Goal: Task Accomplishment & Management: Manage account settings

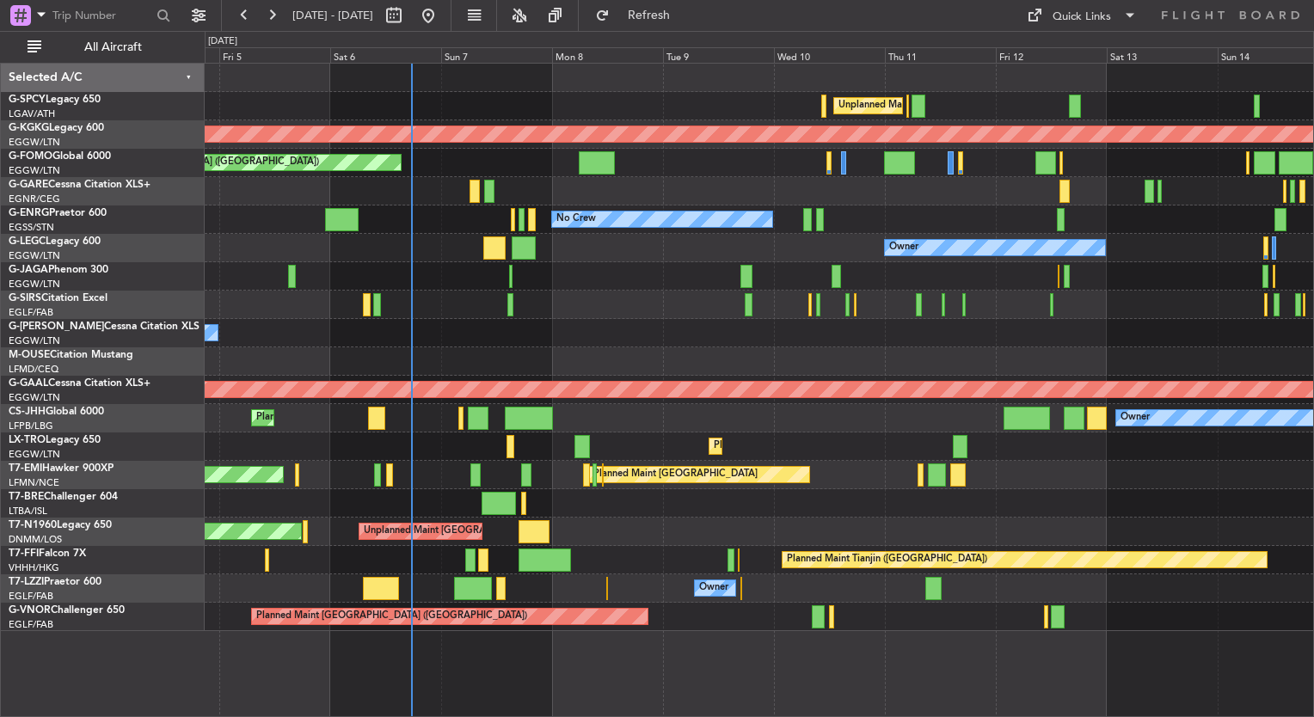
click at [561, 273] on div "Unplanned Maint [GEOGRAPHIC_DATA] ([PERSON_NAME] Intl) AOG Maint [GEOGRAPHIC_DA…" at bounding box center [759, 348] width 1109 height 568
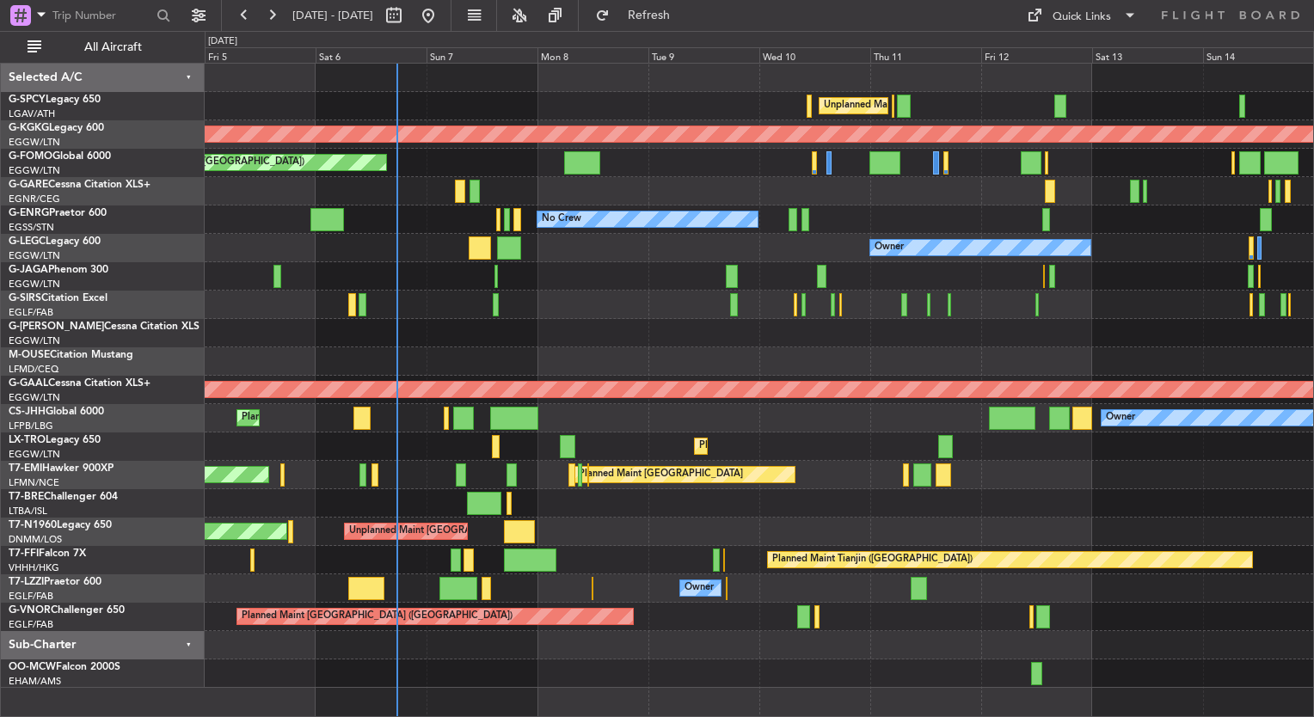
click at [1002, 299] on div "Planned Maint [GEOGRAPHIC_DATA] ([GEOGRAPHIC_DATA])" at bounding box center [759, 305] width 1109 height 28
click at [516, 245] on div at bounding box center [508, 248] width 24 height 23
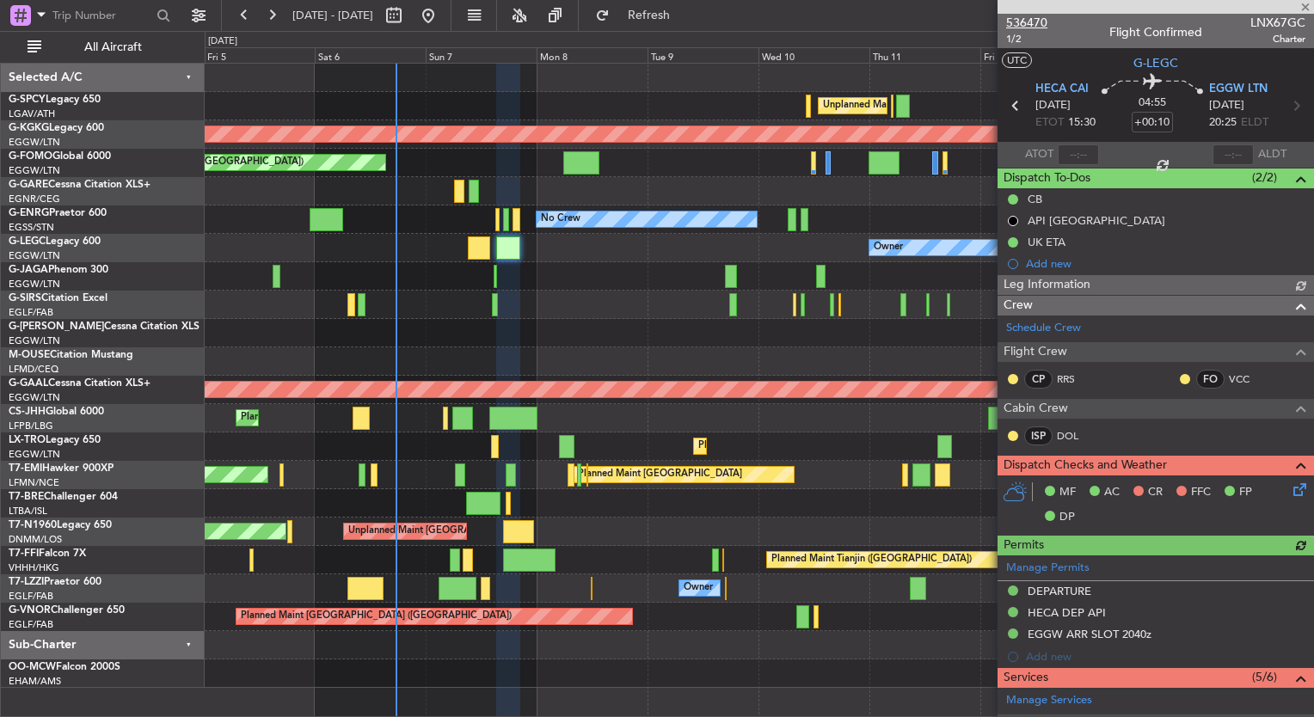
click at [1037, 19] on span "536470" at bounding box center [1026, 23] width 41 height 18
click at [1304, 7] on span at bounding box center [1305, 7] width 17 height 15
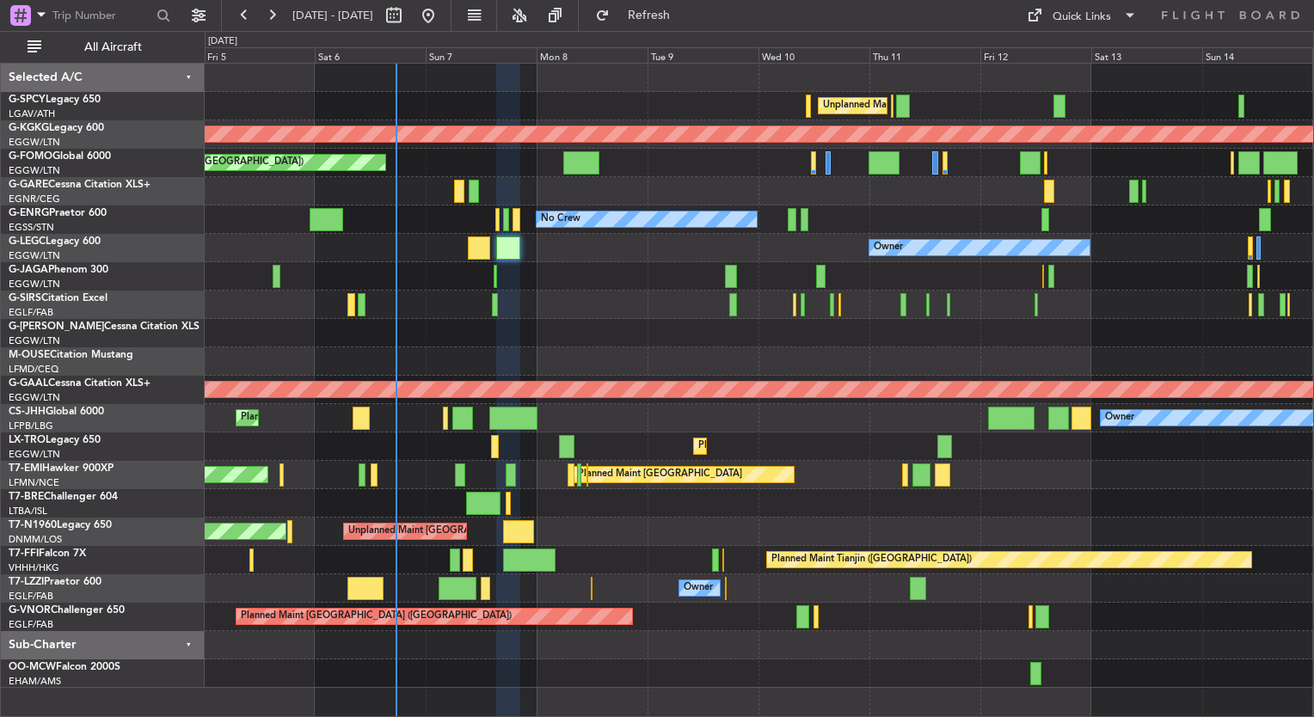
type input "0"
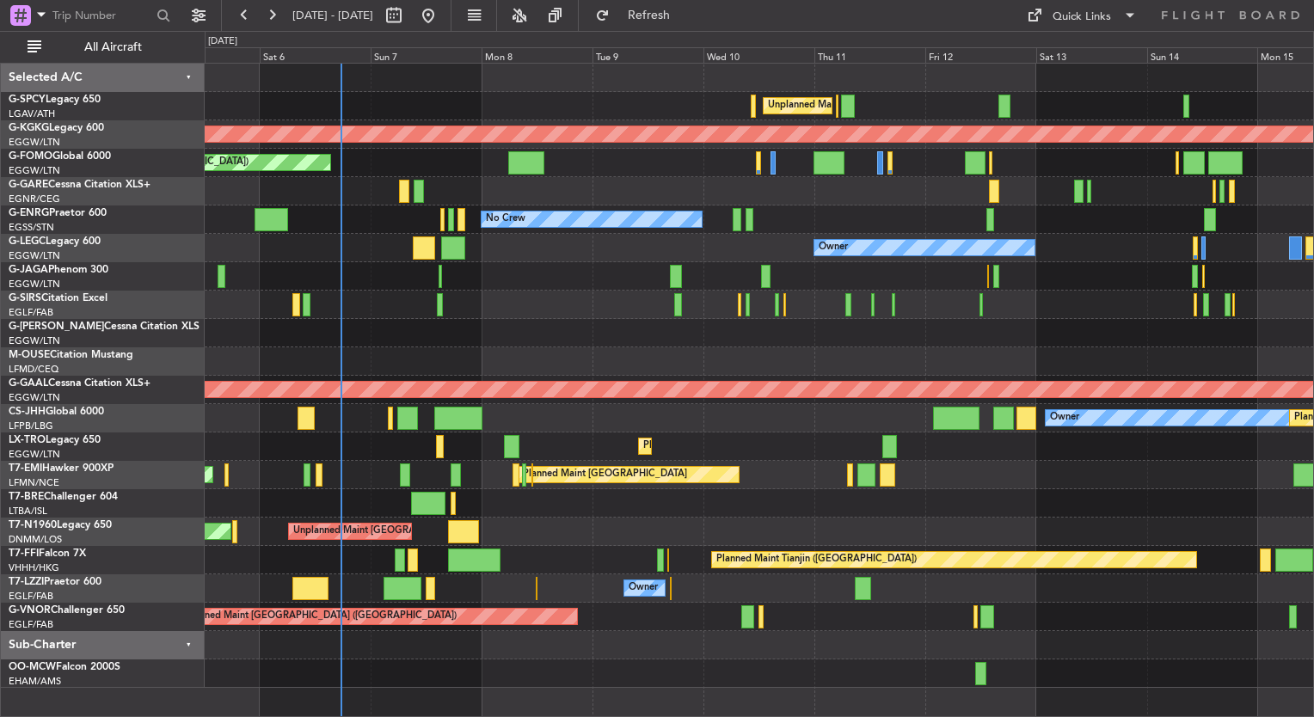
click at [736, 311] on div "Unplanned Maint [GEOGRAPHIC_DATA] ([PERSON_NAME] Intl) AOG Maint [GEOGRAPHIC_DA…" at bounding box center [759, 376] width 1109 height 625
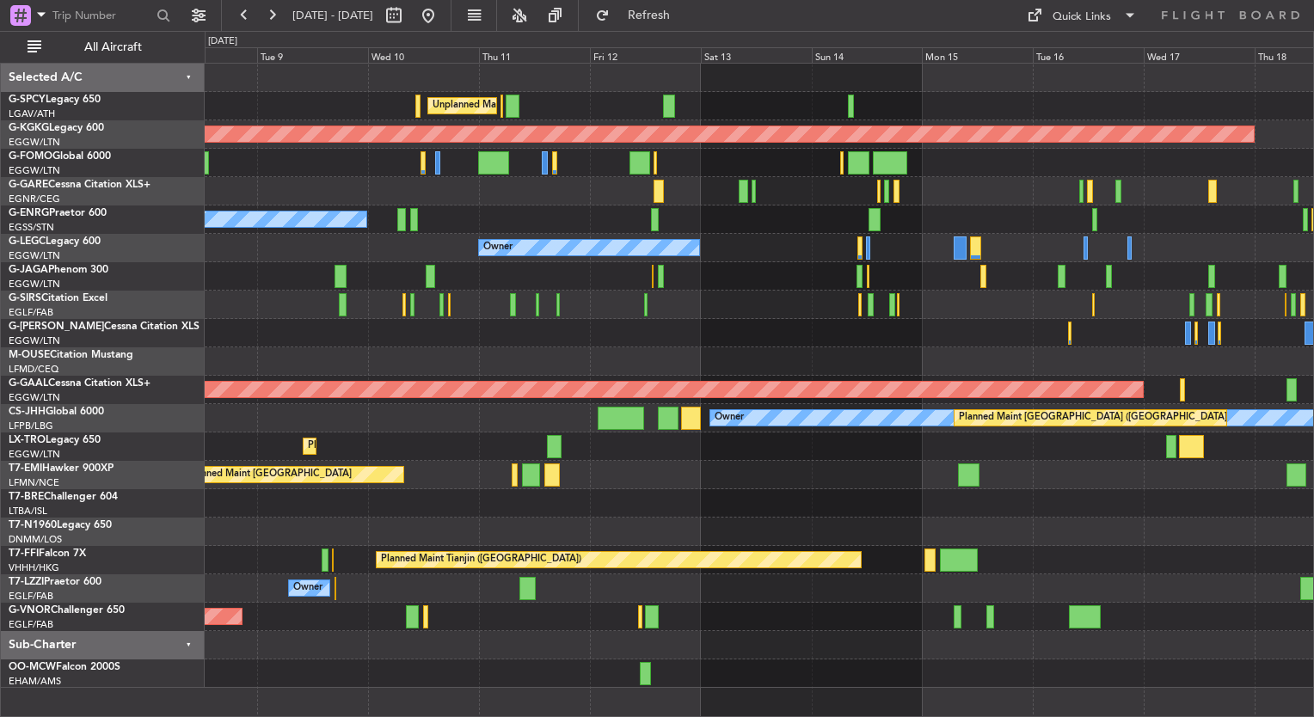
click at [578, 326] on div "Unplanned Maint [GEOGRAPHIC_DATA] ([PERSON_NAME] Intl) AOG Maint [GEOGRAPHIC_DA…" at bounding box center [759, 376] width 1109 height 625
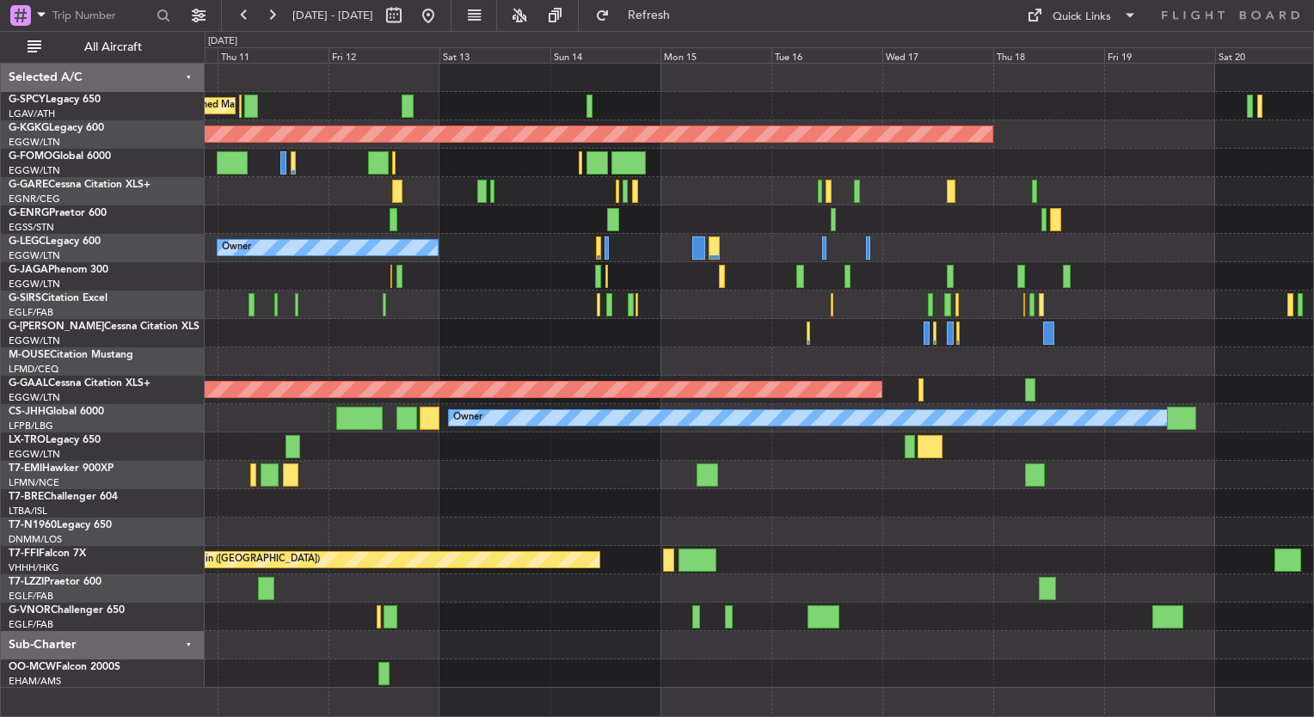
click at [1125, 299] on div at bounding box center [759, 305] width 1109 height 28
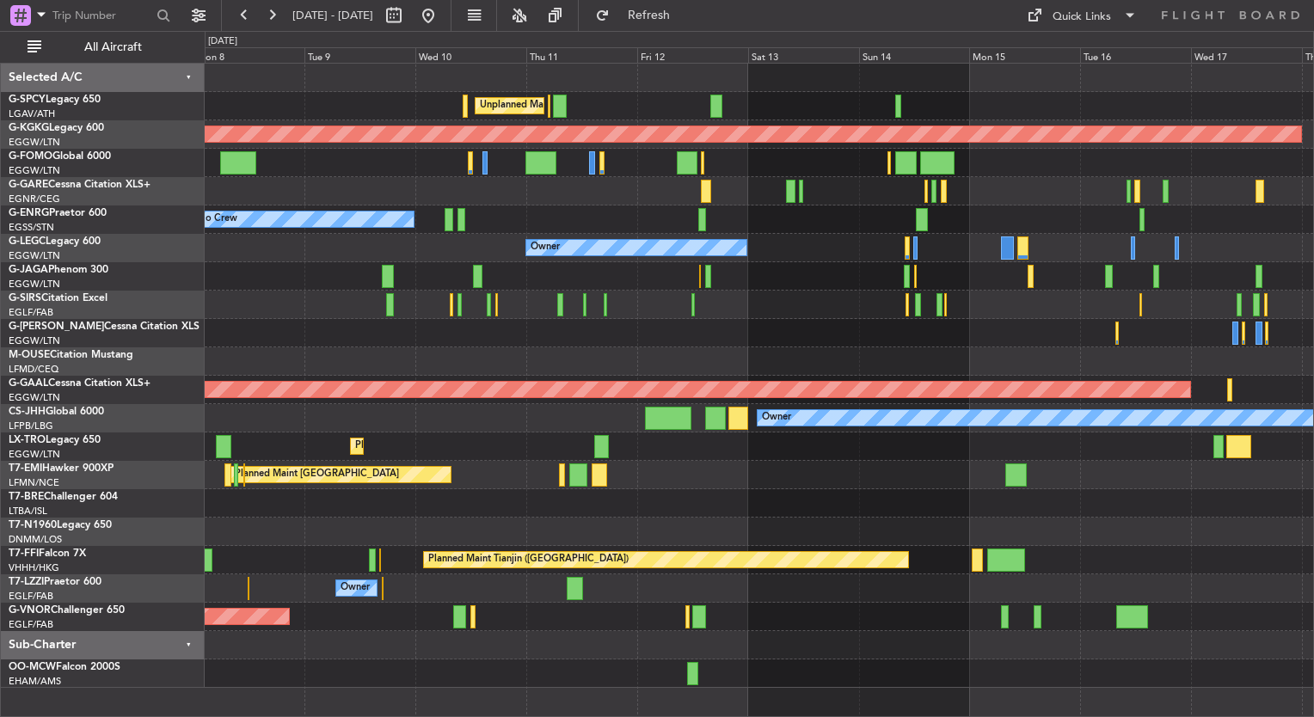
click at [631, 320] on div "Unplanned Maint [GEOGRAPHIC_DATA] ([PERSON_NAME] Intl) AOG Maint [GEOGRAPHIC_DA…" at bounding box center [759, 376] width 1109 height 625
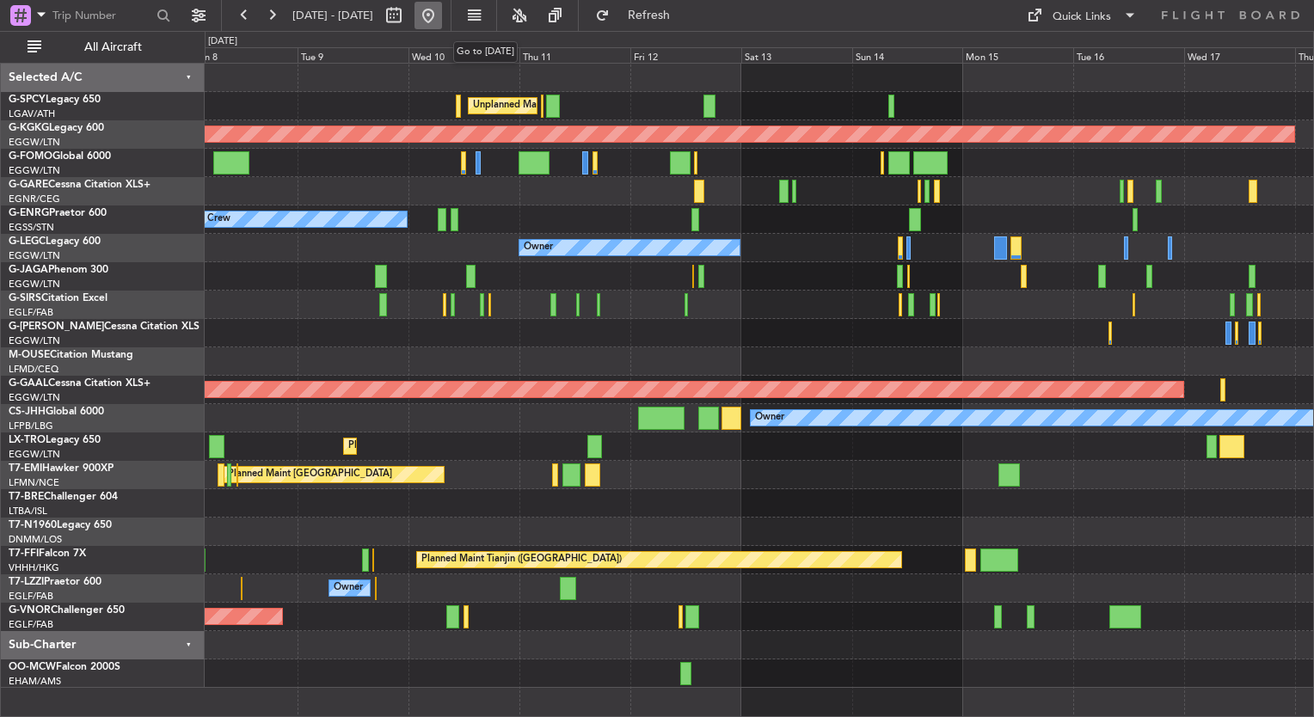
click at [442, 22] on button at bounding box center [429, 16] width 28 height 28
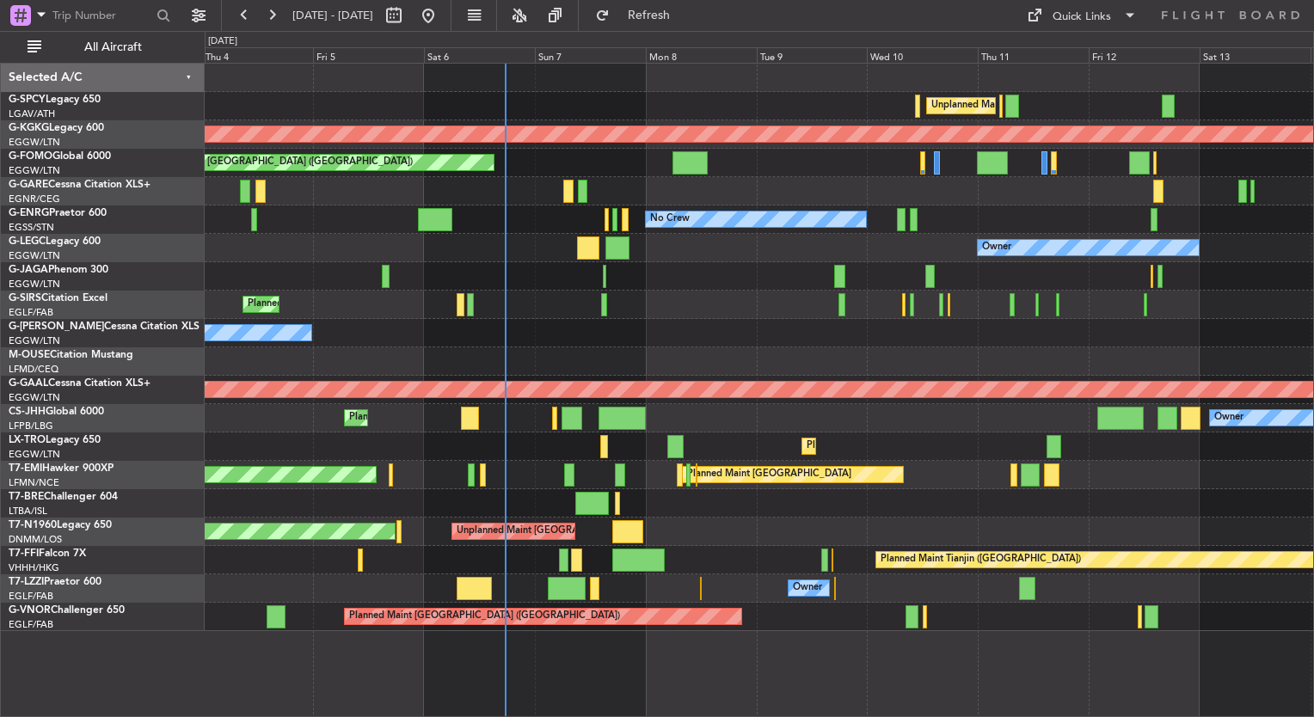
click at [767, 339] on div "Owner" at bounding box center [759, 333] width 1109 height 28
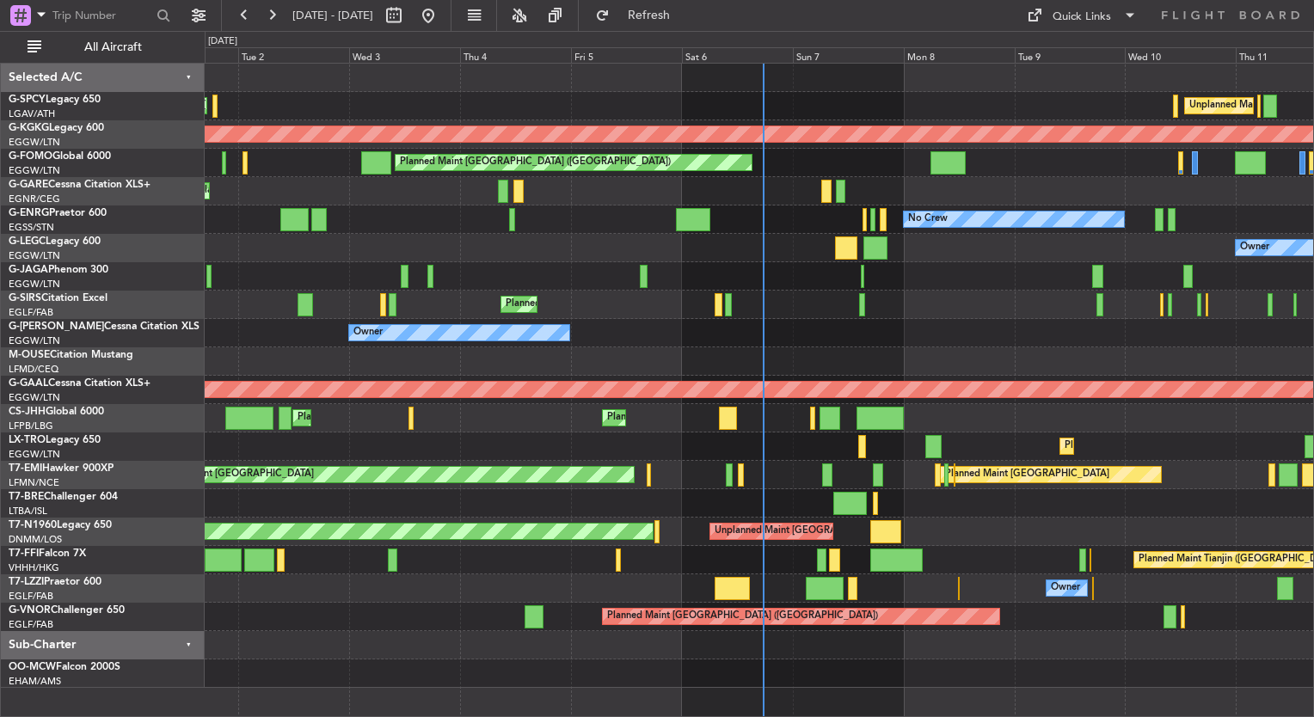
click at [1302, 284] on div "Owner Ibiza" at bounding box center [759, 276] width 1109 height 28
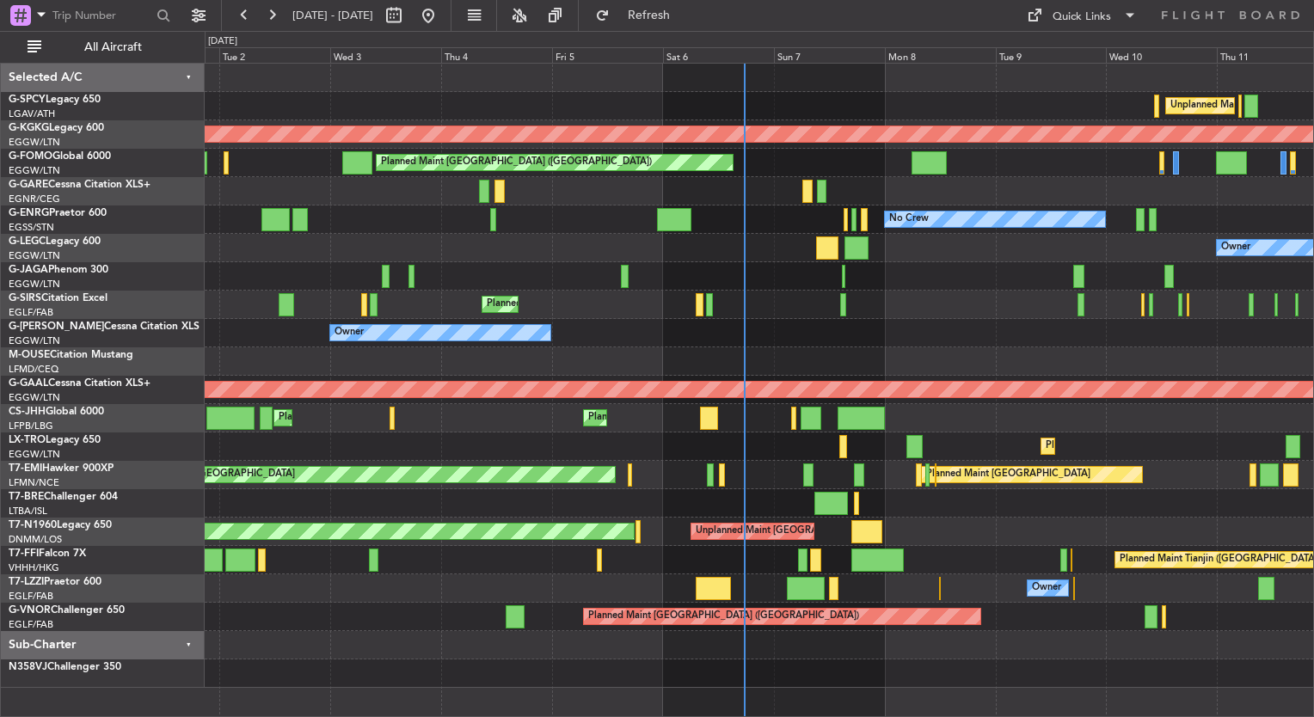
click at [226, 272] on div "Owner Ibiza" at bounding box center [759, 276] width 1109 height 28
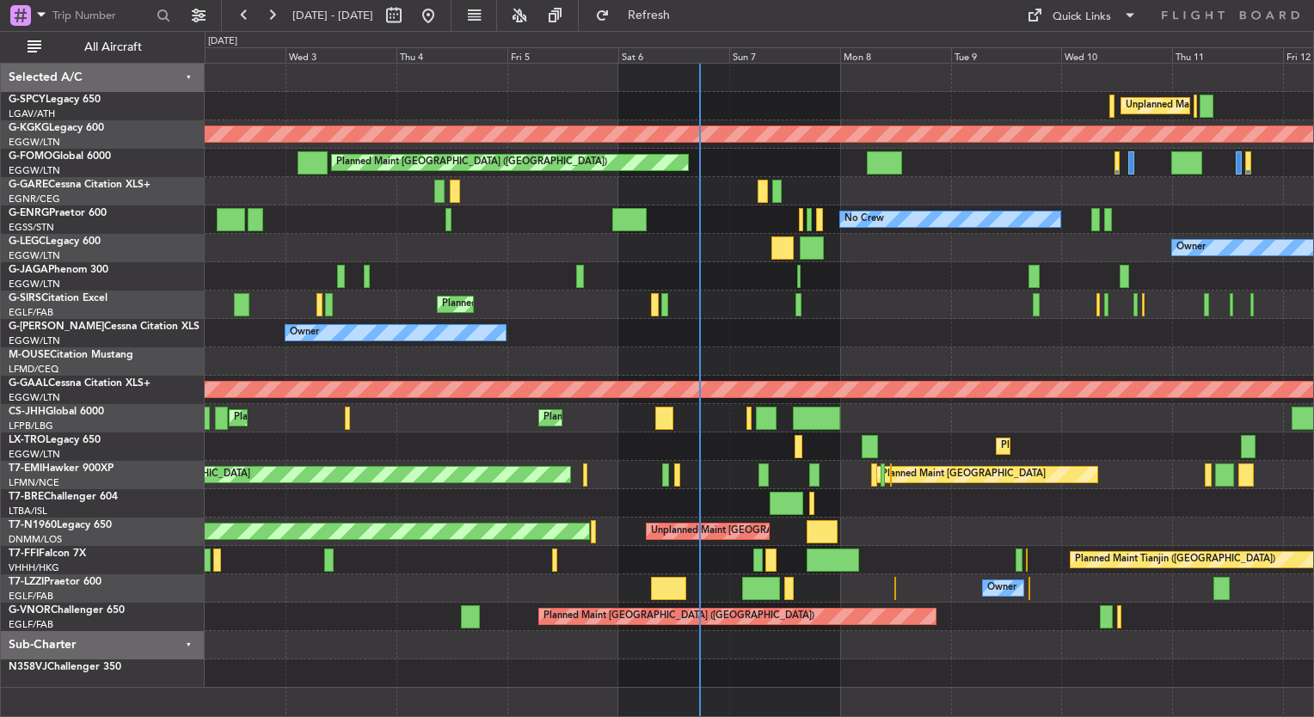
click at [726, 301] on div "Unplanned Maint [GEOGRAPHIC_DATA] ([PERSON_NAME] Intl) Cleaning [GEOGRAPHIC_DAT…" at bounding box center [759, 376] width 1109 height 625
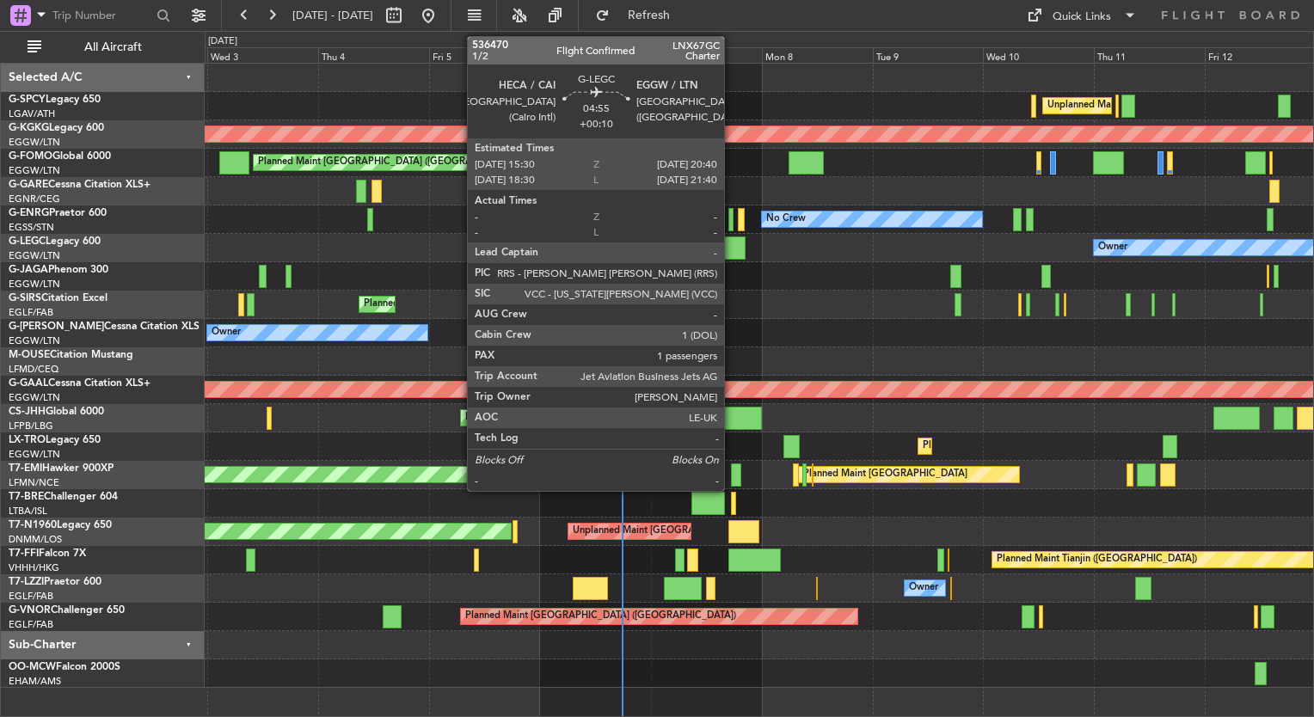
click at [732, 253] on div at bounding box center [734, 248] width 24 height 23
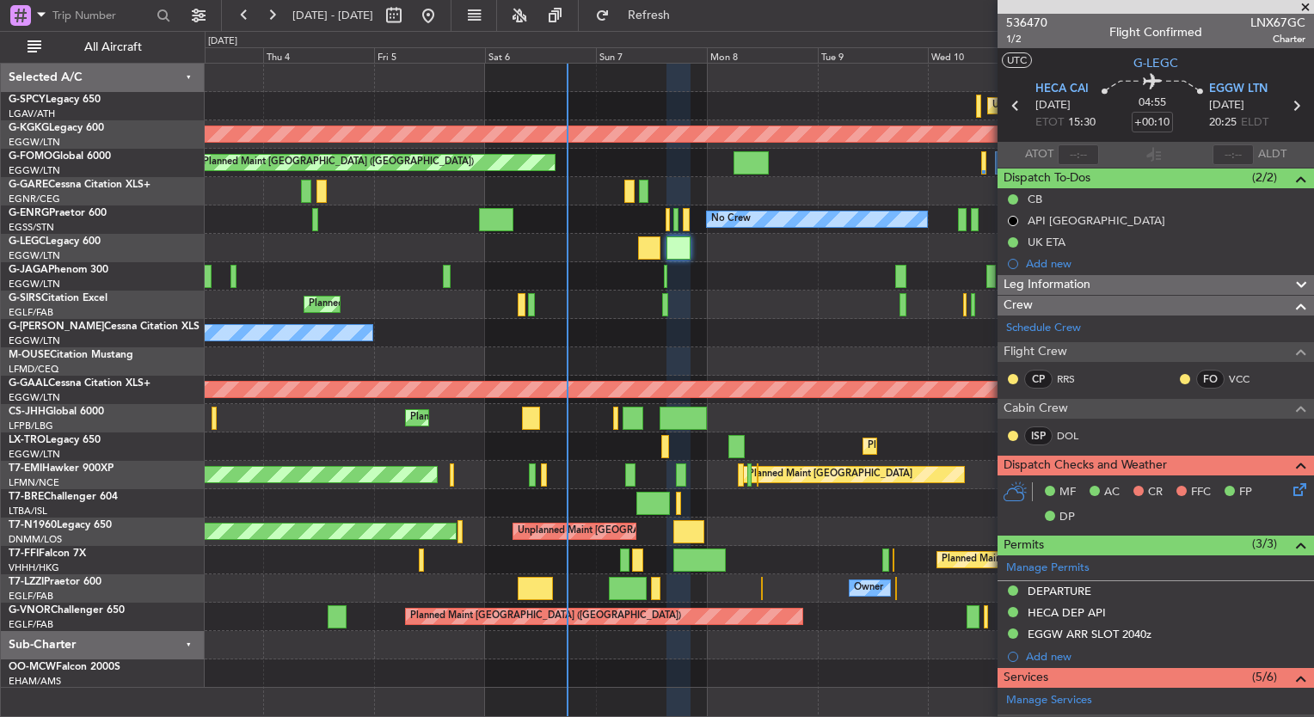
click at [679, 305] on div "Planned Maint [GEOGRAPHIC_DATA] ([GEOGRAPHIC_DATA])" at bounding box center [759, 305] width 1109 height 28
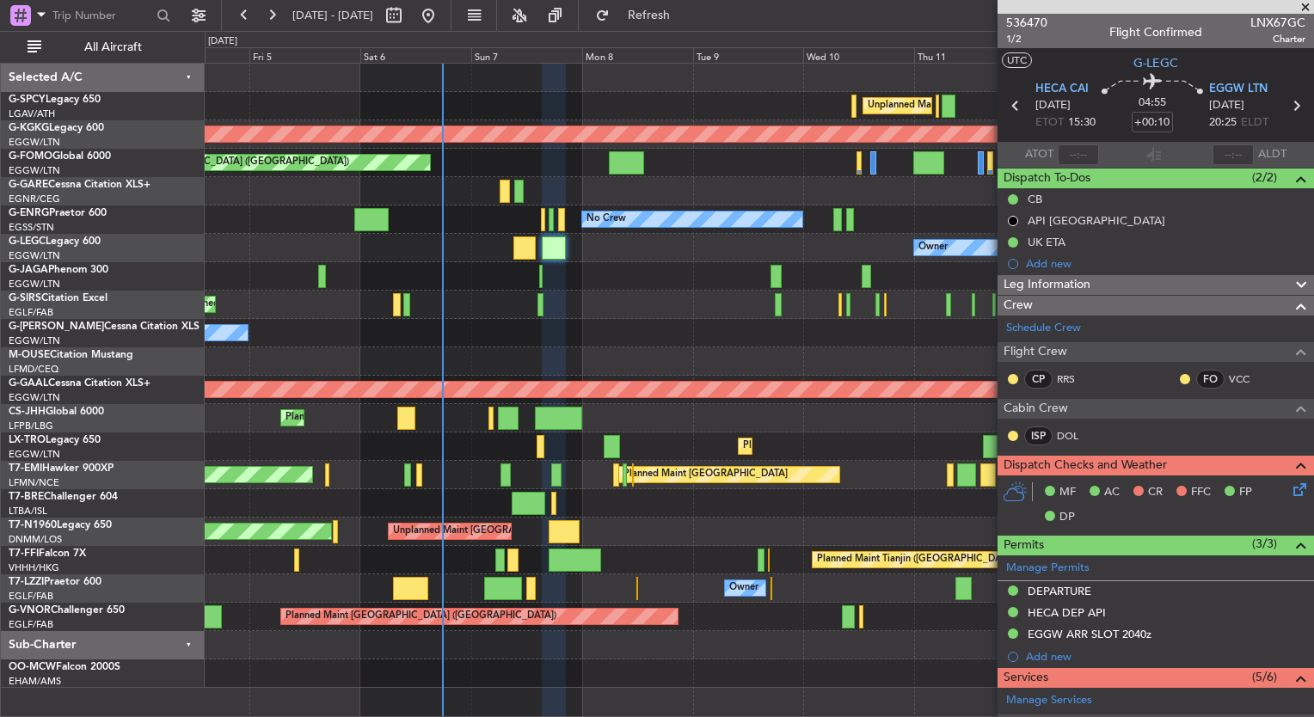
click at [627, 275] on div at bounding box center [759, 276] width 1109 height 28
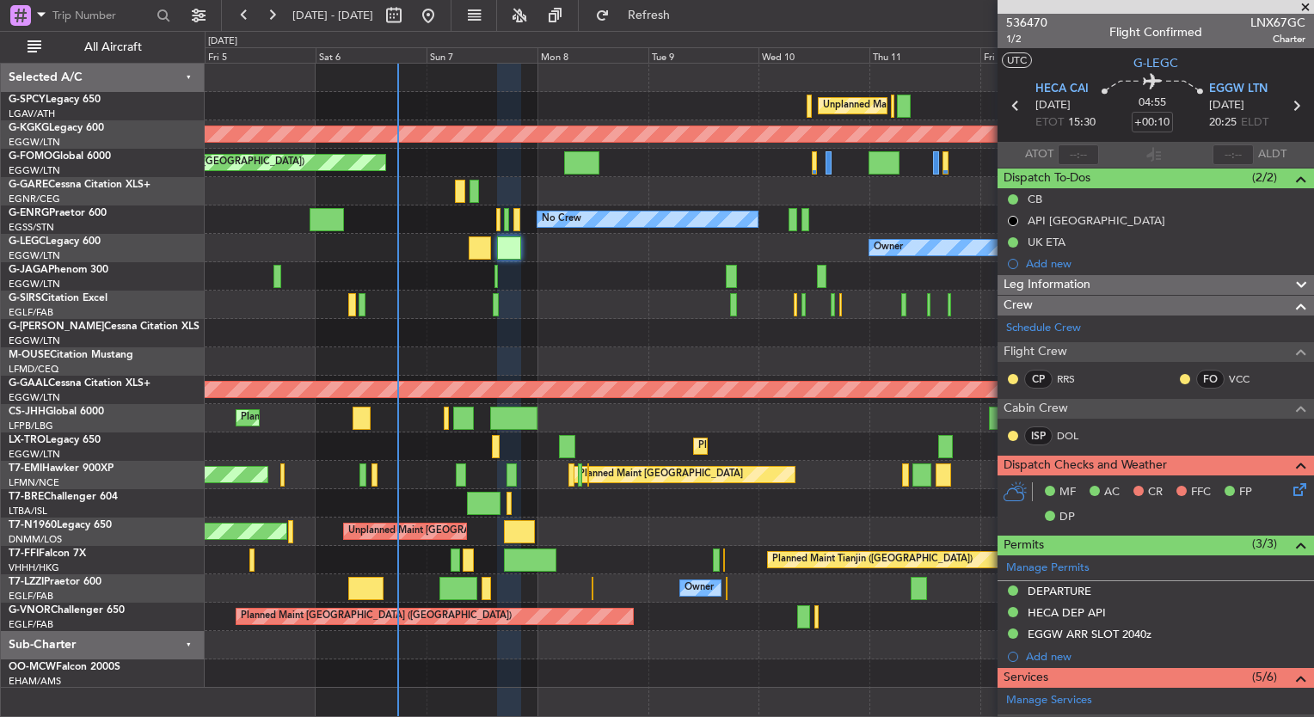
click at [451, 293] on div "Unplanned Maint [GEOGRAPHIC_DATA] ([PERSON_NAME] Intl) AOG Maint [GEOGRAPHIC_DA…" at bounding box center [759, 376] width 1109 height 625
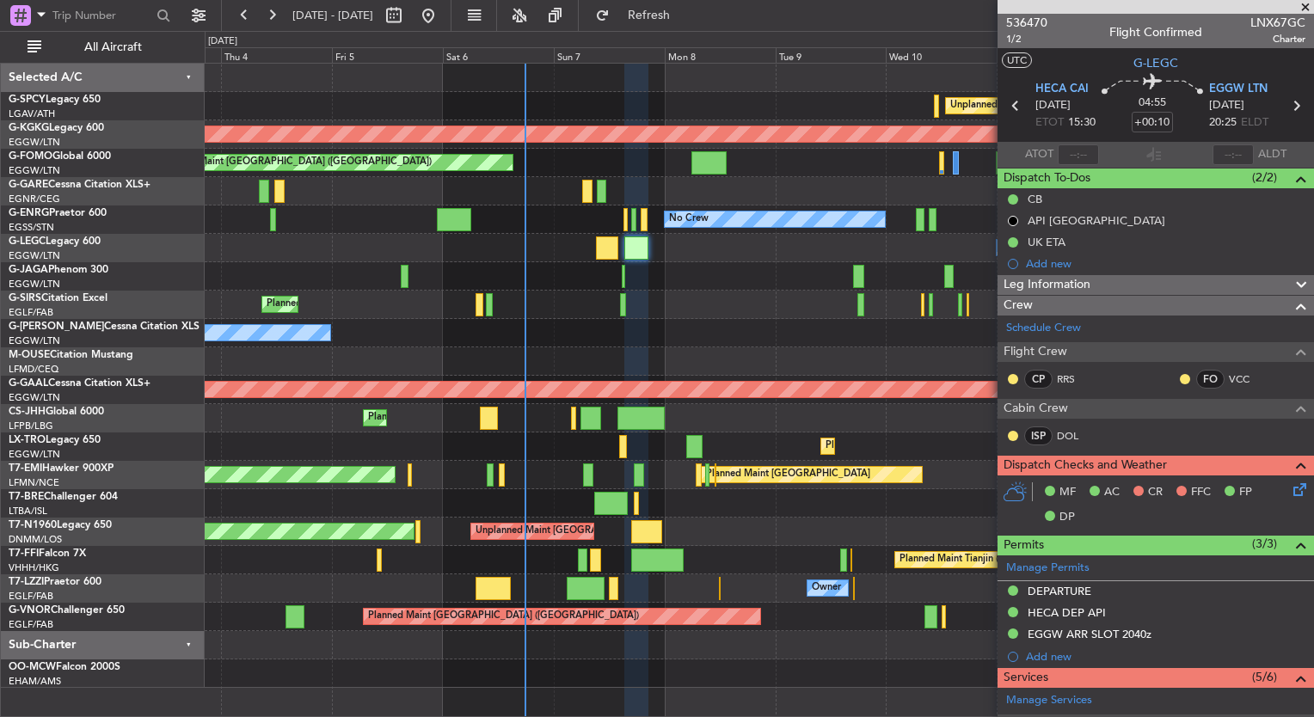
click at [649, 305] on div "Unplanned Maint [GEOGRAPHIC_DATA] ([PERSON_NAME] Intl) Cleaning [GEOGRAPHIC_DAT…" at bounding box center [759, 376] width 1109 height 625
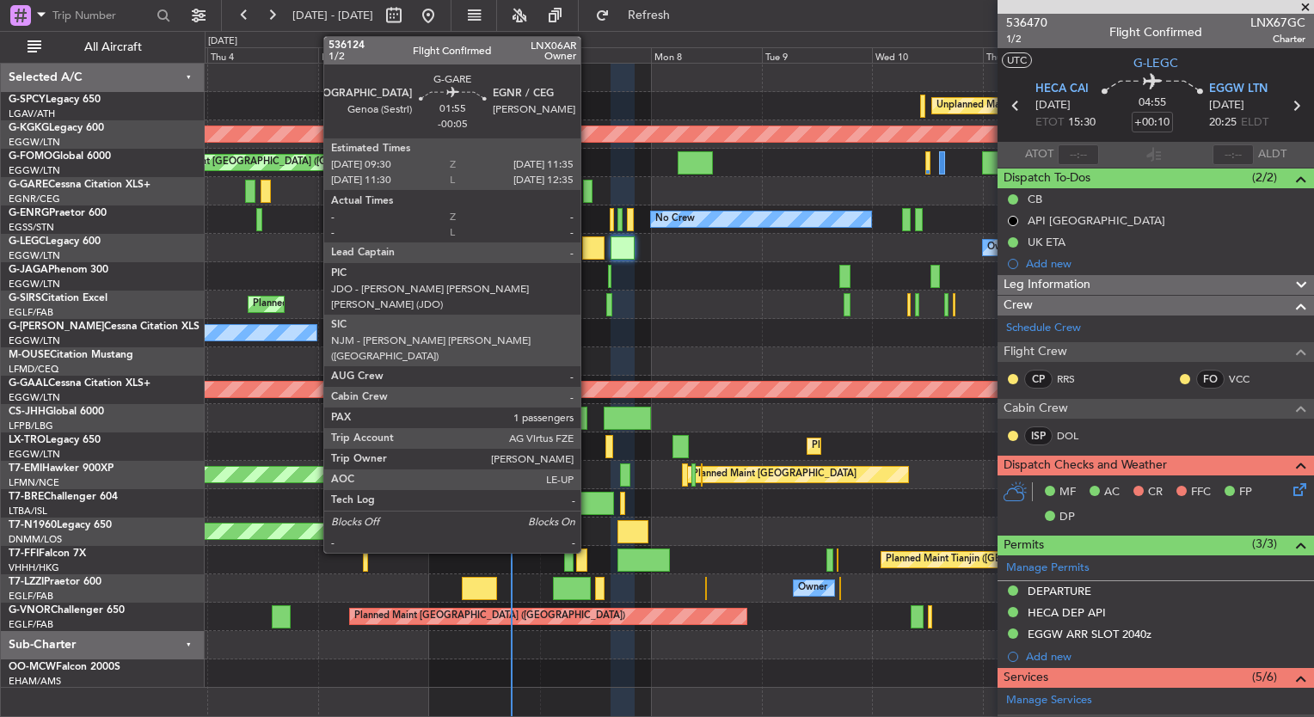
click at [587, 199] on div at bounding box center [588, 191] width 10 height 23
type input "-00:05"
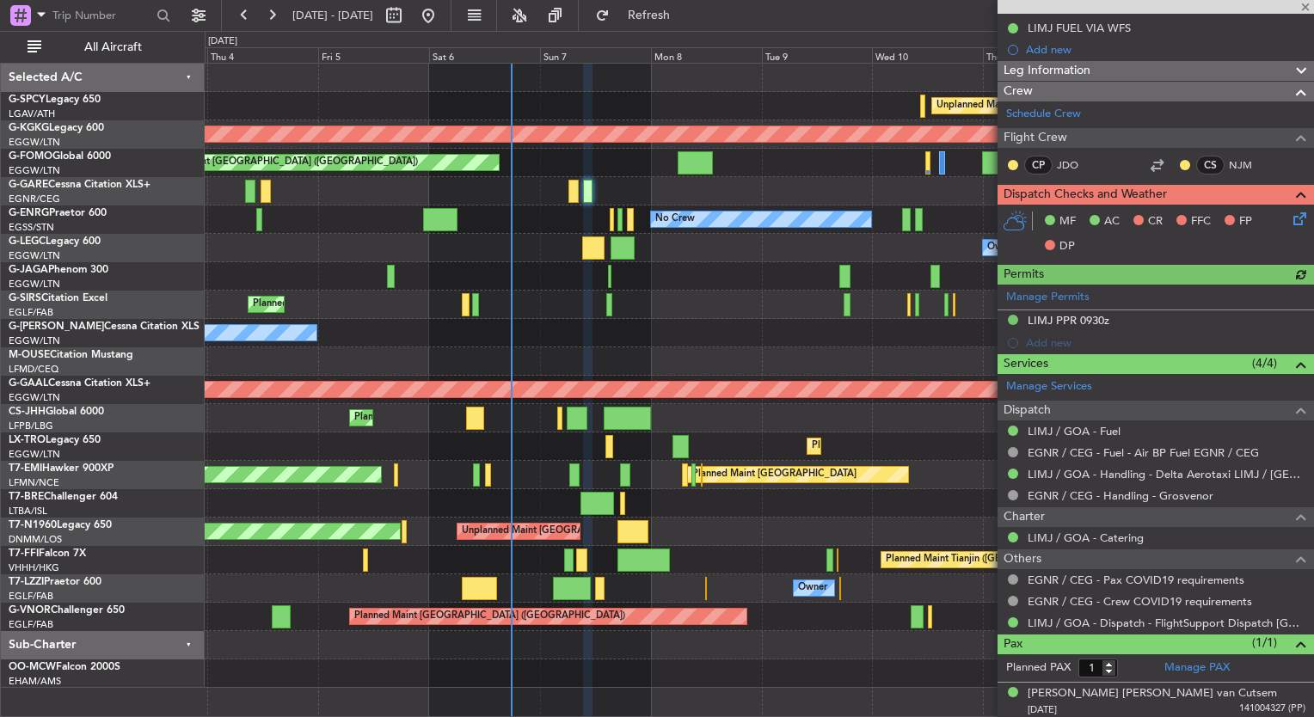
scroll to position [279, 0]
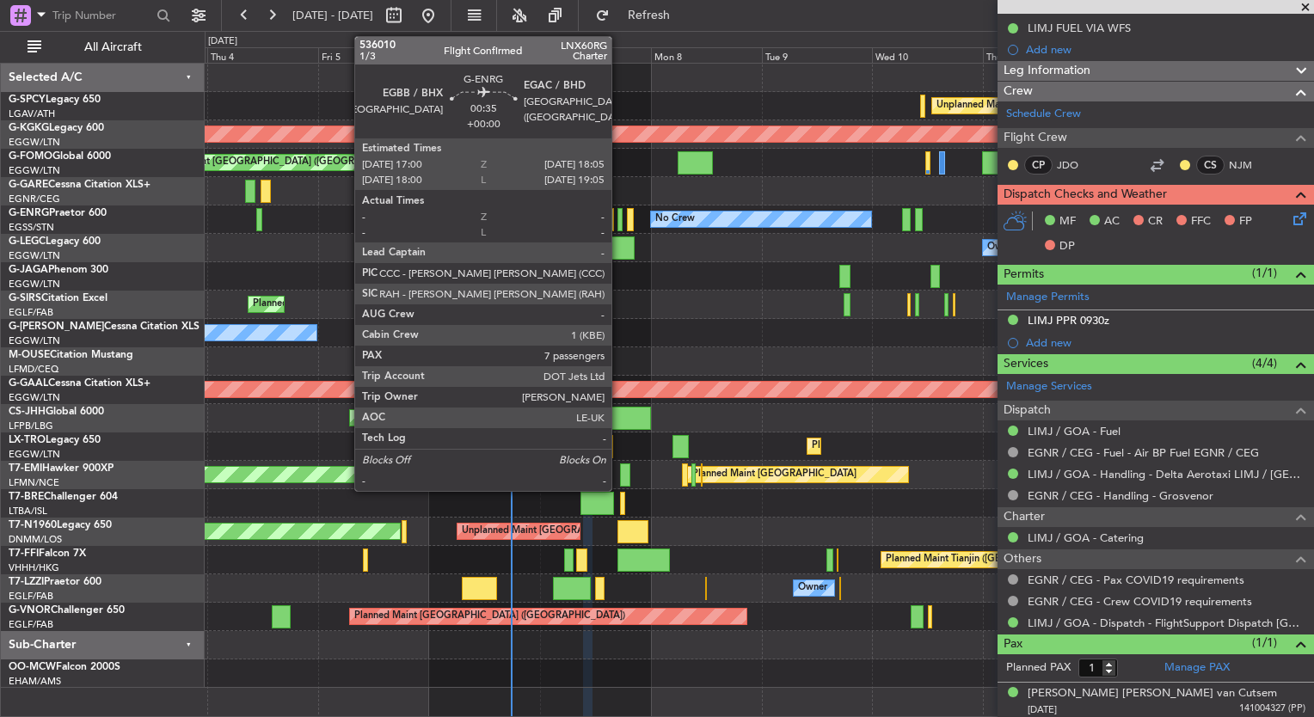
click at [619, 224] on div at bounding box center [620, 219] width 5 height 23
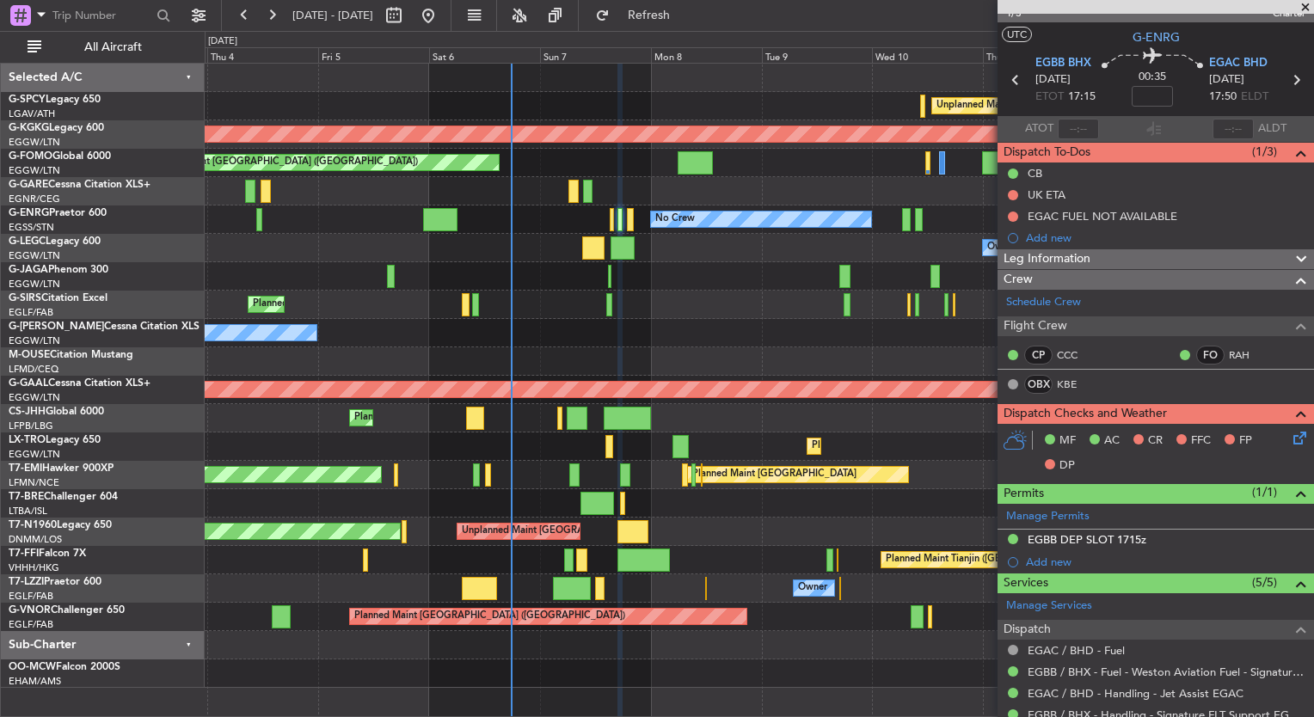
scroll to position [0, 0]
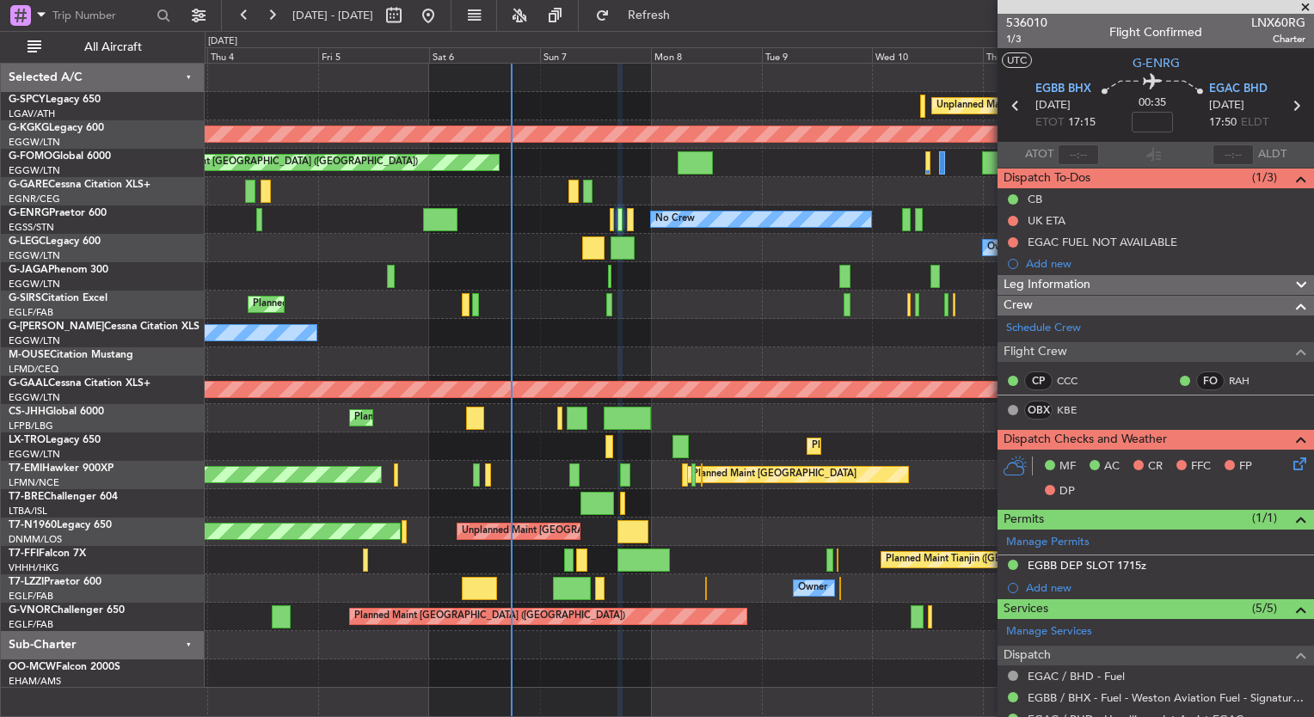
click at [1302, 6] on span at bounding box center [1305, 7] width 17 height 15
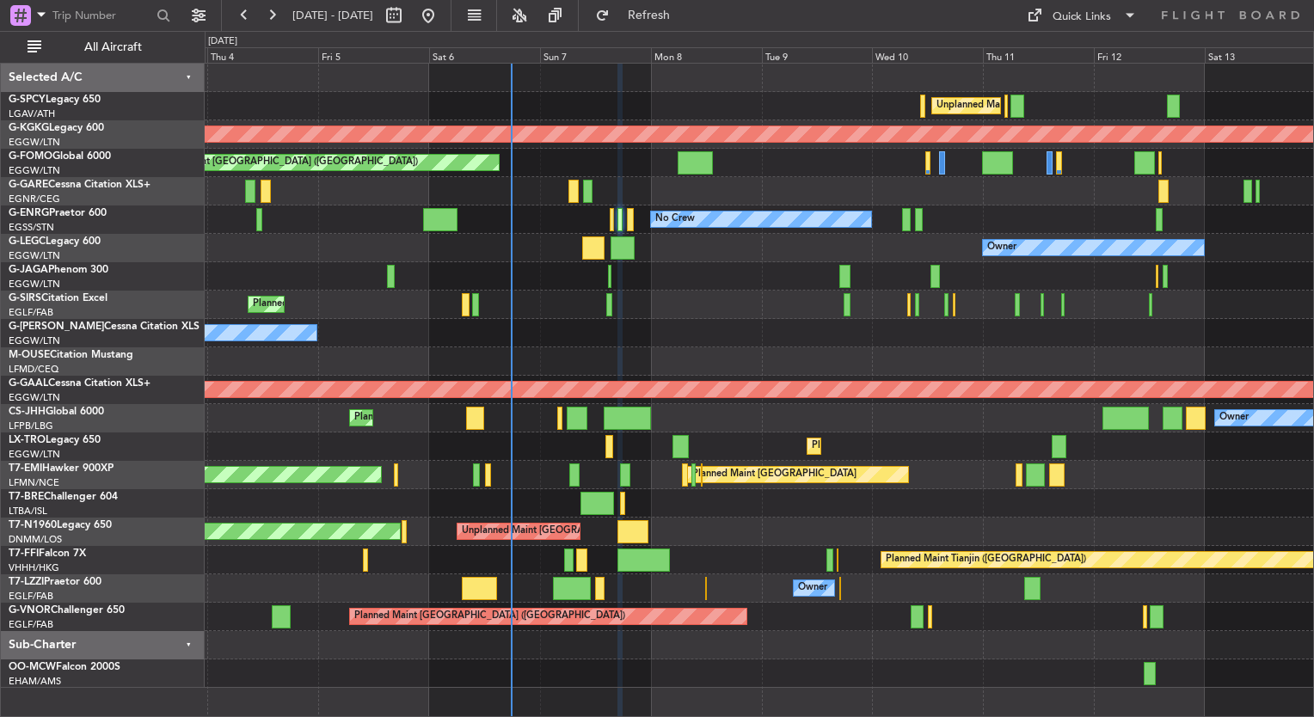
type input "0"
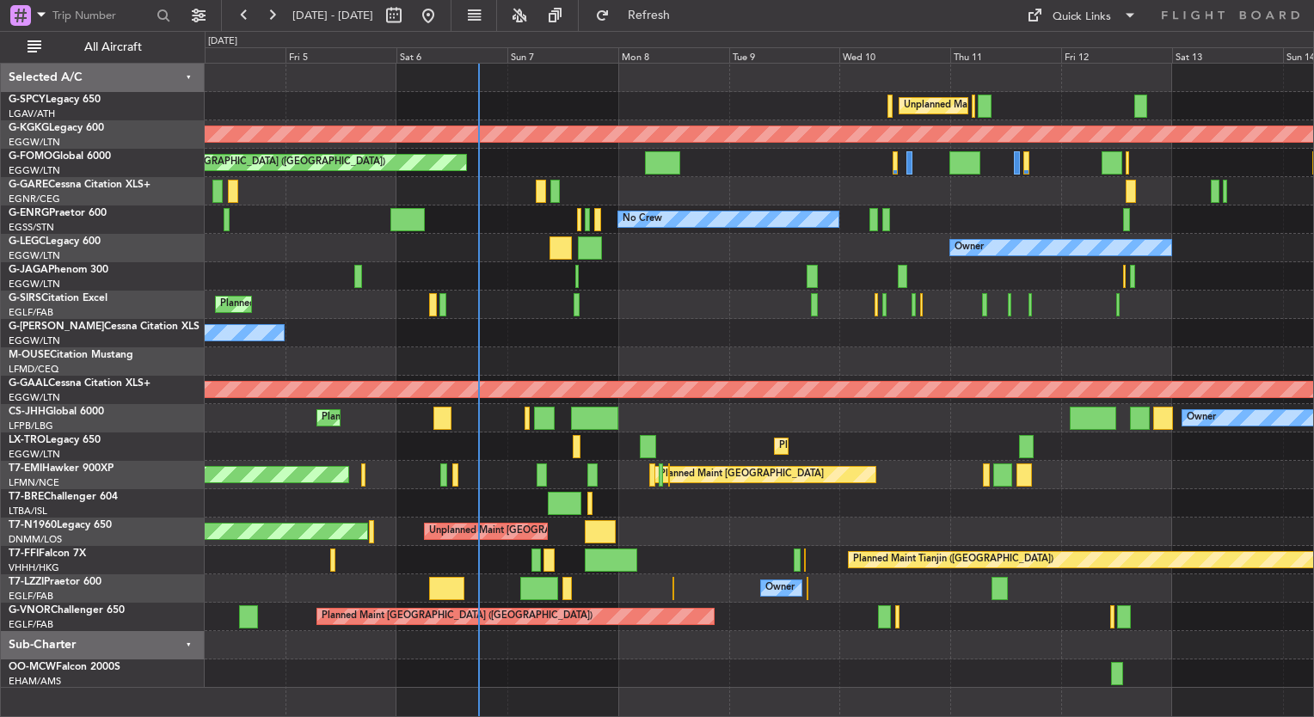
click at [630, 431] on div "Unplanned Maint [GEOGRAPHIC_DATA] ([PERSON_NAME] Intl) AOG Maint [GEOGRAPHIC_DA…" at bounding box center [759, 376] width 1109 height 625
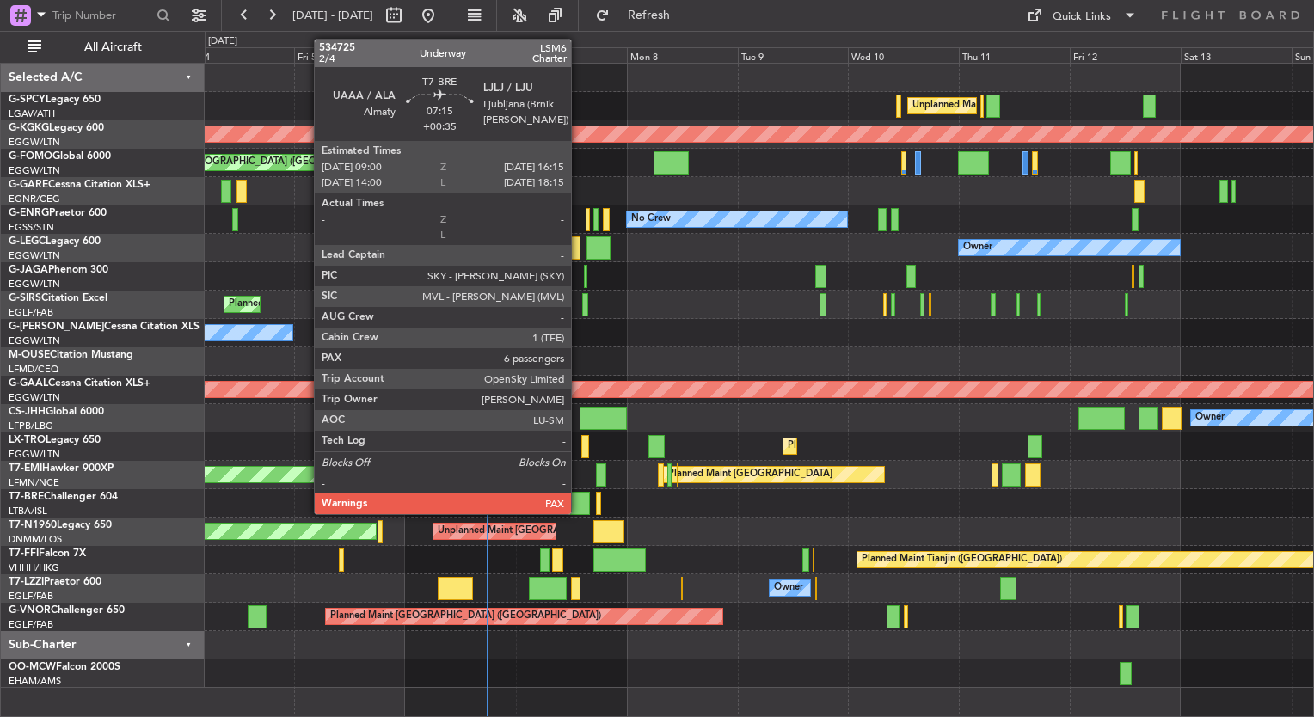
click at [579, 511] on div at bounding box center [574, 503] width 34 height 23
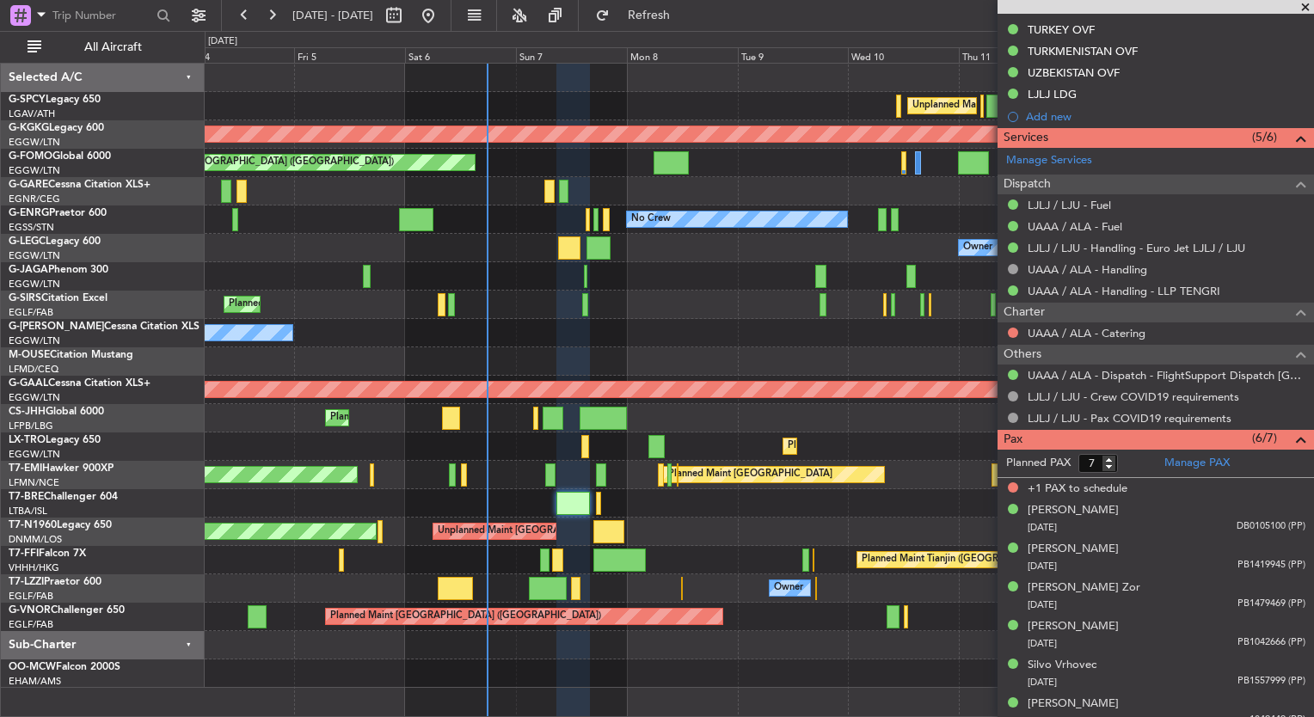
scroll to position [569, 0]
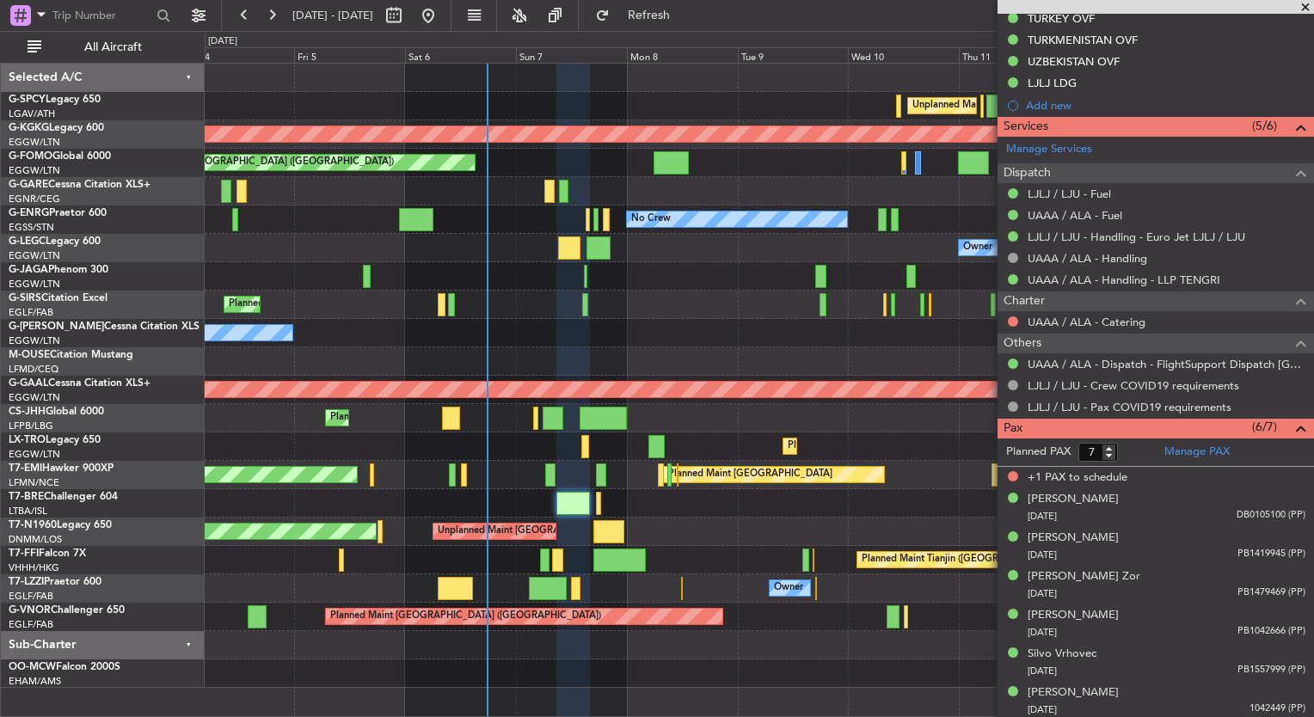
click at [1301, 4] on span at bounding box center [1305, 7] width 17 height 15
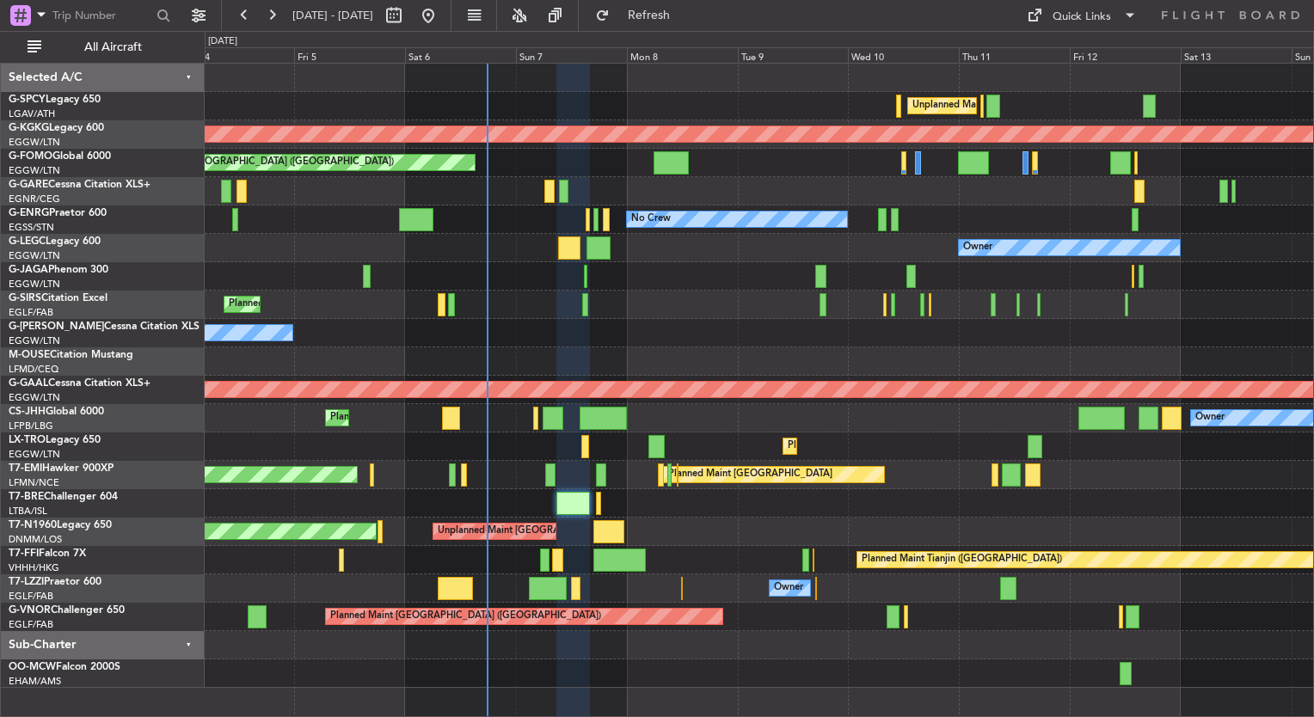
type input "0"
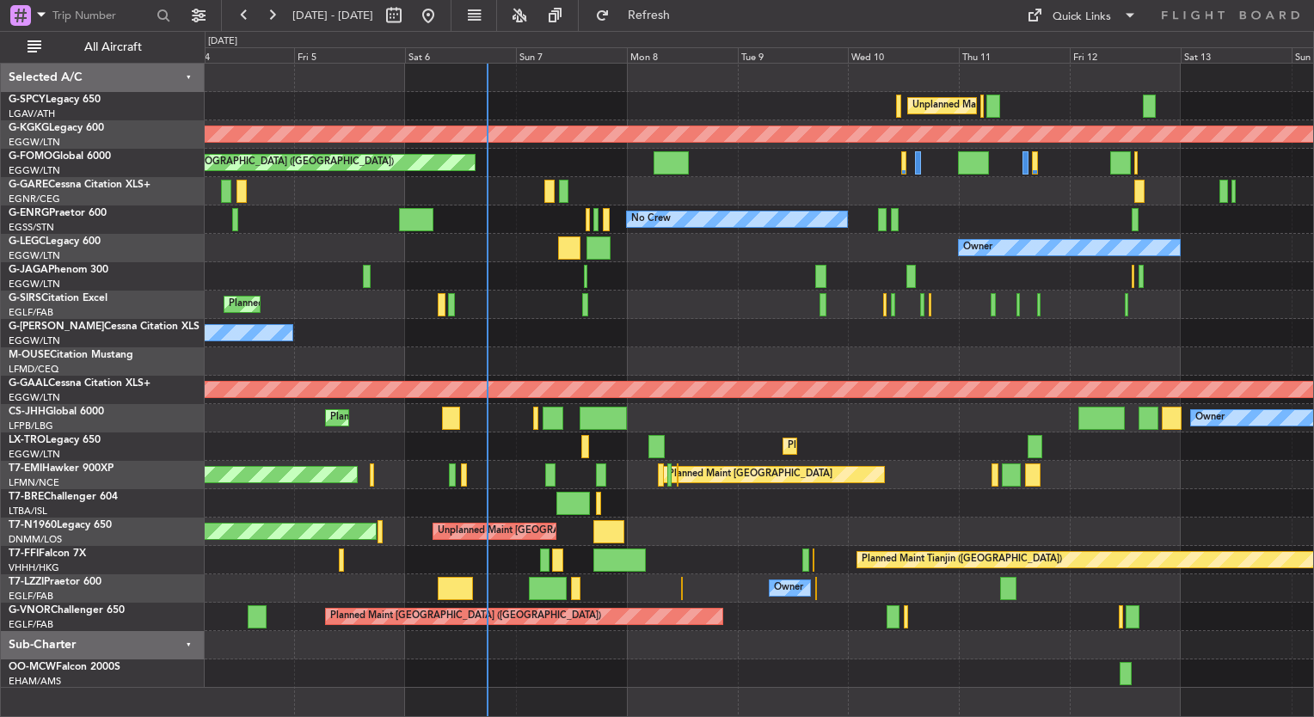
scroll to position [0, 0]
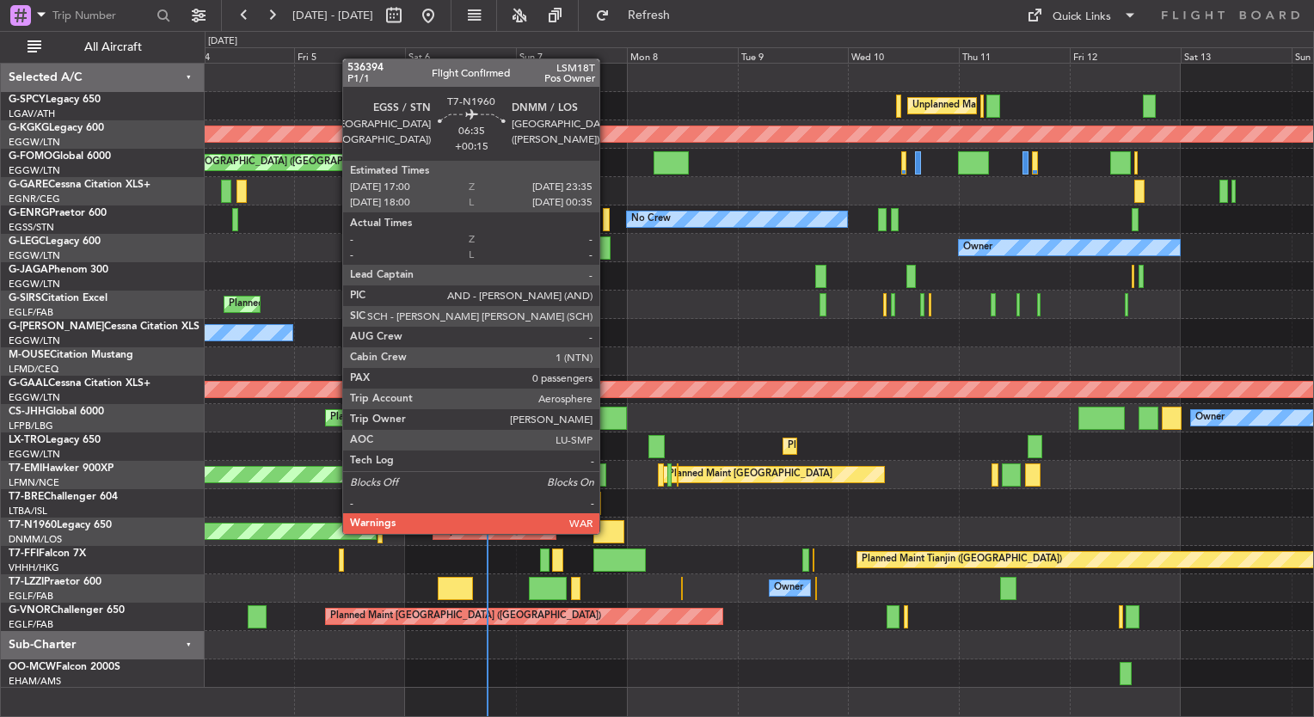
click at [607, 532] on div at bounding box center [609, 531] width 31 height 23
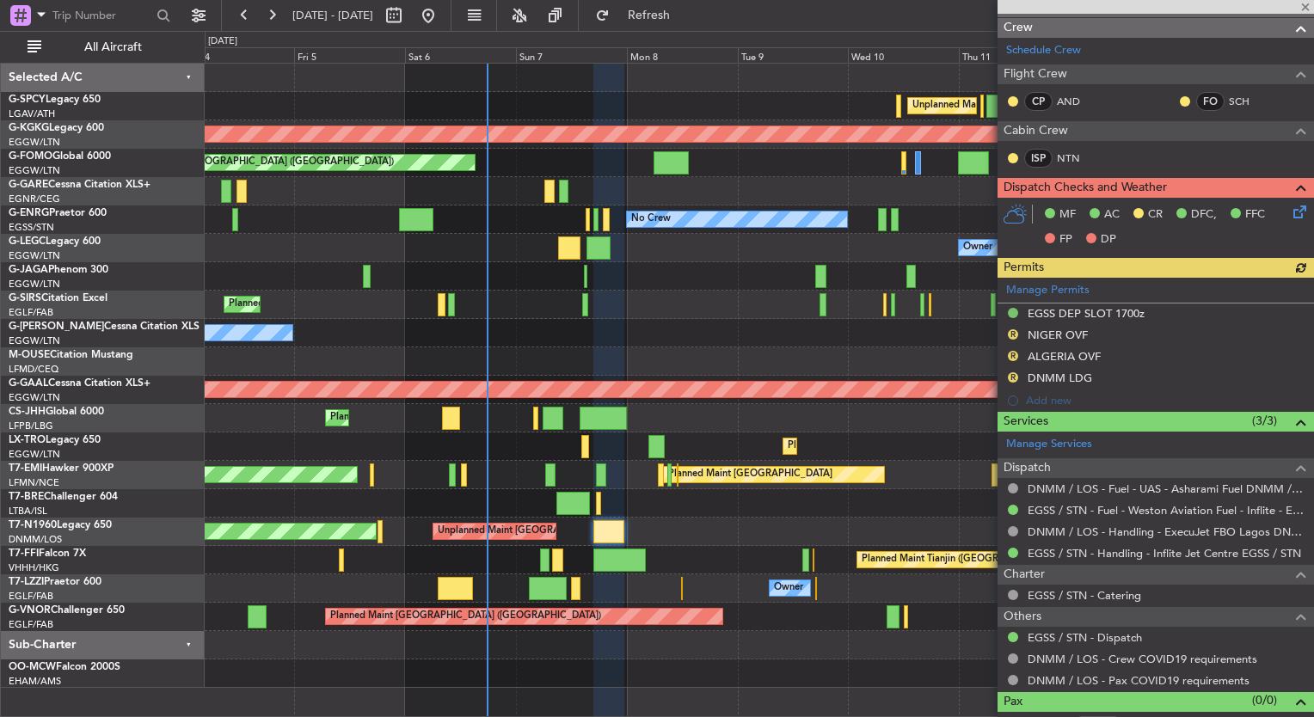
scroll to position [275, 0]
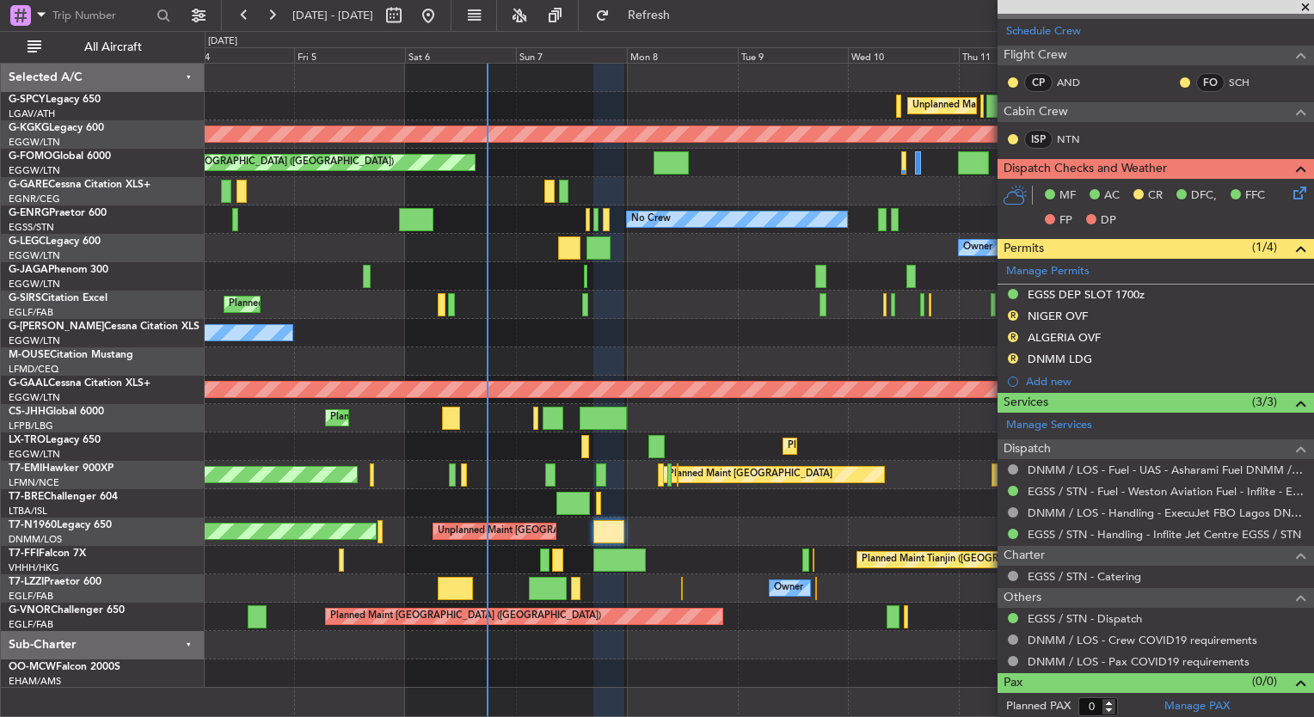
click at [1304, 8] on span at bounding box center [1305, 7] width 17 height 15
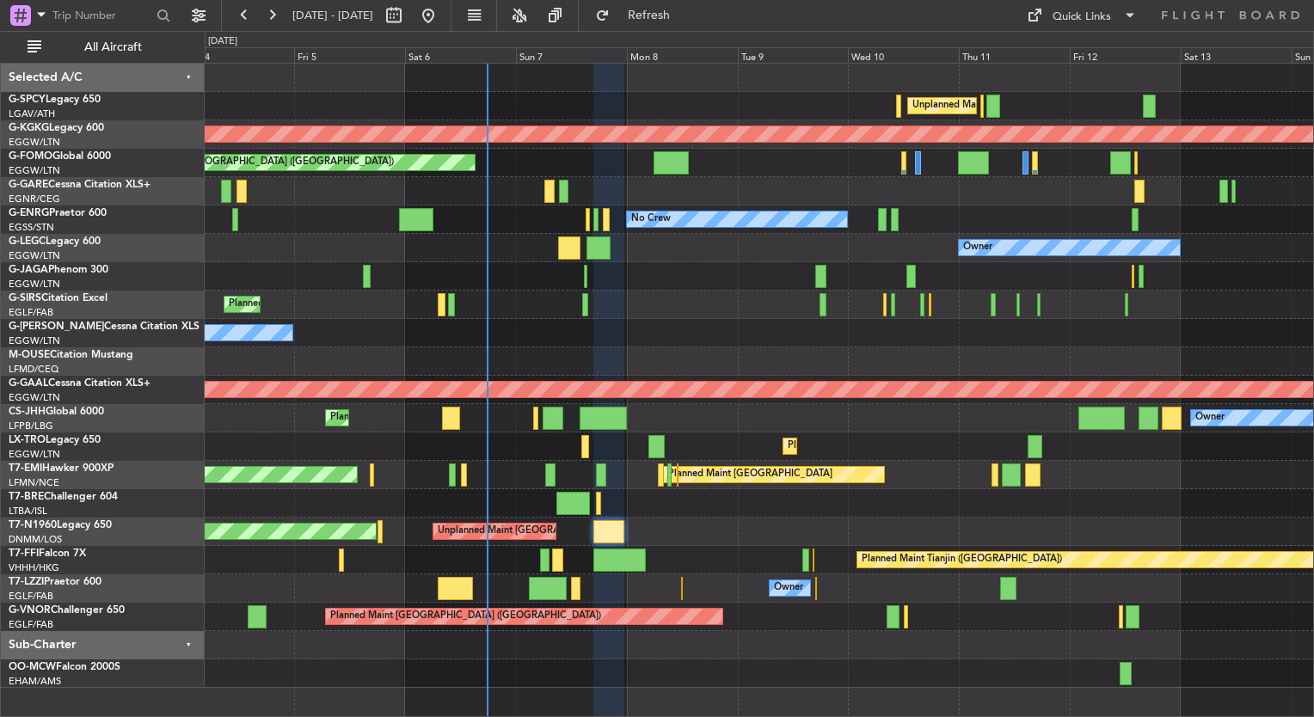
scroll to position [0, 0]
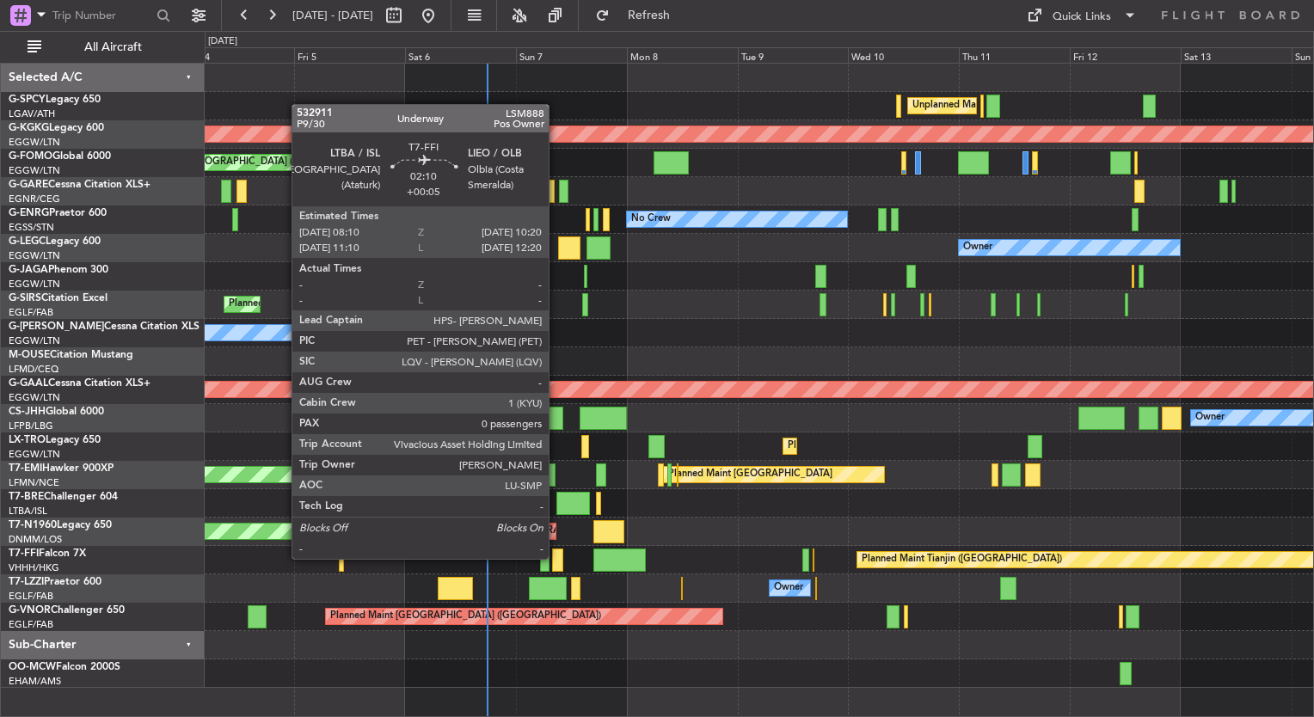
click at [557, 558] on div at bounding box center [557, 560] width 10 height 23
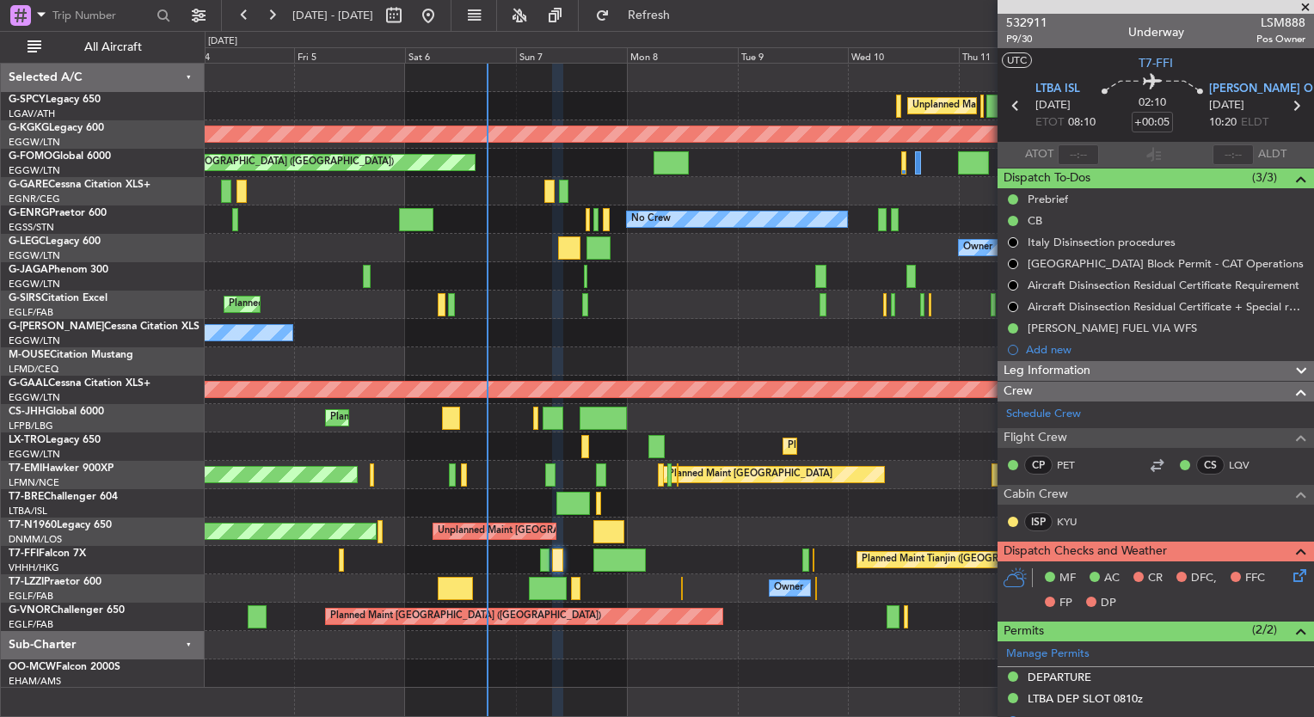
click at [1304, 9] on span at bounding box center [1305, 7] width 17 height 15
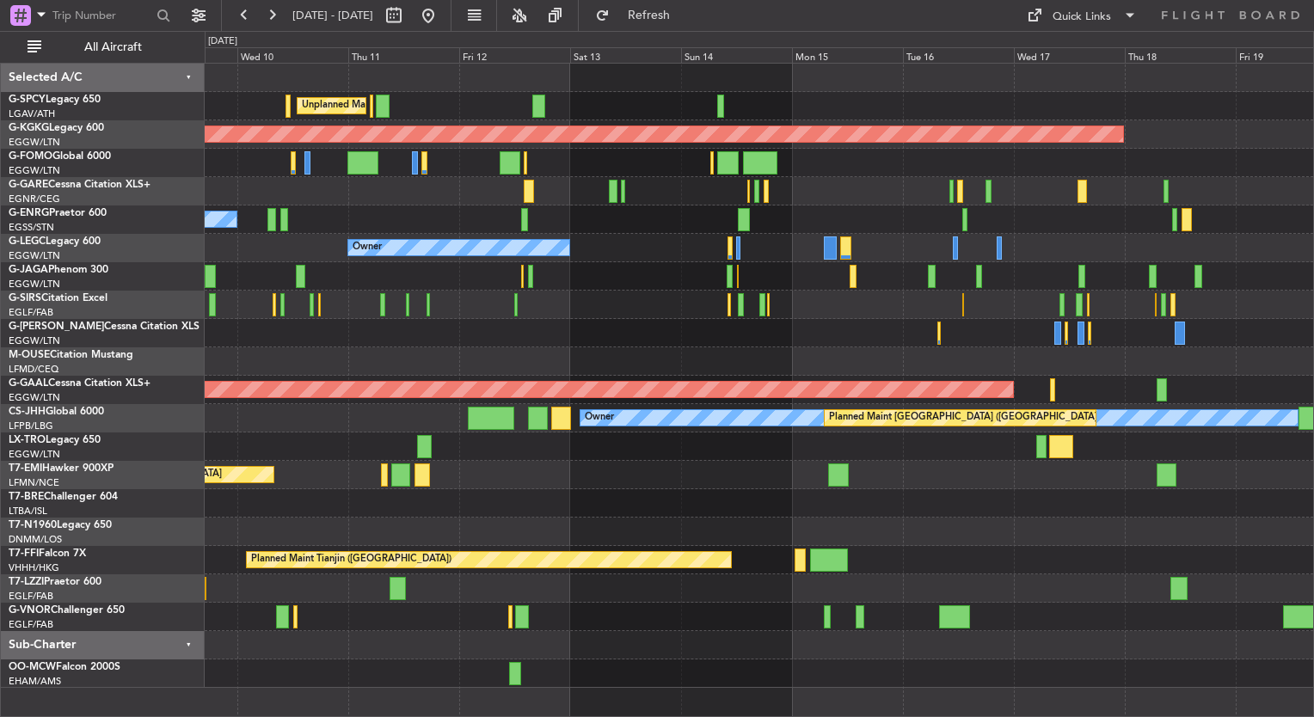
click at [434, 533] on div "Unplanned Maint [GEOGRAPHIC_DATA] ([PERSON_NAME] Intl) AOG Maint [GEOGRAPHIC_DA…" at bounding box center [759, 376] width 1109 height 625
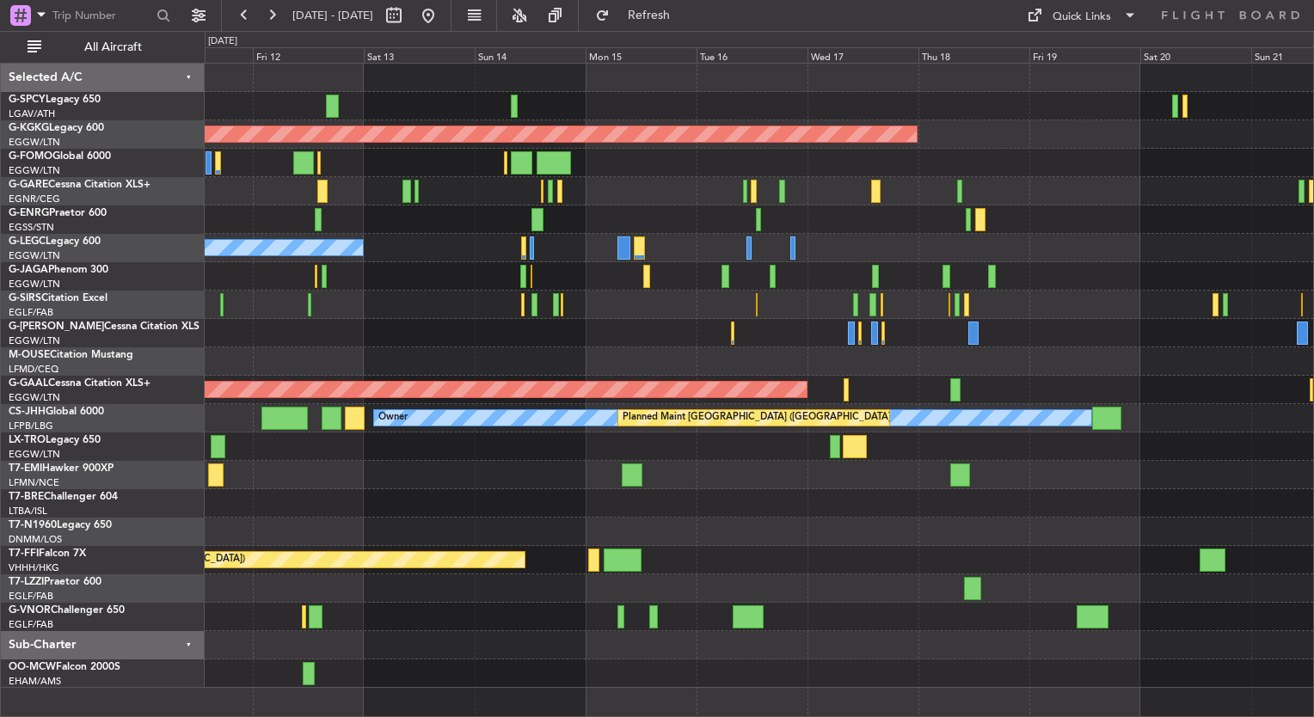
click at [689, 563] on div "Planned Maint Tianjin ([GEOGRAPHIC_DATA])" at bounding box center [759, 560] width 1109 height 28
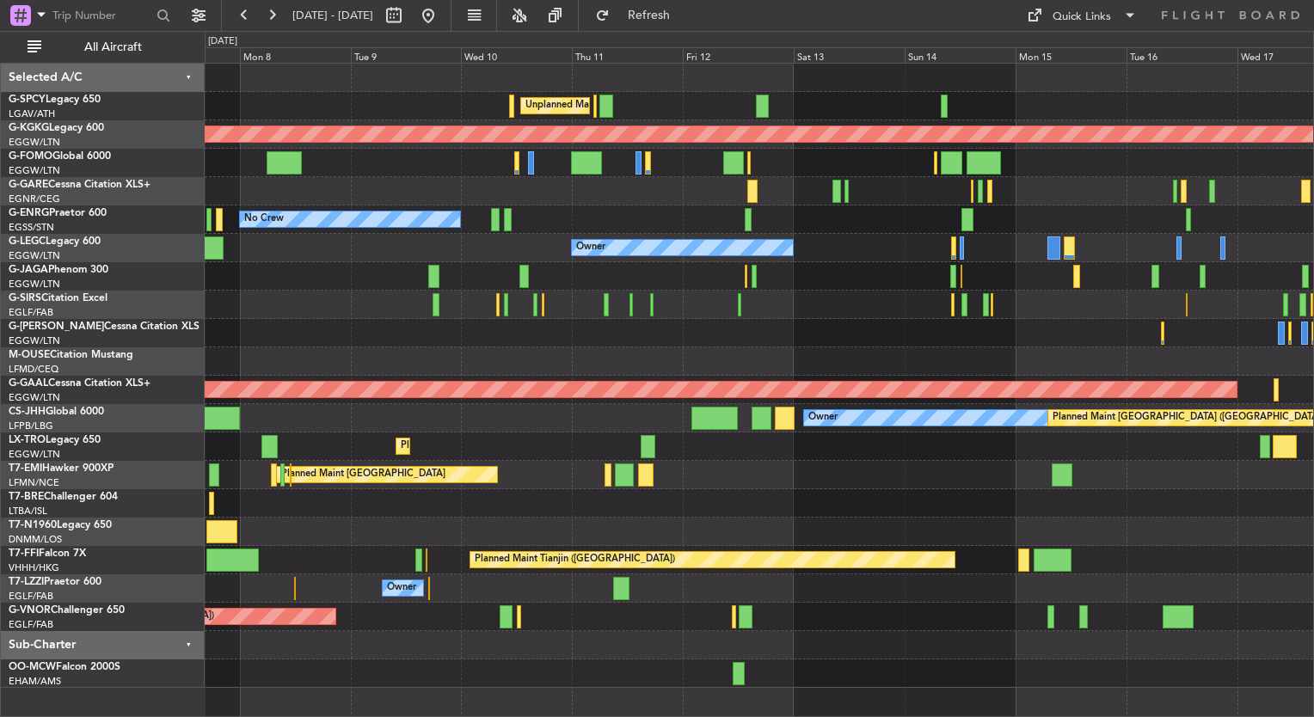
click at [1160, 555] on div "Unplanned Maint [GEOGRAPHIC_DATA] ([PERSON_NAME] Intl) AOG Maint [GEOGRAPHIC_DA…" at bounding box center [759, 376] width 1109 height 625
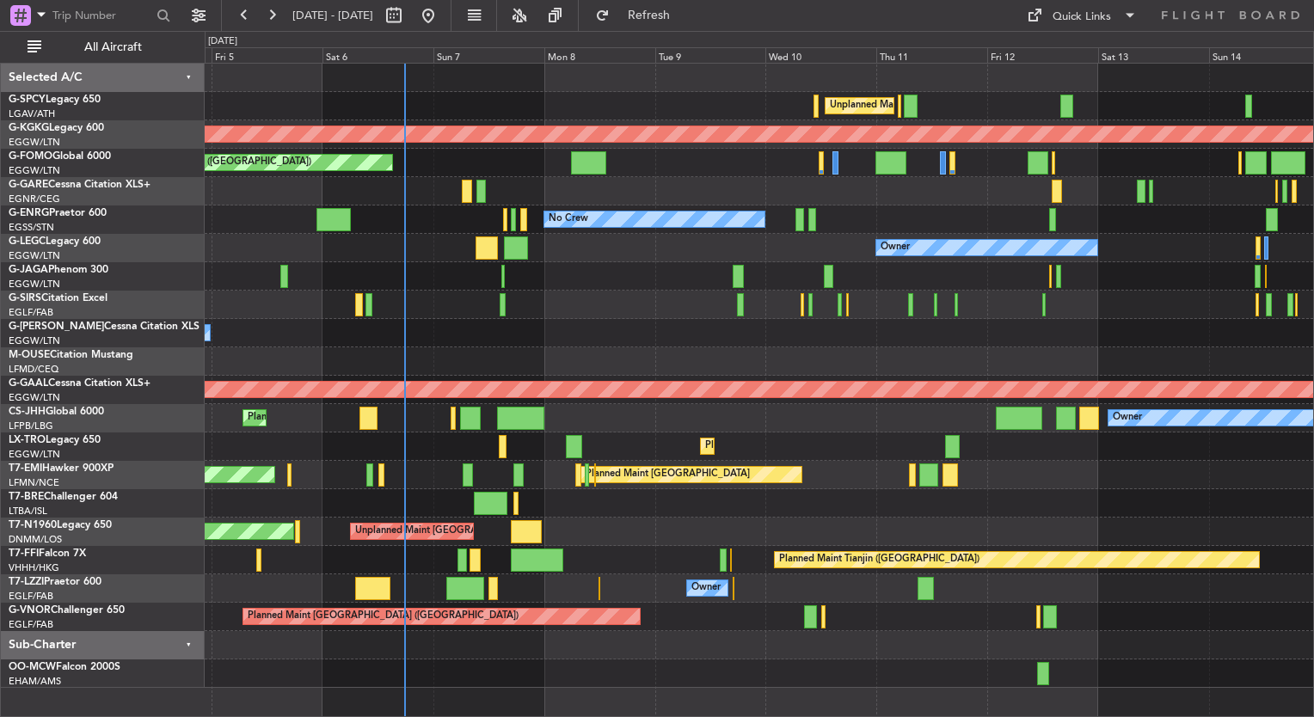
click at [1017, 618] on div "Unplanned Maint [GEOGRAPHIC_DATA] ([PERSON_NAME] Intl) AOG Maint [GEOGRAPHIC_DA…" at bounding box center [759, 376] width 1109 height 625
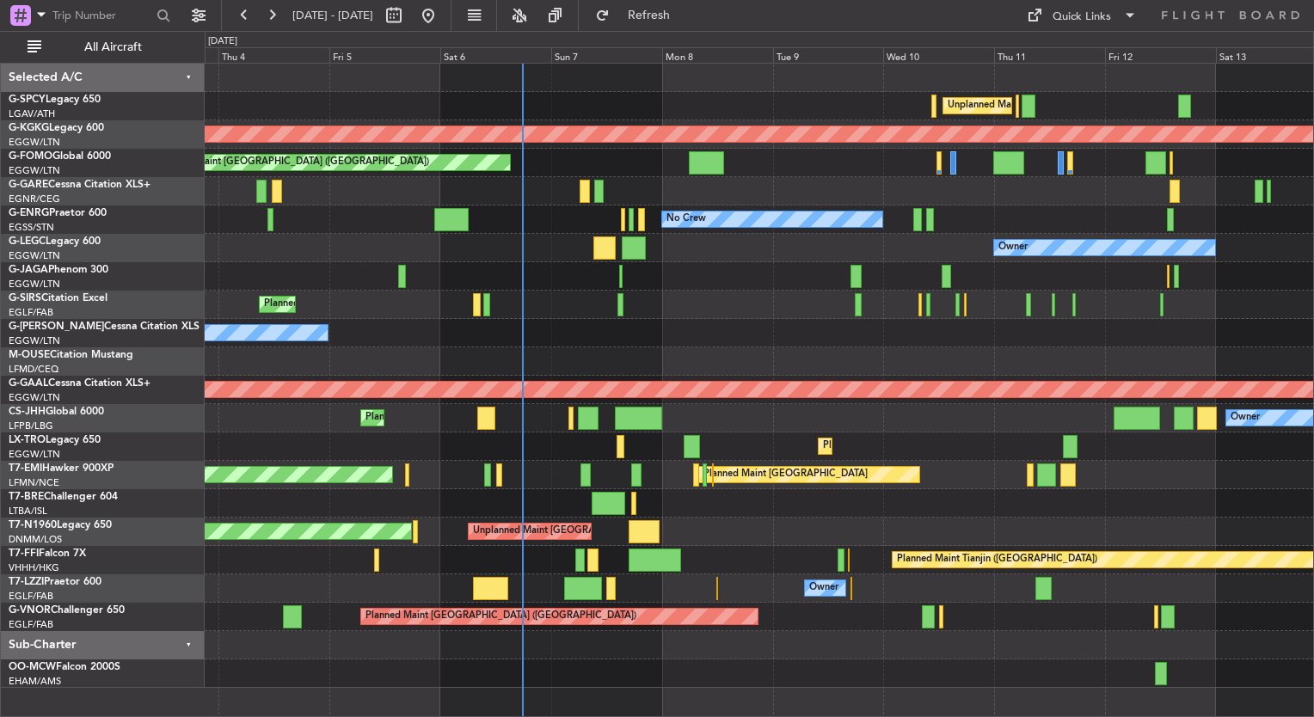
click at [615, 650] on div at bounding box center [759, 645] width 1109 height 28
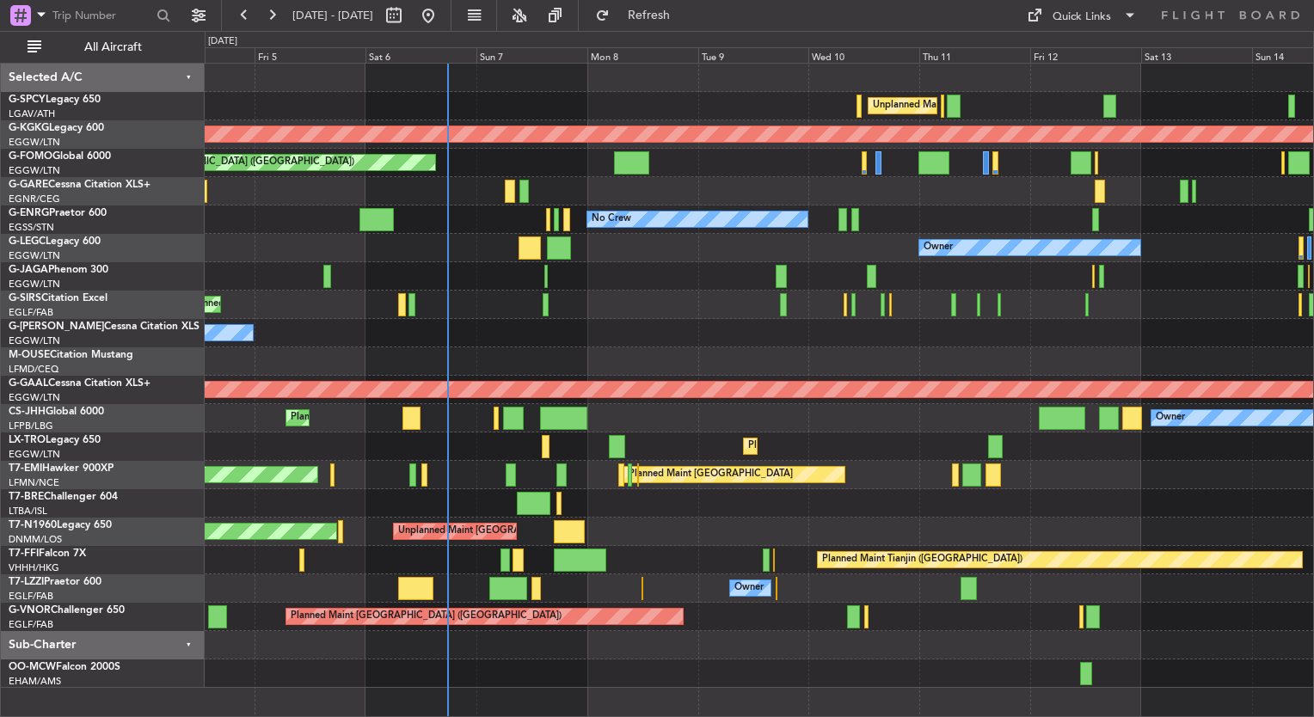
click at [655, 327] on div "Unplanned Maint [GEOGRAPHIC_DATA] ([PERSON_NAME] Intl) AOG Maint [GEOGRAPHIC_DA…" at bounding box center [759, 376] width 1109 height 625
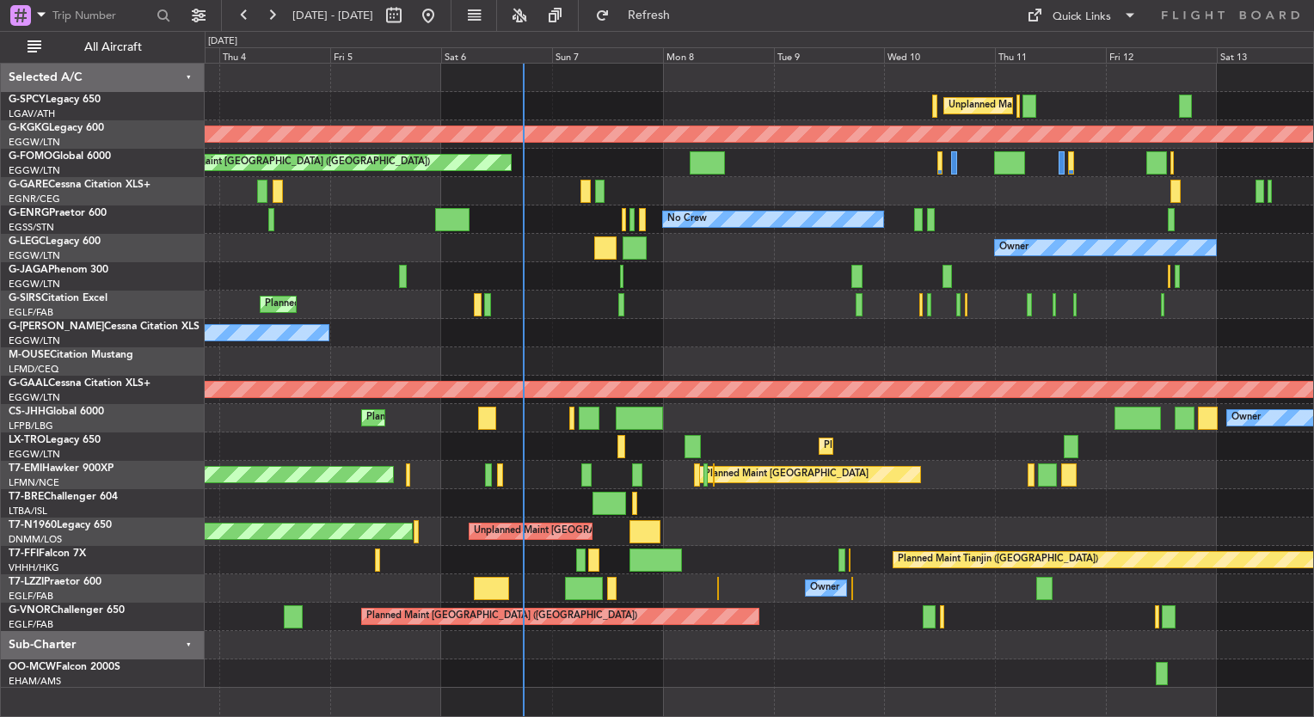
click at [725, 329] on div "Owner" at bounding box center [759, 333] width 1109 height 28
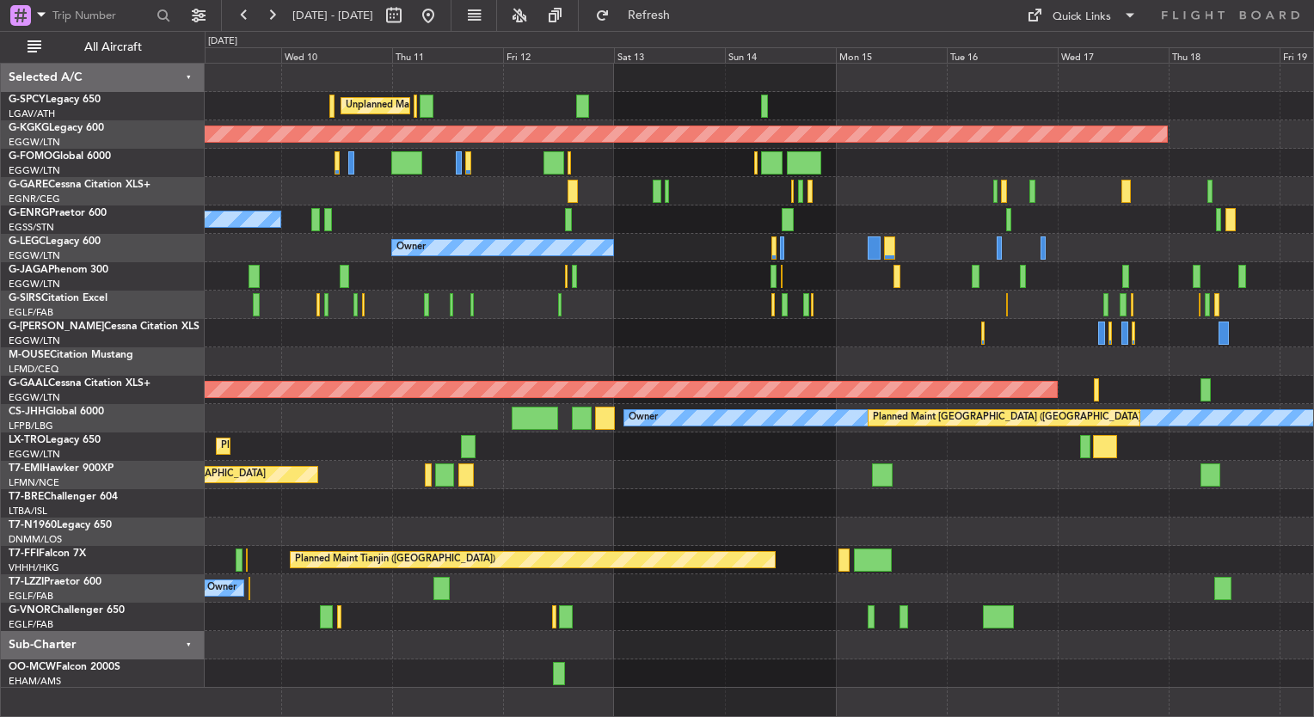
click at [178, 314] on div "Unplanned Maint [GEOGRAPHIC_DATA] ([PERSON_NAME] Intl) AOG Maint [GEOGRAPHIC_DA…" at bounding box center [657, 374] width 1314 height 686
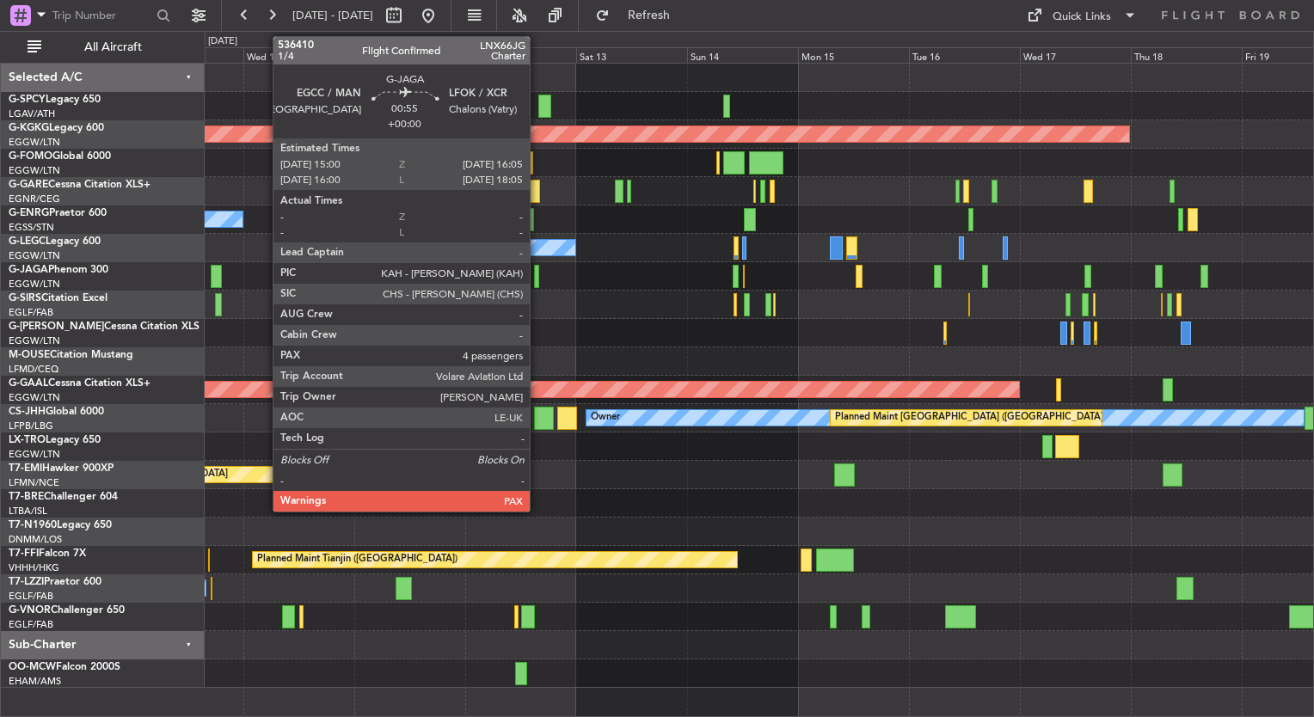
click at [538, 284] on div at bounding box center [536, 276] width 5 height 23
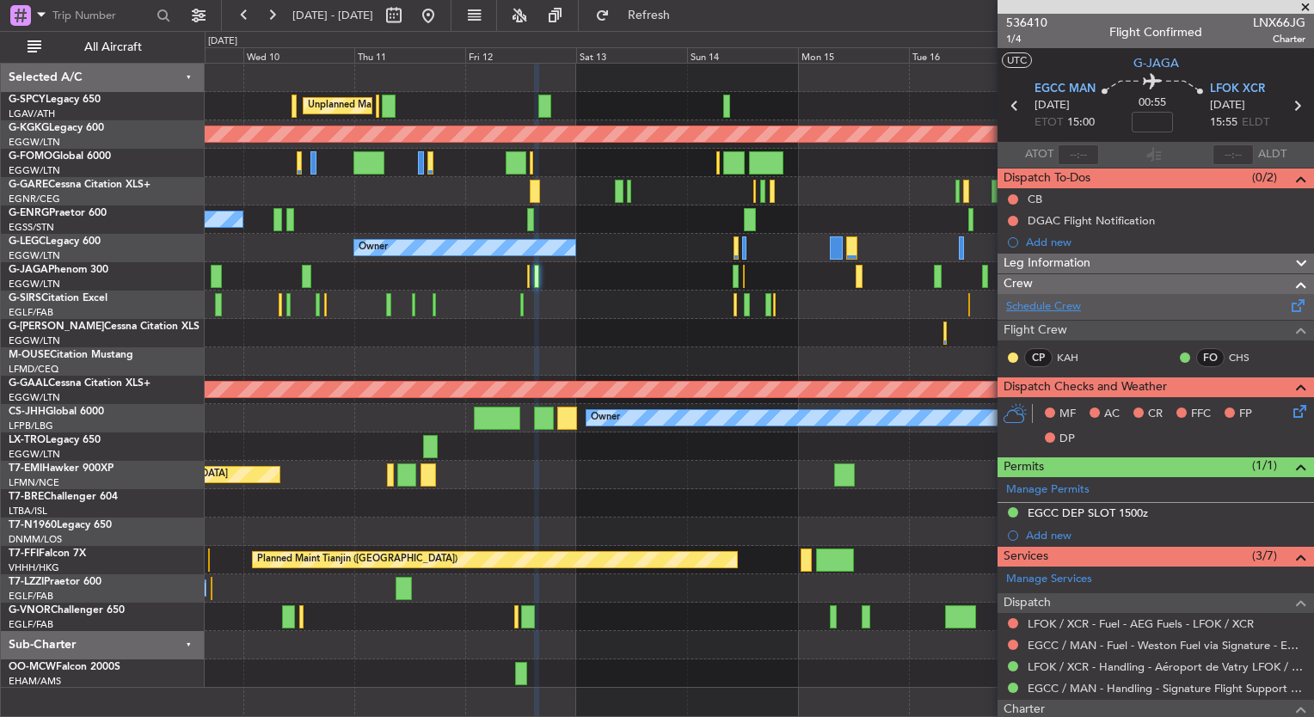
click at [1063, 308] on link "Schedule Crew" at bounding box center [1043, 307] width 75 height 17
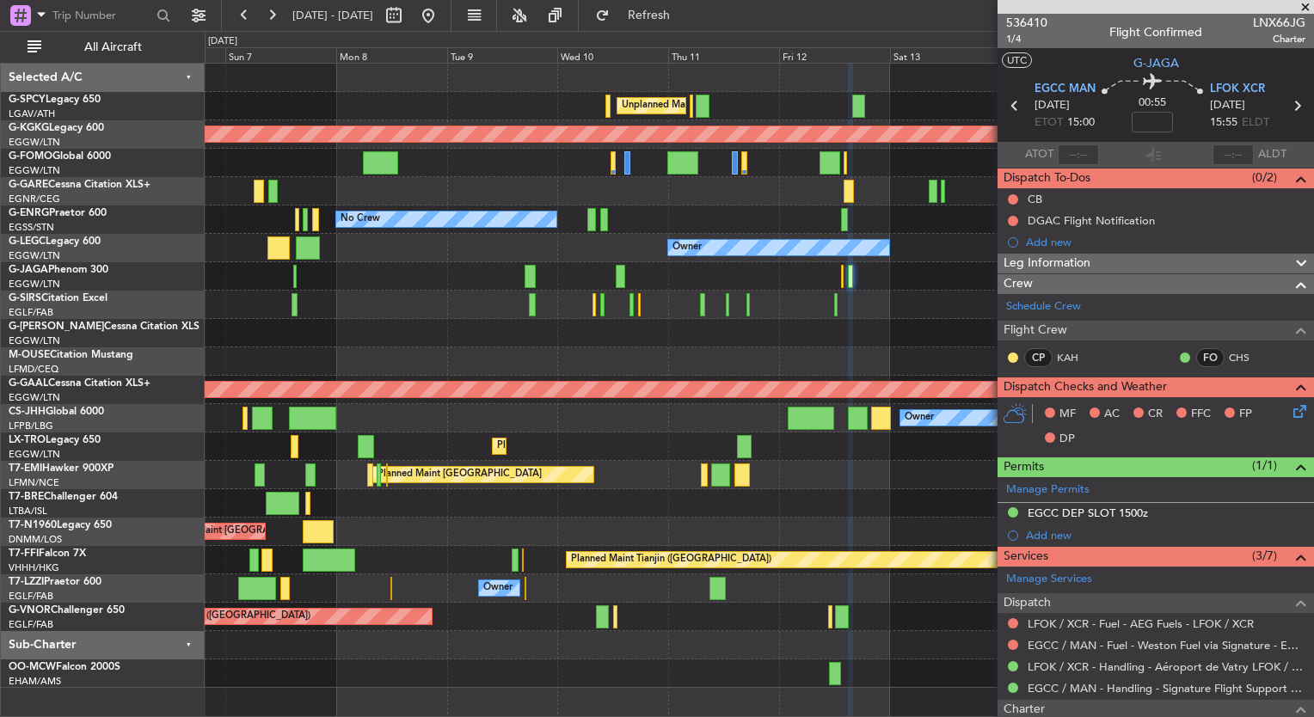
click at [955, 311] on div "Planned Maint [GEOGRAPHIC_DATA] ([GEOGRAPHIC_DATA])" at bounding box center [759, 305] width 1109 height 28
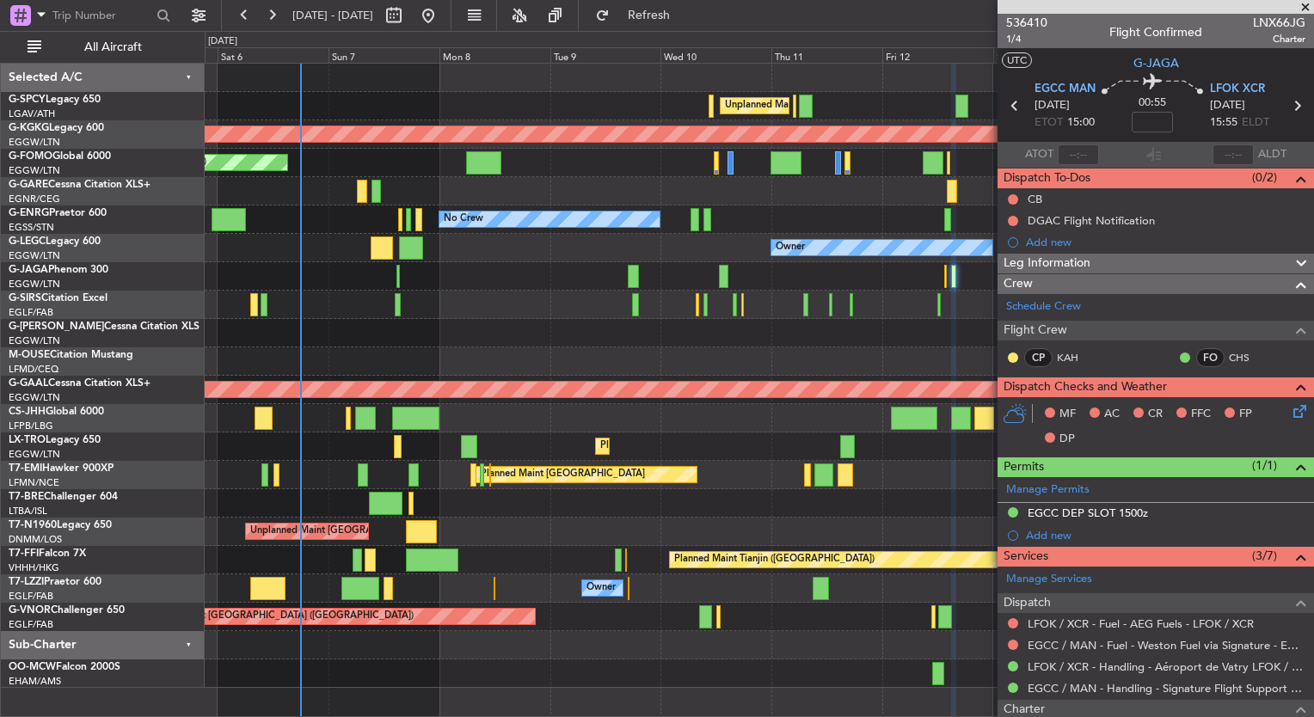
click at [568, 292] on div "Planned Maint [GEOGRAPHIC_DATA] ([GEOGRAPHIC_DATA])" at bounding box center [759, 305] width 1109 height 28
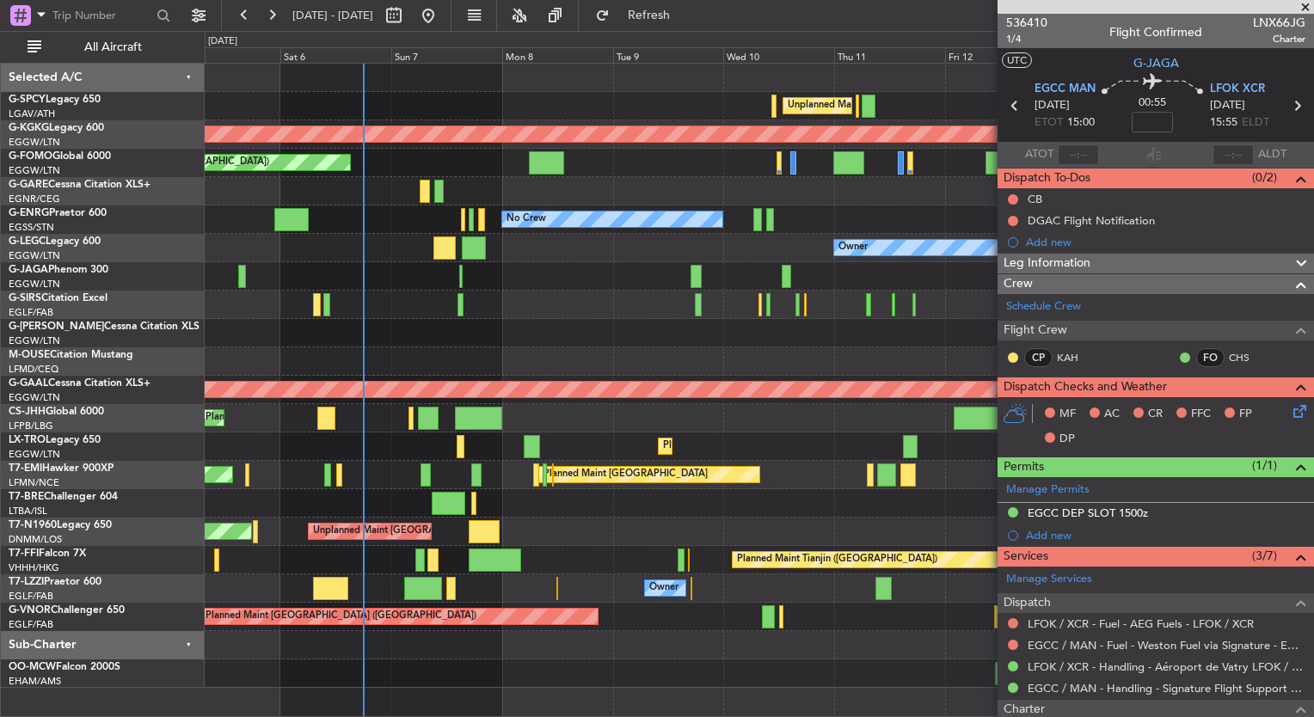
click at [397, 332] on div "Owner" at bounding box center [759, 333] width 1109 height 28
click at [237, 395] on div "Unplanned Maint [GEOGRAPHIC_DATA] ([PERSON_NAME] Intl) AOG Maint [GEOGRAPHIC_DA…" at bounding box center [759, 376] width 1109 height 625
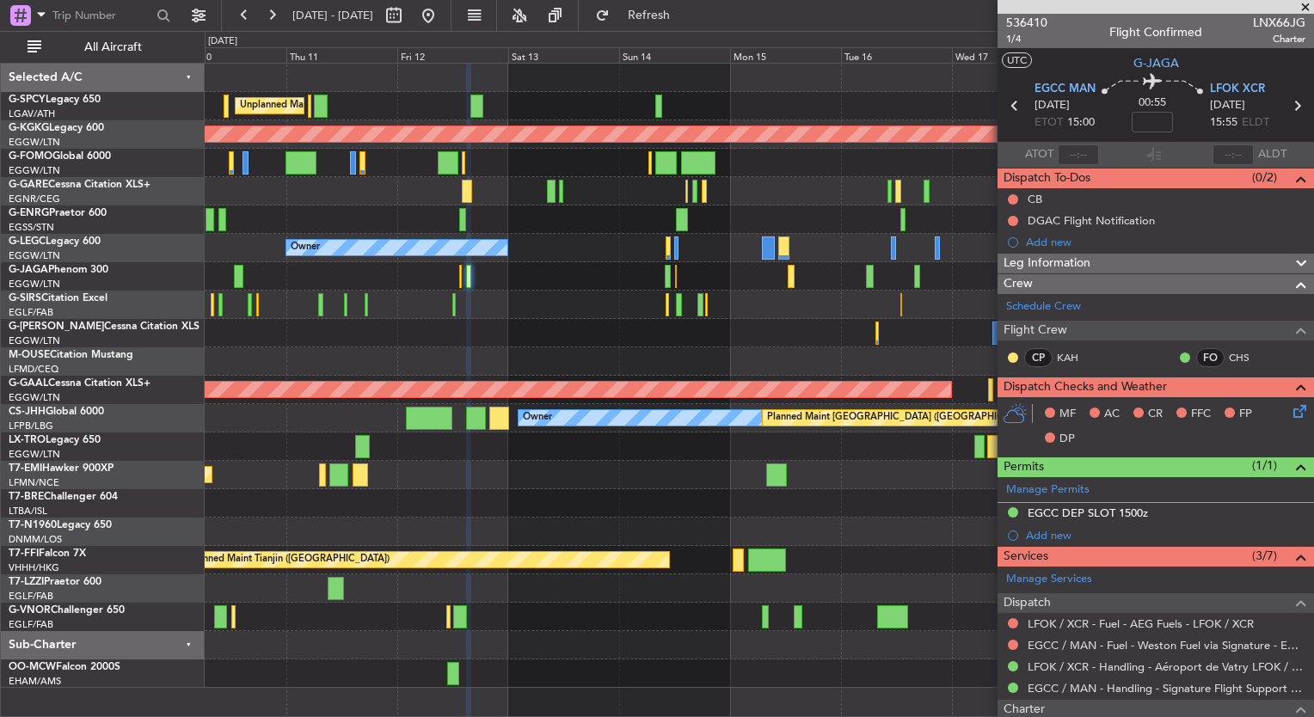
click at [586, 329] on div at bounding box center [759, 333] width 1109 height 28
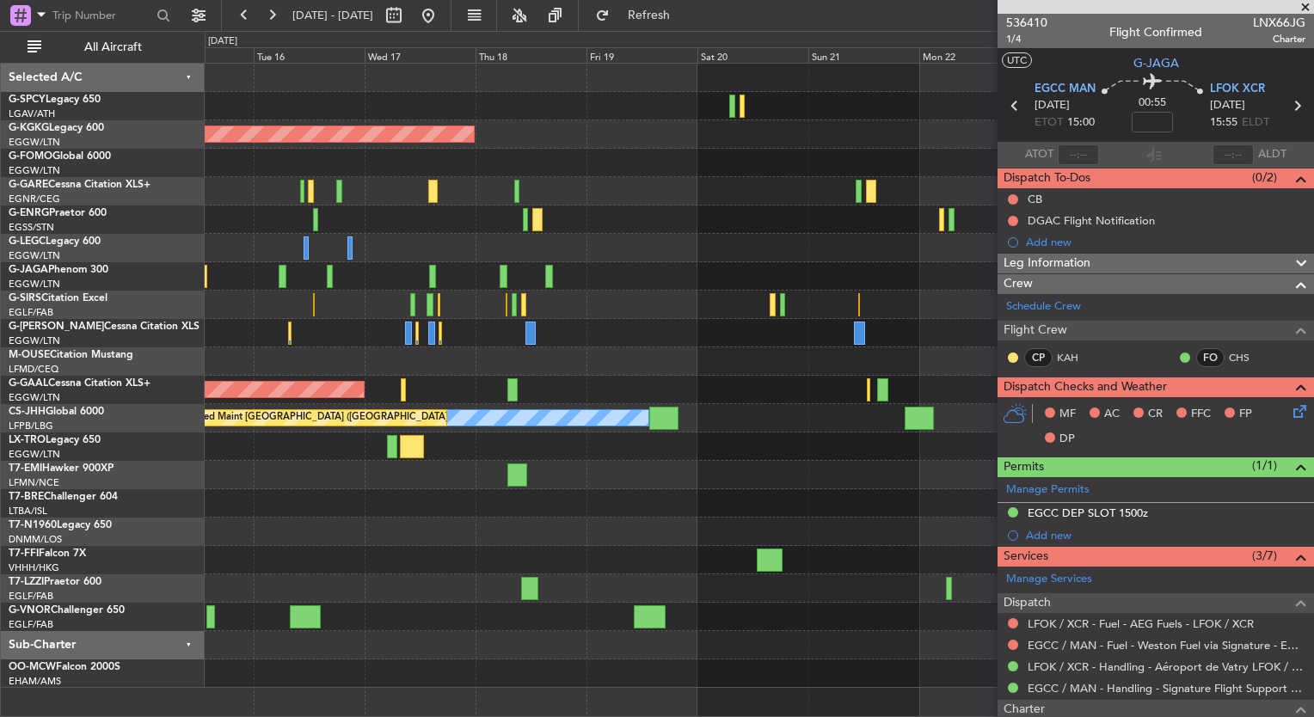
click at [138, 276] on div "AOG Maint [GEOGRAPHIC_DATA] (Ataturk) A/C Unavailable [GEOGRAPHIC_DATA] ([GEOGR…" at bounding box center [657, 374] width 1314 height 686
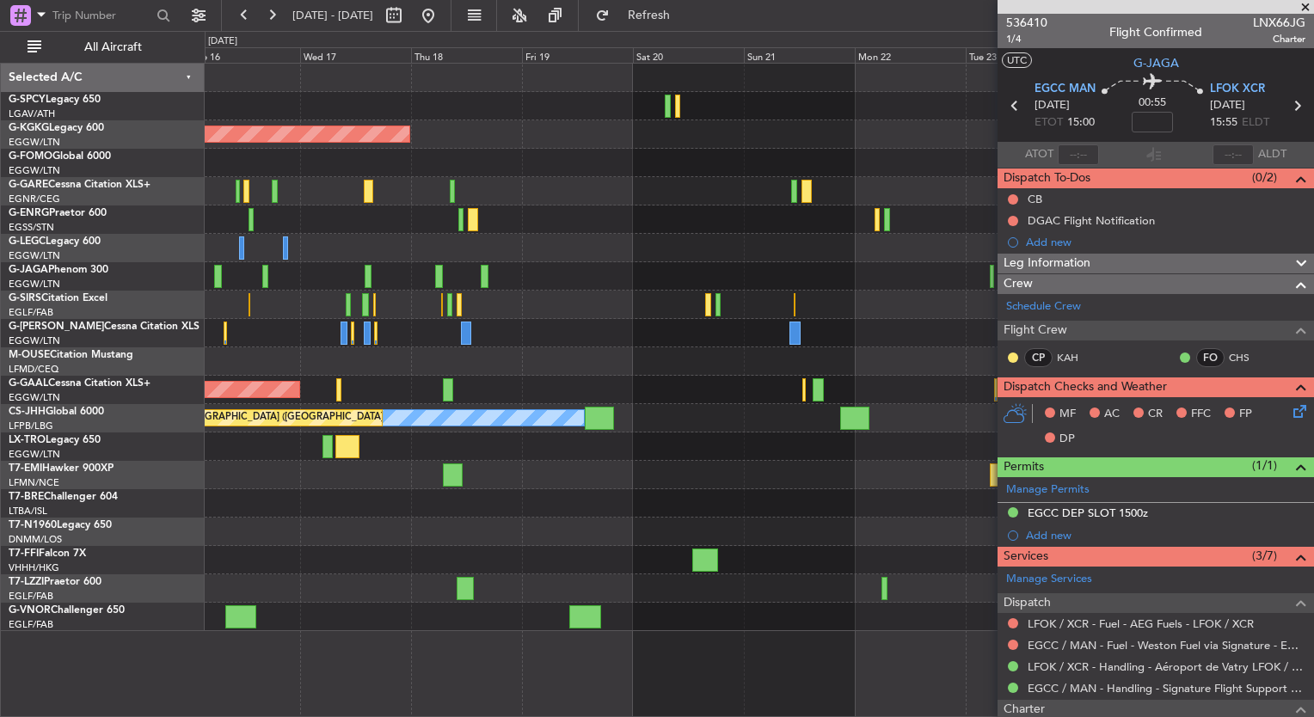
click at [613, 277] on div "Planned Maint [GEOGRAPHIC_DATA] ([GEOGRAPHIC_DATA])" at bounding box center [759, 276] width 1109 height 28
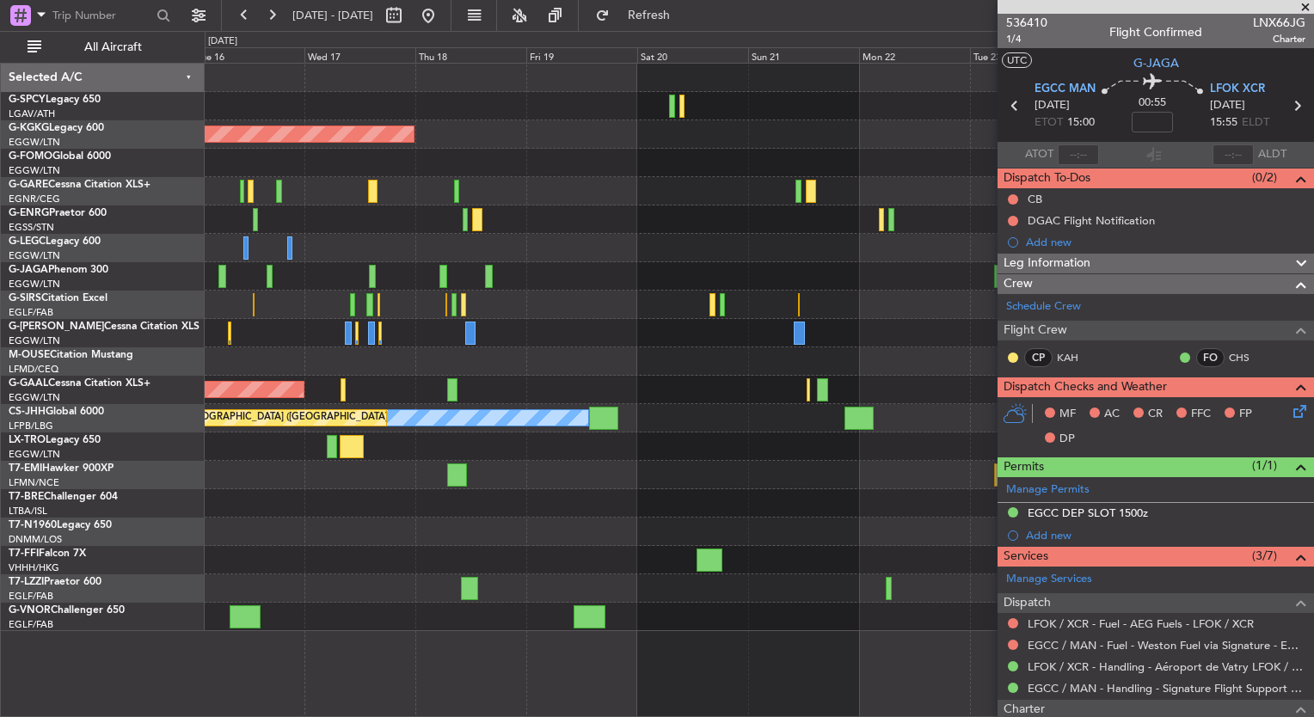
click at [567, 354] on div at bounding box center [759, 362] width 1109 height 28
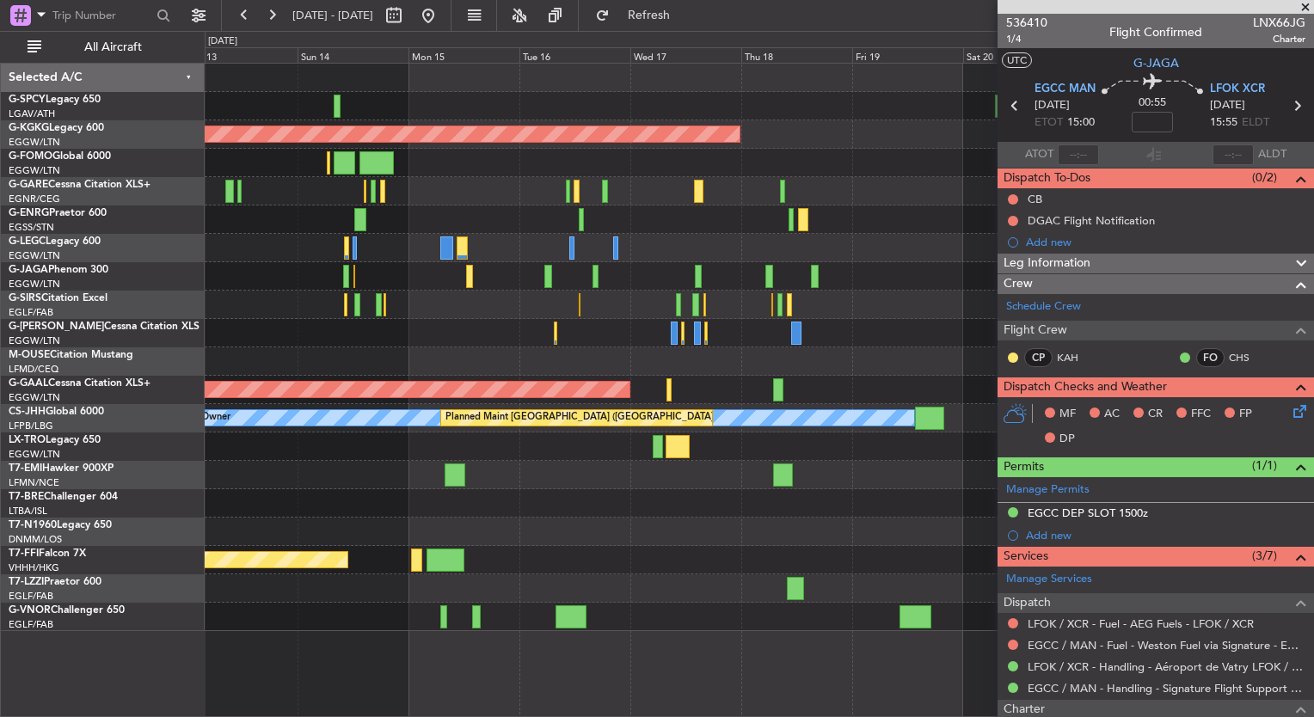
click at [1008, 352] on fb-app "[DATE] - [DATE] Refresh Quick Links All Aircraft Unplanned Maint [GEOGRAPHIC_DA…" at bounding box center [657, 365] width 1314 height 705
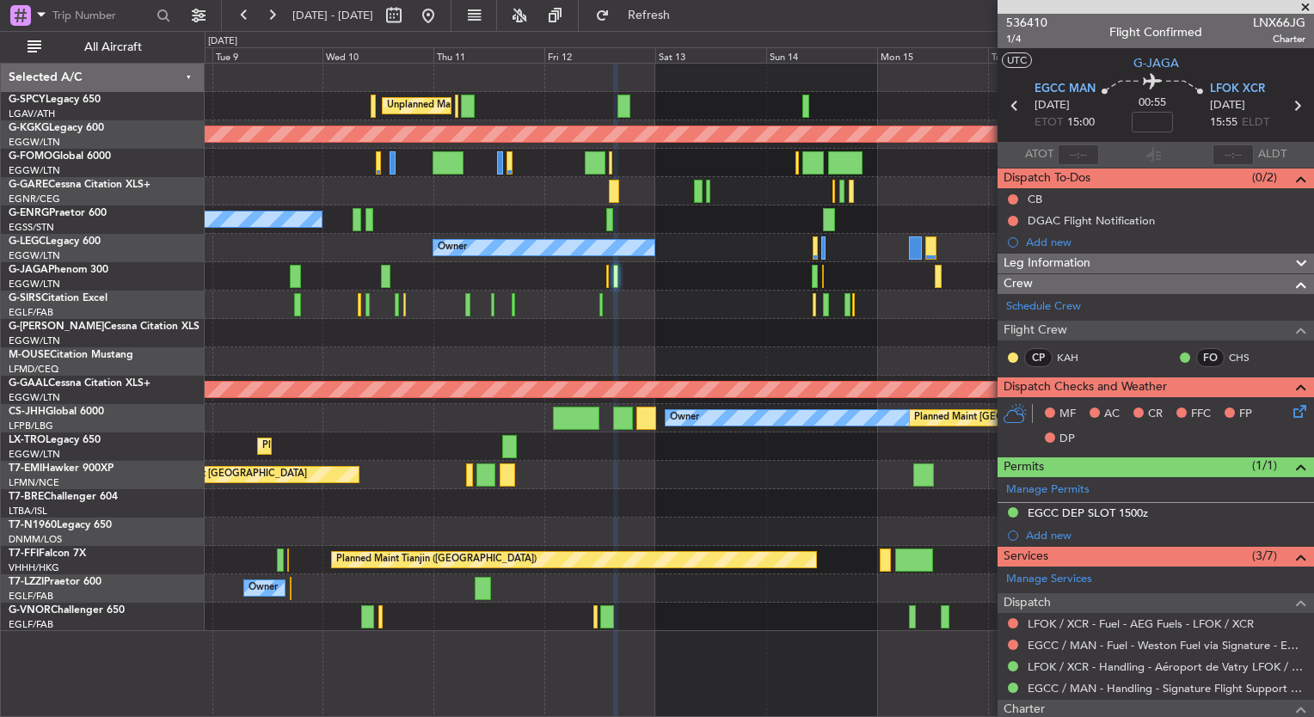
click at [1005, 322] on fb-app "[DATE] - [DATE] Refresh Quick Links All Aircraft Unplanned Maint [GEOGRAPHIC_DA…" at bounding box center [657, 365] width 1314 height 705
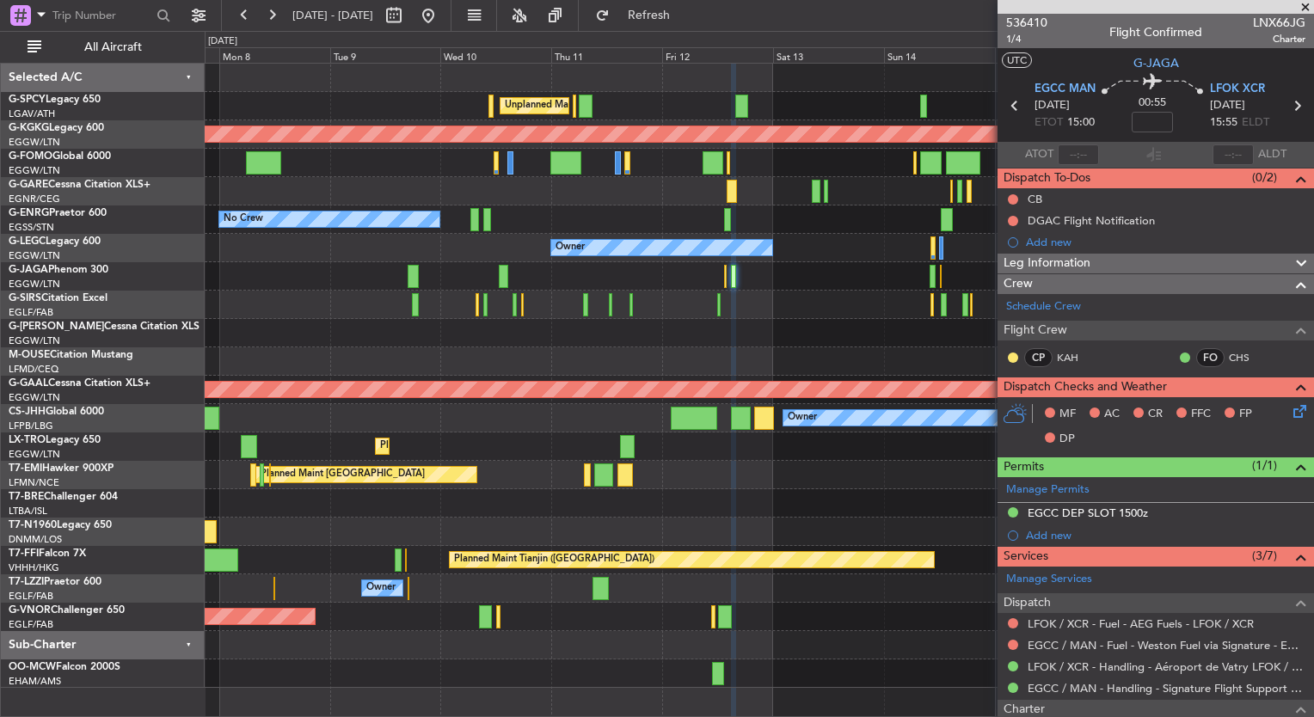
click at [613, 229] on div "No Crew" at bounding box center [759, 220] width 1109 height 28
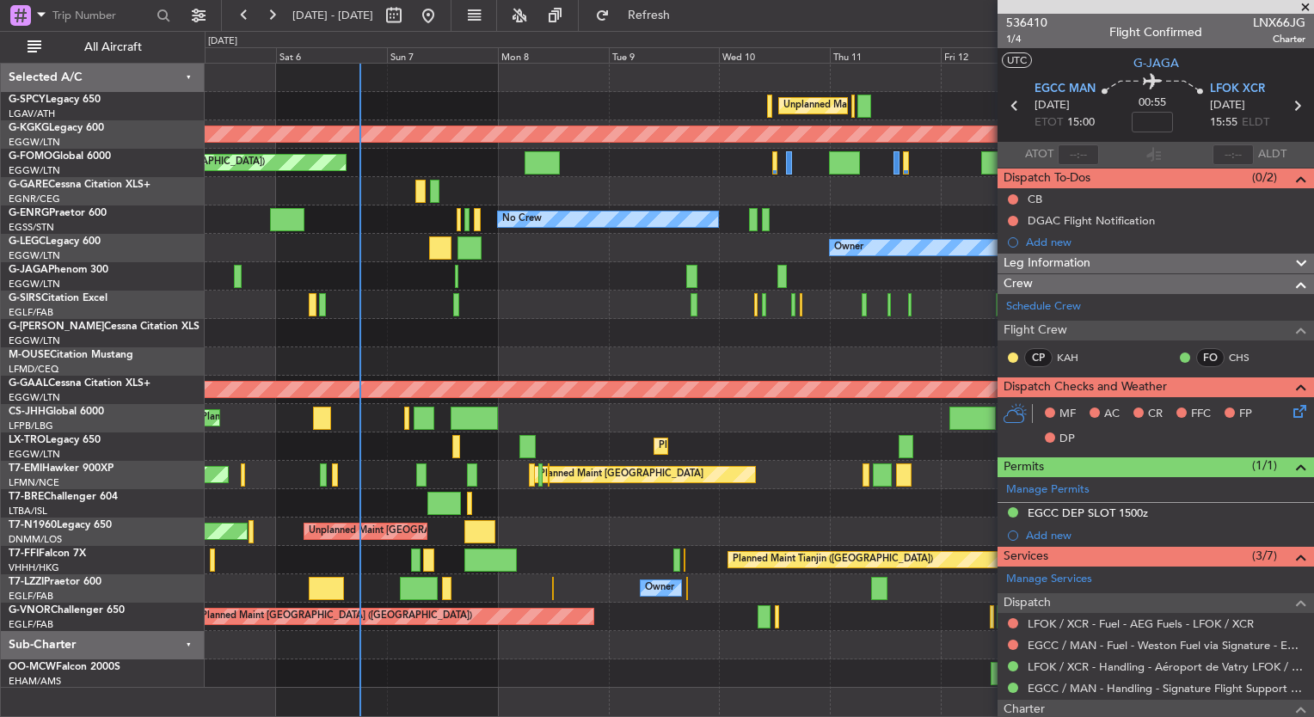
click at [847, 298] on div "Unplanned Maint [GEOGRAPHIC_DATA] ([PERSON_NAME] Intl) AOG Maint [GEOGRAPHIC_DA…" at bounding box center [759, 376] width 1109 height 625
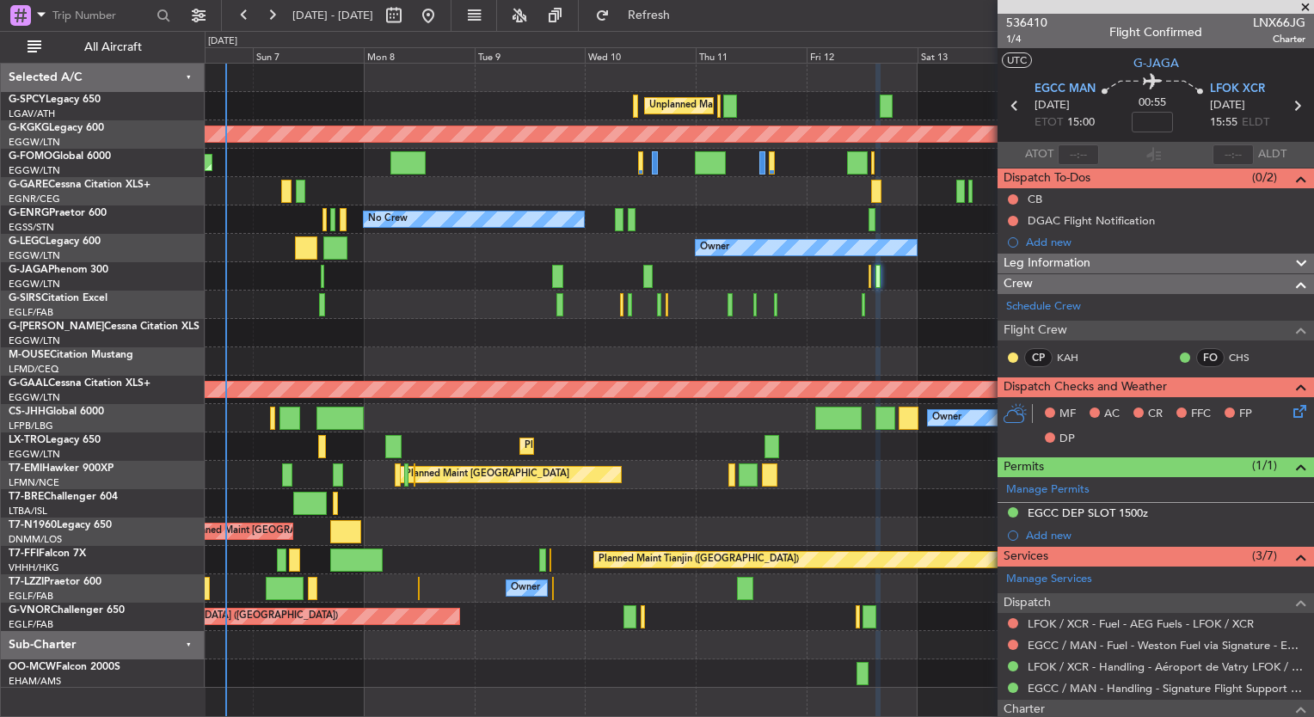
click at [509, 415] on div "Unplanned Maint [GEOGRAPHIC_DATA] ([PERSON_NAME] Intl) AOG Maint [GEOGRAPHIC_DA…" at bounding box center [759, 376] width 1109 height 625
click at [279, 24] on button at bounding box center [272, 16] width 28 height 28
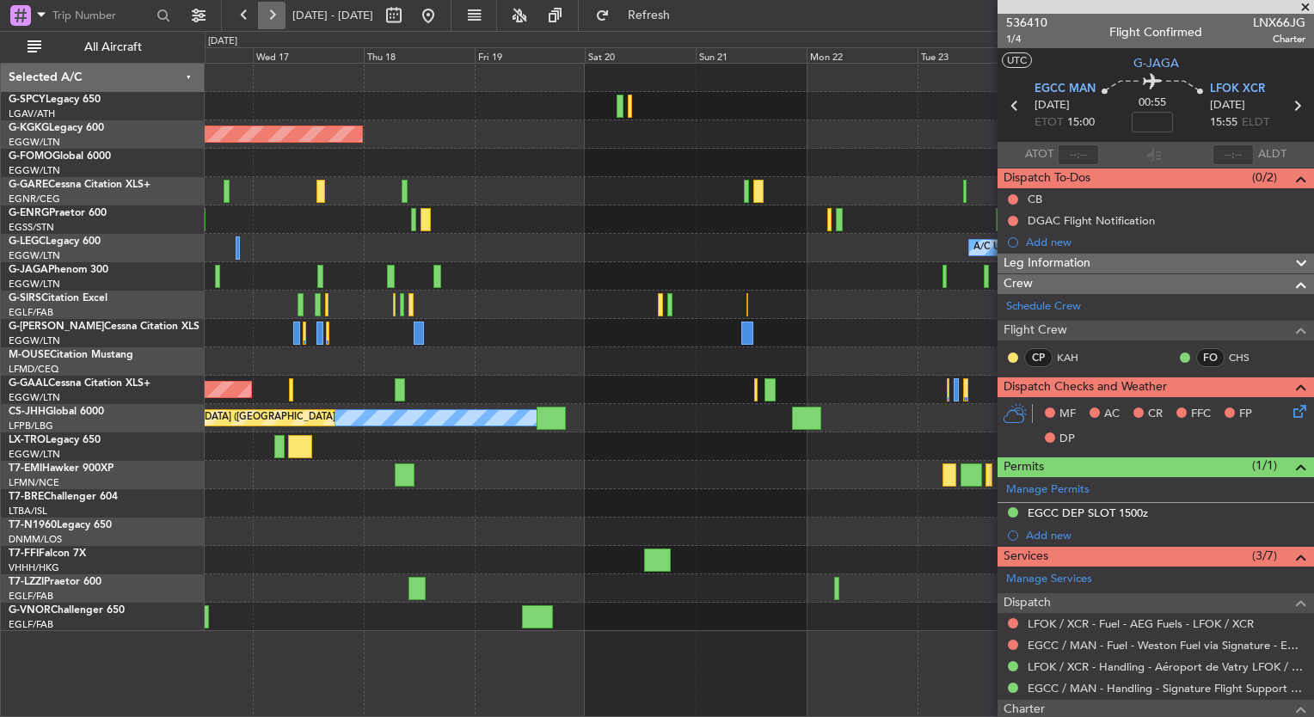
click at [279, 24] on button at bounding box center [272, 16] width 28 height 28
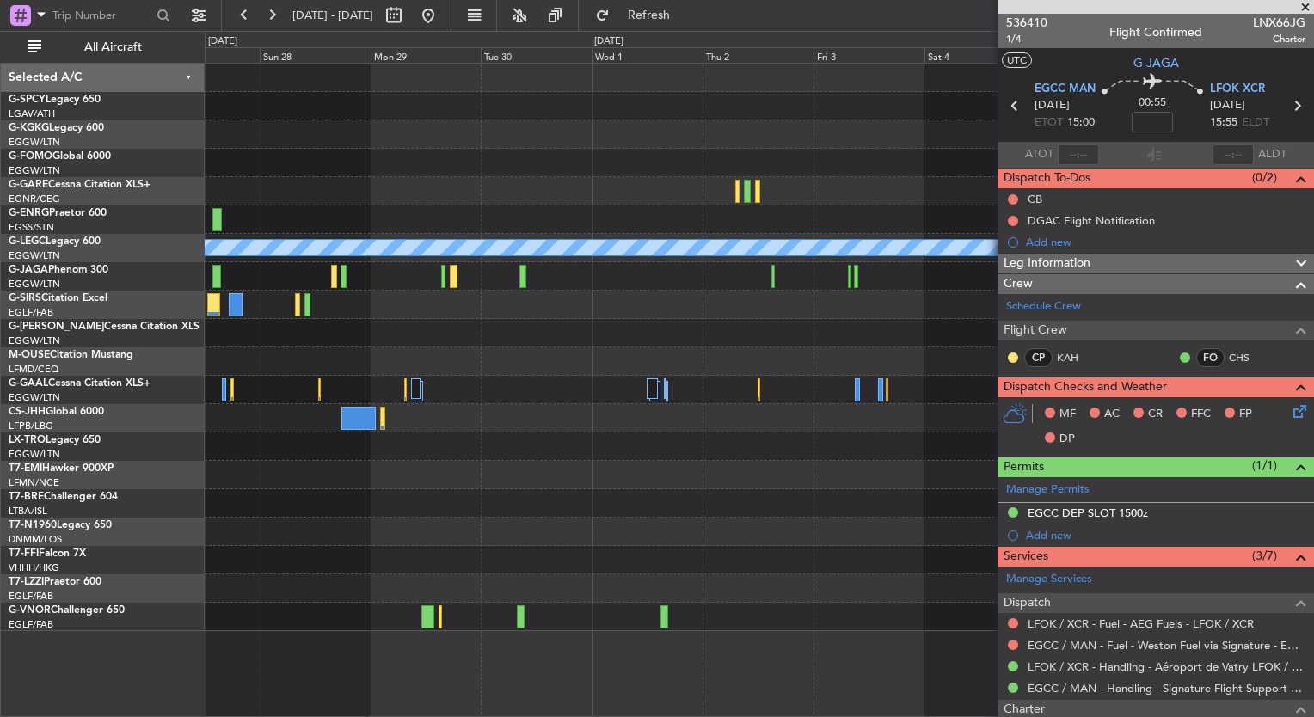
click at [312, 182] on div at bounding box center [759, 191] width 1109 height 28
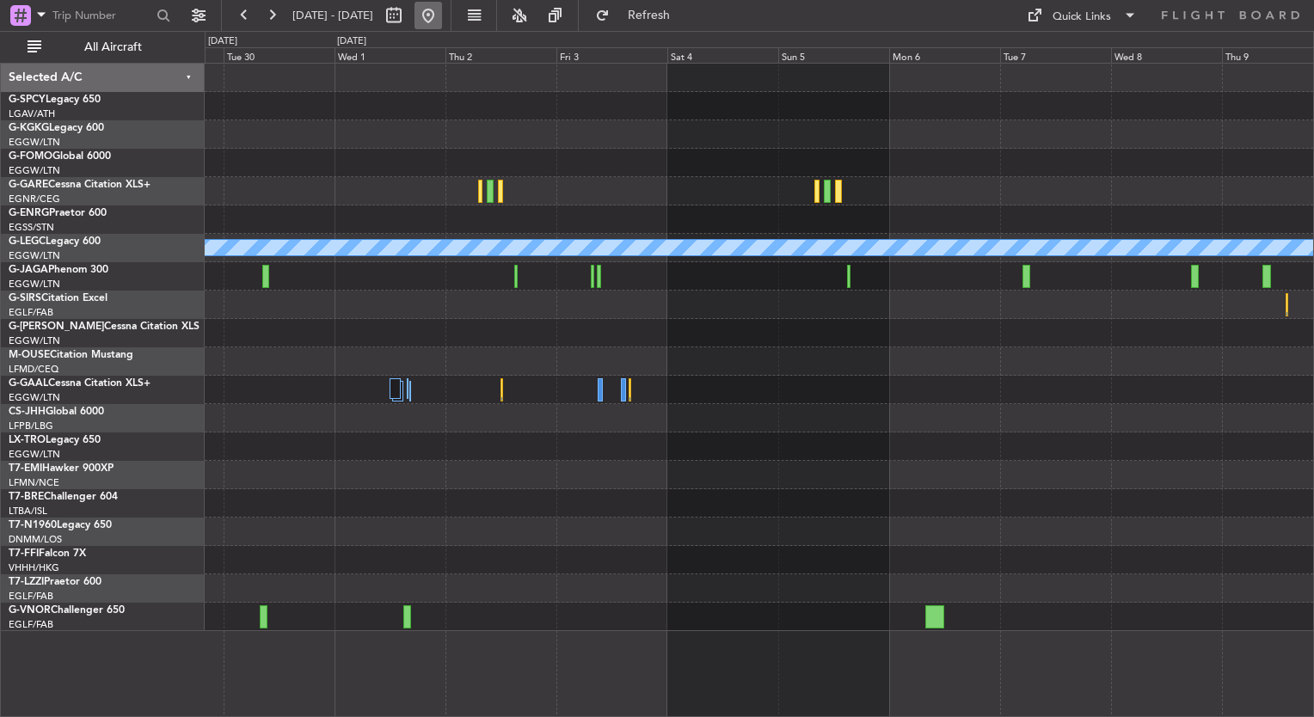
click at [442, 12] on button at bounding box center [429, 16] width 28 height 28
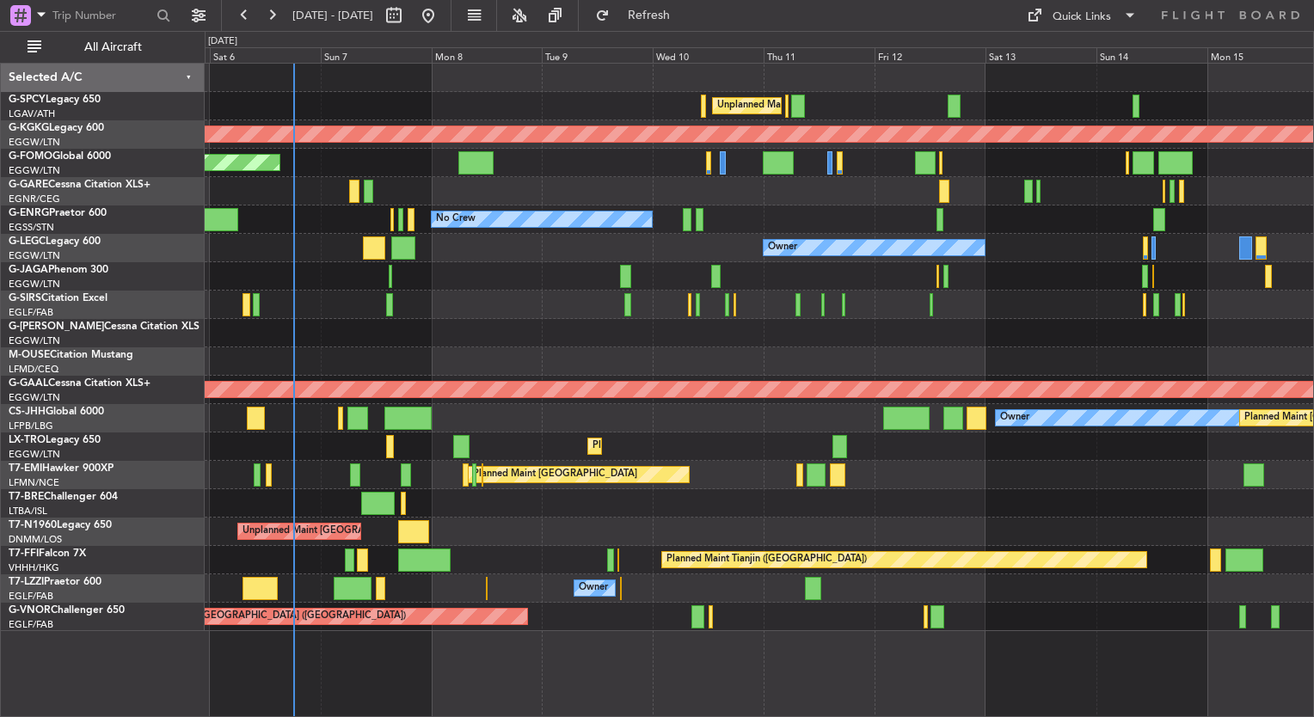
click at [446, 300] on div "Unplanned Maint [GEOGRAPHIC_DATA] ([PERSON_NAME] Intl) AOG Maint [GEOGRAPHIC_DA…" at bounding box center [759, 348] width 1109 height 568
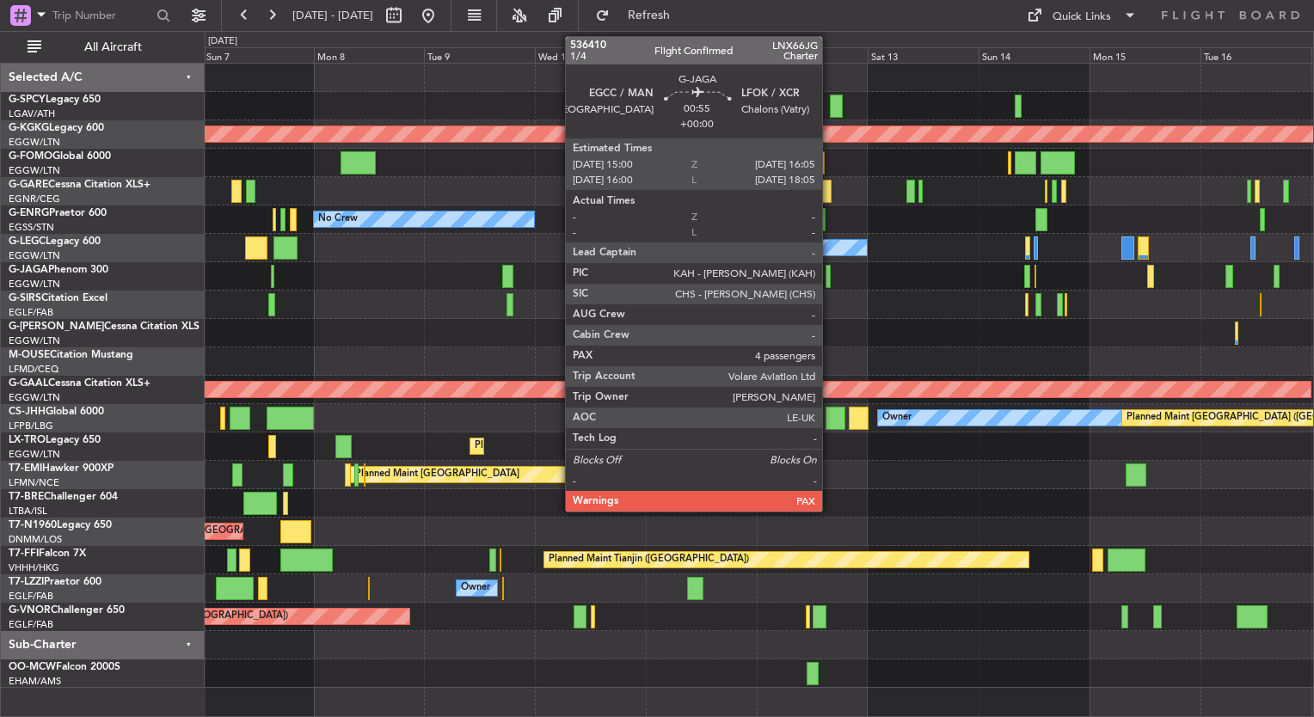
click at [829, 277] on div at bounding box center [828, 276] width 5 height 23
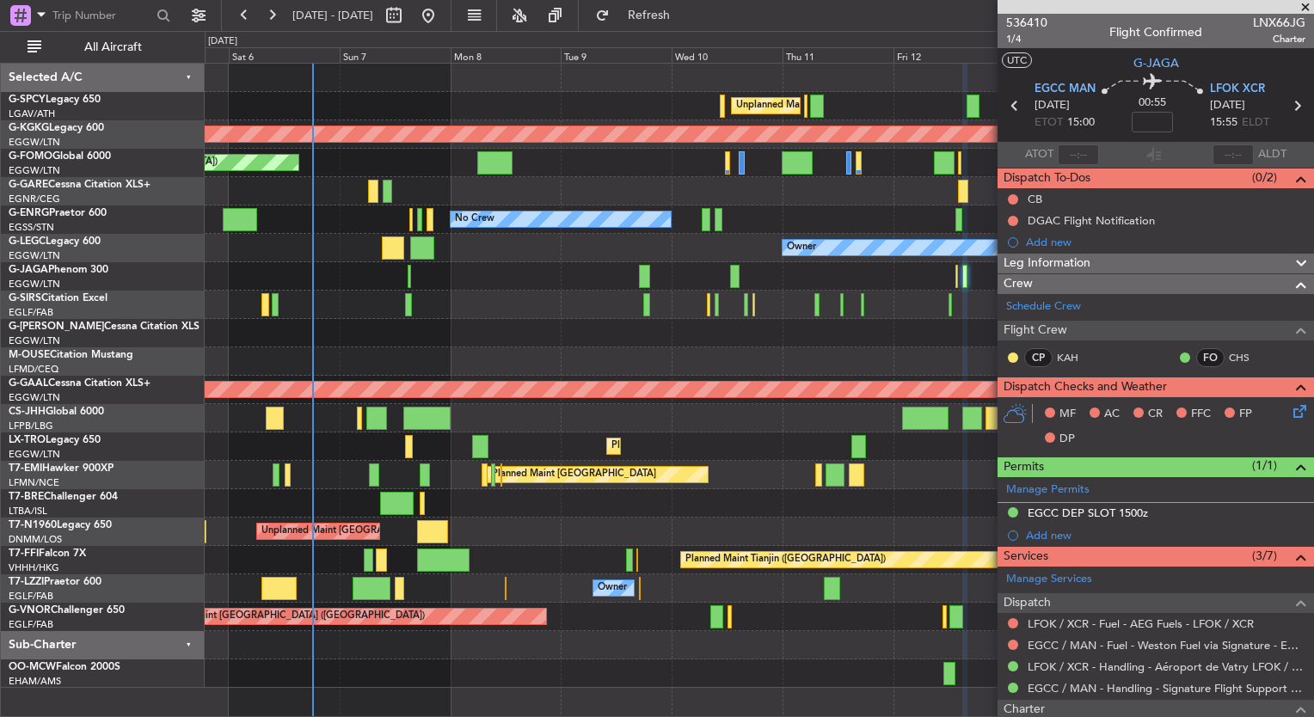
click at [874, 446] on div "Unplanned Maint [GEOGRAPHIC_DATA] ([PERSON_NAME] Intl) AOG Maint [GEOGRAPHIC_DA…" at bounding box center [759, 376] width 1109 height 625
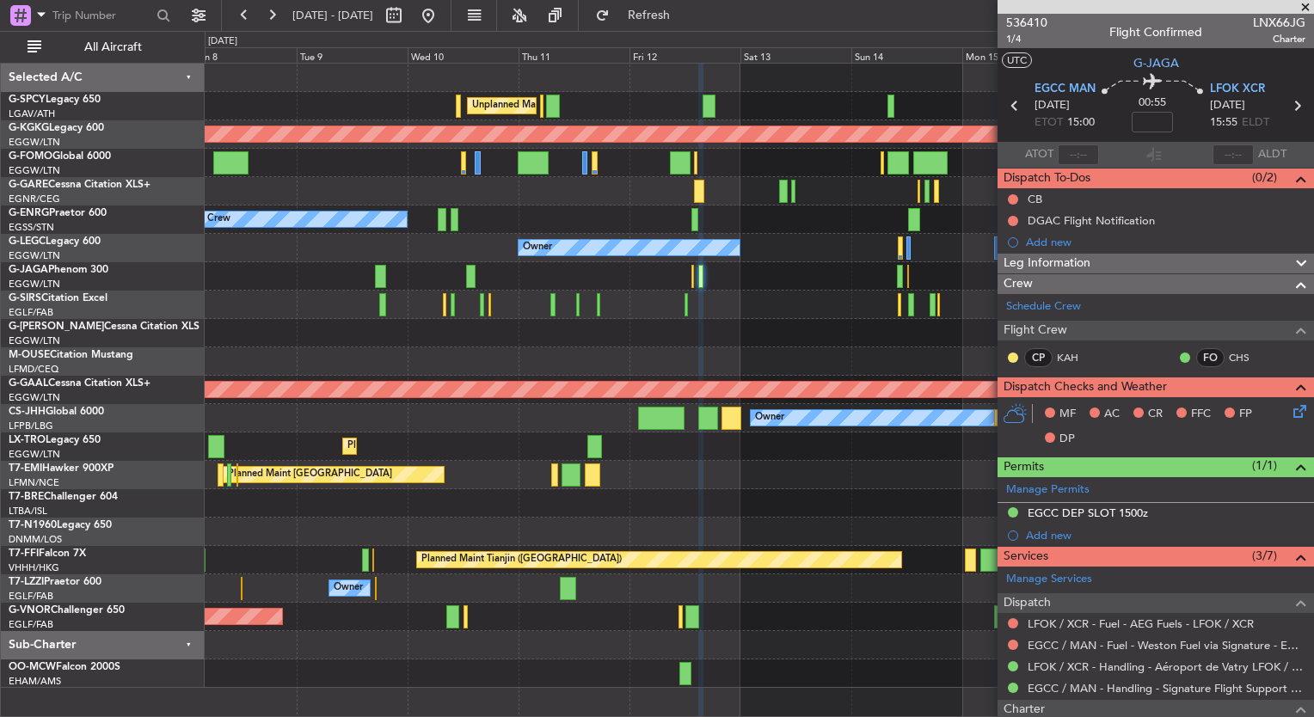
click at [362, 286] on div at bounding box center [759, 276] width 1109 height 28
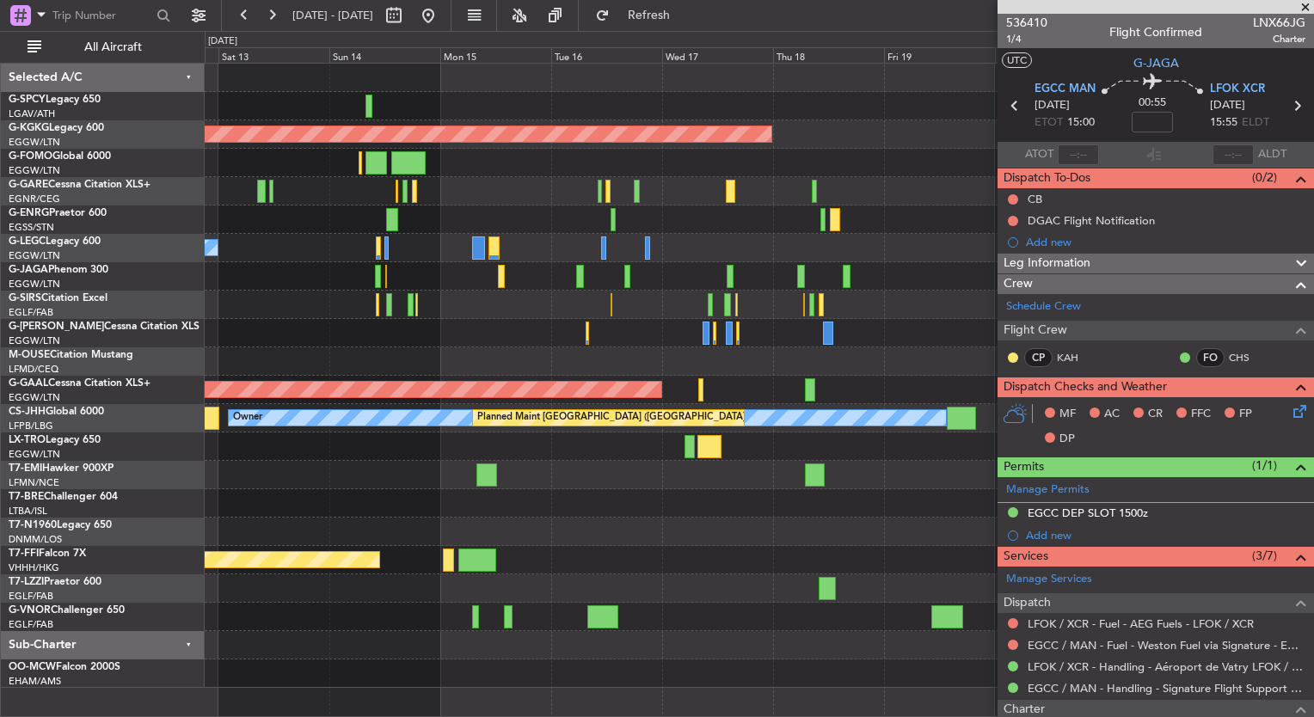
click at [312, 278] on div "Unplanned Maint [GEOGRAPHIC_DATA] ([PERSON_NAME] Intl) AOG Maint [GEOGRAPHIC_DA…" at bounding box center [759, 376] width 1109 height 625
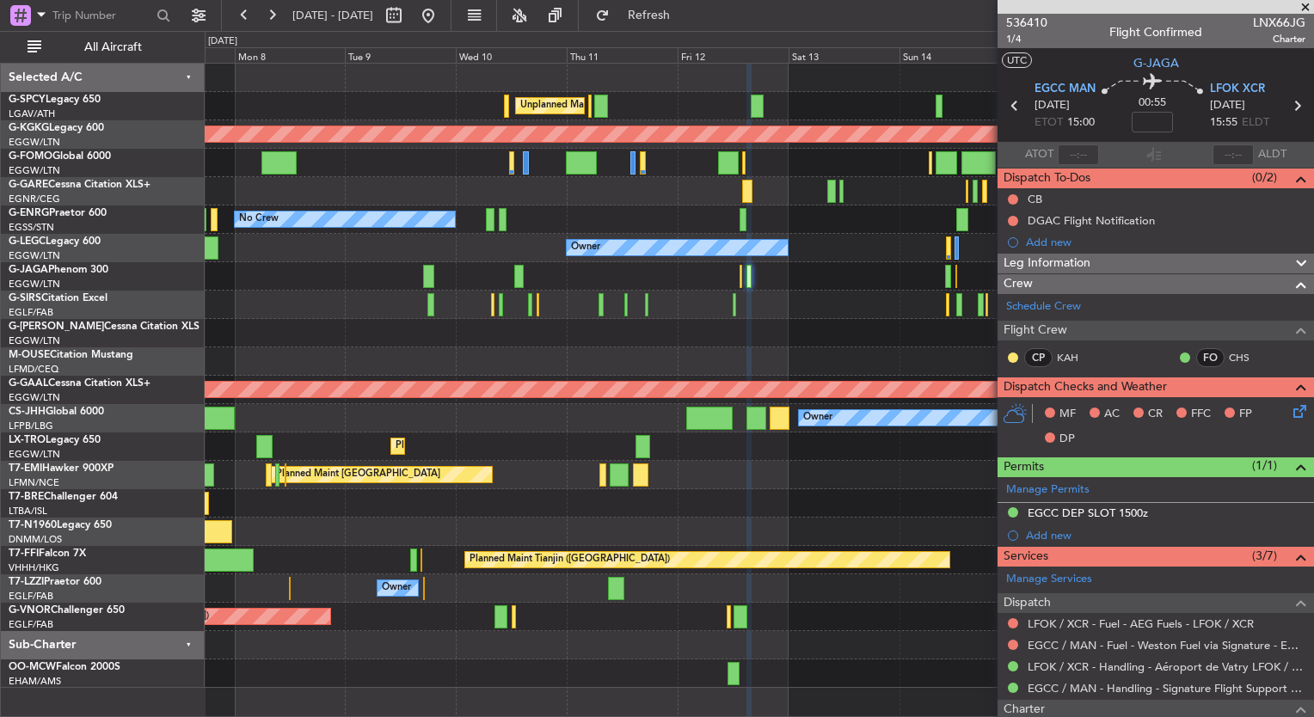
click at [579, 360] on div at bounding box center [759, 362] width 1109 height 28
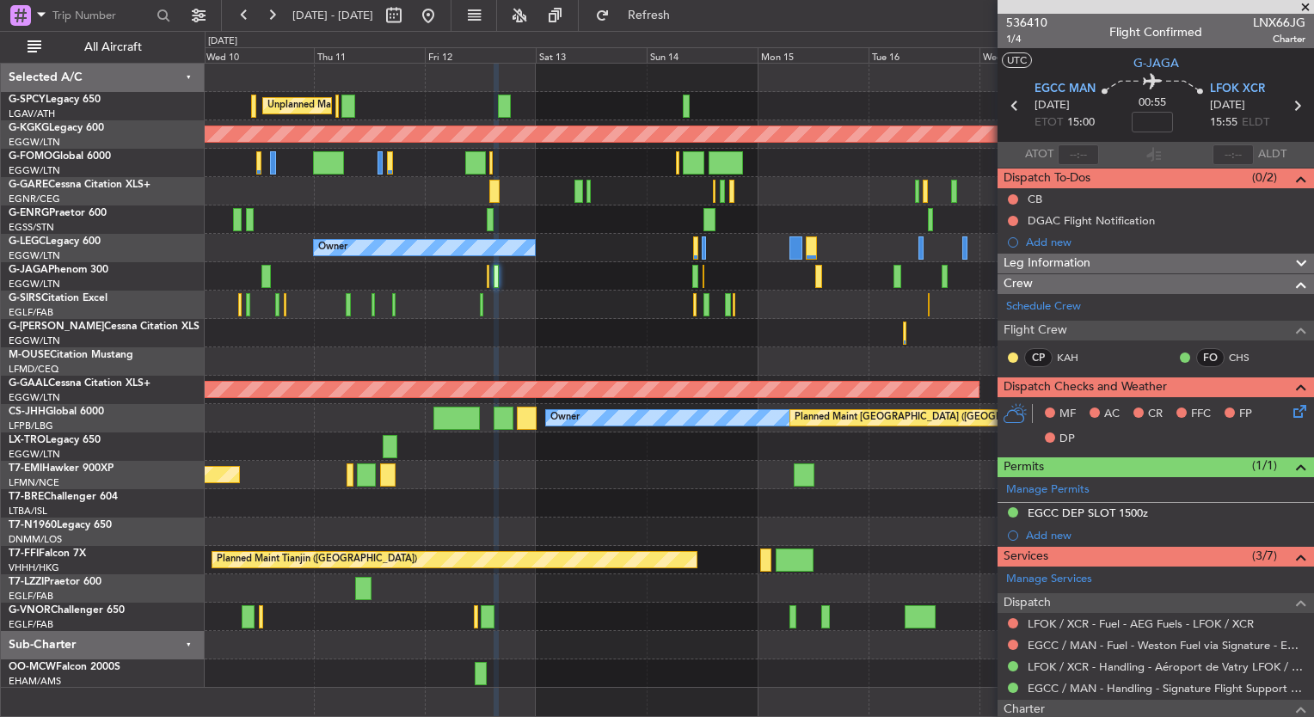
click at [389, 335] on div "Unplanned Maint Athens (Eleftherios Venizelos Intl) AOG Maint Istanbul (Ataturk…" at bounding box center [759, 376] width 1109 height 625
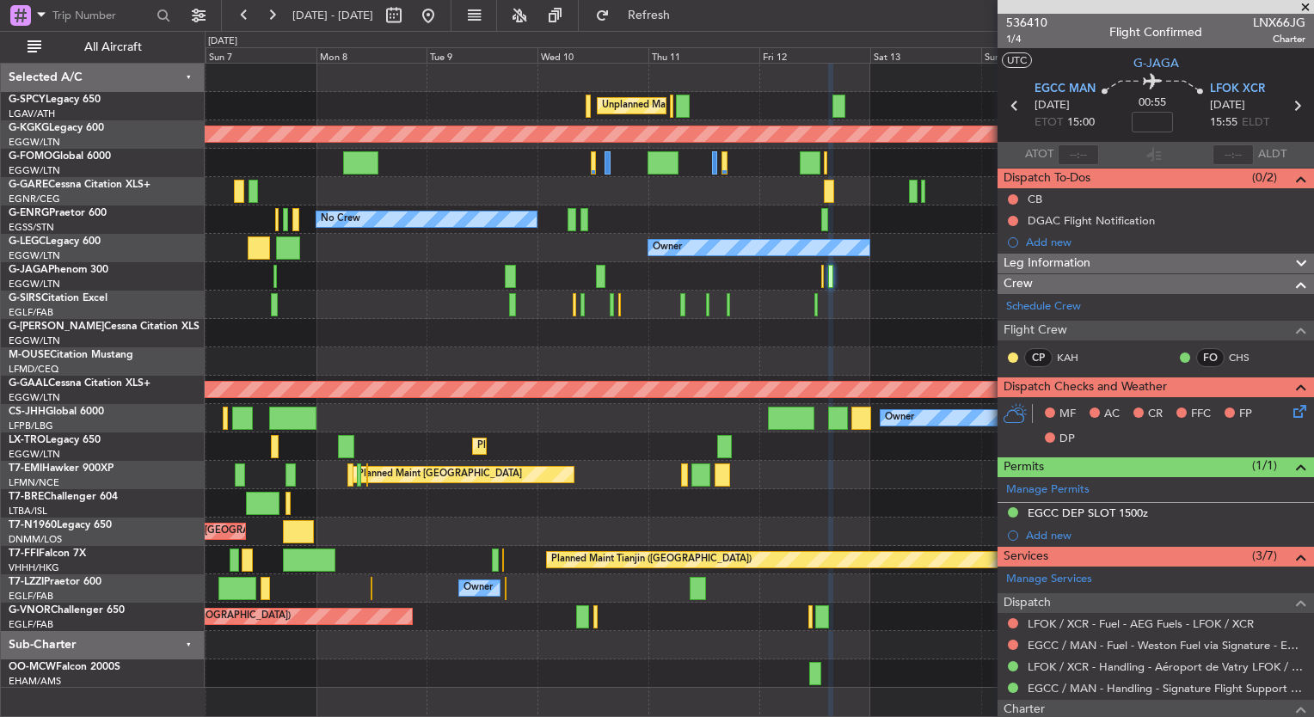
click at [898, 258] on div "Unplanned Maint [GEOGRAPHIC_DATA] ([PERSON_NAME] Intl) AOG Maint [GEOGRAPHIC_DA…" at bounding box center [759, 376] width 1109 height 625
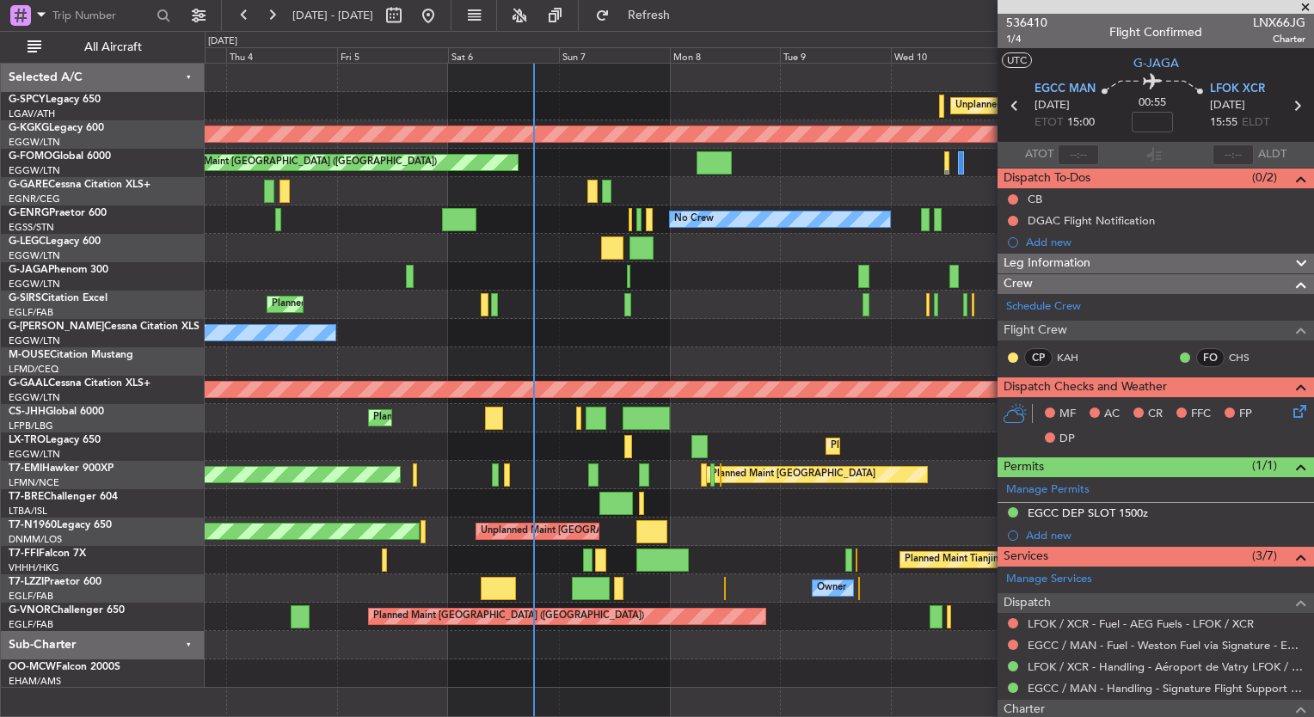
click at [832, 242] on div "Unplanned Maint Athens (Eleftherios Venizelos Intl) Cleaning Athens (Eleftherio…" at bounding box center [759, 376] width 1109 height 625
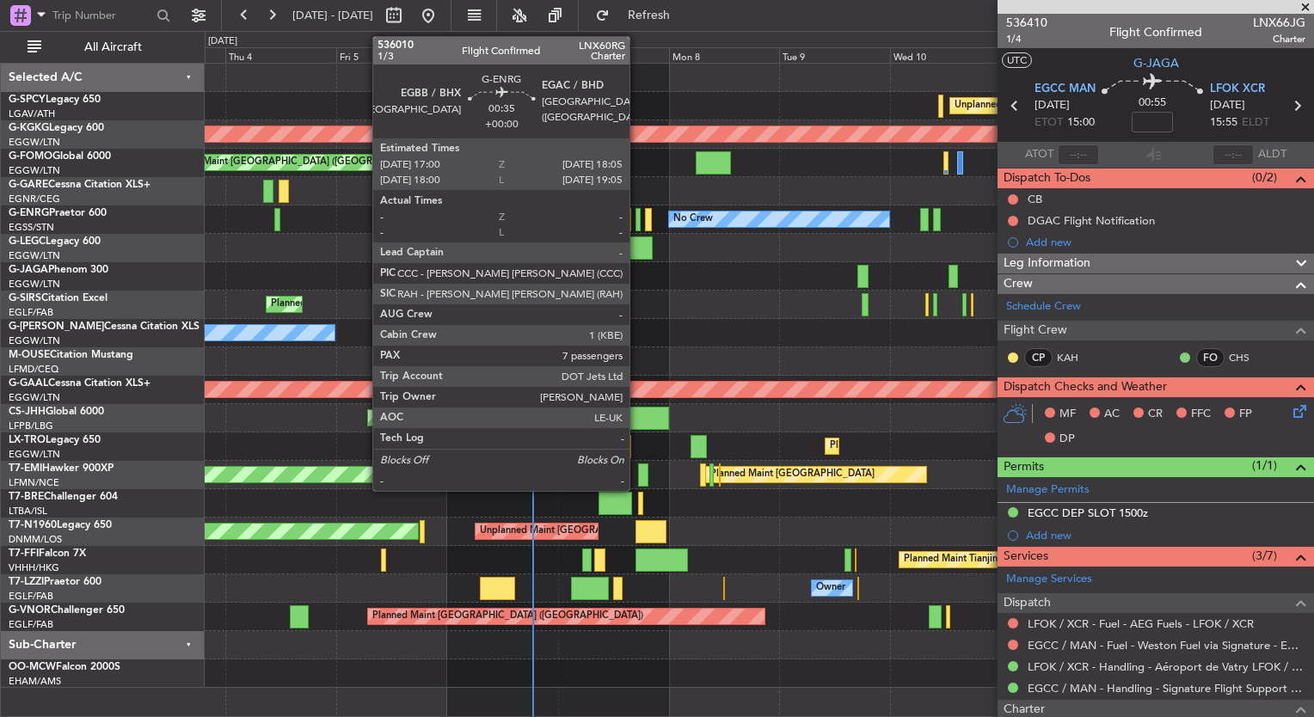
click at [637, 219] on div at bounding box center [638, 219] width 5 height 23
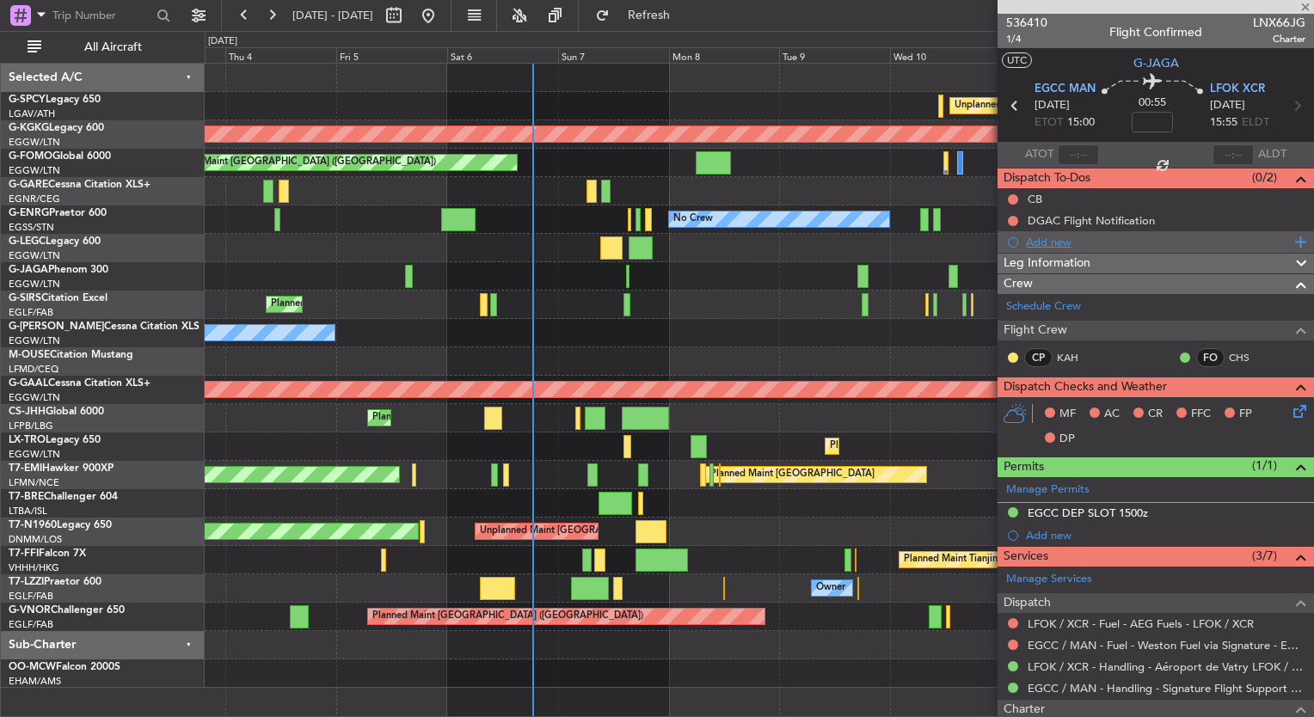
type input "7"
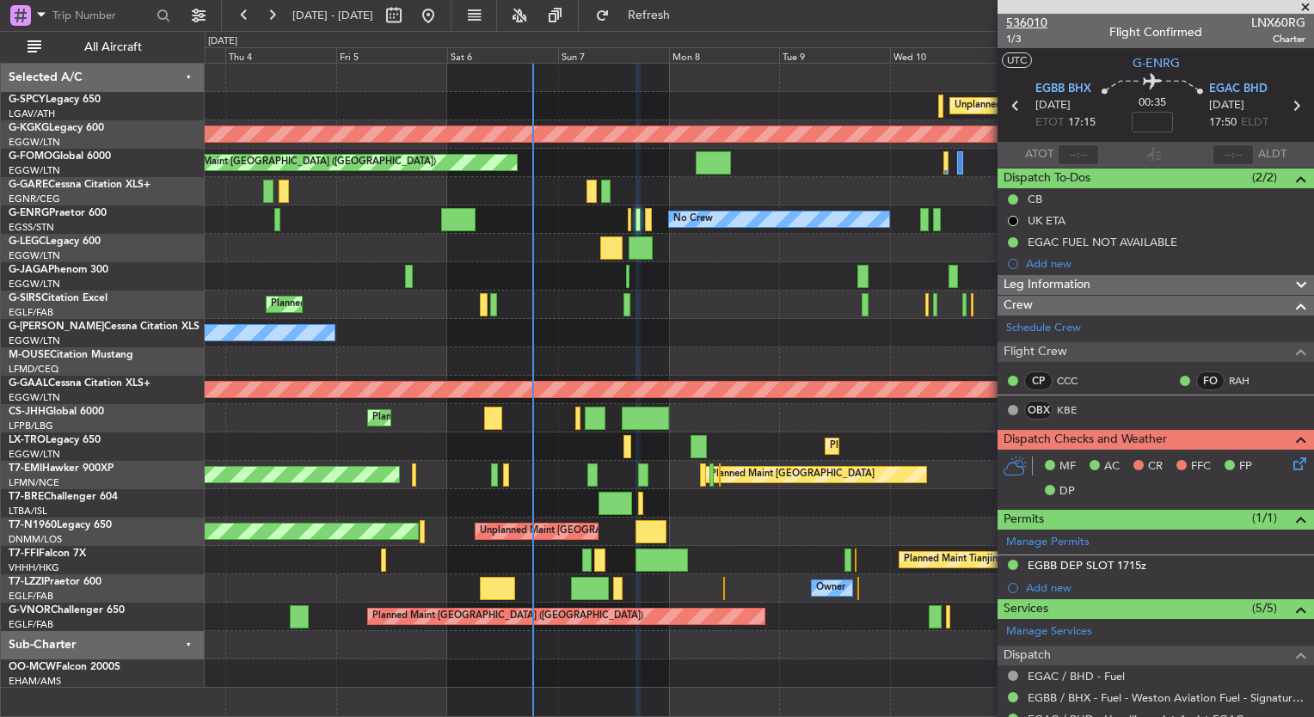
click at [1013, 19] on span "536010" at bounding box center [1026, 23] width 41 height 18
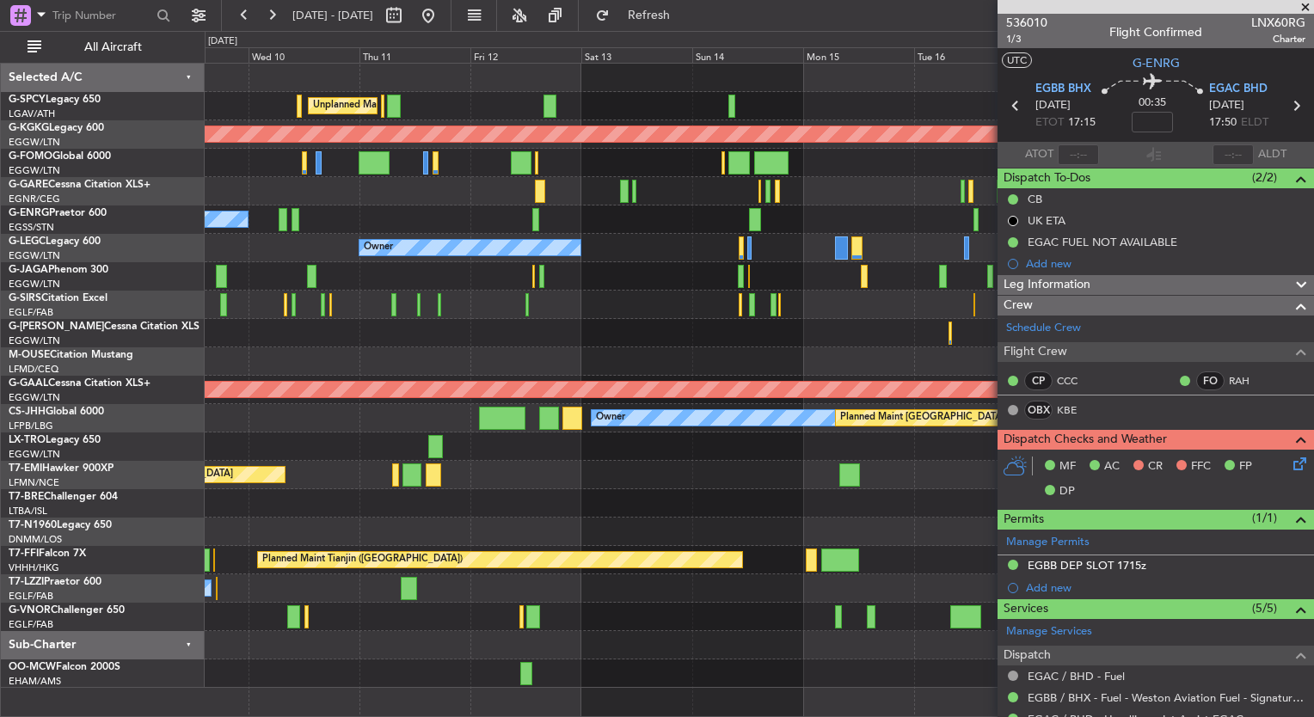
click at [120, 286] on div "Unplanned Maint [GEOGRAPHIC_DATA] ([PERSON_NAME] Intl) AOG Maint [GEOGRAPHIC_DA…" at bounding box center [657, 374] width 1314 height 686
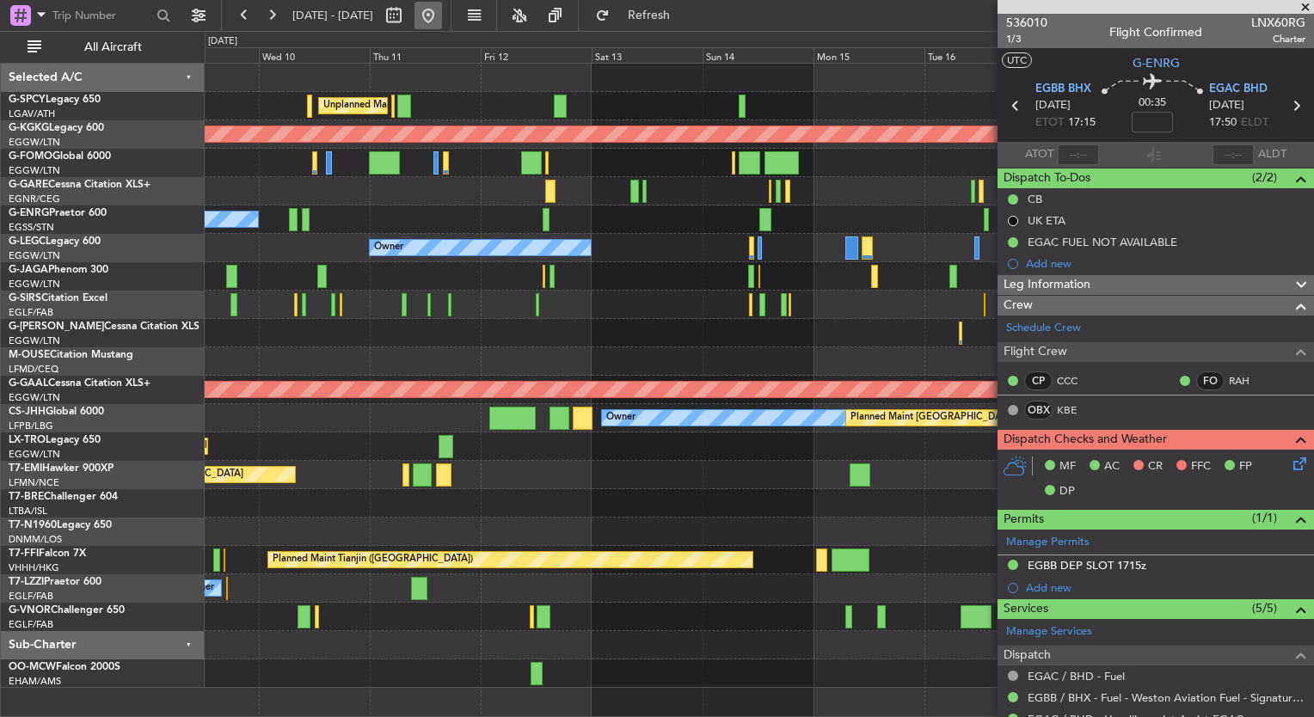
click at [442, 14] on button at bounding box center [429, 16] width 28 height 28
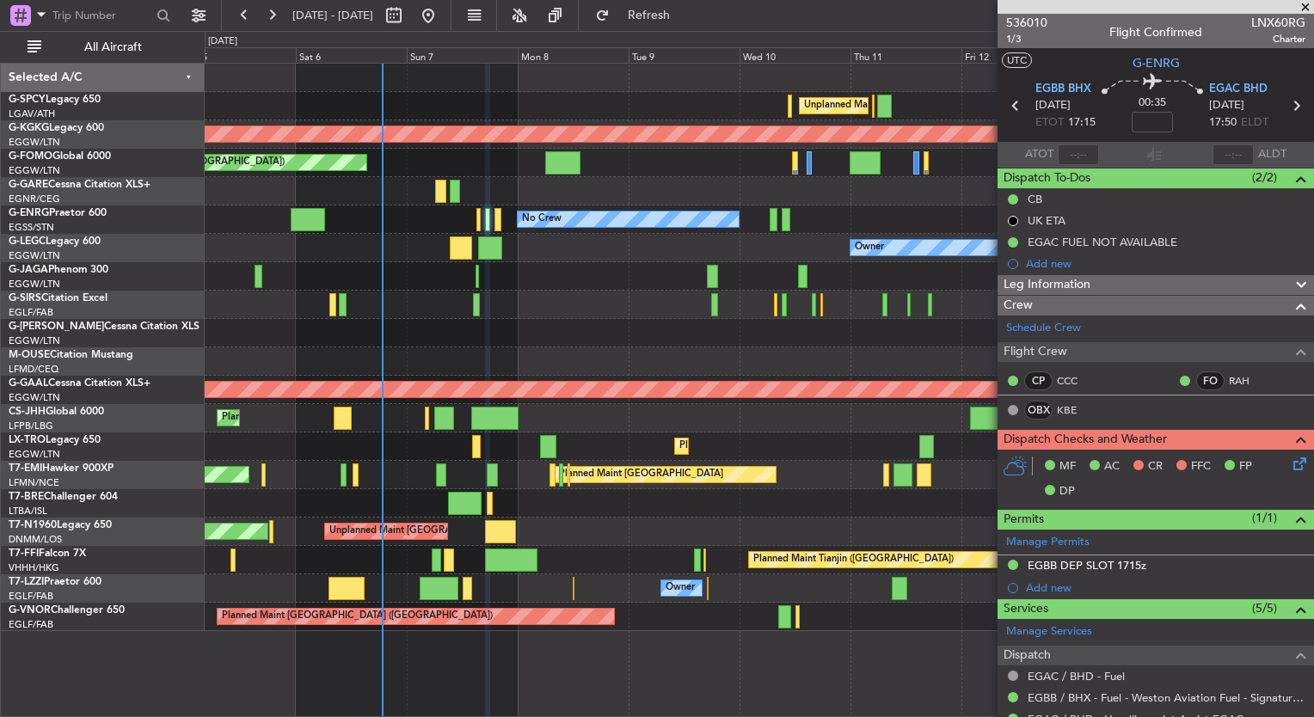
click at [370, 463] on div "Unplanned Maint Athens (Eleftherios Venizelos Intl) AOG Maint Istanbul (Ataturk…" at bounding box center [759, 348] width 1109 height 568
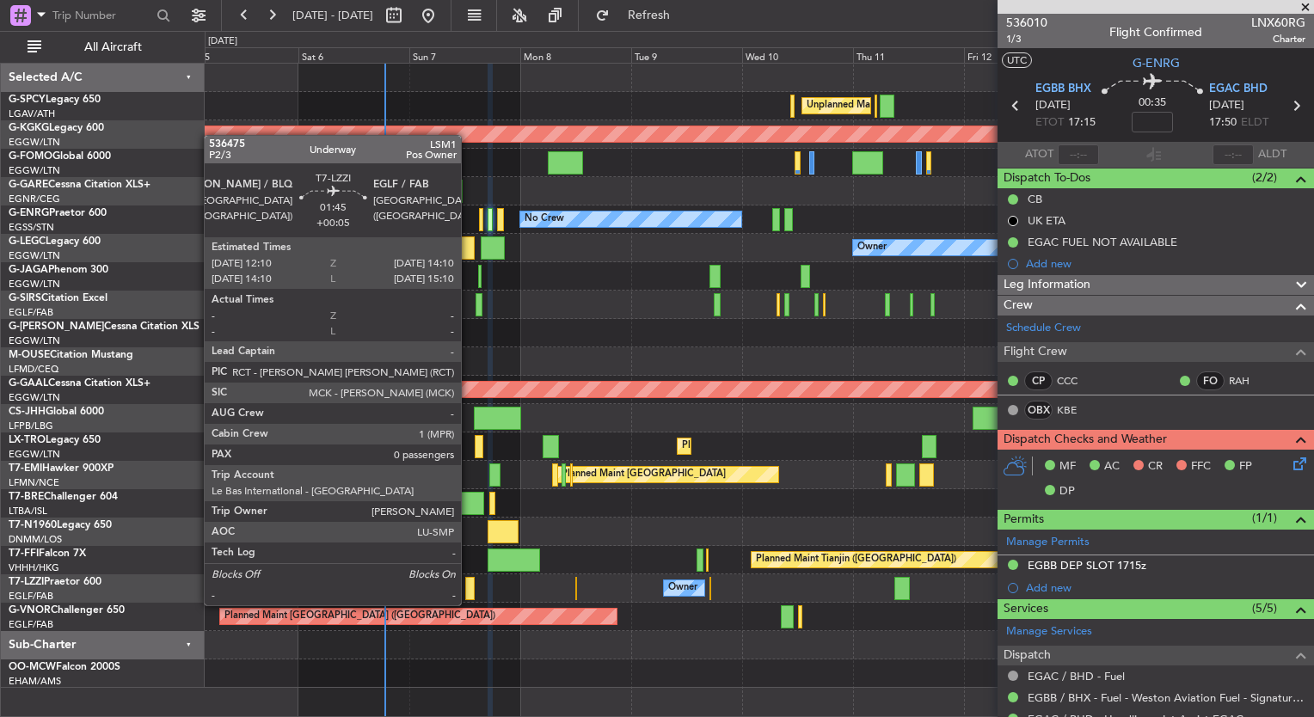
click at [469, 588] on div at bounding box center [469, 588] width 9 height 23
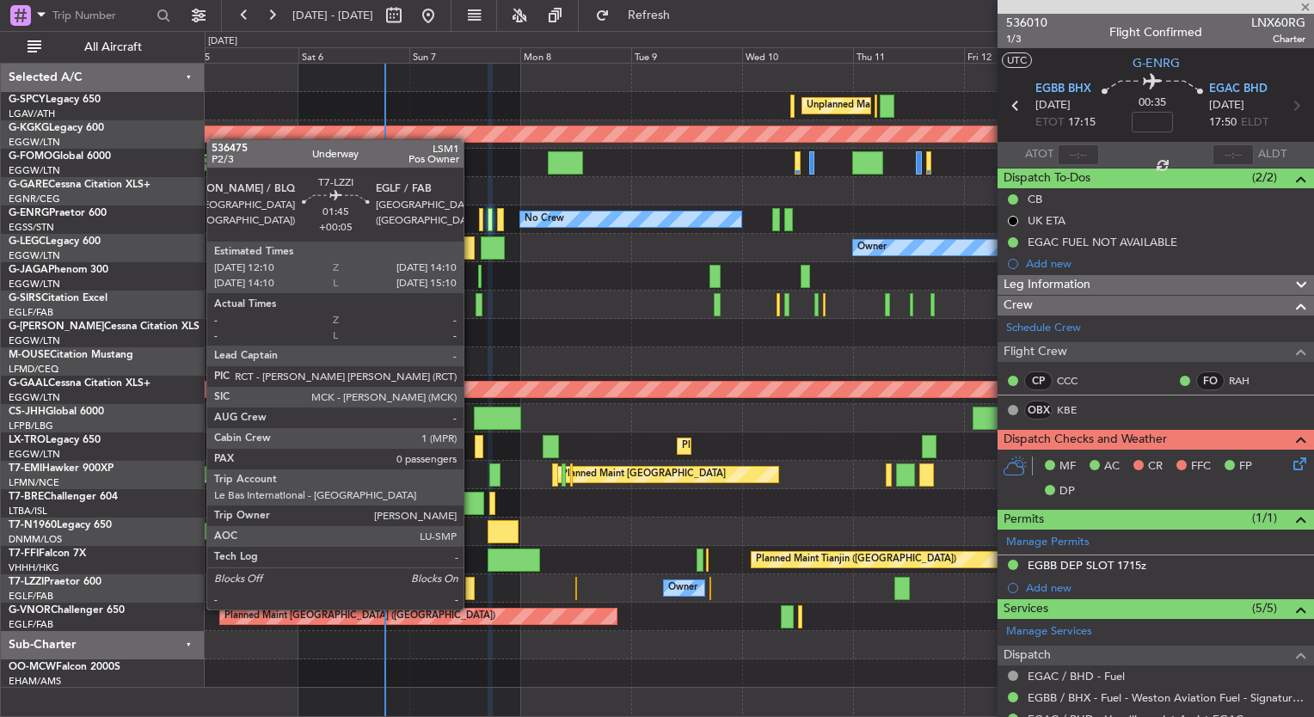
type input "+00:05"
type input "0"
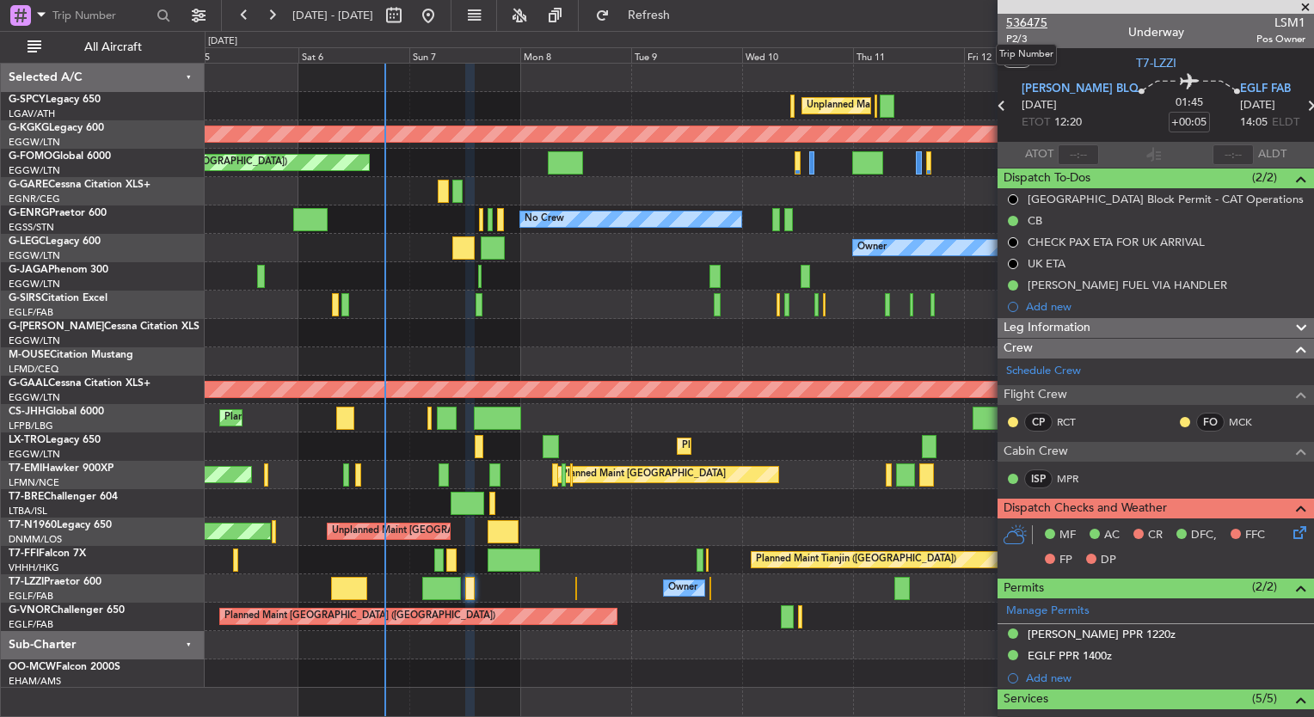
click at [1037, 23] on span "536475" at bounding box center [1026, 23] width 41 height 18
click at [686, 15] on span "Refresh" at bounding box center [649, 15] width 72 height 12
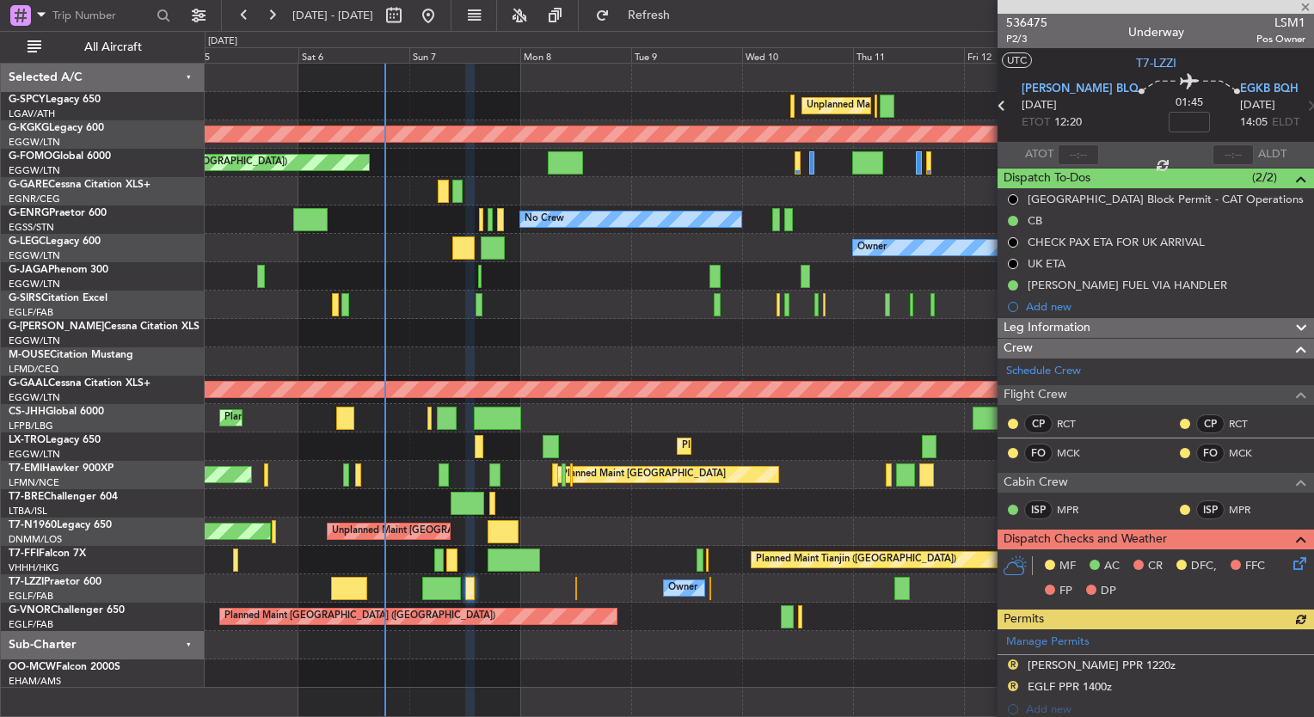
click at [577, 586] on div "Owner" at bounding box center [759, 589] width 1109 height 28
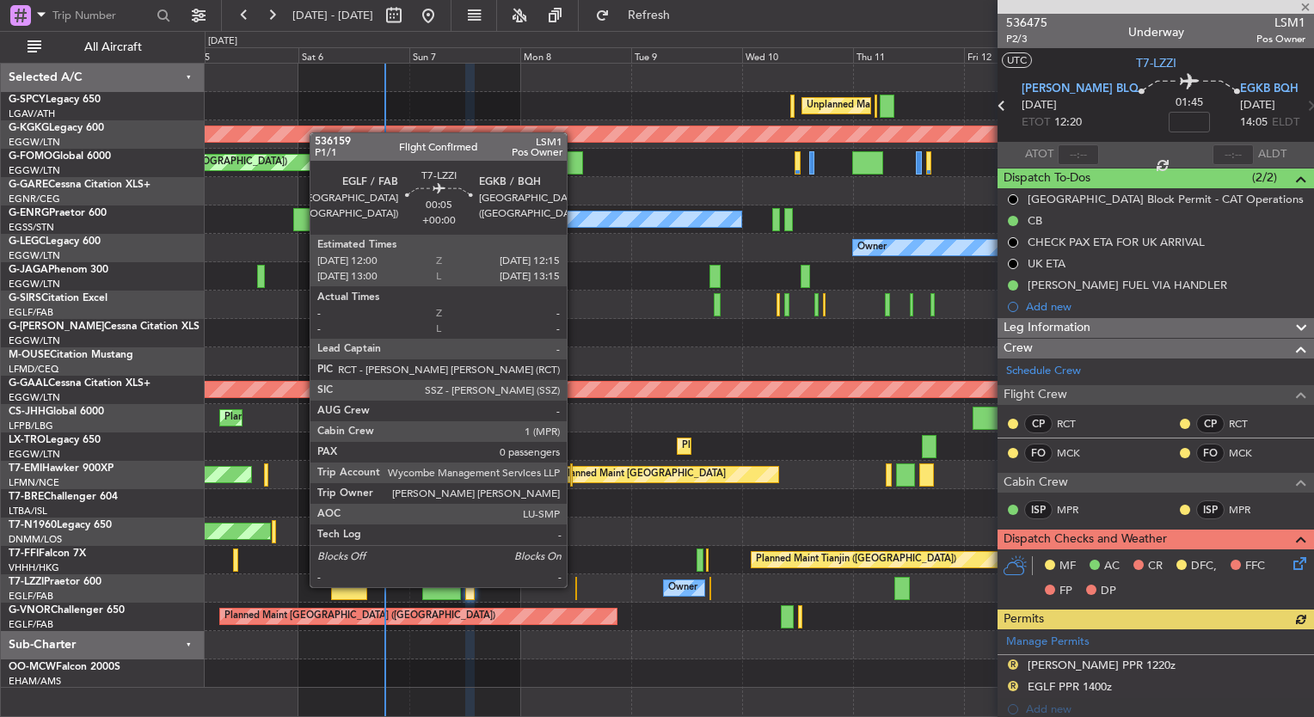
click at [576, 586] on div at bounding box center [577, 588] width 2 height 23
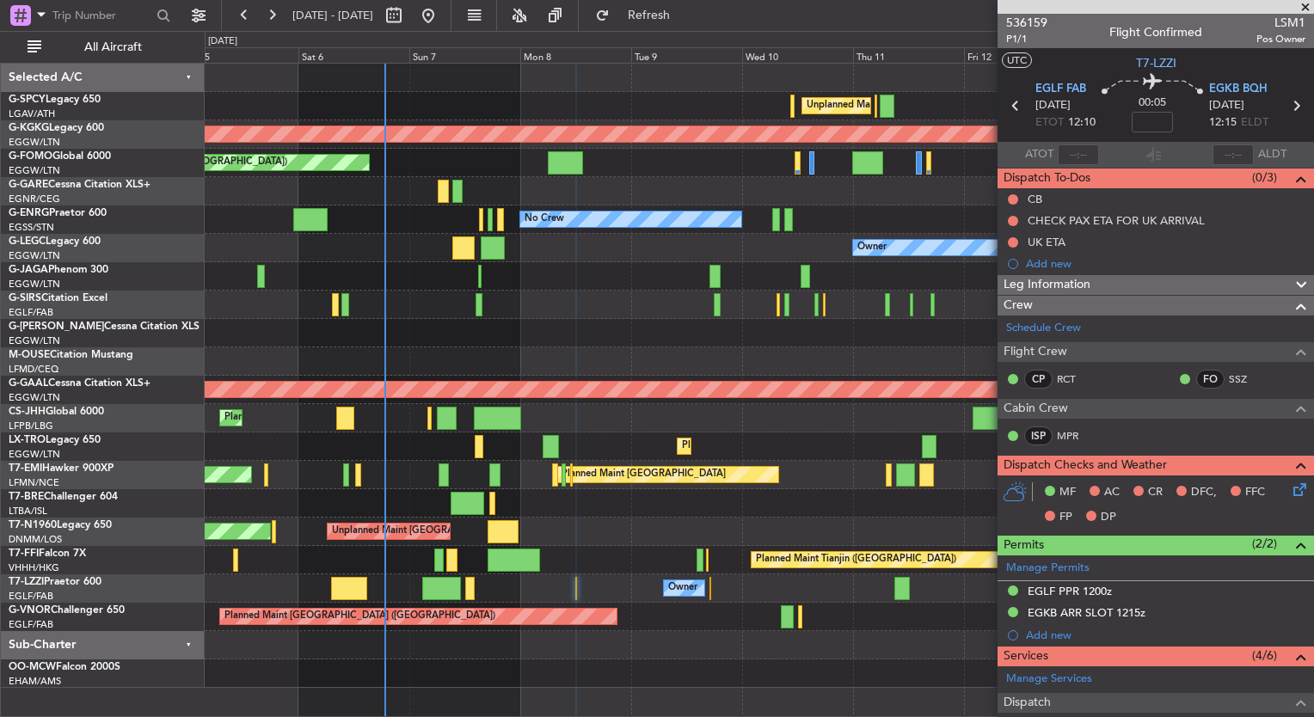
scroll to position [255, 0]
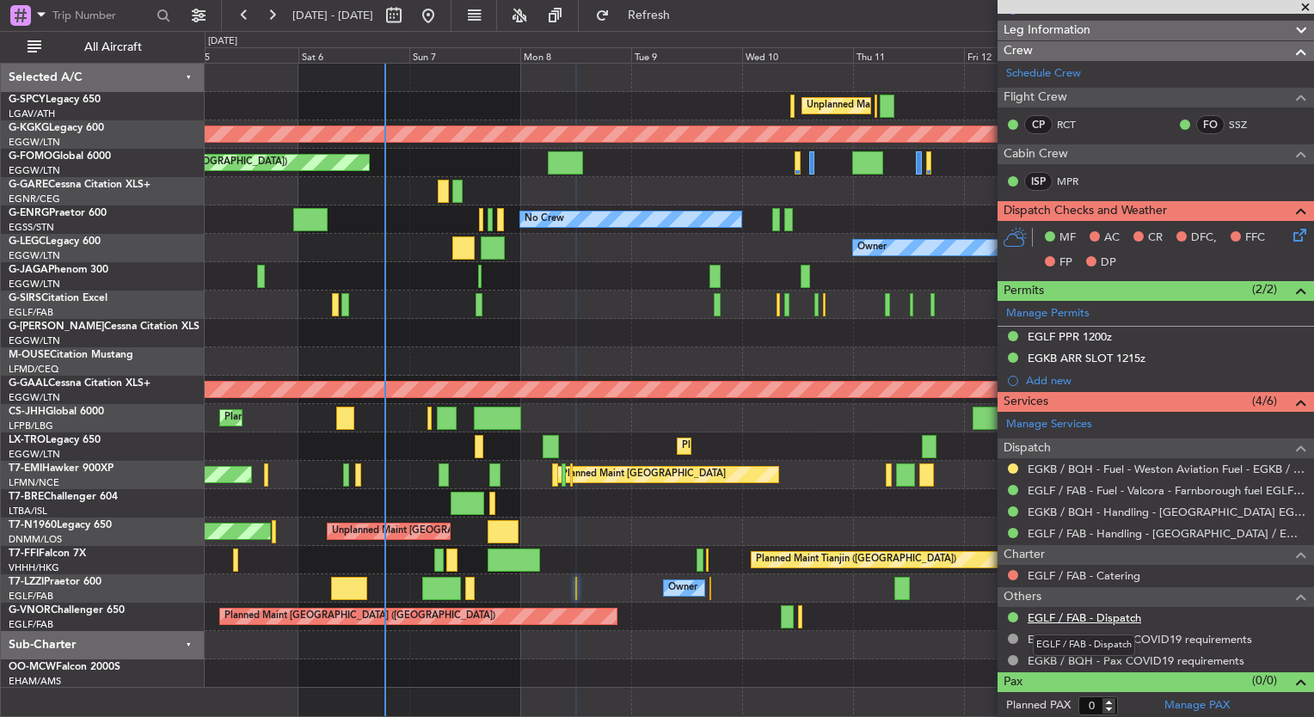
click at [1127, 611] on link "EGLF / FAB - Dispatch" at bounding box center [1085, 618] width 114 height 15
click at [686, 13] on span "Refresh" at bounding box center [649, 15] width 72 height 12
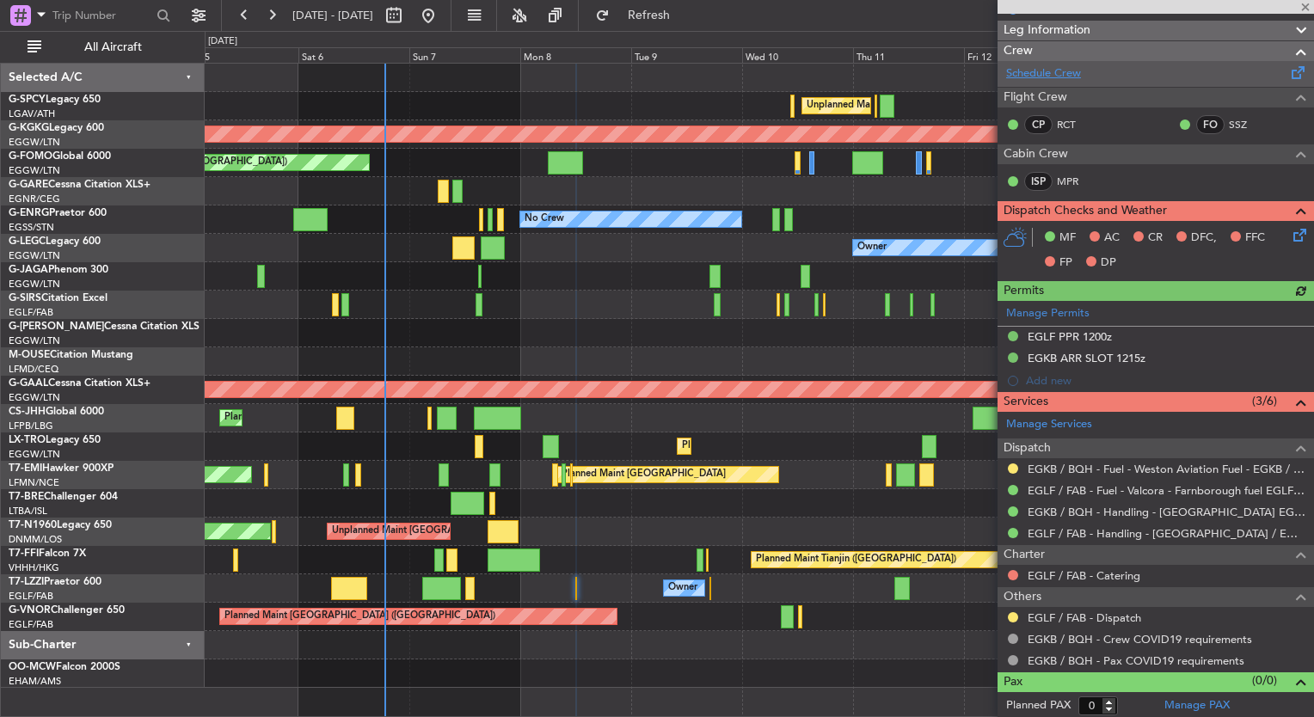
click at [1050, 71] on link "Schedule Crew" at bounding box center [1043, 73] width 75 height 17
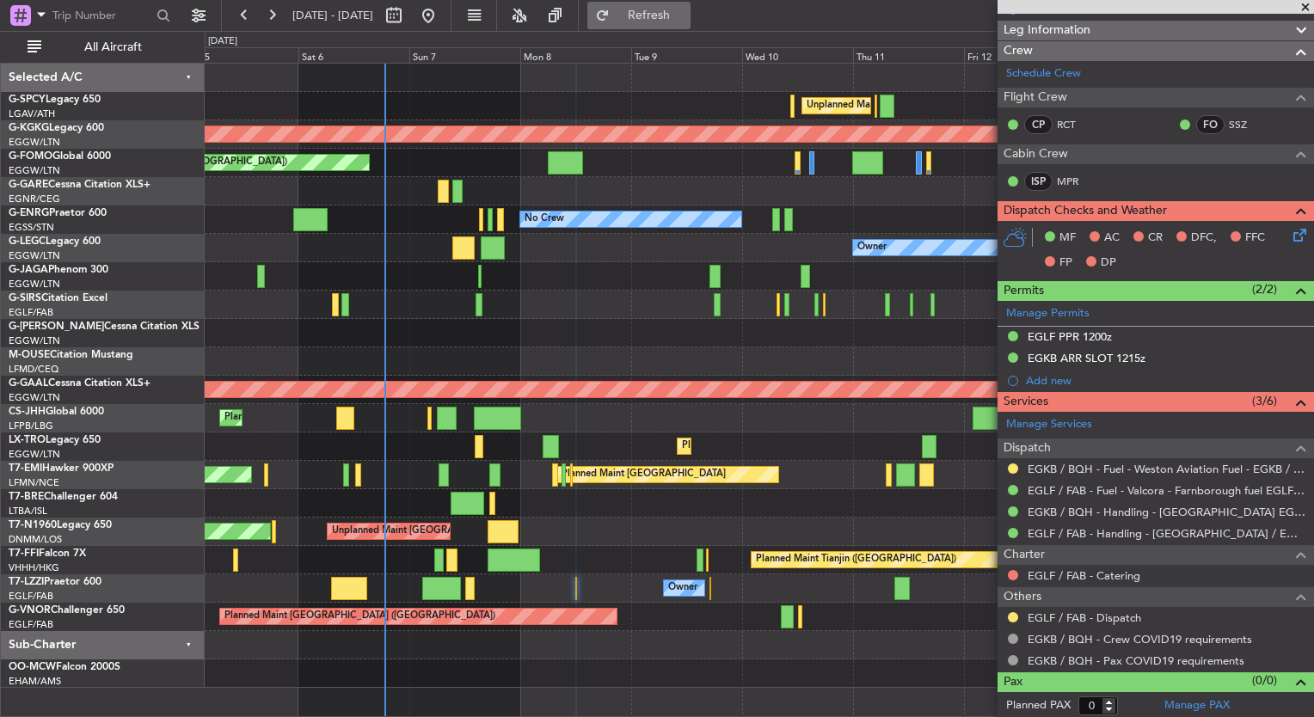
click at [686, 11] on span "Refresh" at bounding box center [649, 15] width 72 height 12
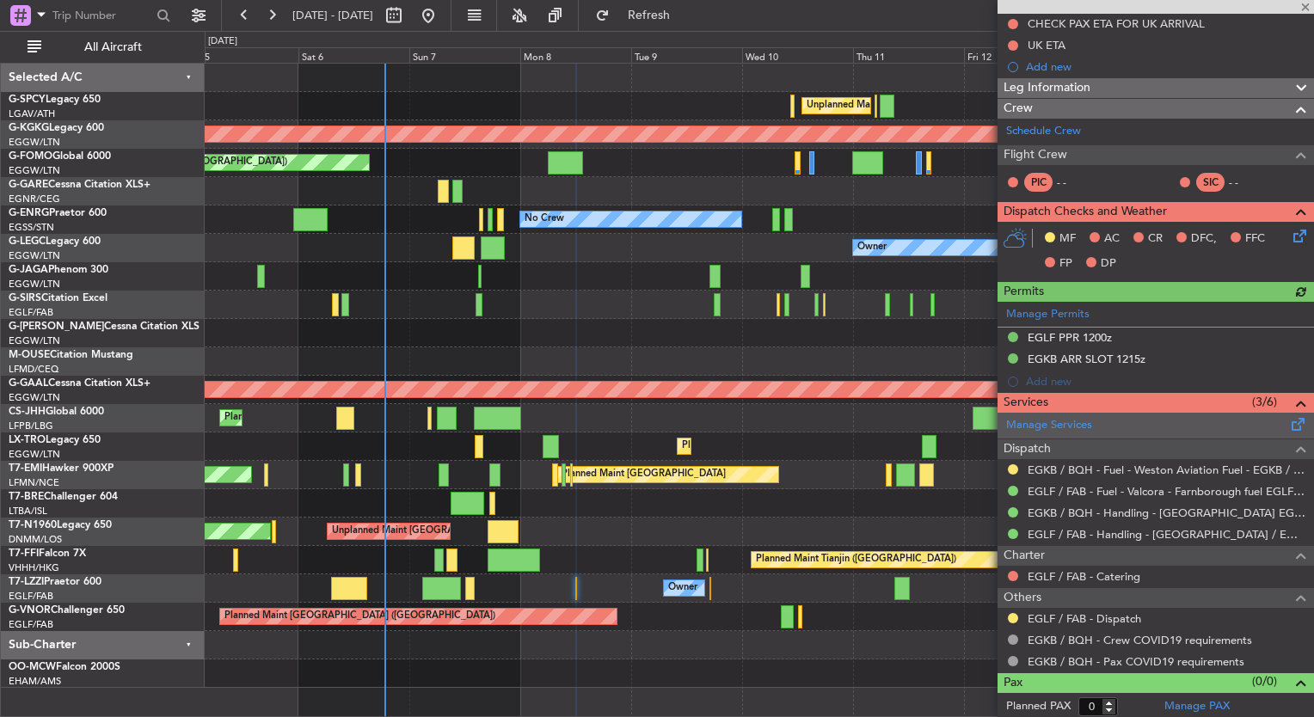
scroll to position [0, 0]
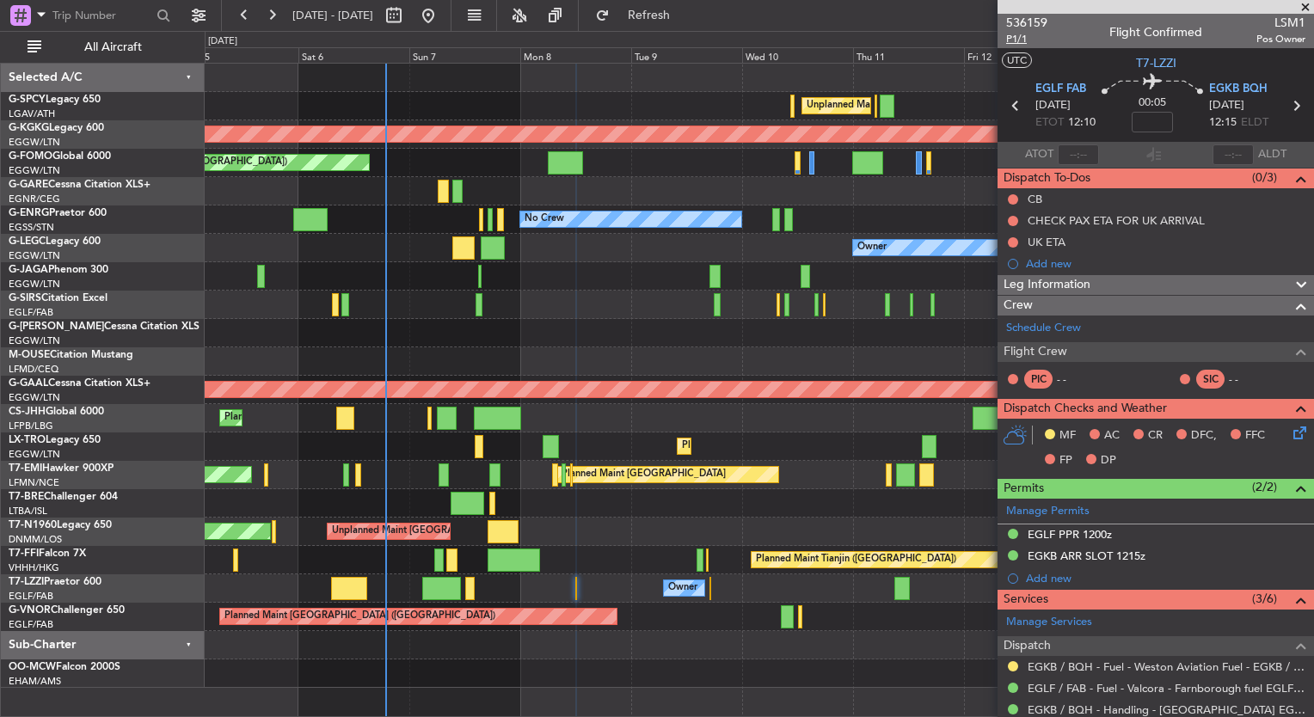
click at [1015, 36] on span "P1/1" at bounding box center [1026, 39] width 41 height 15
click at [661, 12] on button "Refresh" at bounding box center [639, 16] width 103 height 28
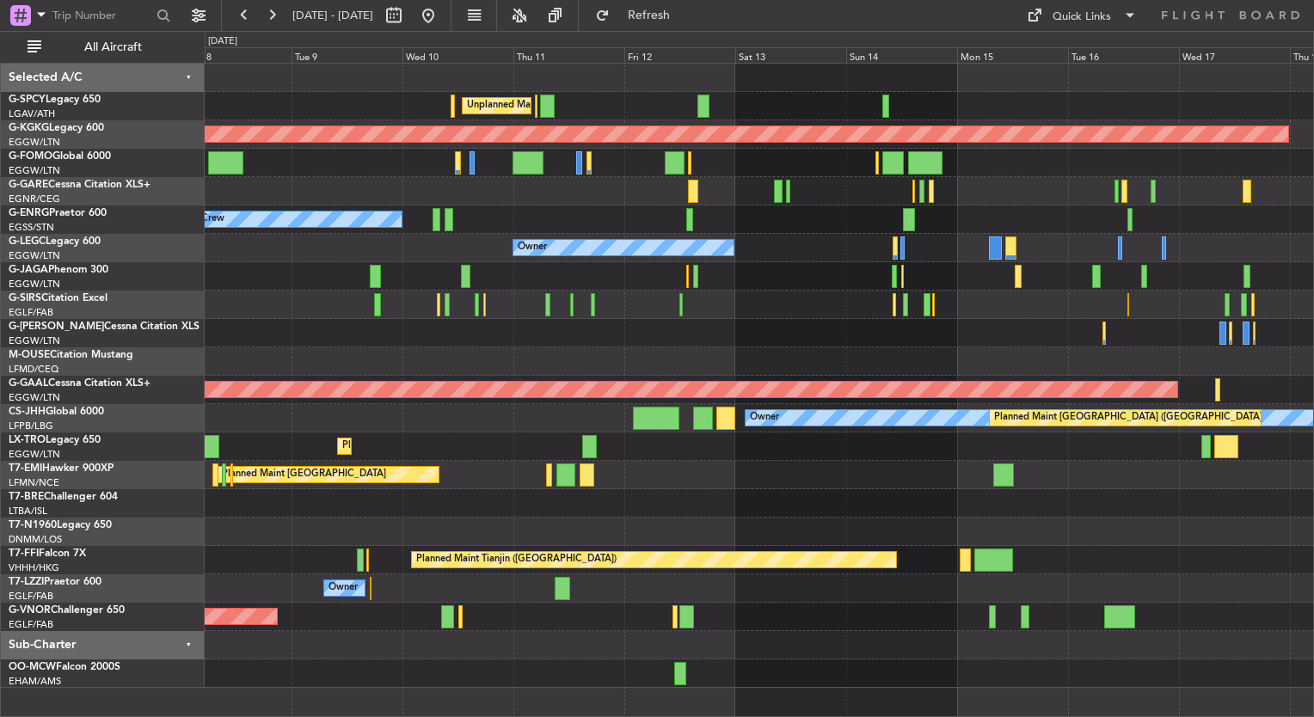
click at [251, 342] on div at bounding box center [759, 333] width 1109 height 28
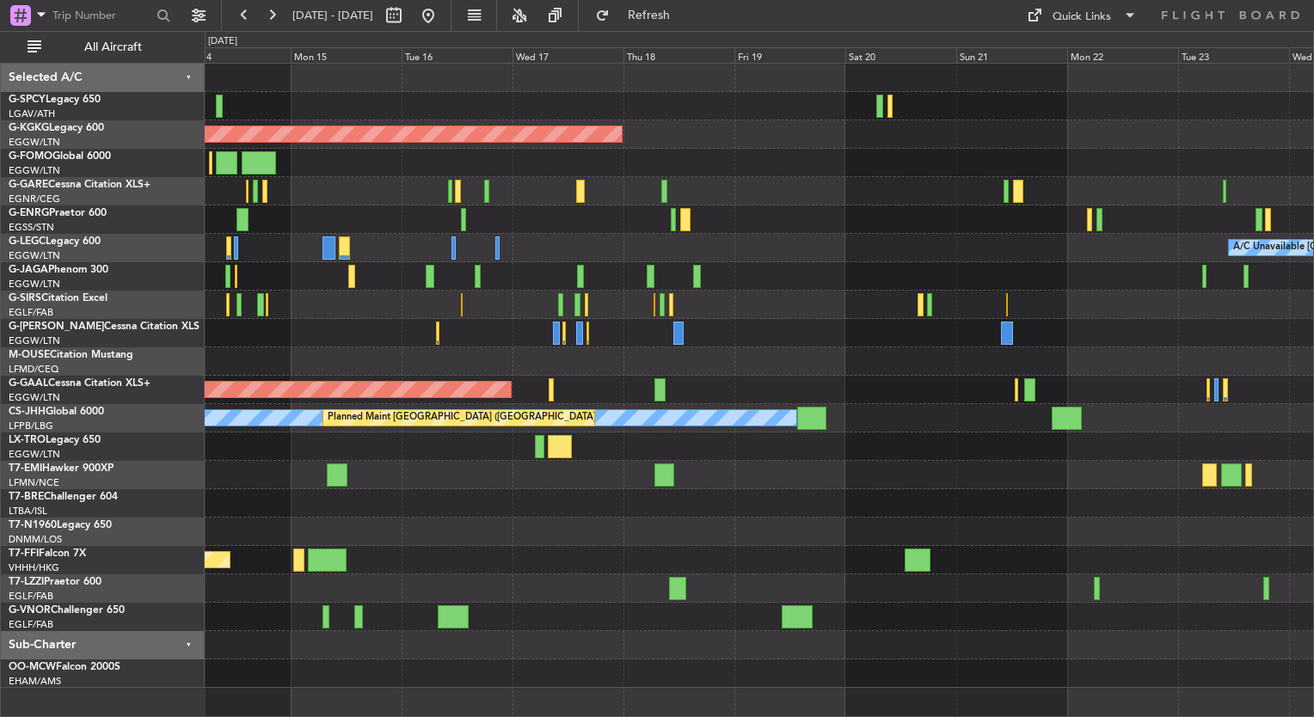
click at [116, 322] on div "AOG Maint Istanbul (Ataturk) A/C Unavailable London (Luton) Owner Planned Maint…" at bounding box center [657, 374] width 1314 height 686
click at [496, 322] on div "AOG Maint Istanbul (Ataturk) A/C Unavailable London (Luton) Owner Planned Maint…" at bounding box center [759, 376] width 1109 height 625
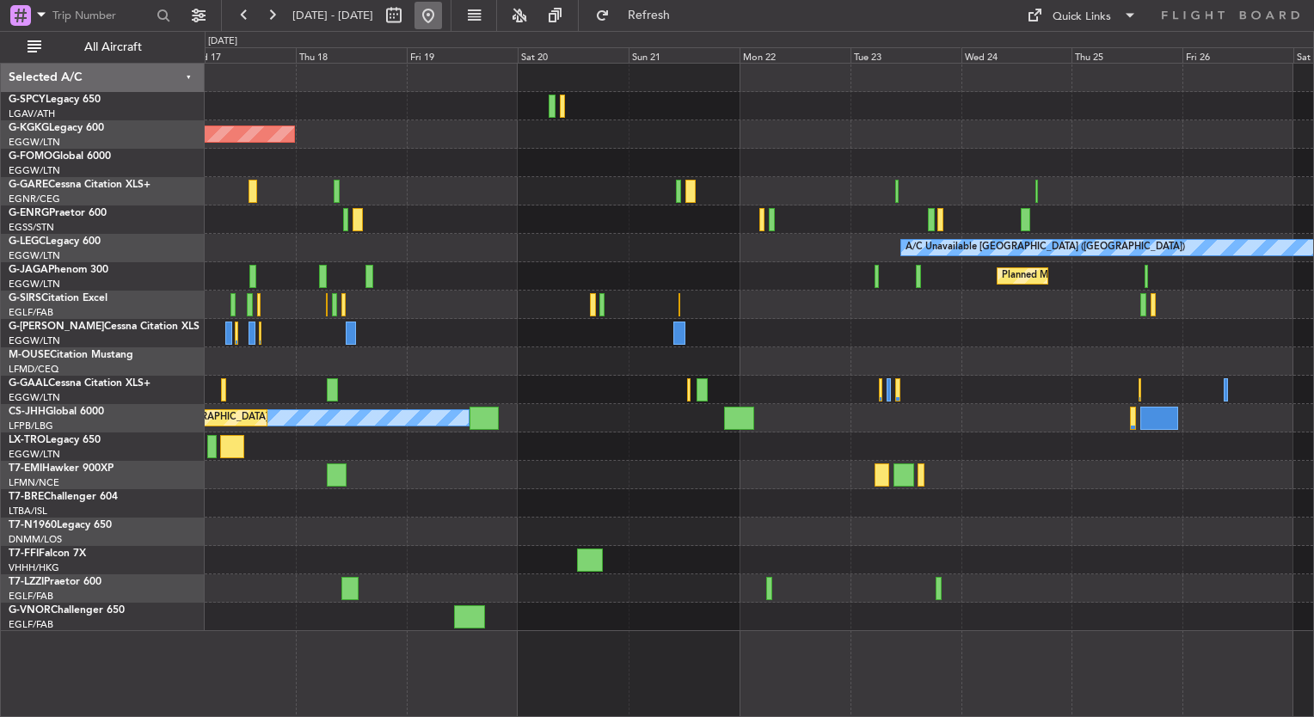
click at [442, 26] on button at bounding box center [429, 16] width 28 height 28
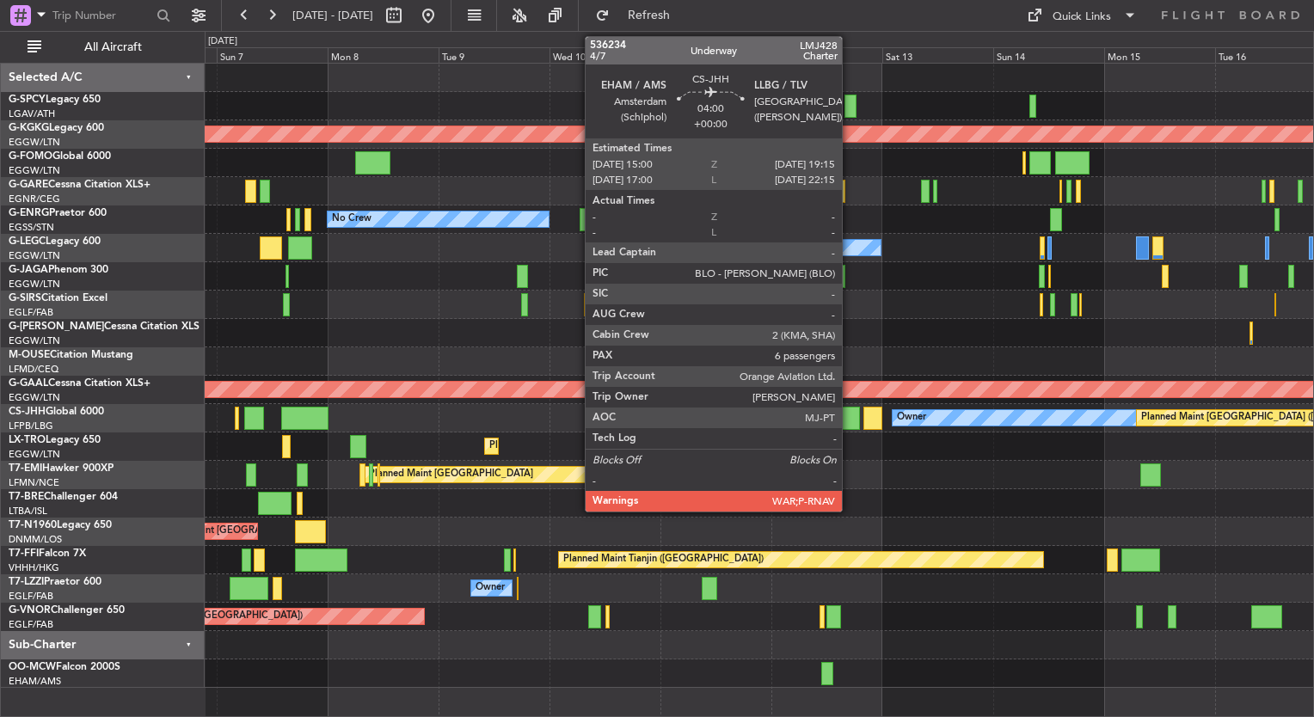
click at [850, 422] on div at bounding box center [850, 418] width 20 height 23
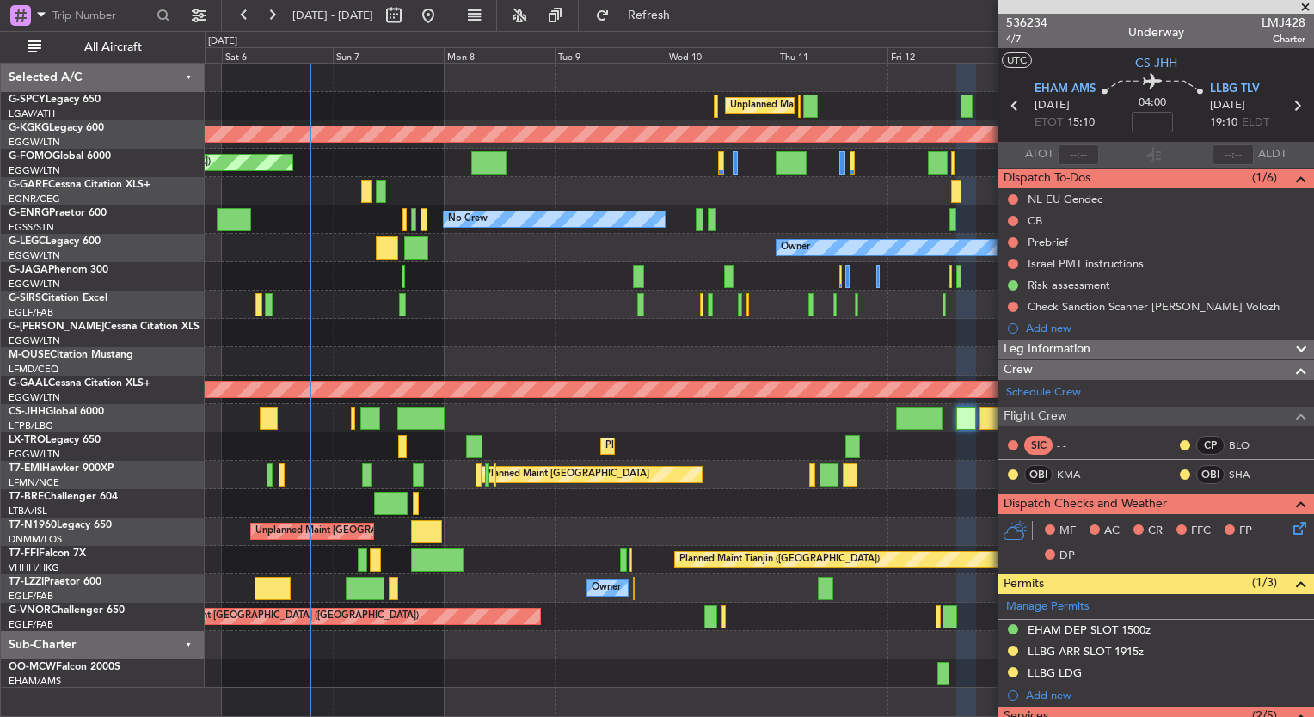
click at [860, 588] on div "Unplanned Maint Athens (Eleftherios Venizelos Intl) AOG Maint Istanbul (Ataturk…" at bounding box center [759, 376] width 1109 height 625
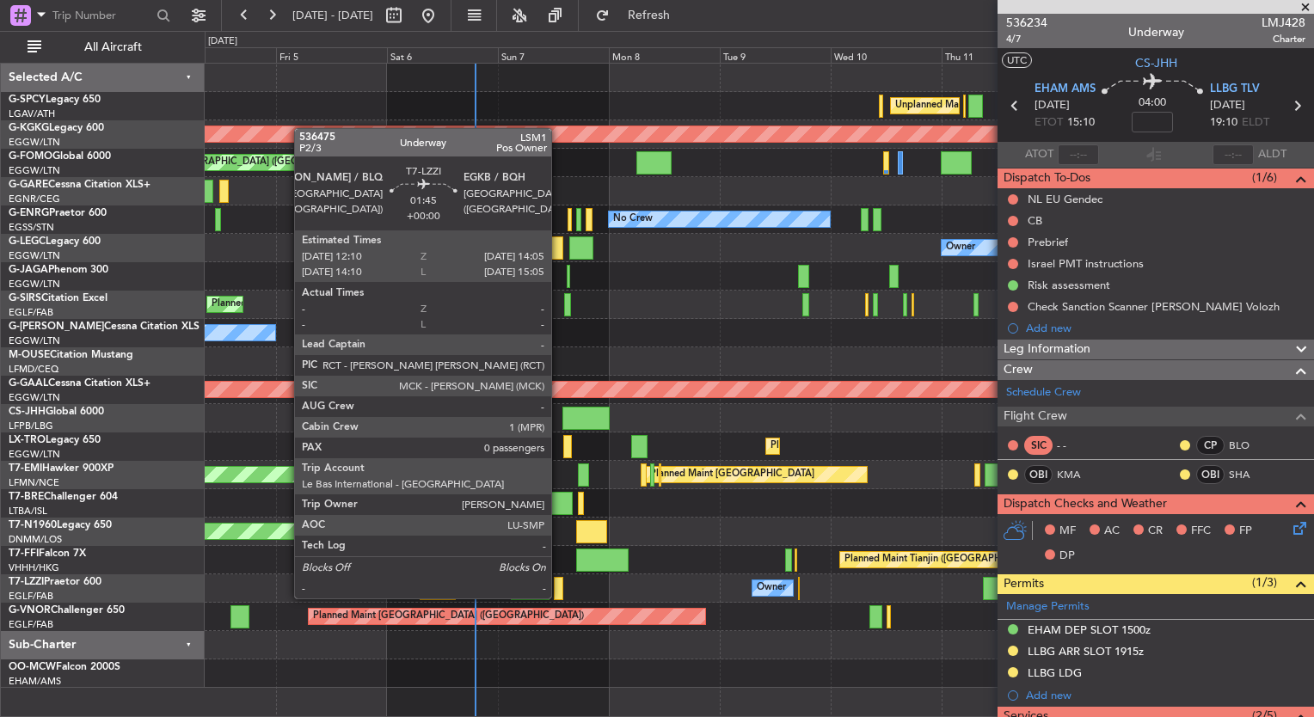
click at [559, 582] on div at bounding box center [558, 588] width 9 height 23
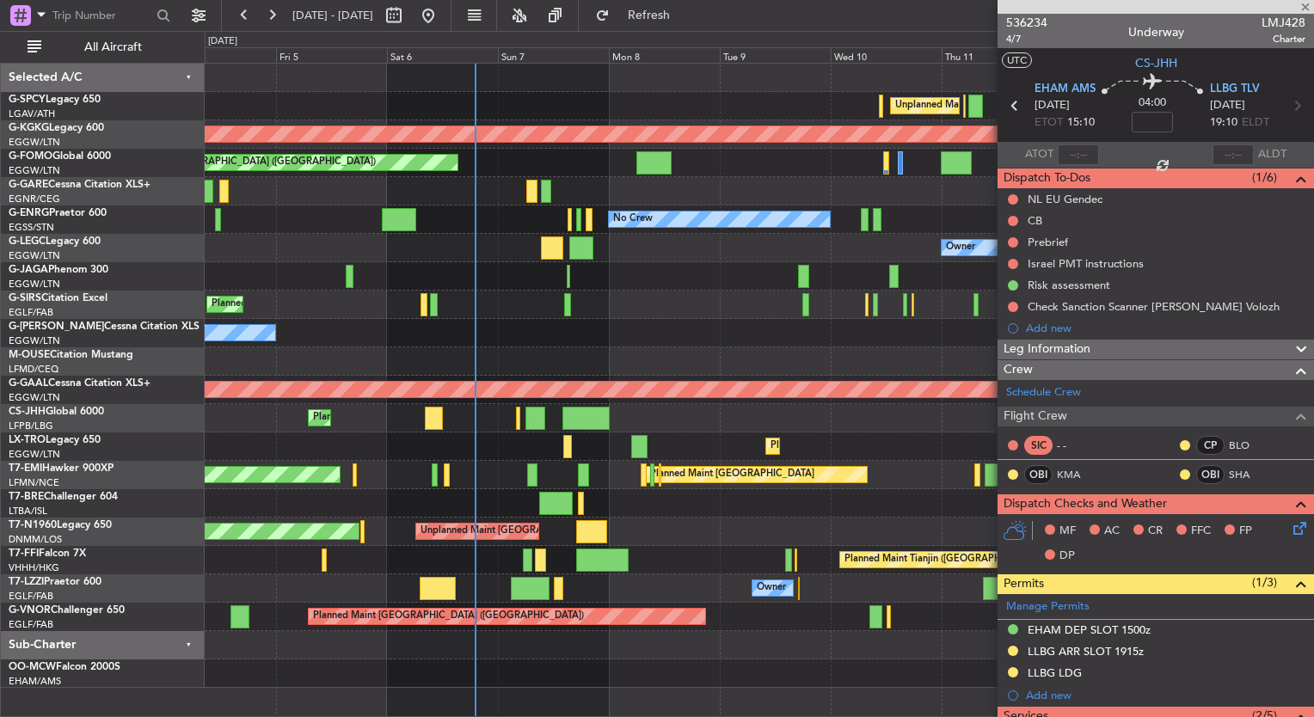
type input "0"
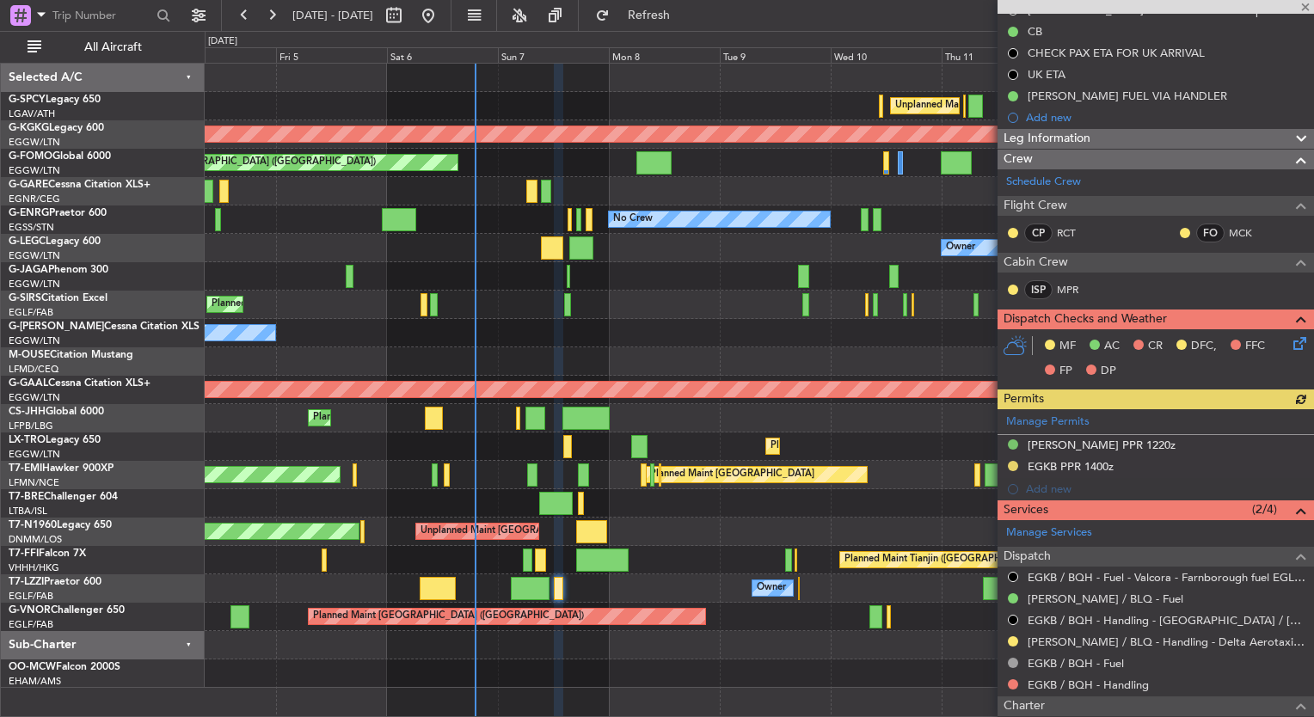
scroll to position [275, 0]
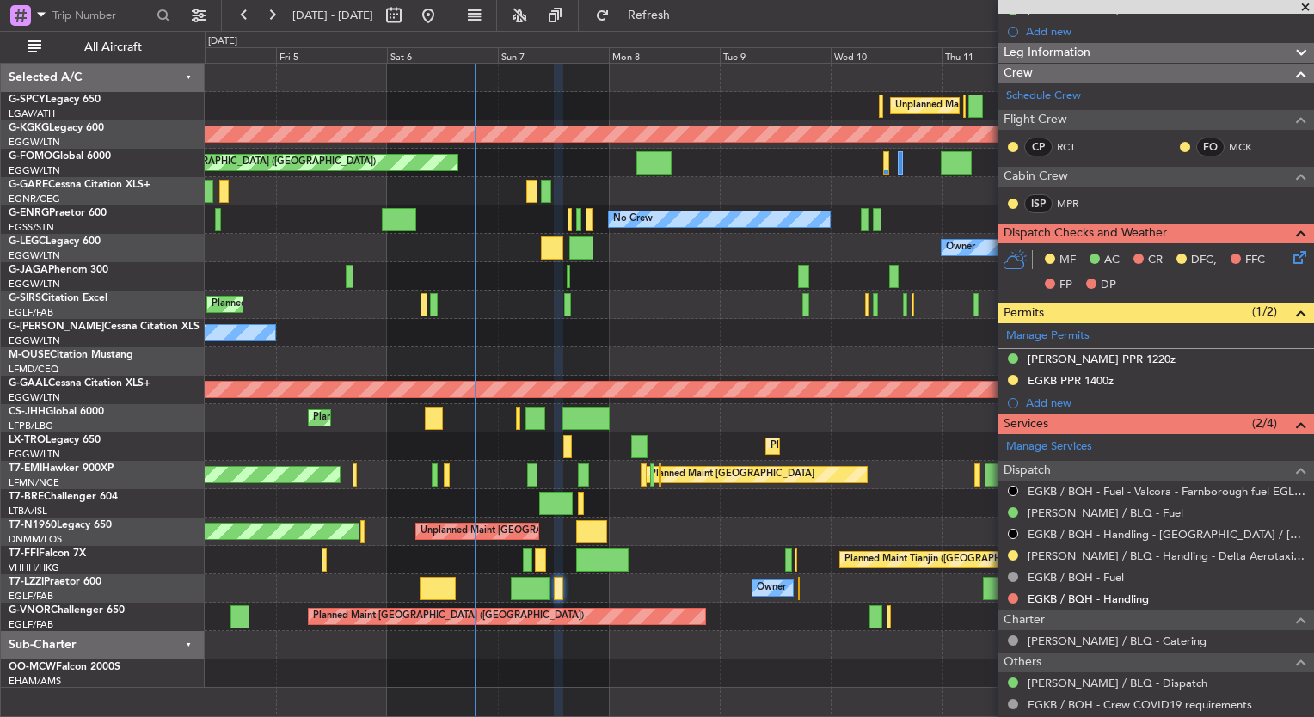
click at [1121, 594] on link "EGKB / BQH - Handling" at bounding box center [1088, 599] width 121 height 15
click at [686, 20] on span "Refresh" at bounding box center [649, 15] width 72 height 12
click at [1098, 576] on link "EGKB / BQH - Fuel" at bounding box center [1076, 577] width 96 height 15
click at [686, 10] on span "Refresh" at bounding box center [649, 15] width 72 height 12
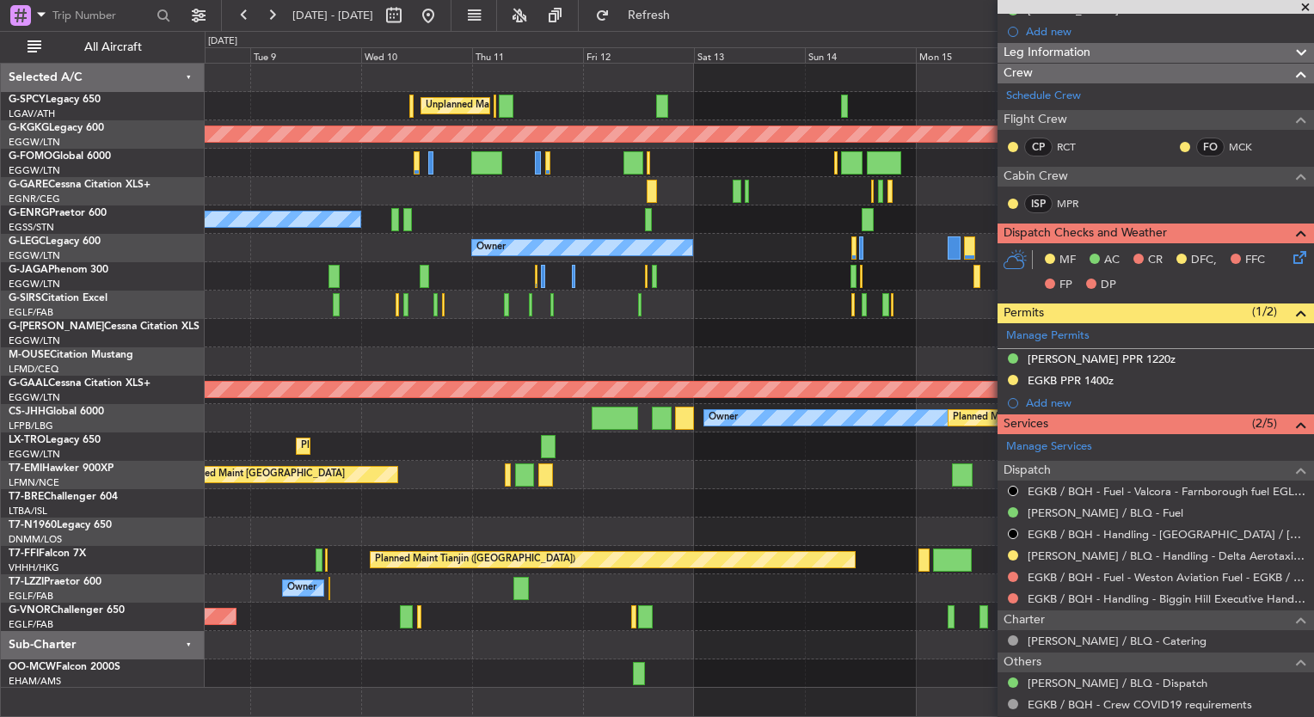
click at [309, 328] on div "Unplanned Maint [GEOGRAPHIC_DATA] ([PERSON_NAME] Intl) AOG Maint [GEOGRAPHIC_DA…" at bounding box center [759, 376] width 1109 height 625
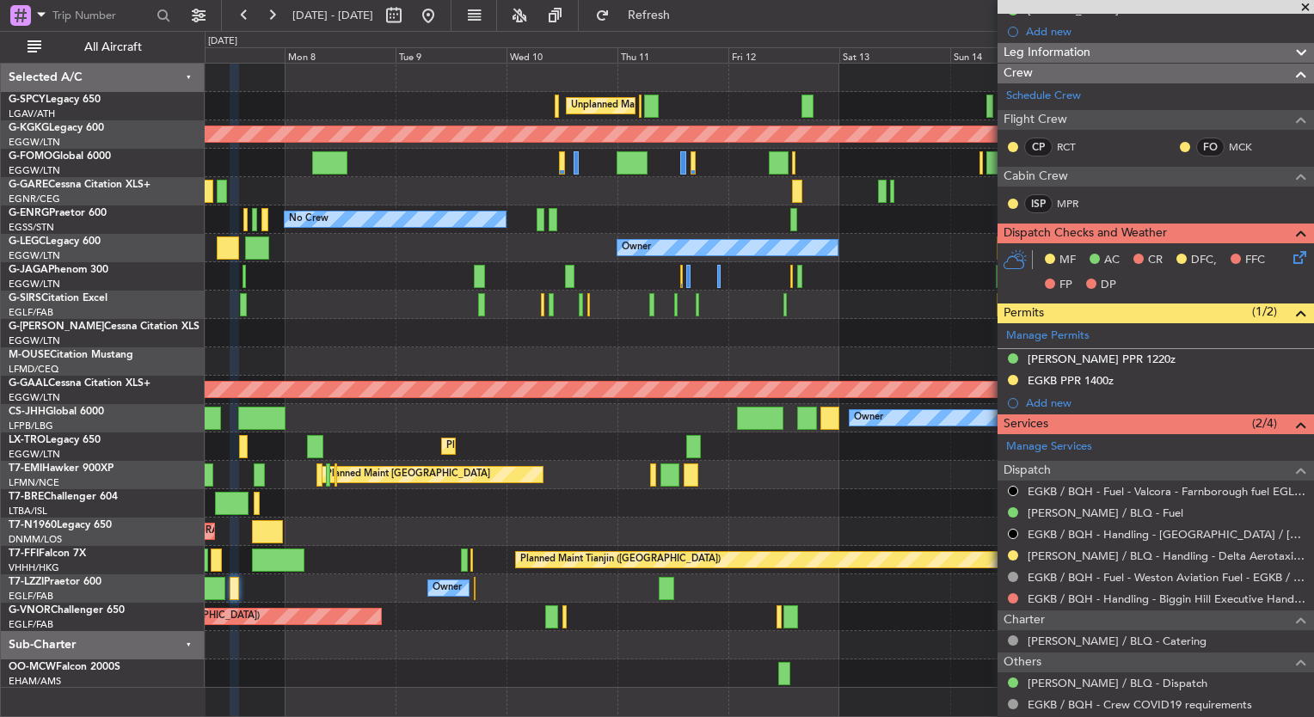
click at [573, 342] on div "Owner" at bounding box center [759, 333] width 1109 height 28
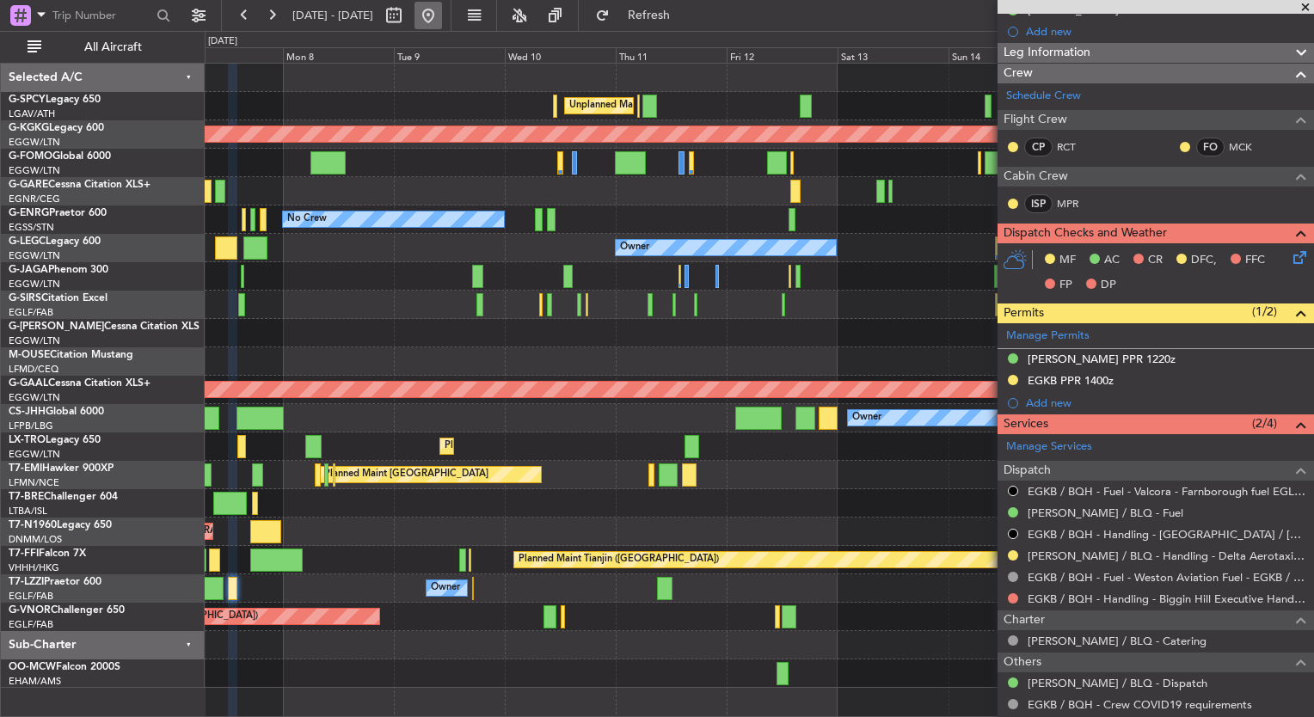
click at [442, 15] on button at bounding box center [429, 16] width 28 height 28
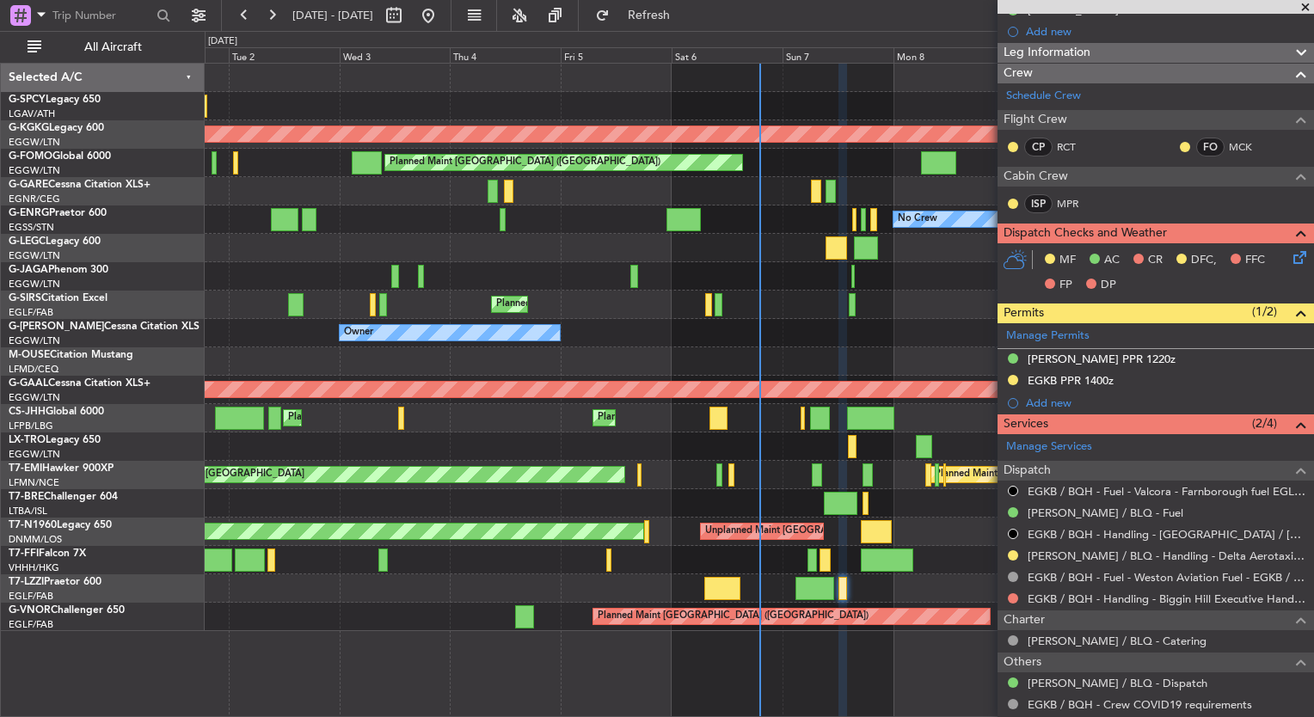
click at [1302, 4] on span at bounding box center [1305, 7] width 17 height 15
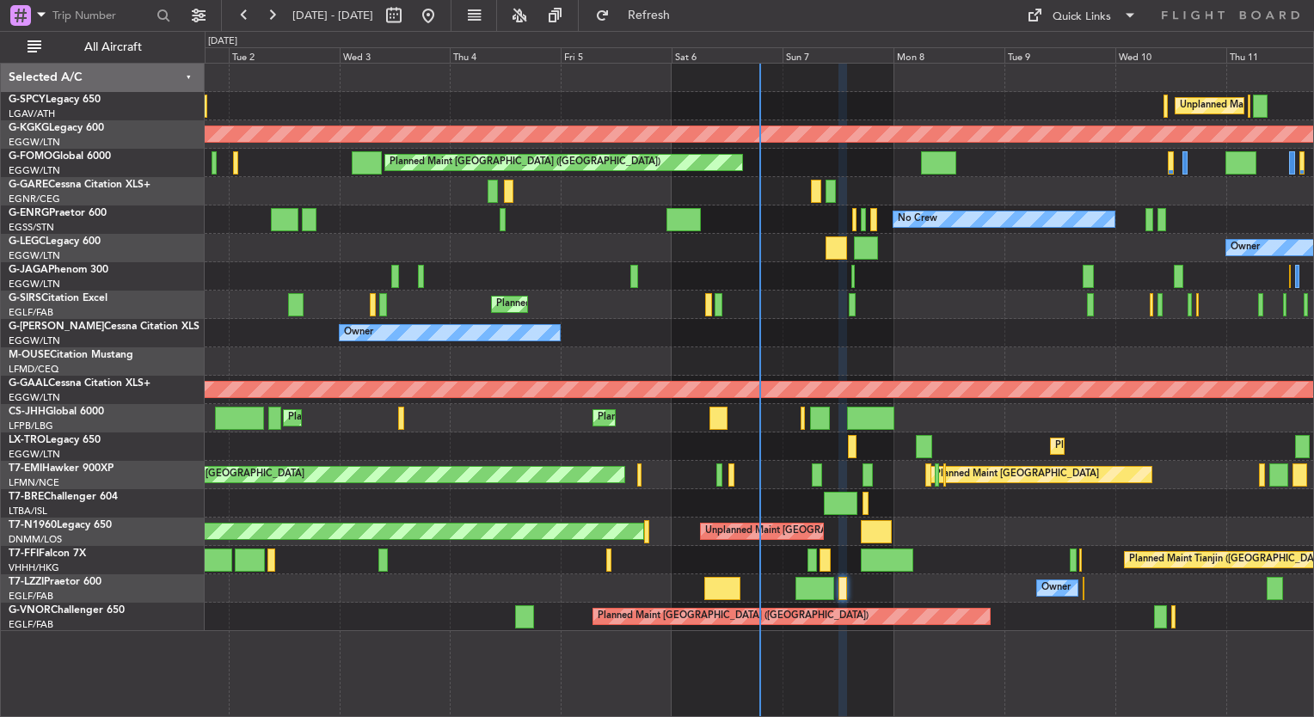
scroll to position [0, 0]
click at [742, 234] on div "Owner Owner" at bounding box center [759, 248] width 1109 height 28
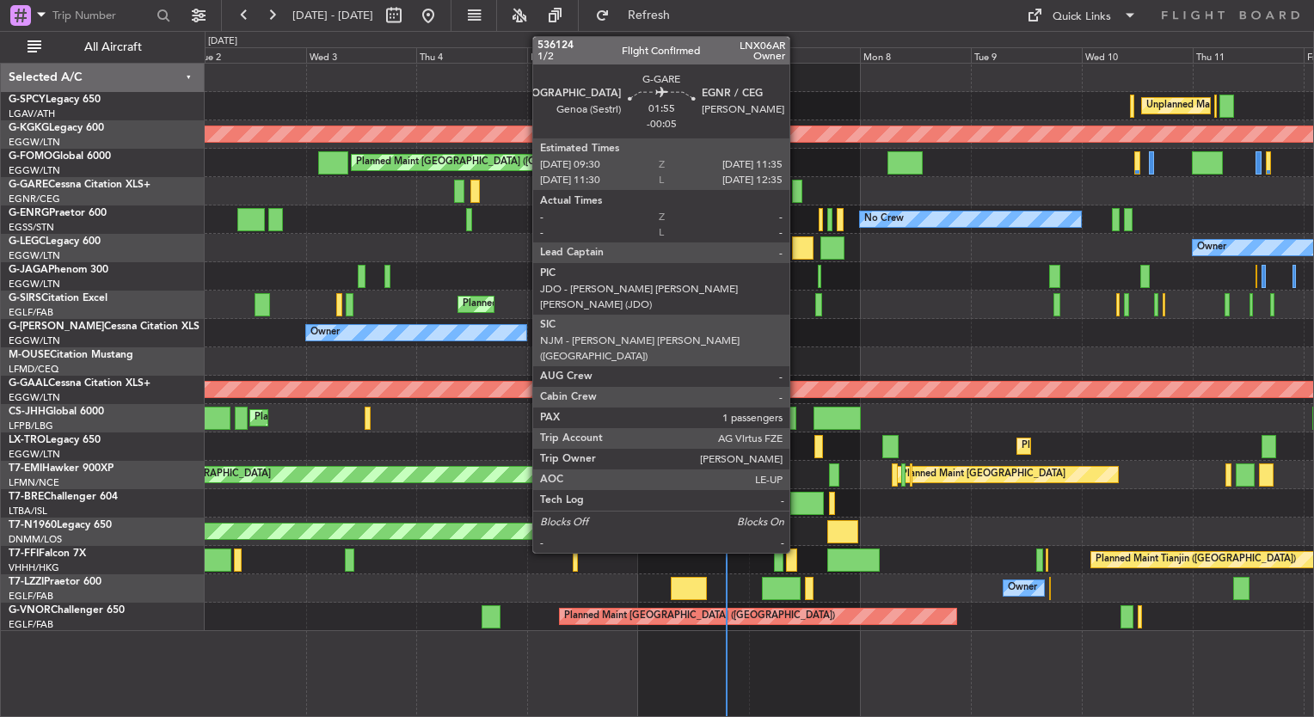
click at [797, 191] on div at bounding box center [797, 191] width 10 height 23
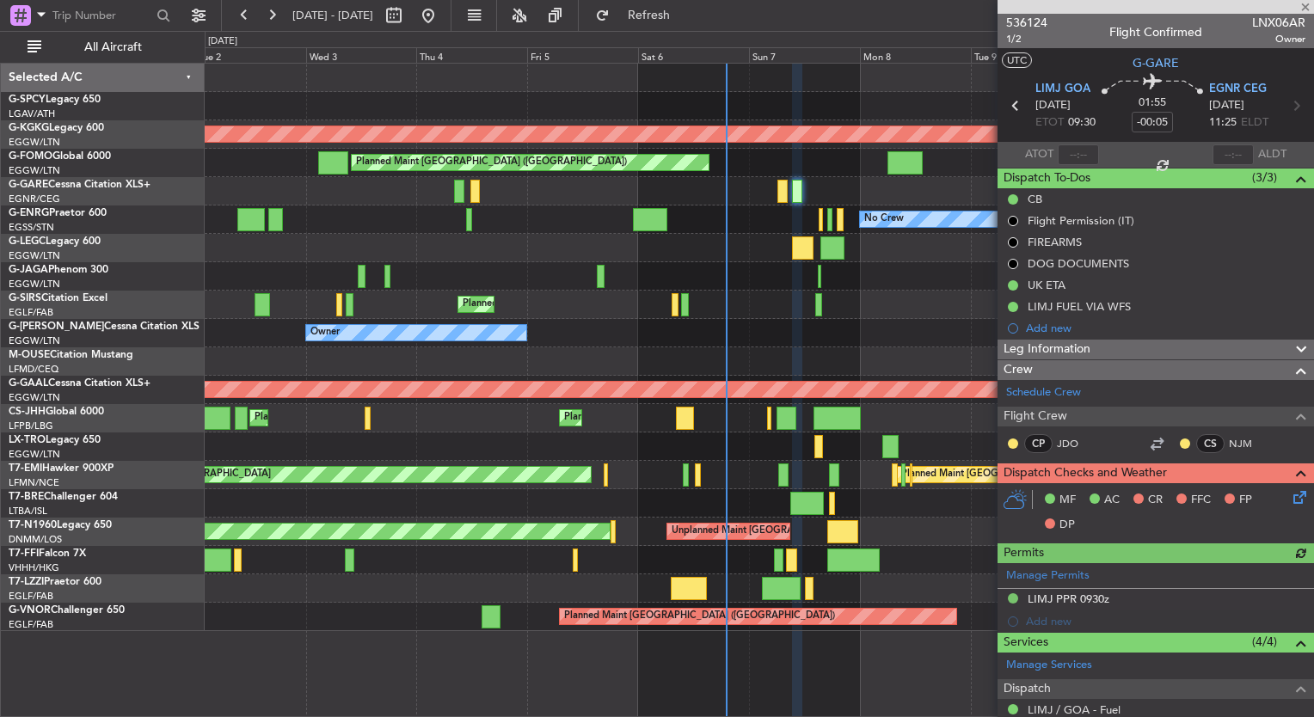
click at [1115, 346] on div "Leg Information" at bounding box center [1156, 350] width 317 height 20
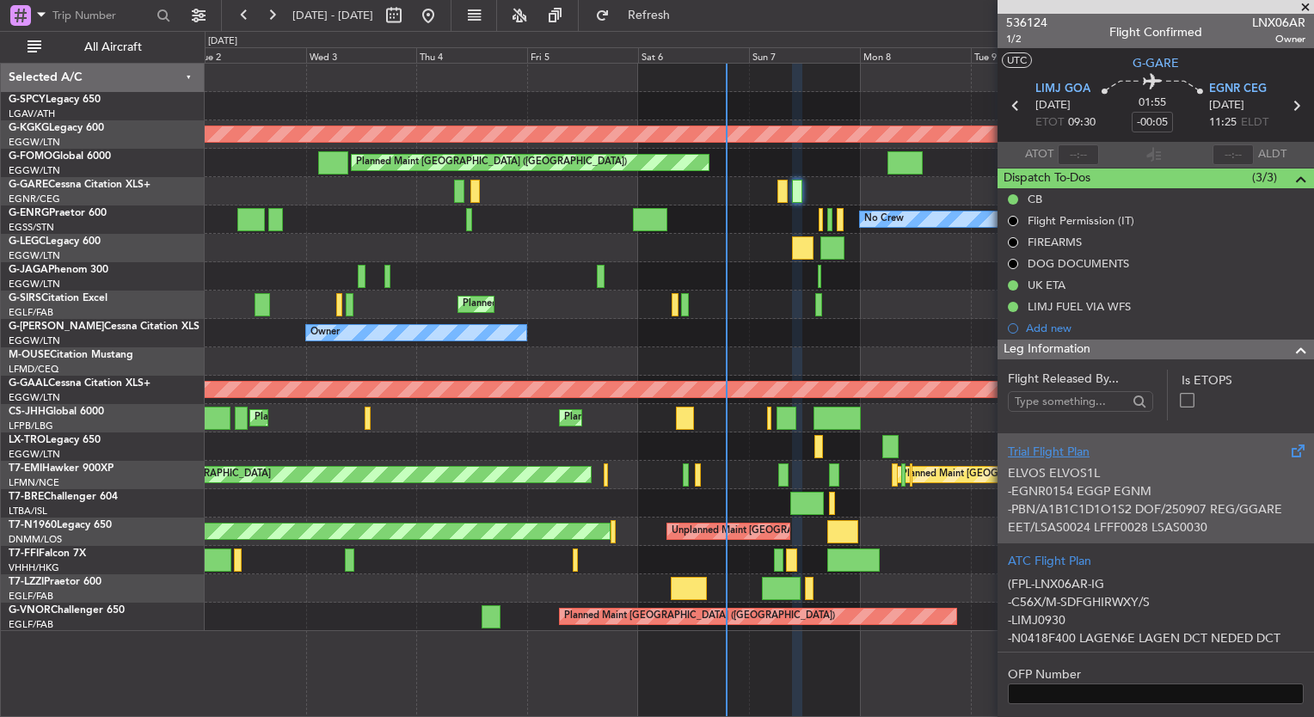
scroll to position [182, 0]
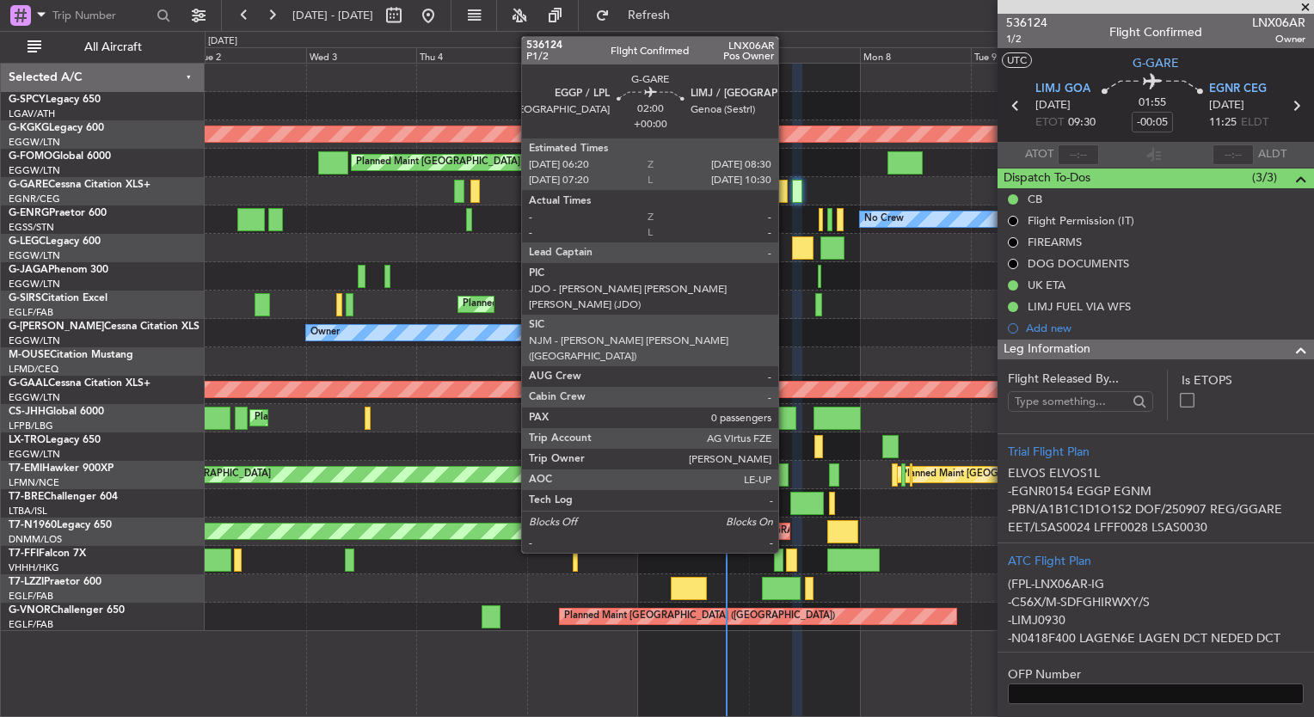
click at [785, 200] on div at bounding box center [783, 191] width 10 height 23
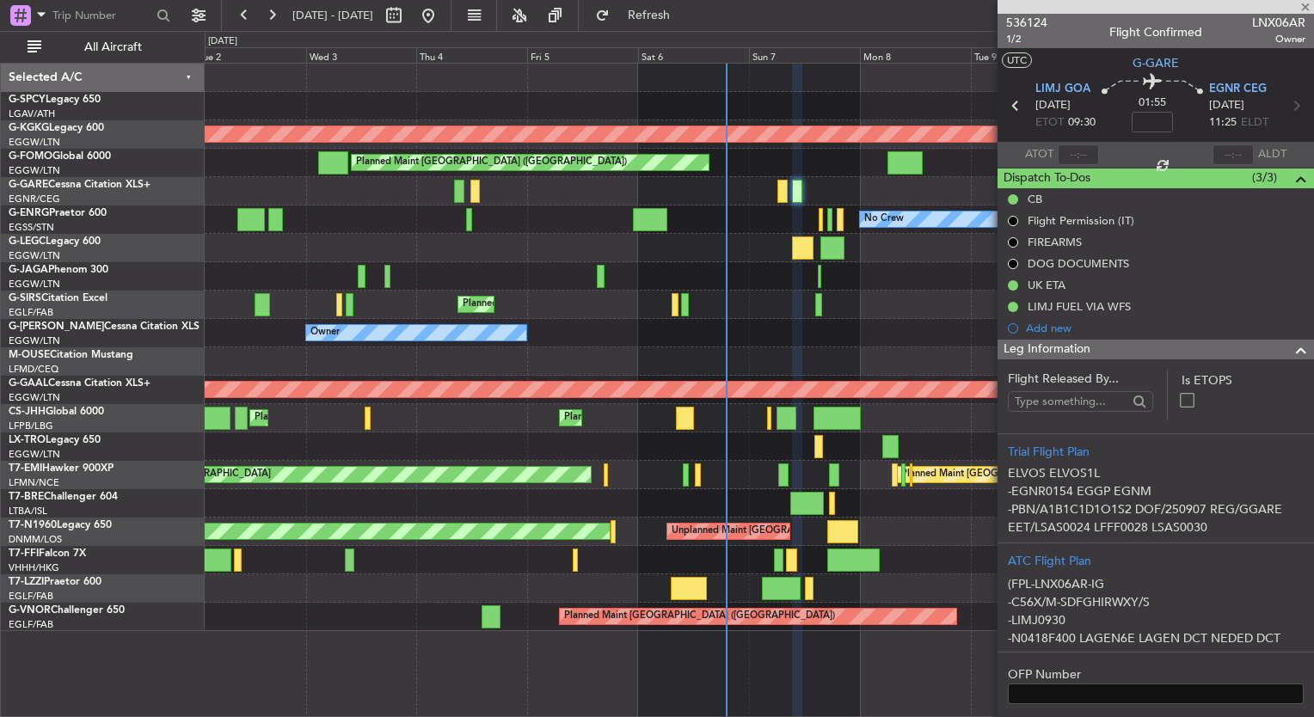
scroll to position [0, 0]
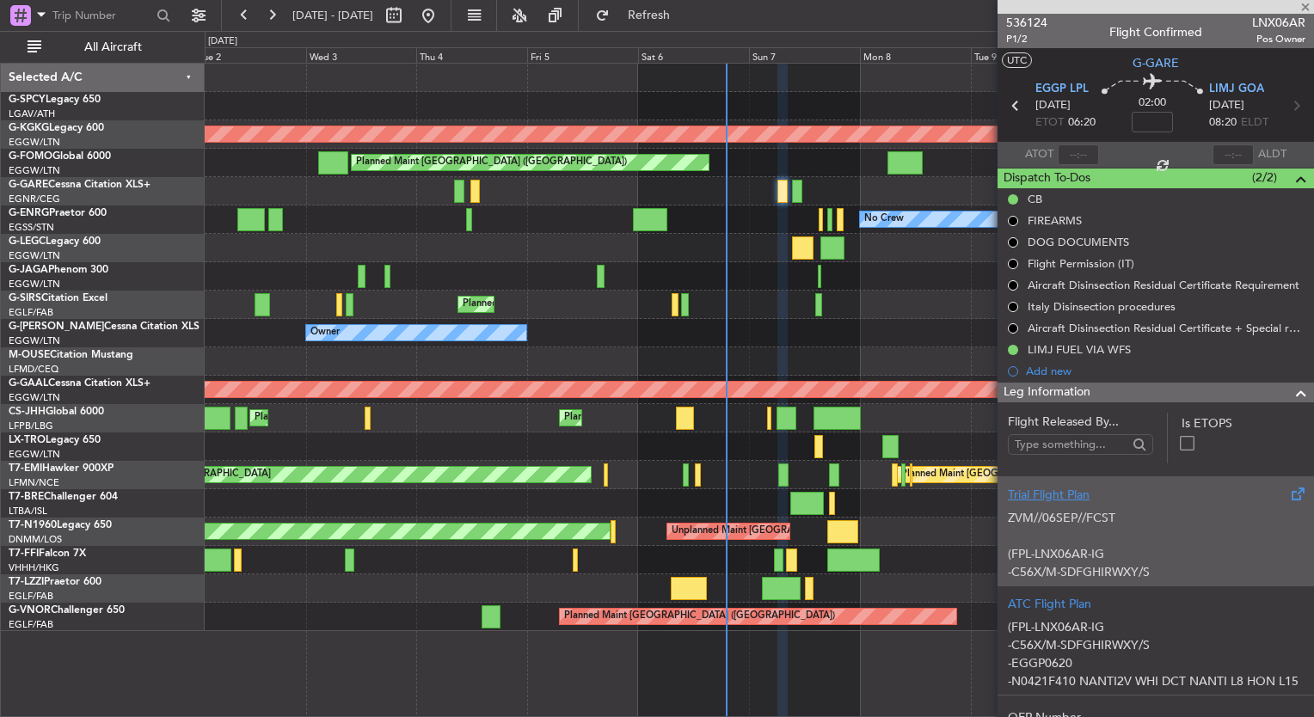
click at [1132, 564] on p "-C56X/M-SDFGHIRWXY/S" at bounding box center [1156, 572] width 296 height 18
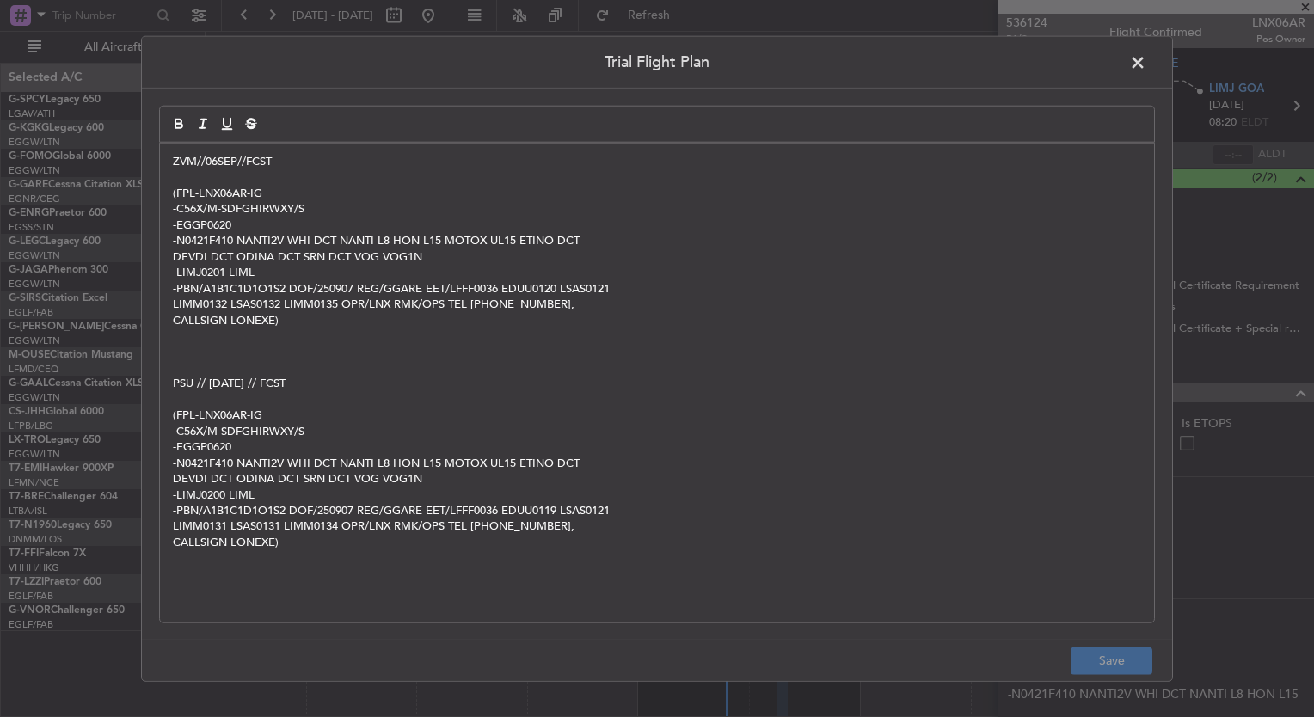
click at [1147, 64] on span at bounding box center [1147, 67] width 0 height 34
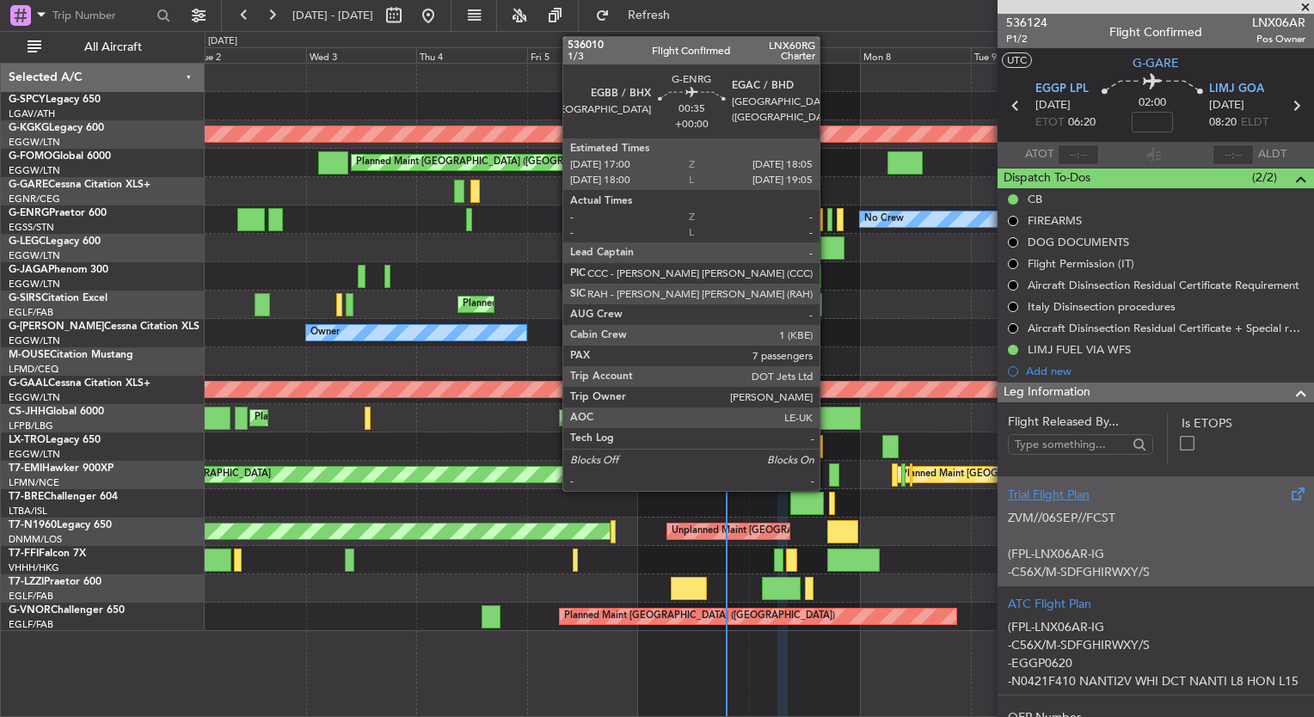
click at [828, 219] on div at bounding box center [830, 219] width 5 height 23
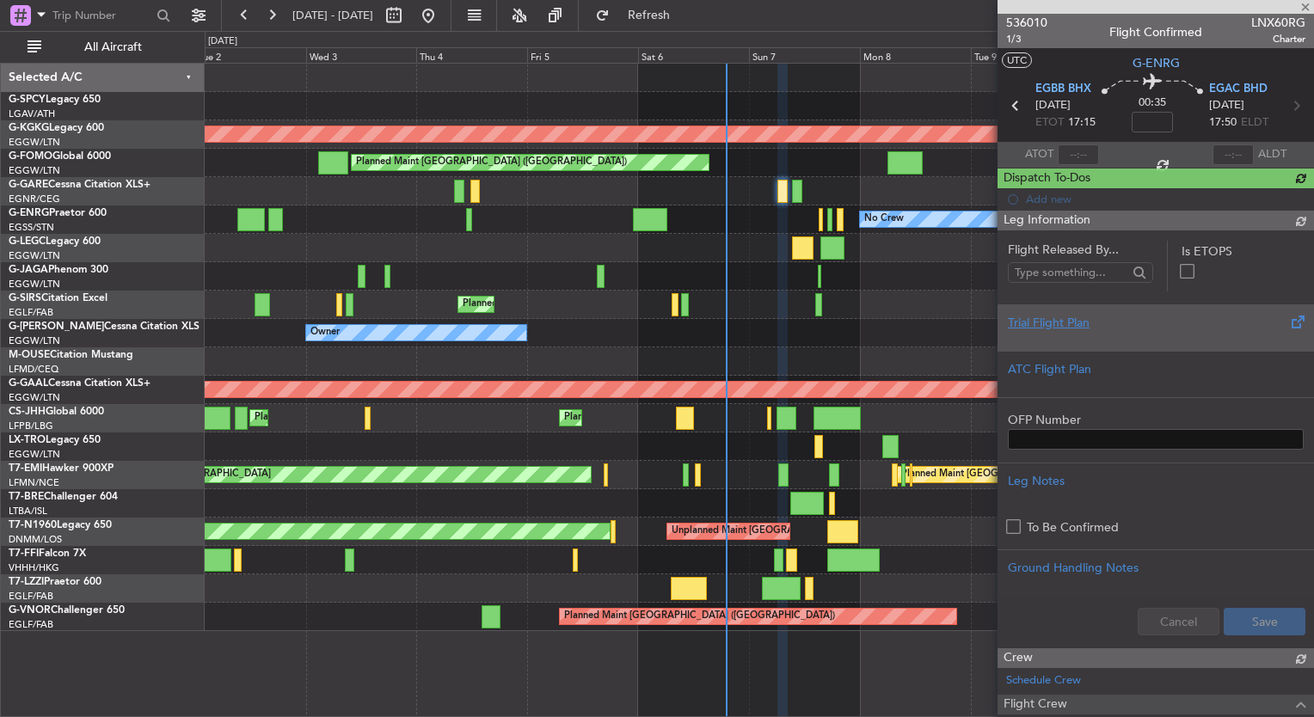
type input "7"
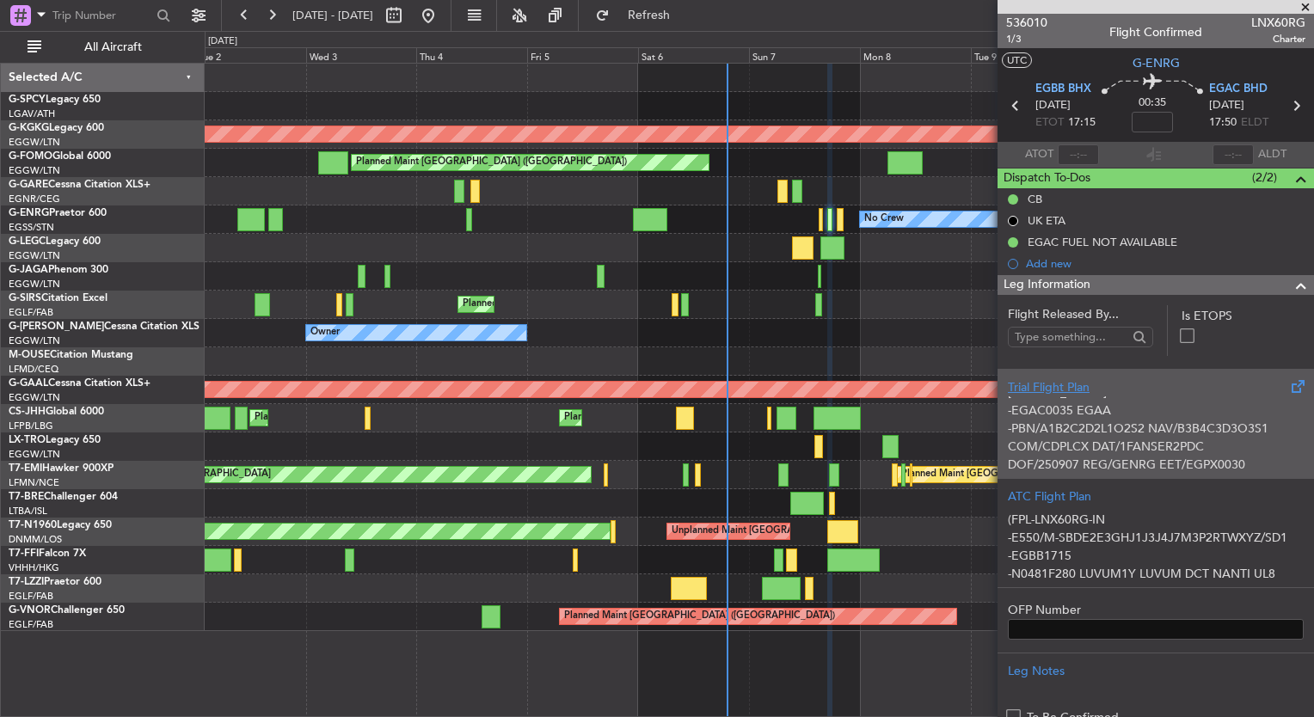
scroll to position [155, 0]
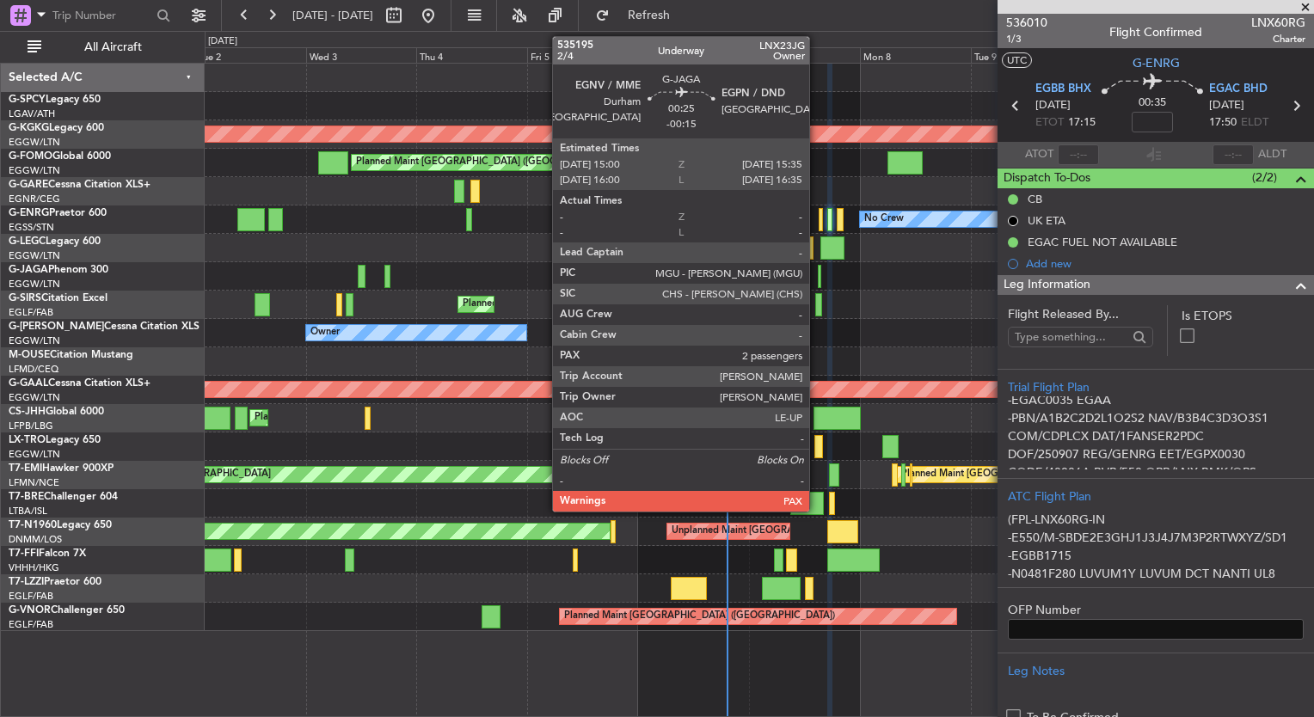
click at [818, 276] on div at bounding box center [819, 276] width 3 height 23
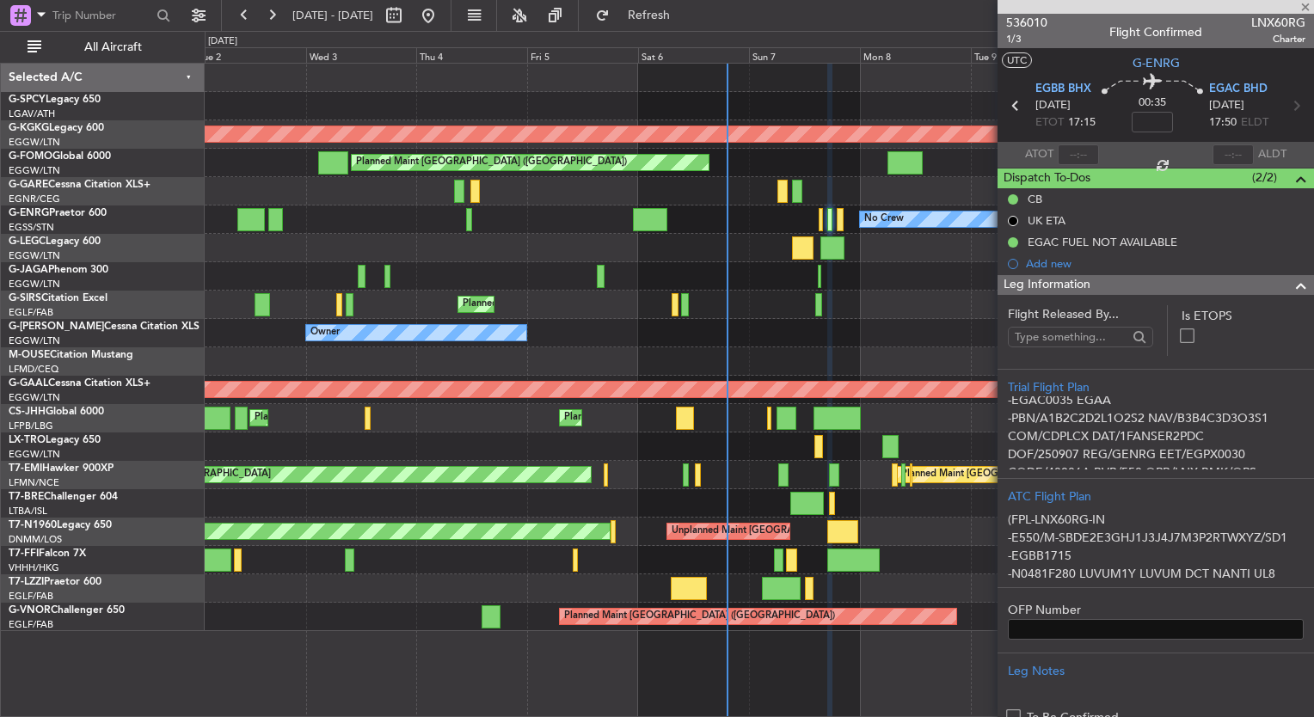
type input "-00:15"
type input "2"
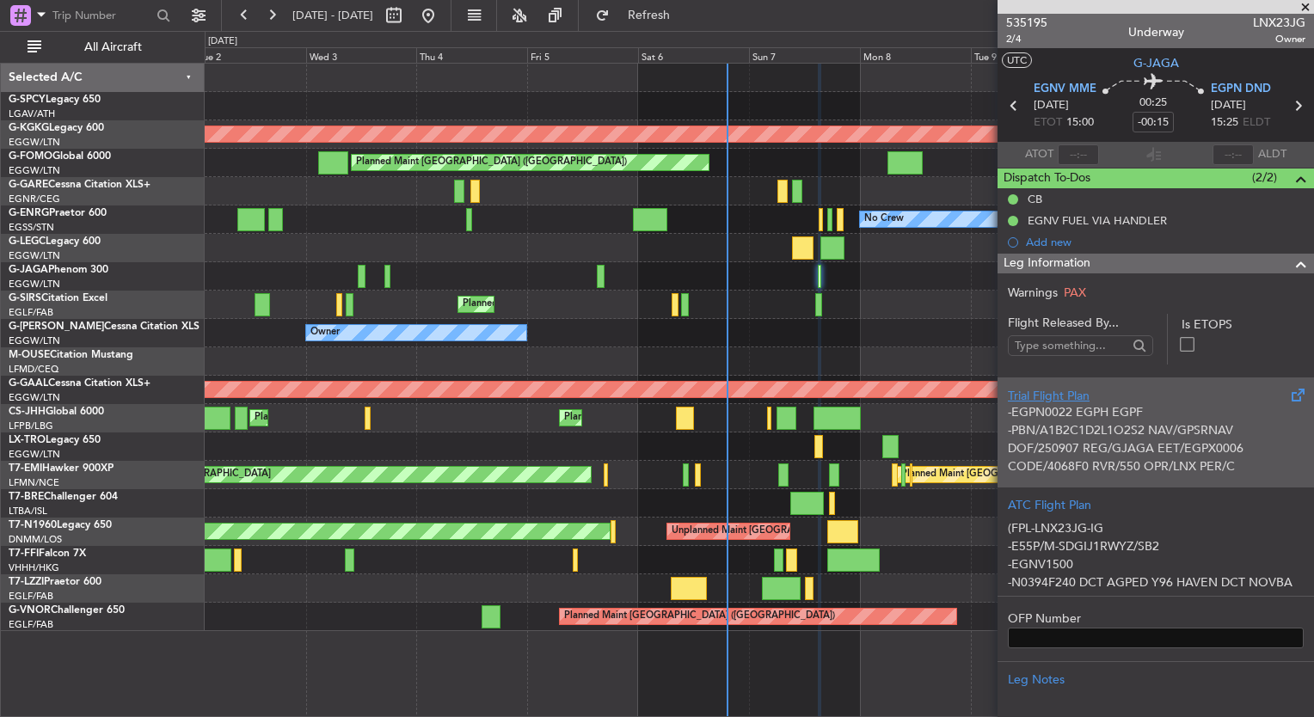
scroll to position [131, 0]
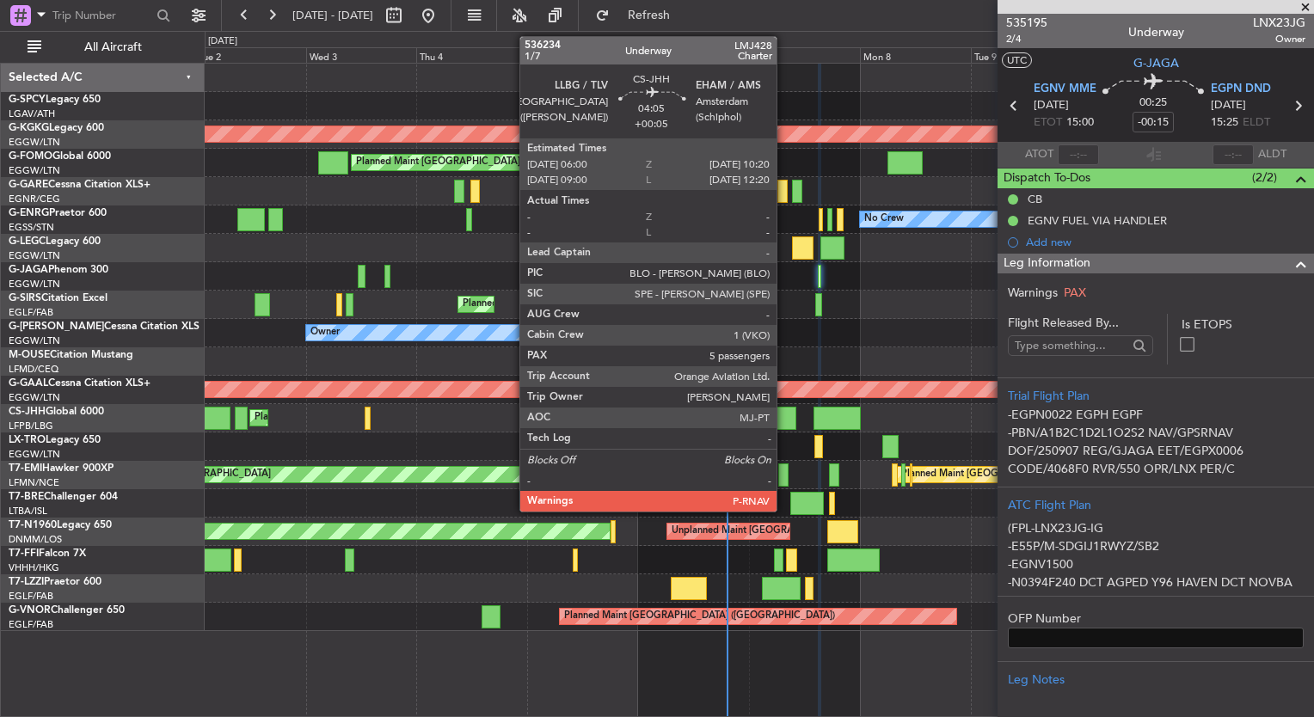
click at [785, 416] on div at bounding box center [787, 418] width 21 height 23
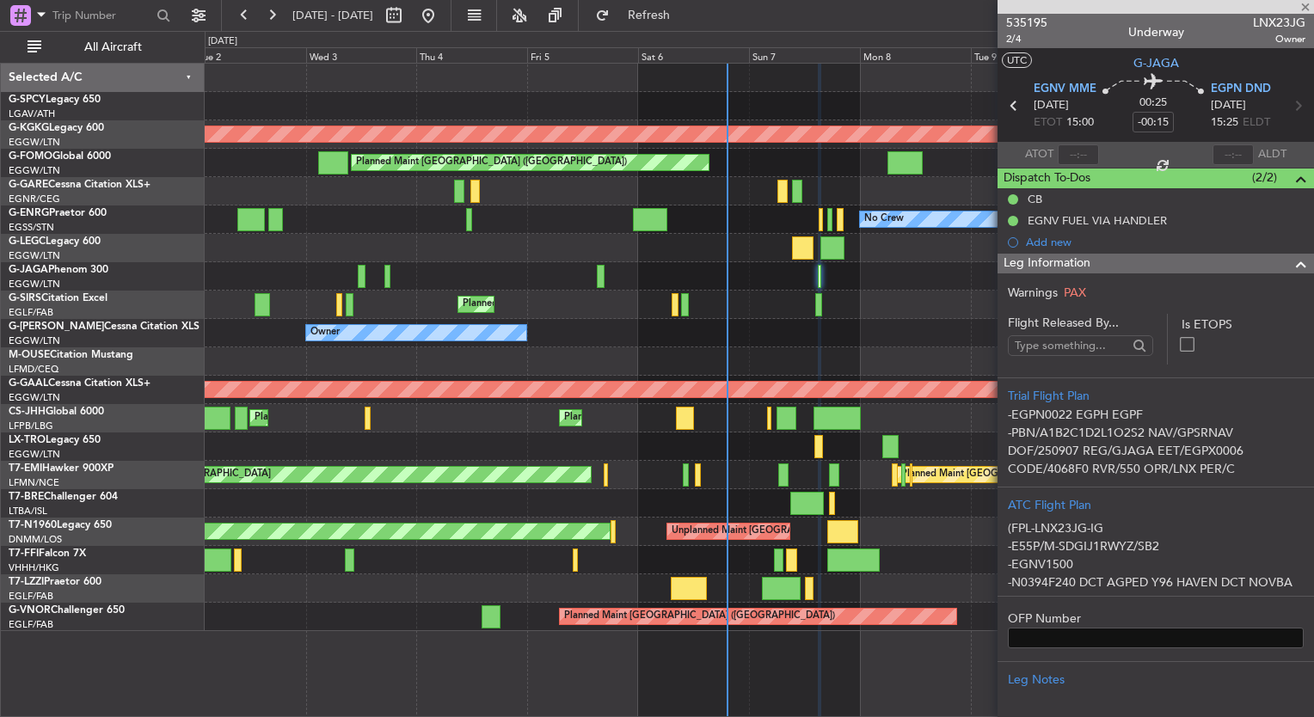
type input "+00:05"
type input "5"
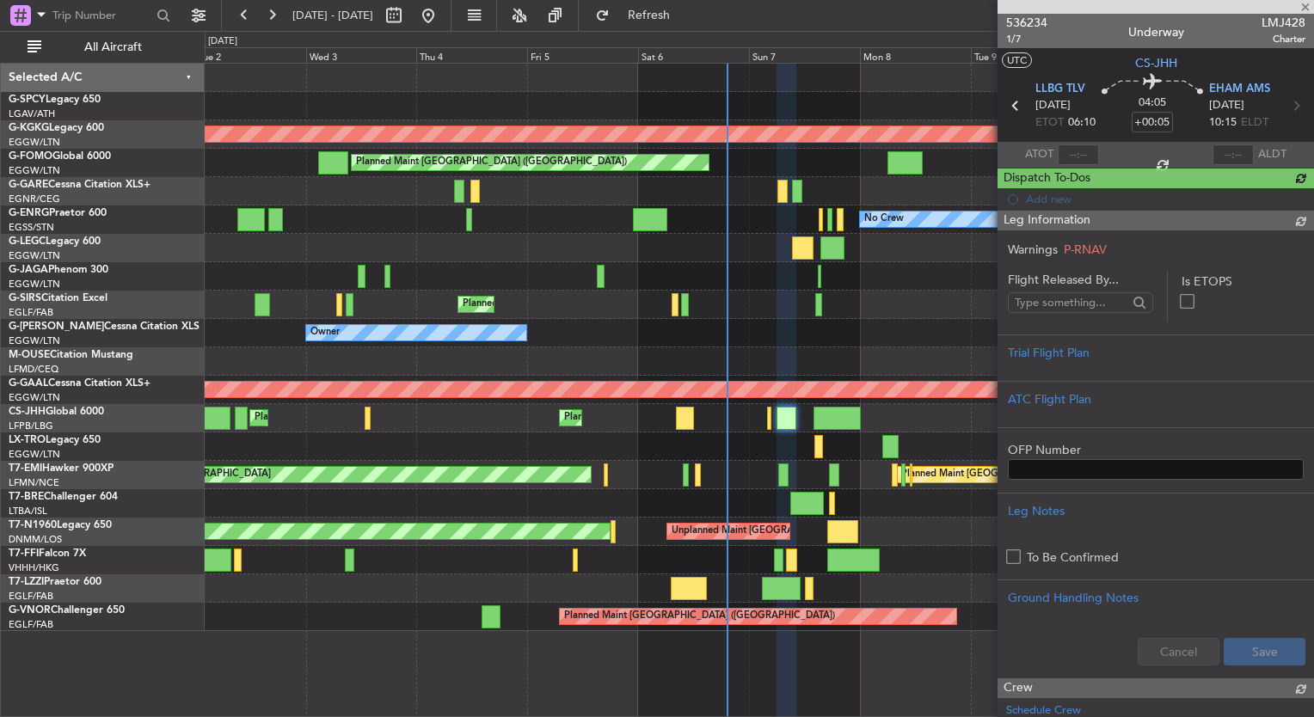
scroll to position [0, 0]
click at [788, 433] on div "Planned Maint Dusseldorf" at bounding box center [759, 447] width 1109 height 28
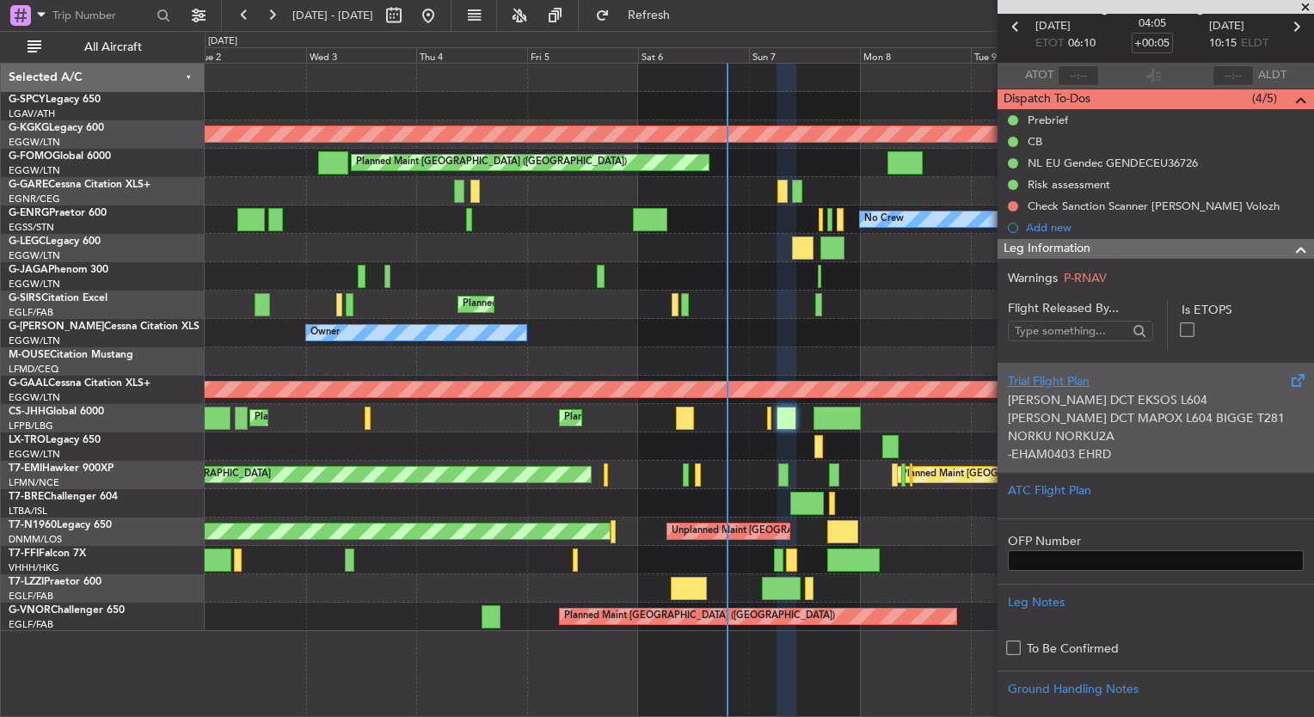
scroll to position [246, 0]
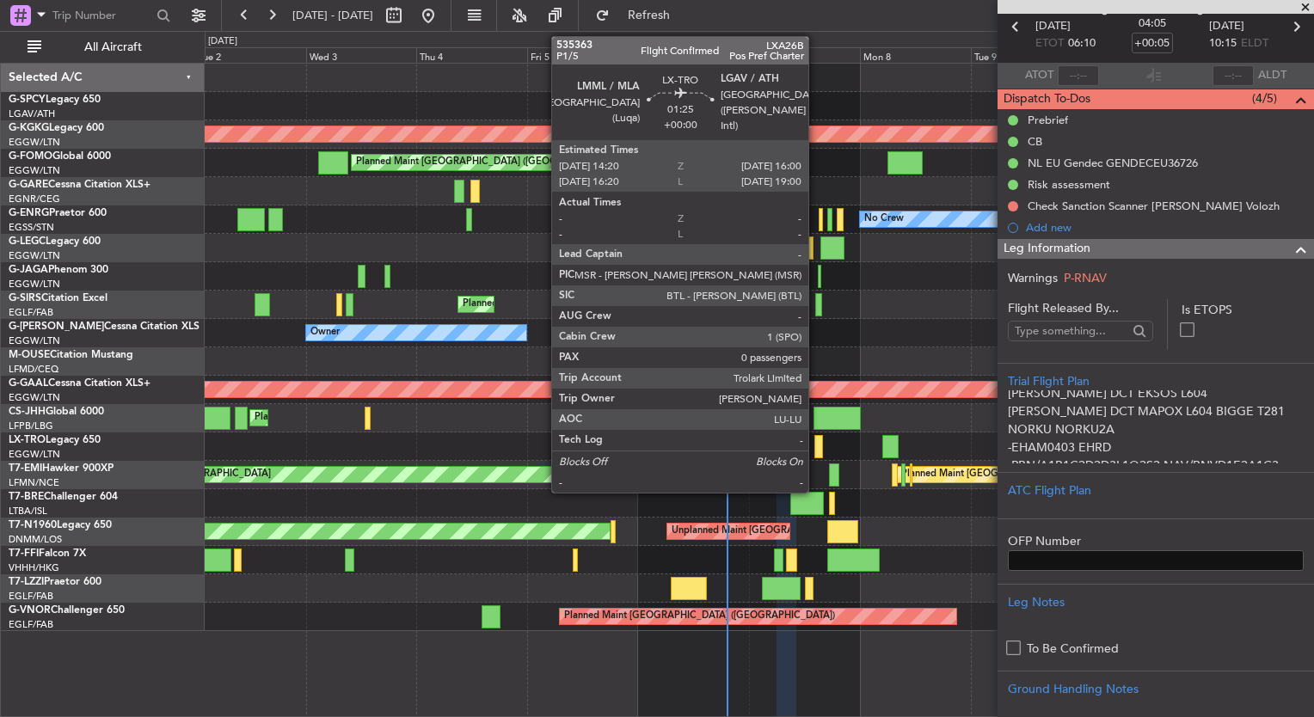
click at [816, 450] on div at bounding box center [819, 446] width 8 height 23
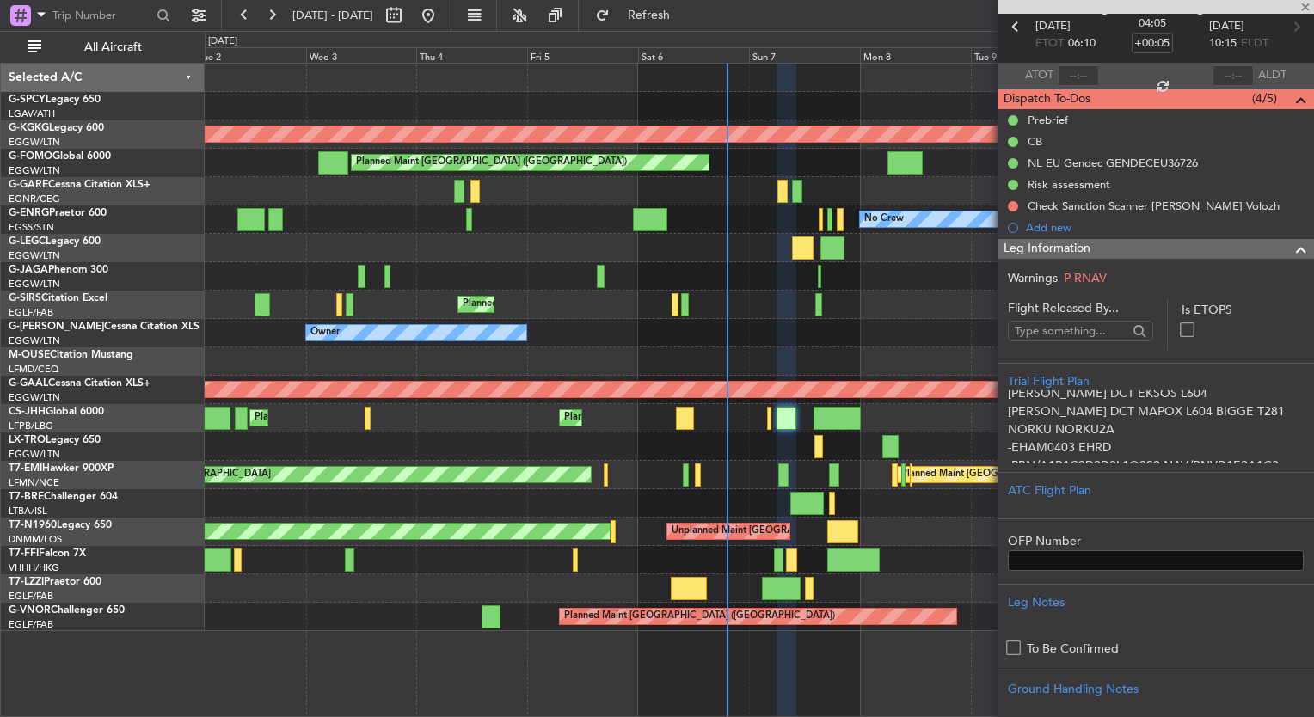
type input "0"
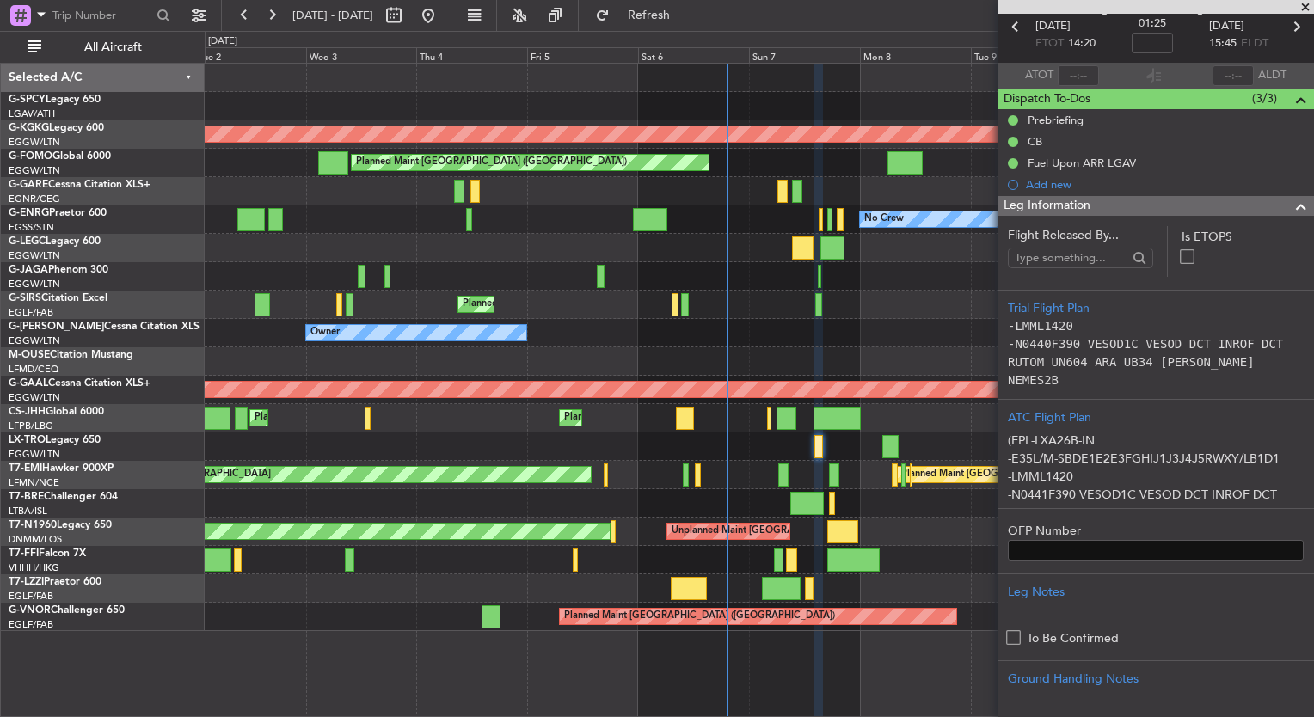
scroll to position [72, 0]
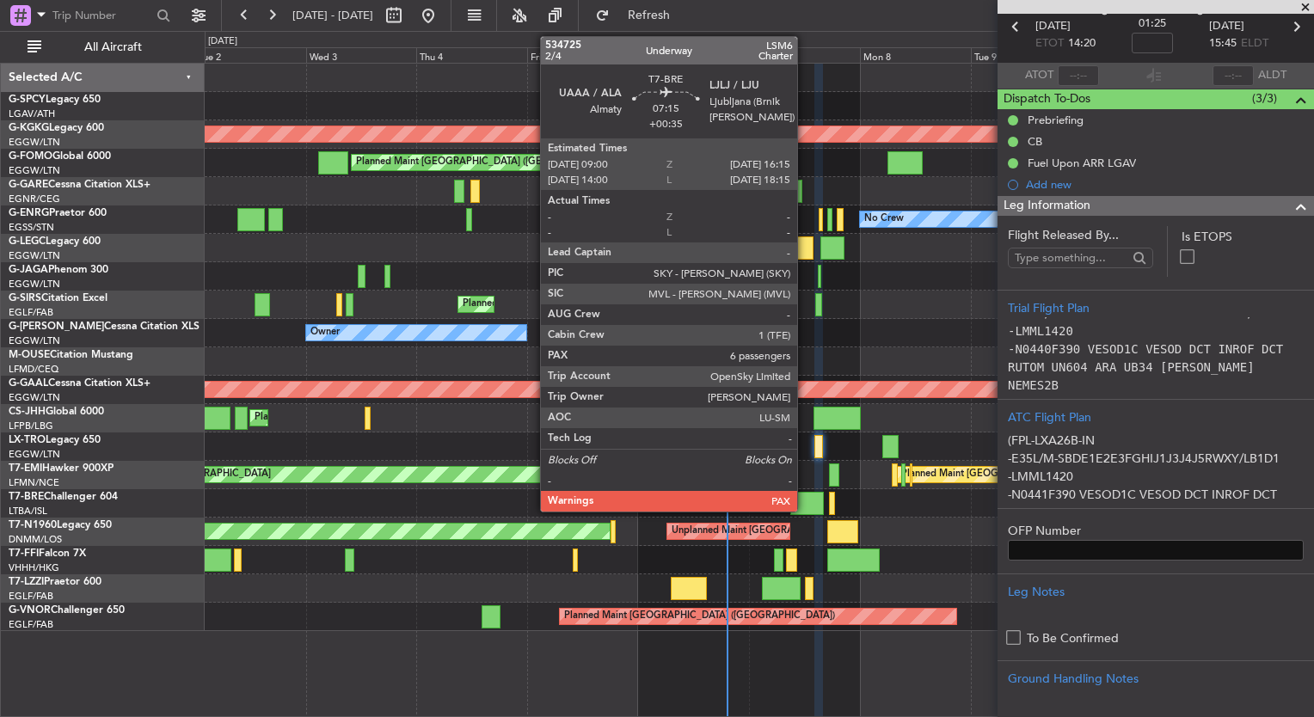
click at [805, 507] on div at bounding box center [808, 503] width 34 height 23
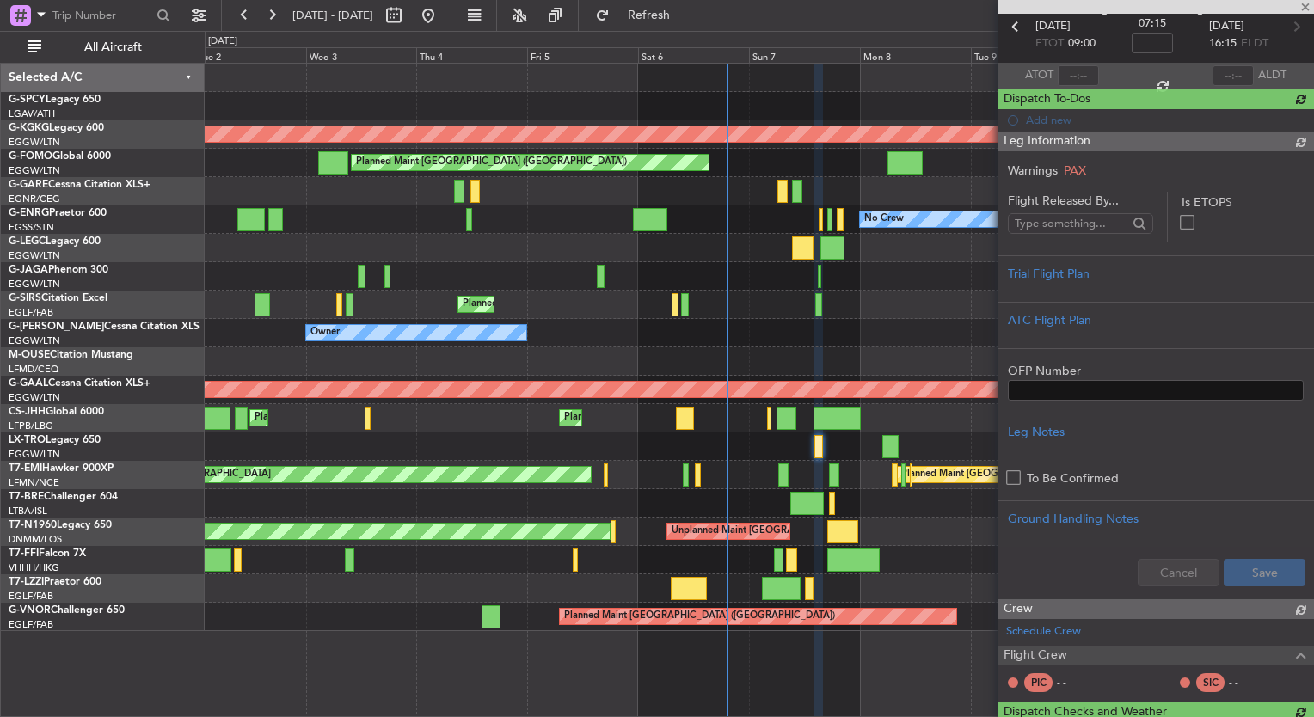
type input "+00:35"
type input "7"
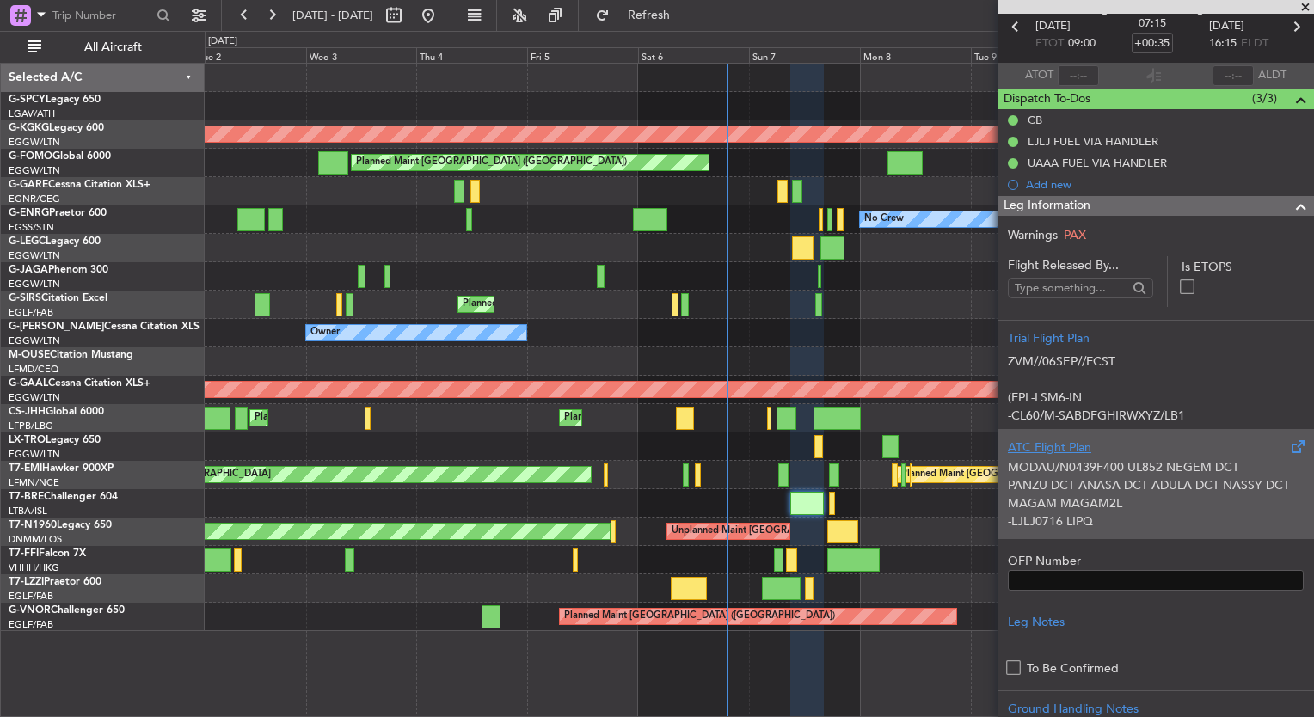
scroll to position [165, 0]
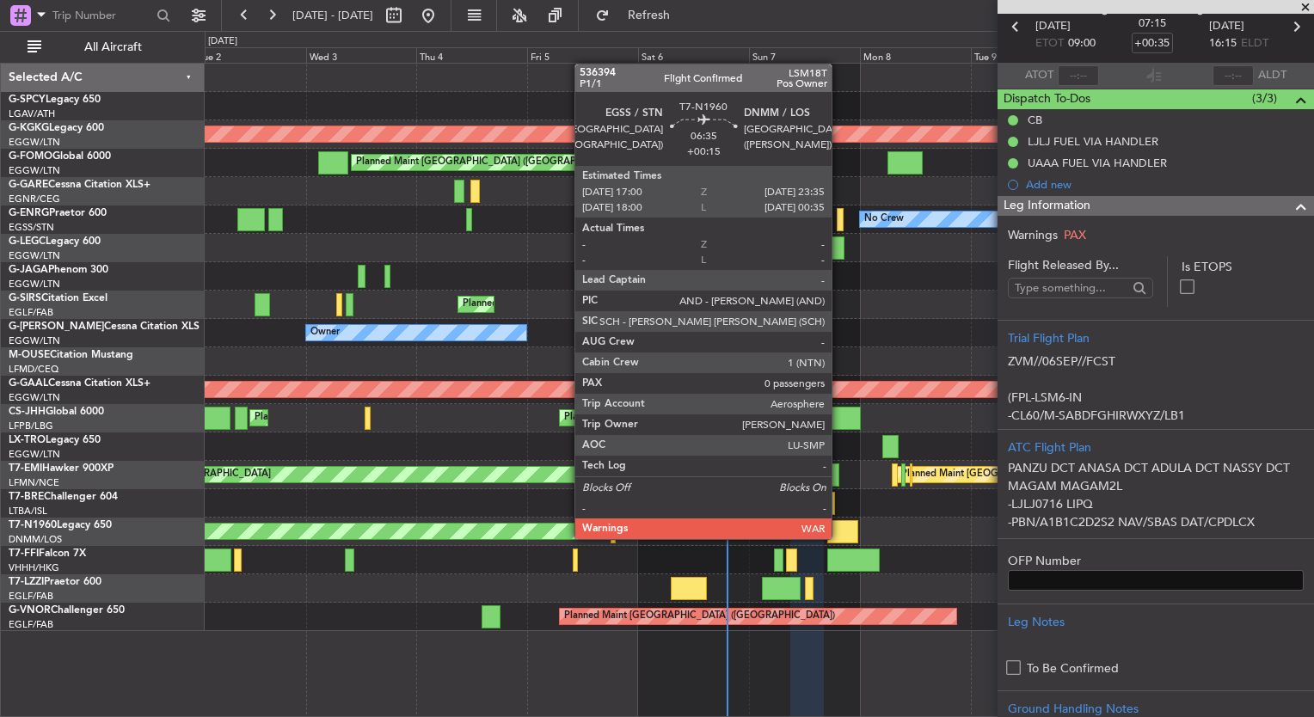
click at [840, 538] on div at bounding box center [843, 531] width 31 height 23
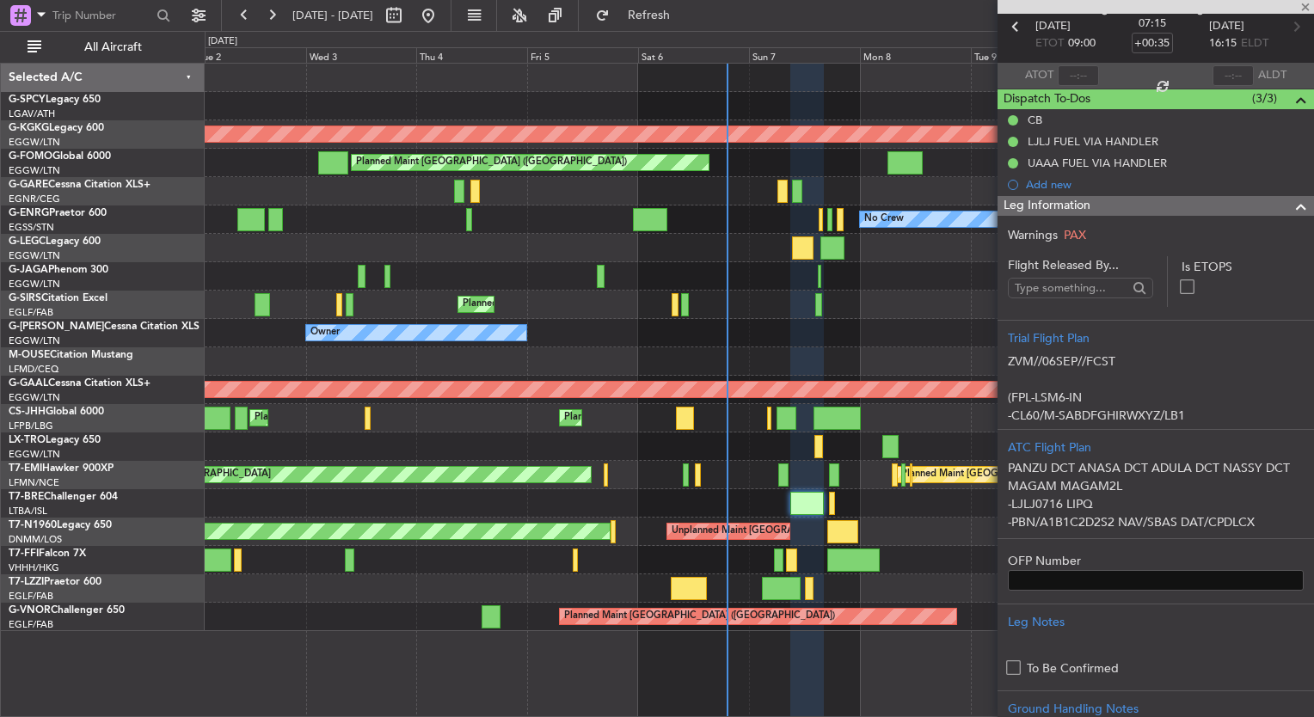
type input "+00:15"
type input "0"
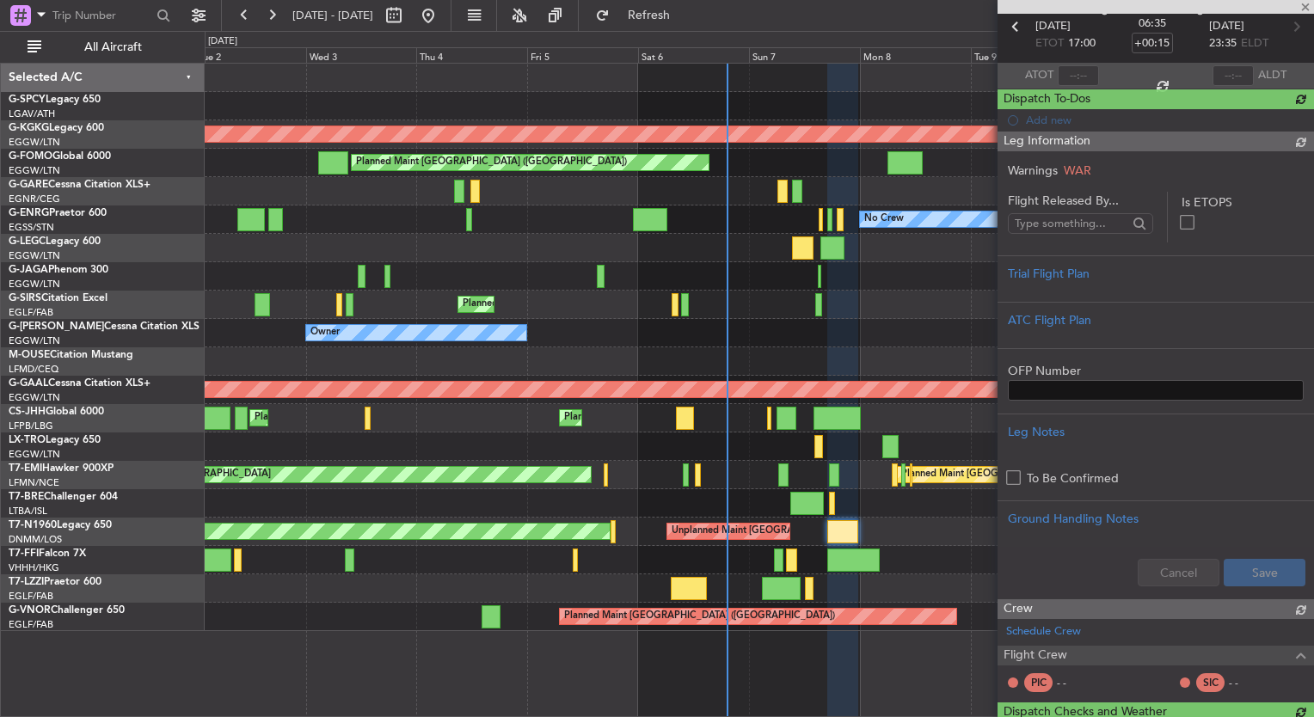
scroll to position [0, 0]
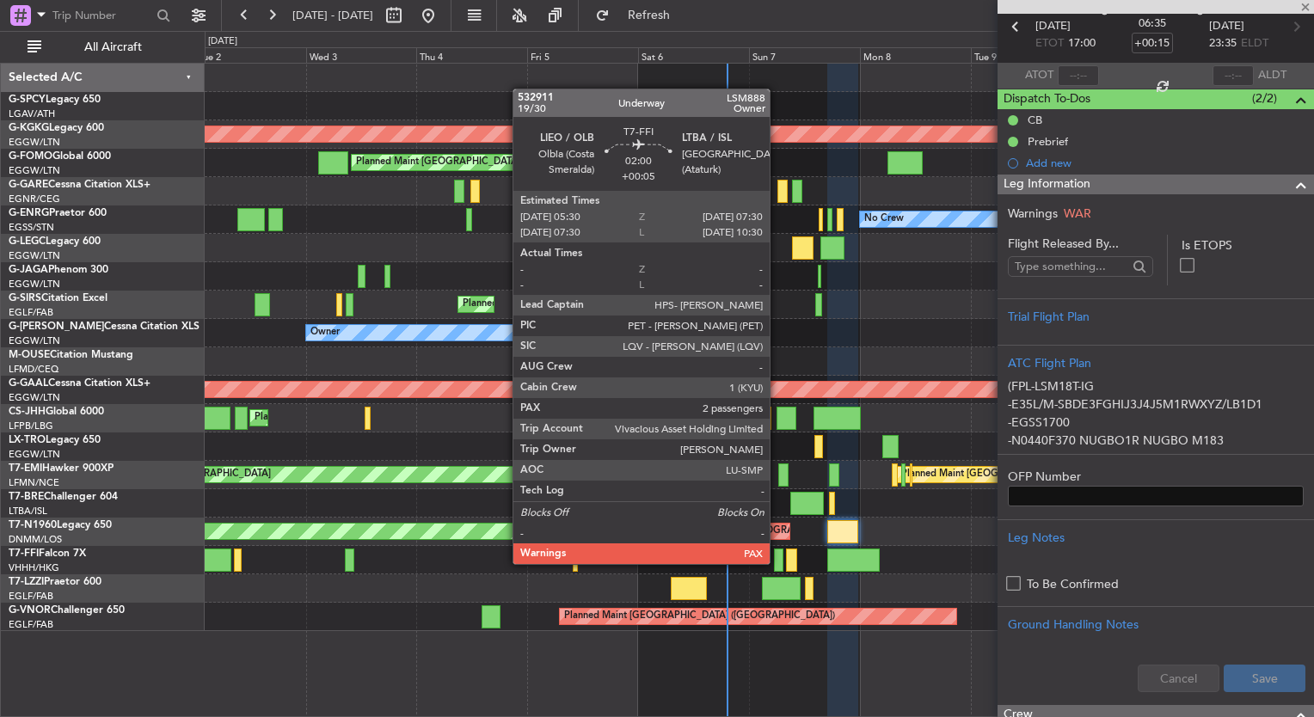
click at [778, 563] on div at bounding box center [778, 560] width 9 height 23
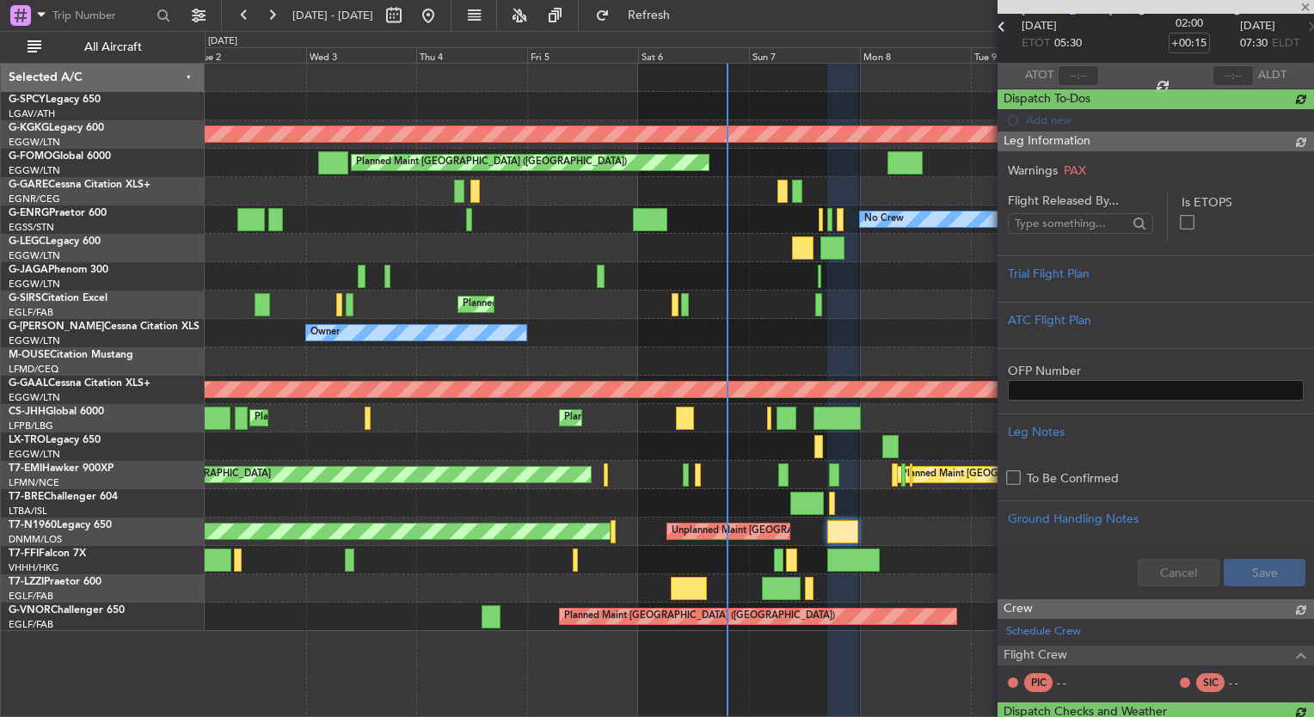
type input "+00:05"
type input "2"
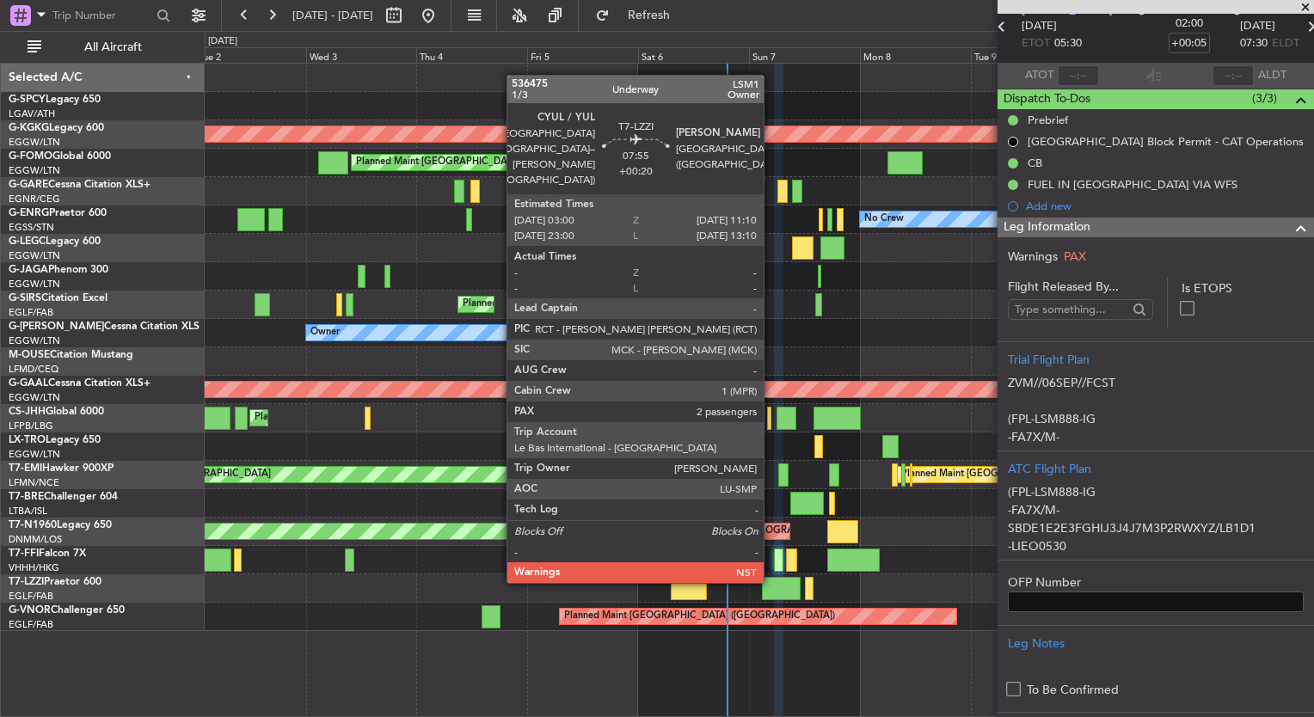
click at [772, 597] on div at bounding box center [781, 588] width 38 height 23
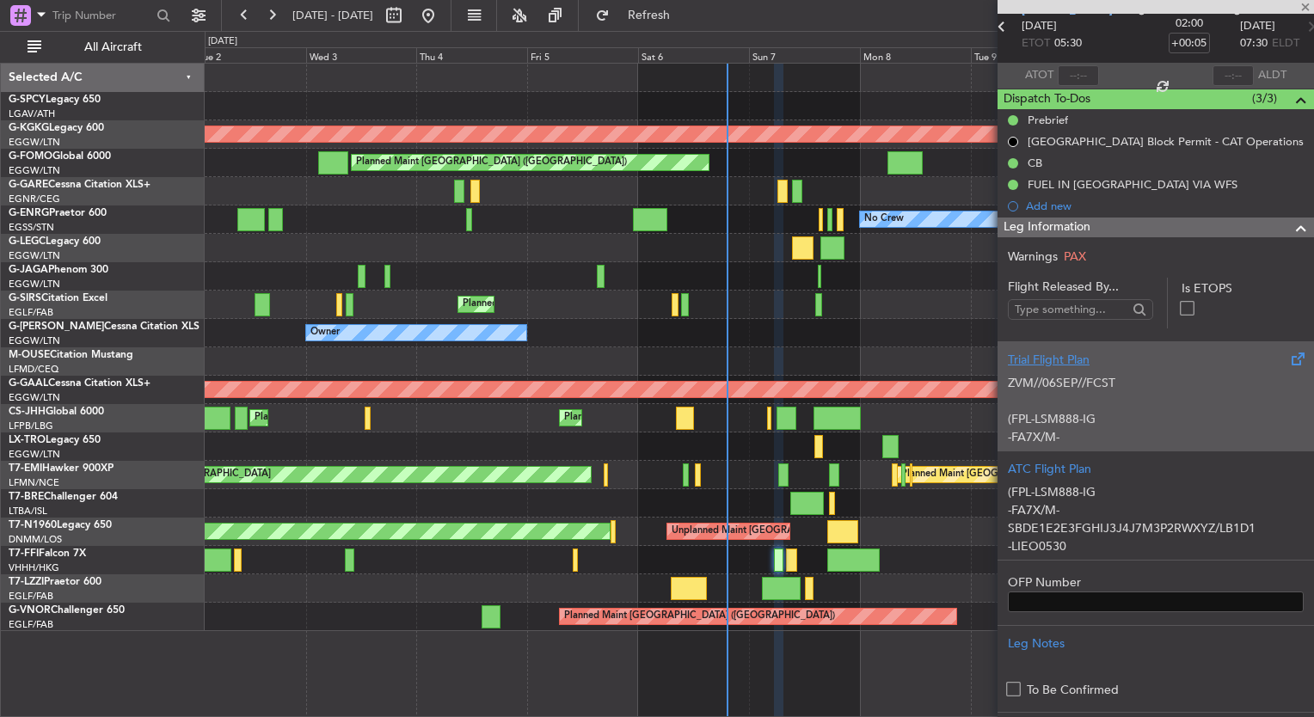
type input "+00:20"
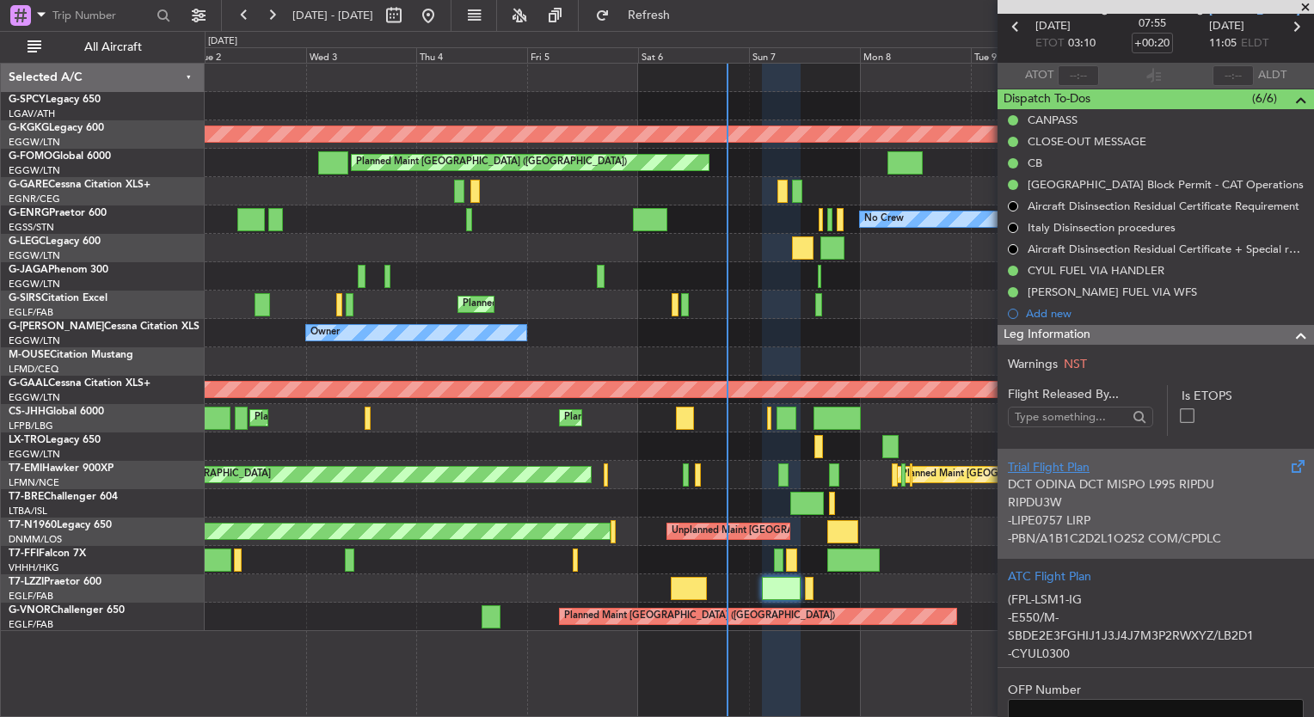
scroll to position [243, 0]
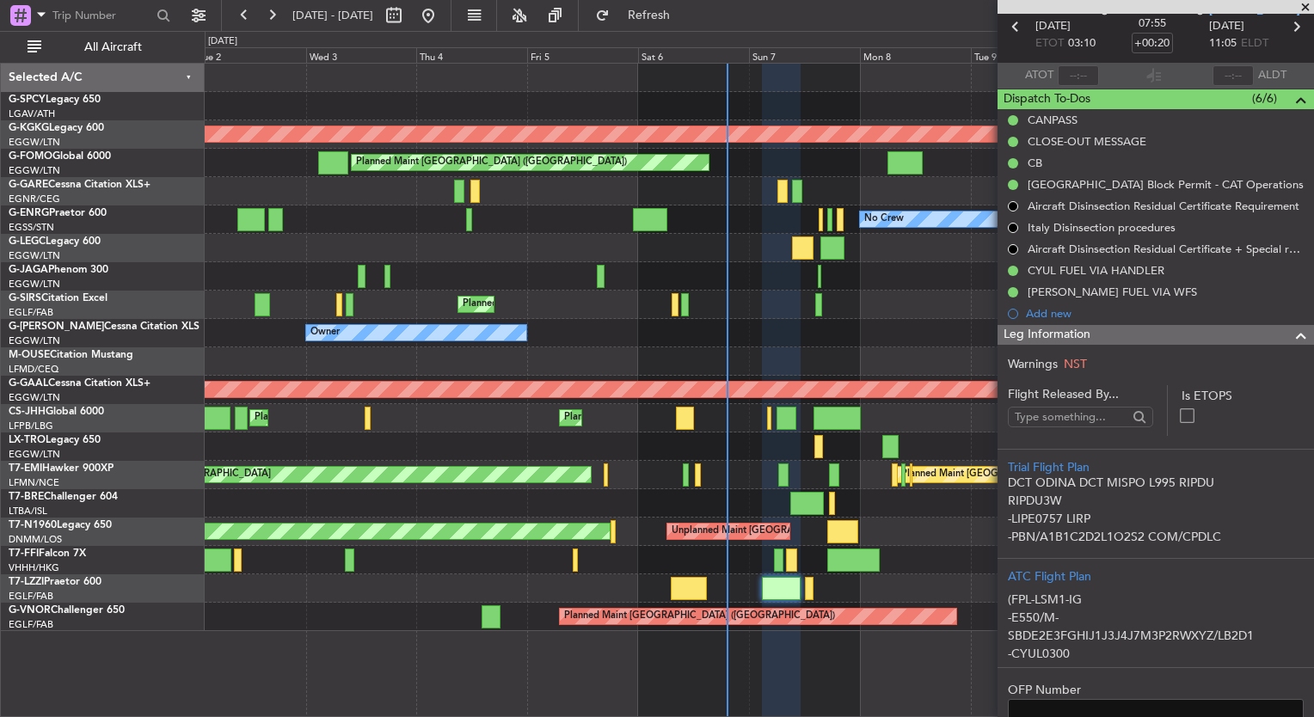
click at [1304, 3] on span at bounding box center [1305, 7] width 17 height 15
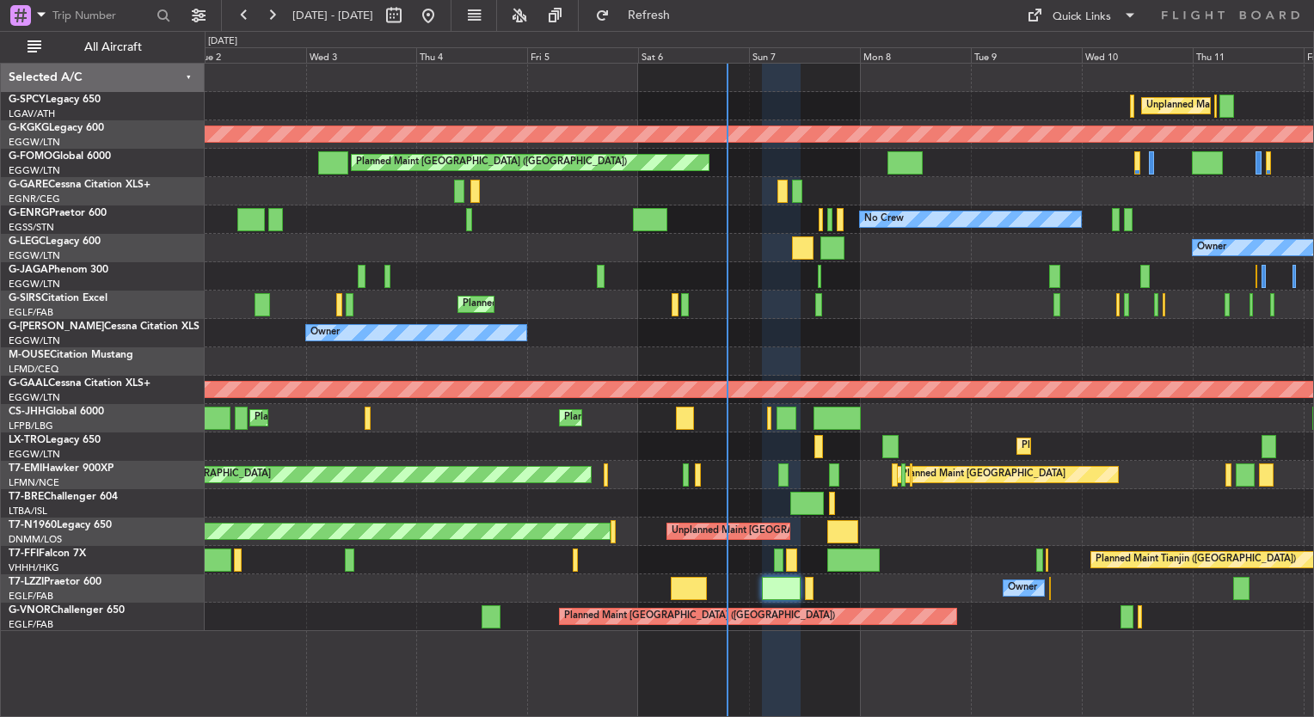
type input "0"
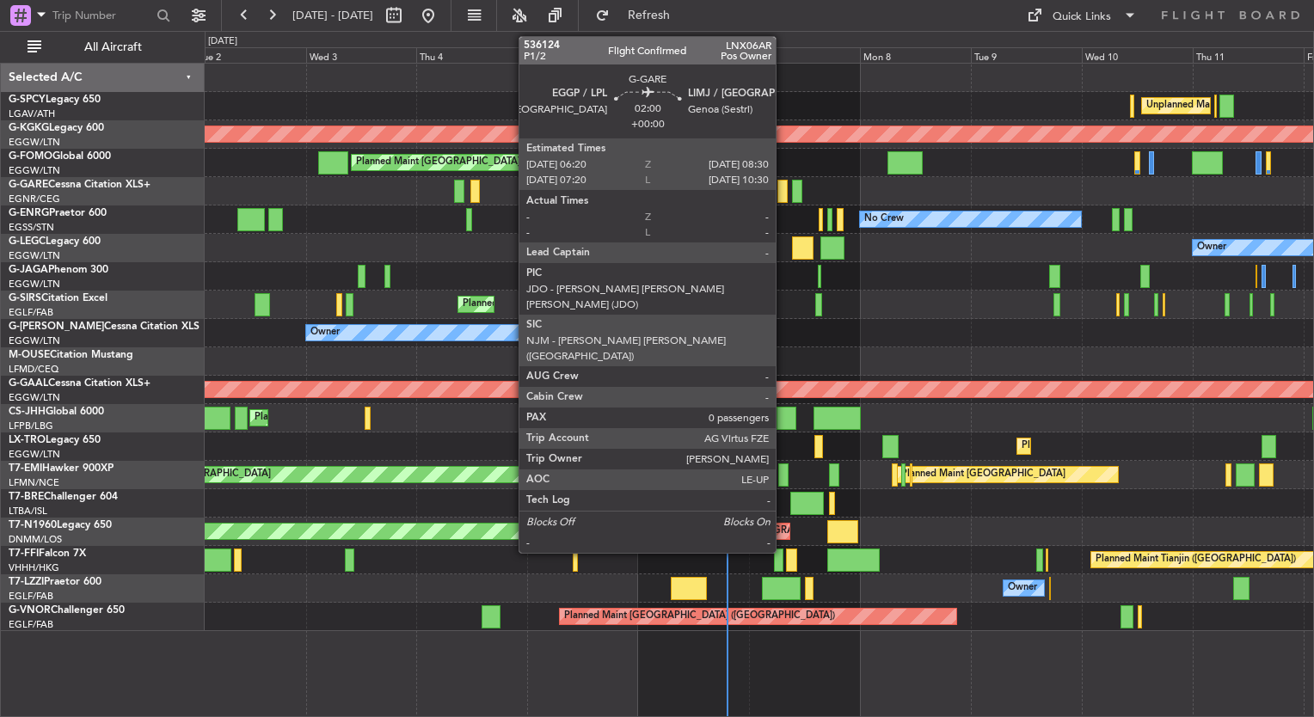
click at [784, 193] on div at bounding box center [783, 191] width 10 height 23
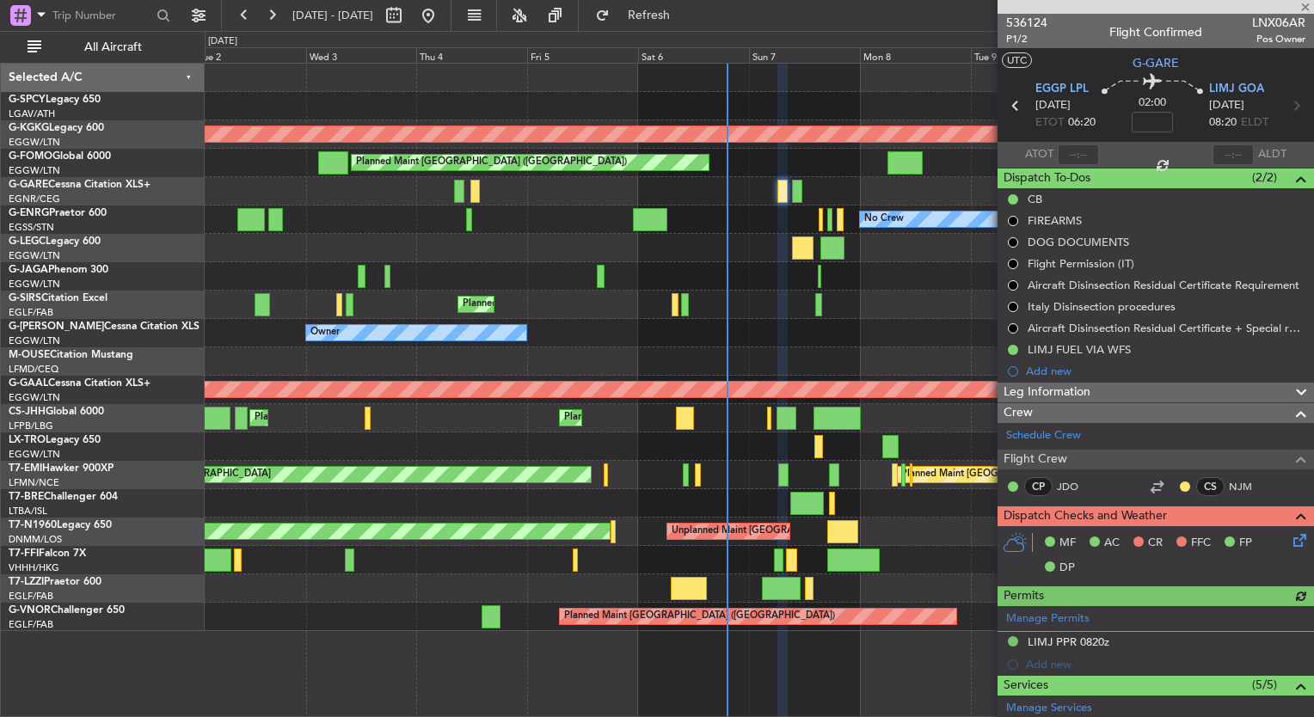
click at [1290, 540] on icon at bounding box center [1297, 538] width 14 height 14
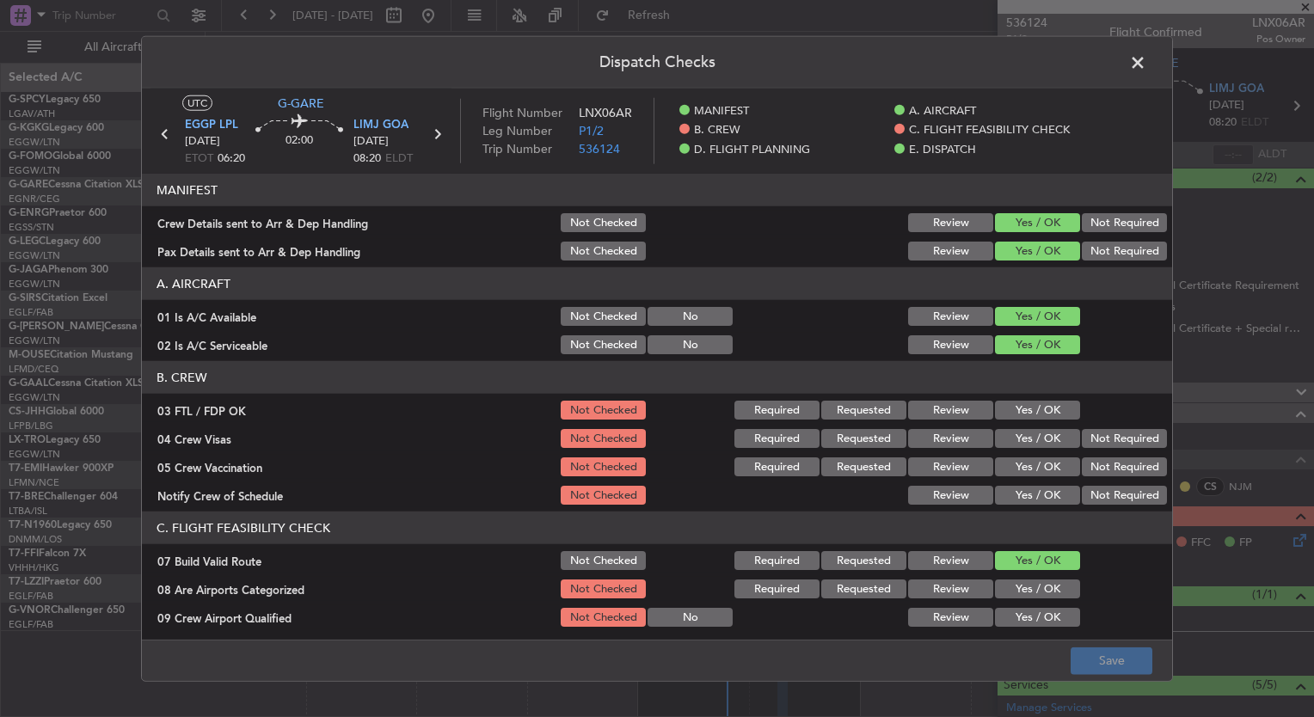
click at [1025, 409] on button "Yes / OK" at bounding box center [1037, 410] width 85 height 19
click at [1022, 440] on button "Yes / OK" at bounding box center [1037, 438] width 85 height 19
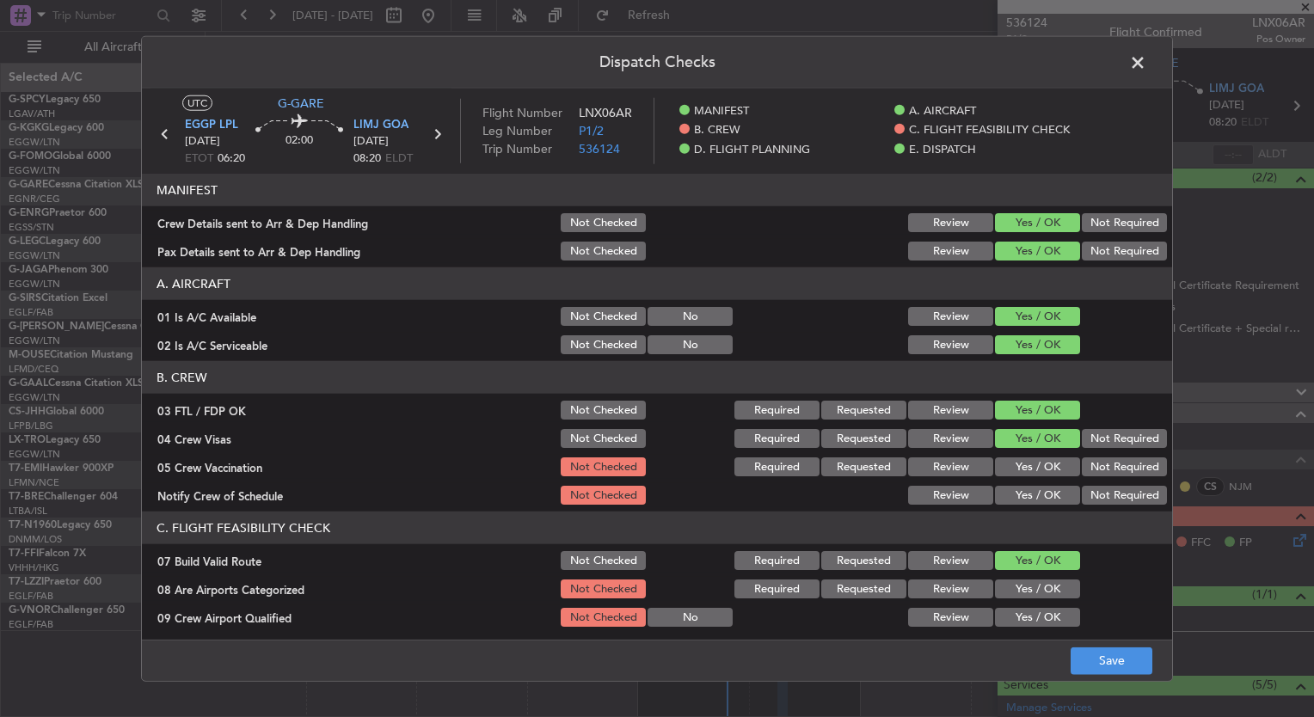
click at [1028, 463] on button "Yes / OK" at bounding box center [1037, 467] width 85 height 19
click at [1029, 489] on button "Yes / OK" at bounding box center [1037, 495] width 85 height 19
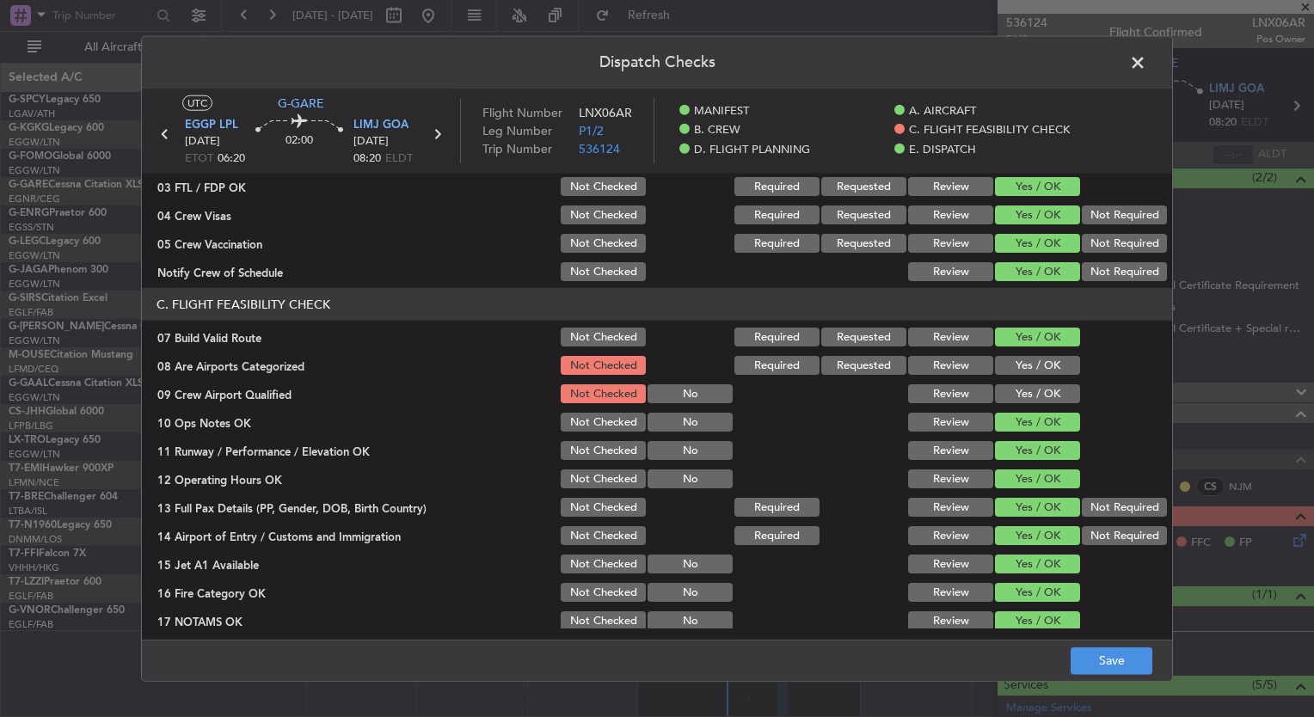
scroll to position [229, 0]
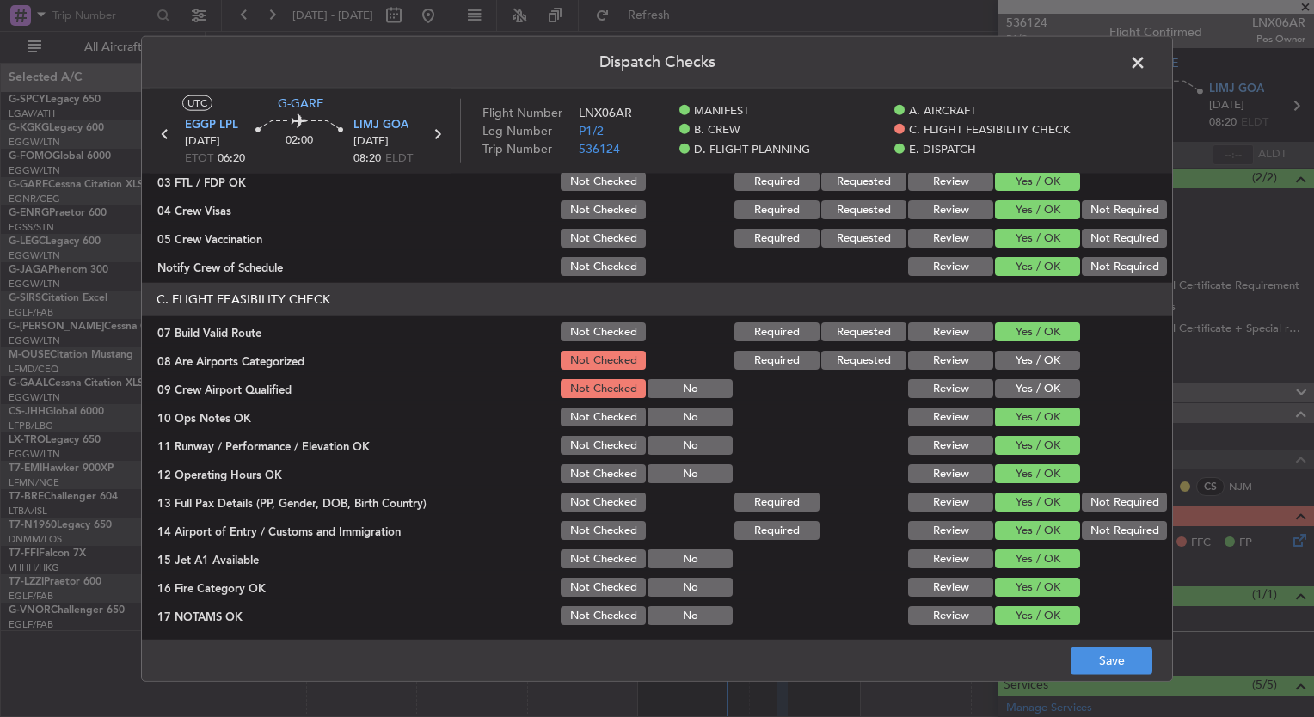
click at [1002, 354] on button "Yes / OK" at bounding box center [1037, 360] width 85 height 19
click at [1018, 379] on button "Yes / OK" at bounding box center [1037, 388] width 85 height 19
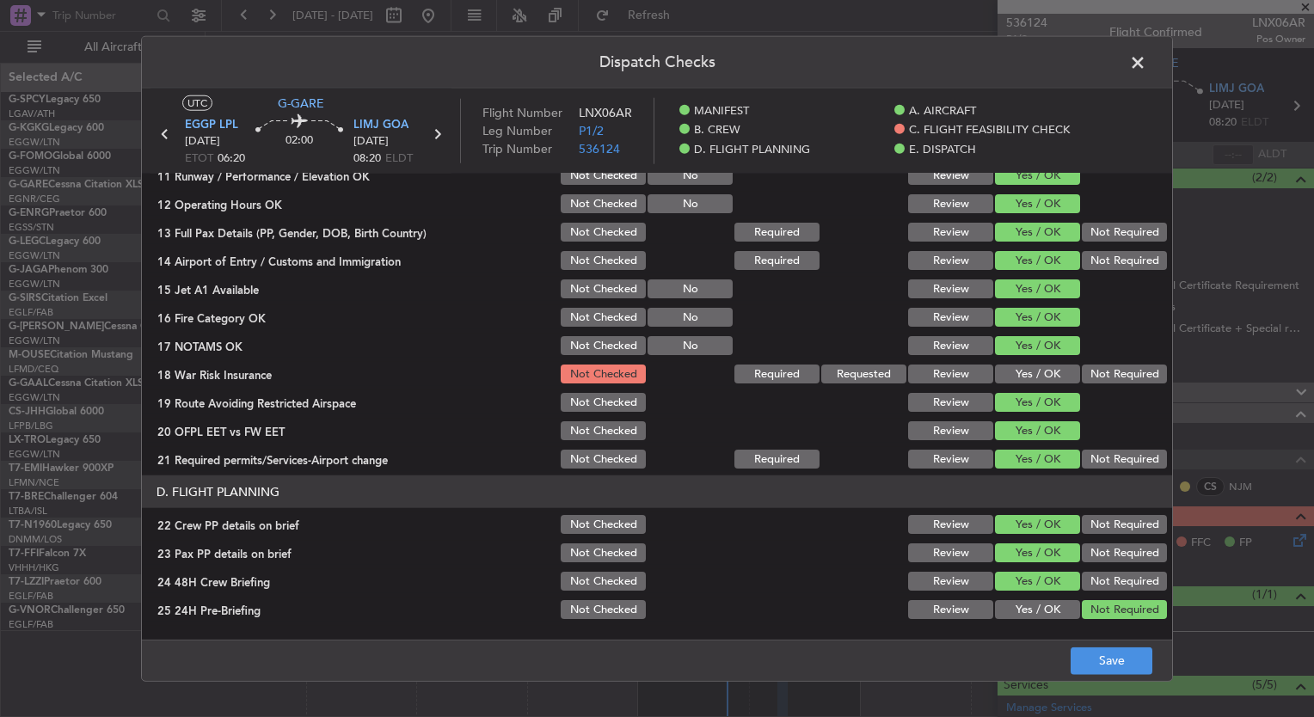
scroll to position [532, 0]
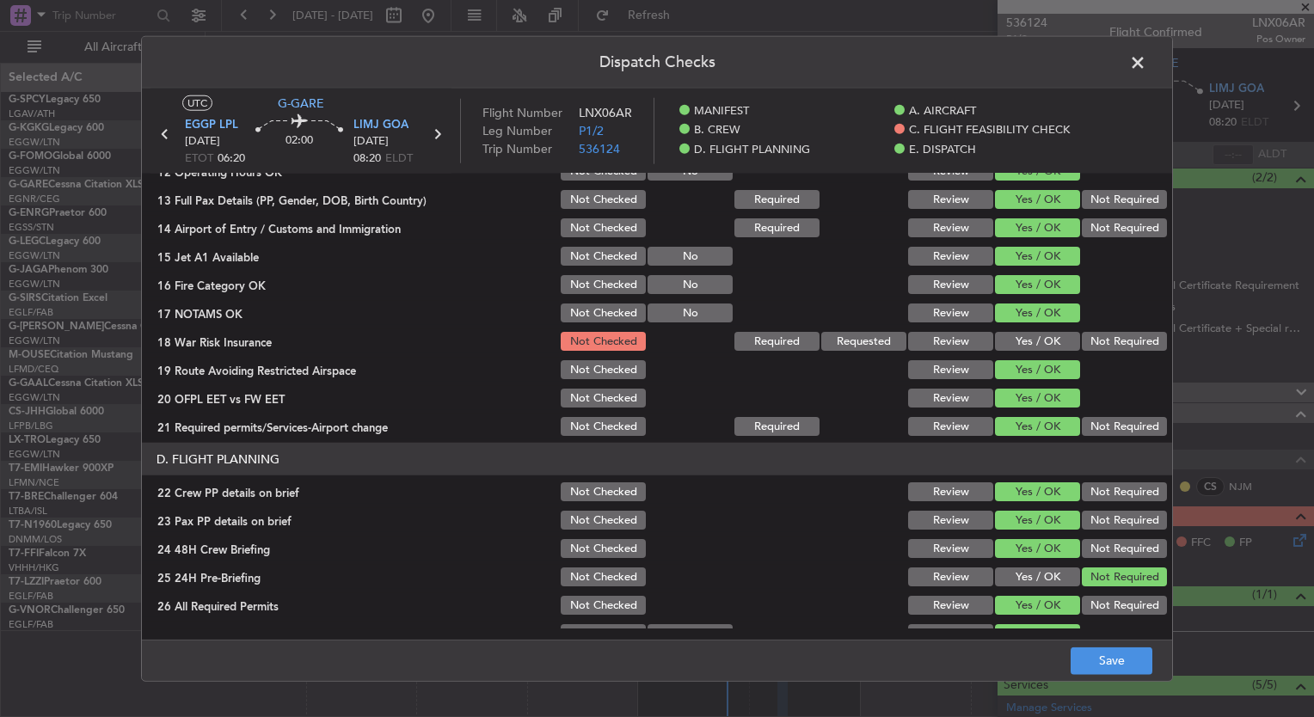
click at [1091, 339] on button "Not Required" at bounding box center [1124, 341] width 85 height 19
click at [1133, 663] on button "Save" at bounding box center [1112, 661] width 82 height 28
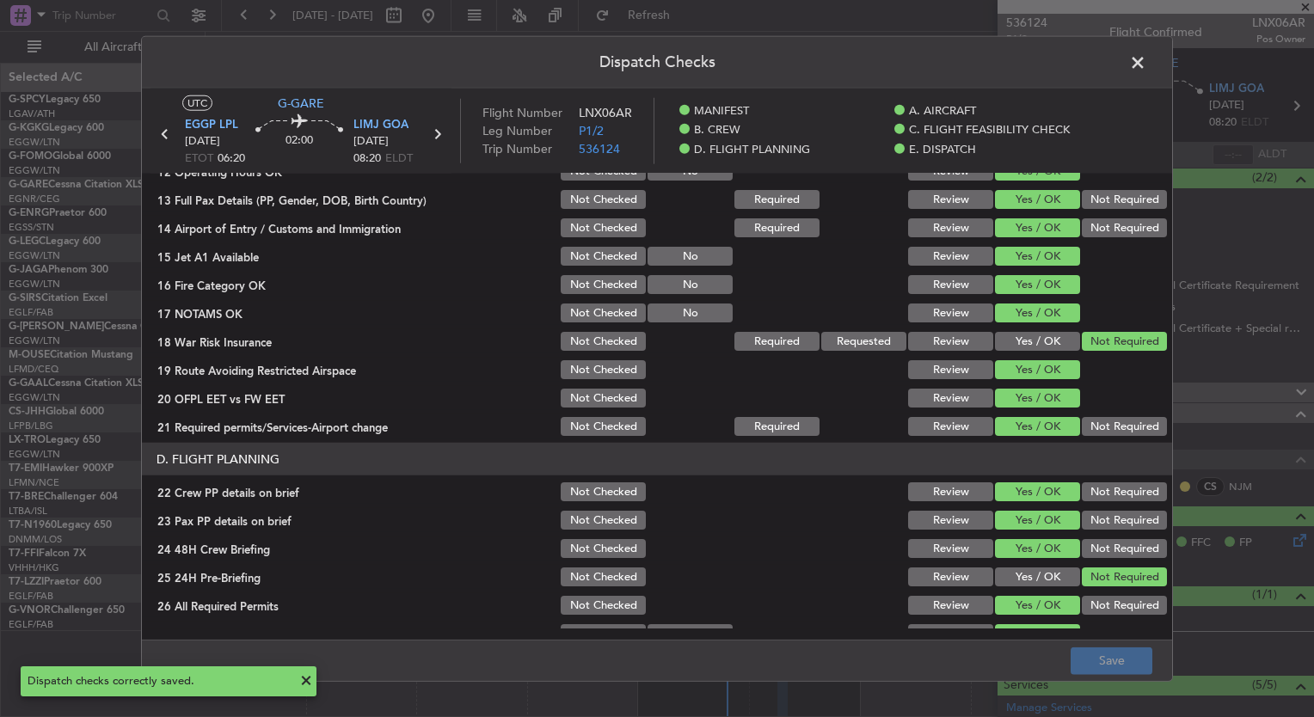
click at [1147, 58] on span at bounding box center [1147, 67] width 0 height 34
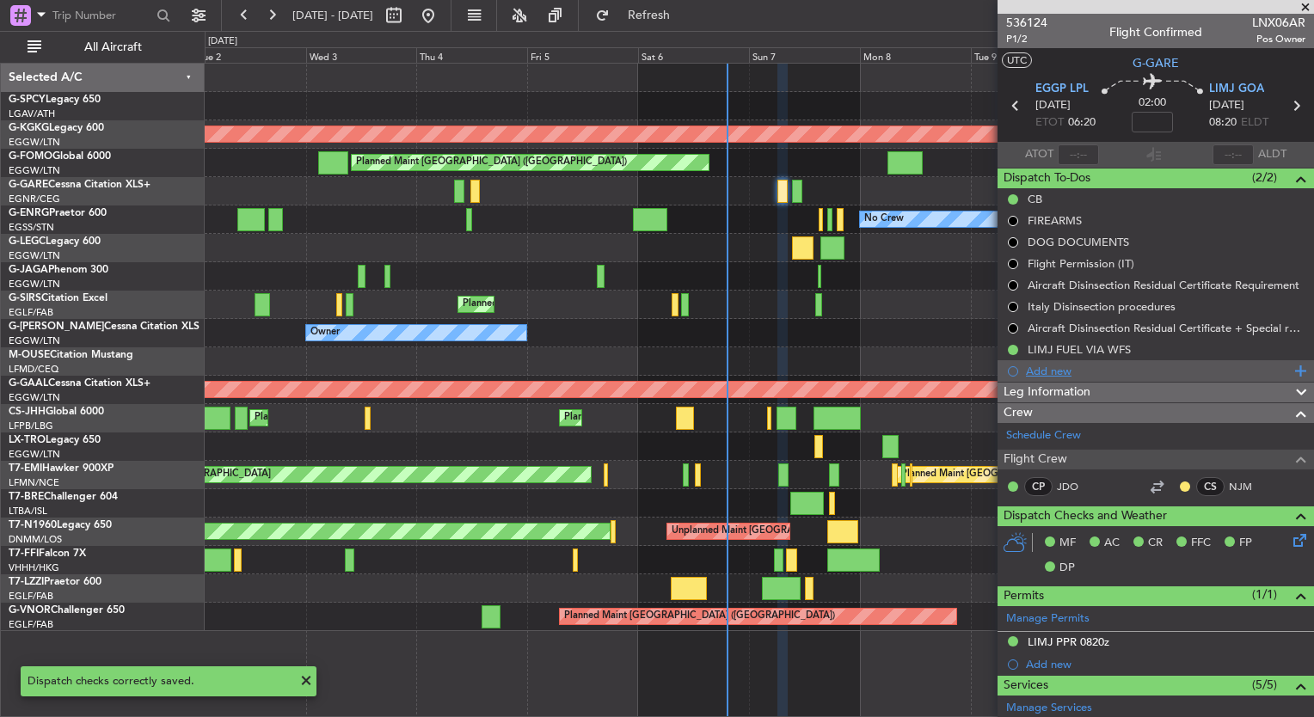
scroll to position [305, 0]
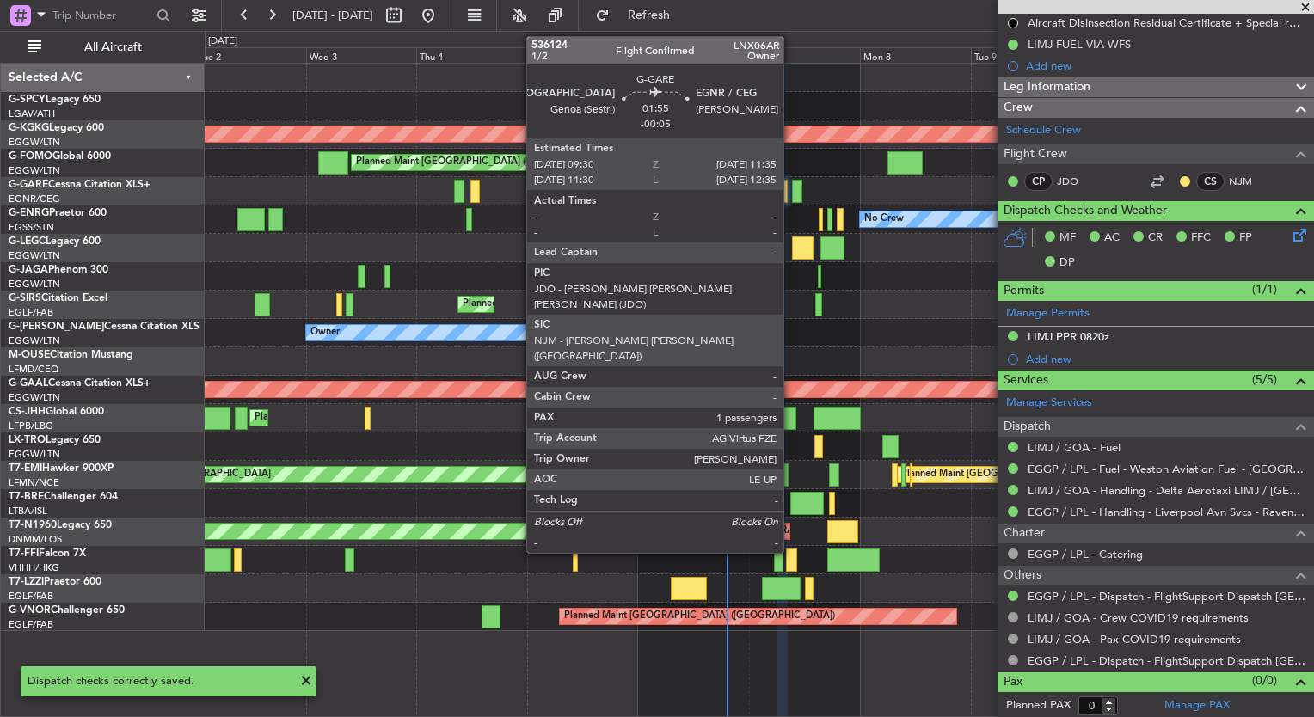
click at [792, 182] on div at bounding box center [797, 191] width 10 height 23
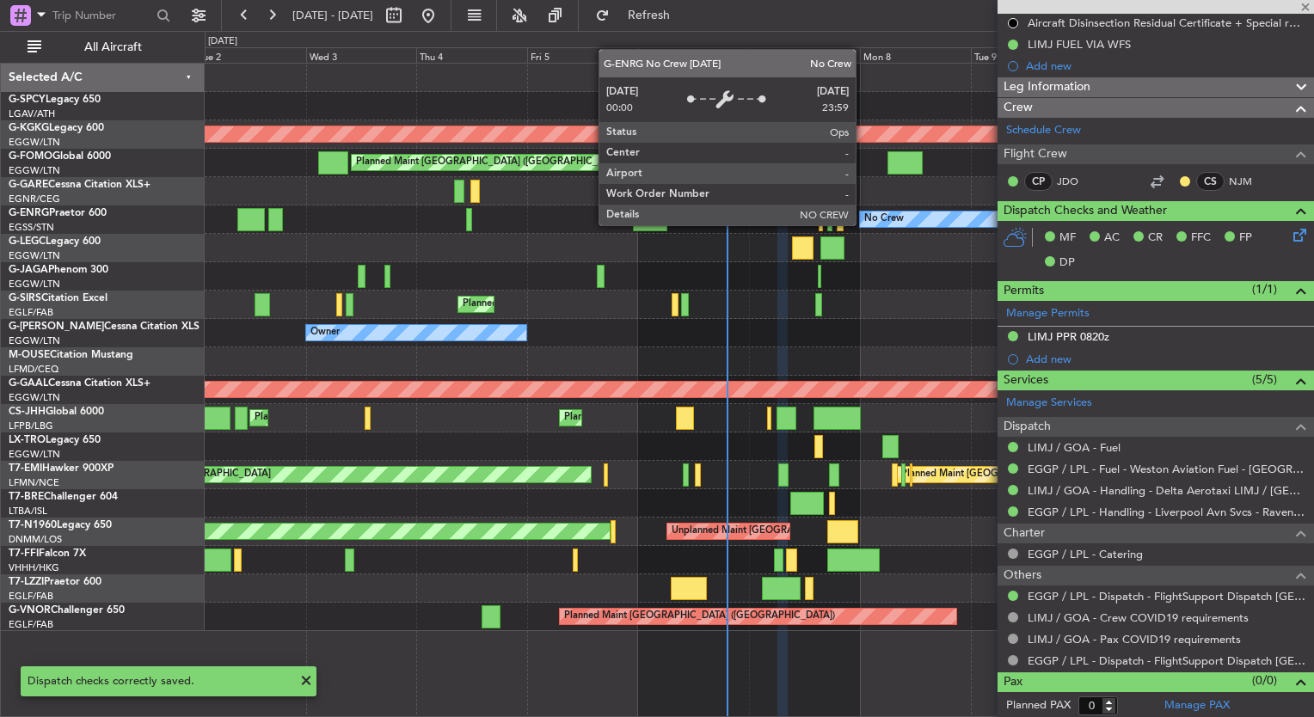
type input "-00:05"
type input "1"
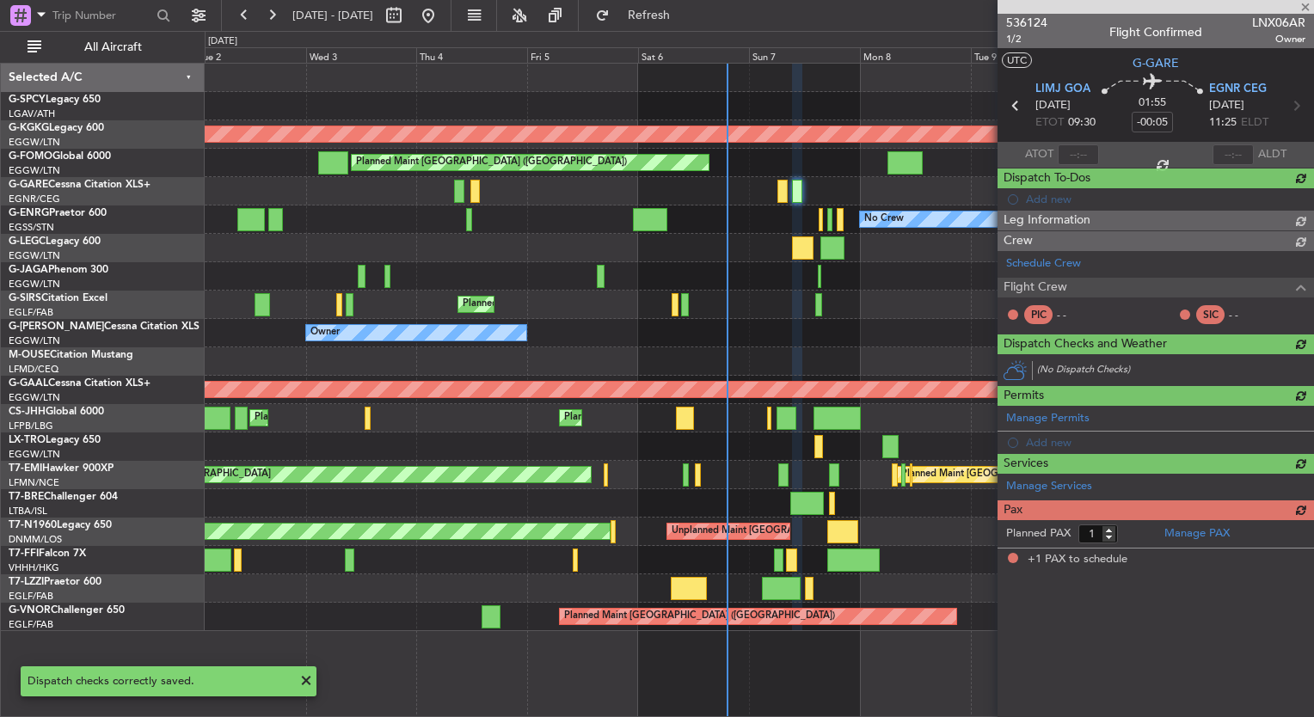
scroll to position [0, 0]
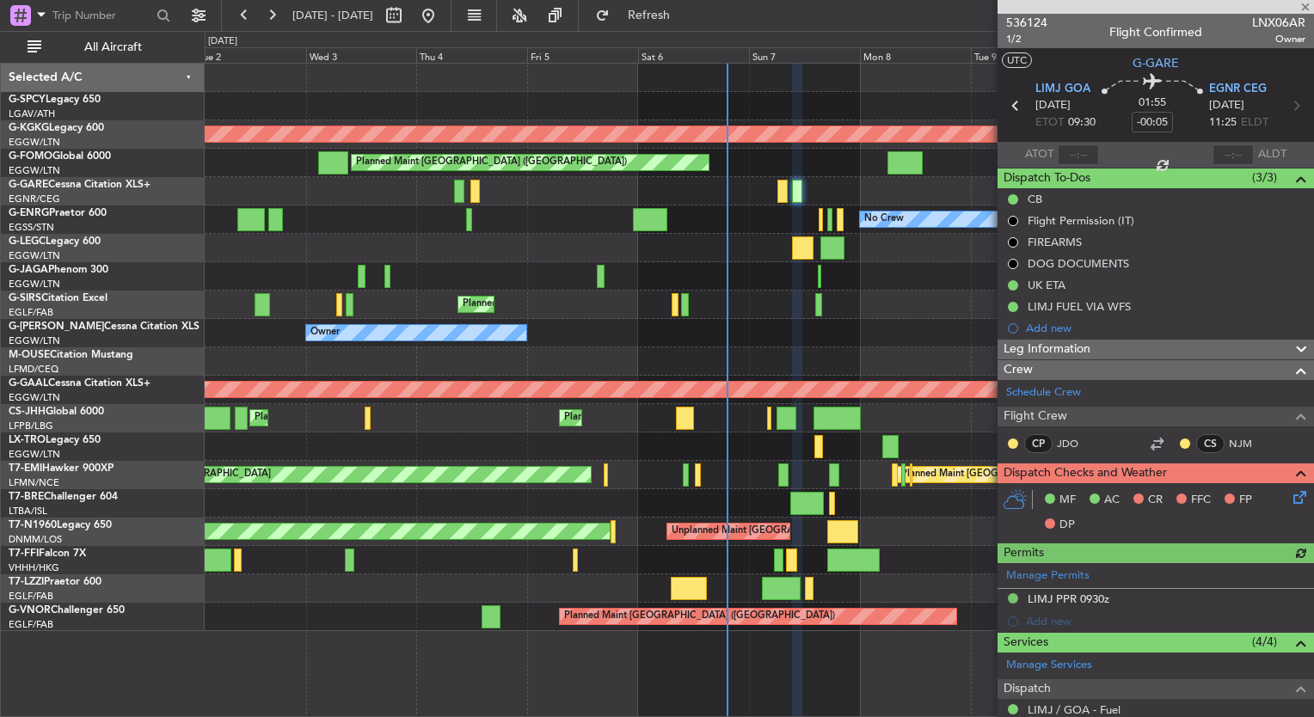
click at [1290, 493] on icon at bounding box center [1297, 495] width 14 height 14
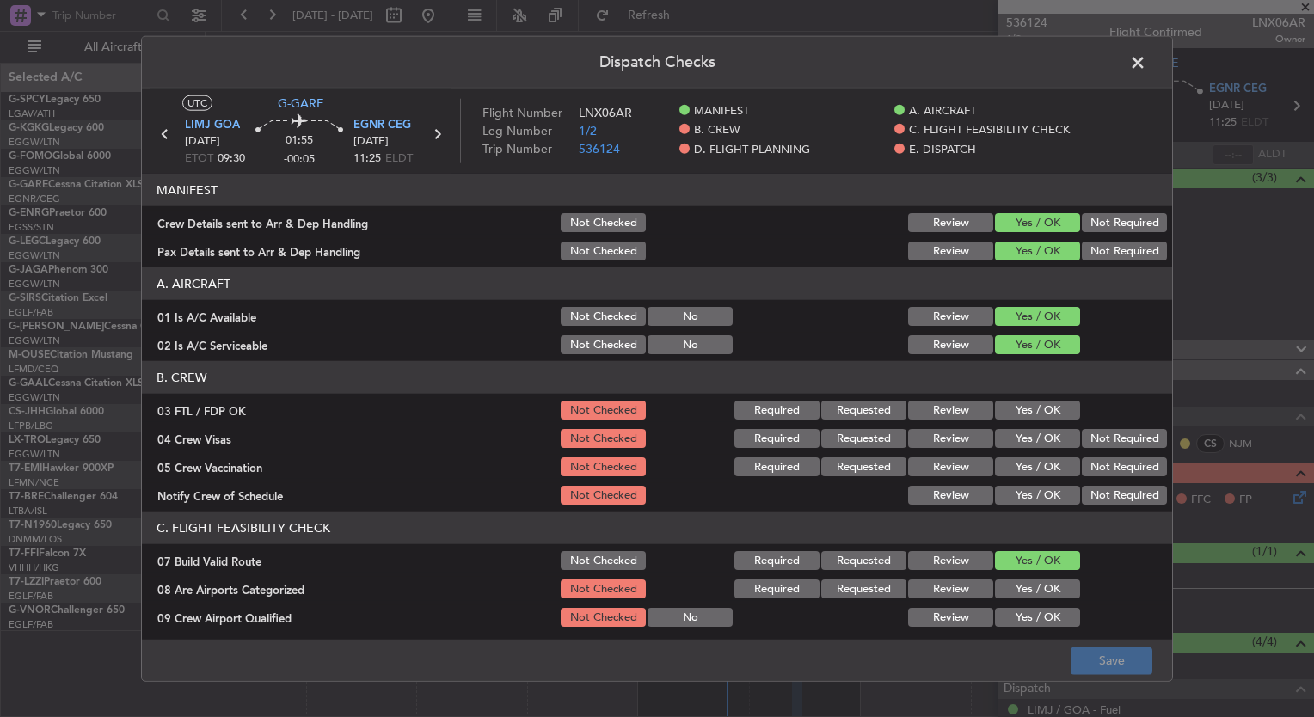
click at [1011, 411] on button "Yes / OK" at bounding box center [1037, 410] width 85 height 19
click at [1010, 429] on button "Yes / OK" at bounding box center [1037, 438] width 85 height 19
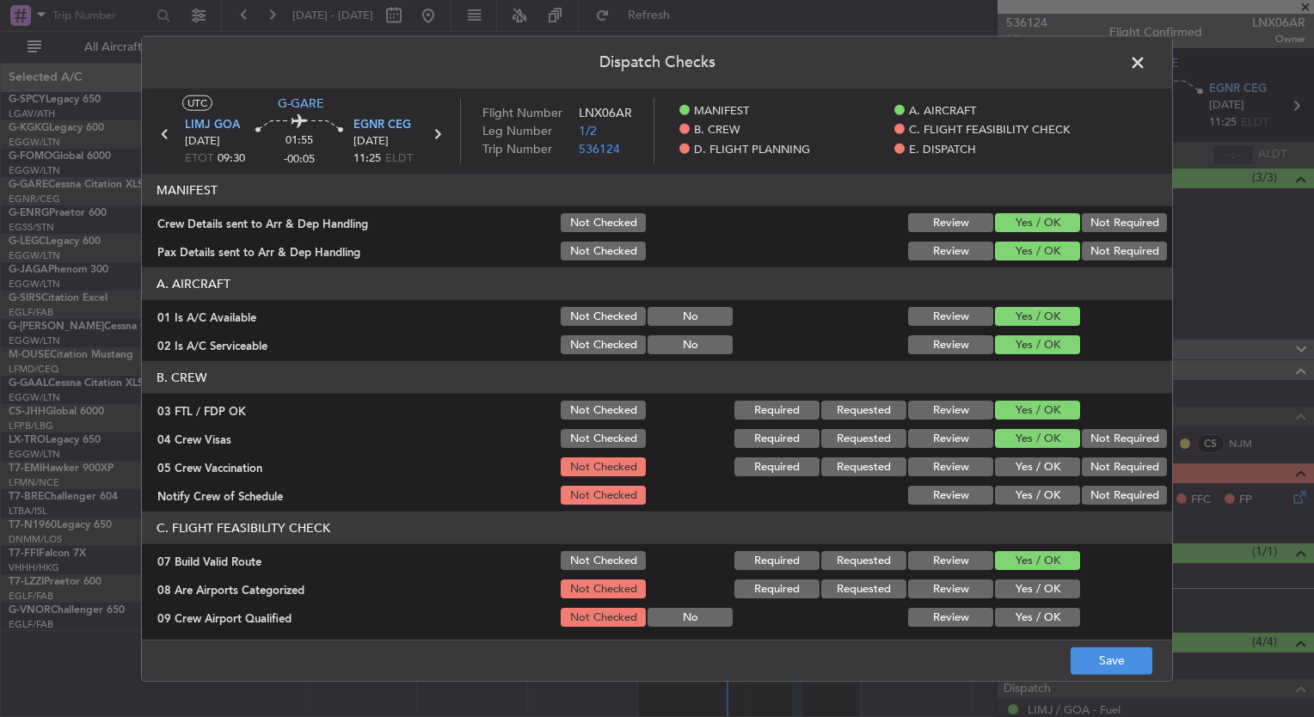
click at [1022, 461] on button "Yes / OK" at bounding box center [1037, 467] width 85 height 19
click at [1023, 486] on button "Yes / OK" at bounding box center [1037, 495] width 85 height 19
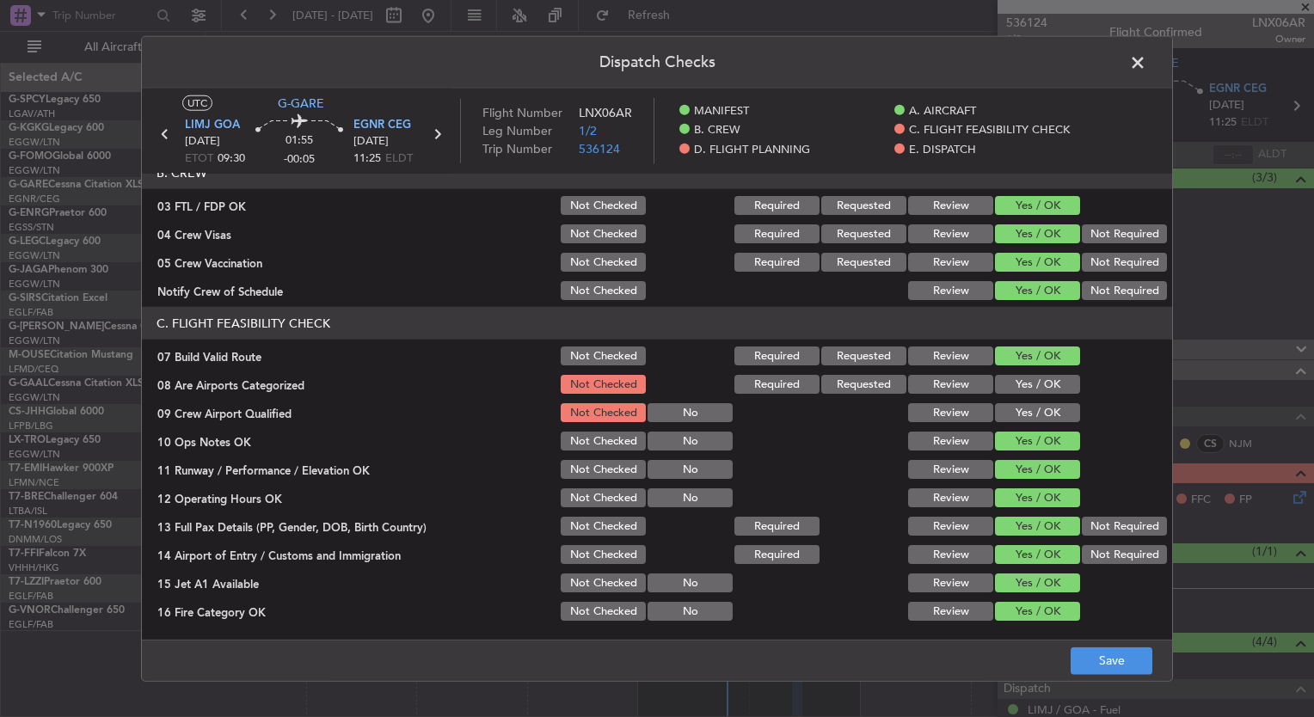
scroll to position [209, 0]
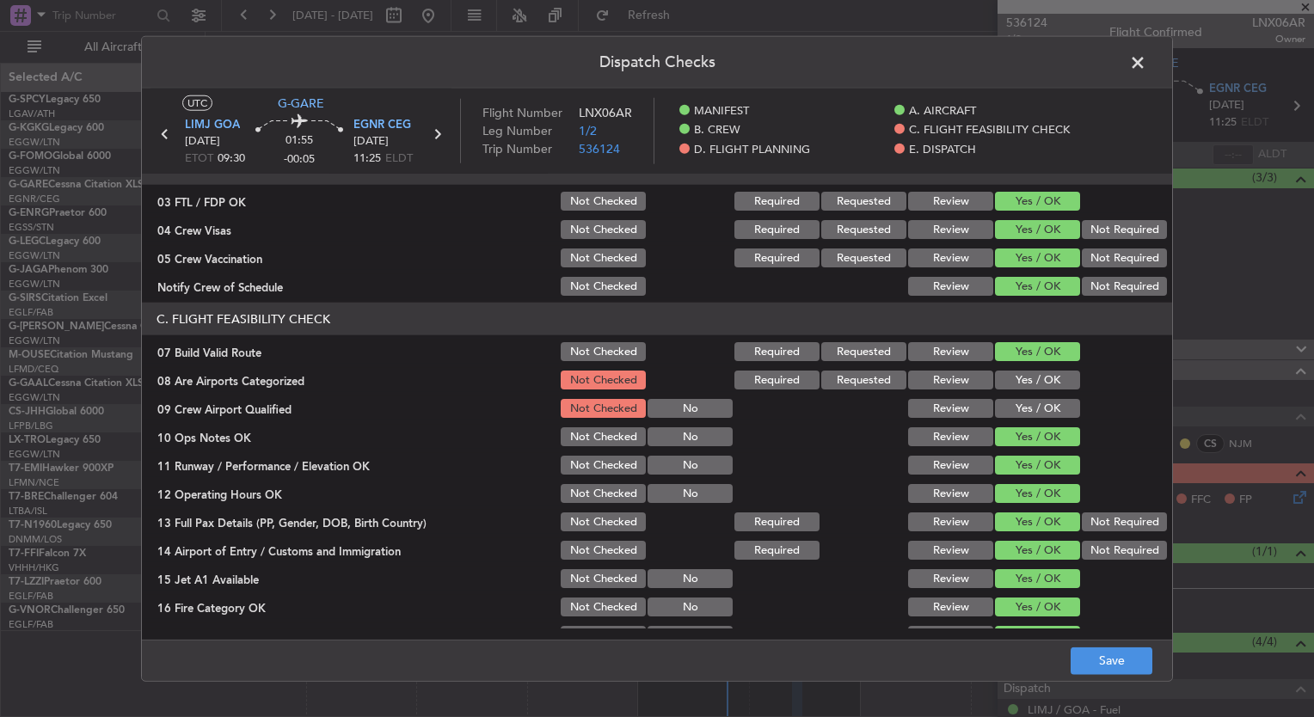
click at [997, 371] on button "Yes / OK" at bounding box center [1037, 380] width 85 height 19
click at [1017, 411] on button "Yes / OK" at bounding box center [1037, 408] width 85 height 19
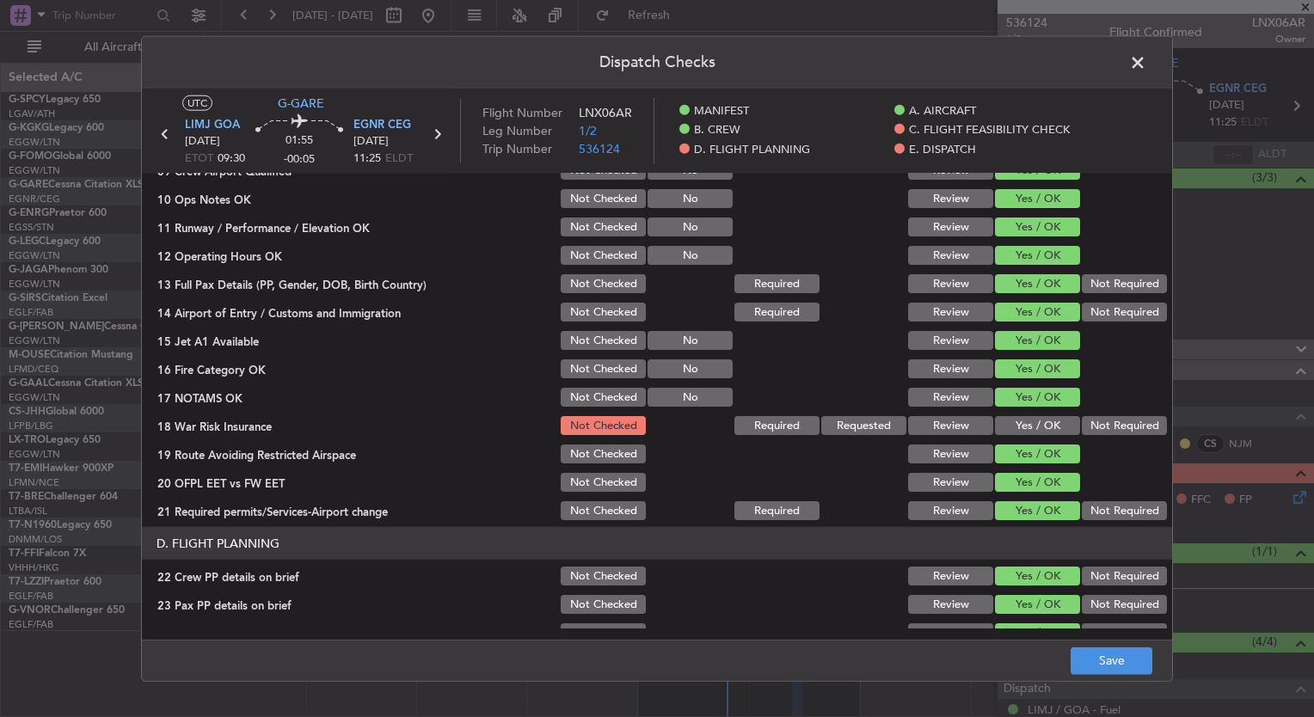
scroll to position [449, 0]
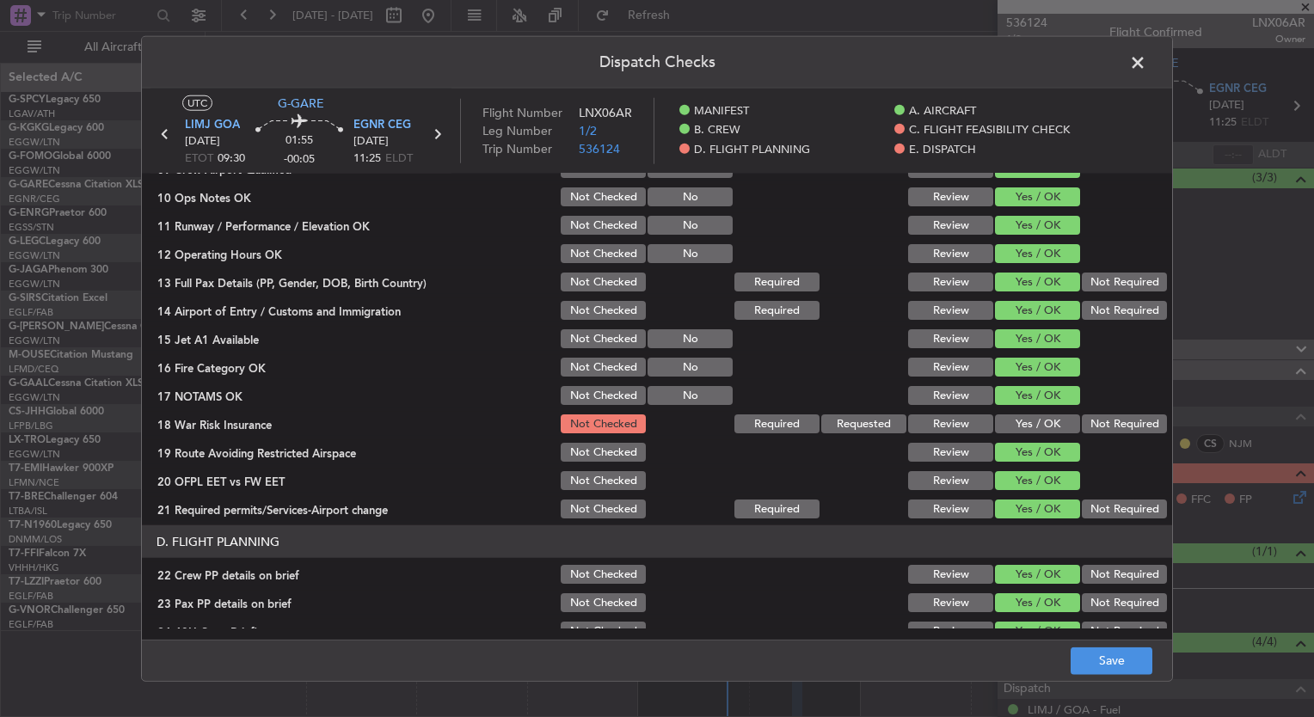
click at [1088, 420] on button "Not Required" at bounding box center [1124, 424] width 85 height 19
click at [1111, 665] on button "Save" at bounding box center [1112, 661] width 82 height 28
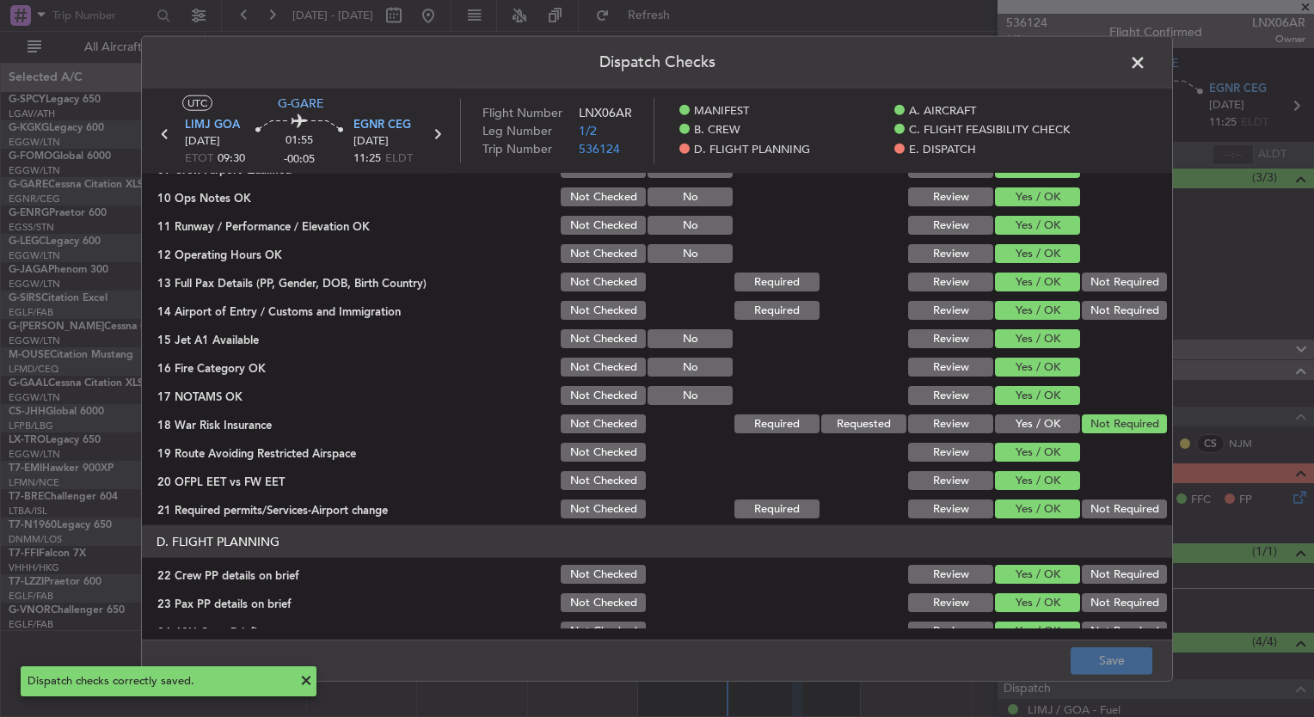
click at [1147, 67] on span at bounding box center [1147, 67] width 0 height 34
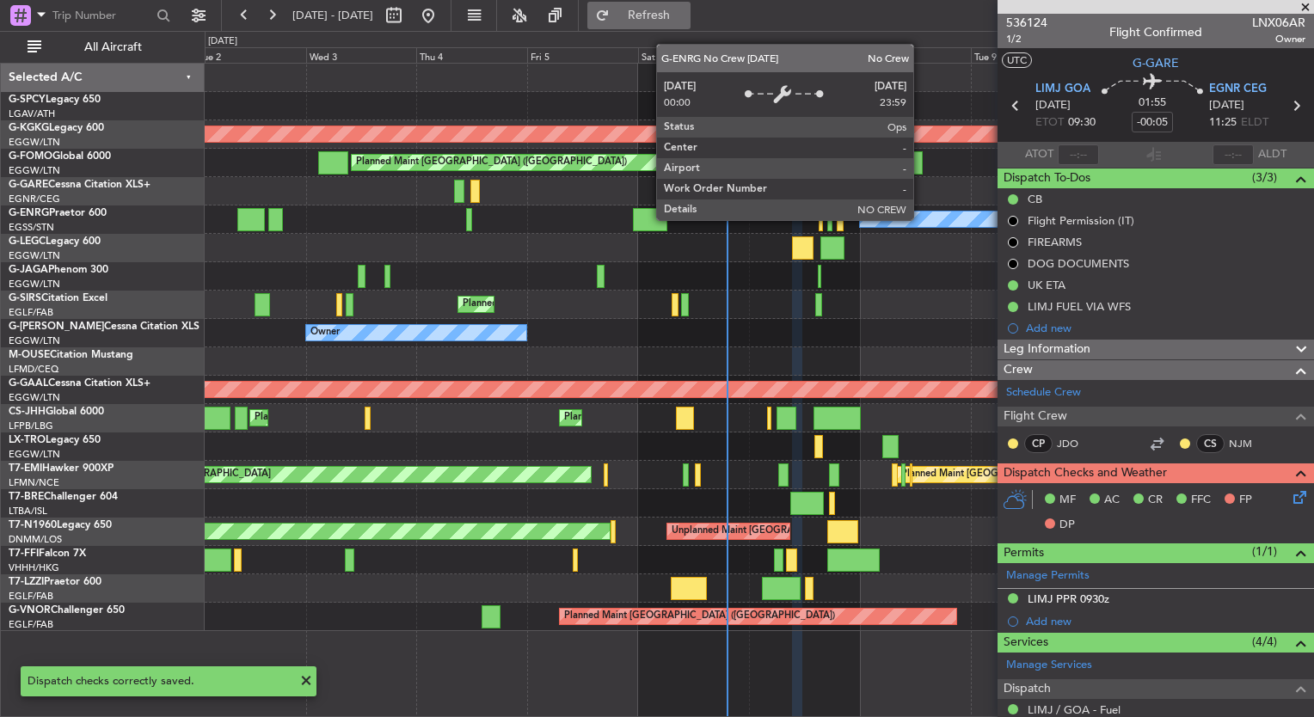
click at [686, 14] on span "Refresh" at bounding box center [649, 15] width 72 height 12
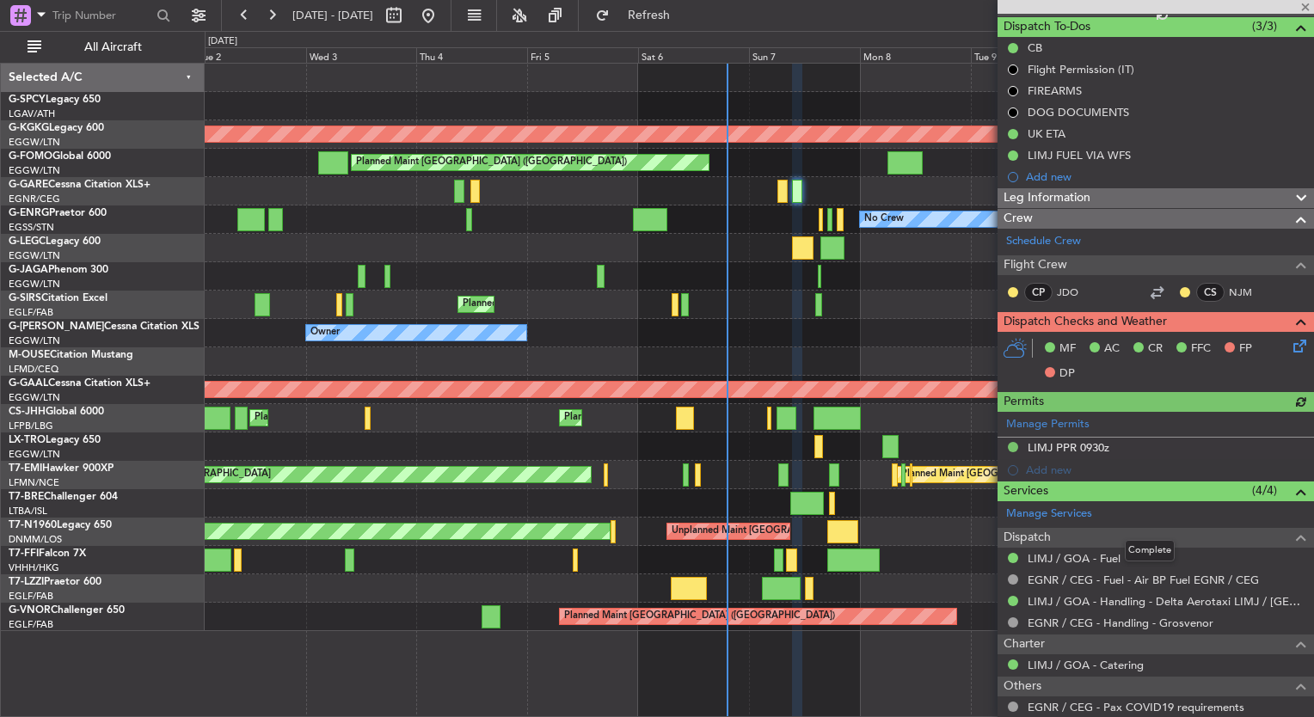
scroll to position [0, 0]
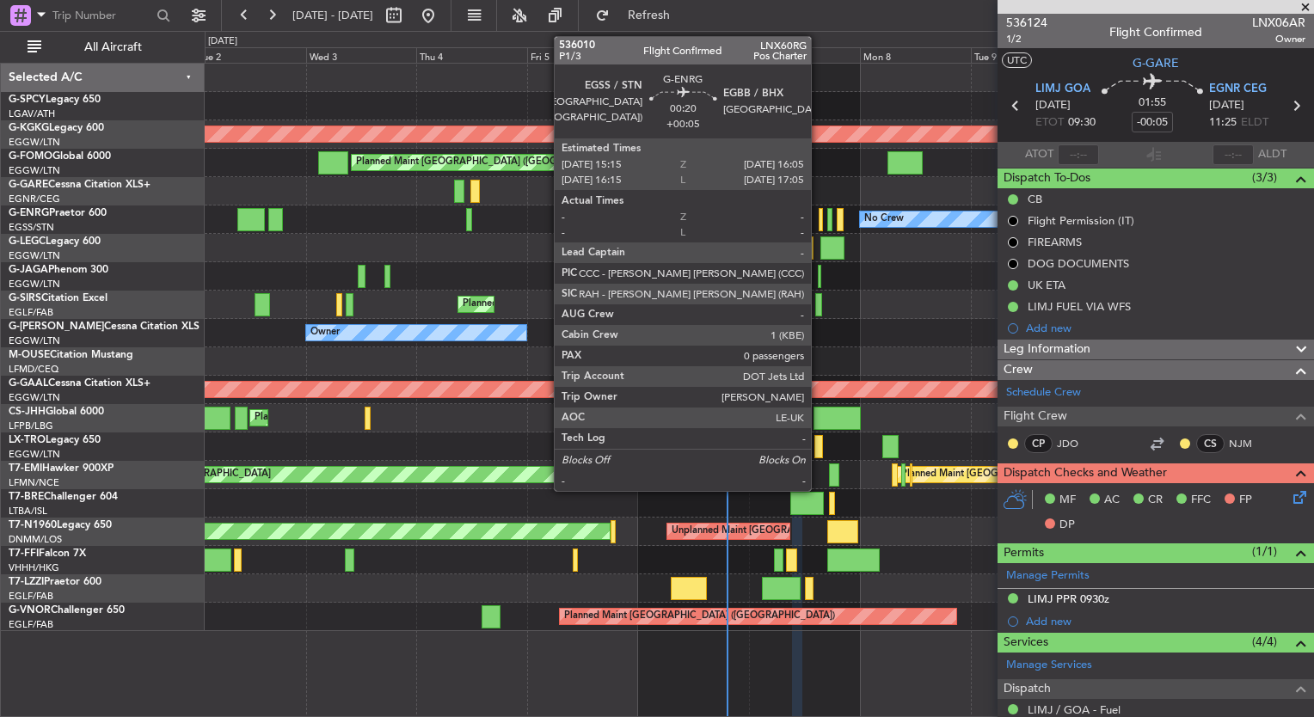
click at [819, 225] on div at bounding box center [821, 219] width 4 height 23
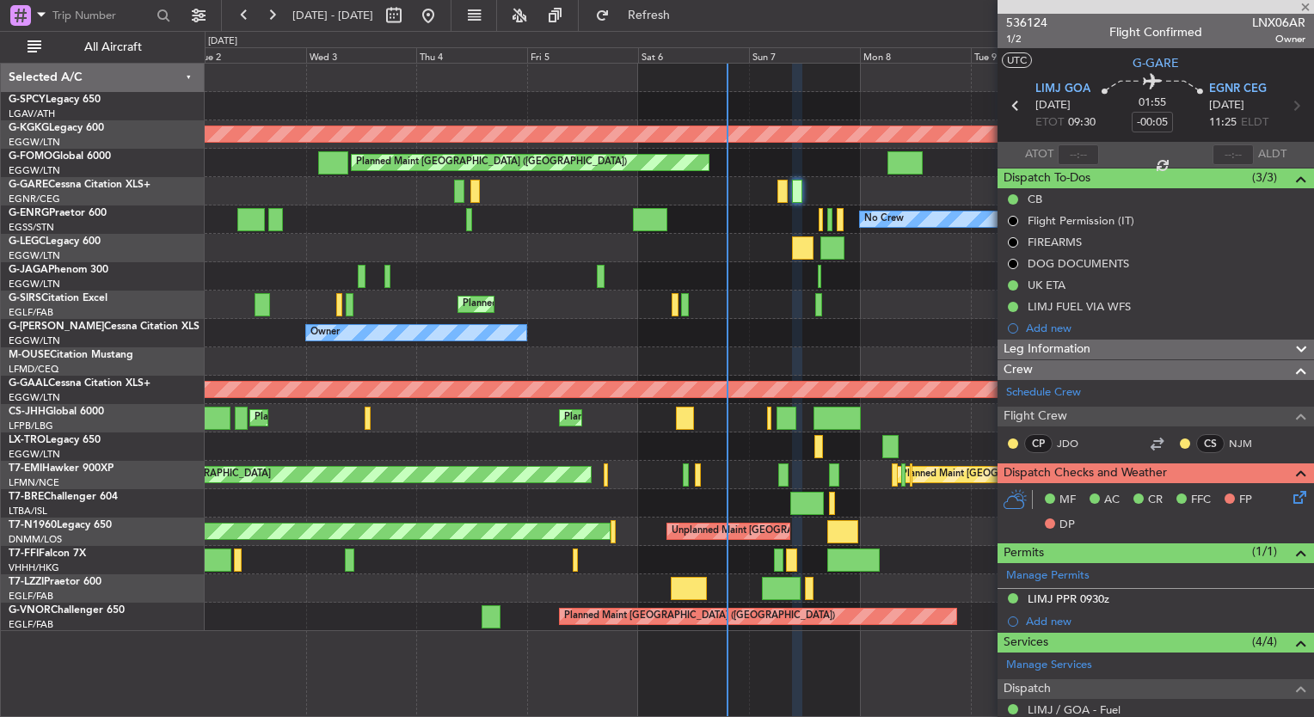
type input "+00:05"
type input "0"
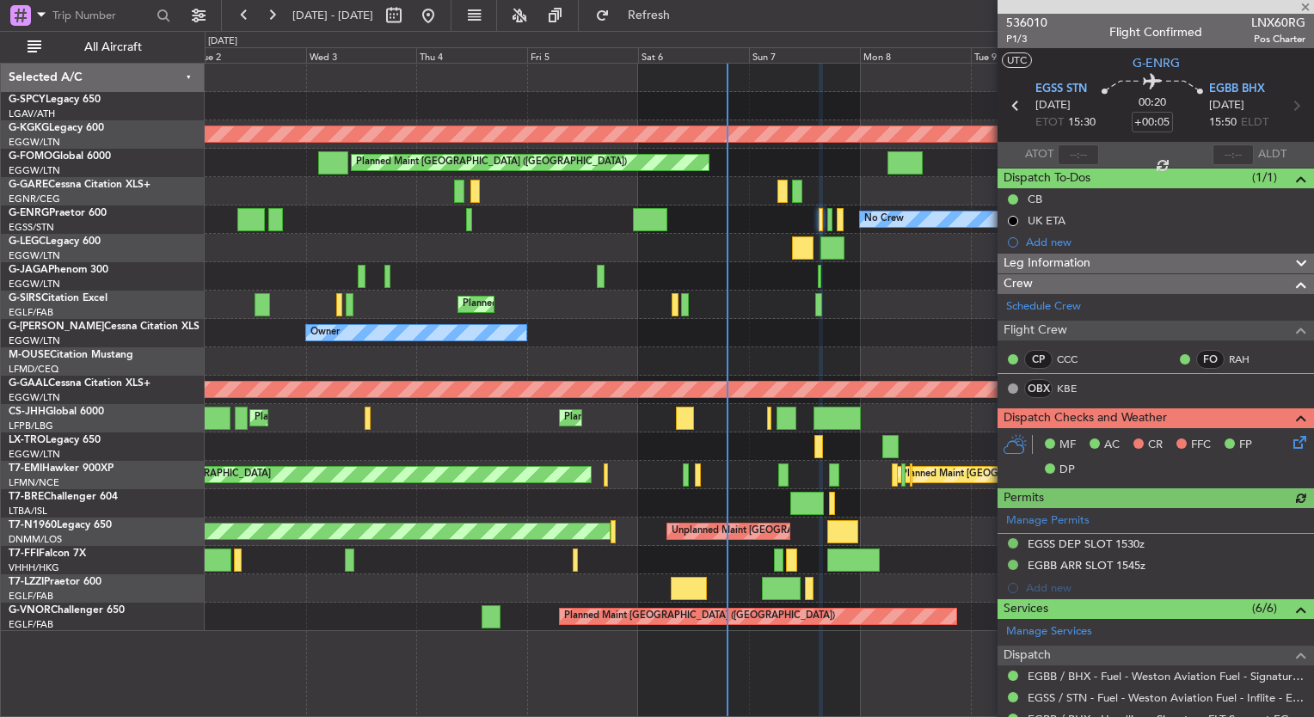
click at [1290, 442] on icon at bounding box center [1297, 440] width 14 height 14
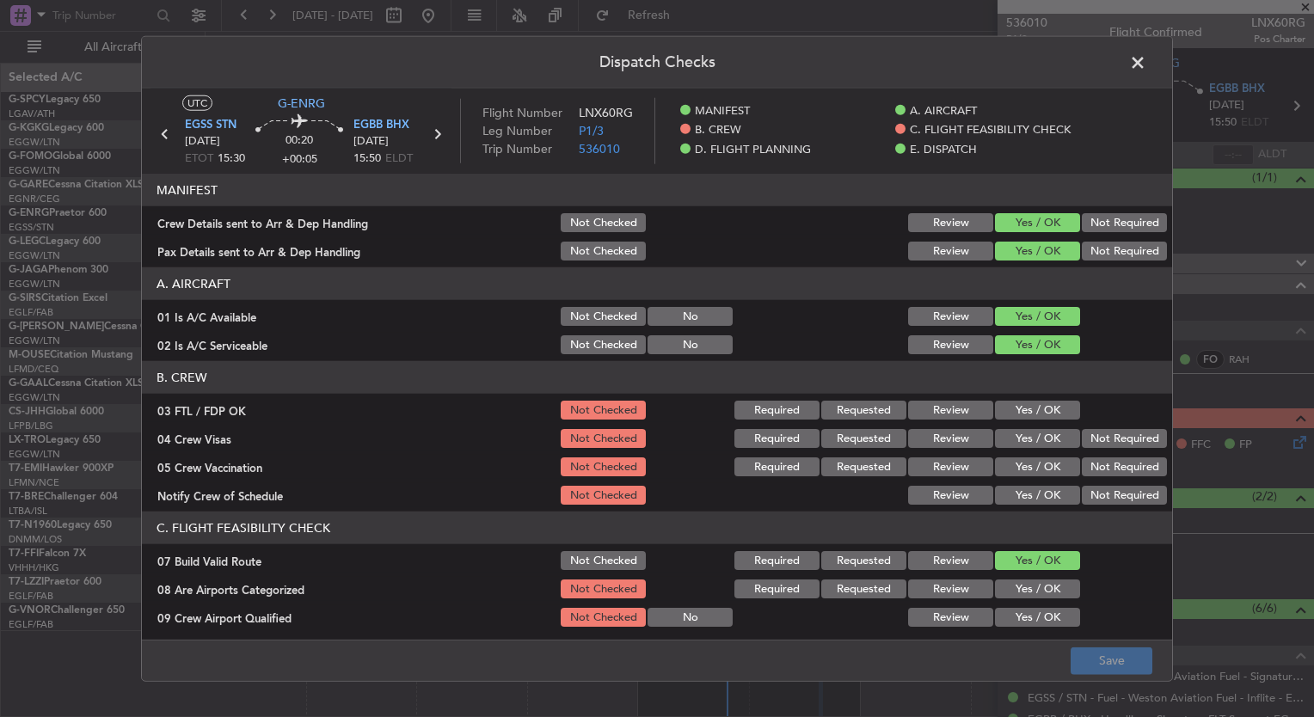
click at [1025, 410] on button "Yes / OK" at bounding box center [1037, 410] width 85 height 19
click at [1033, 437] on button "Yes / OK" at bounding box center [1037, 438] width 85 height 19
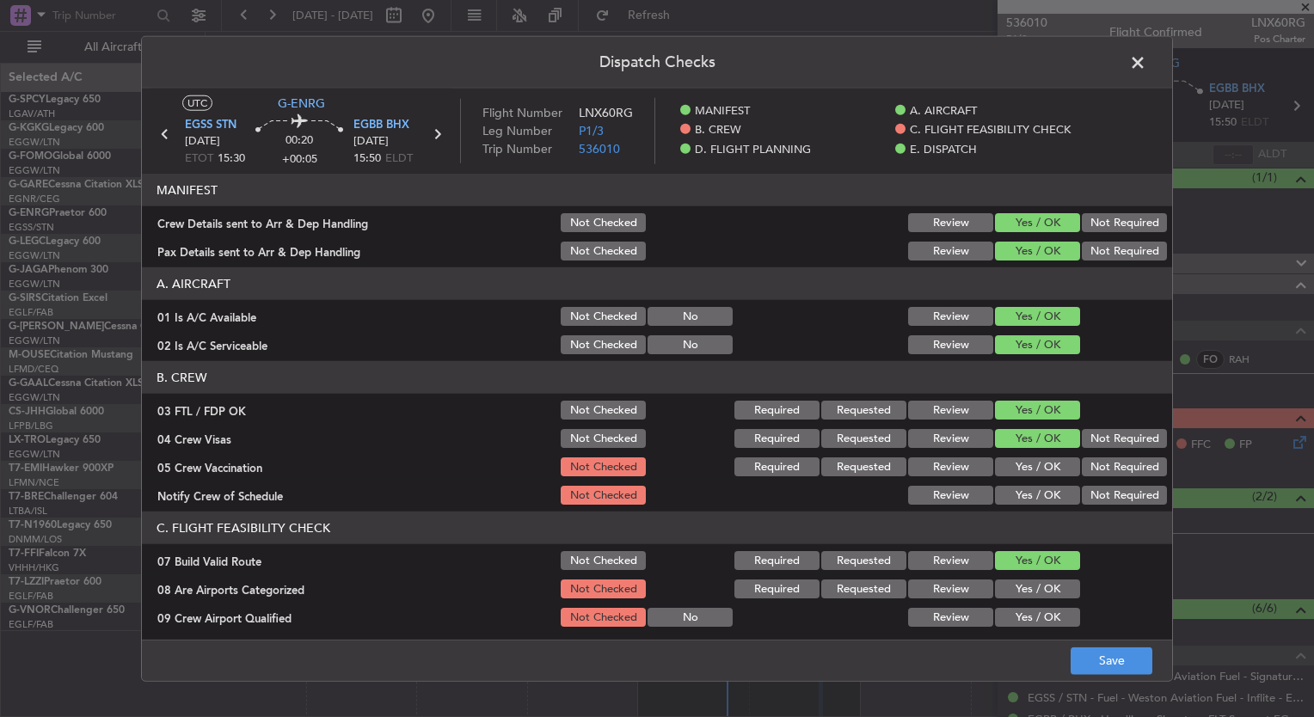
click at [1036, 458] on button "Yes / OK" at bounding box center [1037, 467] width 85 height 19
click at [1035, 494] on button "Yes / OK" at bounding box center [1037, 495] width 85 height 19
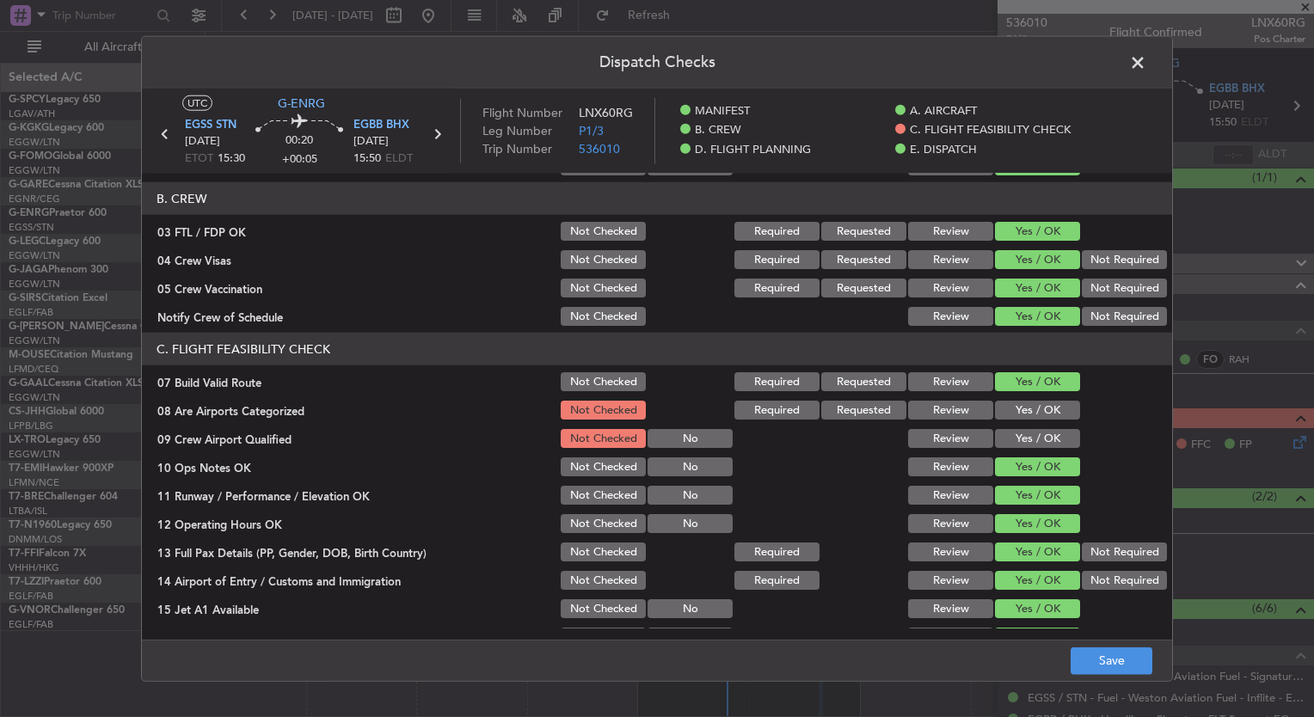
scroll to position [179, 0]
click at [1001, 411] on button "Yes / OK" at bounding box center [1037, 410] width 85 height 19
click at [1009, 439] on button "Yes / OK" at bounding box center [1037, 438] width 85 height 19
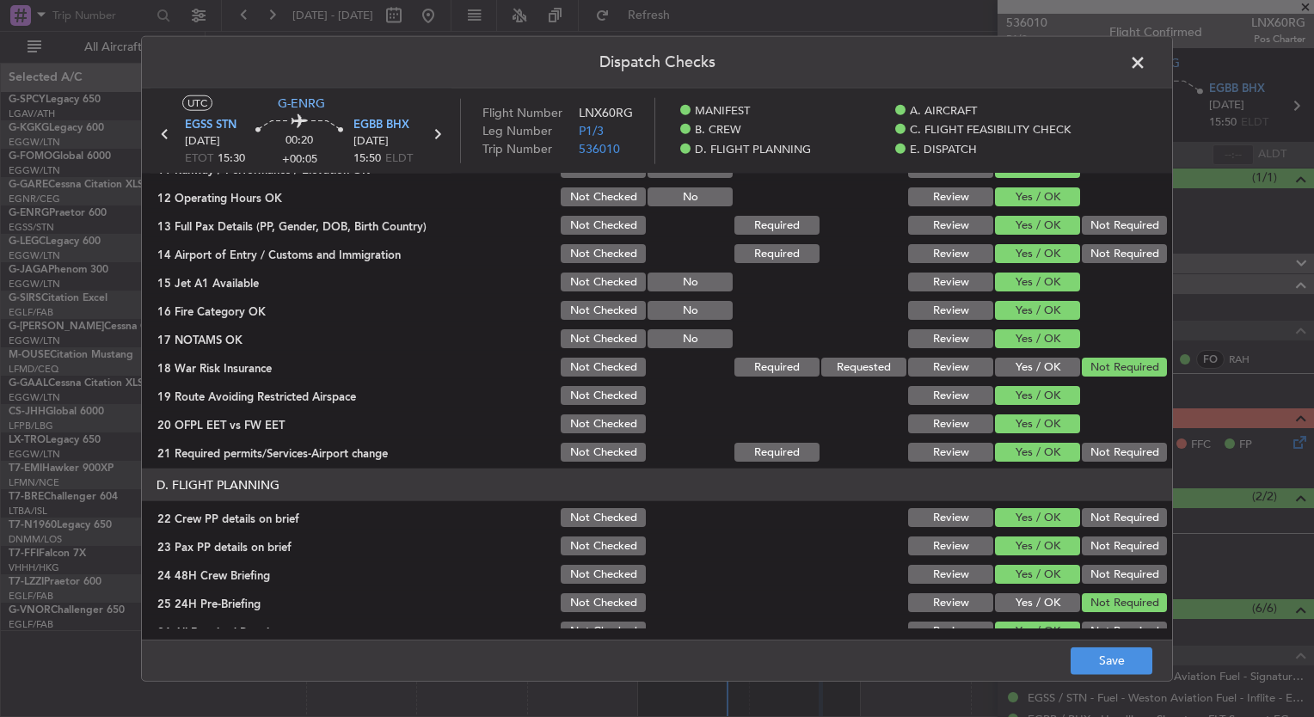
scroll to position [506, 0]
click at [1110, 653] on button "Save" at bounding box center [1112, 661] width 82 height 28
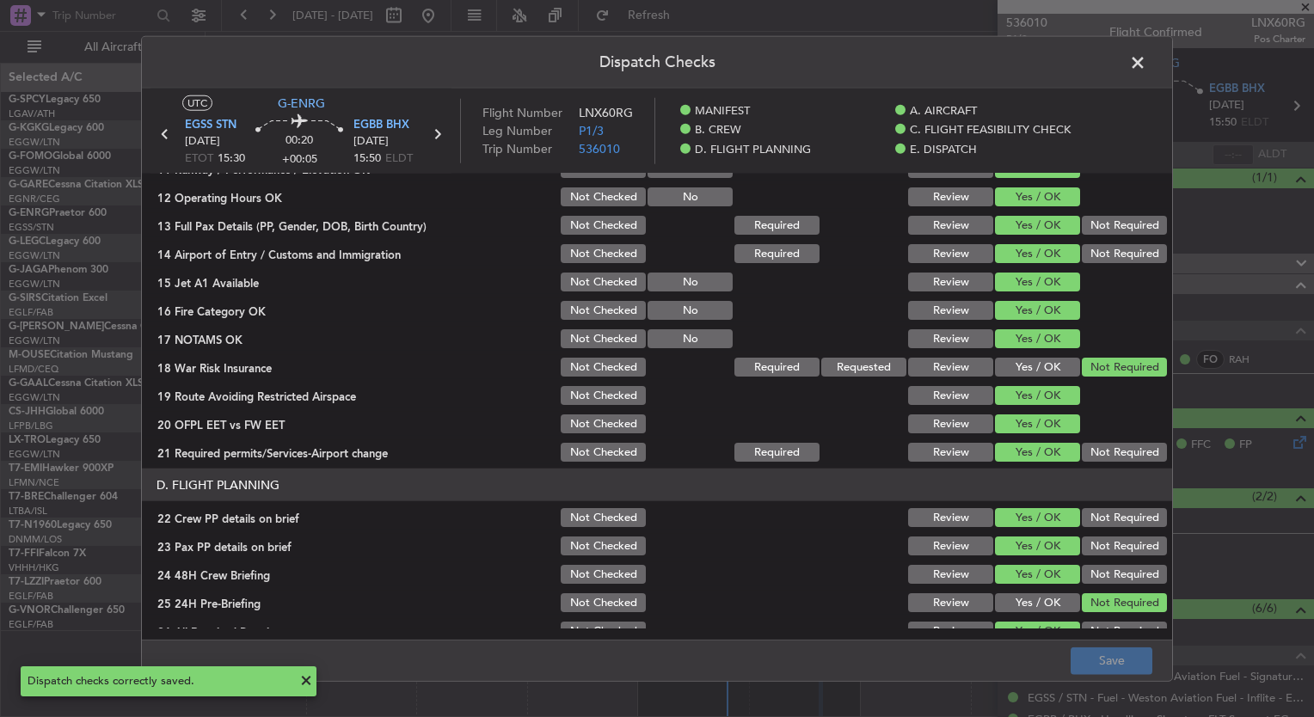
click at [1147, 64] on span at bounding box center [1147, 67] width 0 height 34
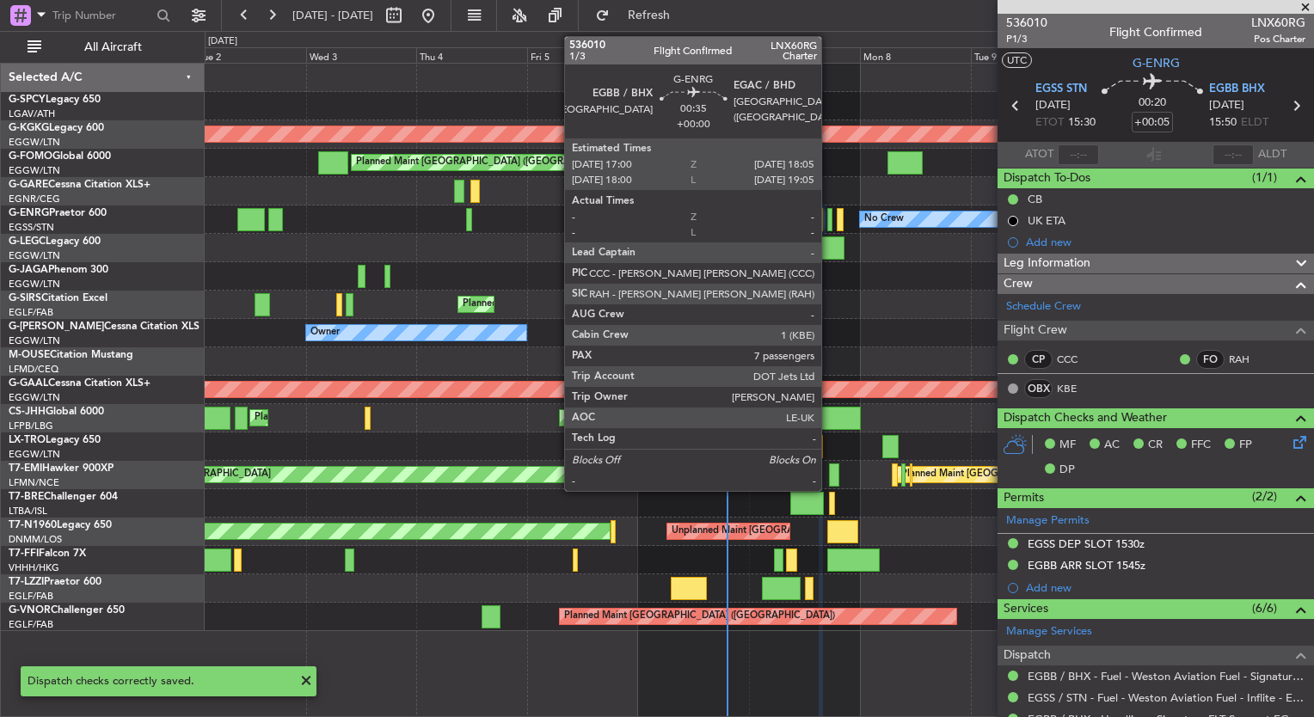
click at [829, 225] on div at bounding box center [830, 219] width 5 height 23
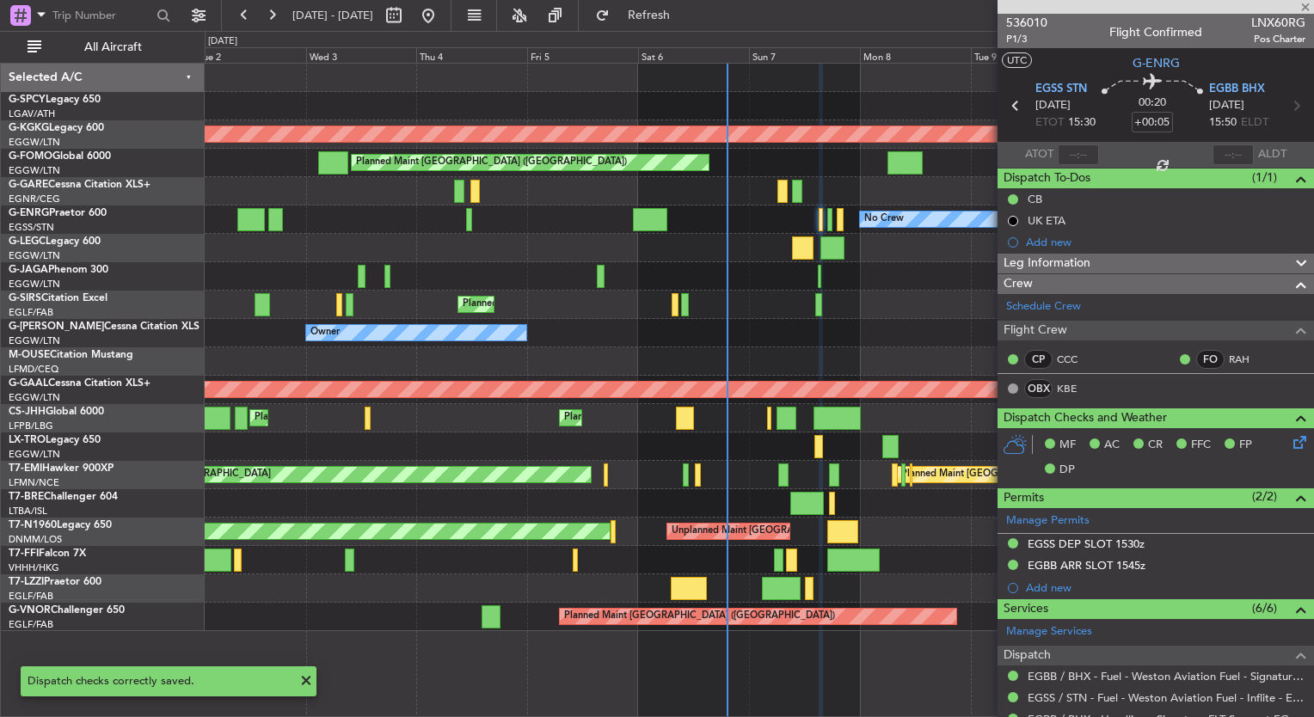
type input "7"
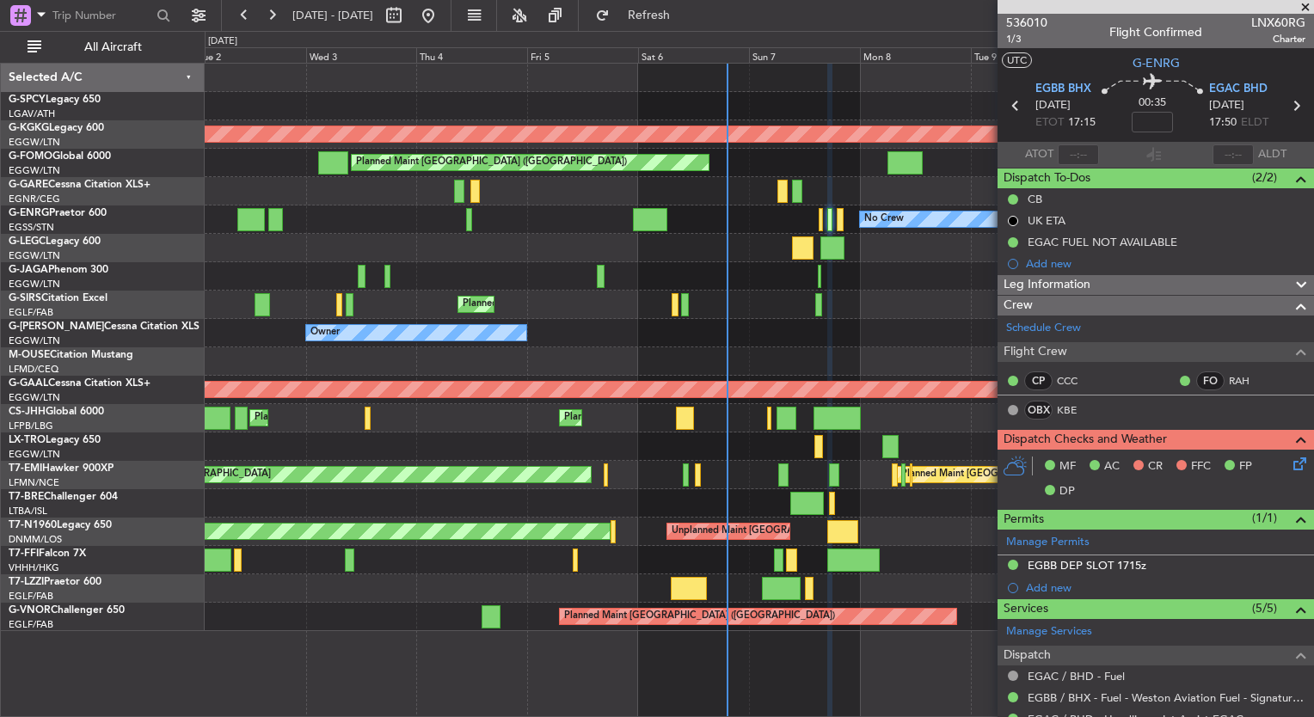
click at [1290, 463] on icon at bounding box center [1297, 461] width 14 height 14
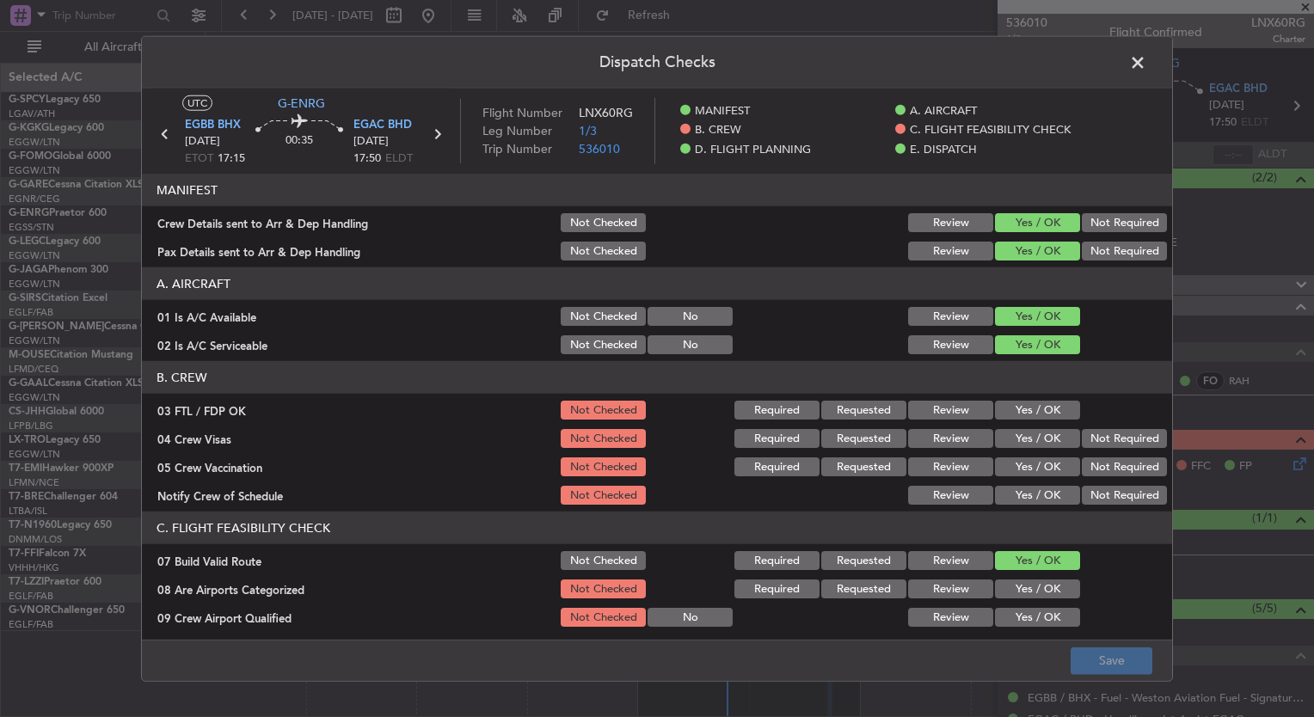
click at [1039, 414] on button "Yes / OK" at bounding box center [1037, 410] width 85 height 19
click at [1038, 437] on button "Yes / OK" at bounding box center [1037, 438] width 85 height 19
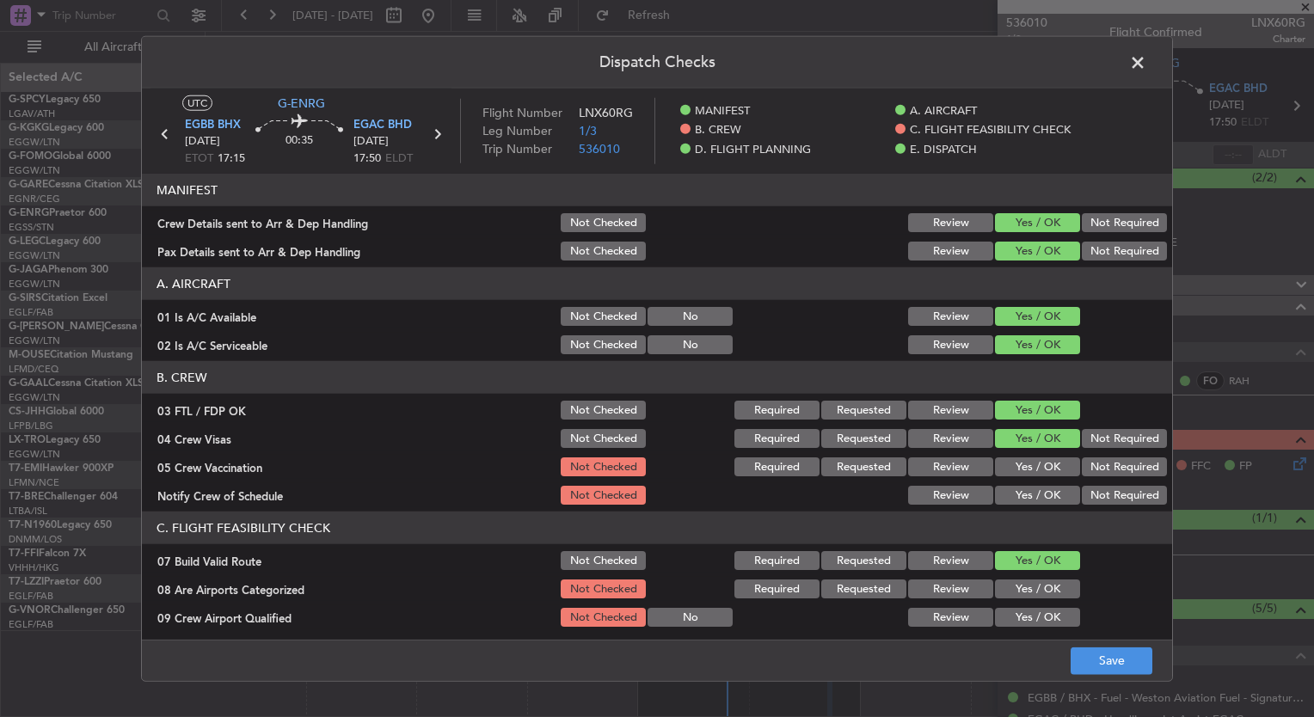
click at [1042, 465] on button "Yes / OK" at bounding box center [1037, 467] width 85 height 19
click at [1048, 487] on button "Yes / OK" at bounding box center [1037, 495] width 85 height 19
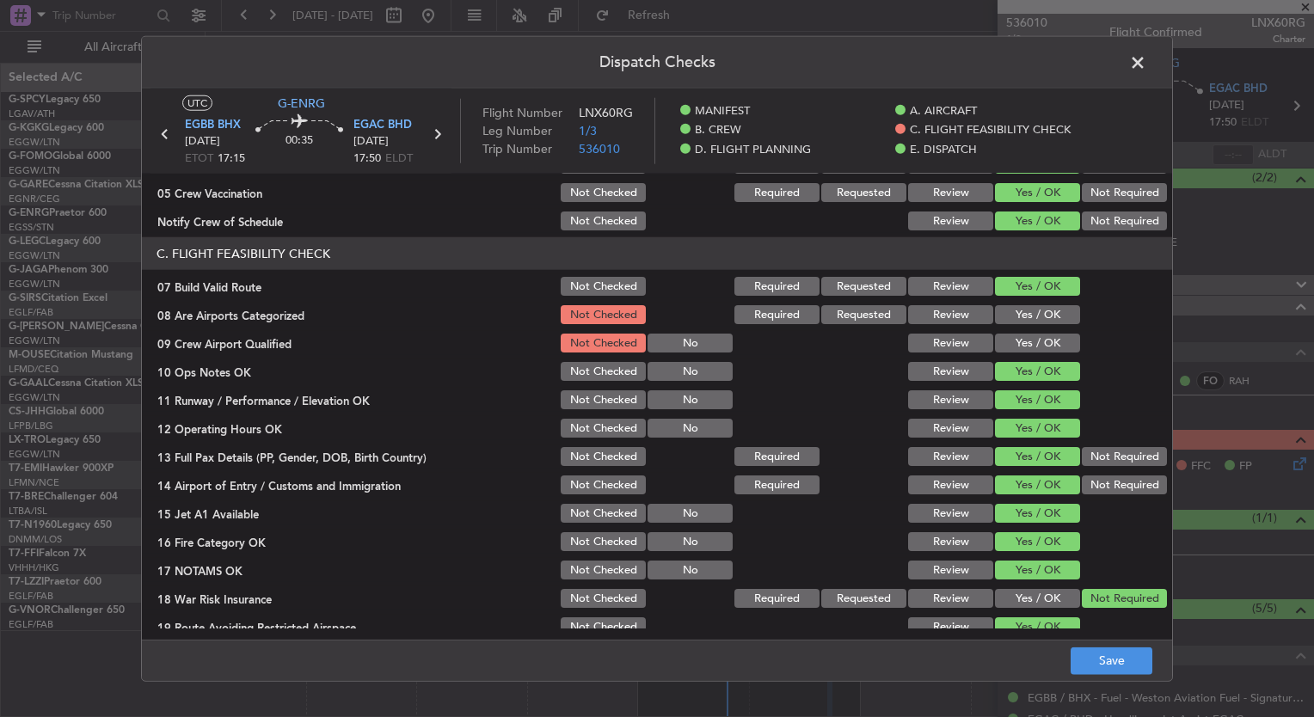
scroll to position [274, 0]
click at [1004, 307] on button "Yes / OK" at bounding box center [1037, 314] width 85 height 19
click at [1014, 334] on button "Yes / OK" at bounding box center [1037, 343] width 85 height 19
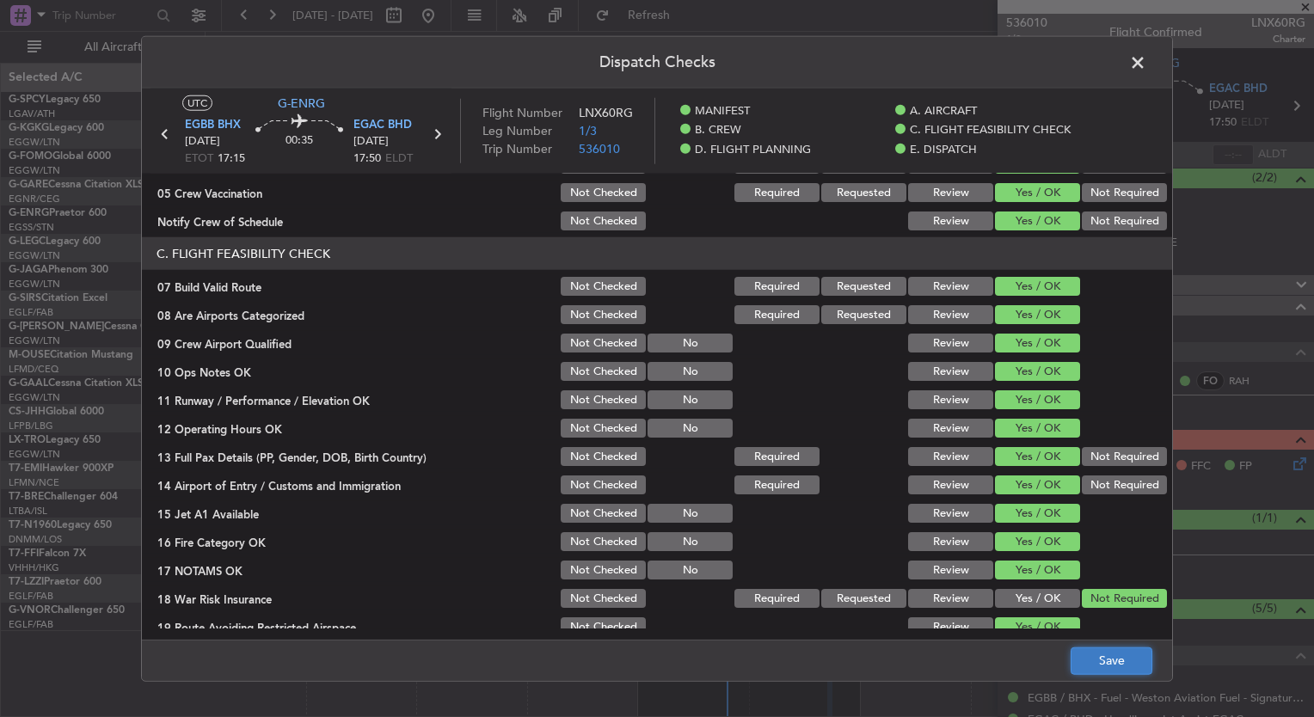
click at [1108, 656] on button "Save" at bounding box center [1112, 661] width 82 height 28
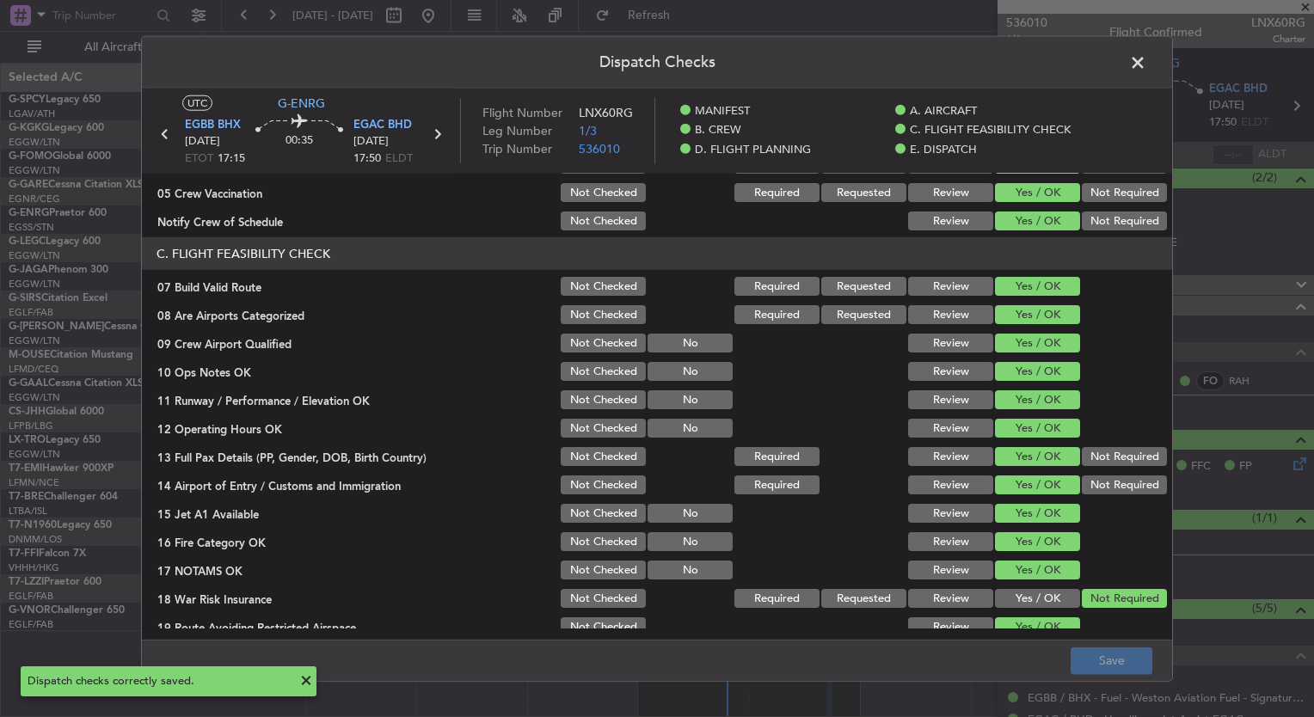
click at [1147, 64] on span at bounding box center [1147, 67] width 0 height 34
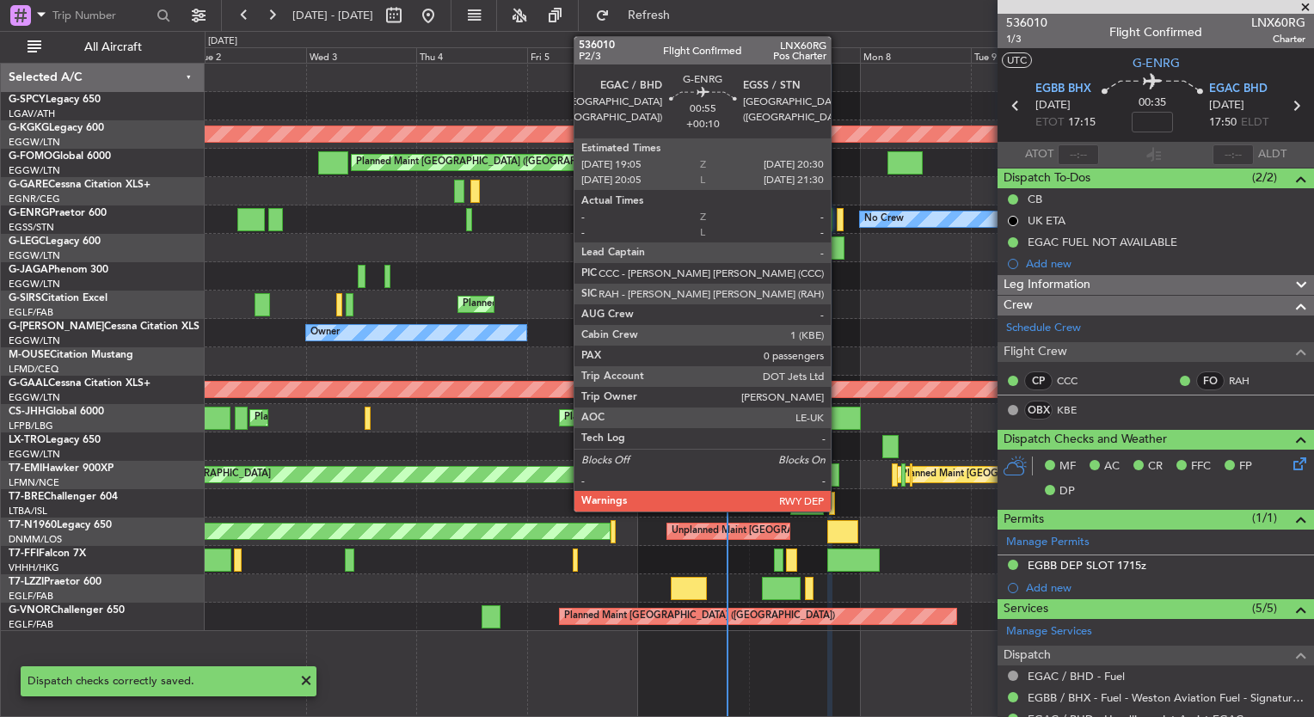
click at [838, 215] on div at bounding box center [840, 219] width 7 height 23
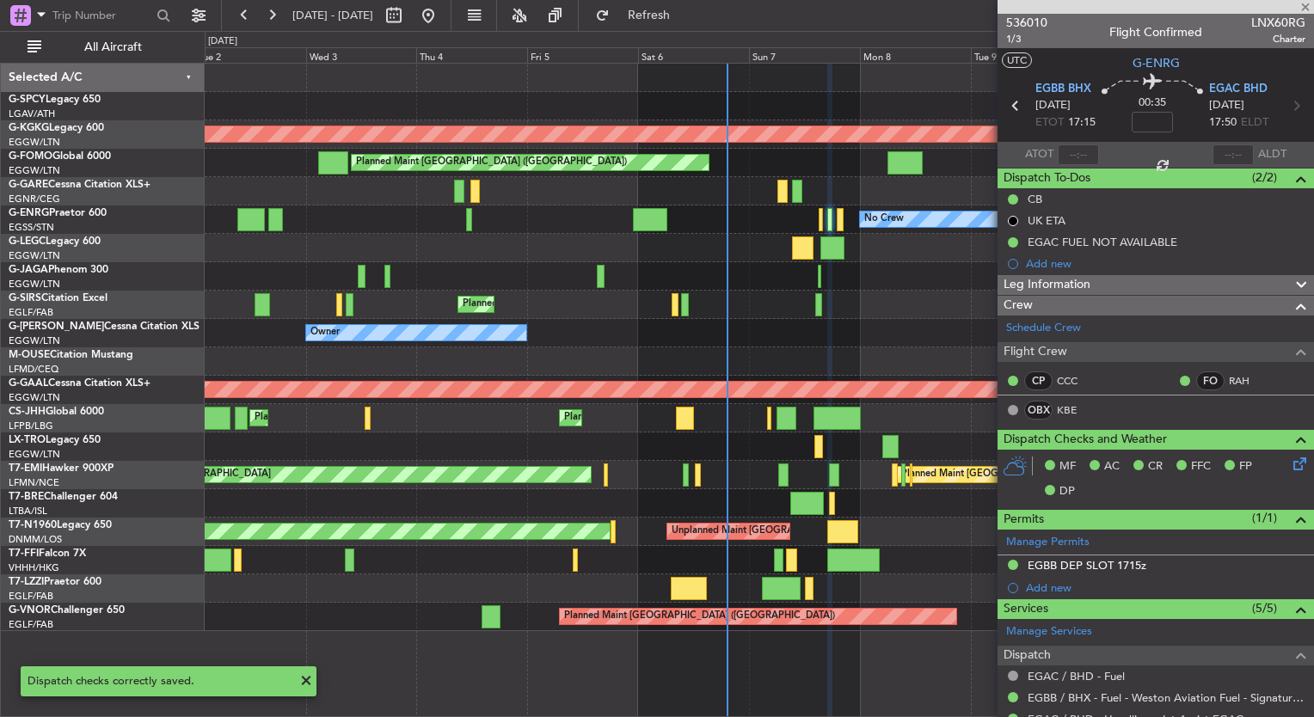
type input "+00:10"
type input "0"
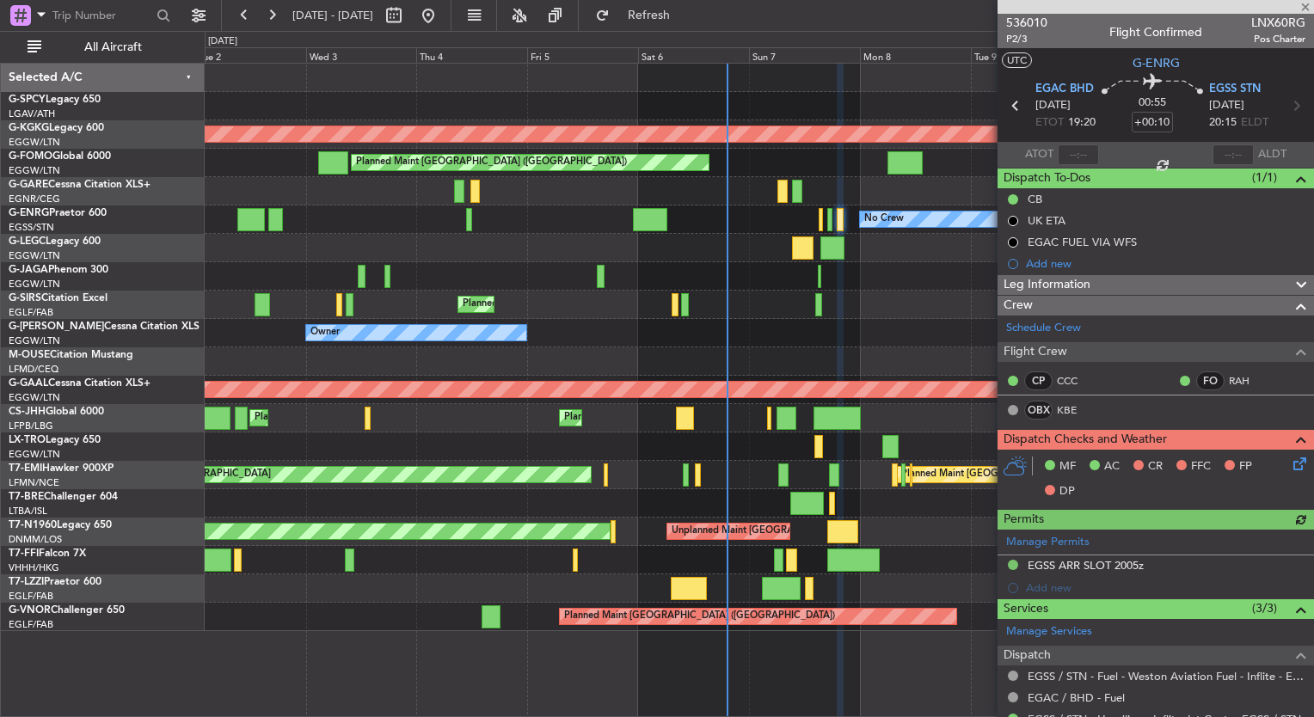
click at [1293, 456] on icon at bounding box center [1297, 461] width 14 height 14
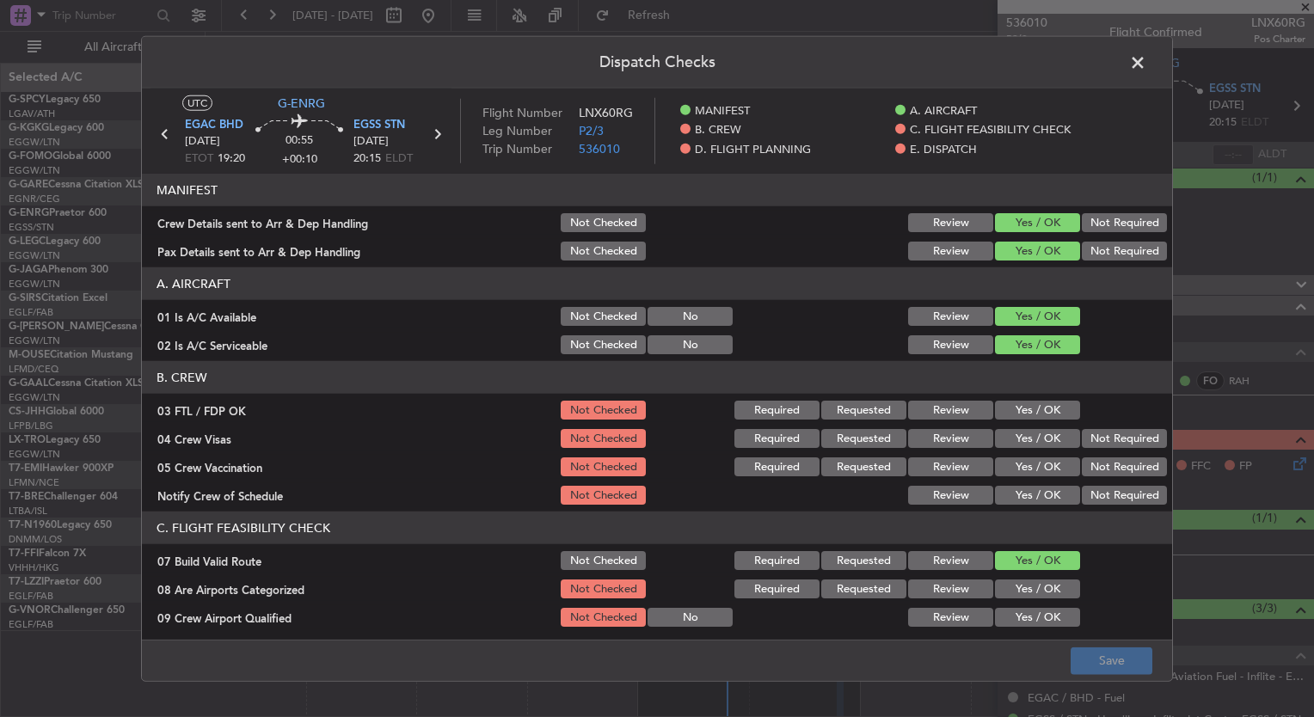
click at [996, 403] on button "Yes / OK" at bounding box center [1037, 410] width 85 height 19
click at [1008, 439] on button "Yes / OK" at bounding box center [1037, 438] width 85 height 19
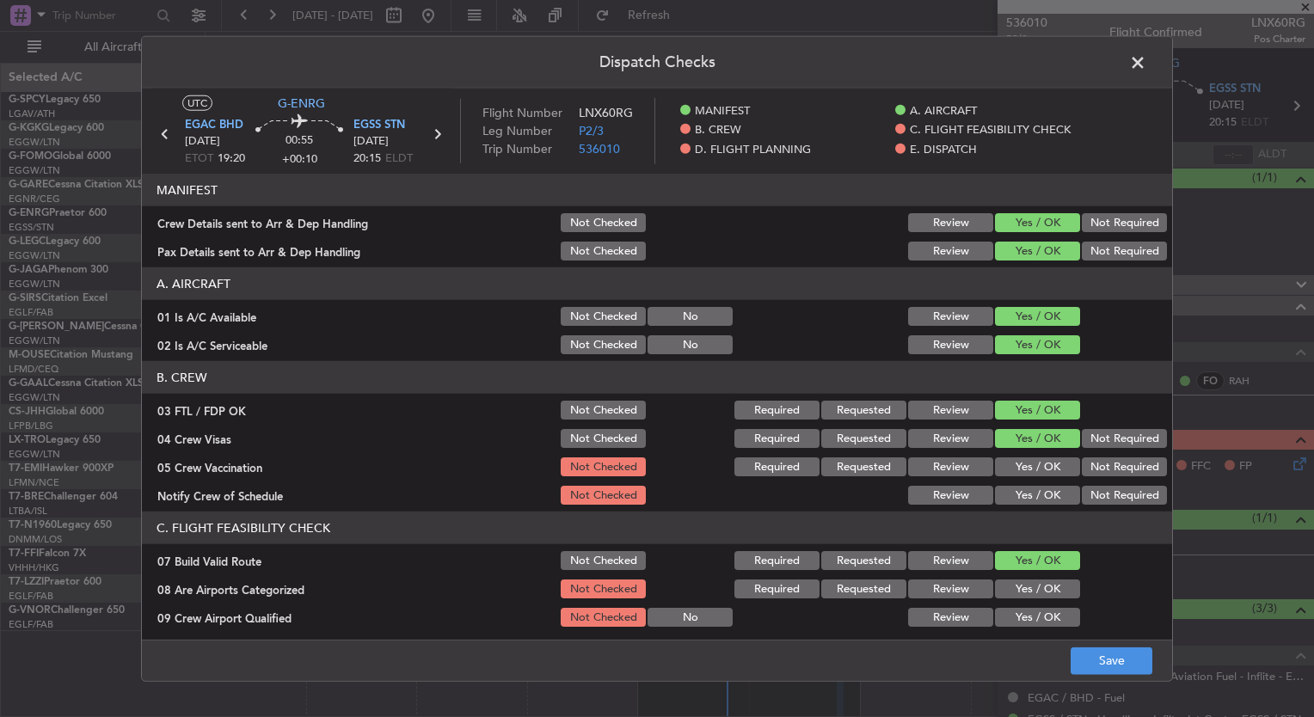
click at [1019, 464] on button "Yes / OK" at bounding box center [1037, 467] width 85 height 19
click at [1023, 487] on button "Yes / OK" at bounding box center [1037, 495] width 85 height 19
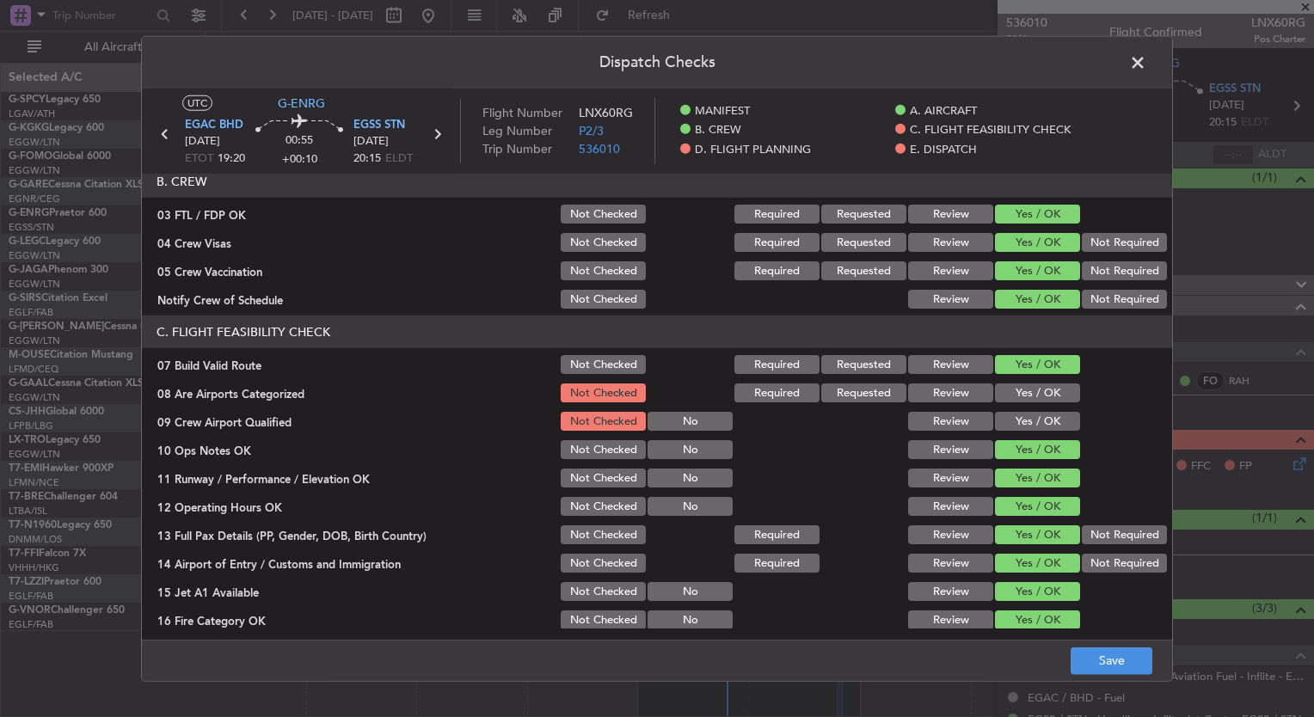
click at [1003, 388] on button "Yes / OK" at bounding box center [1037, 393] width 85 height 19
click at [1022, 417] on button "Yes / OK" at bounding box center [1037, 421] width 85 height 19
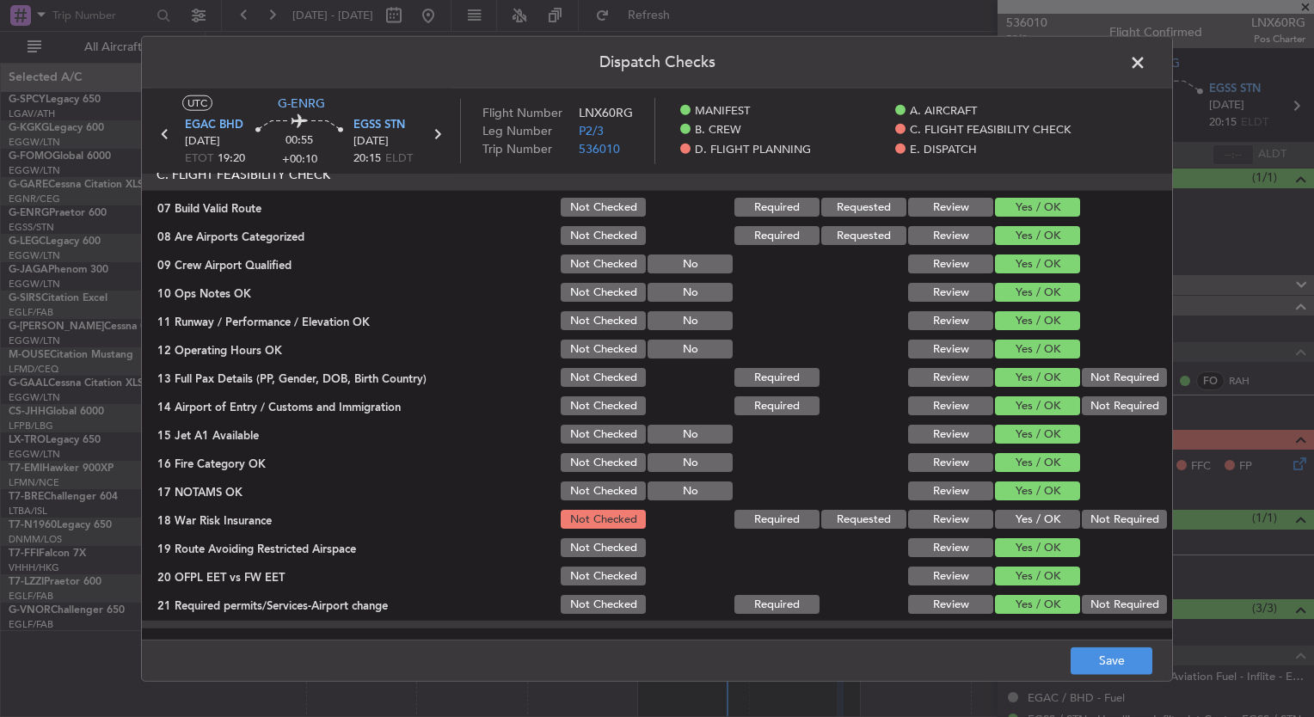
click at [1097, 512] on button "Not Required" at bounding box center [1124, 519] width 85 height 19
click at [1130, 652] on button "Save" at bounding box center [1112, 661] width 82 height 28
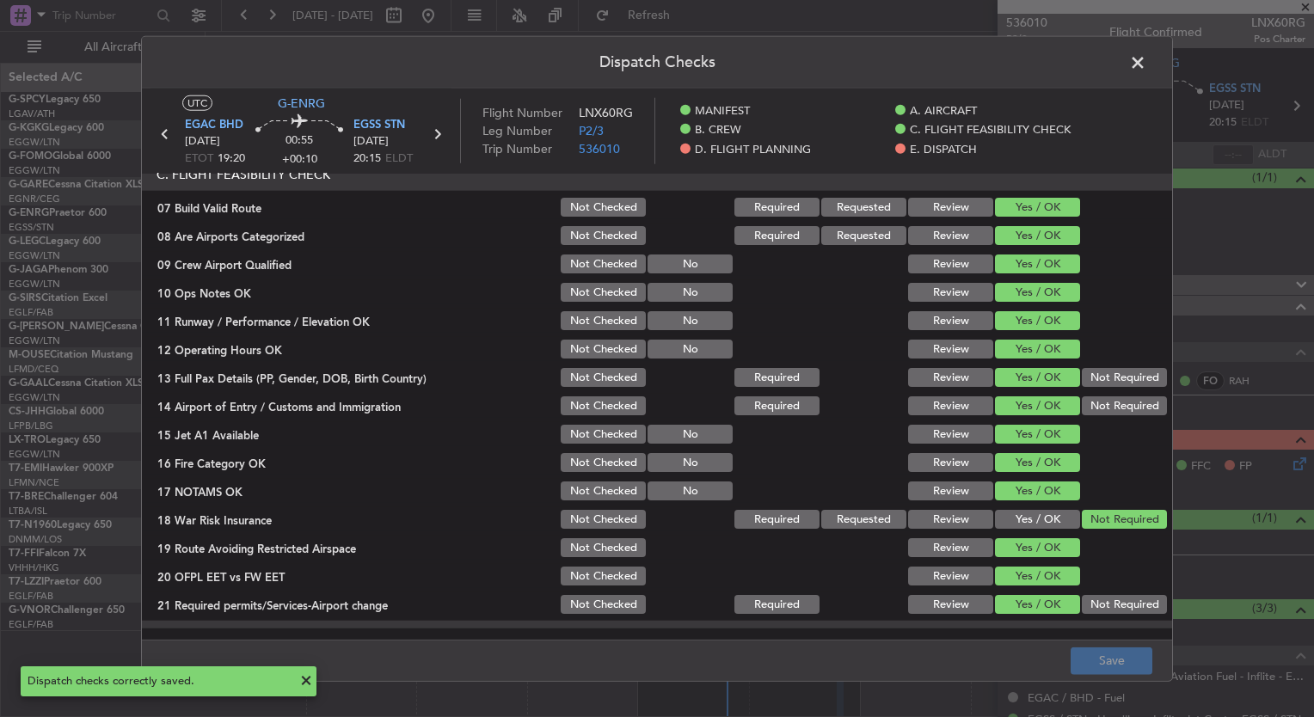
click at [1147, 60] on span at bounding box center [1147, 67] width 0 height 34
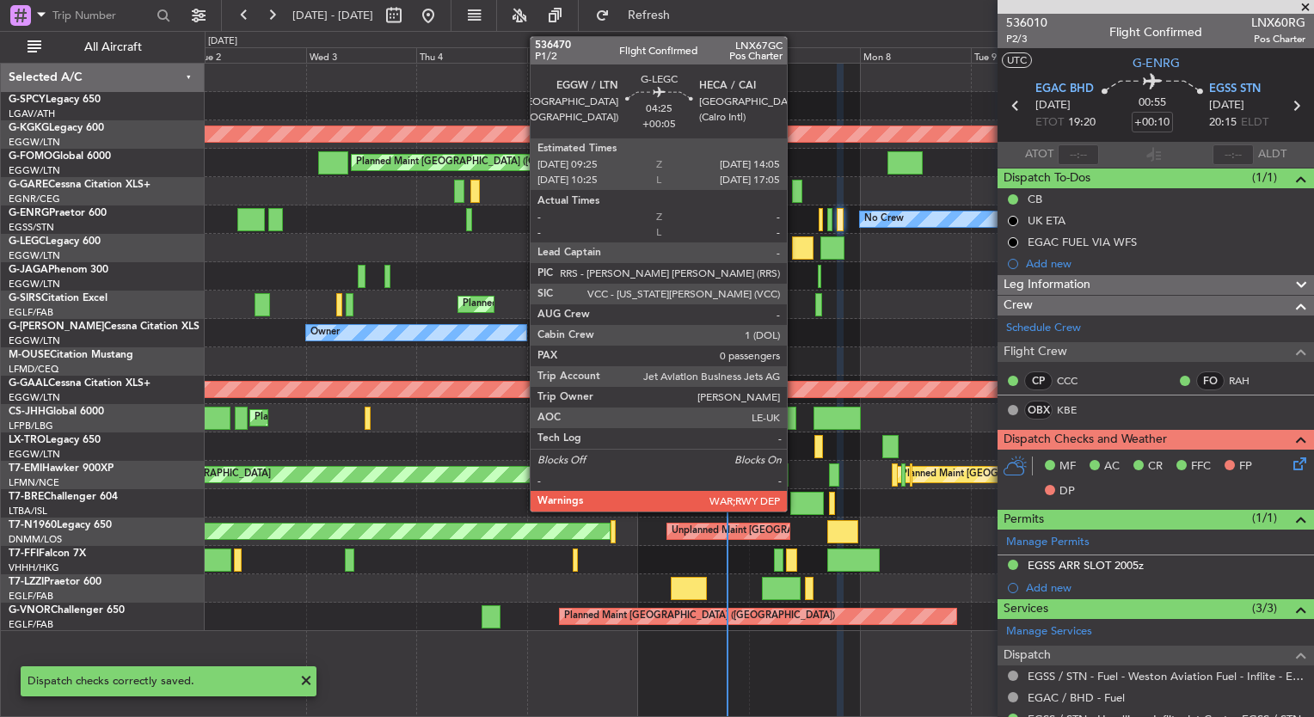
click at [795, 247] on div at bounding box center [803, 248] width 22 height 23
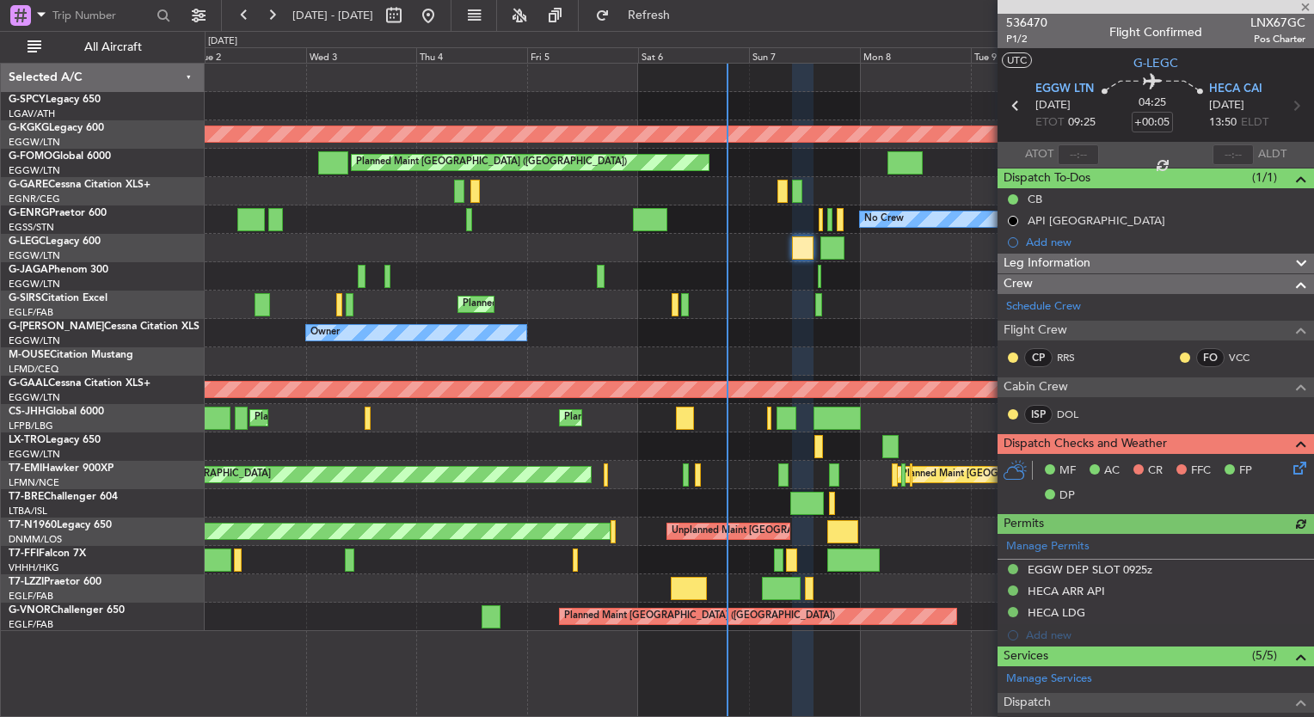
click at [1290, 465] on icon at bounding box center [1297, 466] width 14 height 14
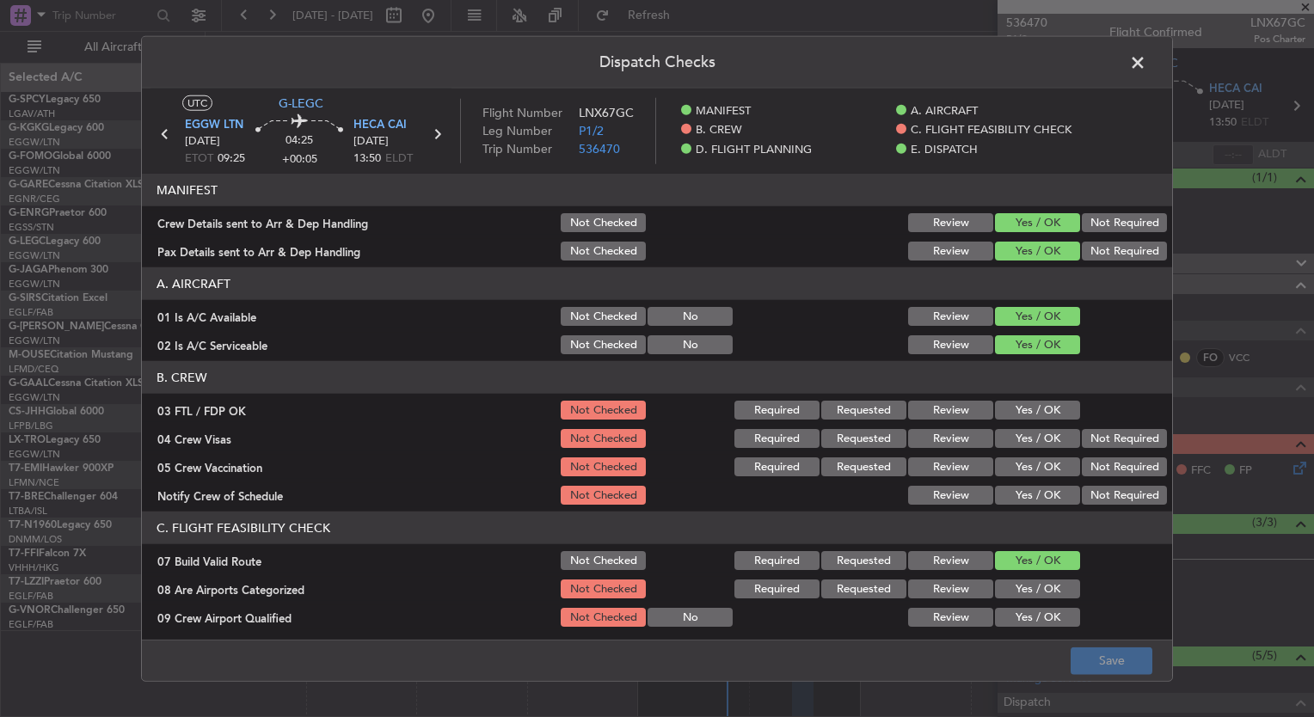
click at [1022, 407] on button "Yes / OK" at bounding box center [1037, 410] width 85 height 19
click at [1032, 445] on button "Yes / OK" at bounding box center [1037, 438] width 85 height 19
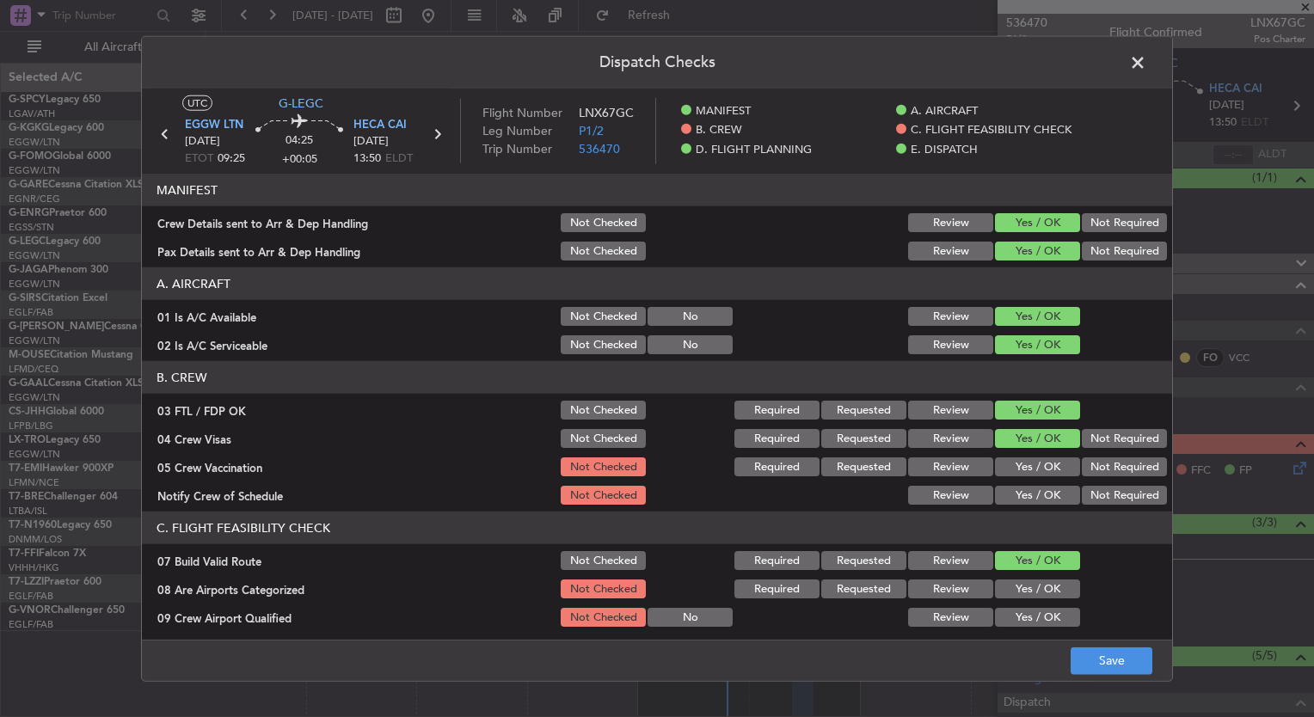
click at [1035, 463] on button "Yes / OK" at bounding box center [1037, 467] width 85 height 19
click at [1037, 486] on button "Yes / OK" at bounding box center [1037, 495] width 85 height 19
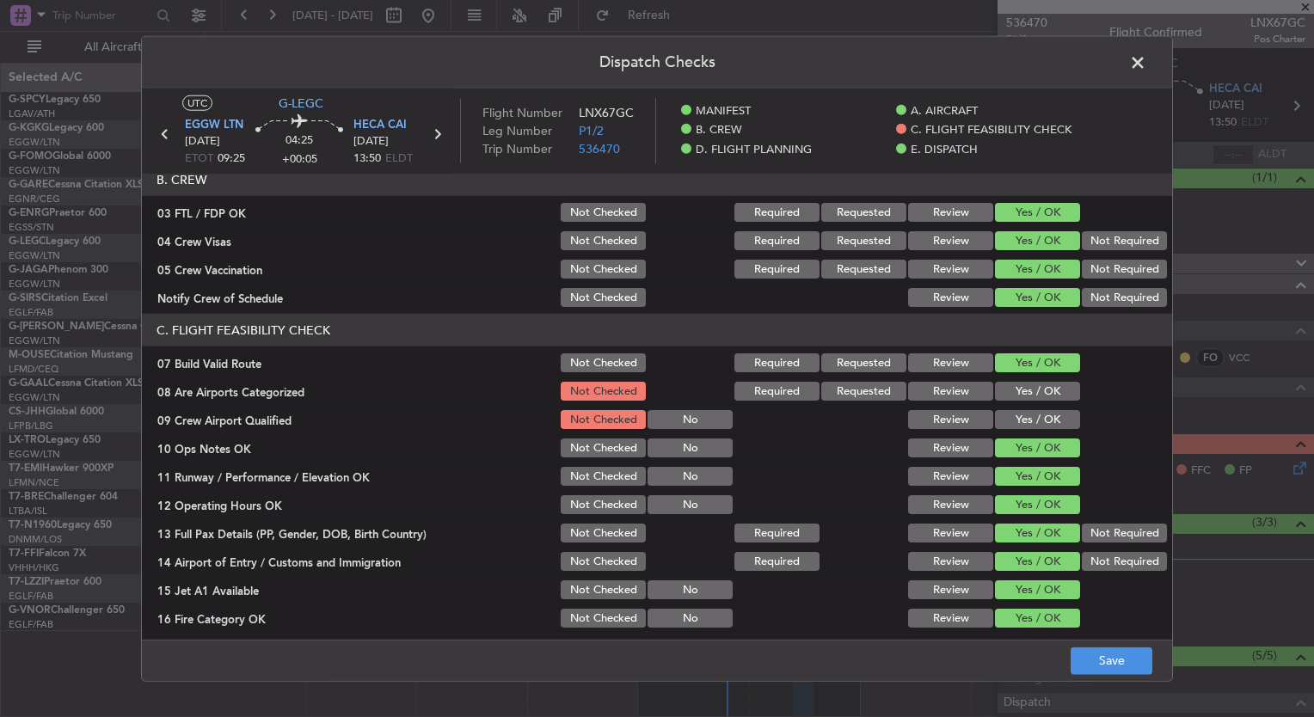
scroll to position [199, 0]
click at [1008, 384] on button "Yes / OK" at bounding box center [1037, 390] width 85 height 19
click at [1018, 409] on button "Yes / OK" at bounding box center [1037, 418] width 85 height 19
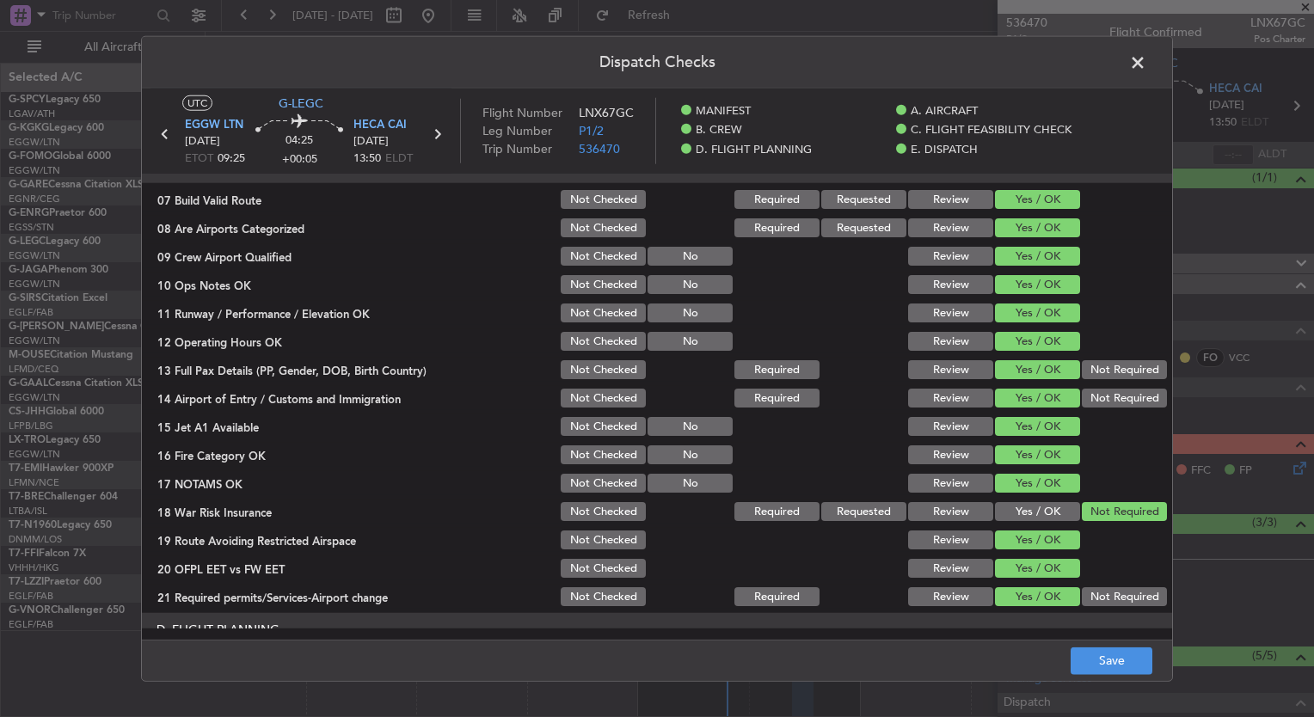
scroll to position [361, 0]
click at [1118, 662] on button "Save" at bounding box center [1112, 661] width 82 height 28
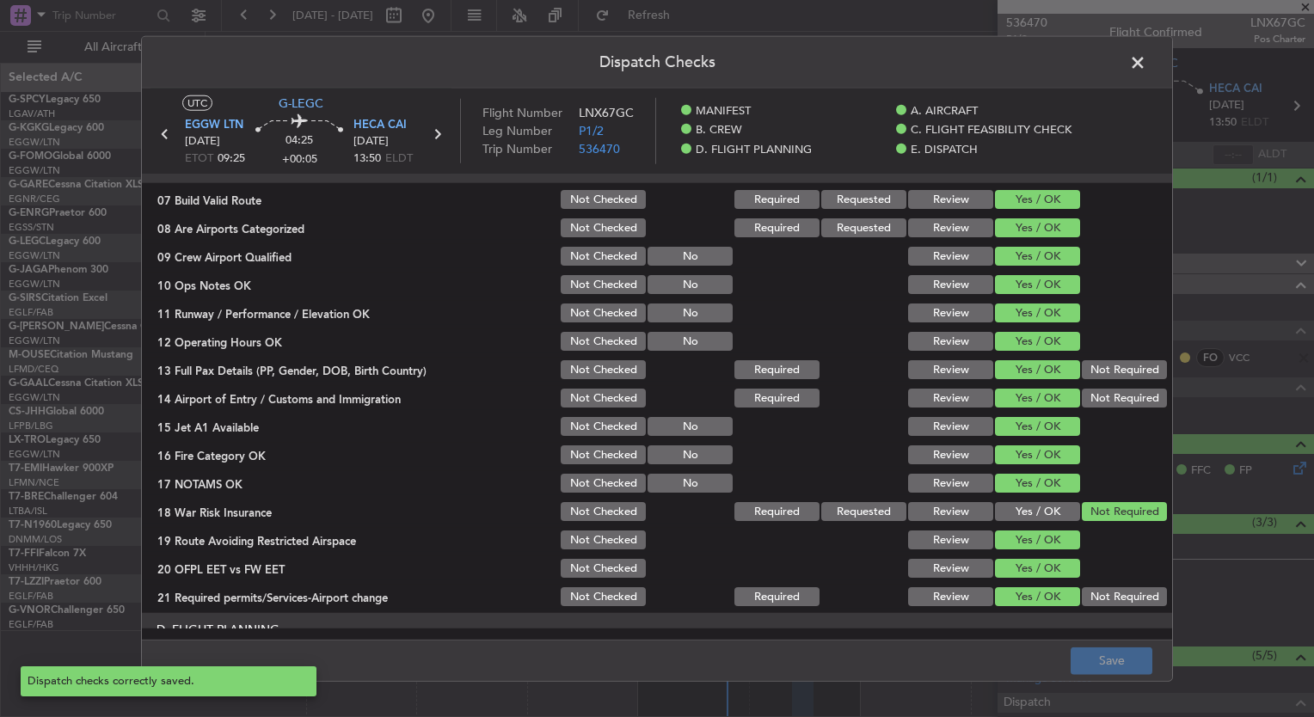
click at [1147, 61] on span at bounding box center [1147, 67] width 0 height 34
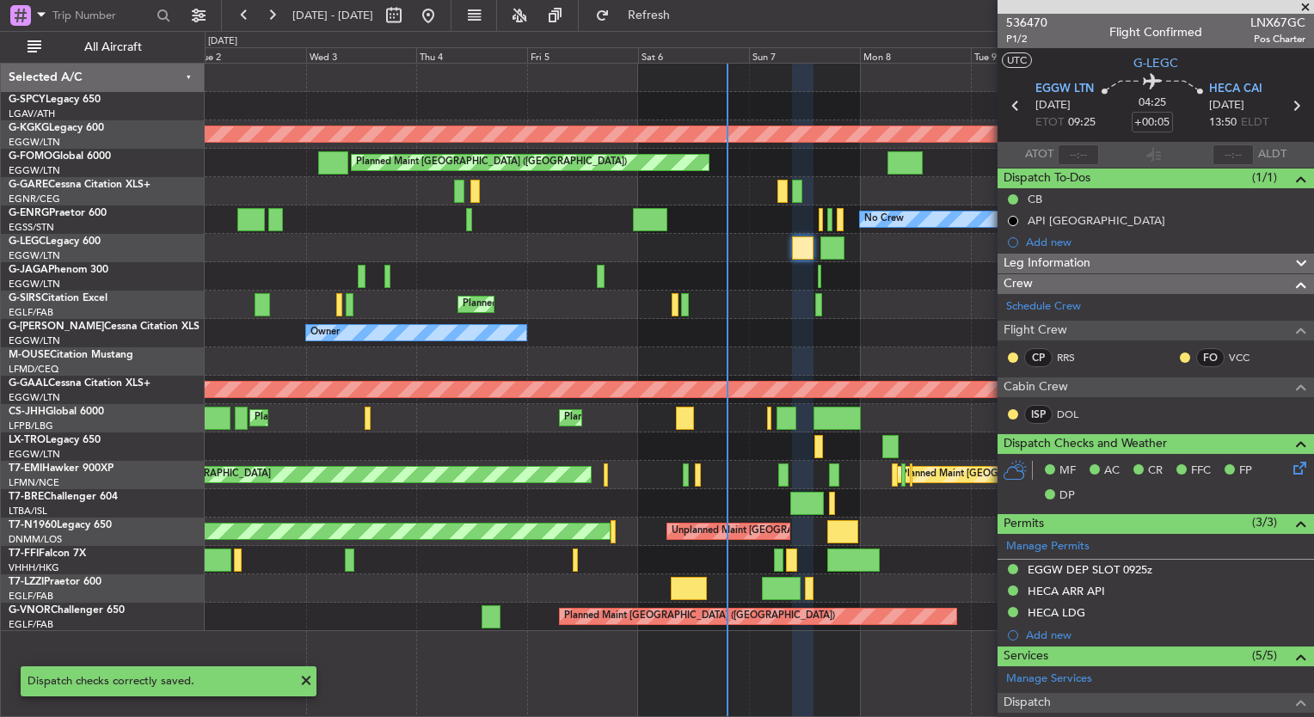
click at [839, 253] on div at bounding box center [833, 248] width 24 height 23
type input "+00:10"
type input "1"
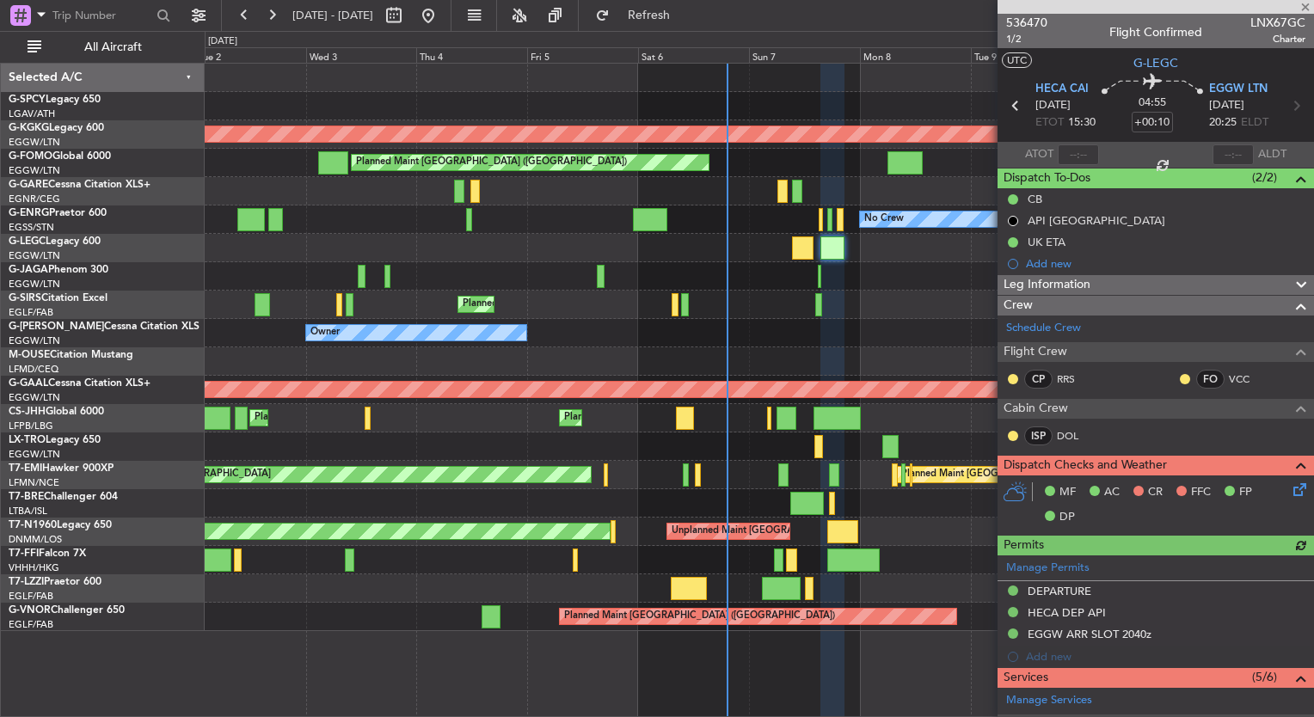
click at [1290, 487] on icon at bounding box center [1297, 487] width 14 height 14
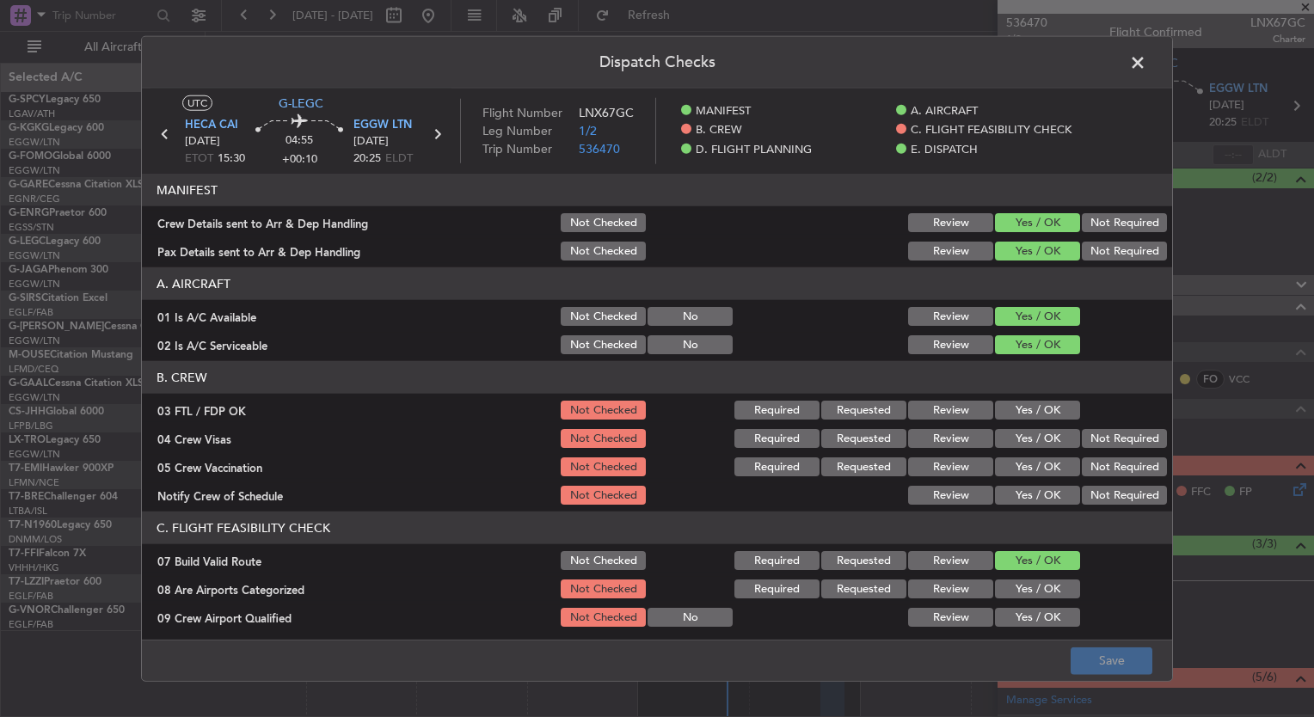
click at [1029, 408] on button "Yes / OK" at bounding box center [1037, 410] width 85 height 19
click at [1033, 432] on button "Yes / OK" at bounding box center [1037, 438] width 85 height 19
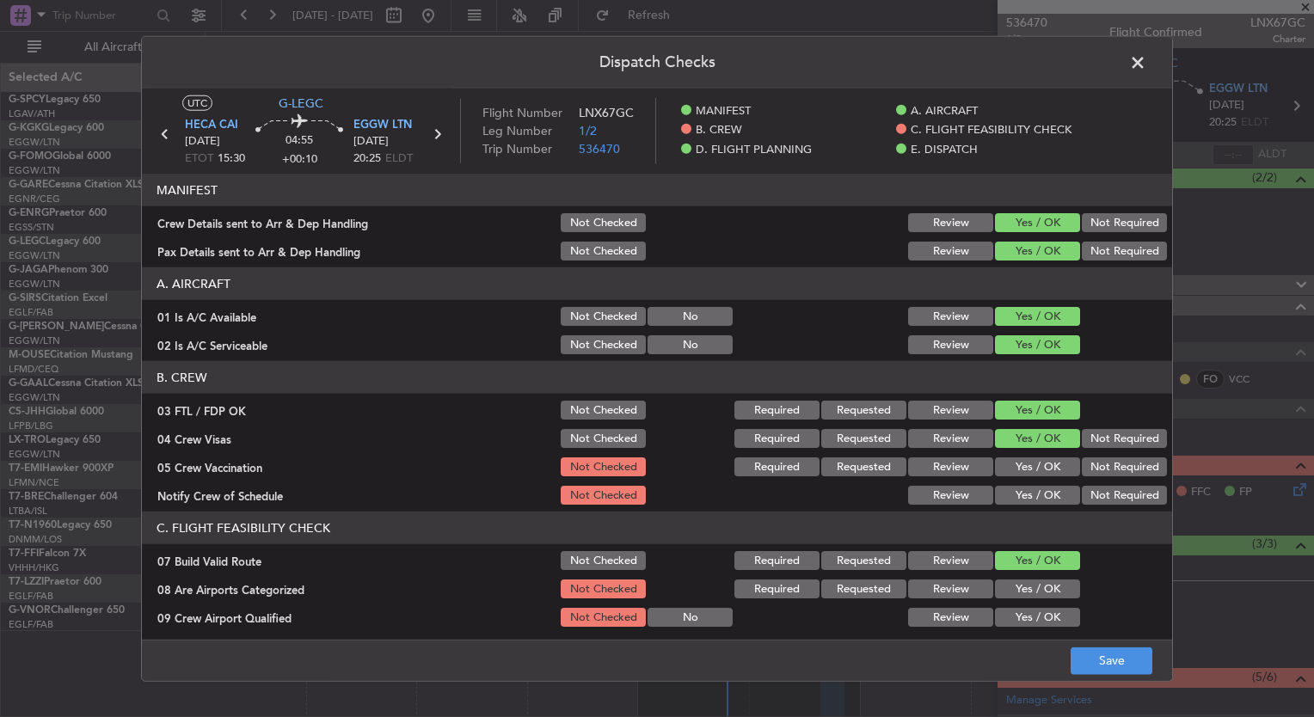
click at [1036, 461] on button "Yes / OK" at bounding box center [1037, 467] width 85 height 19
click at [1037, 486] on button "Yes / OK" at bounding box center [1037, 495] width 85 height 19
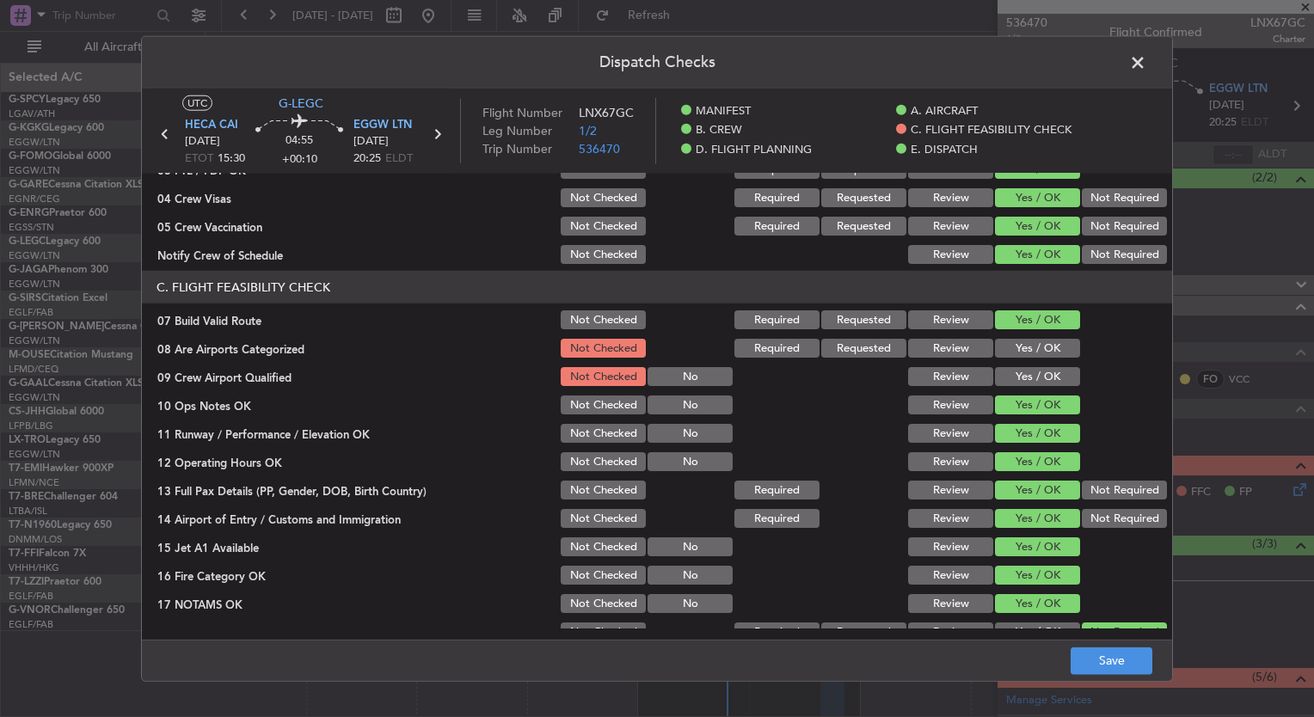
click at [1012, 353] on button "Yes / OK" at bounding box center [1037, 348] width 85 height 19
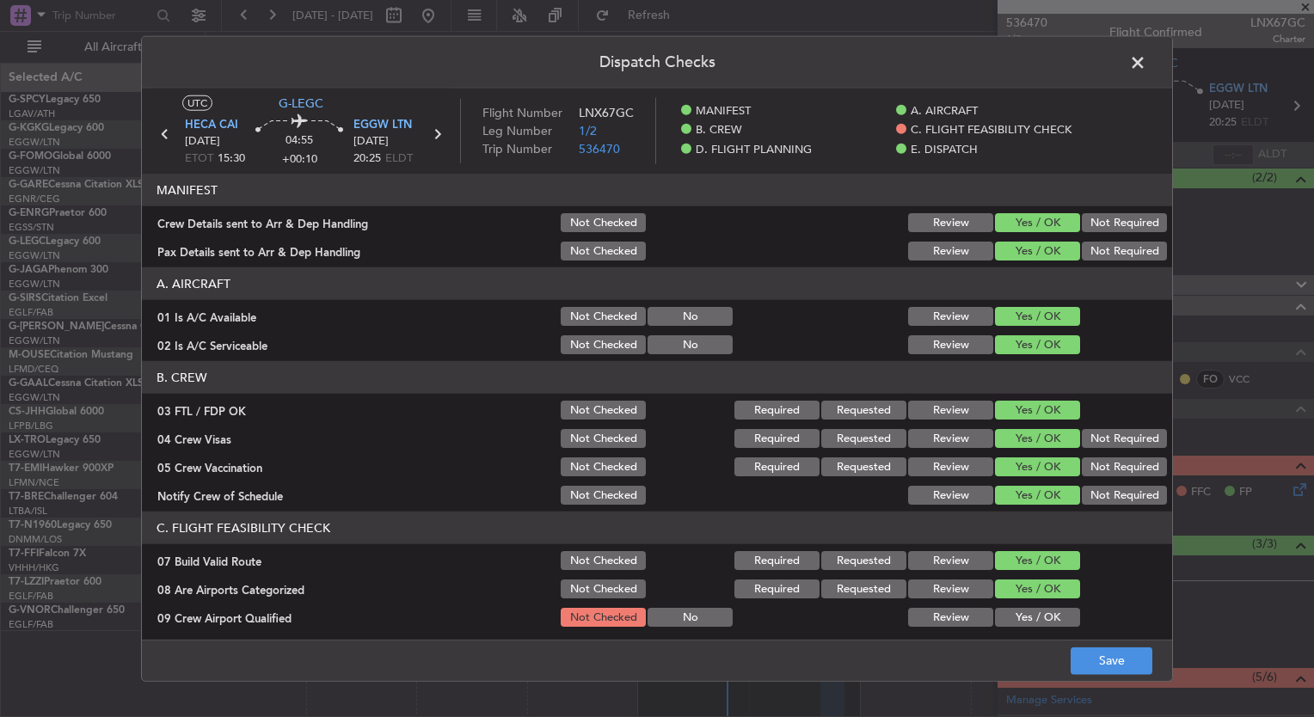
click at [1022, 608] on button "Yes / OK" at bounding box center [1037, 617] width 85 height 19
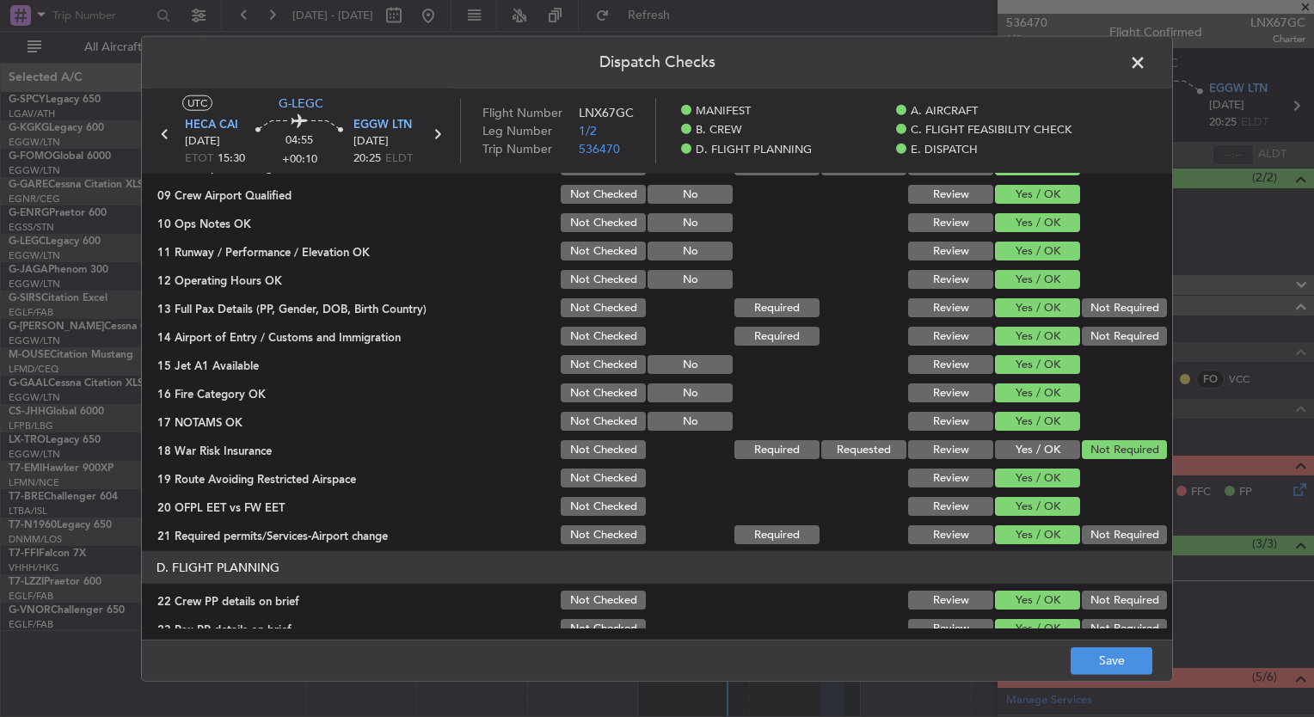
scroll to position [423, 0]
click at [1123, 660] on button "Save" at bounding box center [1112, 661] width 82 height 28
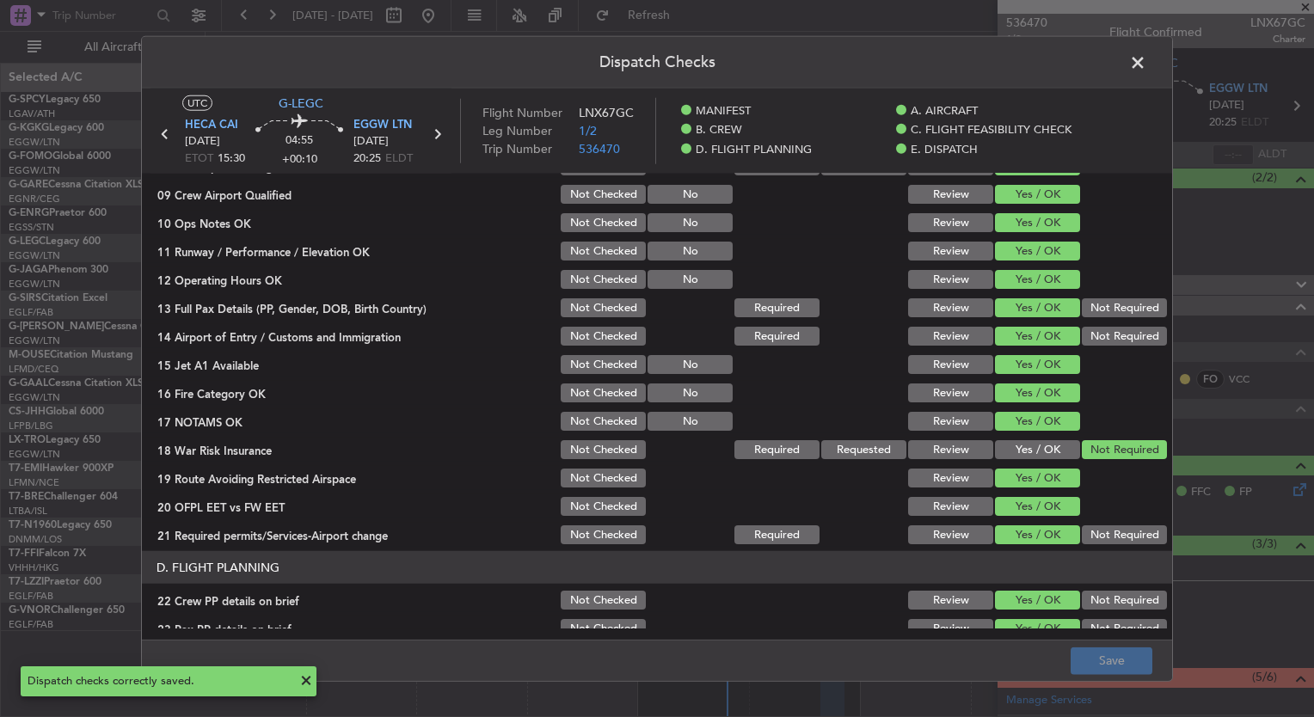
click at [1147, 58] on span at bounding box center [1147, 67] width 0 height 34
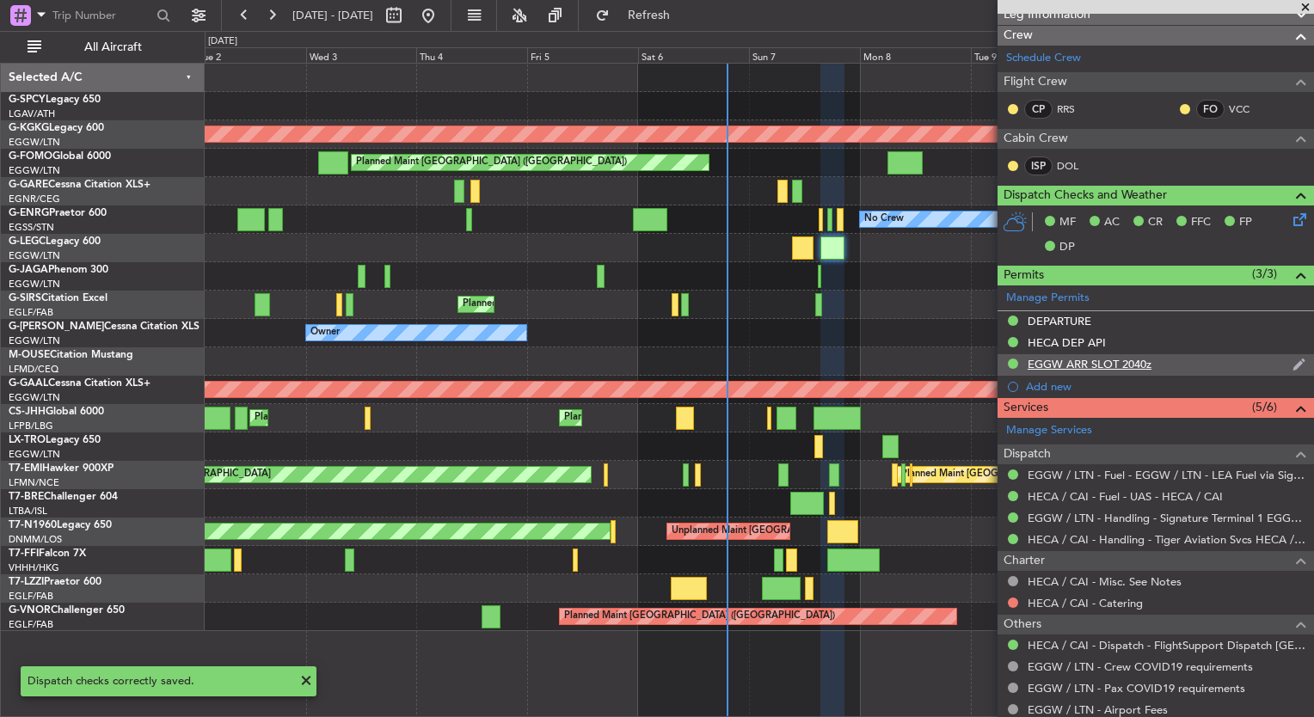
scroll to position [272, 0]
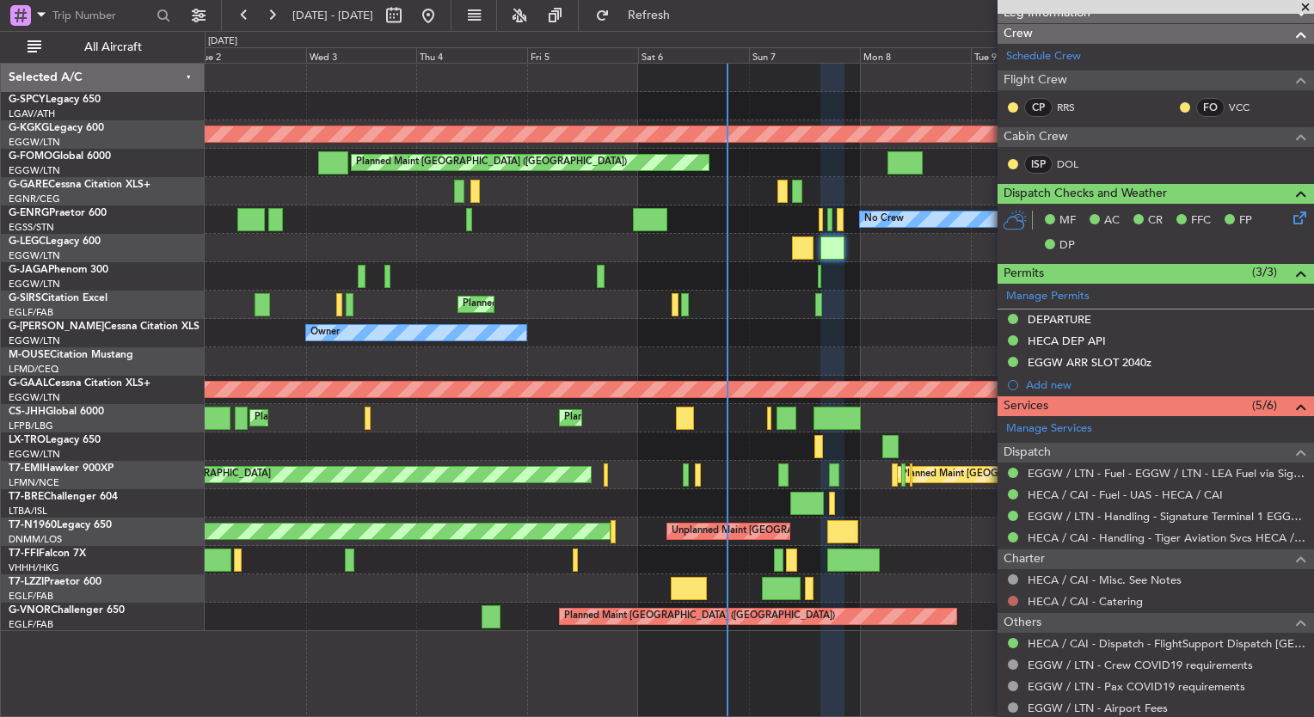
click at [1010, 600] on button at bounding box center [1013, 601] width 10 height 10
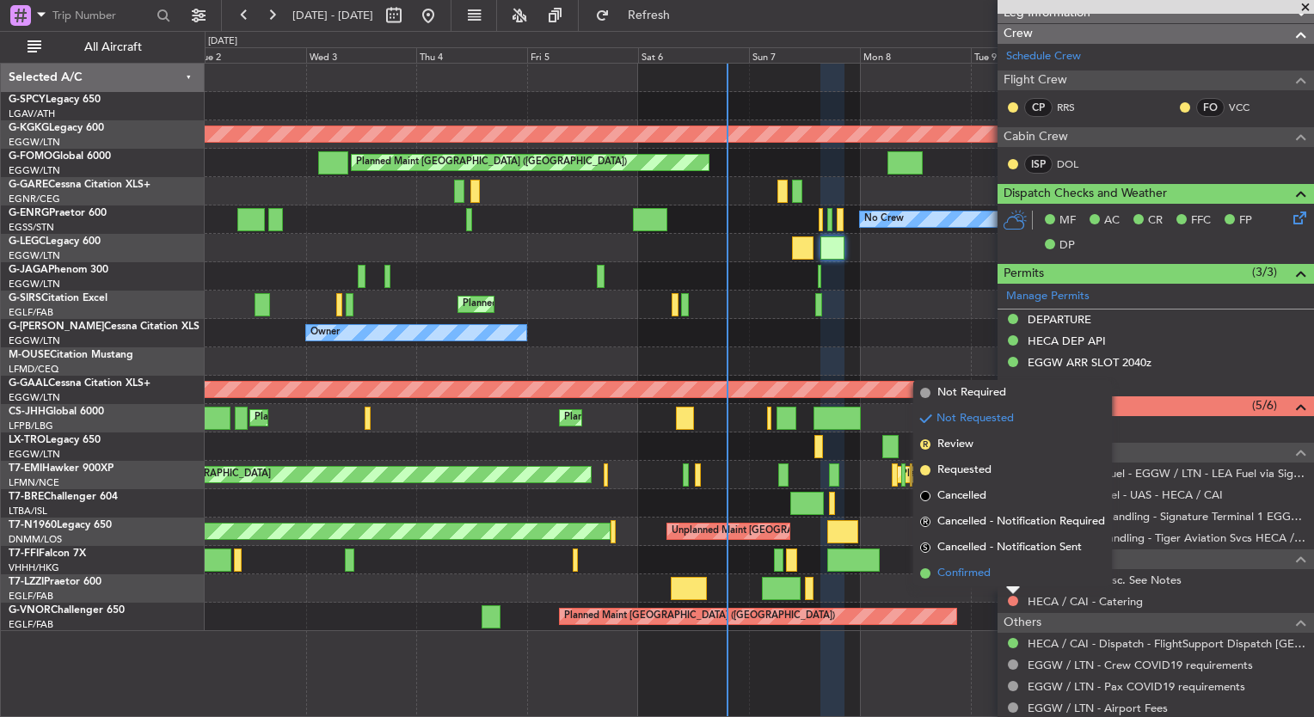
click at [972, 576] on span "Confirmed" at bounding box center [964, 573] width 53 height 17
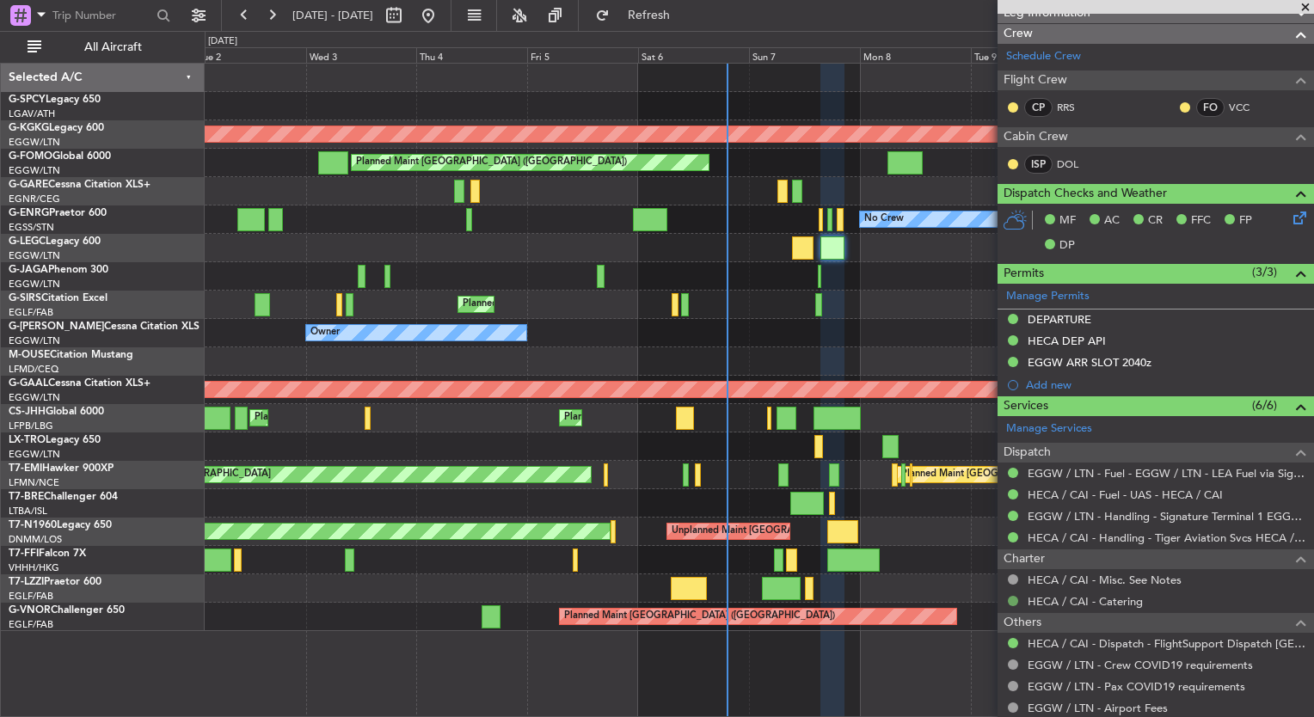
click at [1008, 598] on button at bounding box center [1013, 601] width 10 height 10
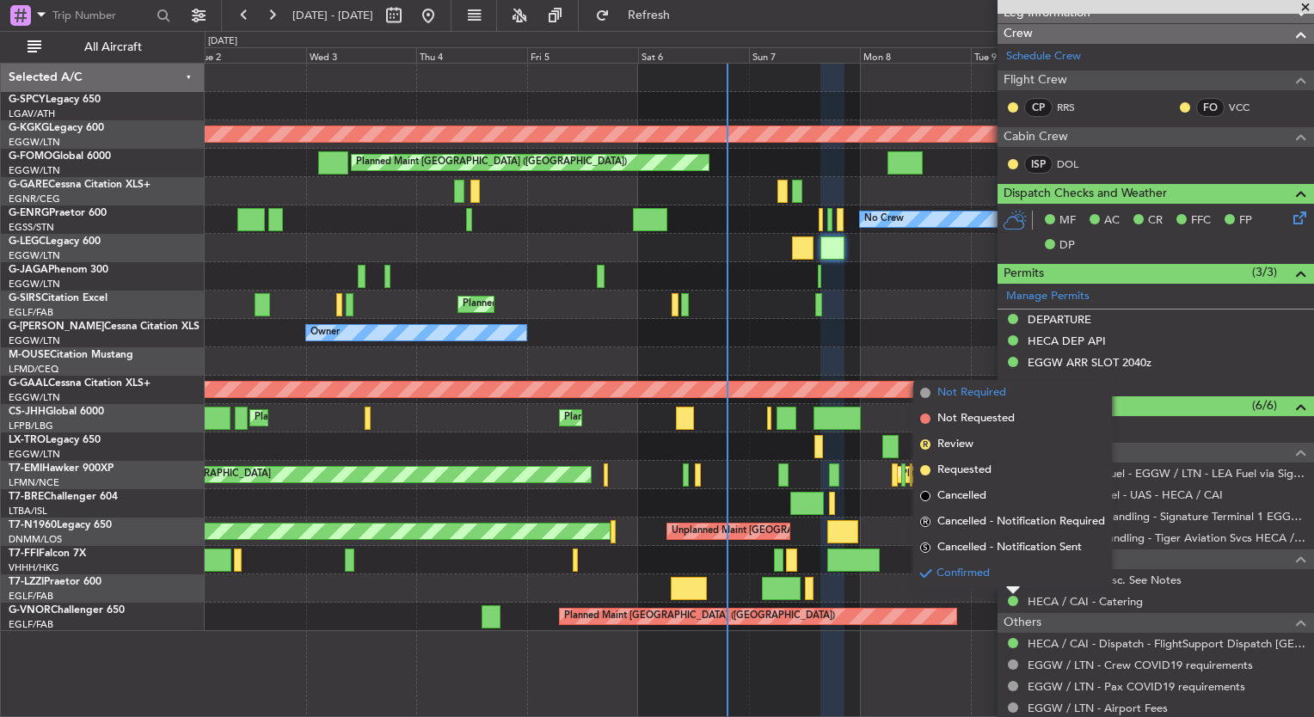
click at [950, 400] on span "Not Required" at bounding box center [972, 393] width 69 height 17
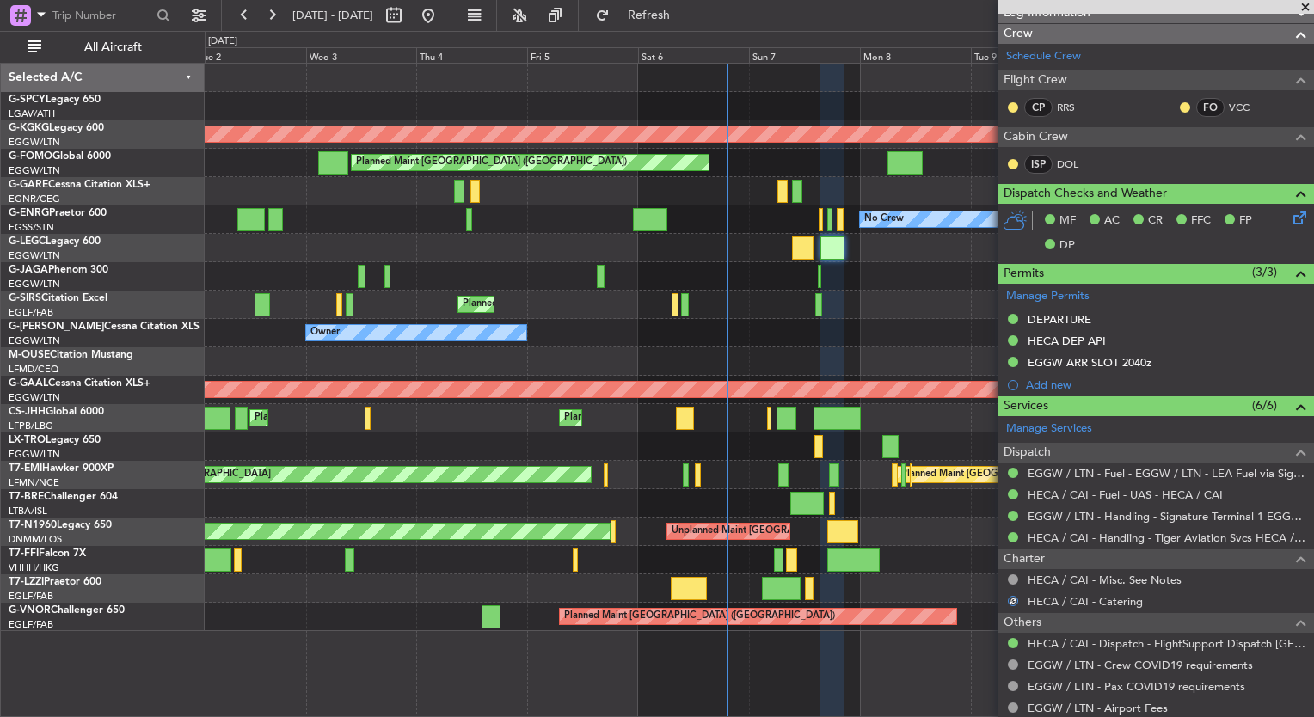
click at [816, 276] on div "Owner Ibiza" at bounding box center [759, 276] width 1109 height 28
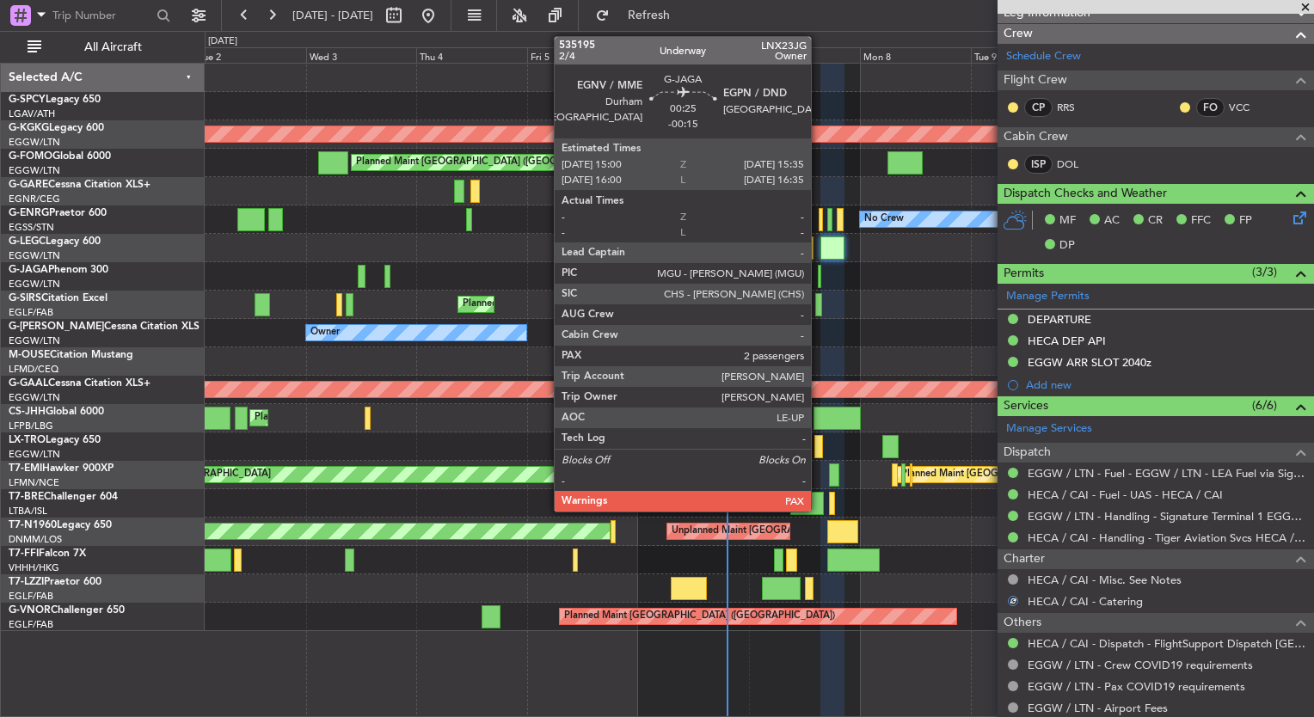
click at [819, 277] on div at bounding box center [819, 276] width 3 height 23
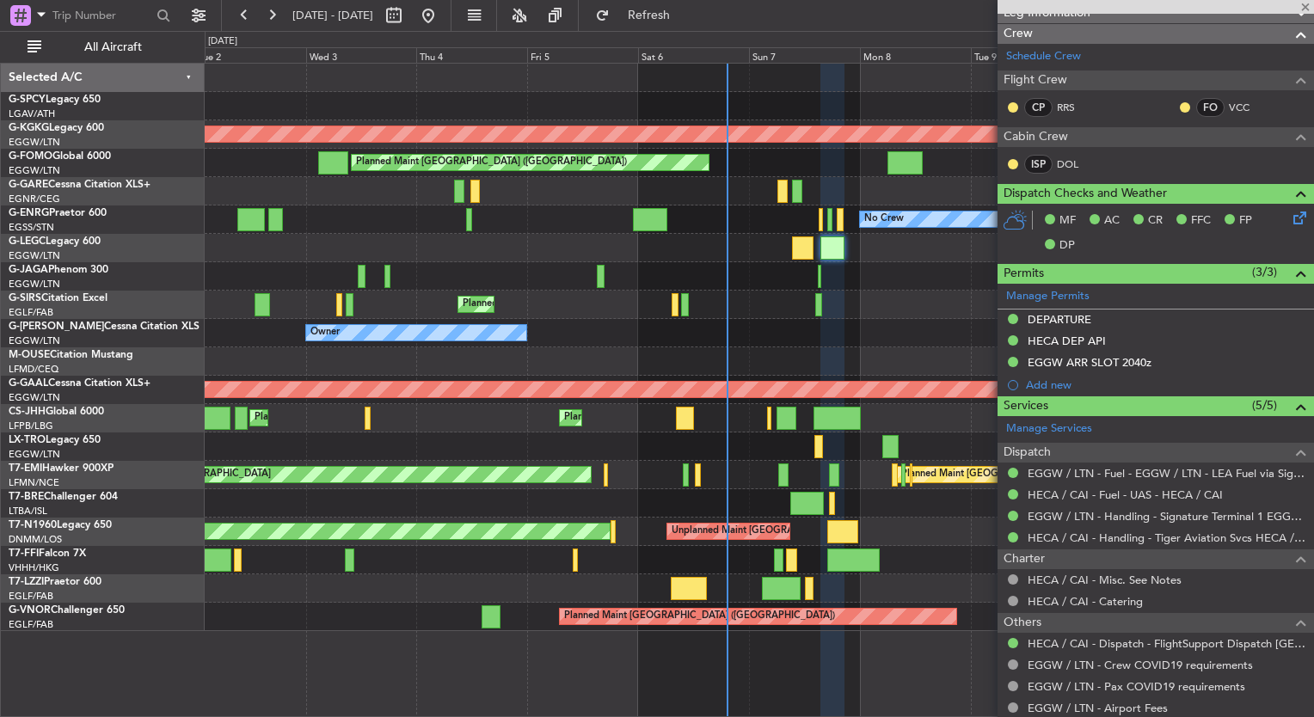
type input "-00:15"
type input "2"
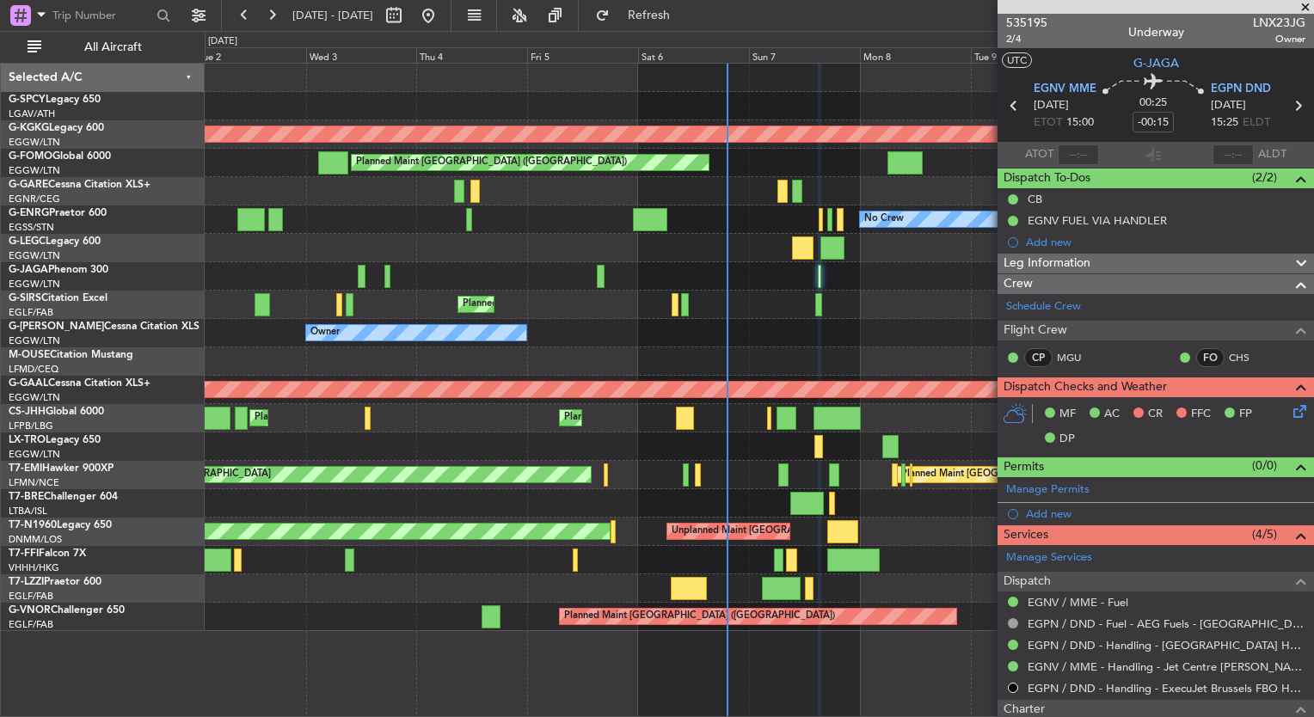
scroll to position [231, 0]
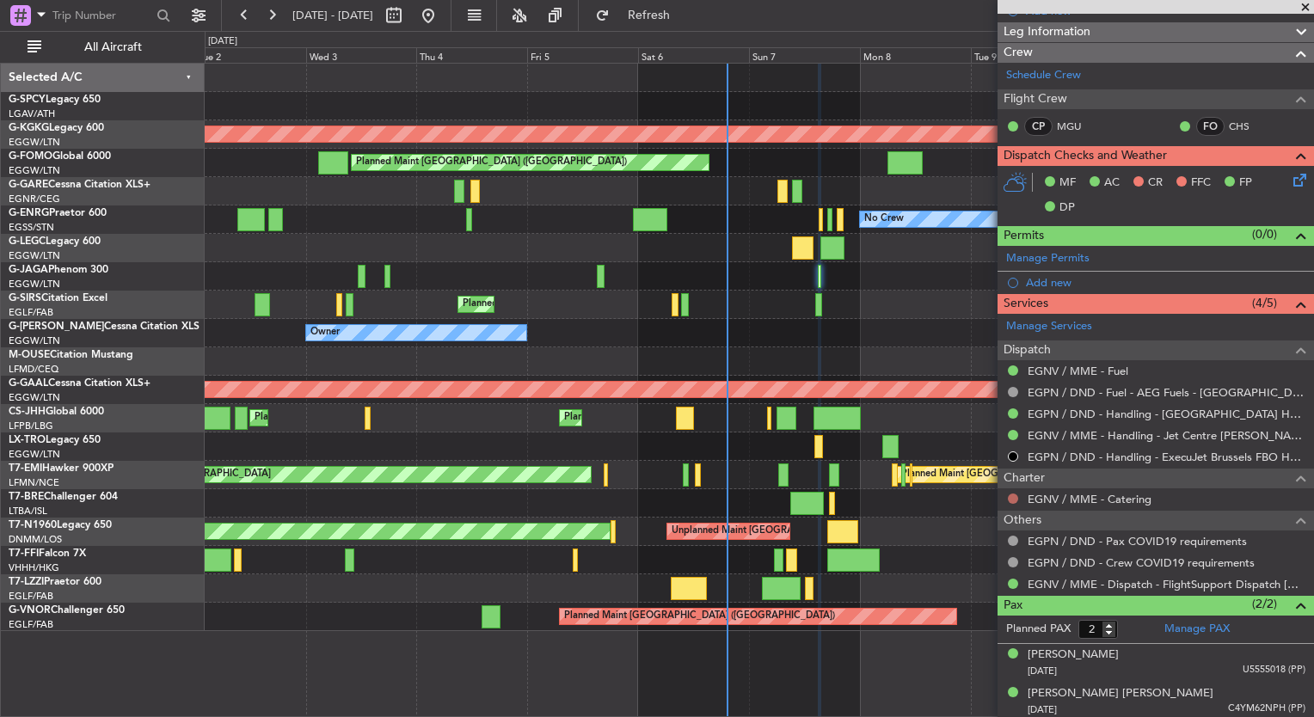
click at [1015, 496] on button at bounding box center [1013, 499] width 10 height 10
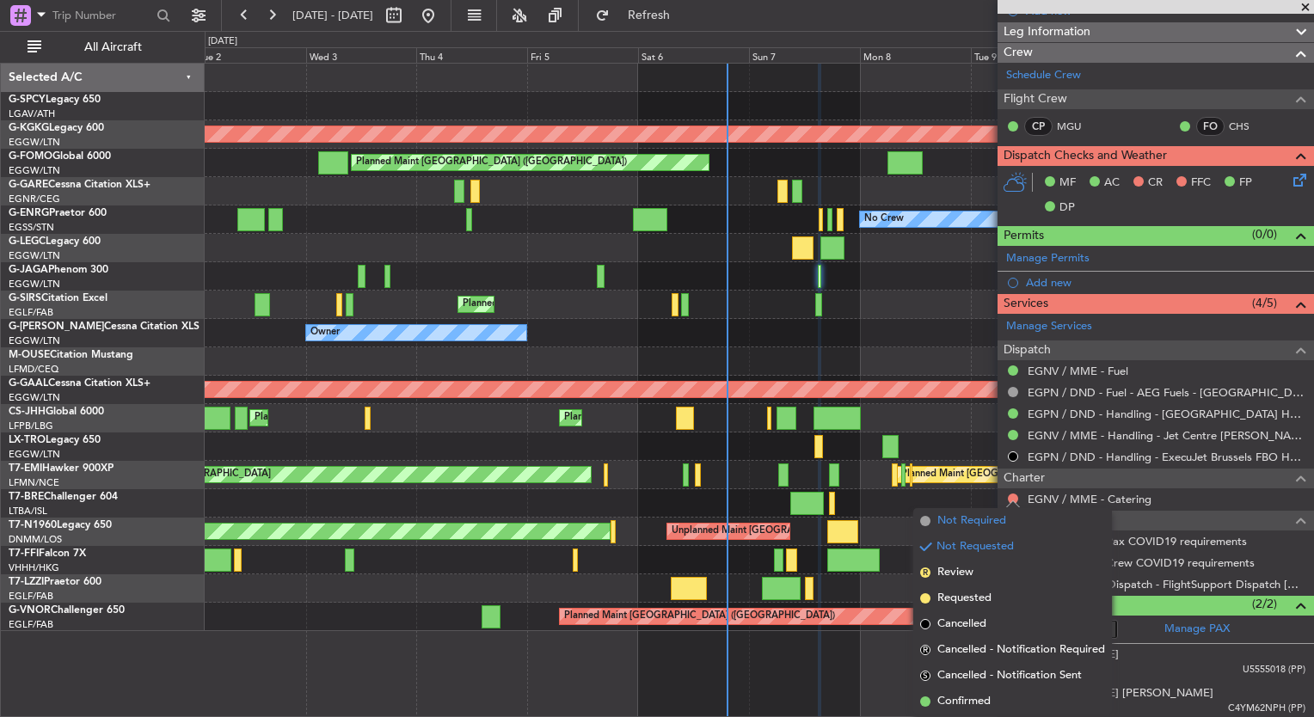
click at [980, 525] on span "Not Required" at bounding box center [972, 521] width 69 height 17
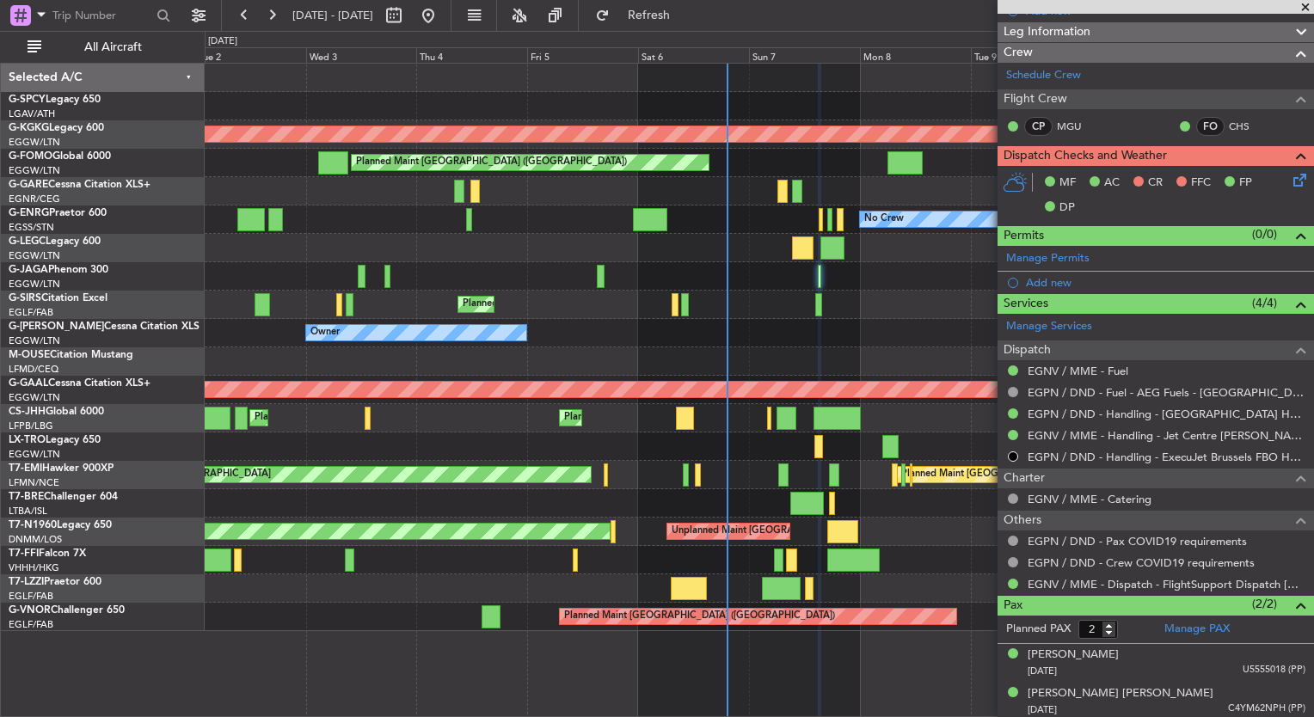
click at [1290, 175] on icon at bounding box center [1297, 177] width 14 height 14
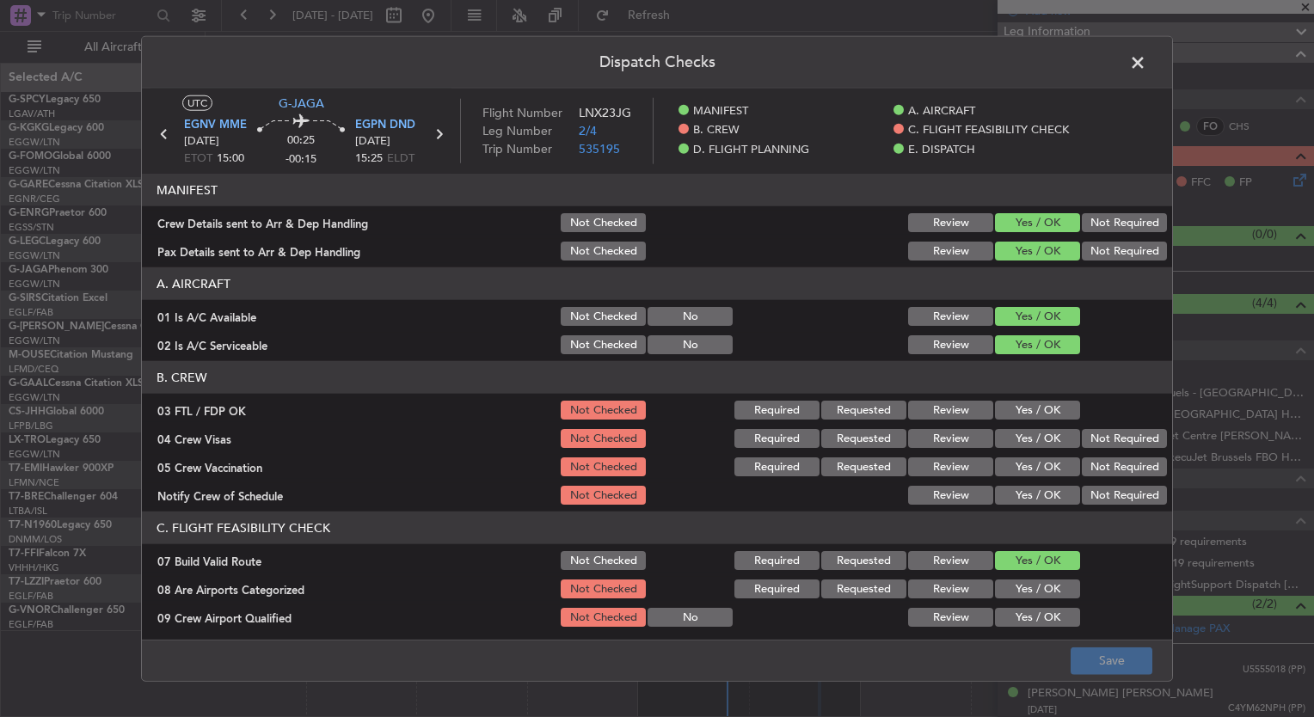
click at [1008, 407] on button "Yes / OK" at bounding box center [1037, 410] width 85 height 19
click at [1008, 439] on button "Yes / OK" at bounding box center [1037, 438] width 85 height 19
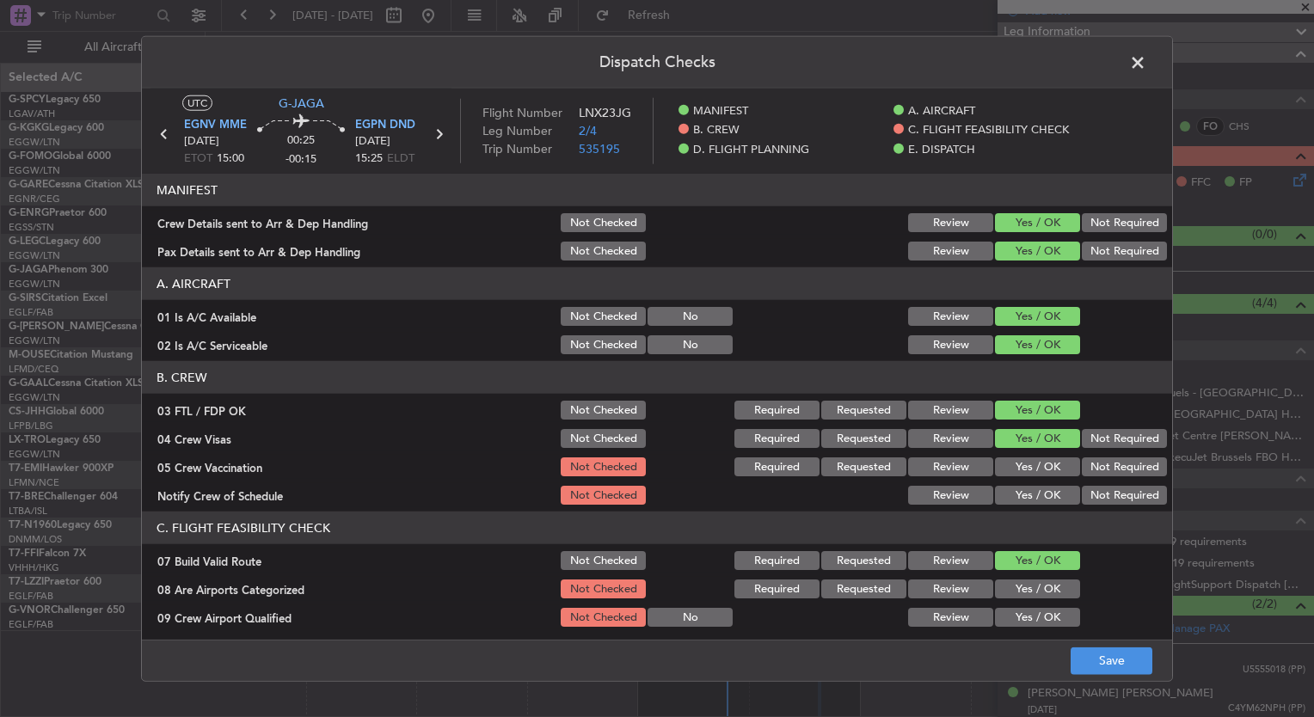
click at [1015, 459] on button "Yes / OK" at bounding box center [1037, 467] width 85 height 19
click at [1021, 486] on button "Yes / OK" at bounding box center [1037, 495] width 85 height 19
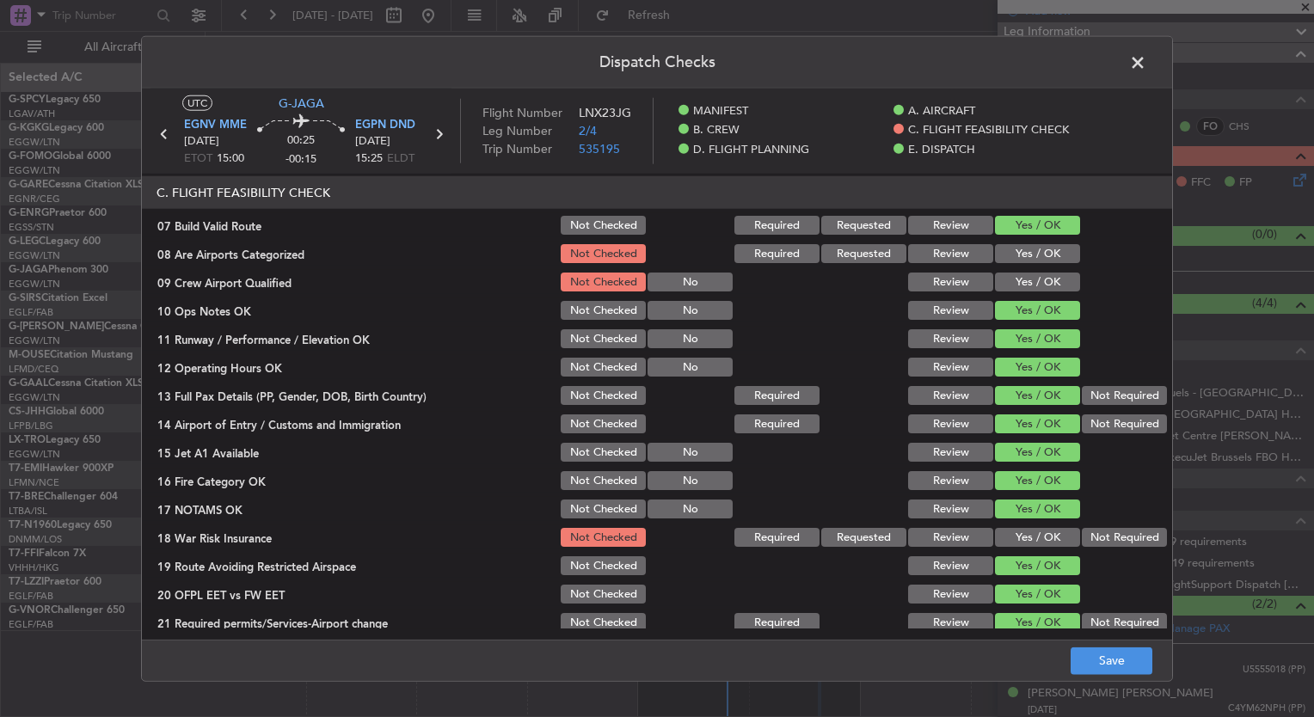
scroll to position [348, 0]
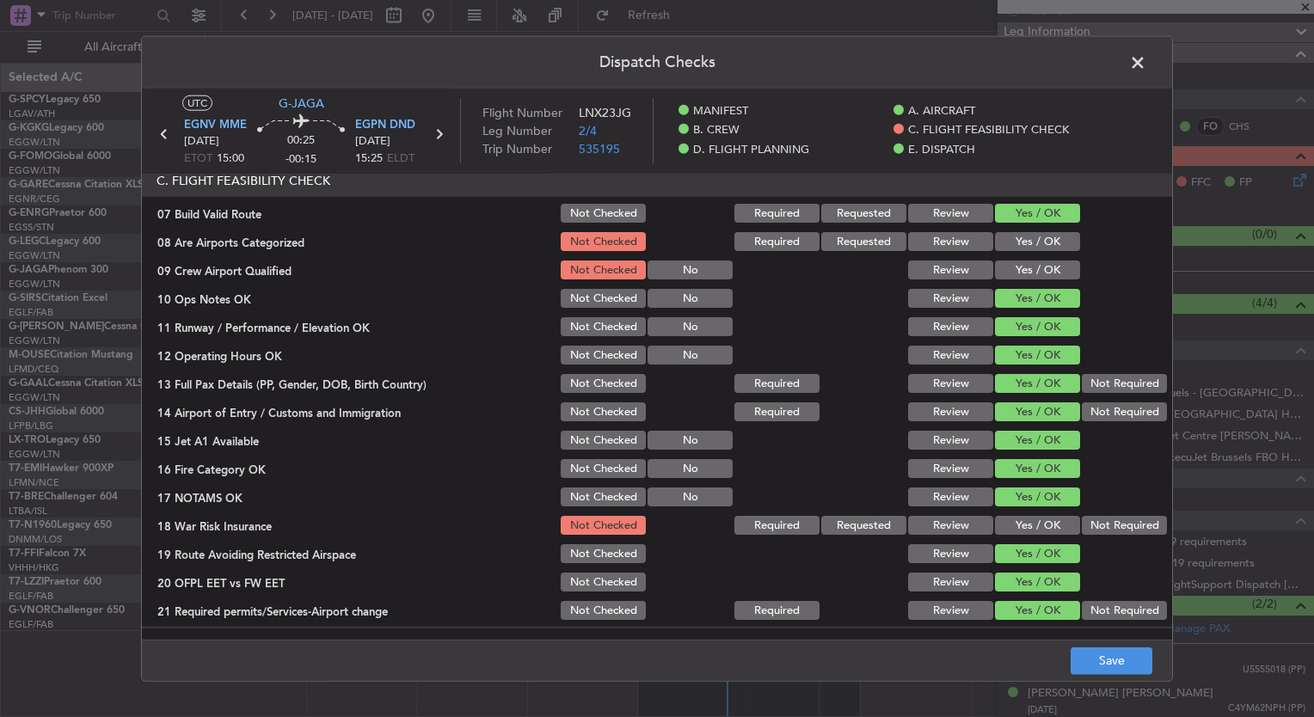
click at [1022, 250] on div "Yes / OK" at bounding box center [1036, 242] width 87 height 24
click at [1025, 232] on button "Yes / OK" at bounding box center [1037, 241] width 85 height 19
click at [1037, 268] on button "Yes / OK" at bounding box center [1037, 270] width 85 height 19
click at [1117, 520] on button "Not Required" at bounding box center [1124, 525] width 85 height 19
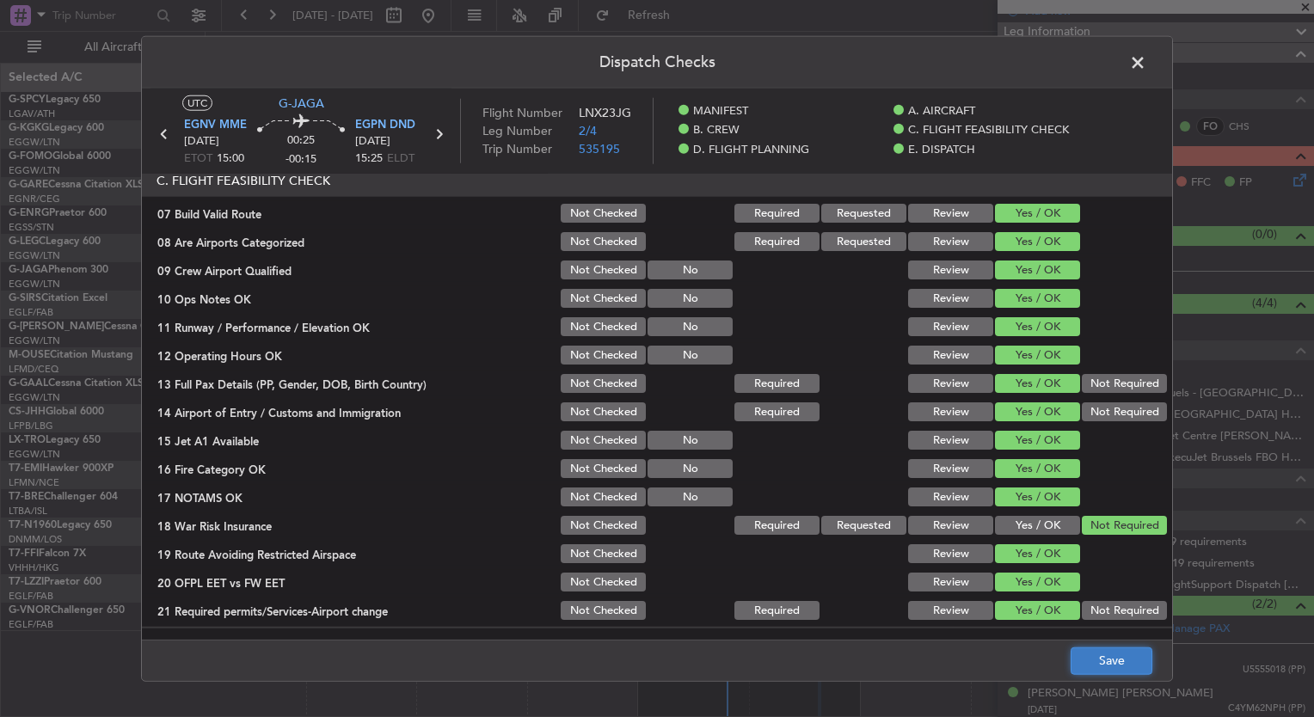
click at [1124, 661] on button "Save" at bounding box center [1112, 661] width 82 height 28
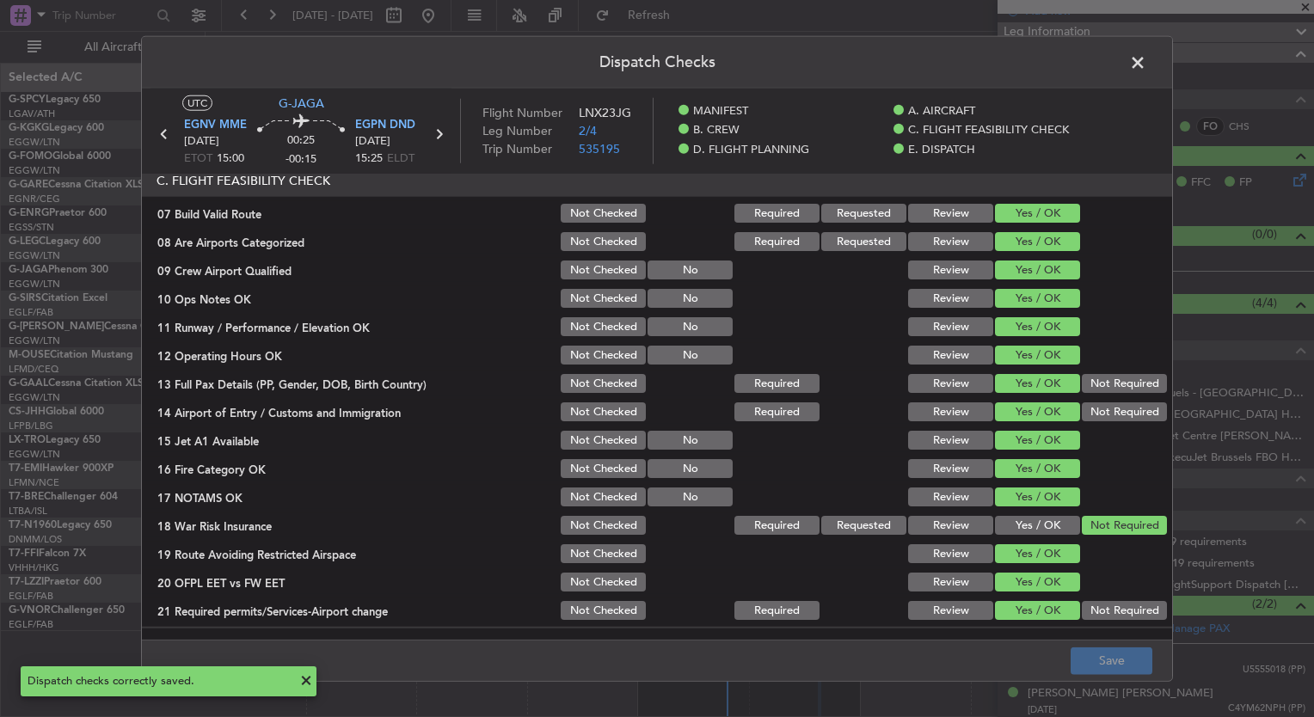
click at [1147, 61] on span at bounding box center [1147, 67] width 0 height 34
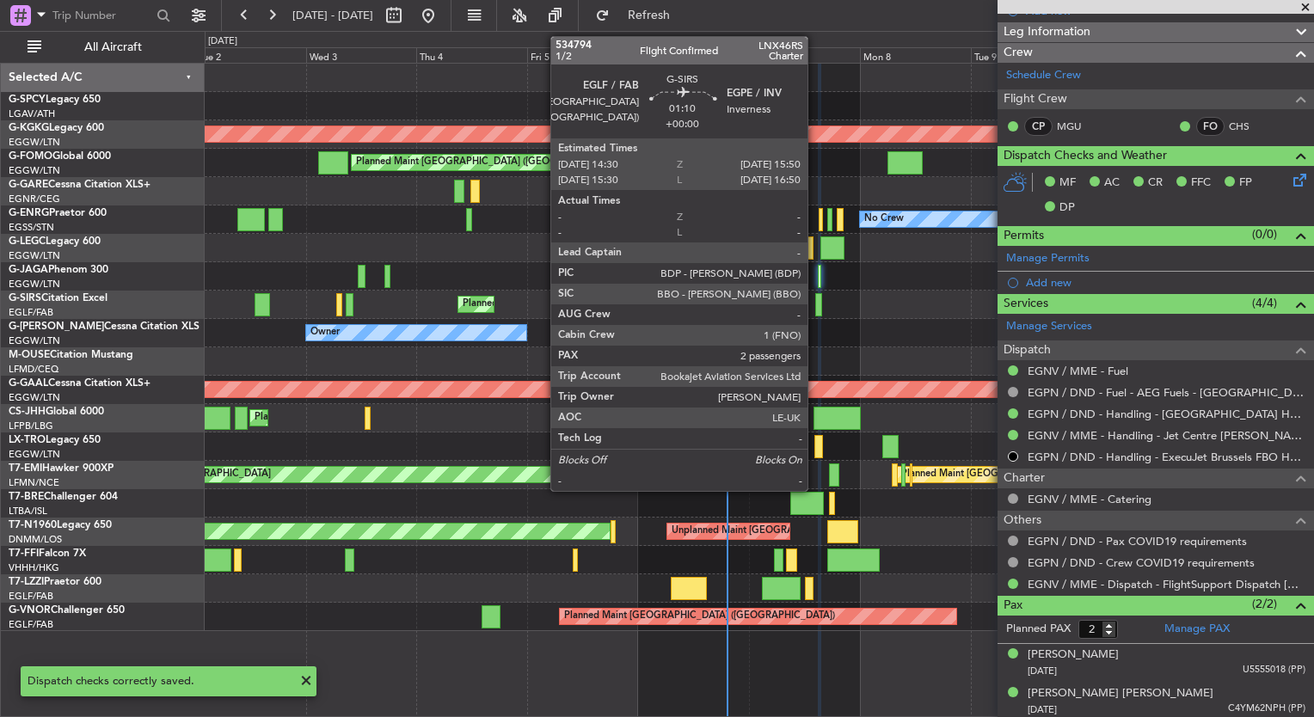
click at [818, 306] on div at bounding box center [819, 304] width 7 height 23
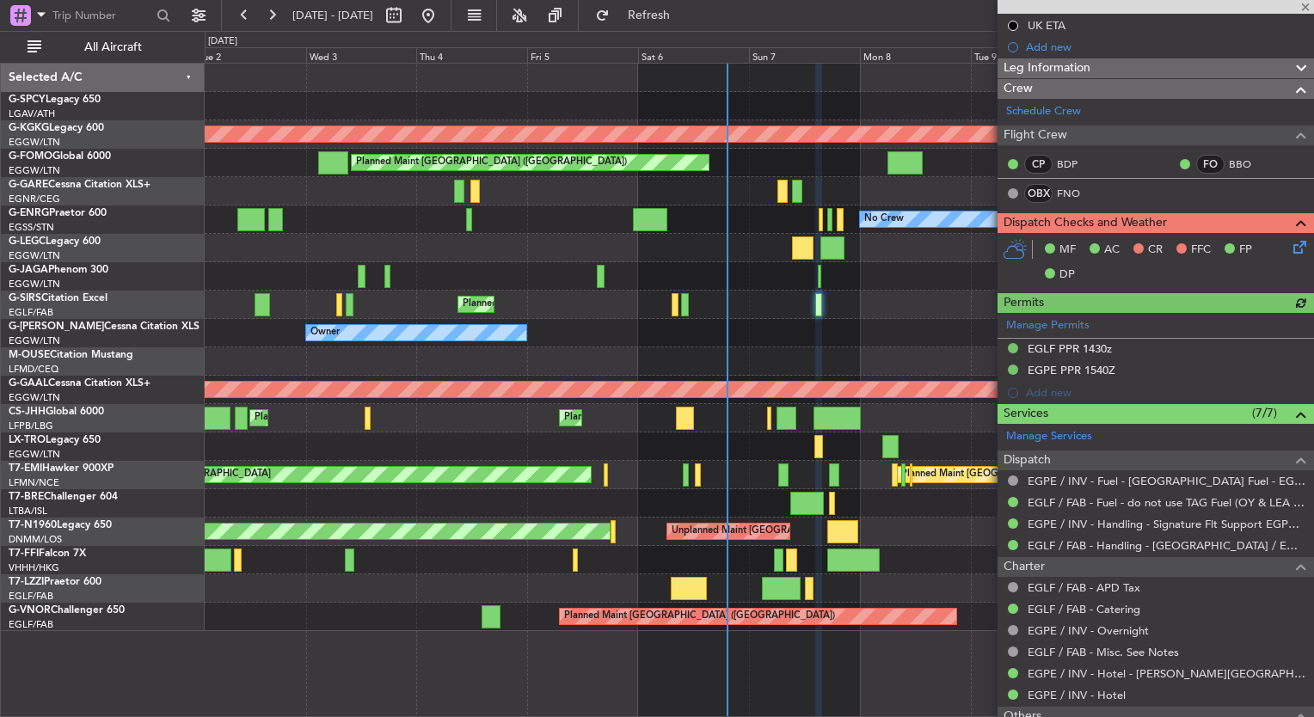
scroll to position [200, 0]
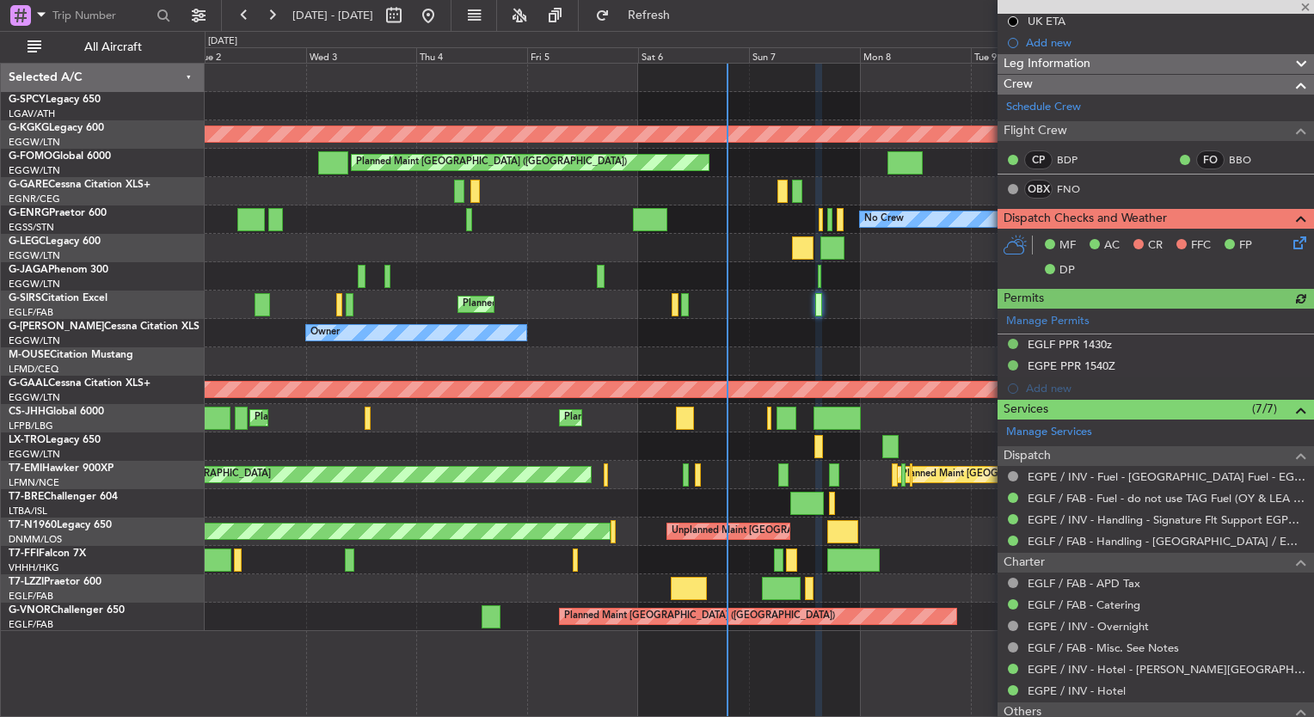
click at [1290, 239] on icon at bounding box center [1297, 240] width 14 height 14
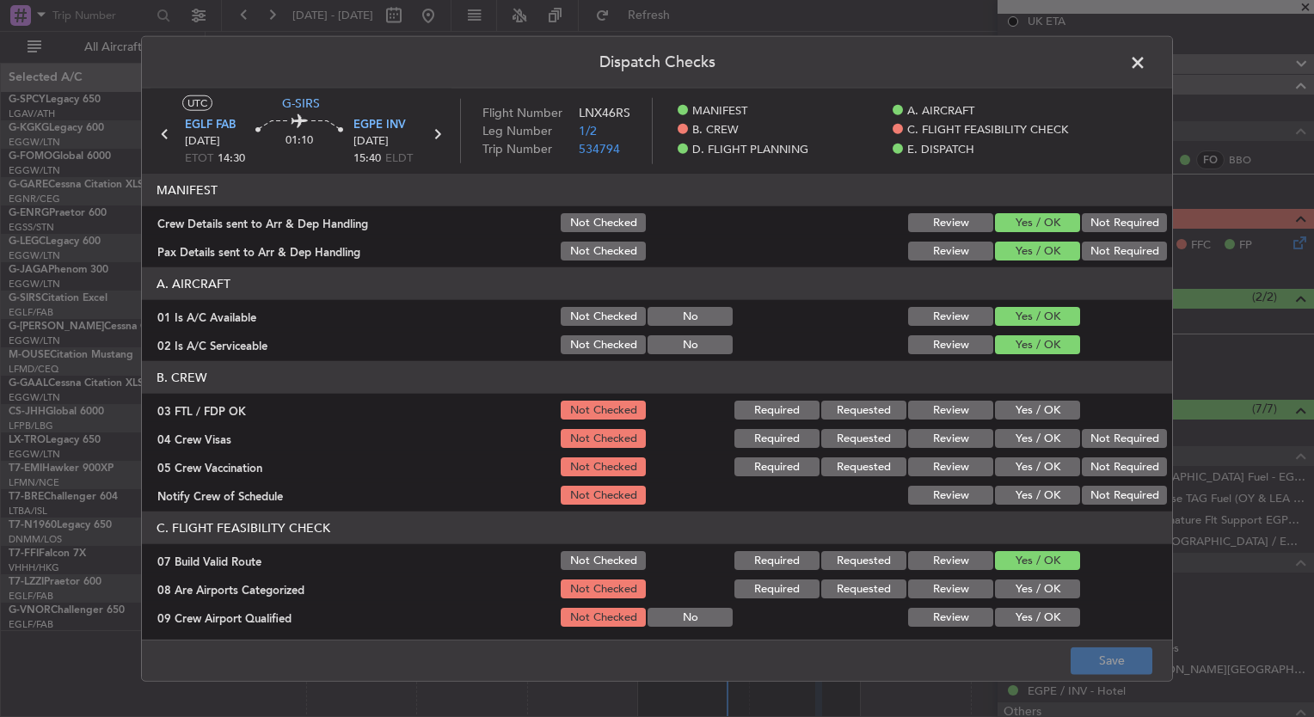
click at [1002, 415] on button "Yes / OK" at bounding box center [1037, 410] width 85 height 19
click at [1005, 432] on button "Yes / OK" at bounding box center [1037, 438] width 85 height 19
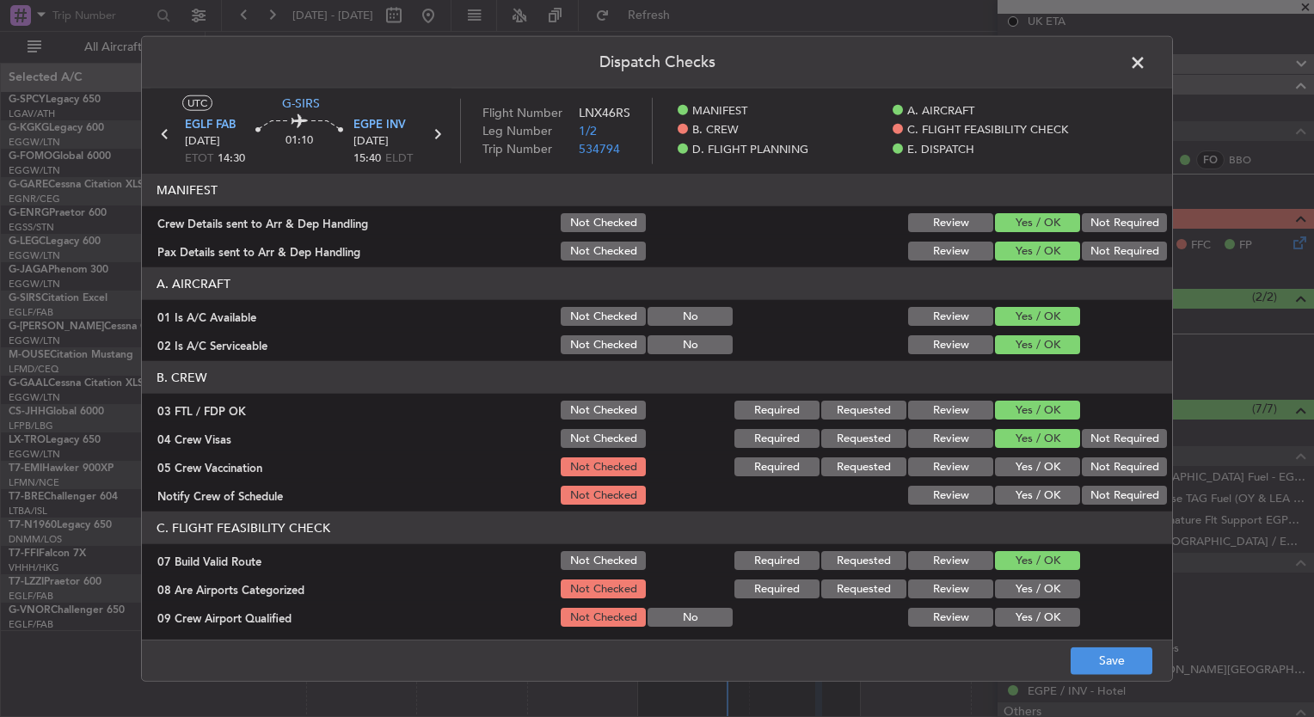
click at [1008, 455] on div "Yes / OK" at bounding box center [1036, 467] width 87 height 24
click at [1015, 474] on button "Yes / OK" at bounding box center [1037, 467] width 85 height 19
click at [1021, 495] on button "Yes / OK" at bounding box center [1037, 495] width 85 height 19
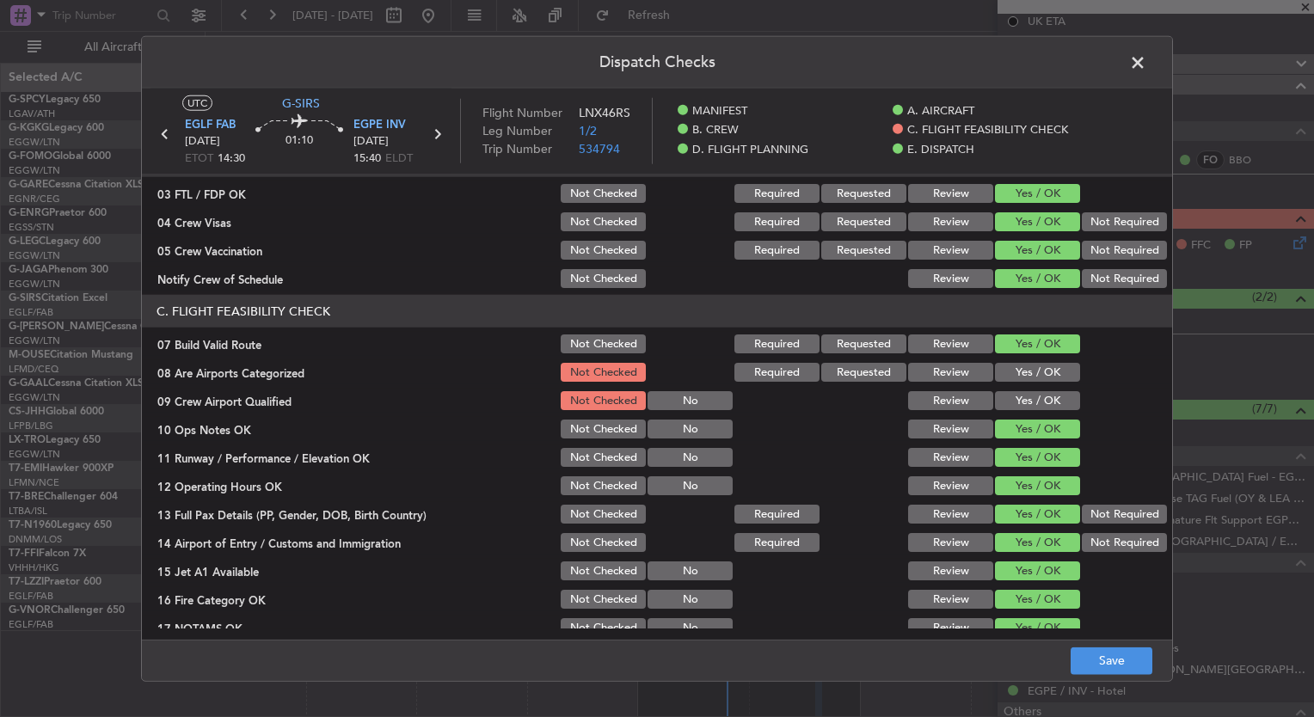
scroll to position [219, 0]
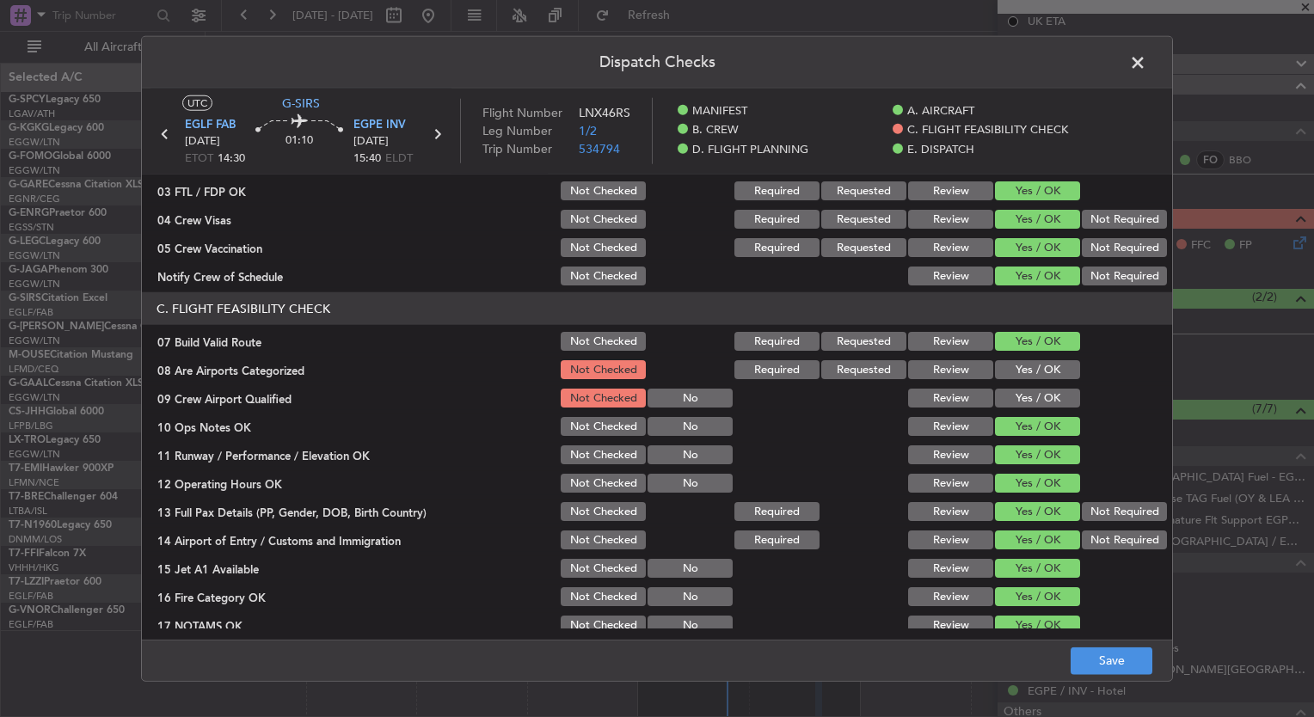
click at [1011, 358] on div "Yes / OK" at bounding box center [1036, 370] width 87 height 24
click at [1019, 371] on button "Yes / OK" at bounding box center [1037, 369] width 85 height 19
click at [1025, 389] on button "Yes / OK" at bounding box center [1037, 398] width 85 height 19
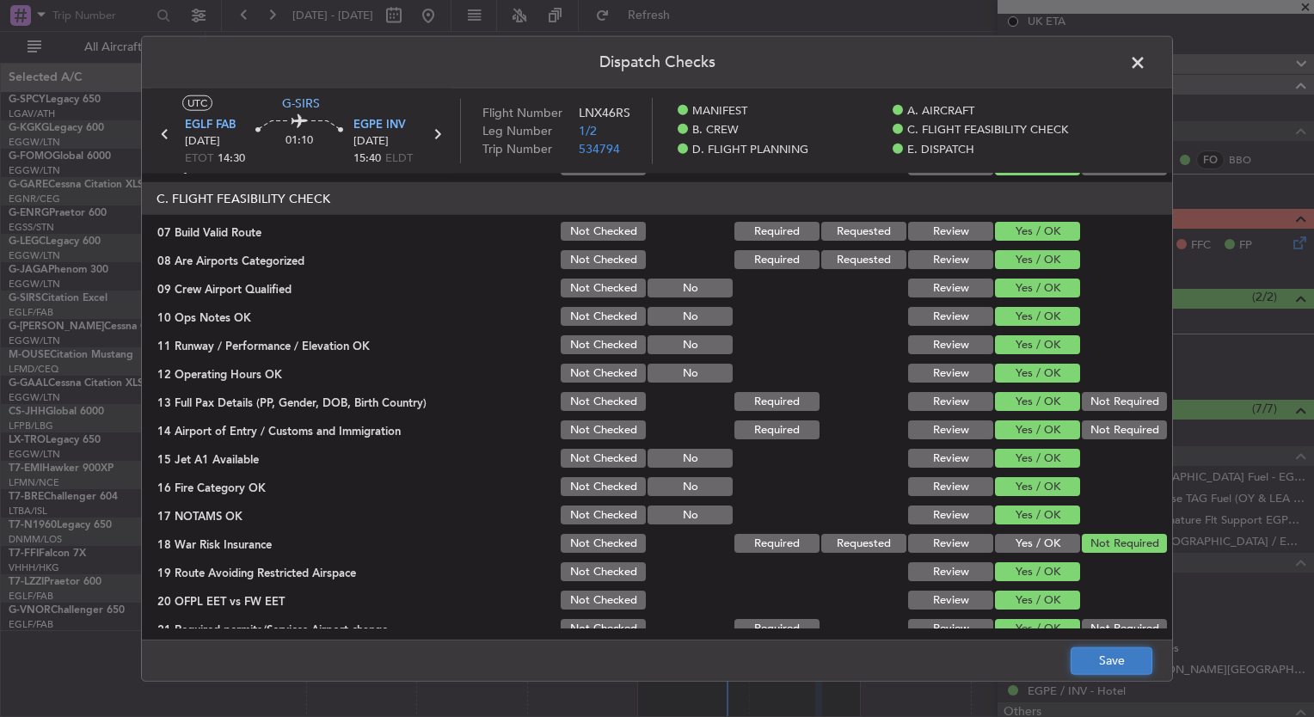
click at [1117, 656] on button "Save" at bounding box center [1112, 661] width 82 height 28
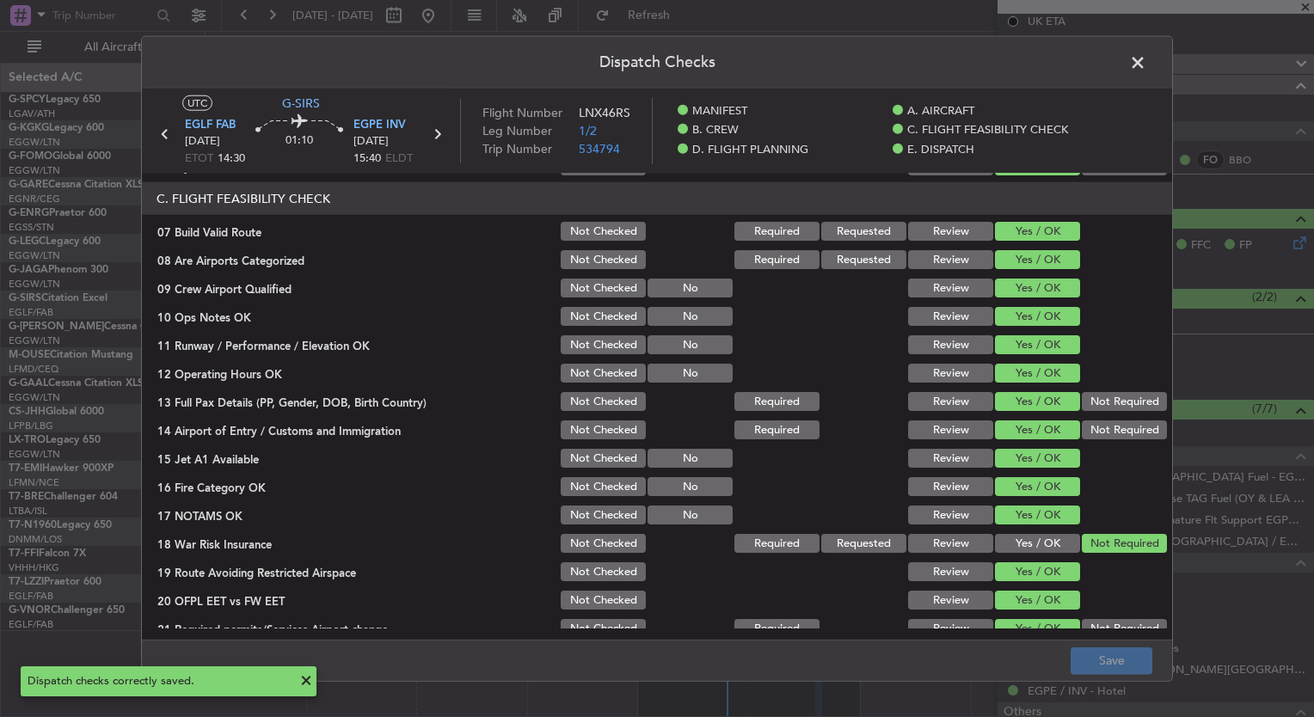
click at [1147, 64] on span at bounding box center [1147, 67] width 0 height 34
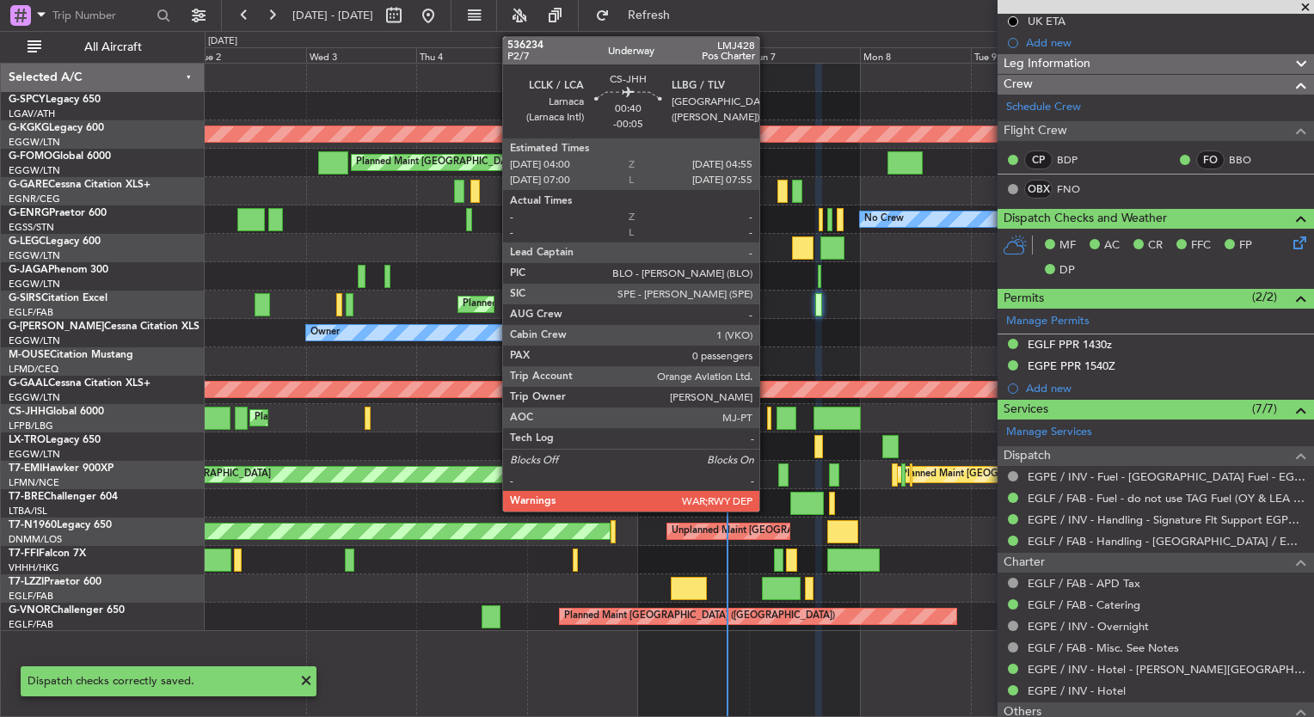
click at [769, 422] on div at bounding box center [769, 418] width 4 height 23
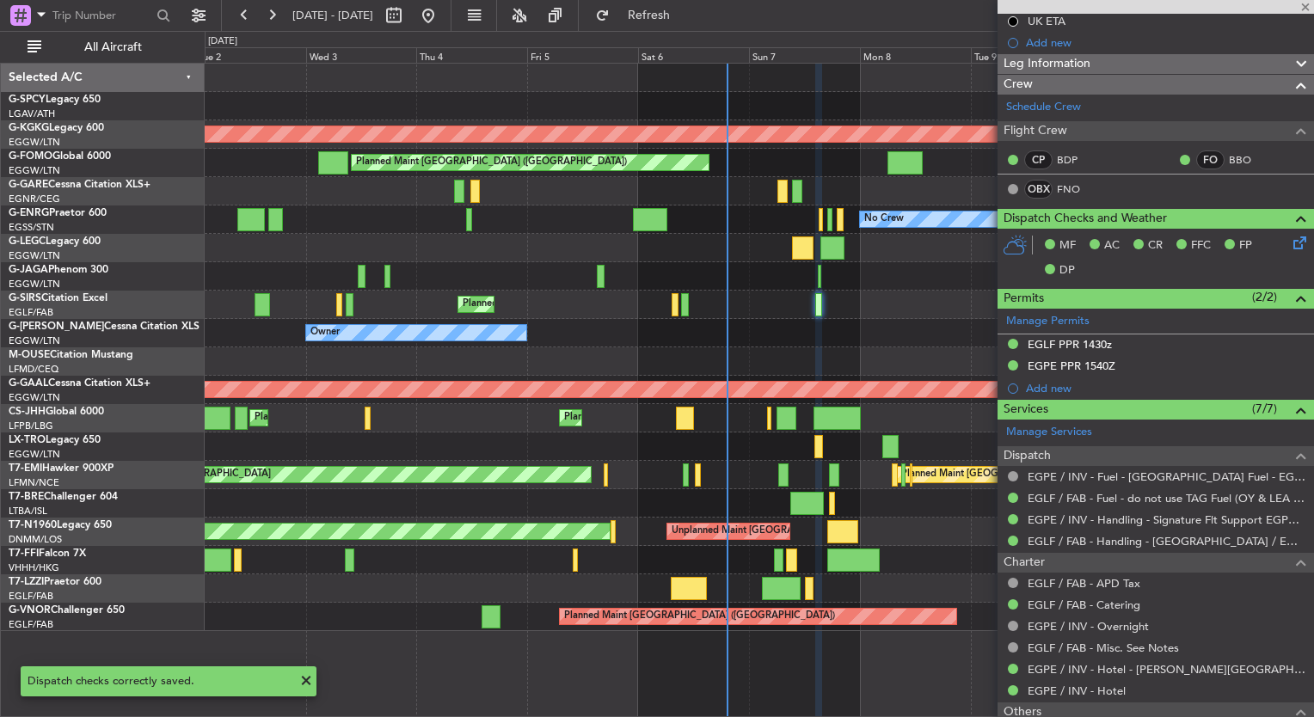
type input "-00:05"
type input "0"
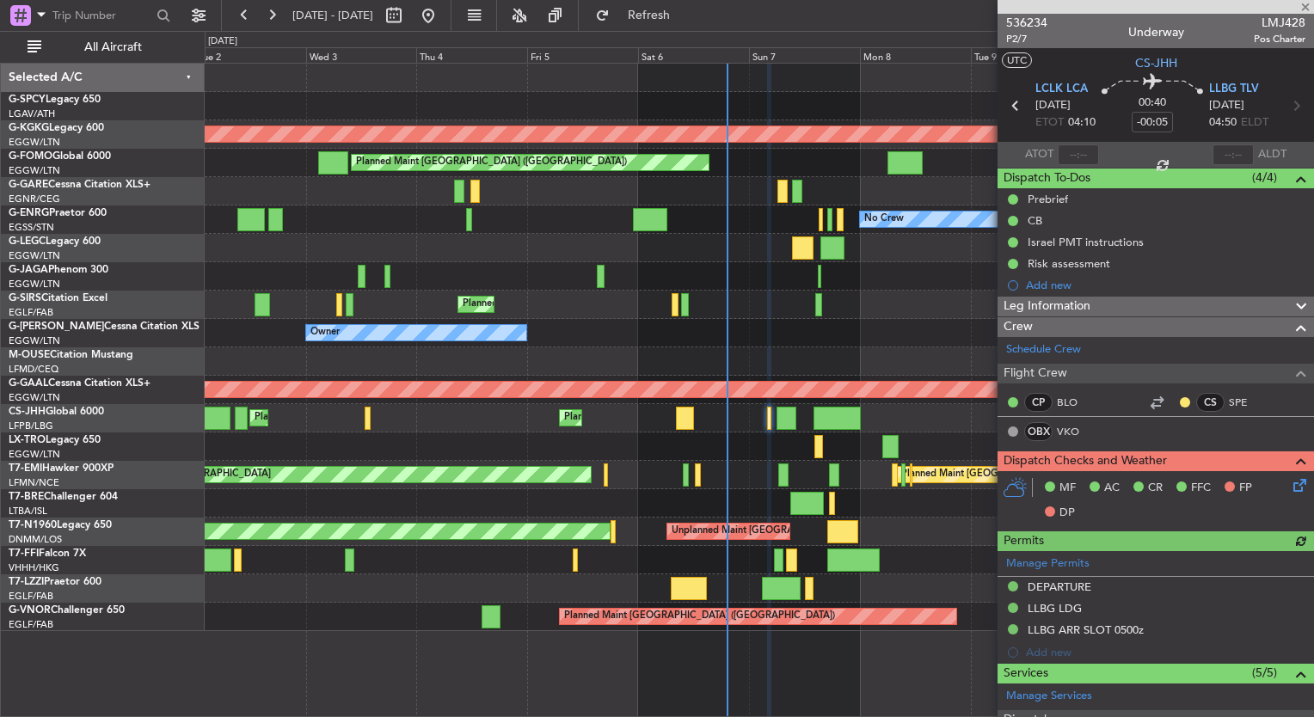
click at [1290, 486] on icon at bounding box center [1297, 483] width 14 height 14
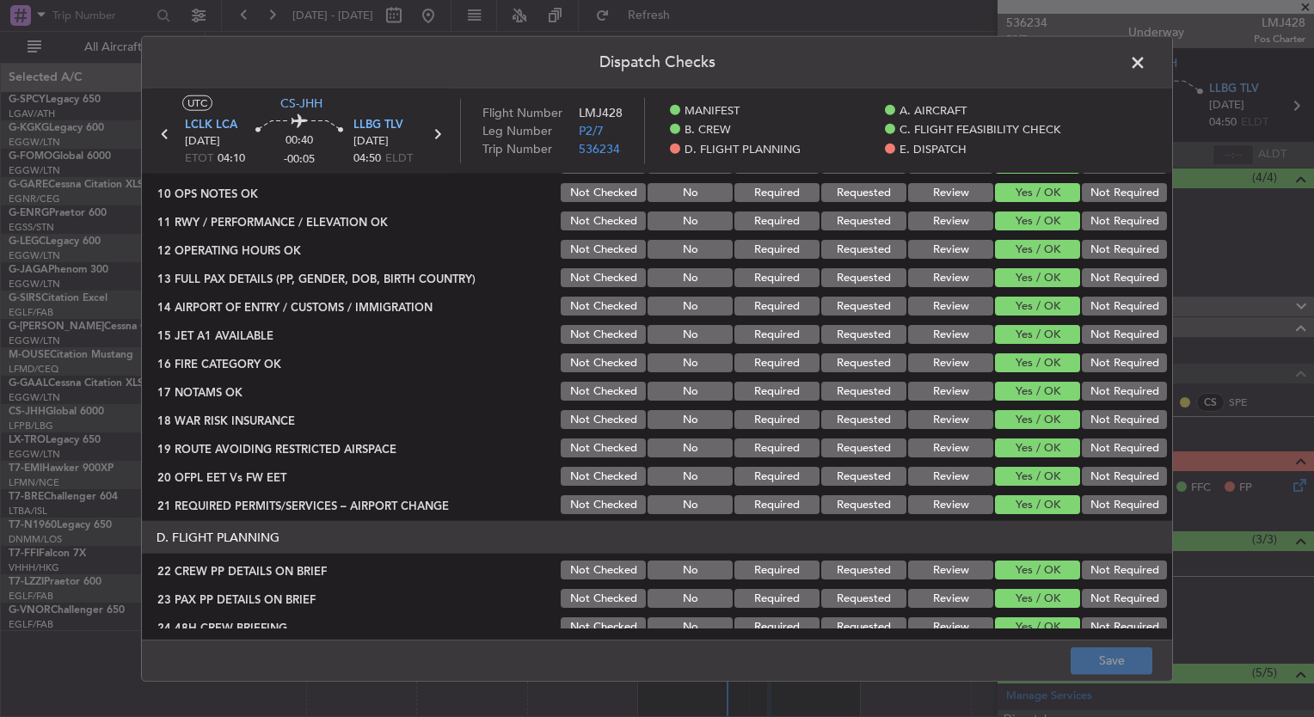
scroll to position [483, 0]
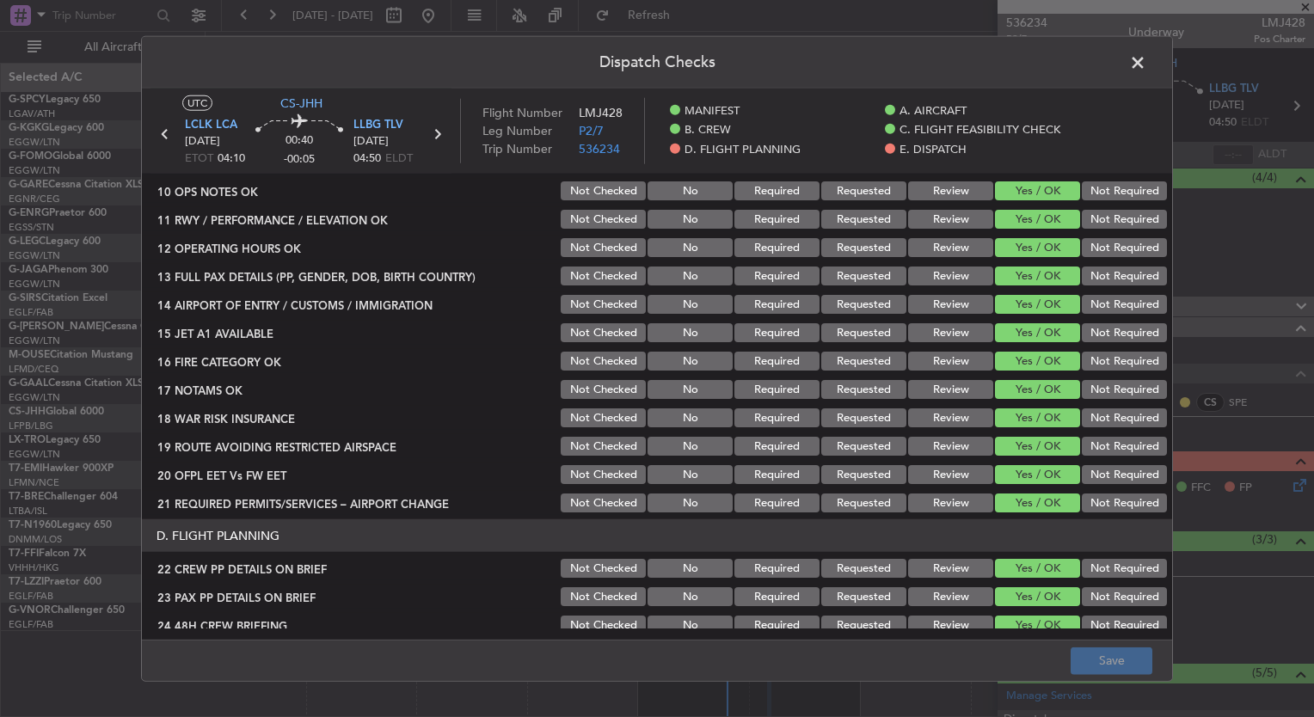
click at [1147, 65] on span at bounding box center [1147, 67] width 0 height 34
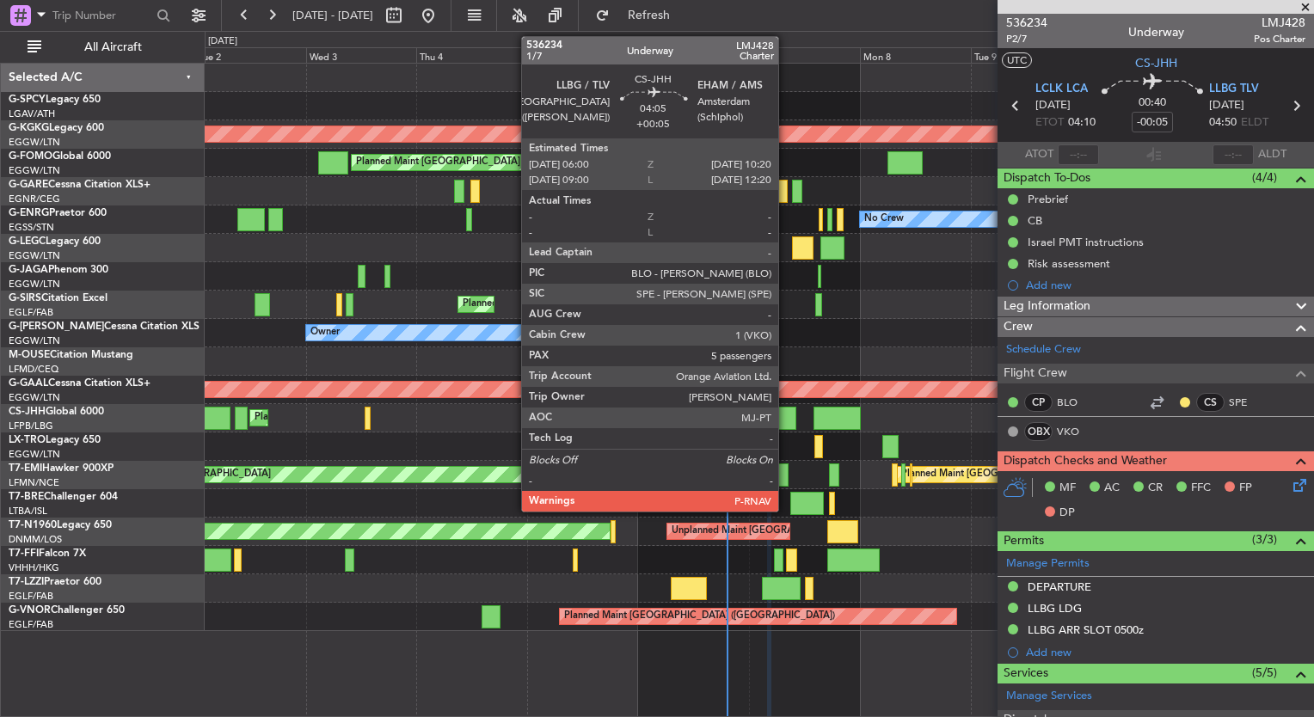
click at [787, 424] on div at bounding box center [787, 418] width 21 height 23
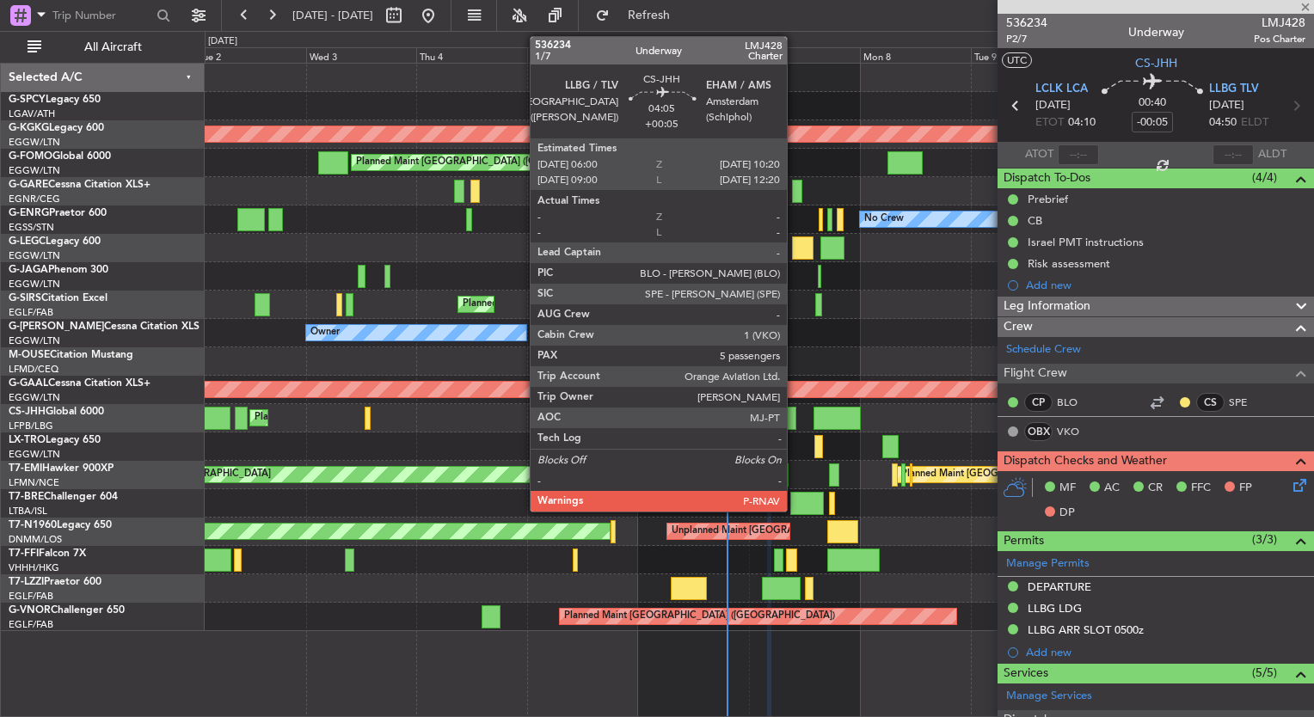
type input "+00:05"
type input "5"
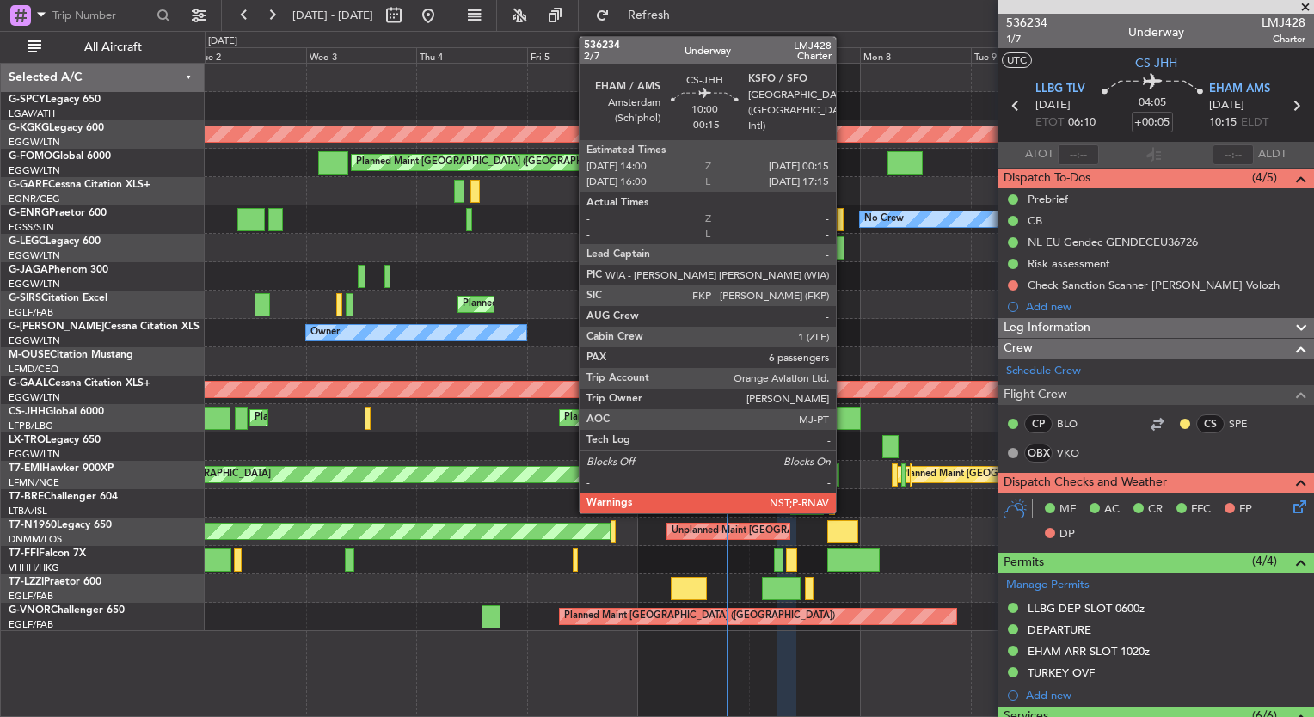
click at [845, 412] on div at bounding box center [838, 418] width 48 height 23
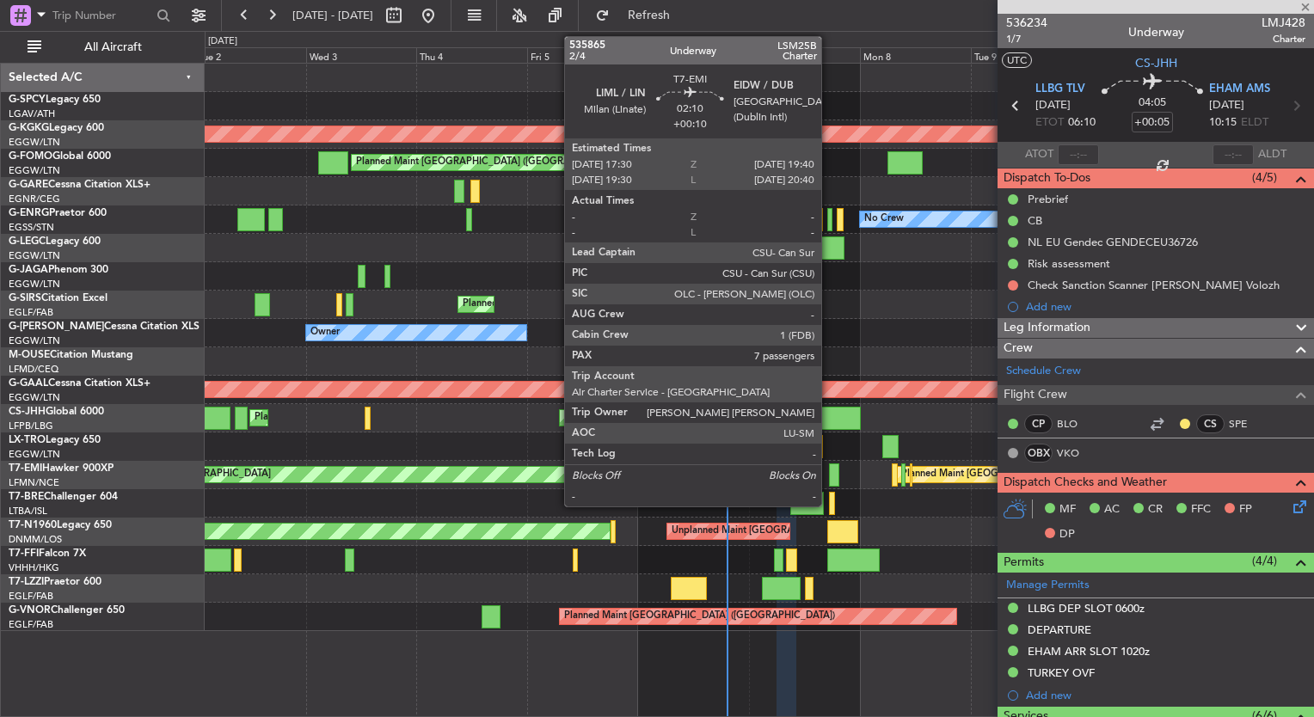
type input "-00:15"
type input "6"
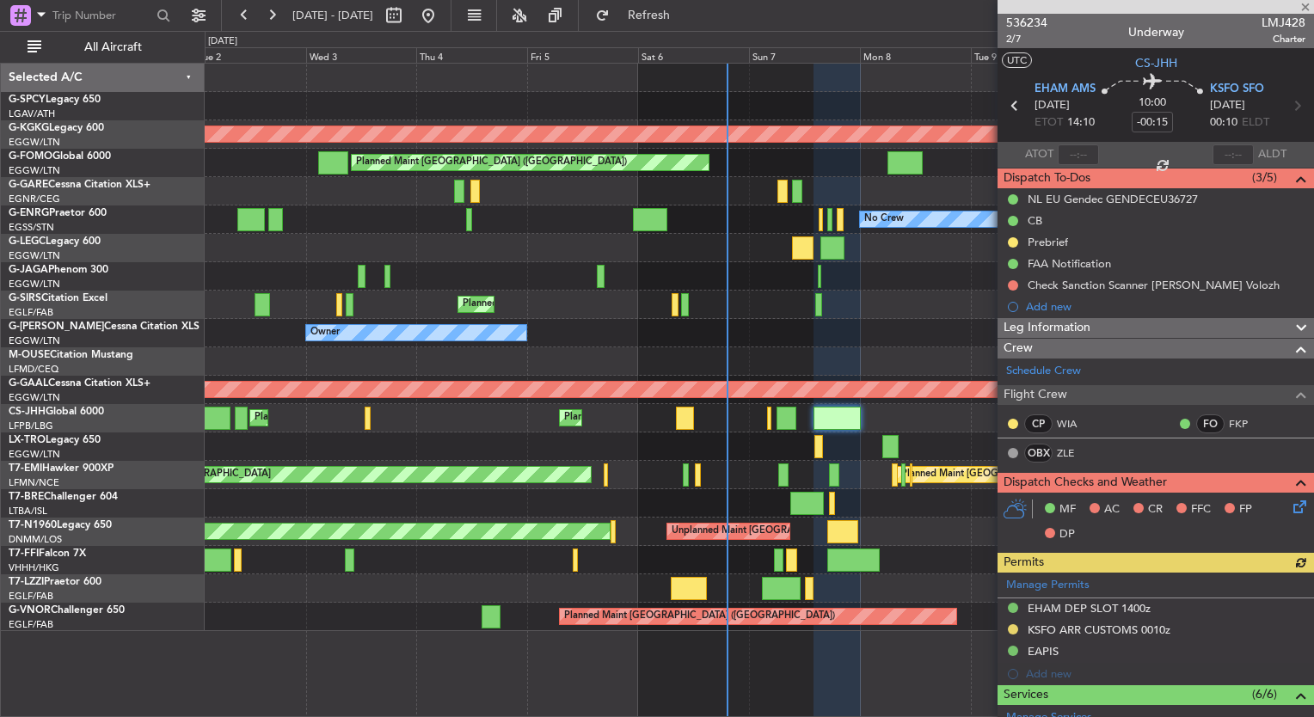
click at [1290, 503] on icon at bounding box center [1297, 504] width 14 height 14
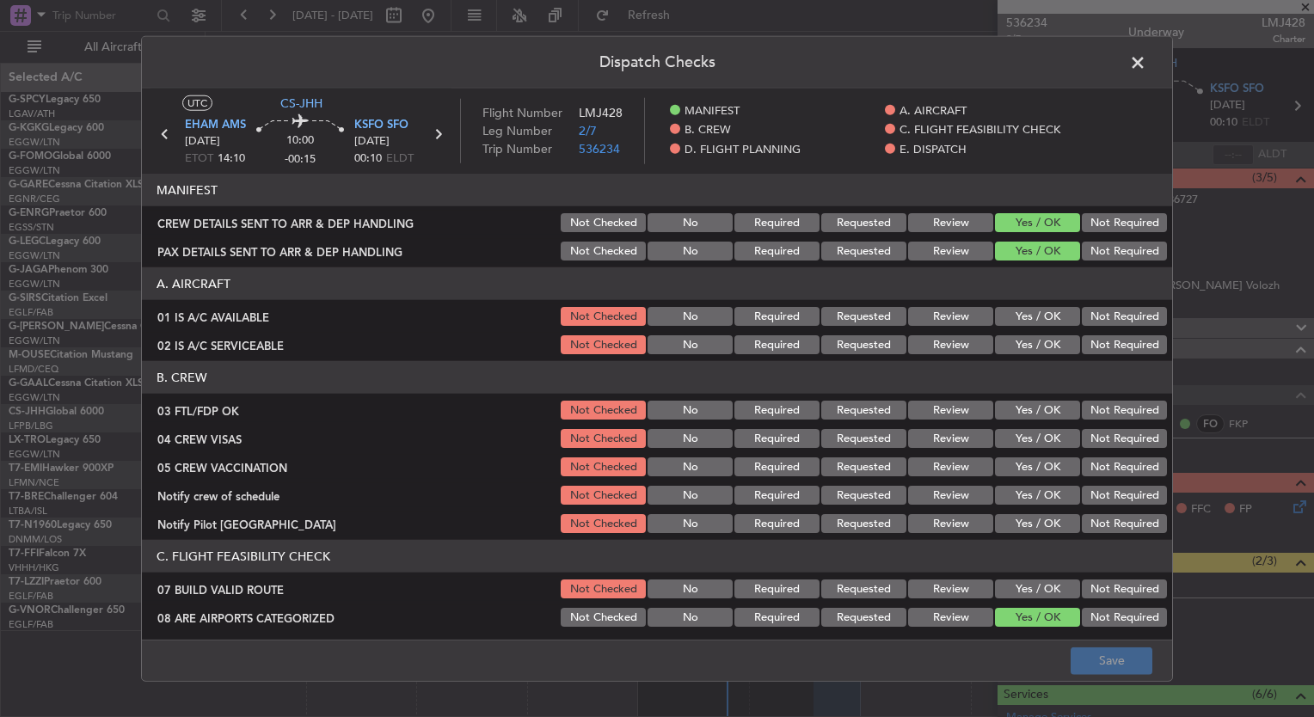
click at [1042, 312] on button "Yes / OK" at bounding box center [1037, 316] width 85 height 19
click at [1039, 348] on button "Yes / OK" at bounding box center [1037, 344] width 85 height 19
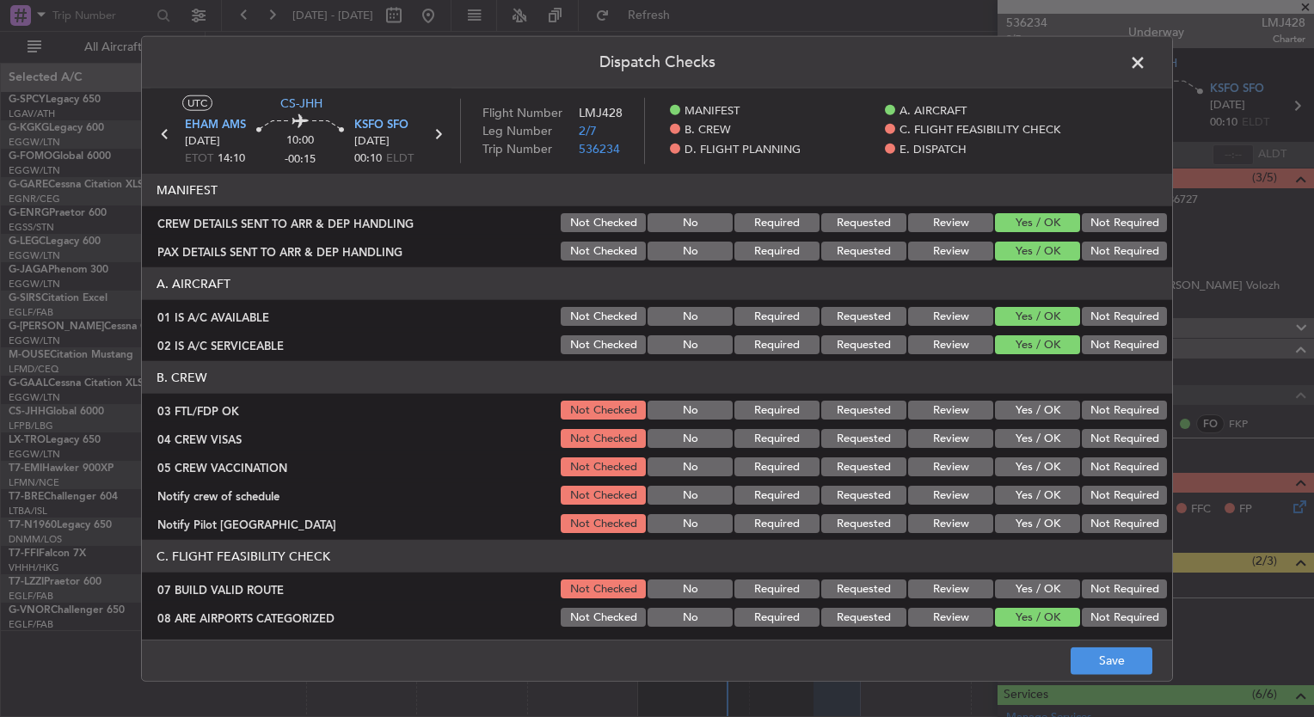
click at [1036, 405] on button "Yes / OK" at bounding box center [1037, 410] width 85 height 19
click at [1040, 435] on button "Yes / OK" at bounding box center [1037, 438] width 85 height 19
click at [1042, 463] on button "Yes / OK" at bounding box center [1037, 467] width 85 height 19
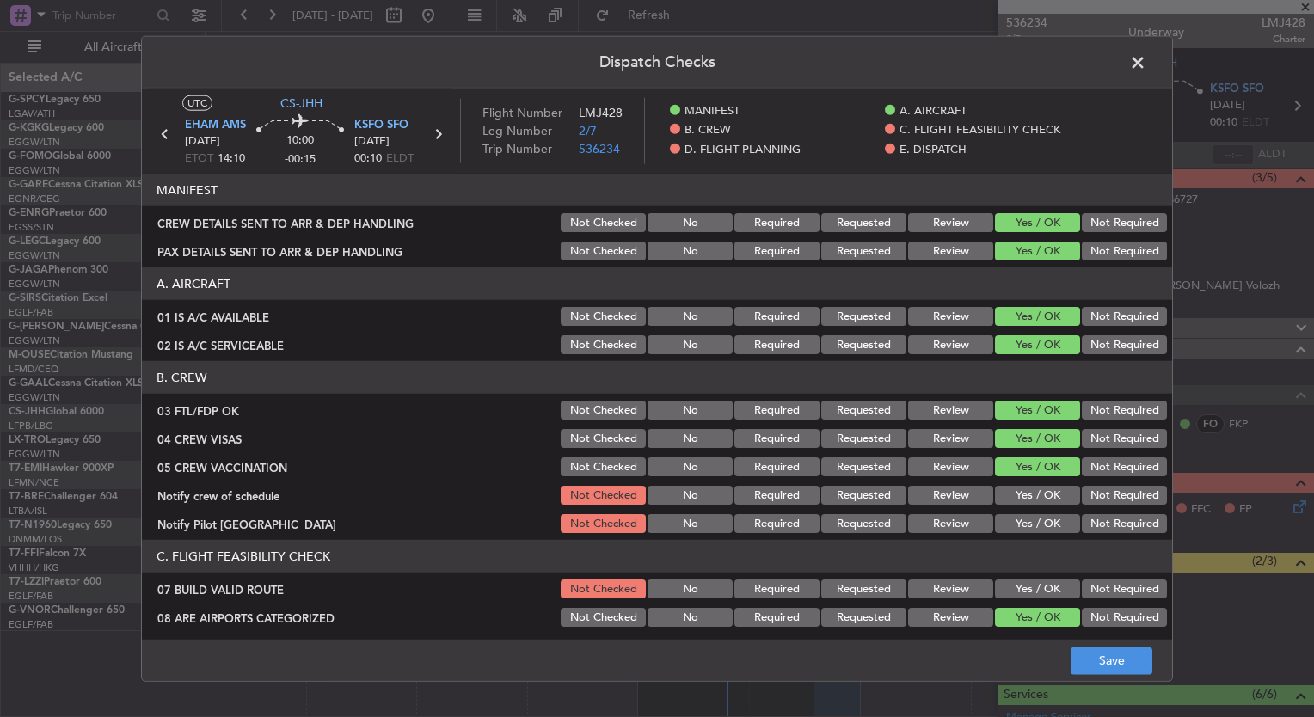
click at [1032, 492] on button "Yes / OK" at bounding box center [1037, 495] width 85 height 19
click at [1034, 504] on button "Yes / OK" at bounding box center [1037, 495] width 85 height 19
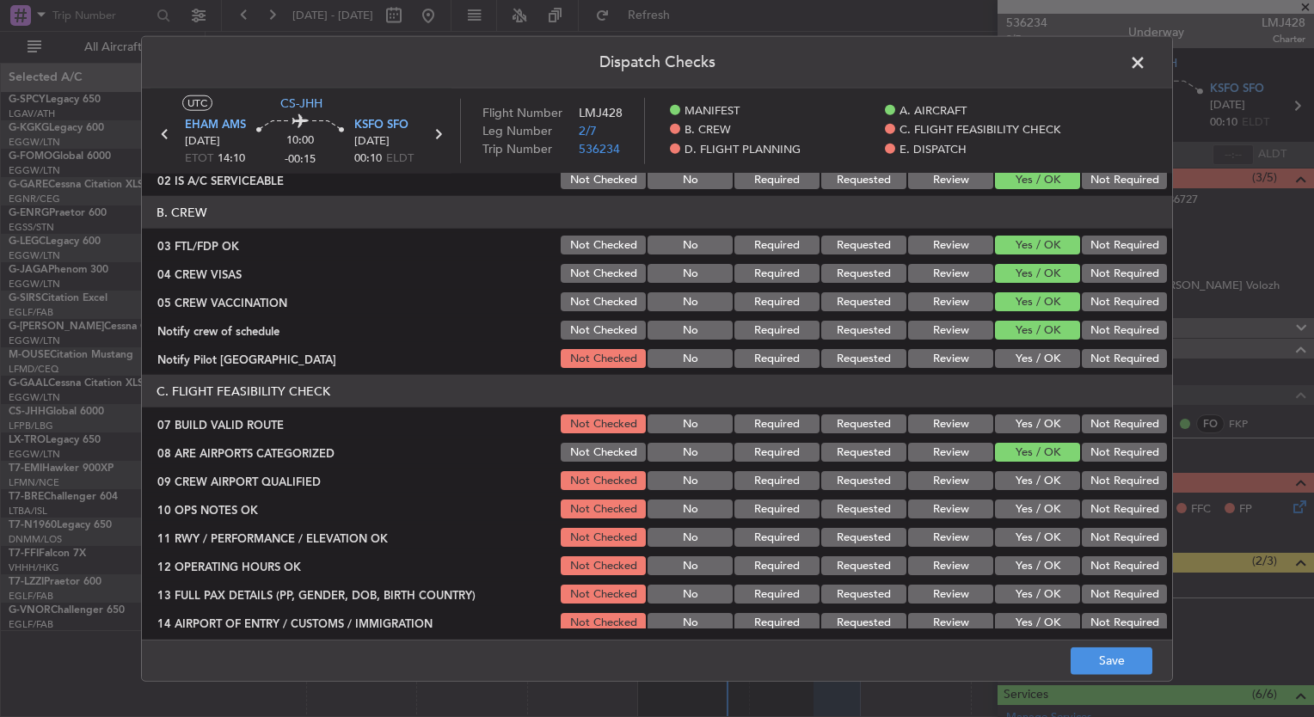
click at [1002, 357] on button "Yes / OK" at bounding box center [1037, 358] width 85 height 19
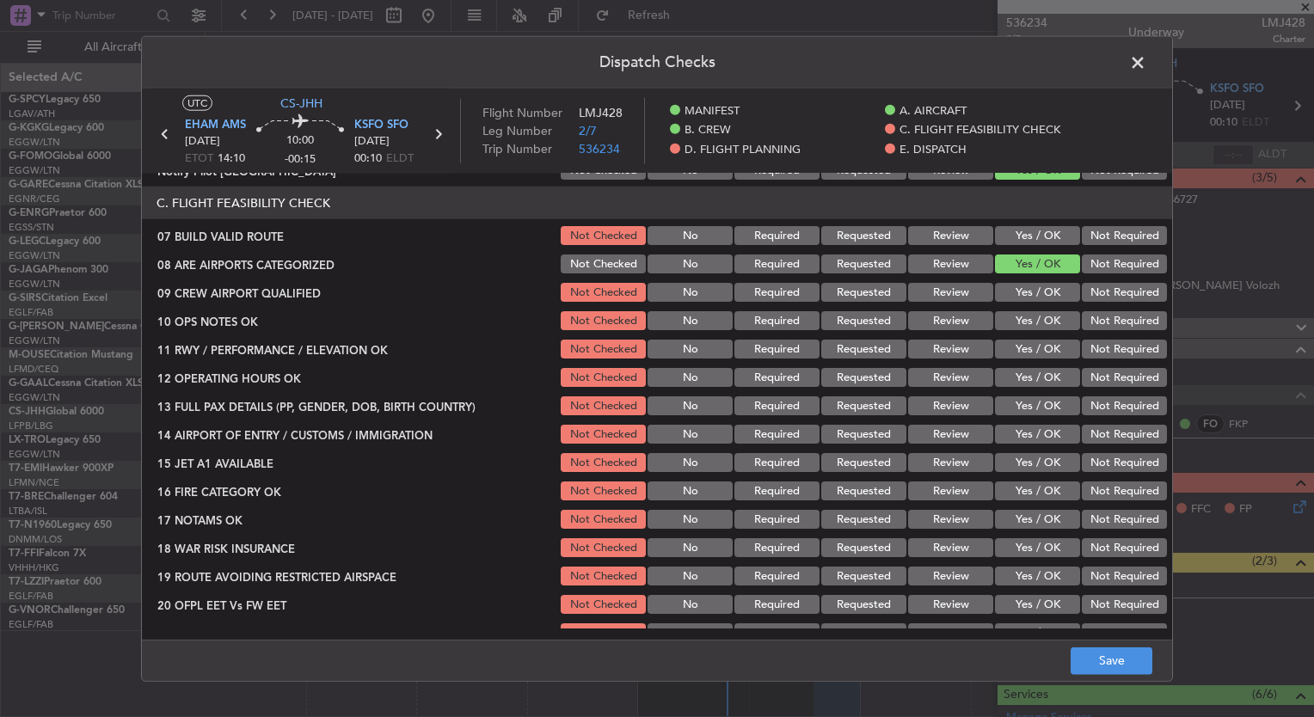
scroll to position [354, 0]
click at [1114, 656] on button "Save" at bounding box center [1112, 661] width 82 height 28
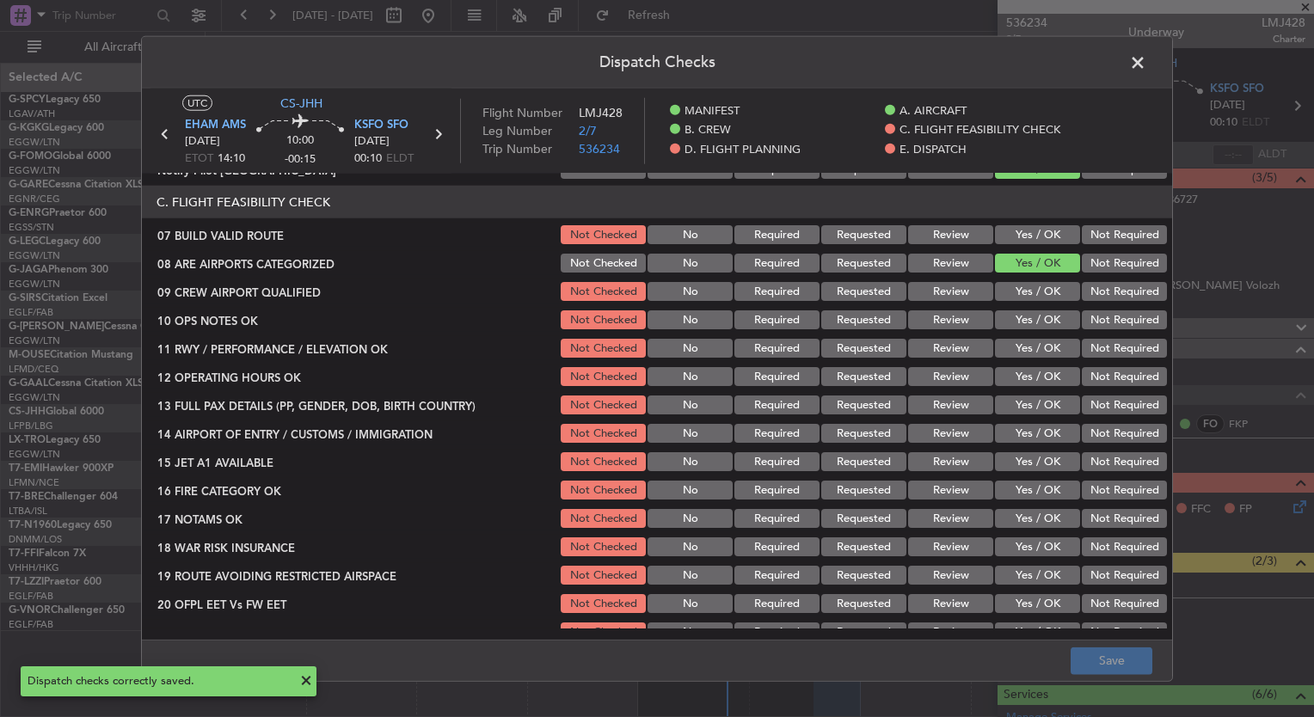
click at [1147, 58] on span at bounding box center [1147, 67] width 0 height 34
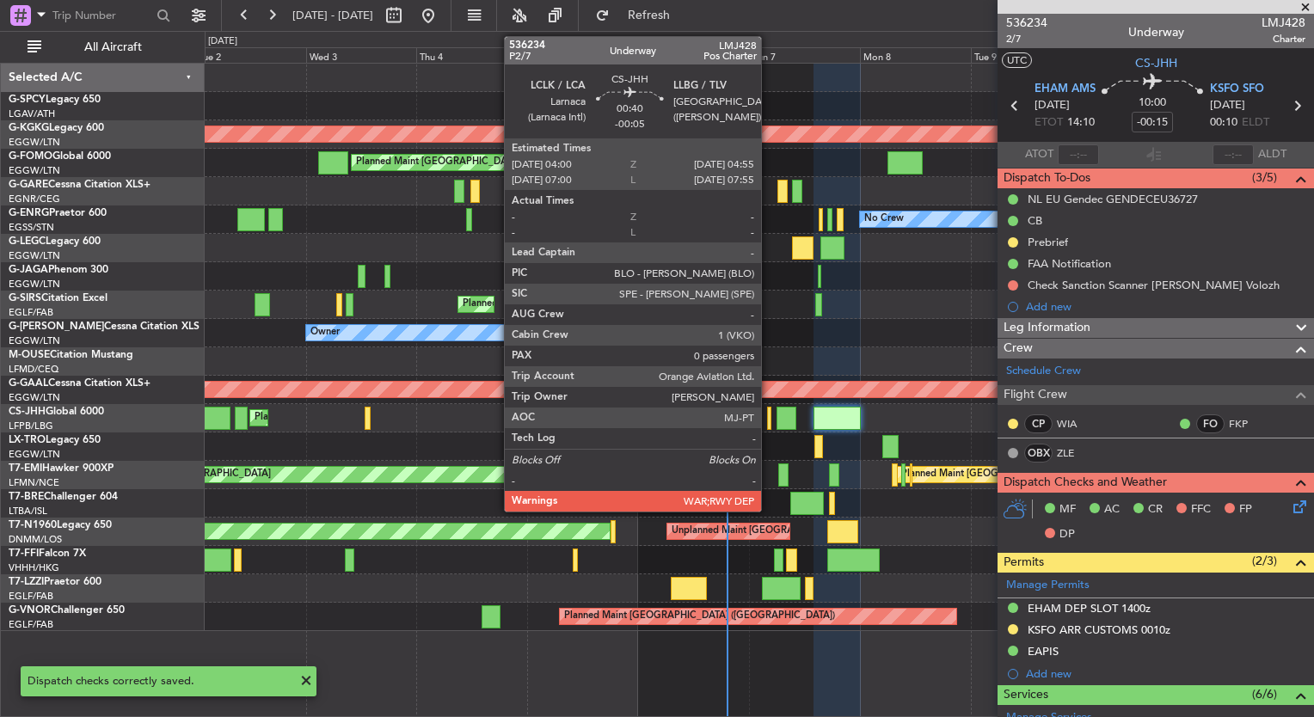
click at [769, 422] on div at bounding box center [769, 418] width 4 height 23
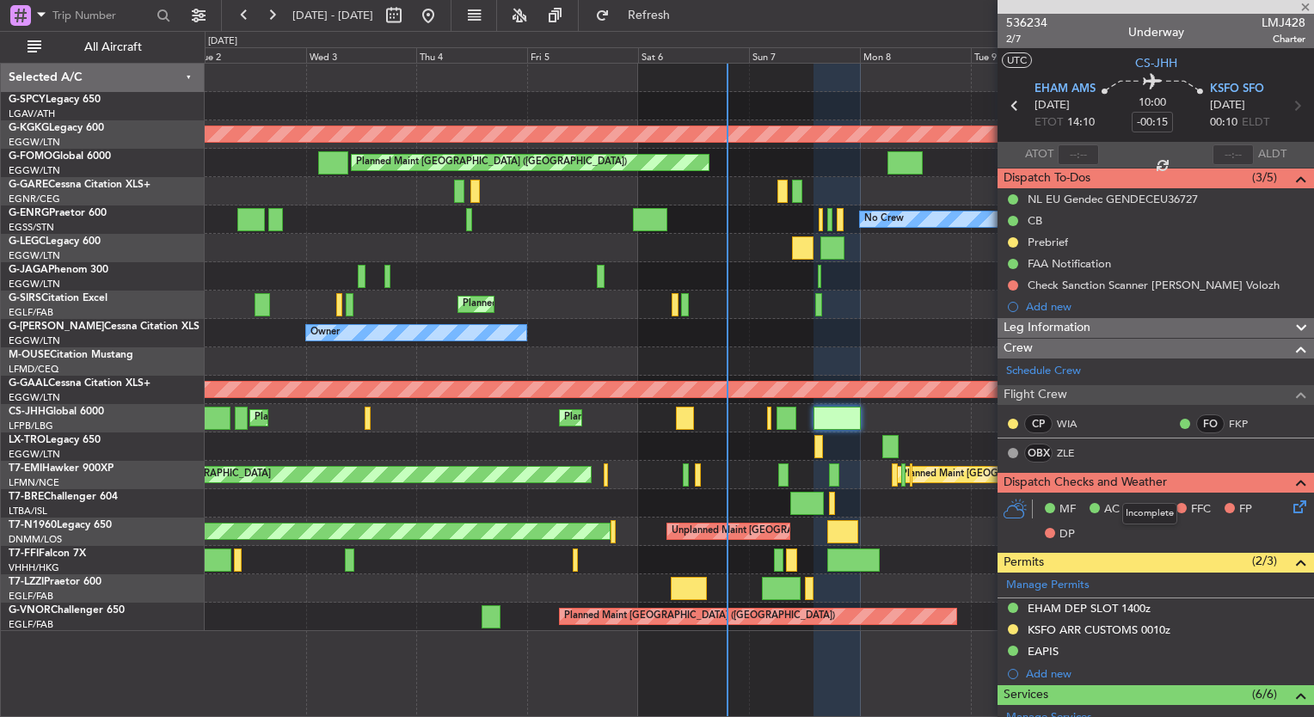
type input "-00:05"
type input "0"
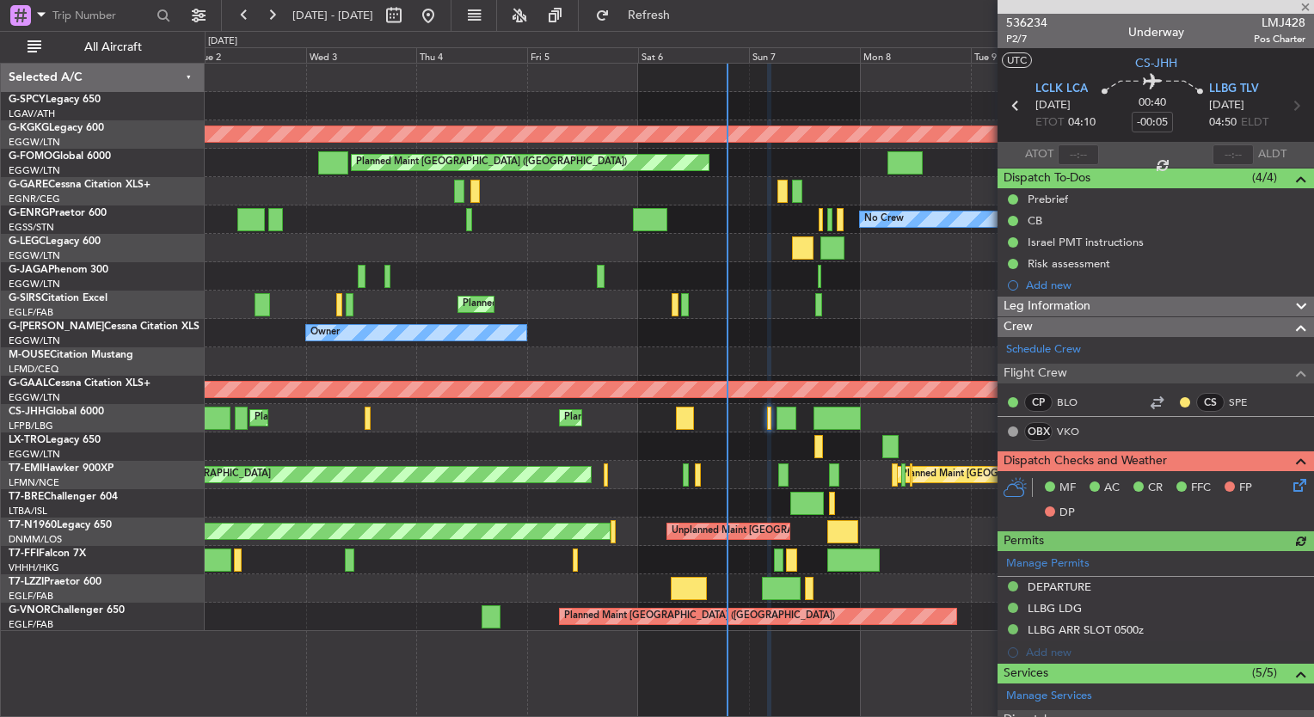
click at [1290, 483] on icon at bounding box center [1297, 483] width 14 height 14
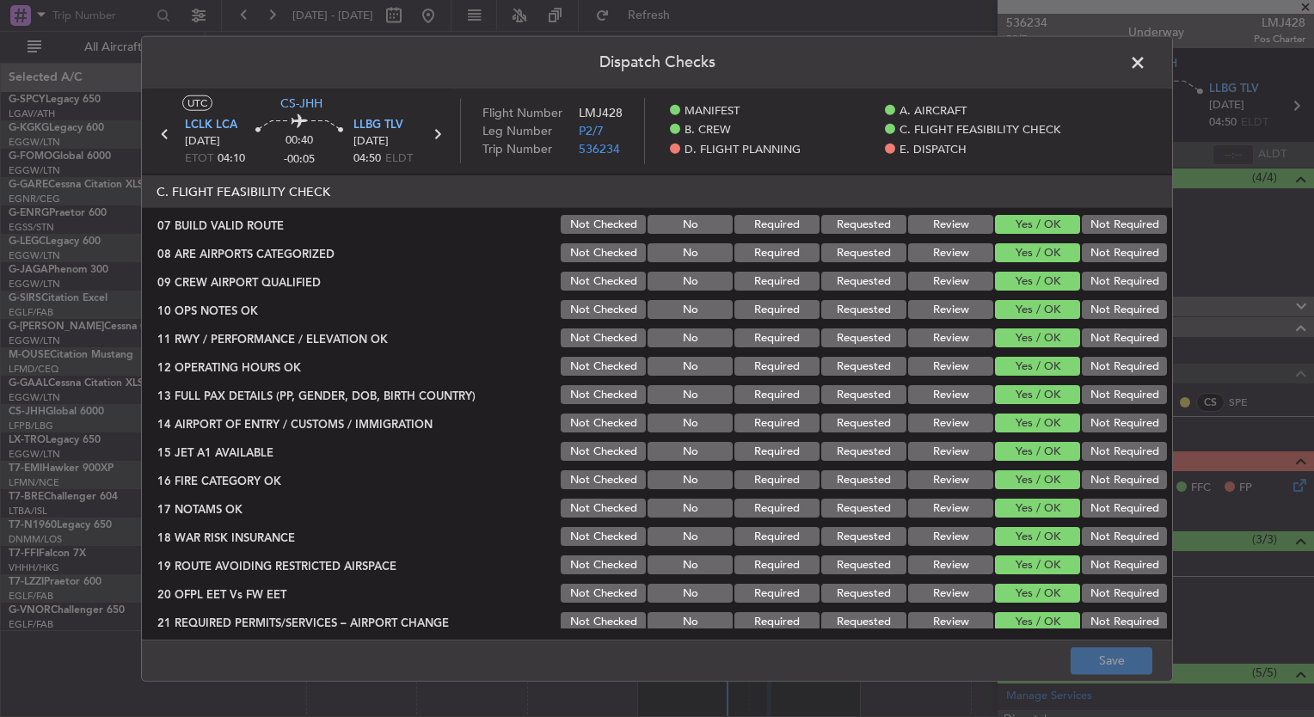
scroll to position [365, 0]
click at [1147, 67] on span at bounding box center [1147, 67] width 0 height 34
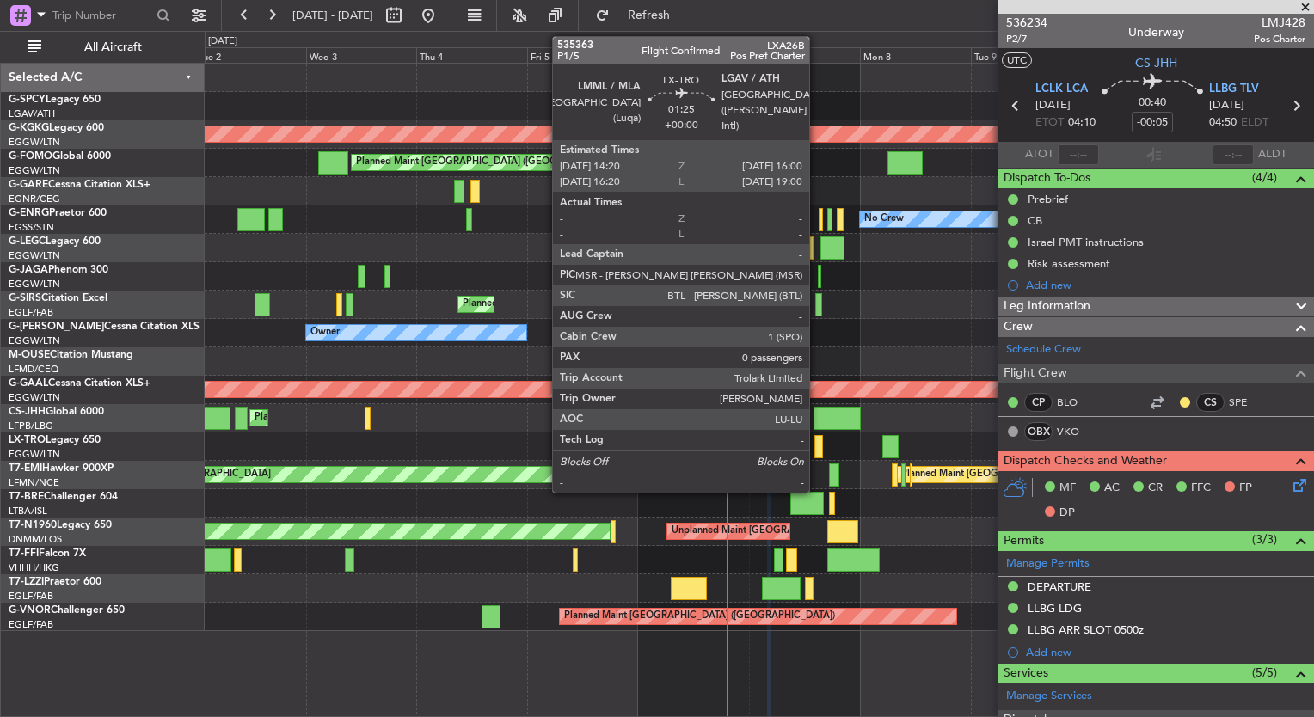
click at [817, 456] on div at bounding box center [819, 446] width 8 height 23
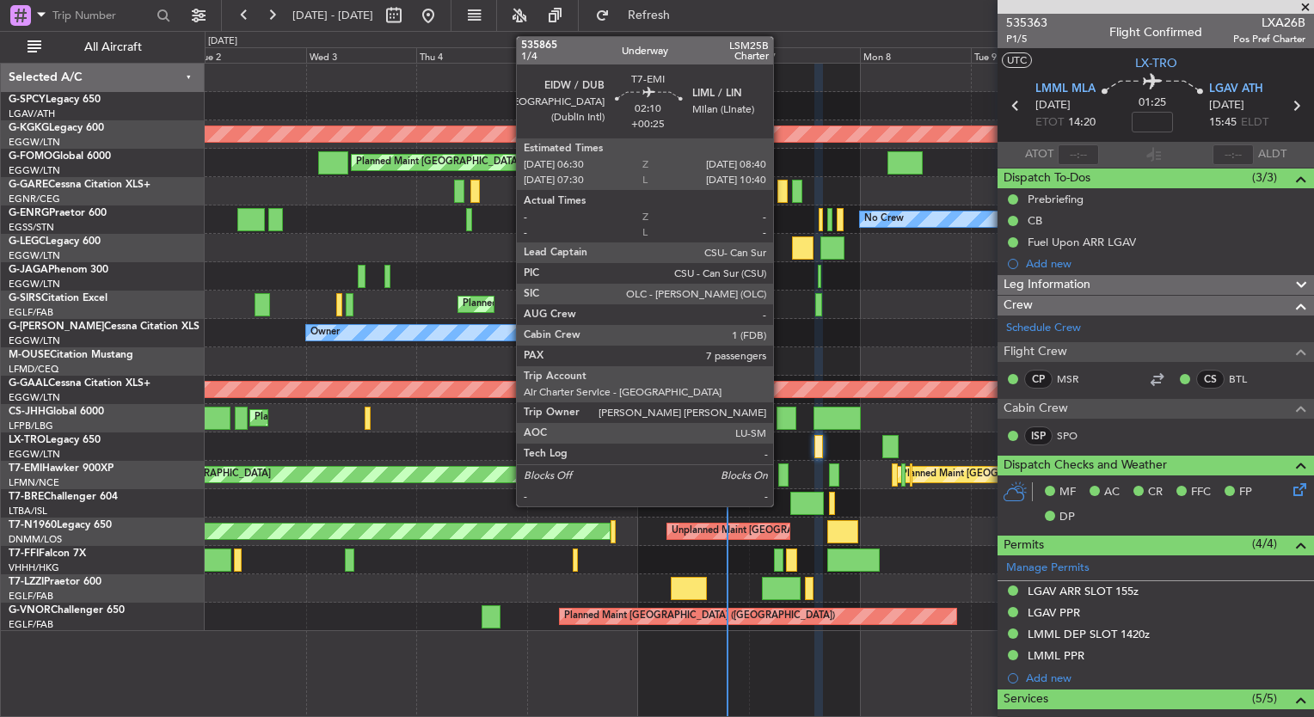
click at [781, 471] on div at bounding box center [784, 475] width 10 height 23
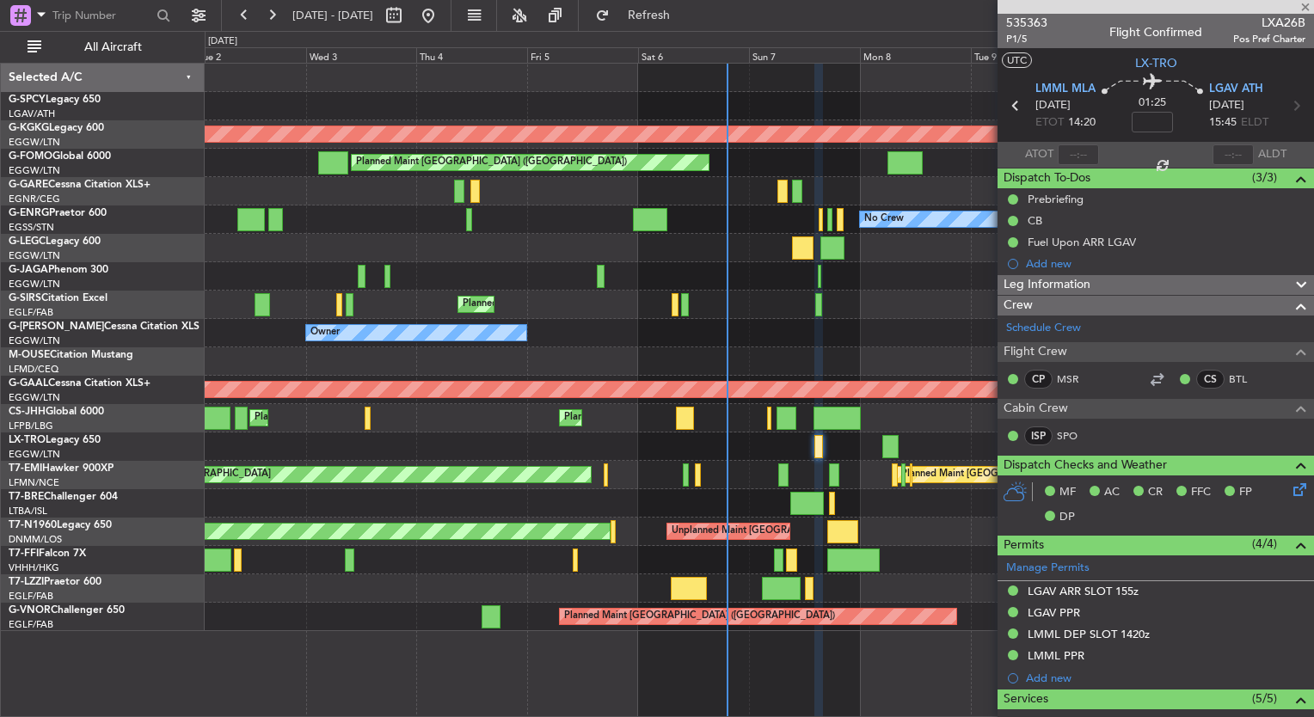
type input "+00:25"
type input "7"
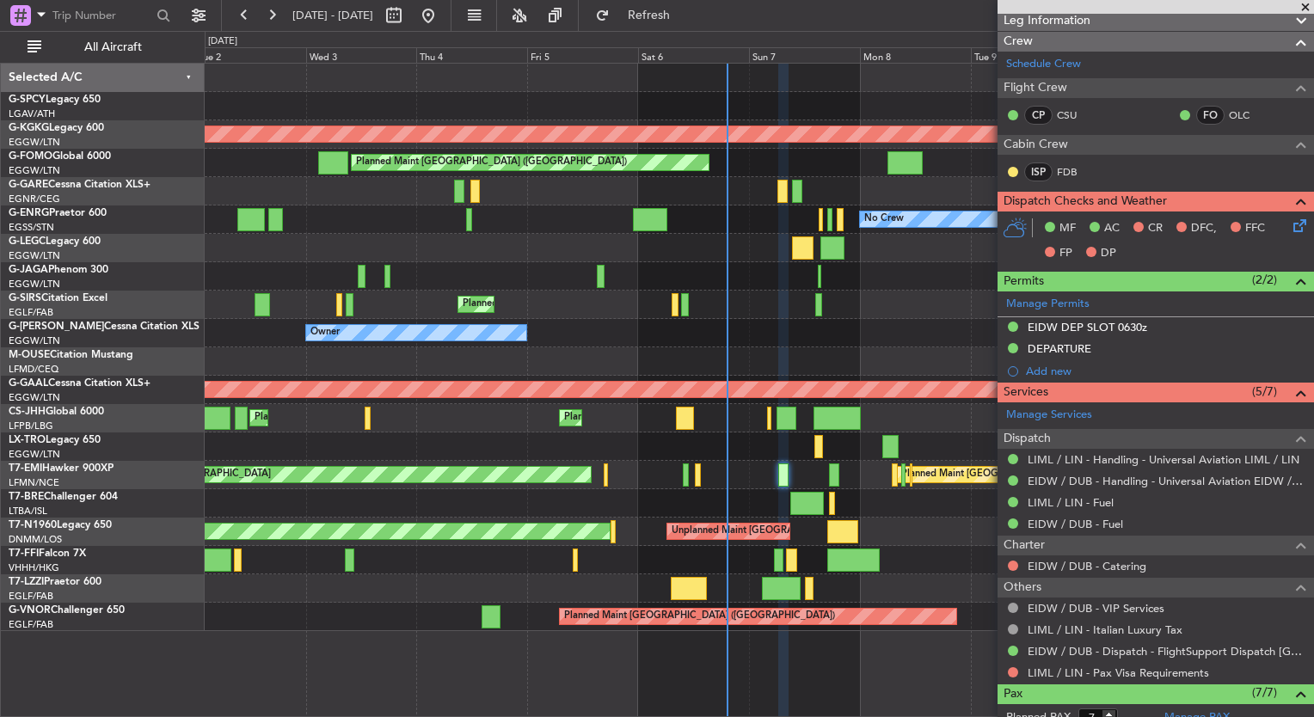
scroll to position [375, 0]
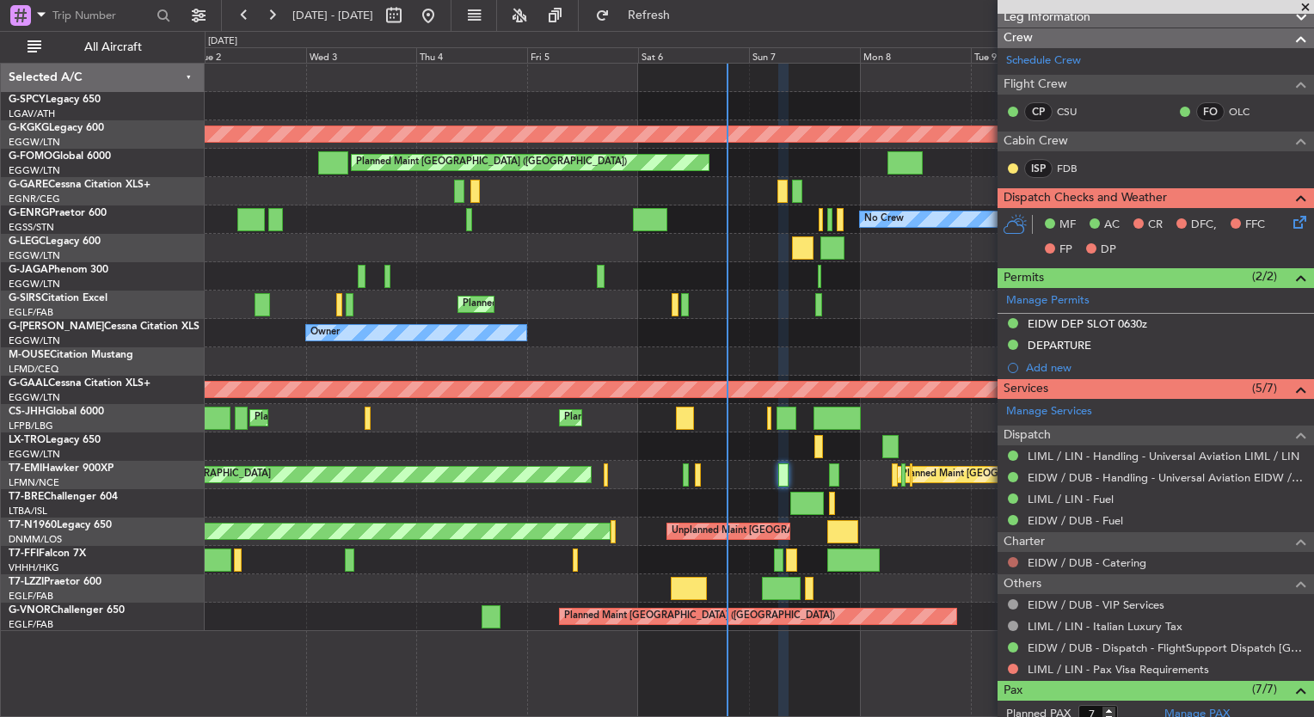
click at [1015, 559] on button at bounding box center [1013, 562] width 10 height 10
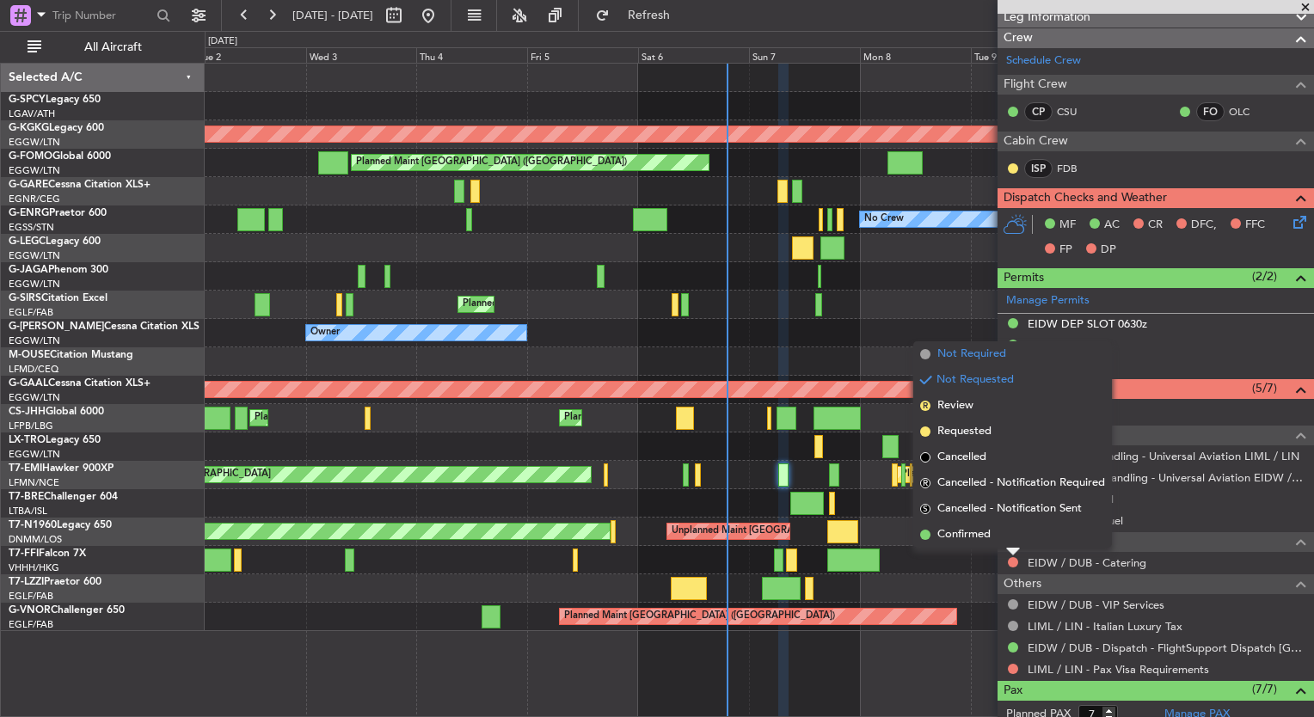
click at [950, 358] on span "Not Required" at bounding box center [972, 354] width 69 height 17
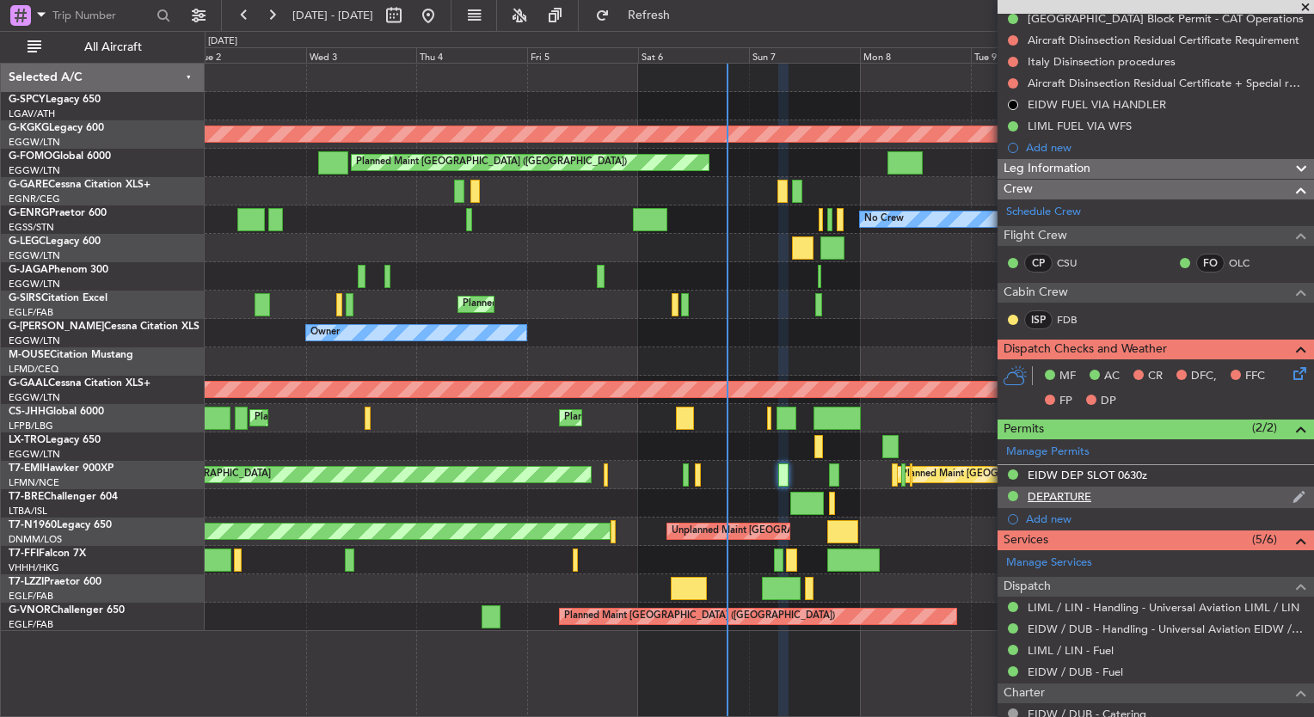
scroll to position [219, 0]
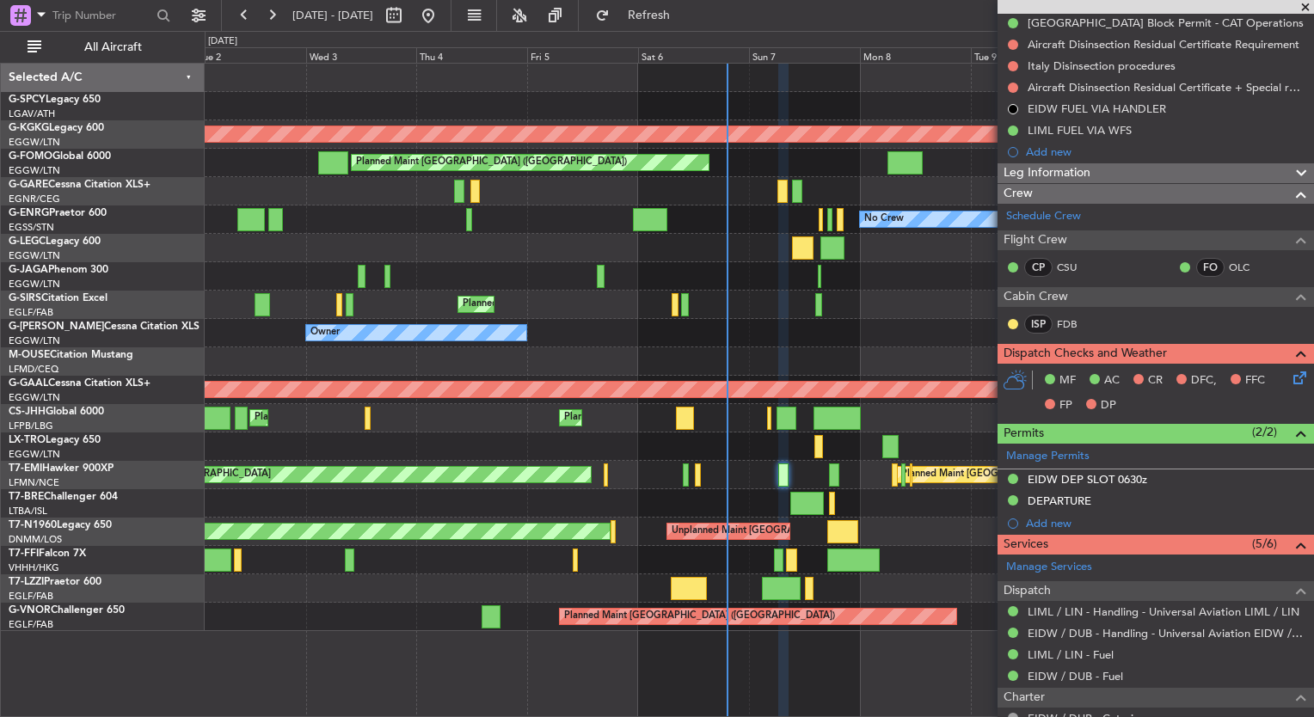
click at [1290, 375] on icon at bounding box center [1297, 375] width 14 height 14
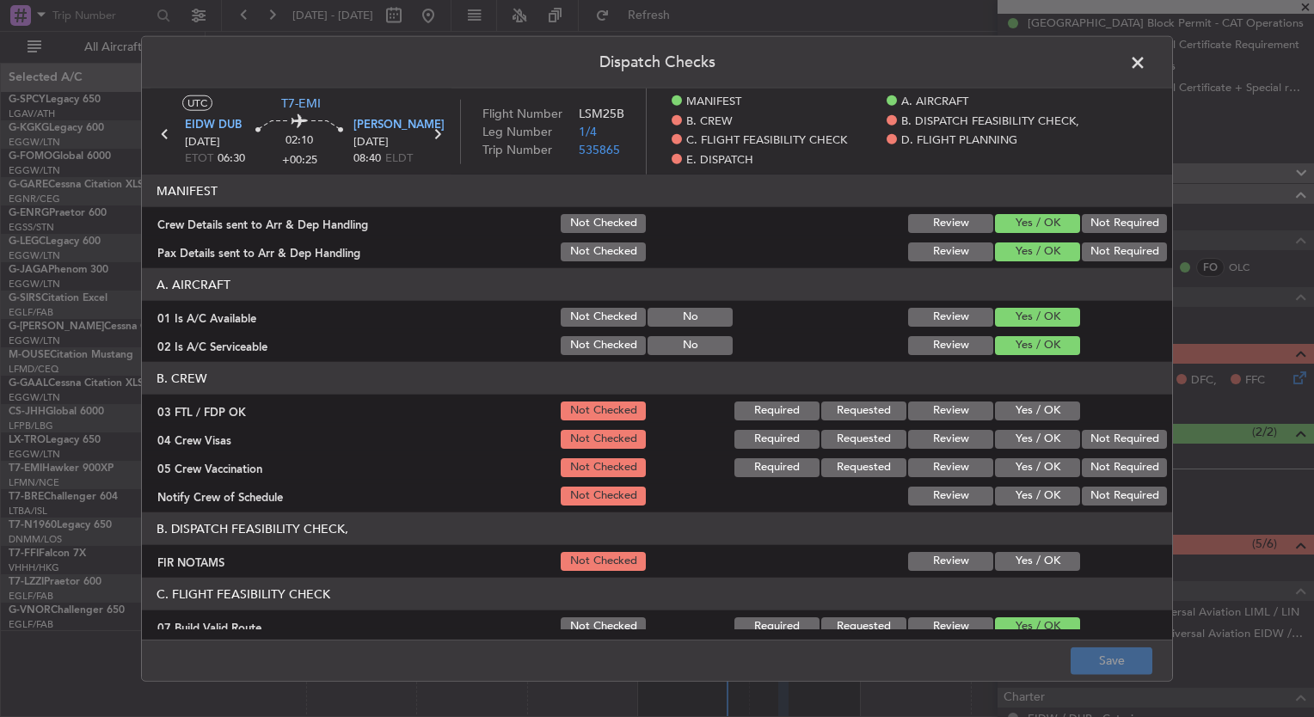
click at [1022, 416] on button "Yes / OK" at bounding box center [1037, 411] width 85 height 19
click at [1029, 448] on button "Yes / OK" at bounding box center [1037, 439] width 85 height 19
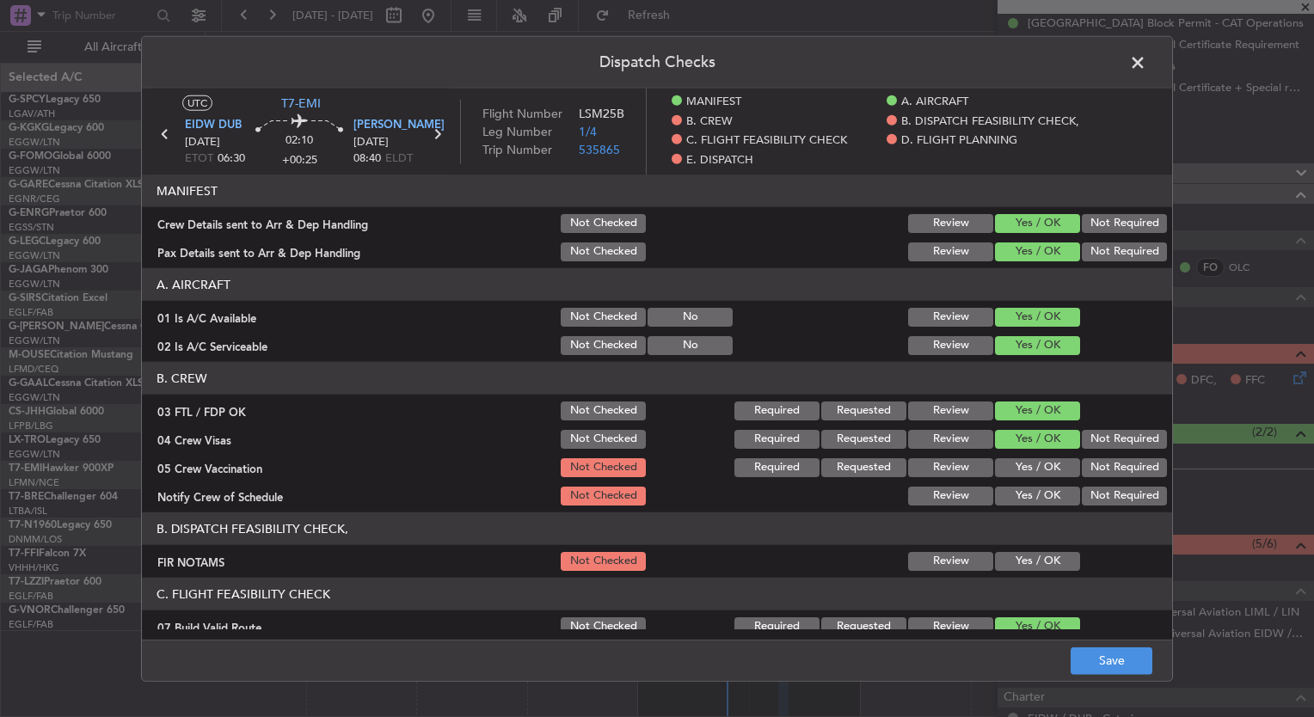
click at [1036, 466] on button "Yes / OK" at bounding box center [1037, 468] width 85 height 19
click at [1039, 487] on button "Yes / OK" at bounding box center [1037, 496] width 85 height 19
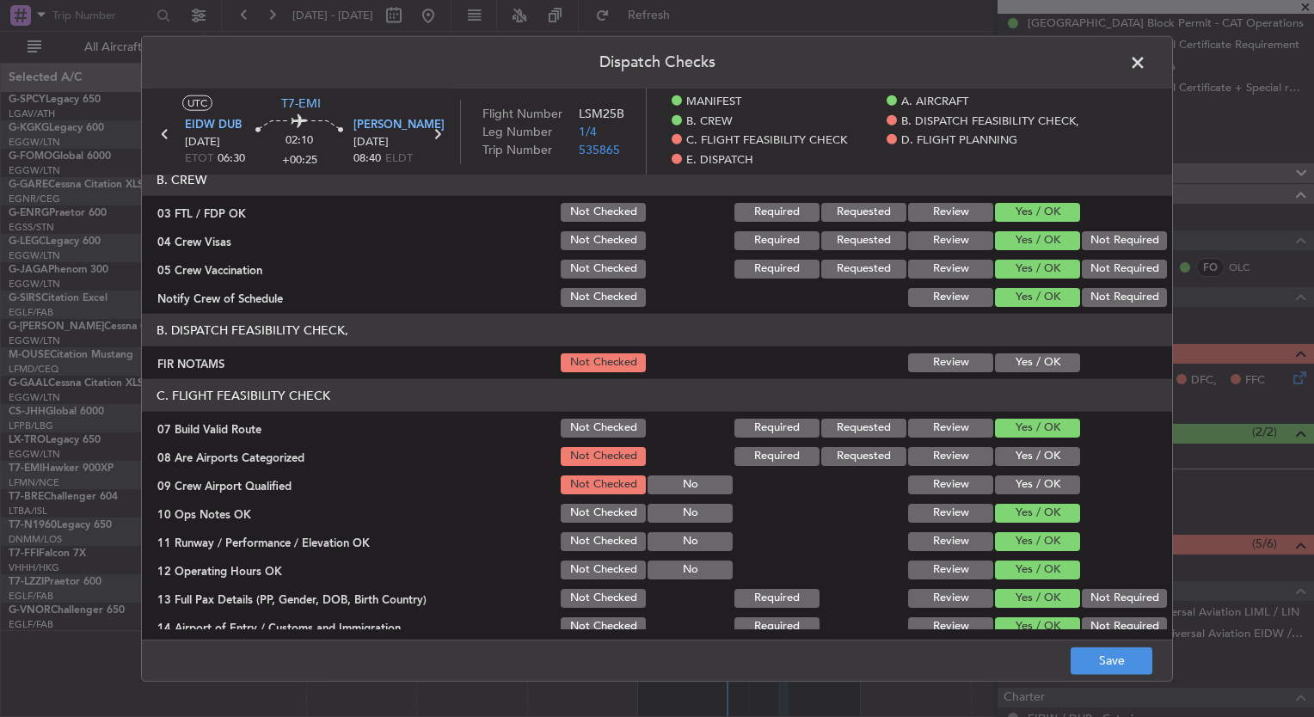
click at [1006, 368] on button "Yes / OK" at bounding box center [1037, 363] width 85 height 19
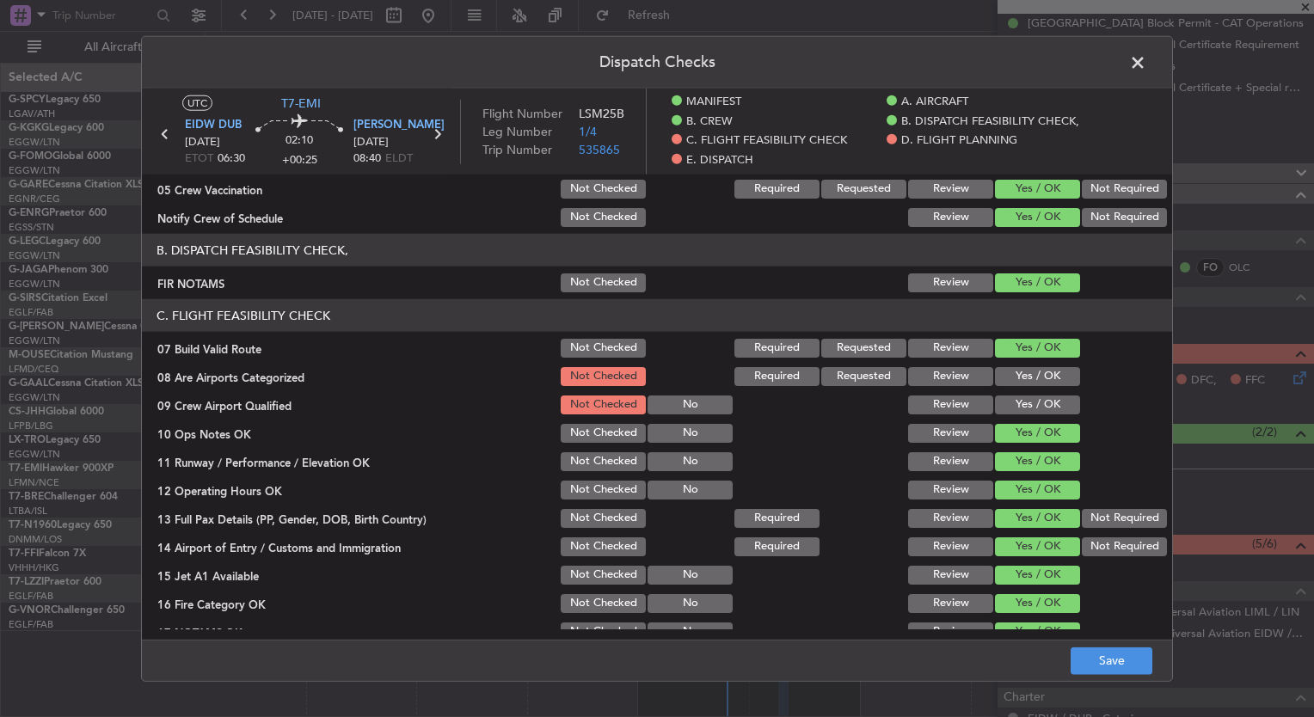
click at [1008, 372] on button "Yes / OK" at bounding box center [1037, 376] width 85 height 19
click at [1039, 401] on button "Yes / OK" at bounding box center [1037, 405] width 85 height 19
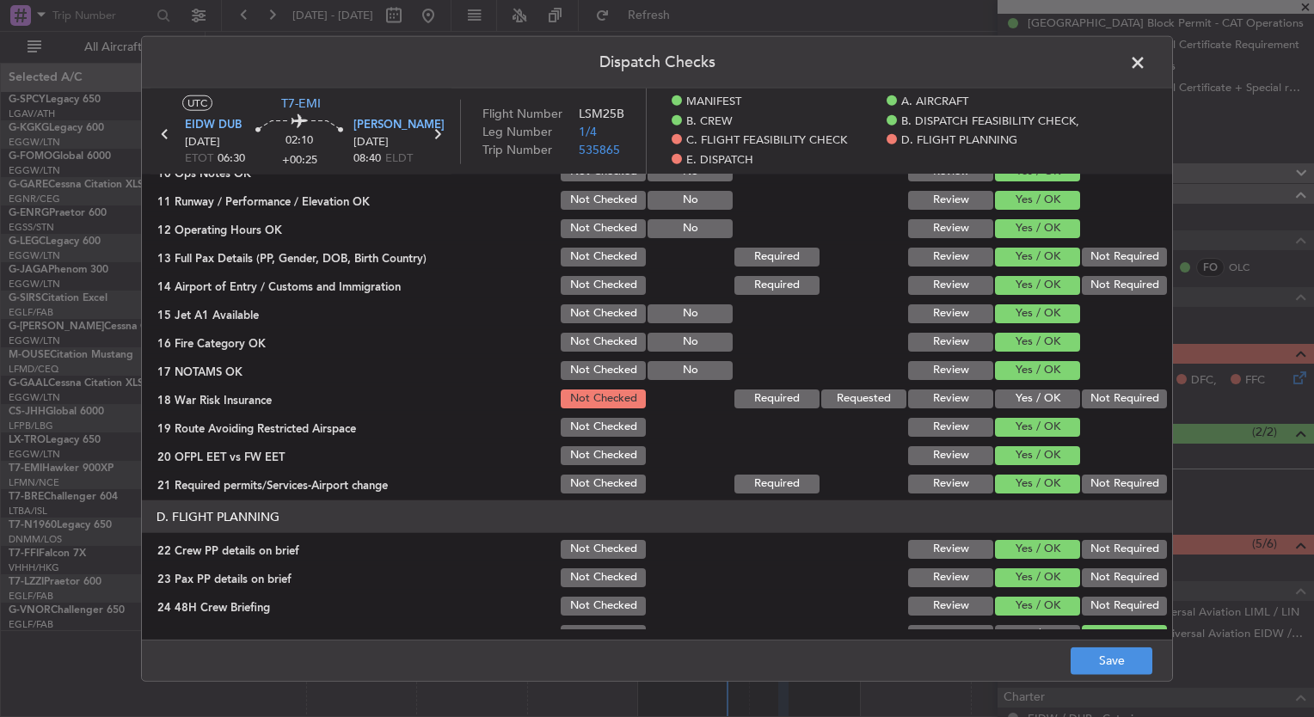
click at [1082, 401] on button "Not Required" at bounding box center [1124, 399] width 85 height 19
click at [1096, 662] on button "Save" at bounding box center [1112, 661] width 82 height 28
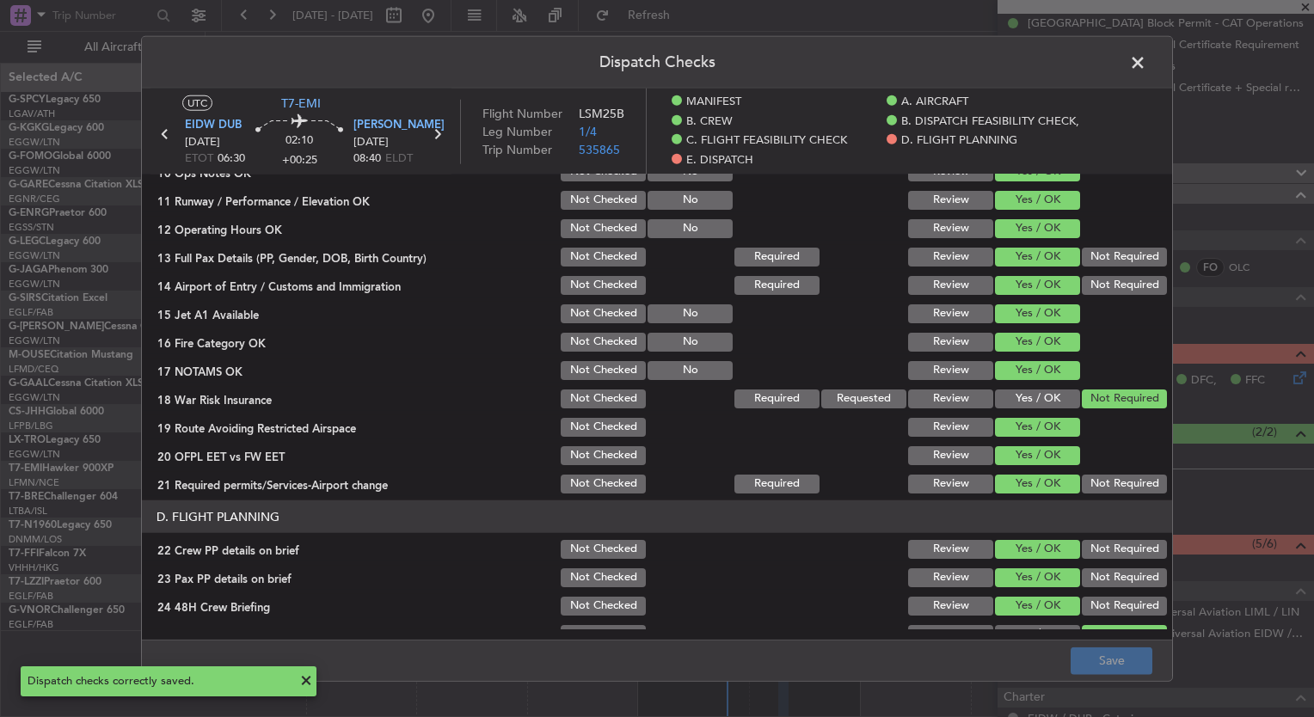
click at [1147, 64] on span at bounding box center [1147, 67] width 0 height 34
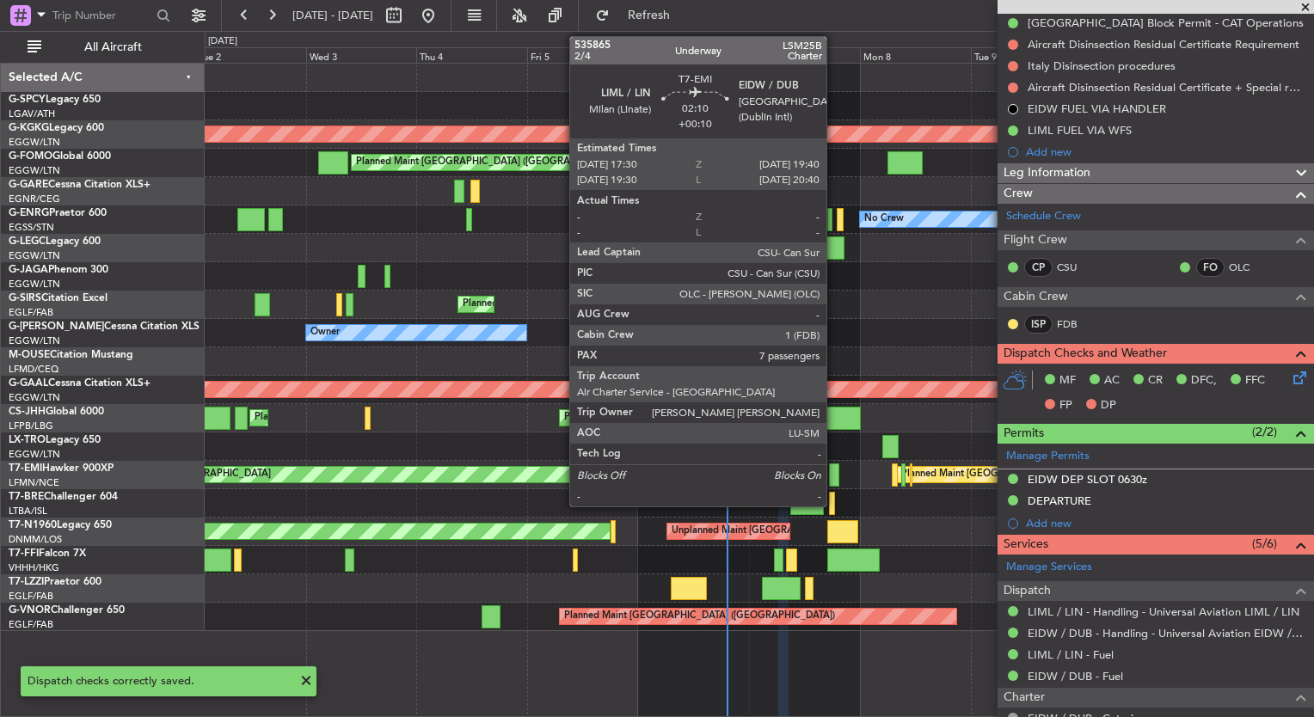
click at [832, 471] on div at bounding box center [834, 475] width 10 height 23
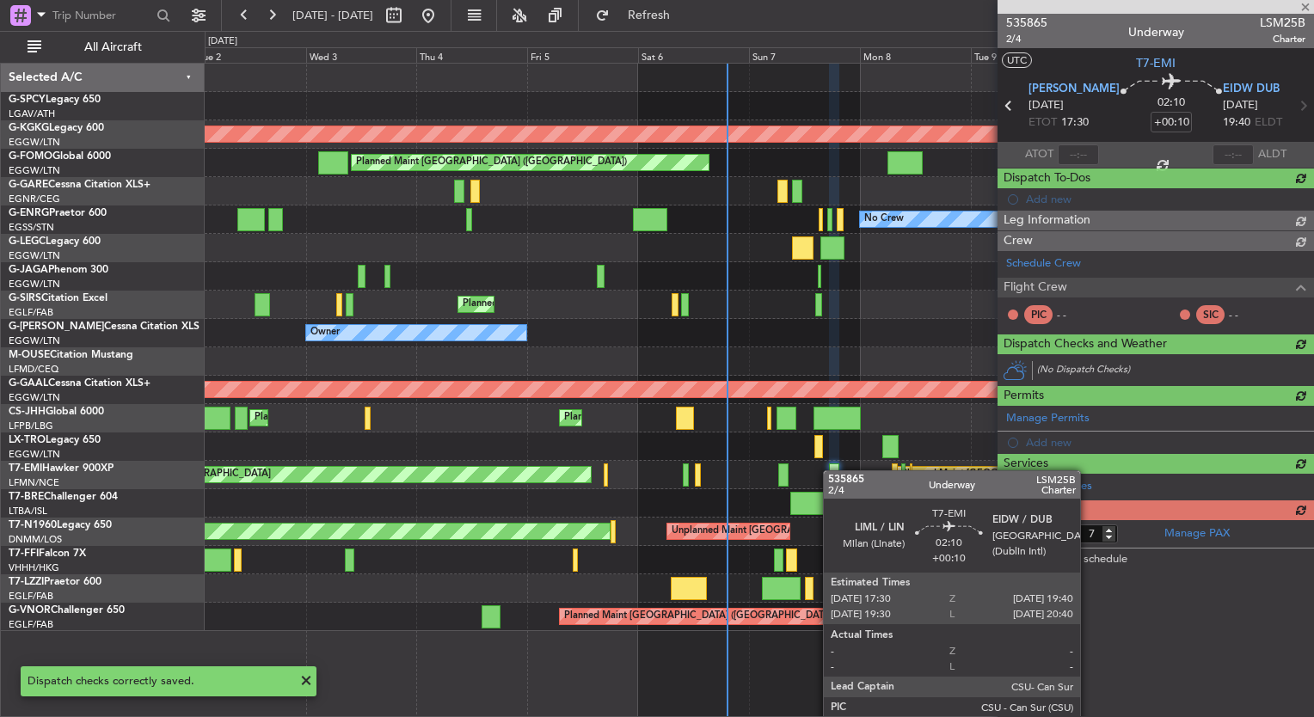
scroll to position [0, 0]
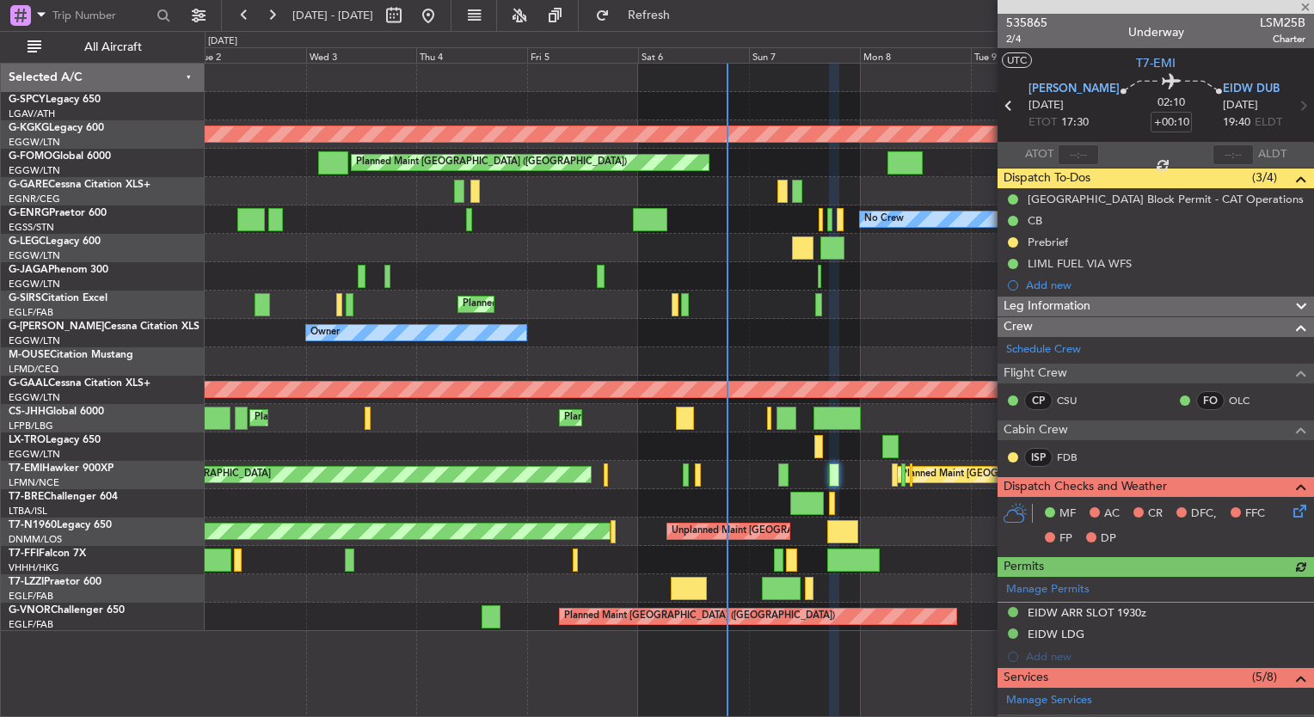
click at [1290, 512] on icon at bounding box center [1297, 509] width 14 height 14
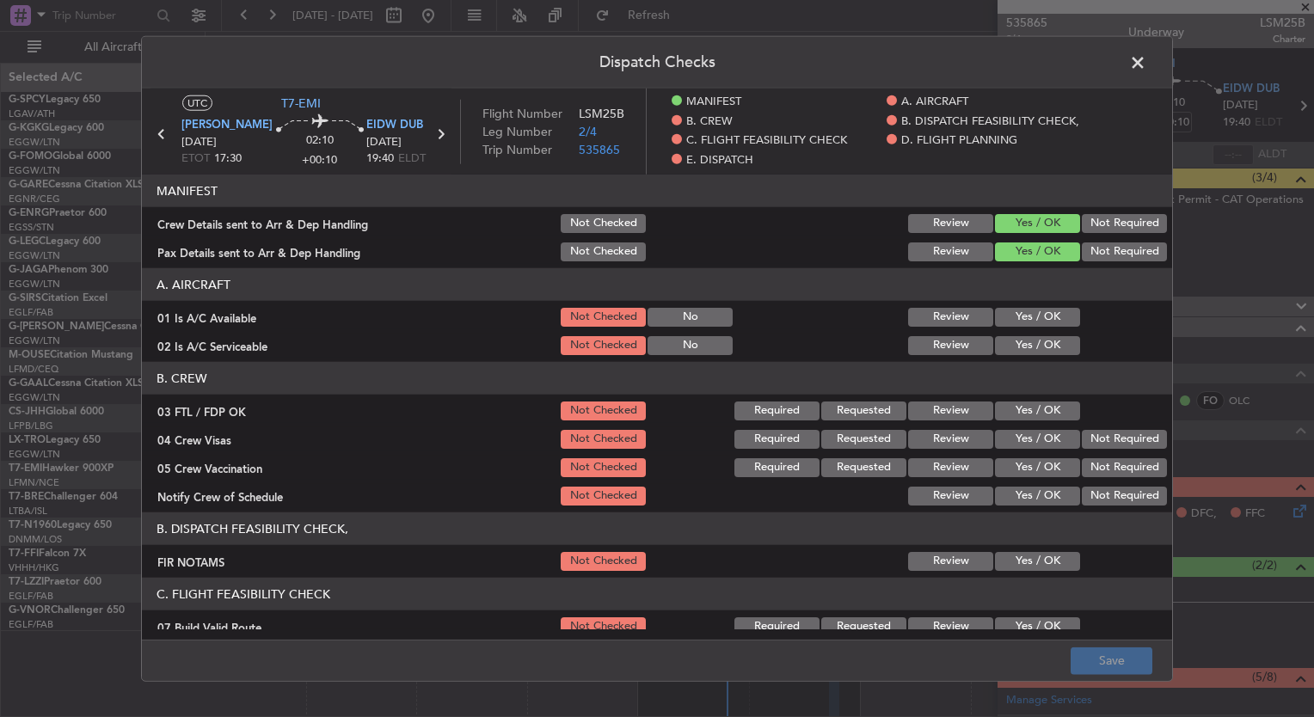
click at [1040, 308] on button "Yes / OK" at bounding box center [1037, 317] width 85 height 19
click at [1043, 339] on button "Yes / OK" at bounding box center [1037, 345] width 85 height 19
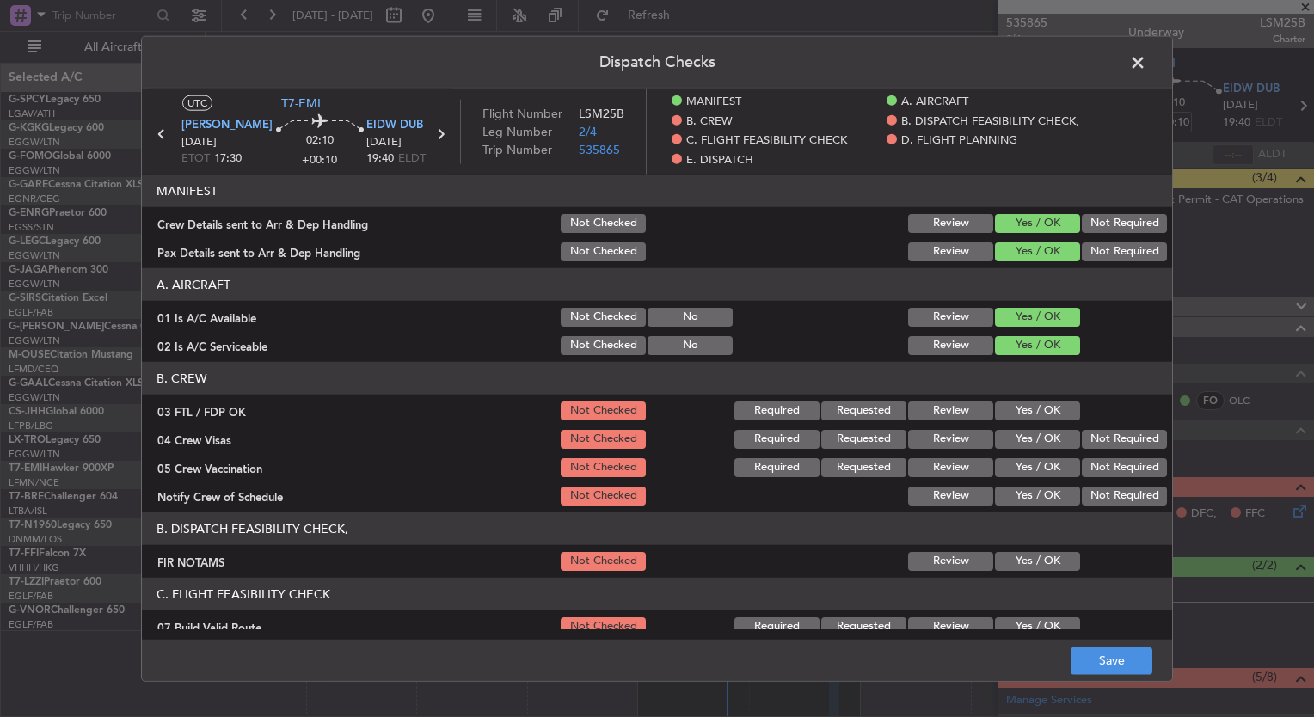
click at [1036, 399] on div "Yes / OK" at bounding box center [1036, 411] width 87 height 24
click at [1036, 413] on button "Yes / OK" at bounding box center [1037, 411] width 85 height 19
click at [1039, 434] on button "Yes / OK" at bounding box center [1037, 439] width 85 height 19
click at [1037, 460] on button "Yes / OK" at bounding box center [1037, 468] width 85 height 19
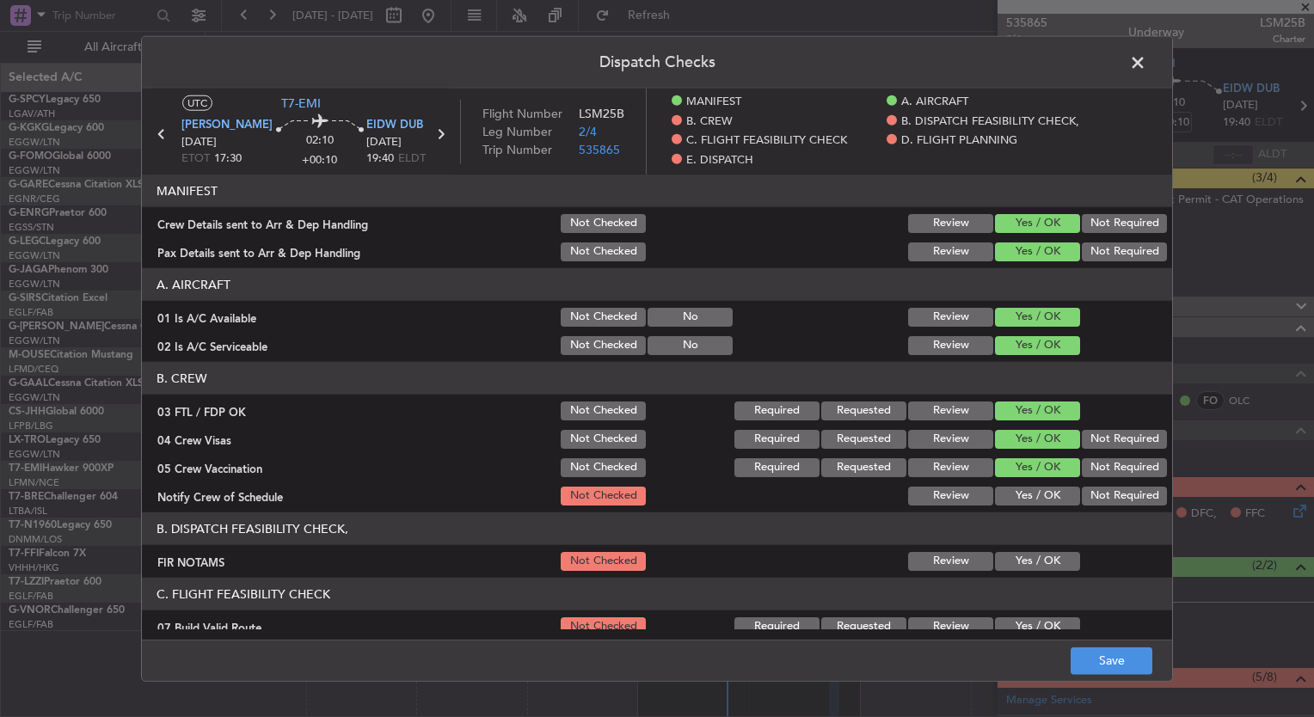
click at [1036, 494] on button "Yes / OK" at bounding box center [1037, 496] width 85 height 19
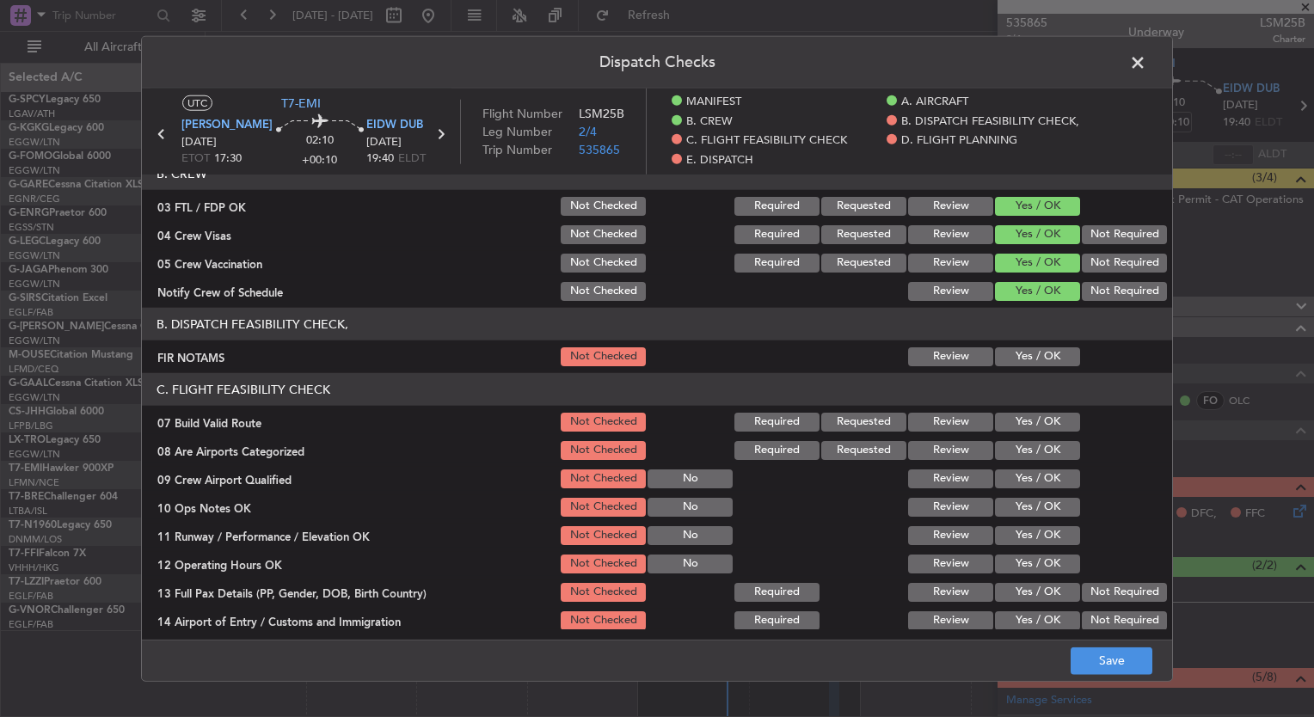
scroll to position [203, 0]
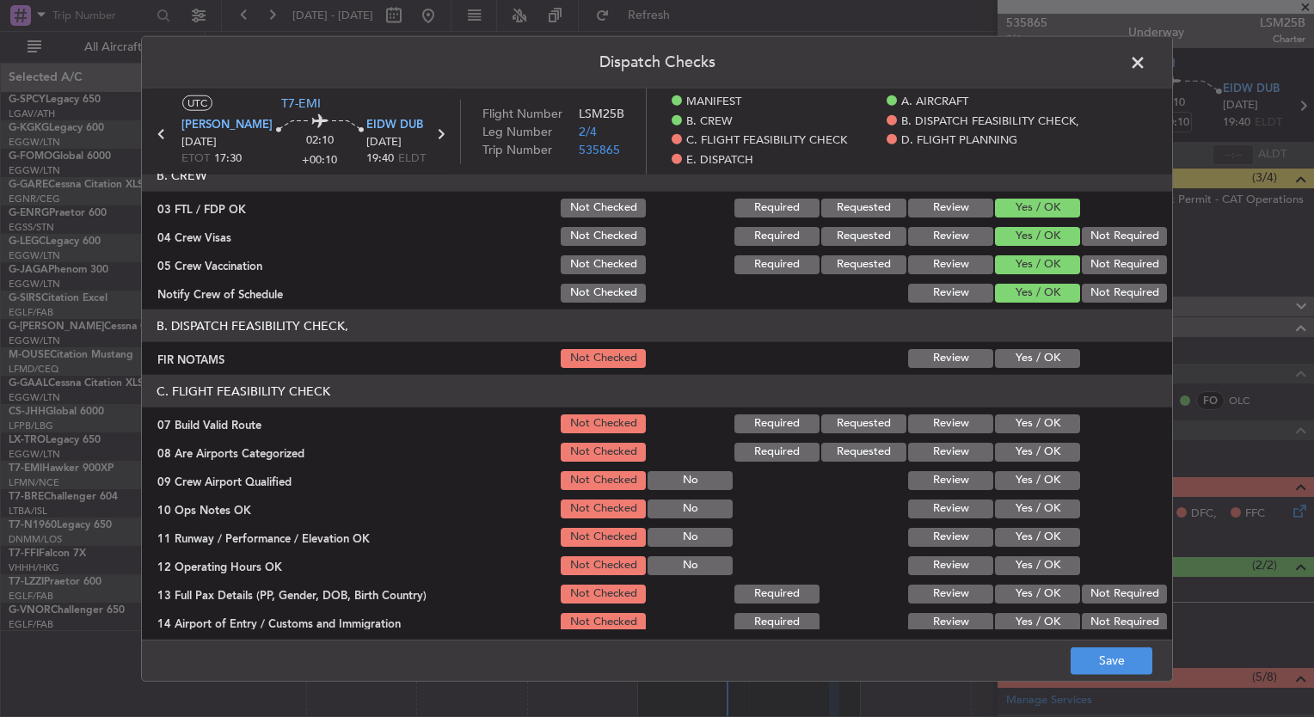
click at [1021, 360] on button "Yes / OK" at bounding box center [1037, 358] width 85 height 19
click at [1025, 420] on button "Yes / OK" at bounding box center [1037, 424] width 85 height 19
click at [1029, 449] on button "Yes / OK" at bounding box center [1037, 452] width 85 height 19
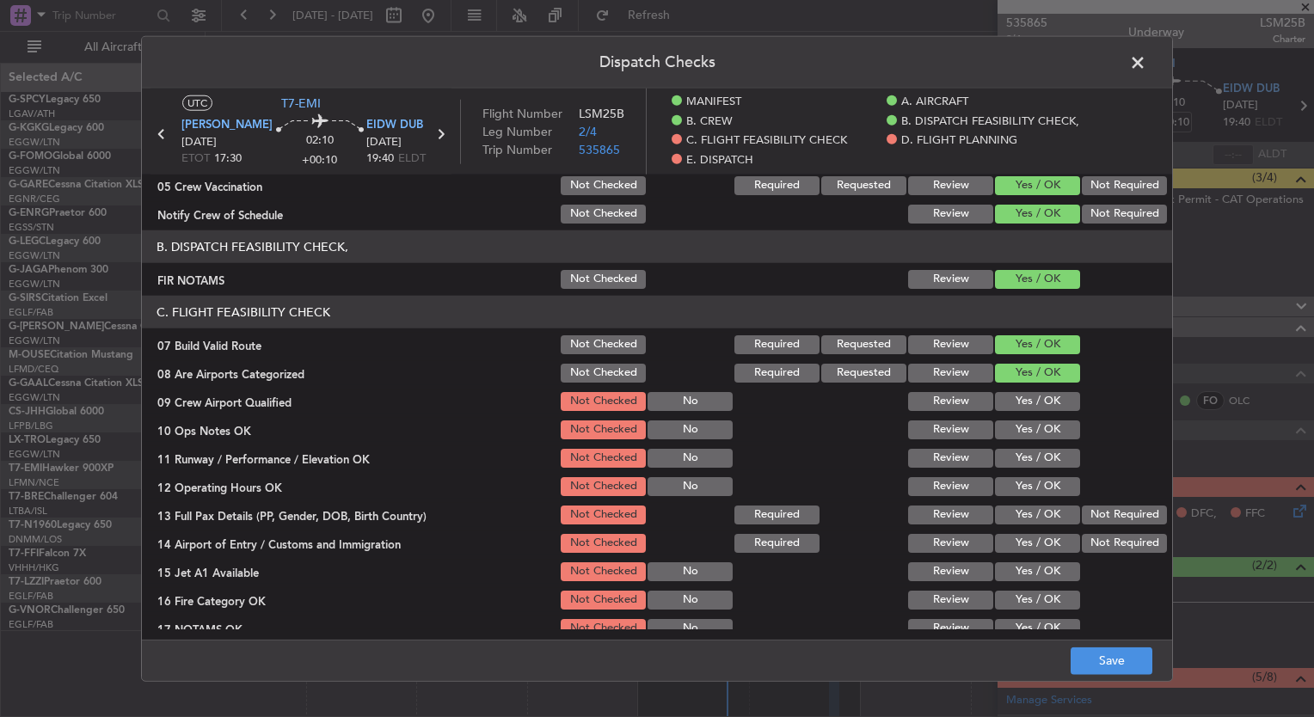
scroll to position [282, 0]
click at [1022, 399] on button "Yes / OK" at bounding box center [1037, 401] width 85 height 19
click at [608, 346] on button "Not Checked" at bounding box center [603, 344] width 85 height 19
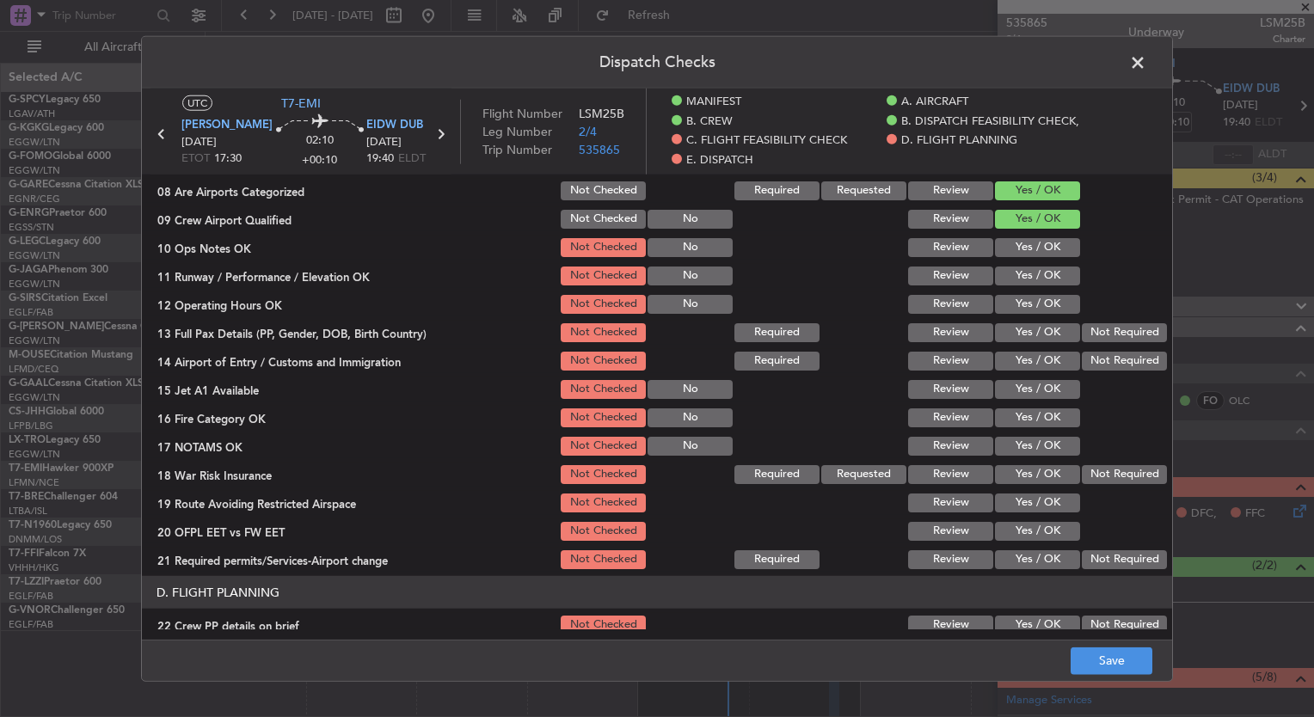
scroll to position [465, 0]
click at [1114, 477] on button "Not Required" at bounding box center [1124, 474] width 85 height 19
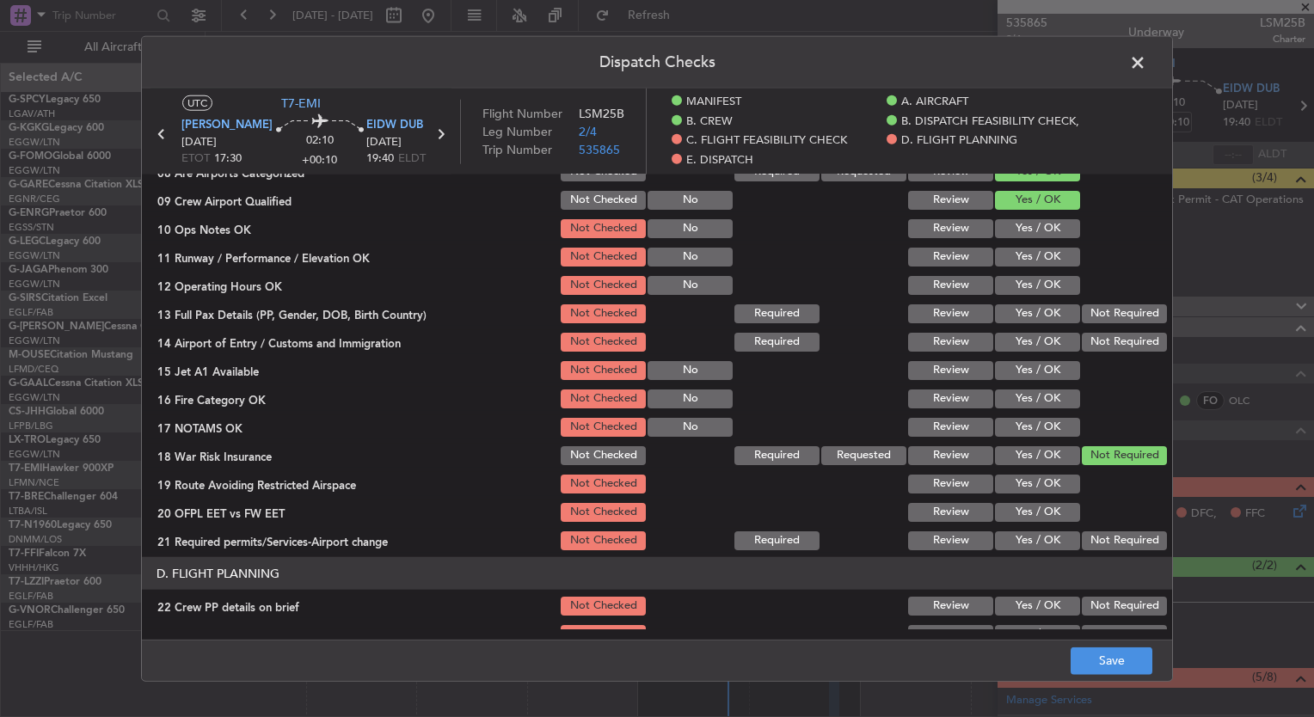
scroll to position [487, 0]
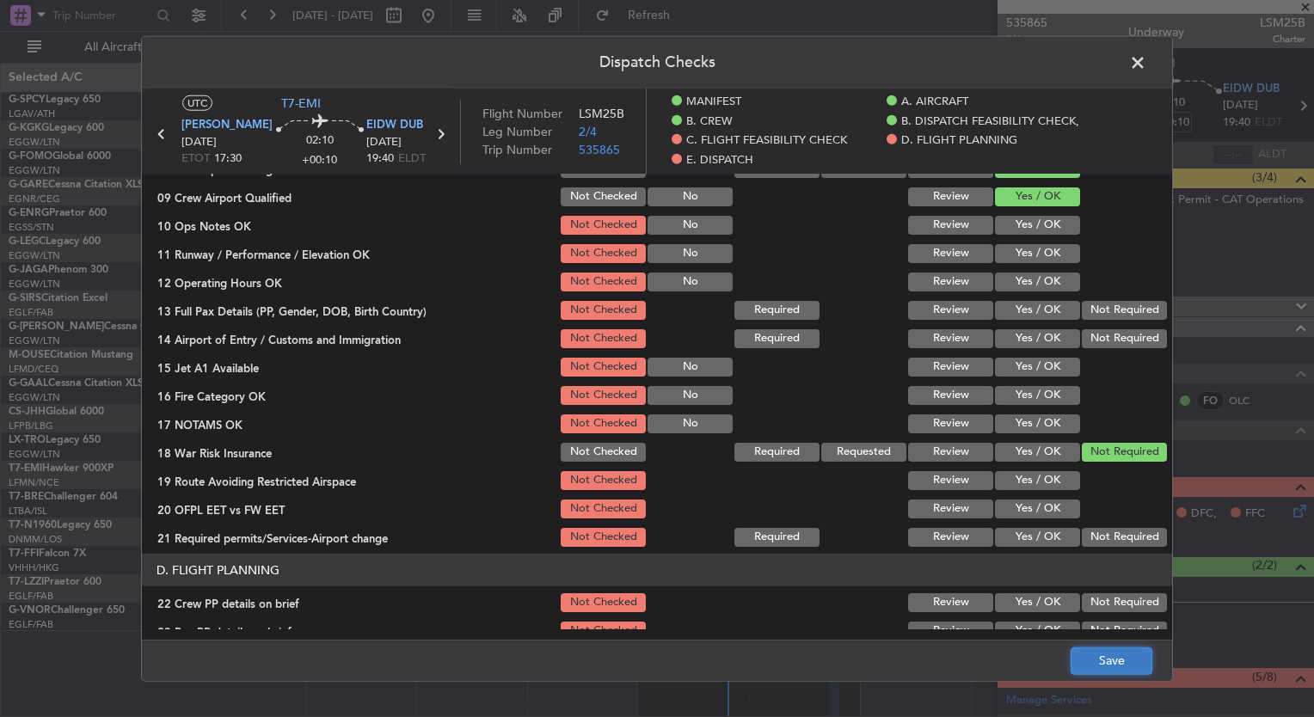
click at [1105, 668] on button "Save" at bounding box center [1112, 661] width 82 height 28
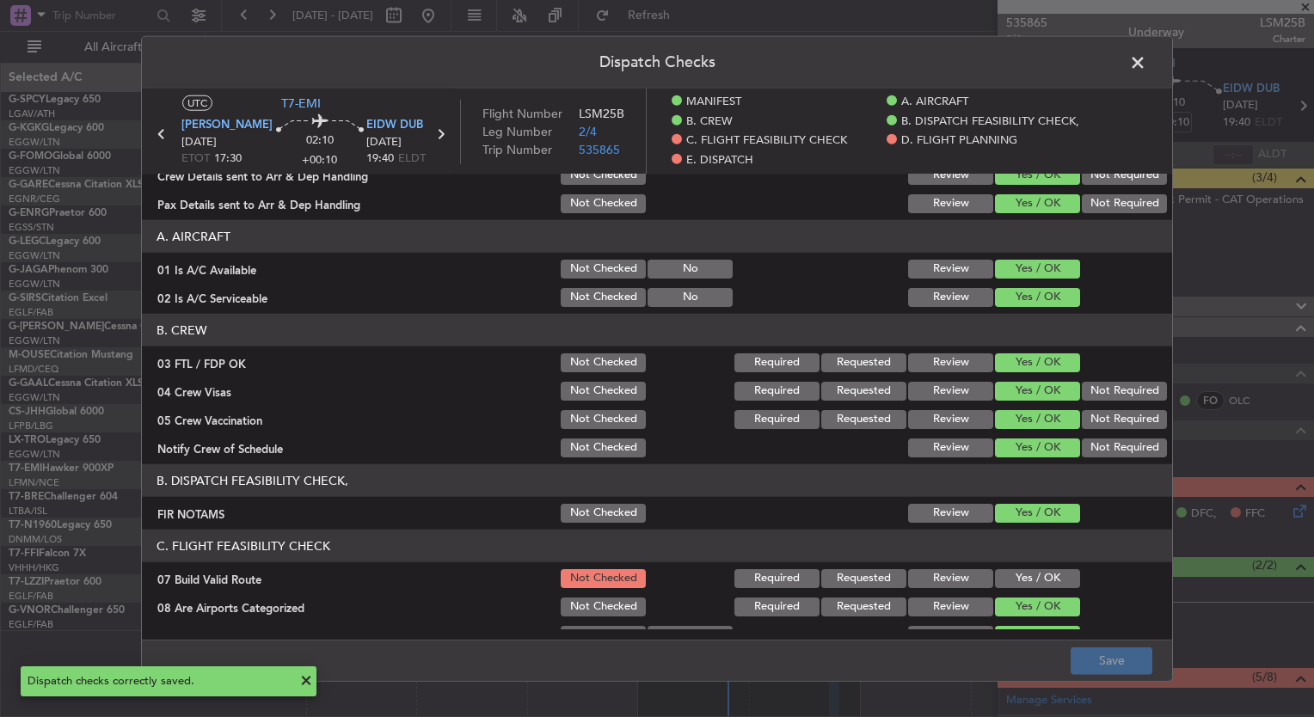
scroll to position [46, 0]
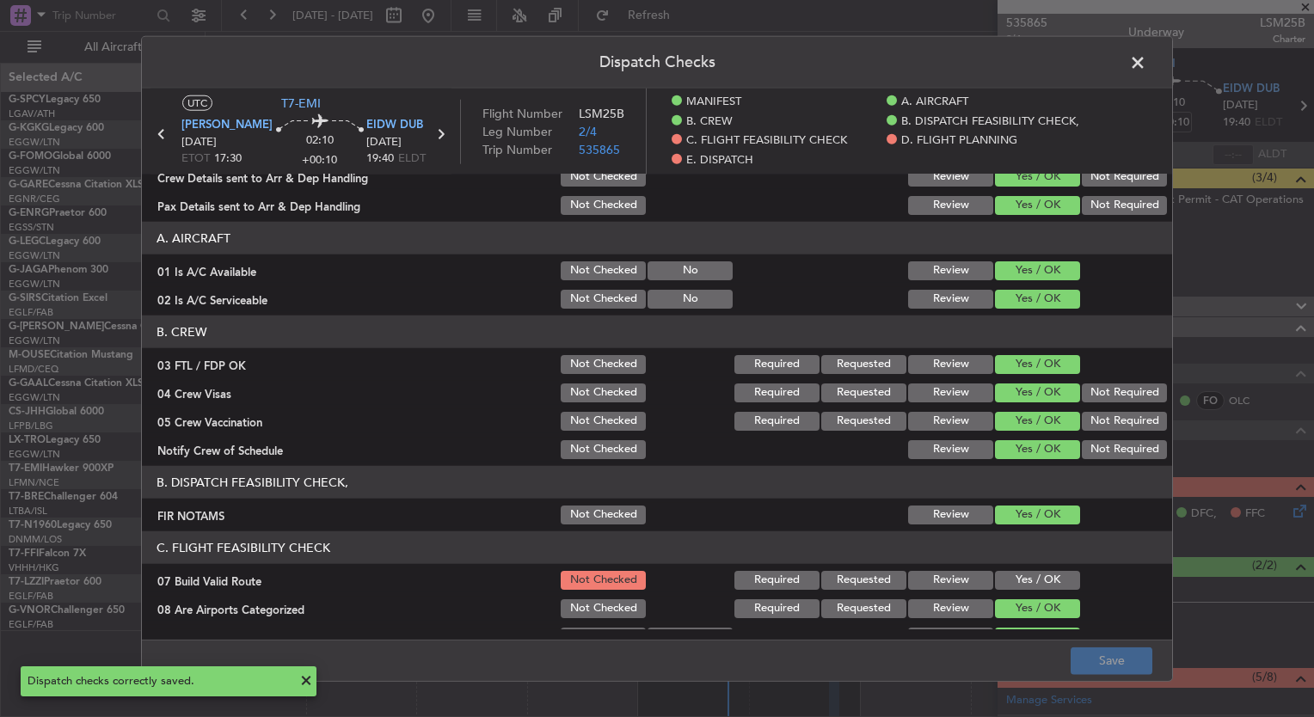
click at [1147, 53] on span at bounding box center [1147, 67] width 0 height 34
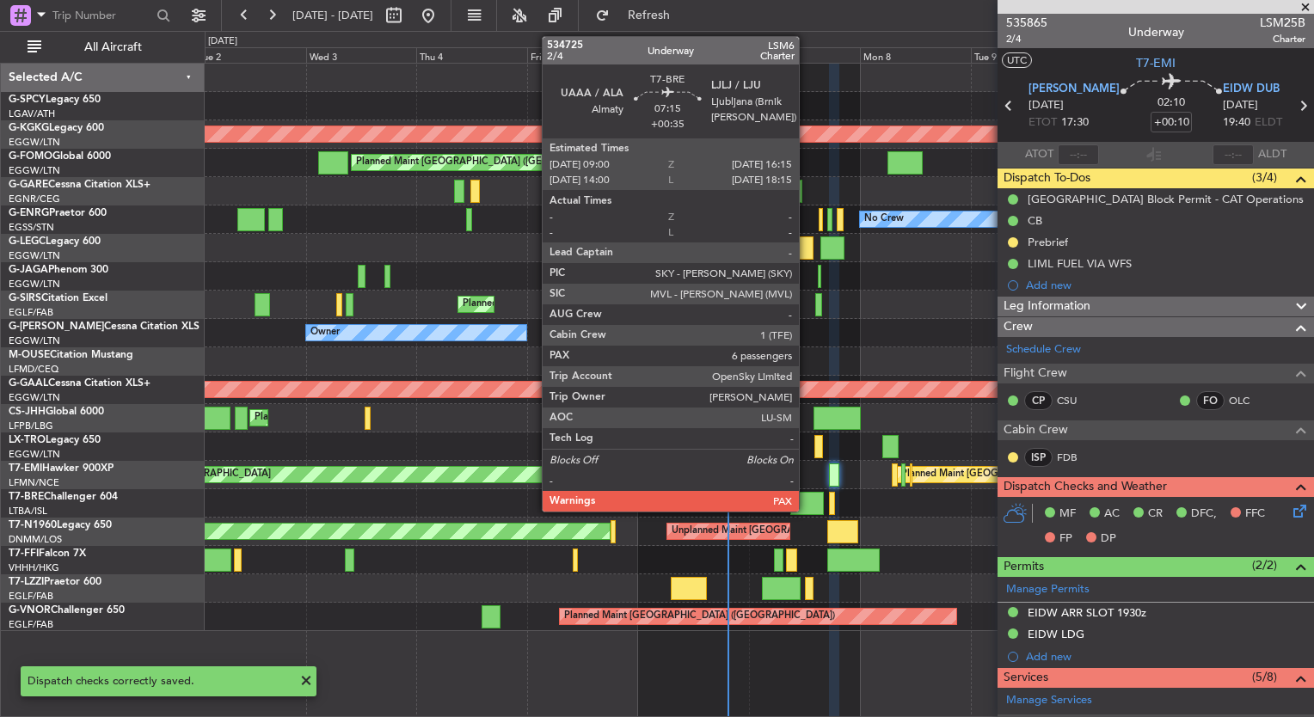
click at [807, 501] on div at bounding box center [808, 503] width 34 height 23
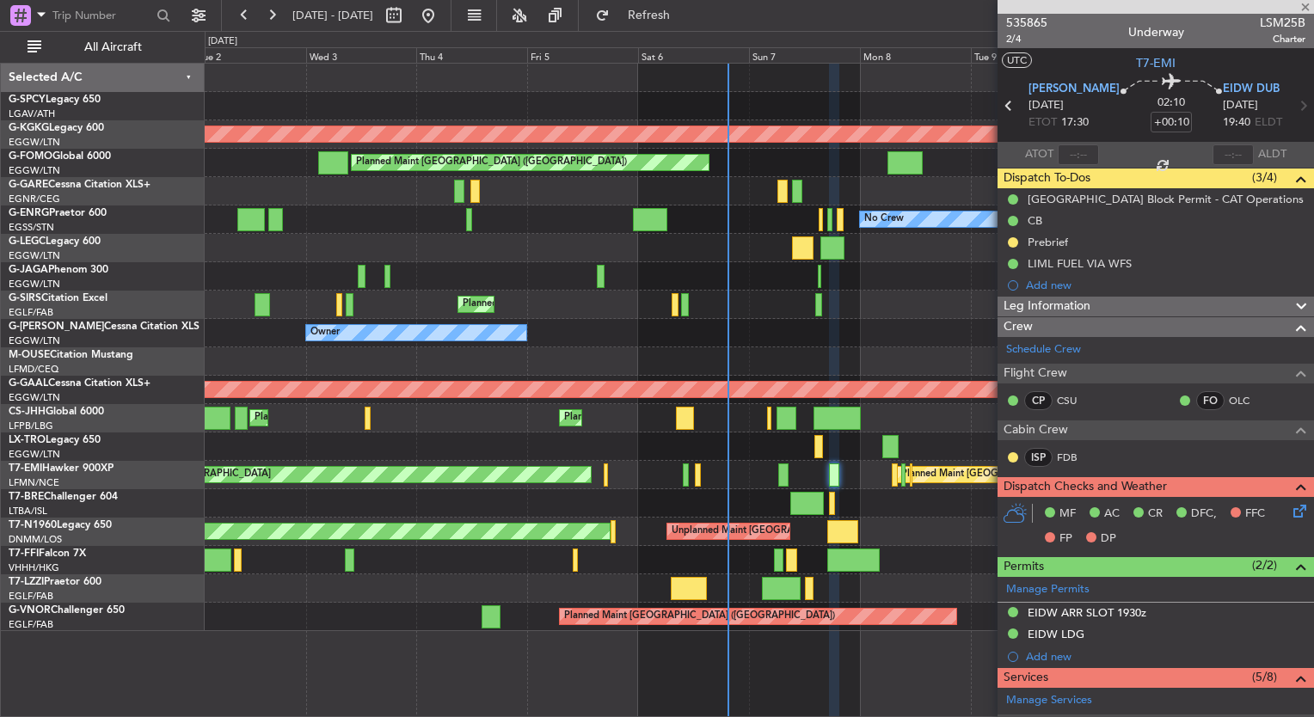
type input "+00:35"
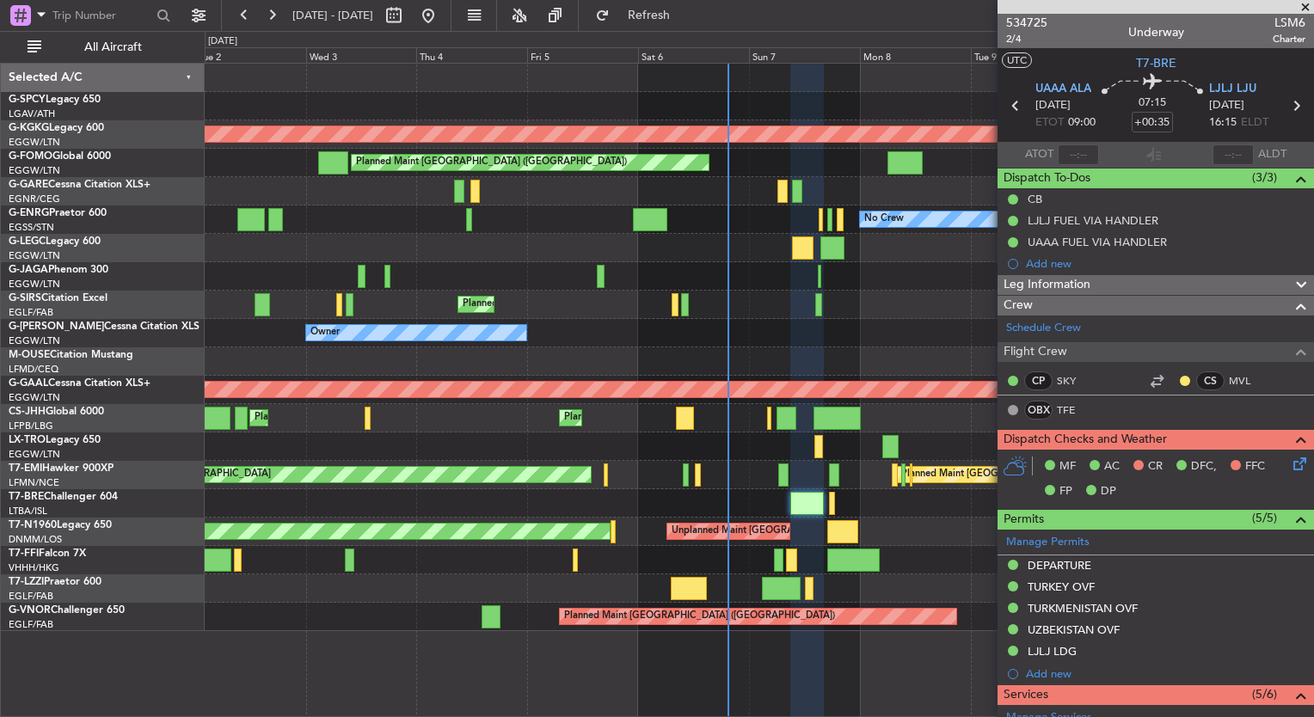
click at [1290, 467] on icon at bounding box center [1297, 461] width 14 height 14
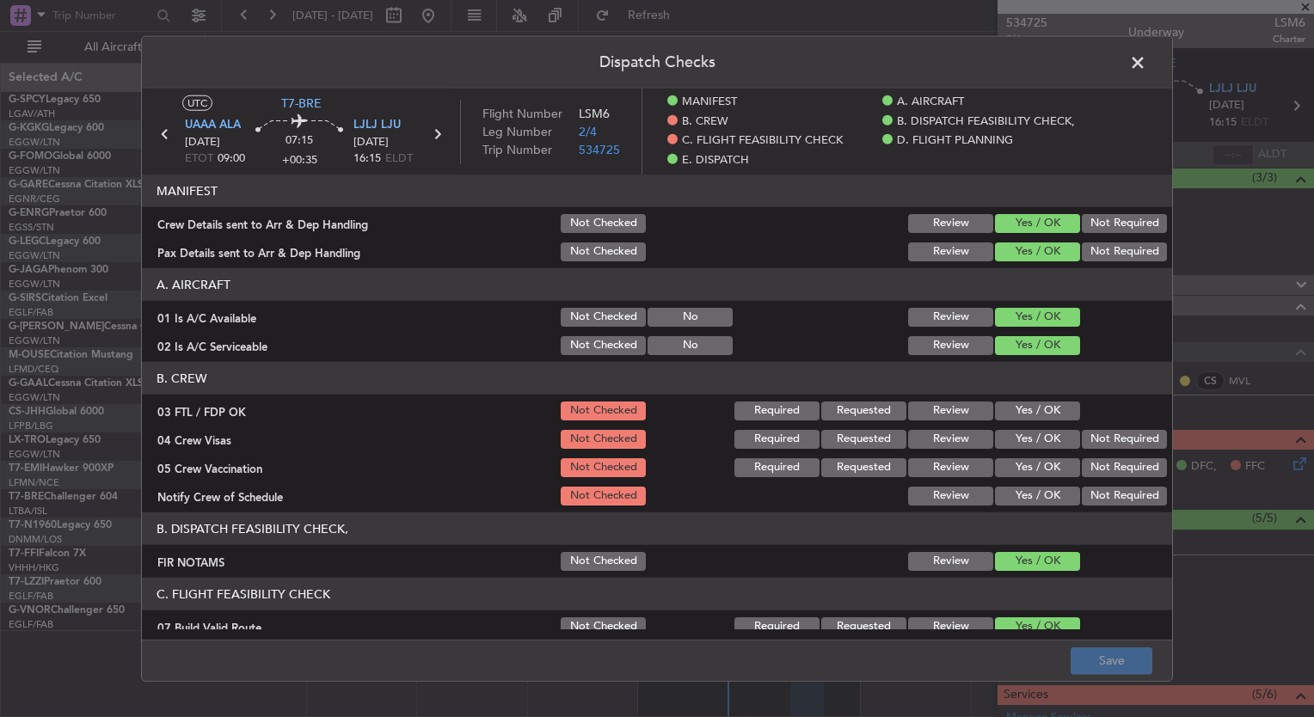
click at [1021, 409] on button "Yes / OK" at bounding box center [1037, 411] width 85 height 19
click at [1019, 431] on button "Yes / OK" at bounding box center [1037, 439] width 85 height 19
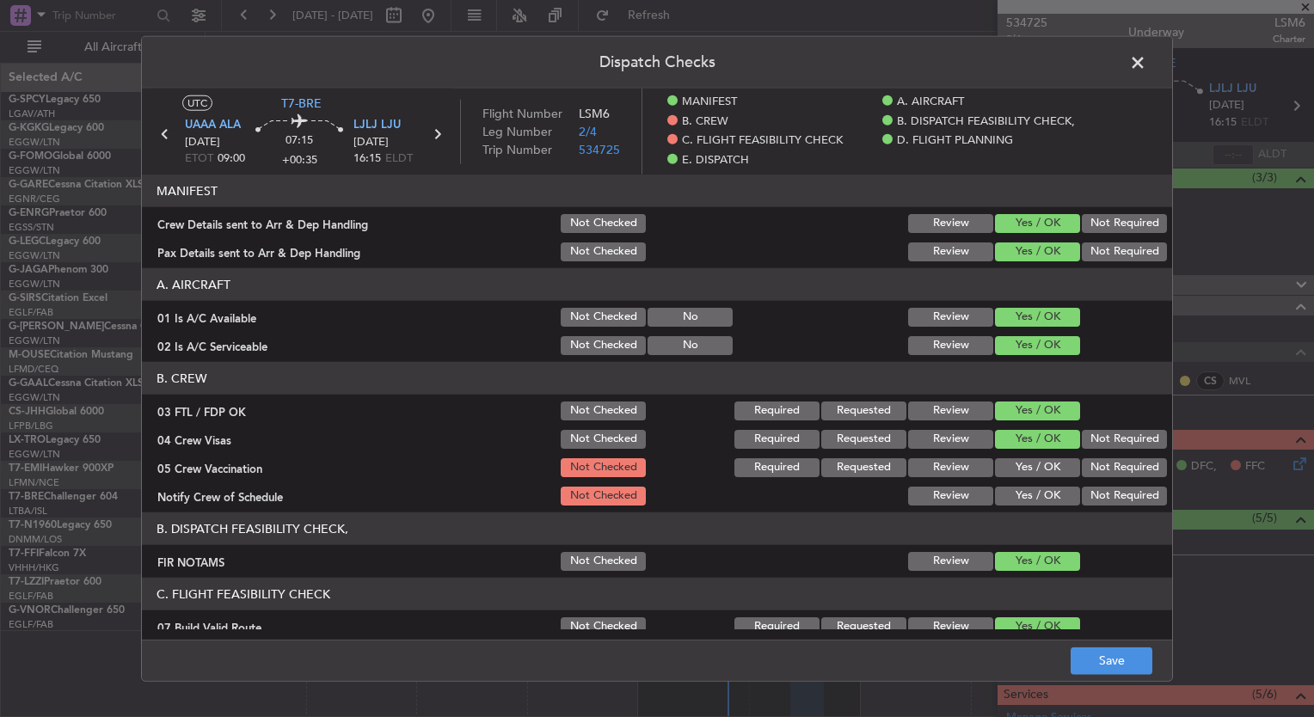
click at [1022, 456] on div "Yes / OK" at bounding box center [1036, 468] width 87 height 24
click at [1025, 472] on button "Yes / OK" at bounding box center [1037, 468] width 85 height 19
click at [1028, 494] on button "Yes / OK" at bounding box center [1037, 496] width 85 height 19
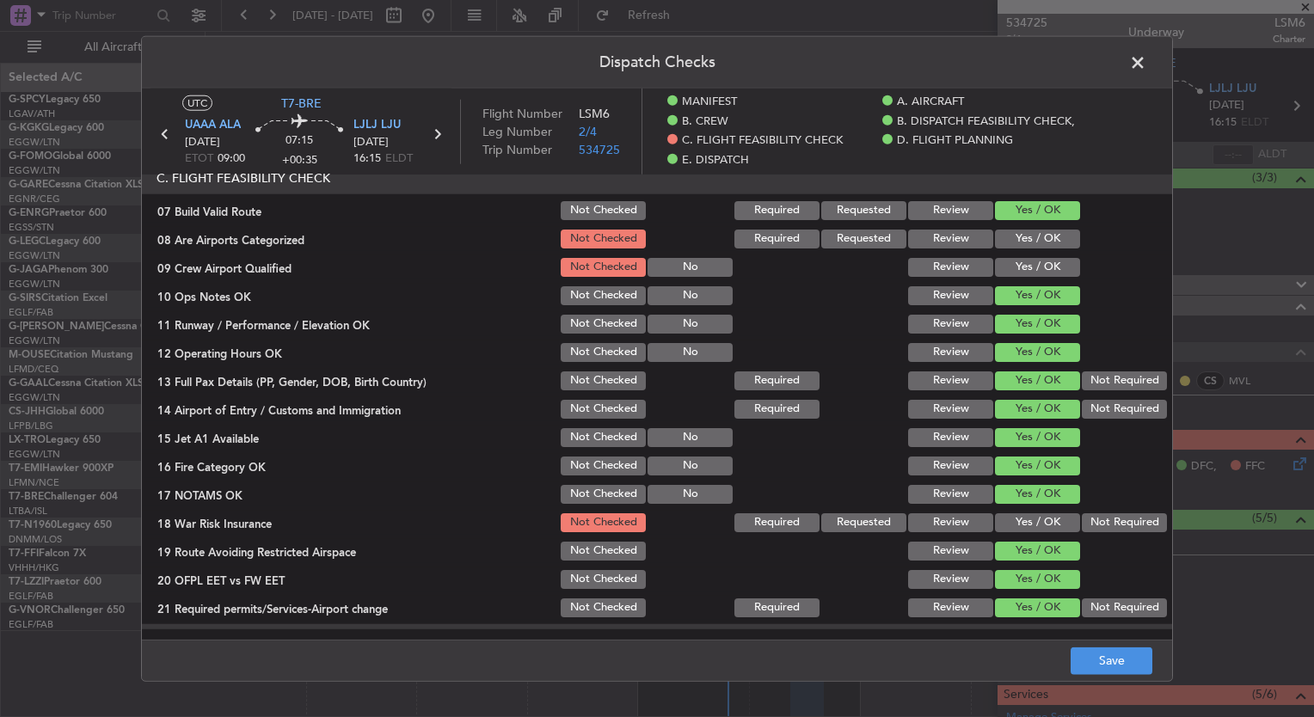
scroll to position [471, 0]
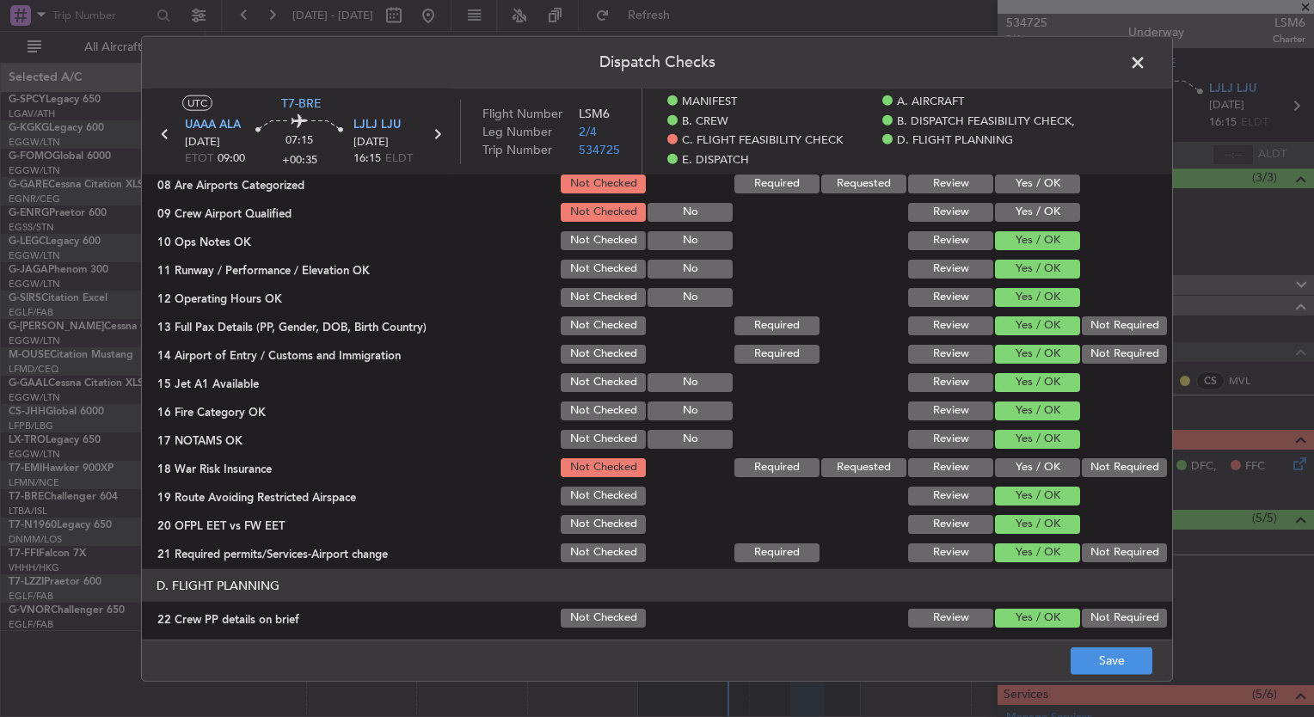
click at [1082, 459] on button "Not Required" at bounding box center [1124, 468] width 85 height 19
click at [1116, 656] on button "Save" at bounding box center [1112, 661] width 82 height 28
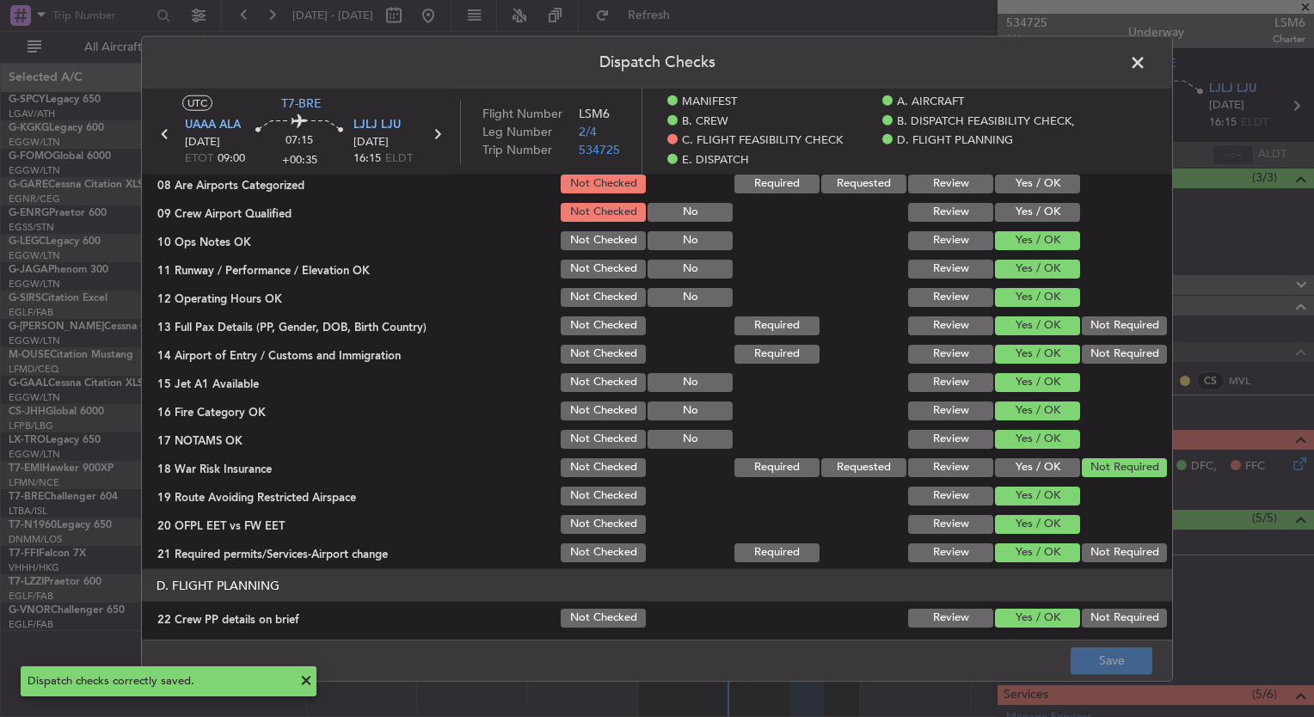
click at [1147, 66] on span at bounding box center [1147, 67] width 0 height 34
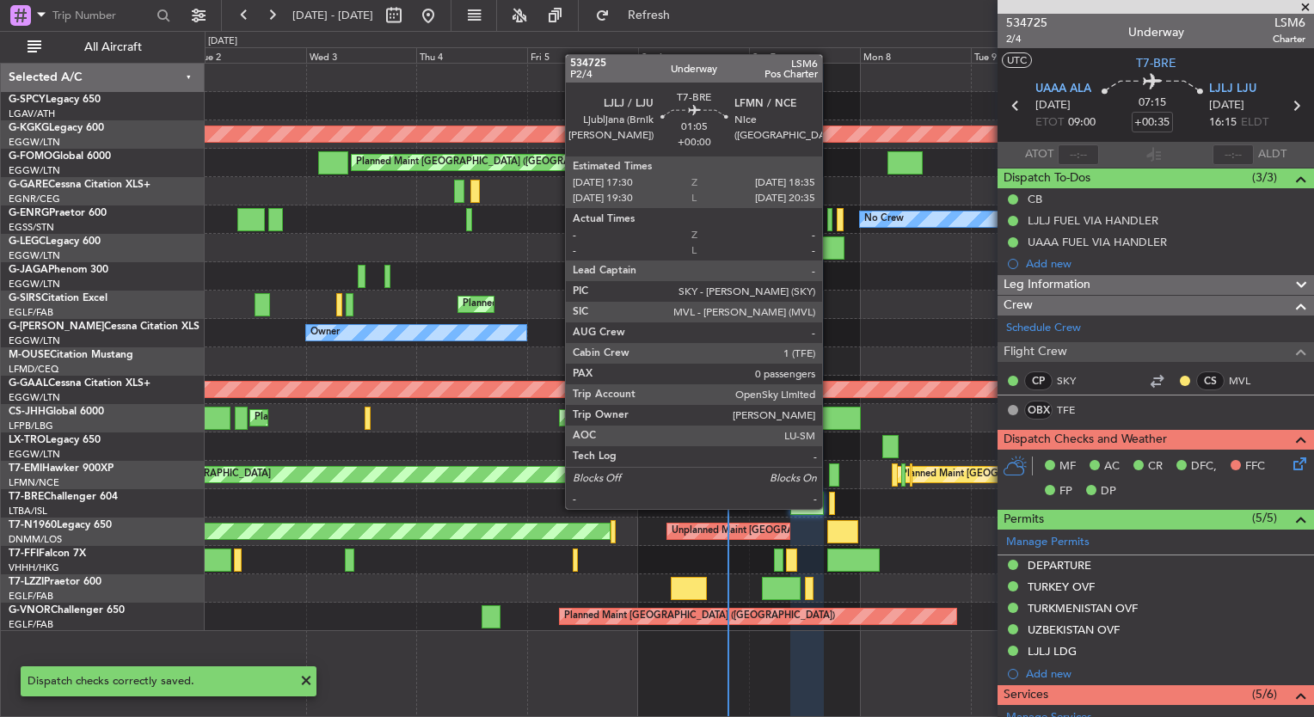
click at [832, 506] on div at bounding box center [831, 503] width 5 height 23
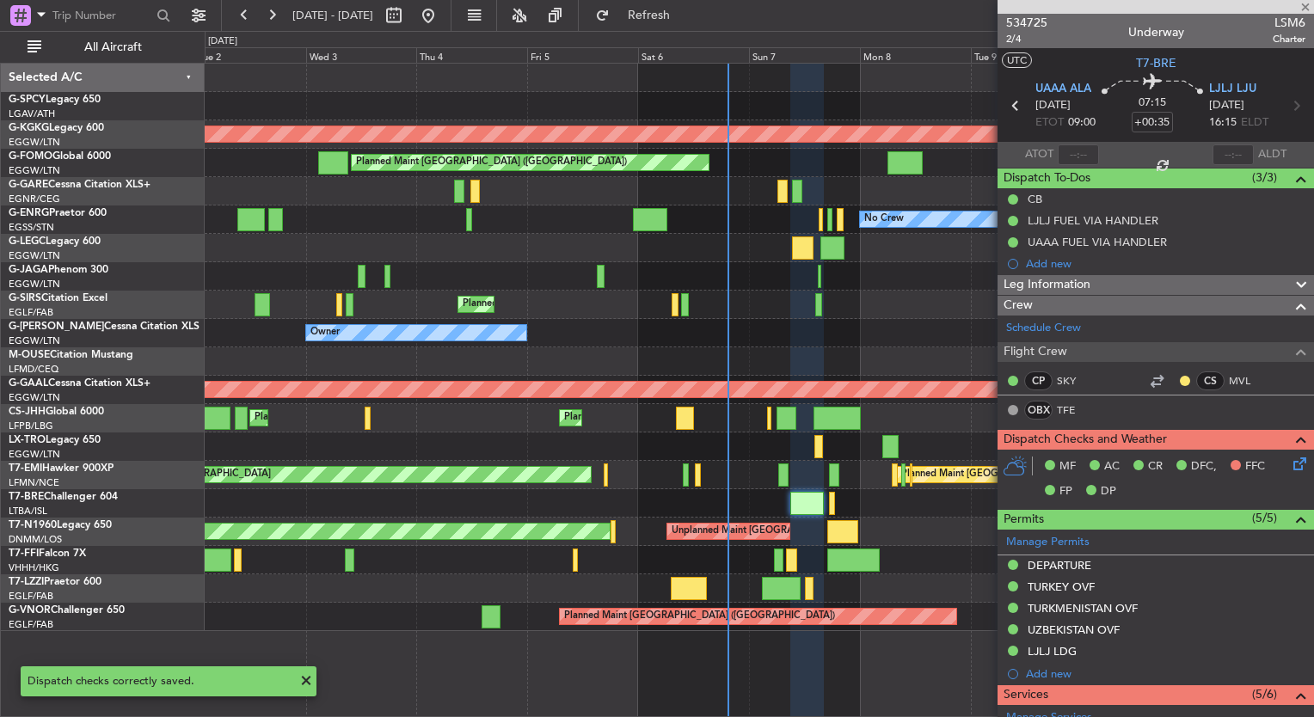
type input "0"
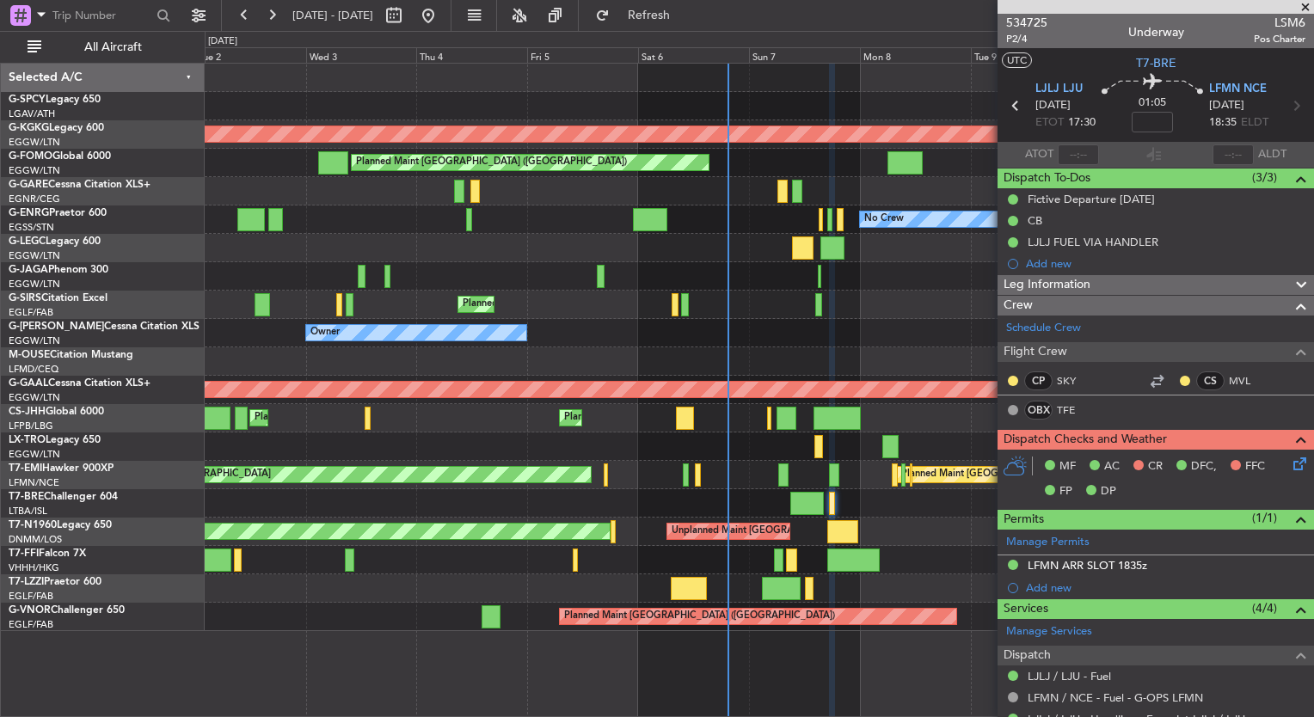
click at [1290, 464] on icon at bounding box center [1297, 461] width 14 height 14
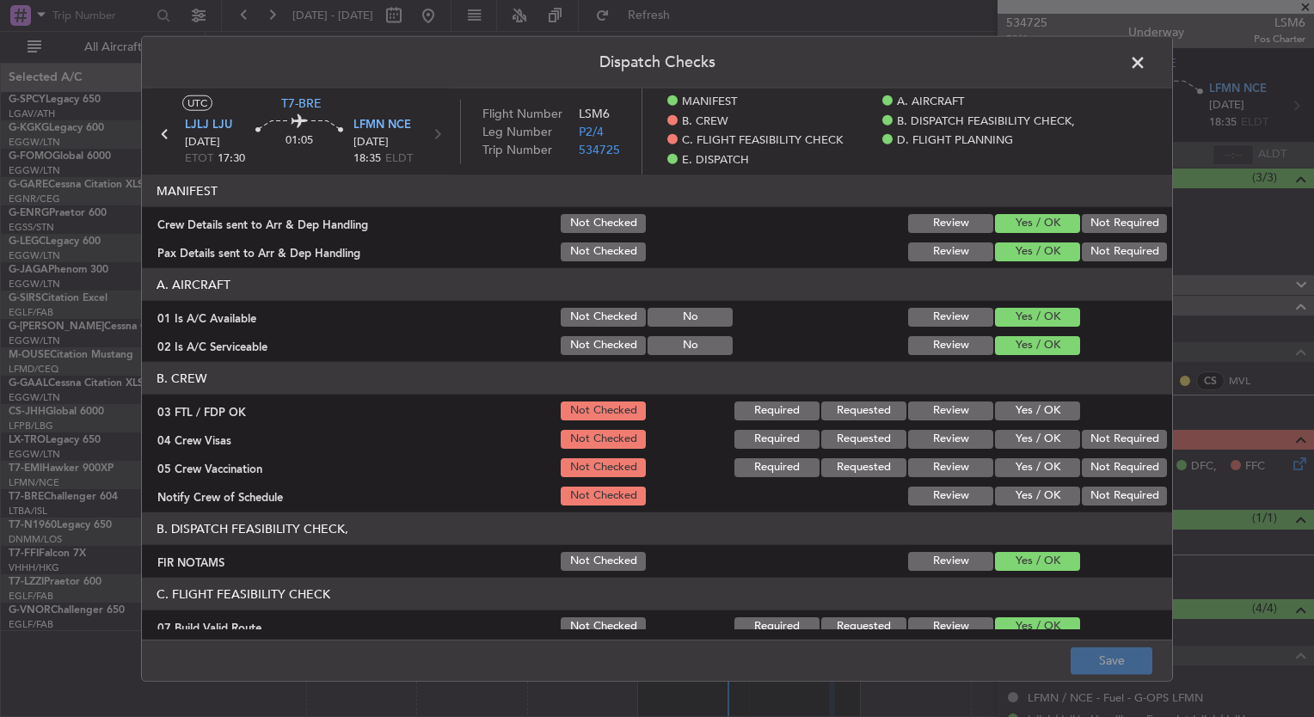
click at [1030, 411] on button "Yes / OK" at bounding box center [1037, 411] width 85 height 19
click at [1037, 444] on button "Yes / OK" at bounding box center [1037, 439] width 85 height 19
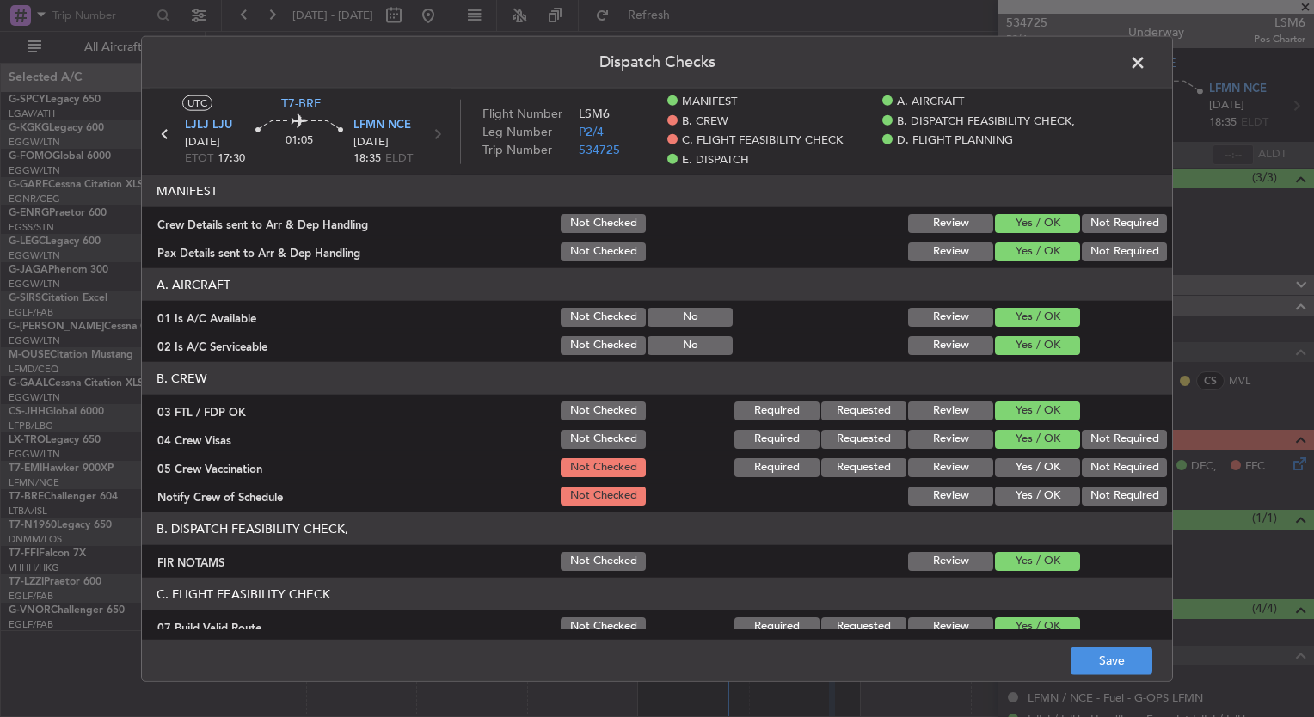
click at [1041, 466] on button "Yes / OK" at bounding box center [1037, 468] width 85 height 19
click at [1047, 484] on div "Yes / OK" at bounding box center [1036, 496] width 87 height 24
click at [1047, 492] on button "Yes / OK" at bounding box center [1037, 496] width 85 height 19
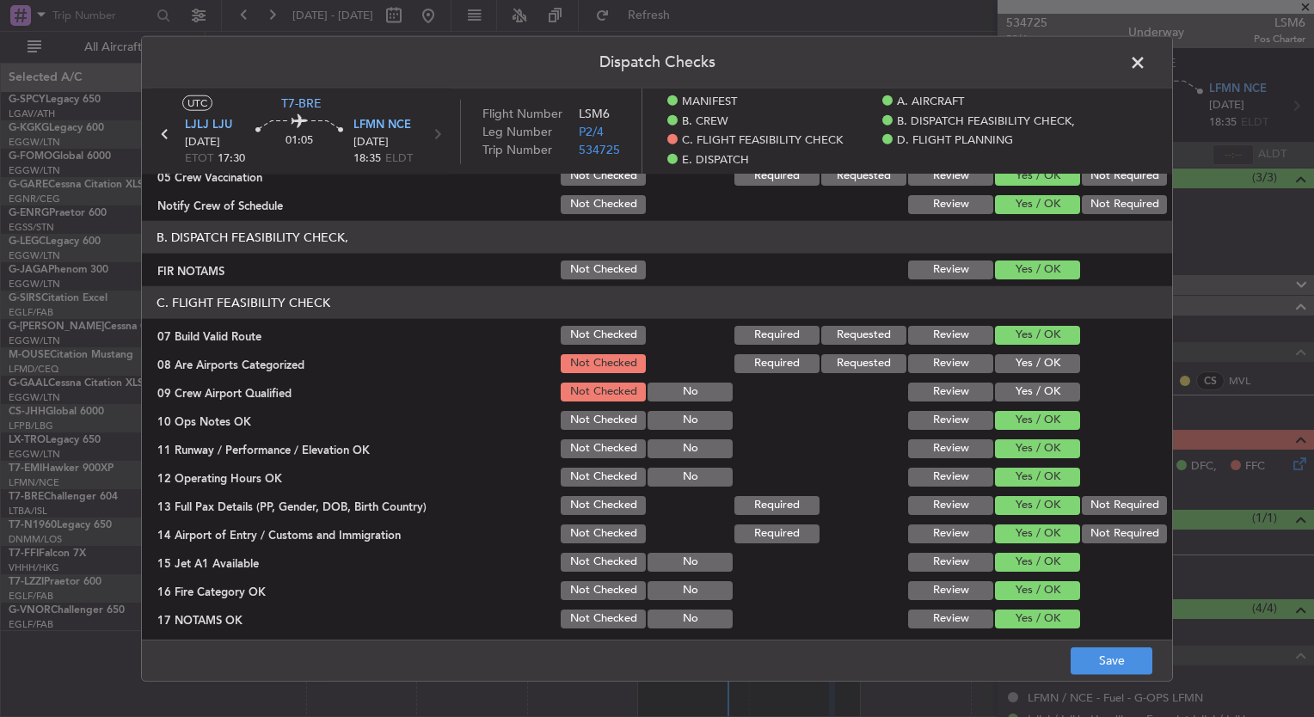
scroll to position [601, 0]
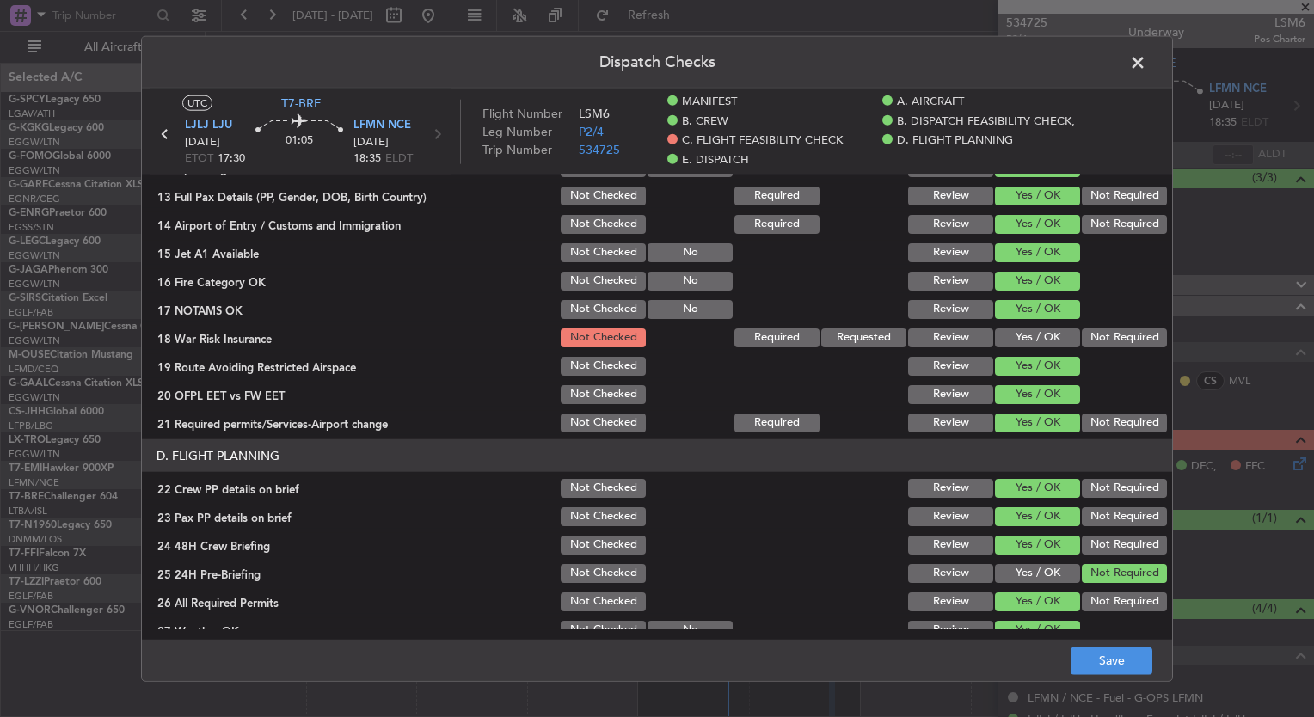
click at [1100, 339] on button "Not Required" at bounding box center [1124, 338] width 85 height 19
click at [1118, 660] on button "Save" at bounding box center [1112, 661] width 82 height 28
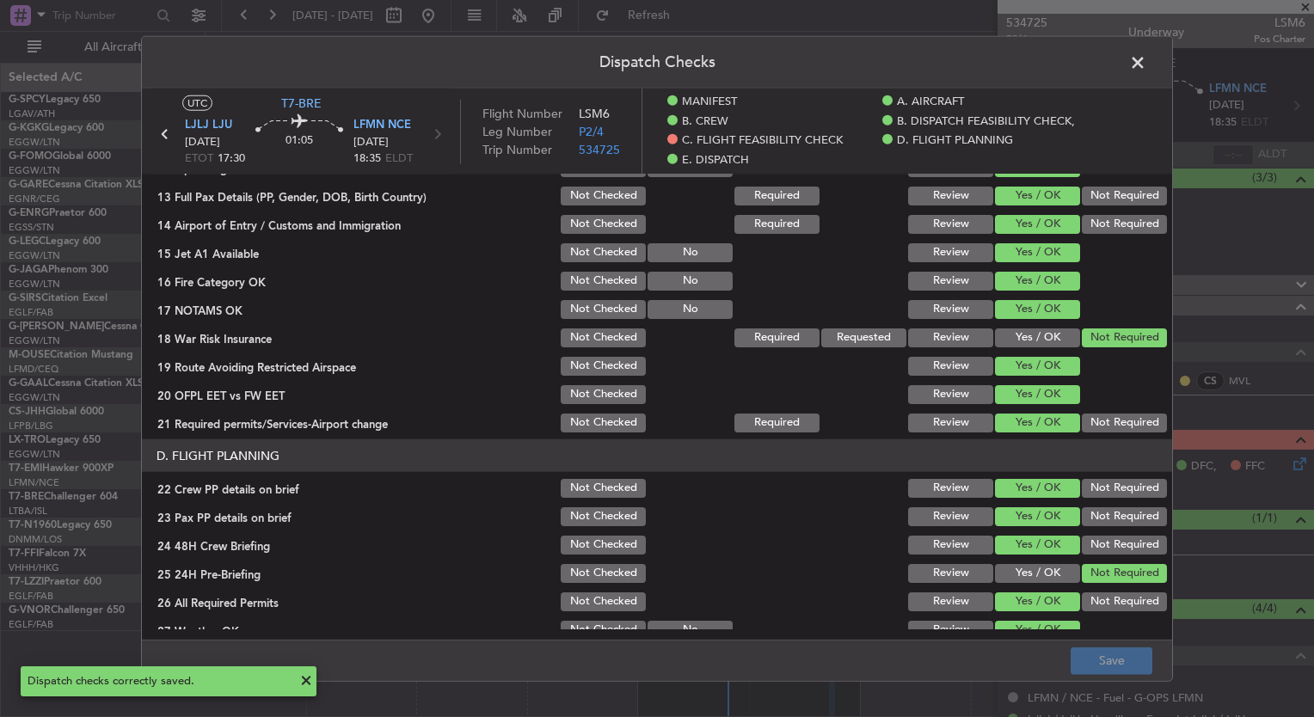
click at [1147, 63] on span at bounding box center [1147, 67] width 0 height 34
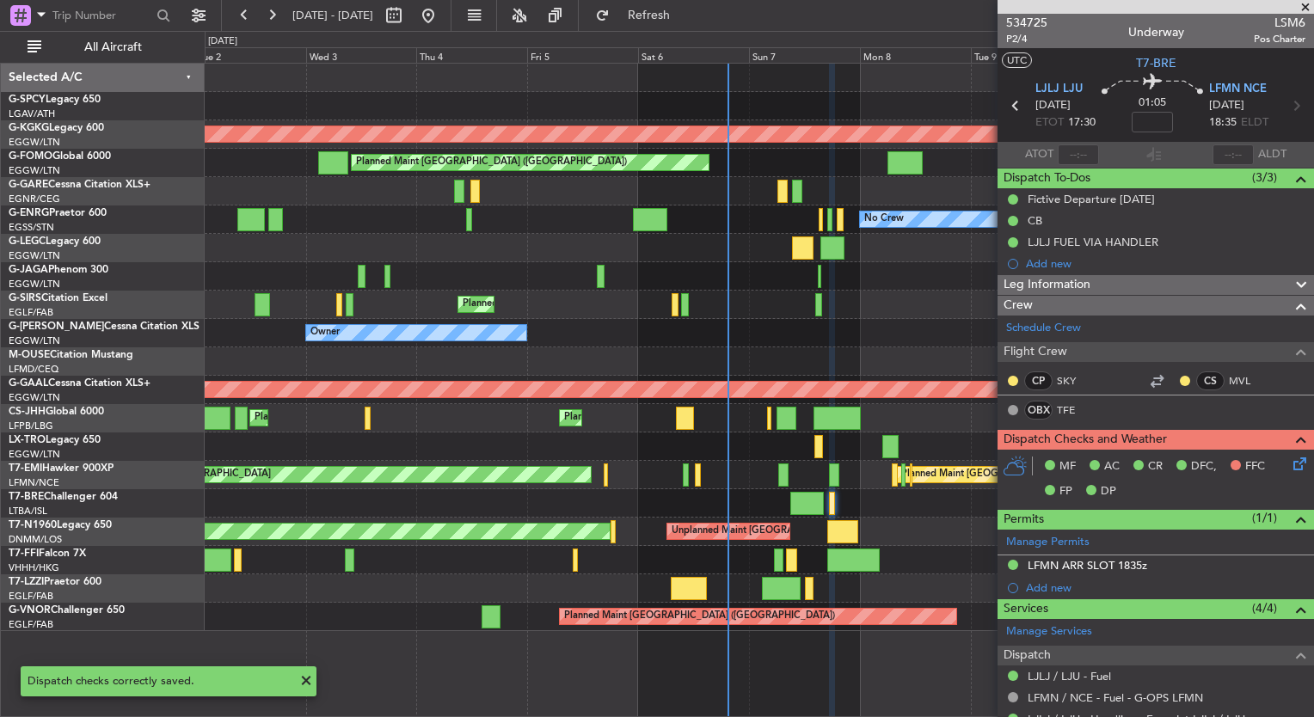
click at [822, 526] on div "Unplanned Maint London (Stansted) Planned Maint London (Stansted)" at bounding box center [759, 532] width 1109 height 28
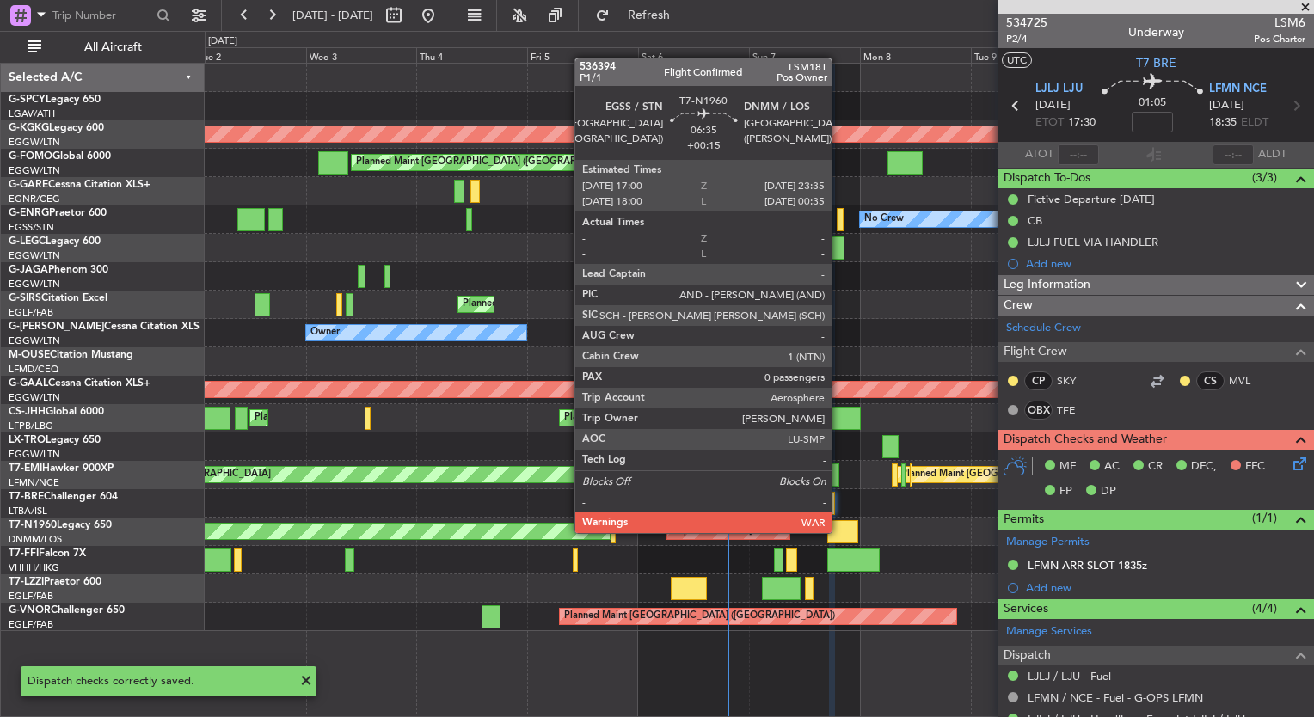
click at [840, 532] on div at bounding box center [843, 531] width 31 height 23
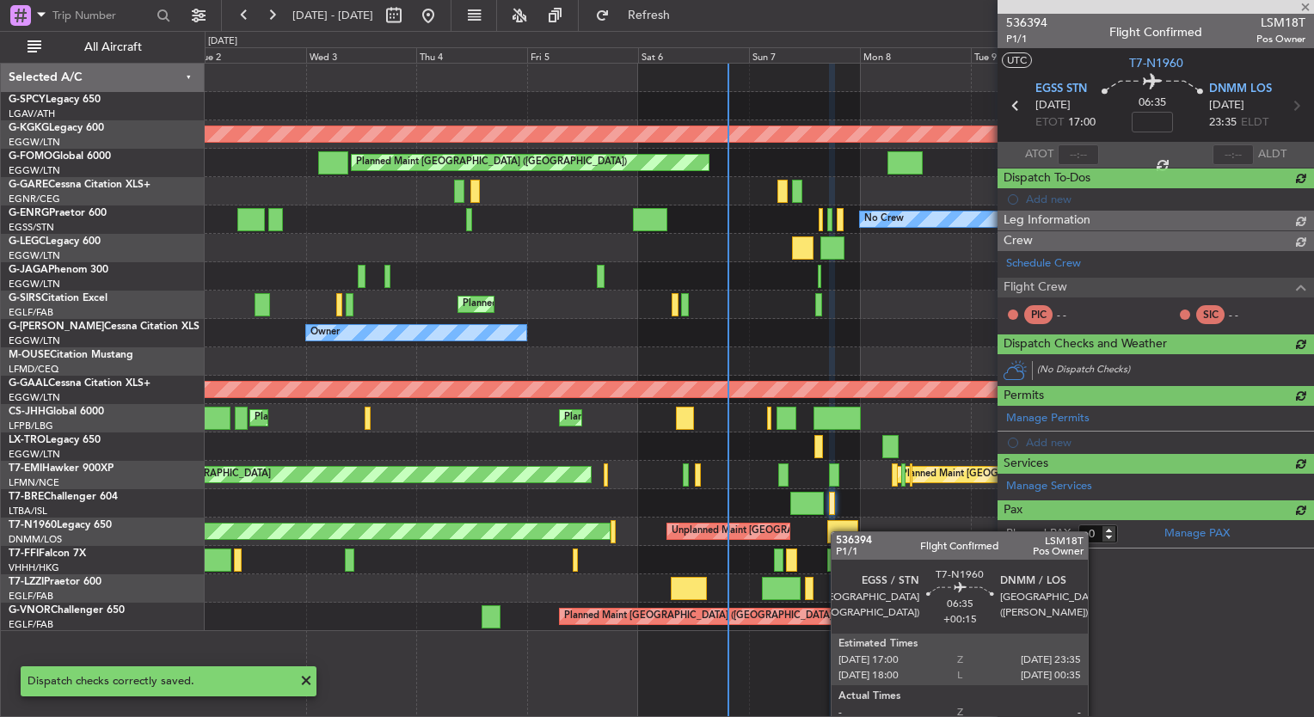
type input "+00:15"
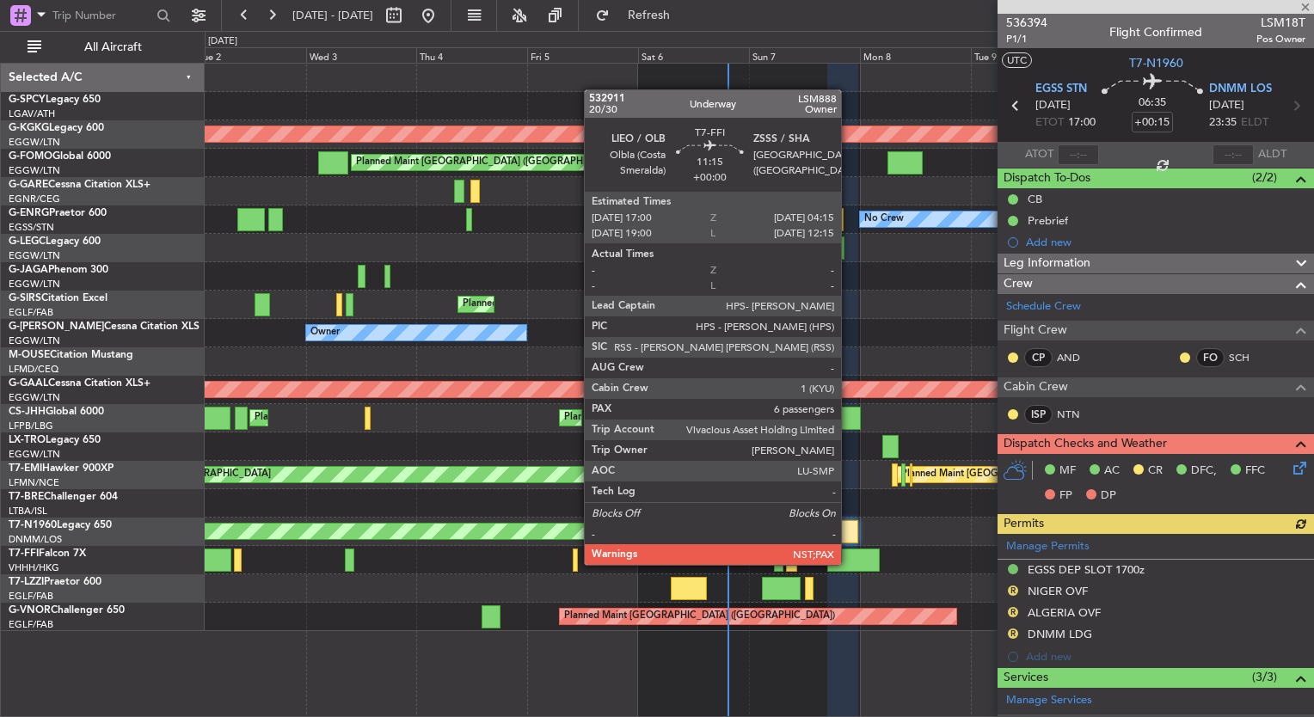
click at [849, 563] on div at bounding box center [854, 560] width 52 height 23
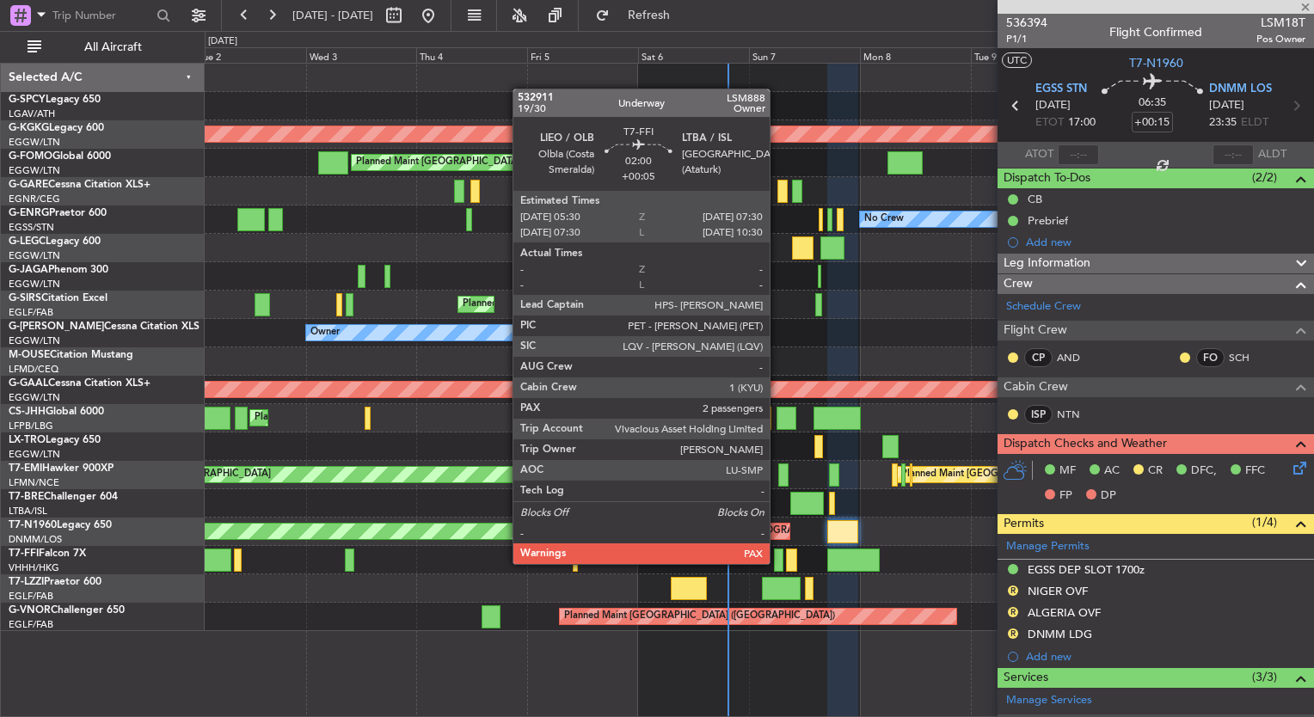
click at [778, 563] on div at bounding box center [778, 560] width 9 height 23
type input "6"
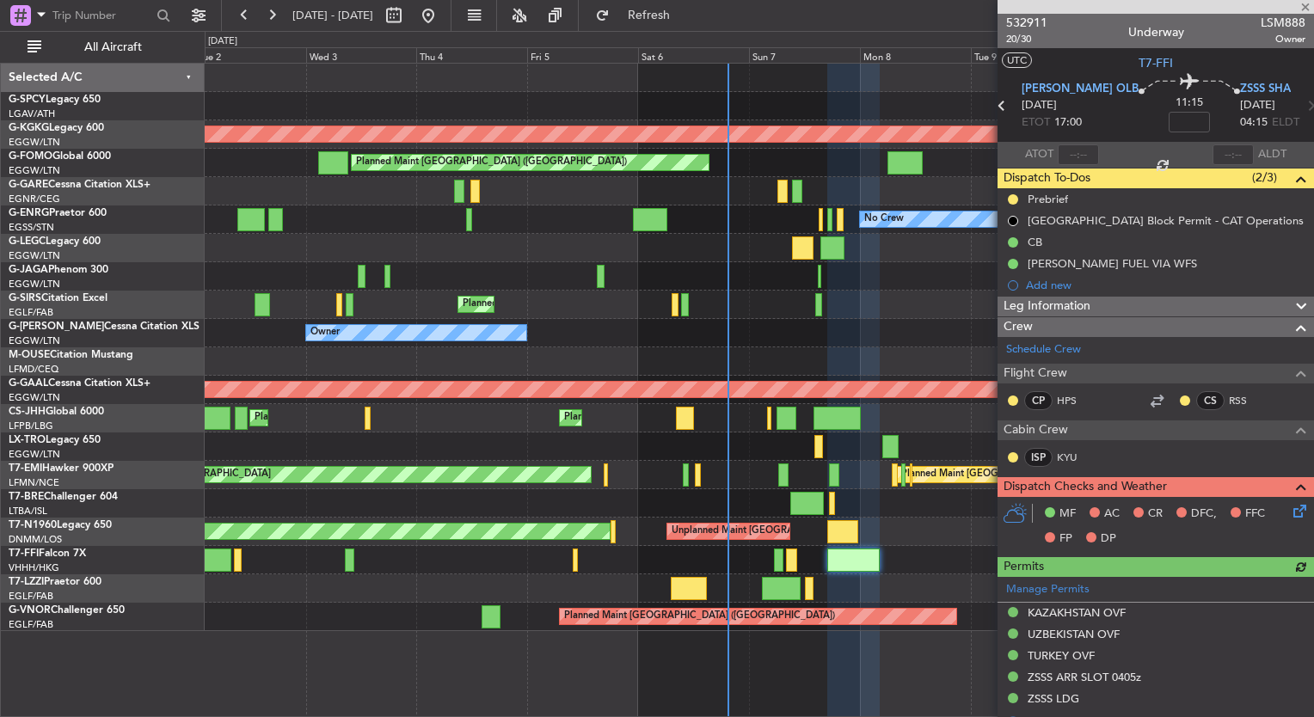
type input "+00:05"
type input "2"
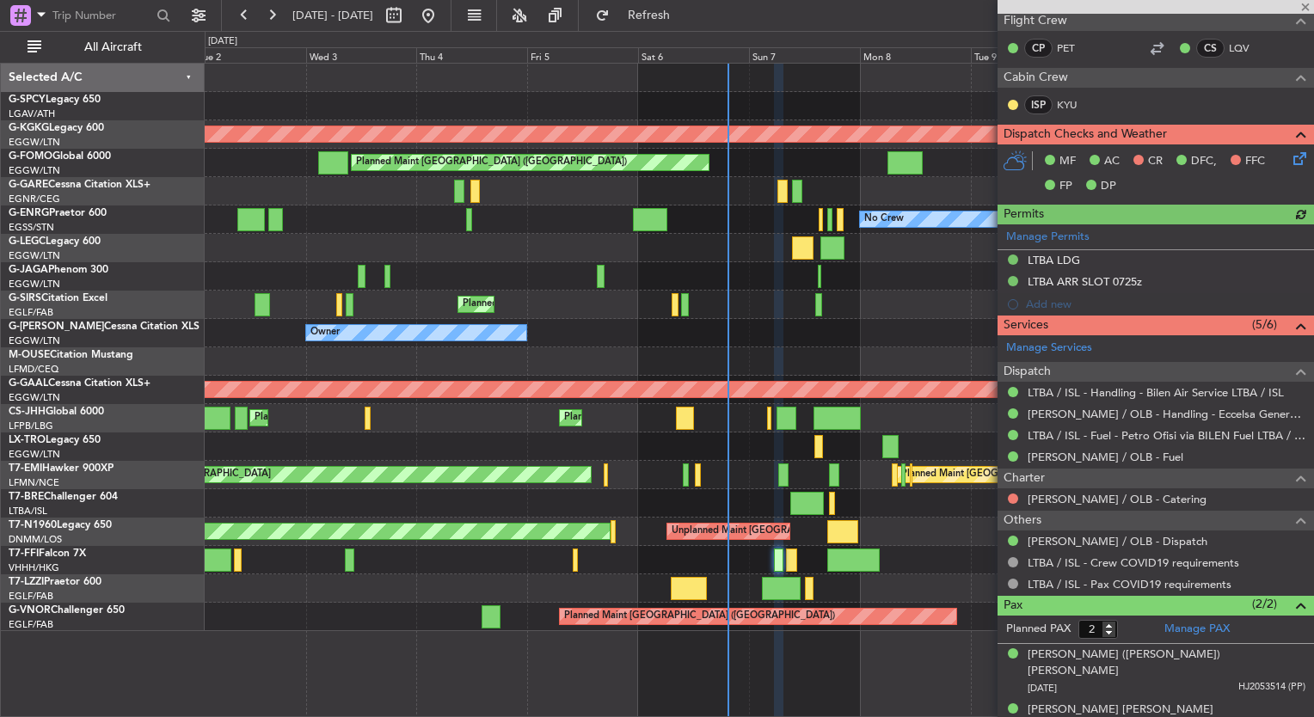
scroll to position [352, 0]
click at [1014, 497] on button at bounding box center [1013, 500] width 10 height 10
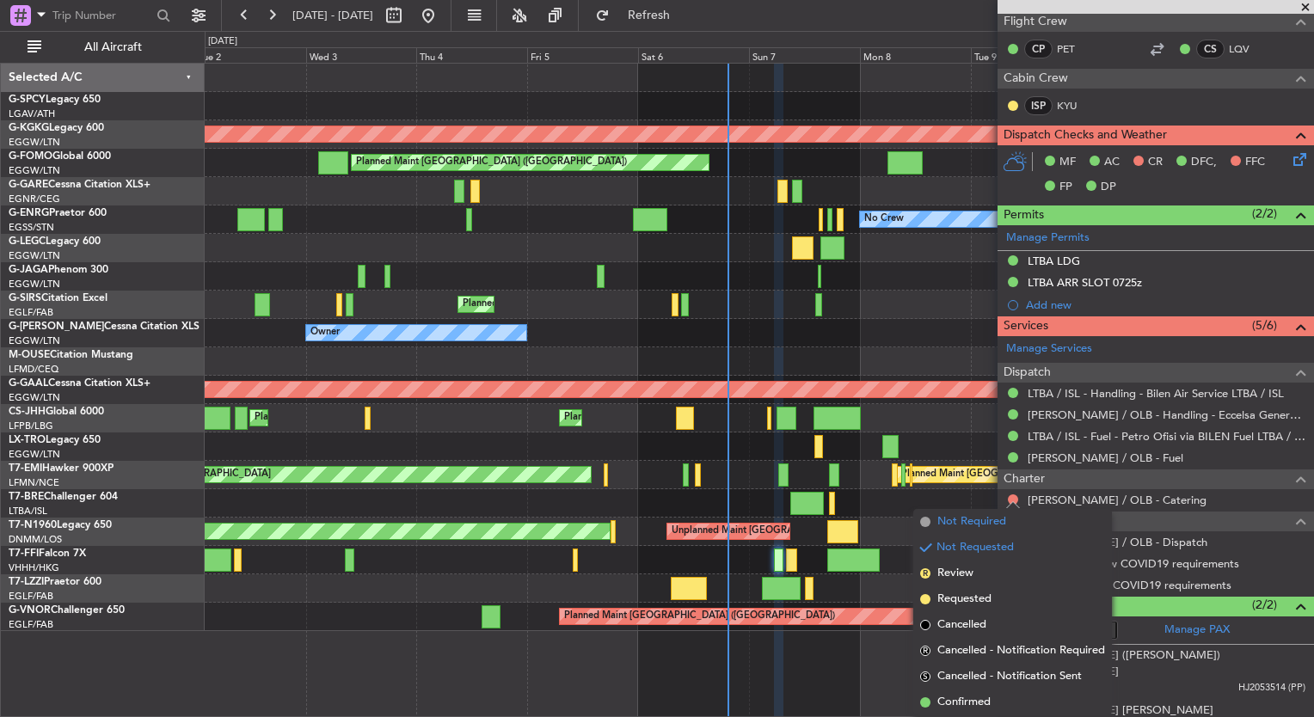
click at [941, 526] on span "Not Required" at bounding box center [972, 522] width 69 height 17
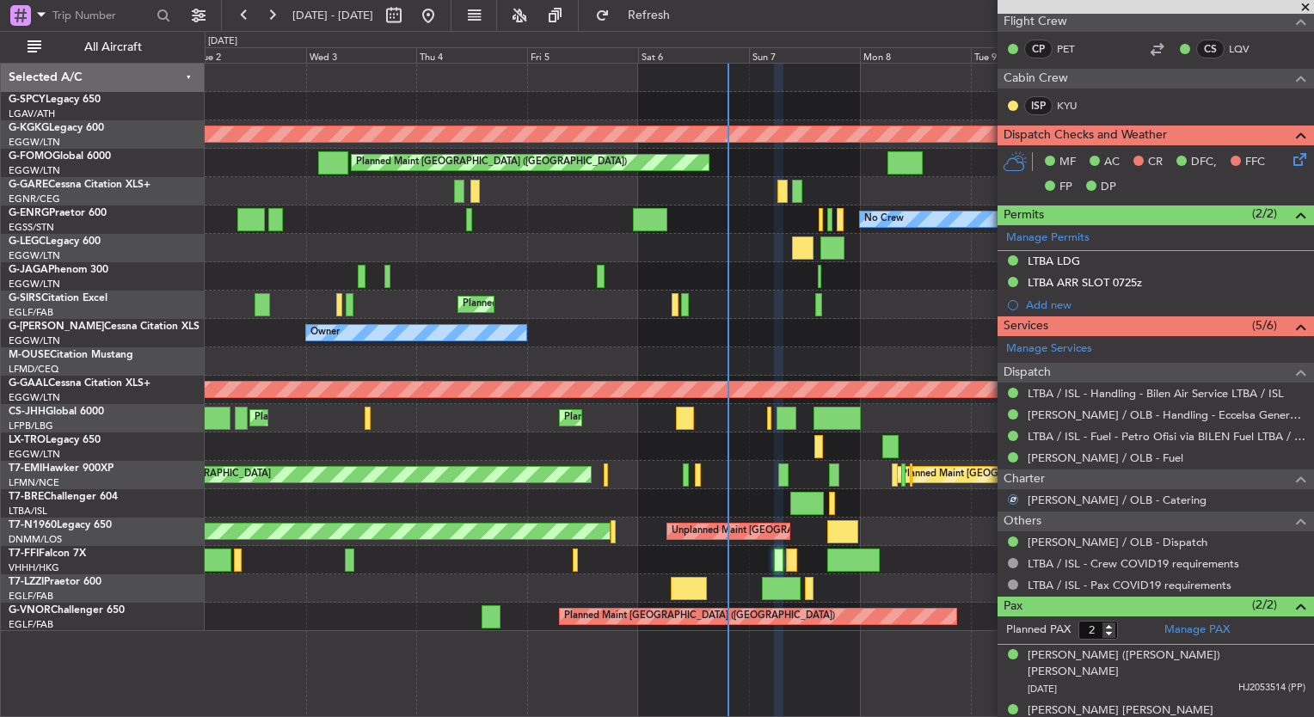
click at [1290, 156] on icon at bounding box center [1297, 157] width 14 height 14
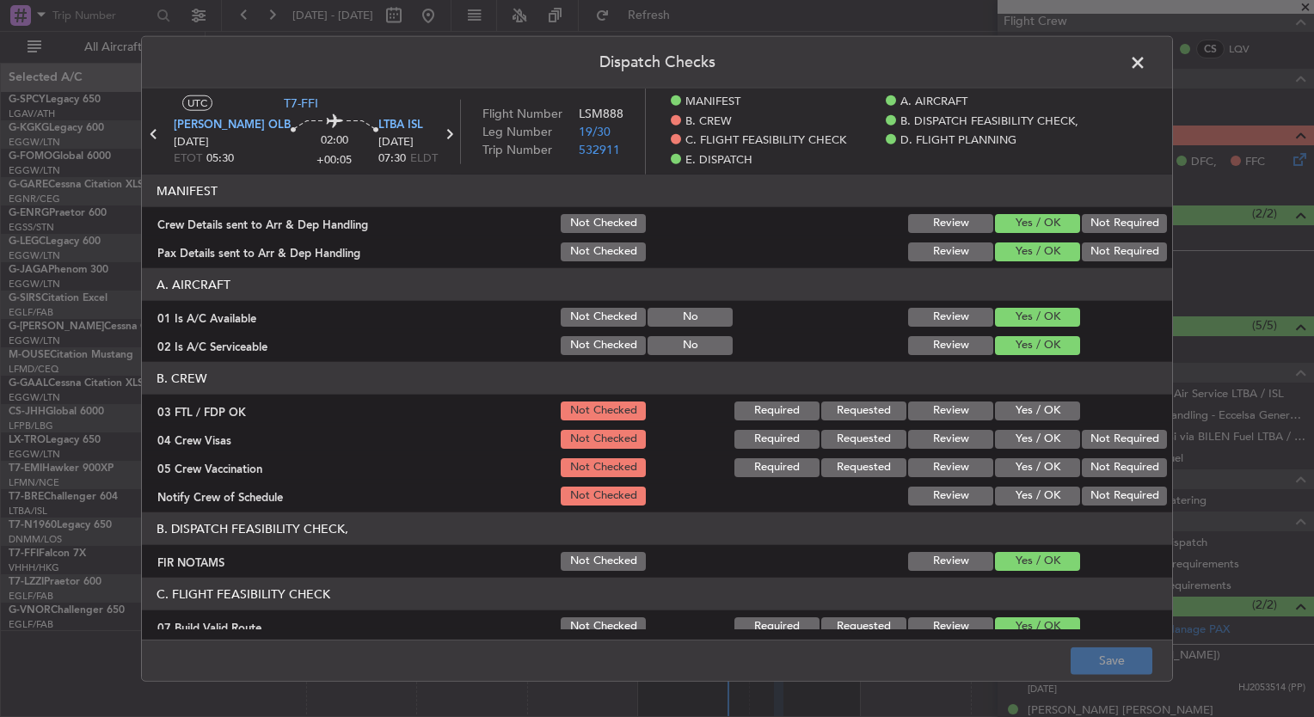
click at [1006, 407] on button "Yes / OK" at bounding box center [1037, 411] width 85 height 19
click at [1011, 435] on button "Yes / OK" at bounding box center [1037, 439] width 85 height 19
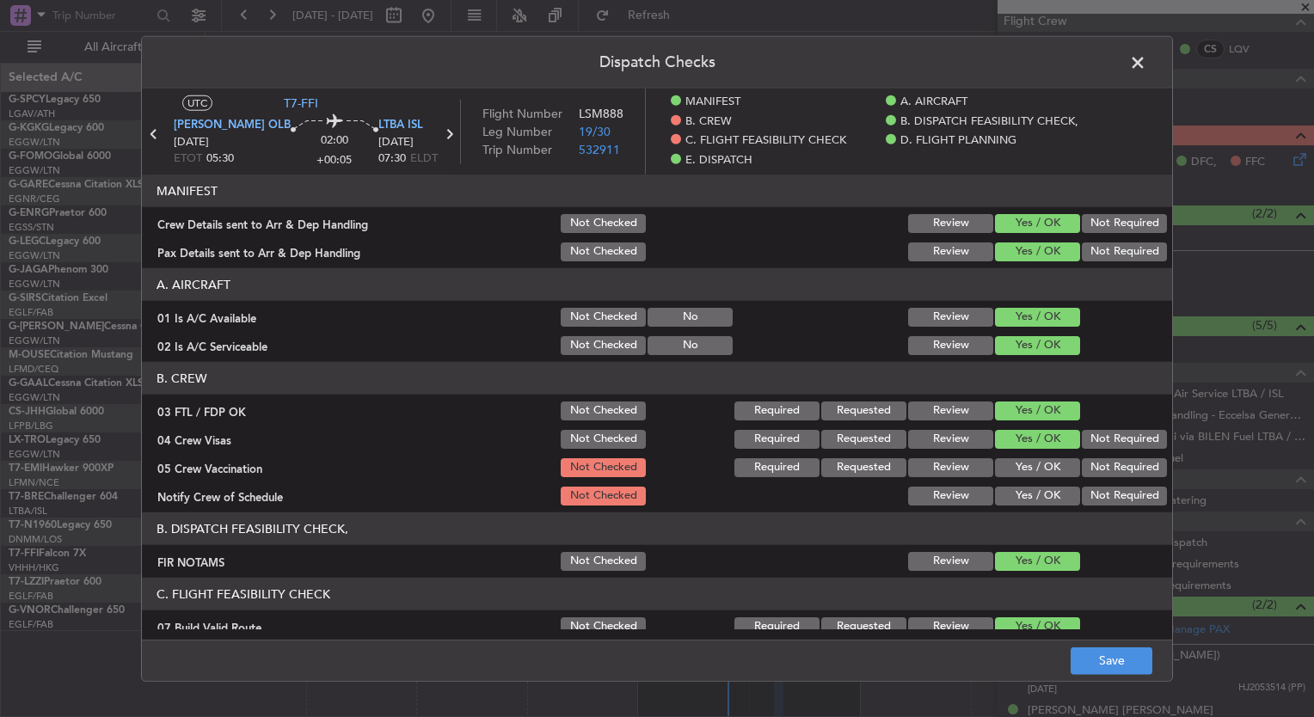
click at [1019, 460] on button "Yes / OK" at bounding box center [1037, 468] width 85 height 19
click at [1022, 484] on div "Yes / OK" at bounding box center [1036, 496] width 87 height 24
click at [1025, 489] on button "Yes / OK" at bounding box center [1037, 496] width 85 height 19
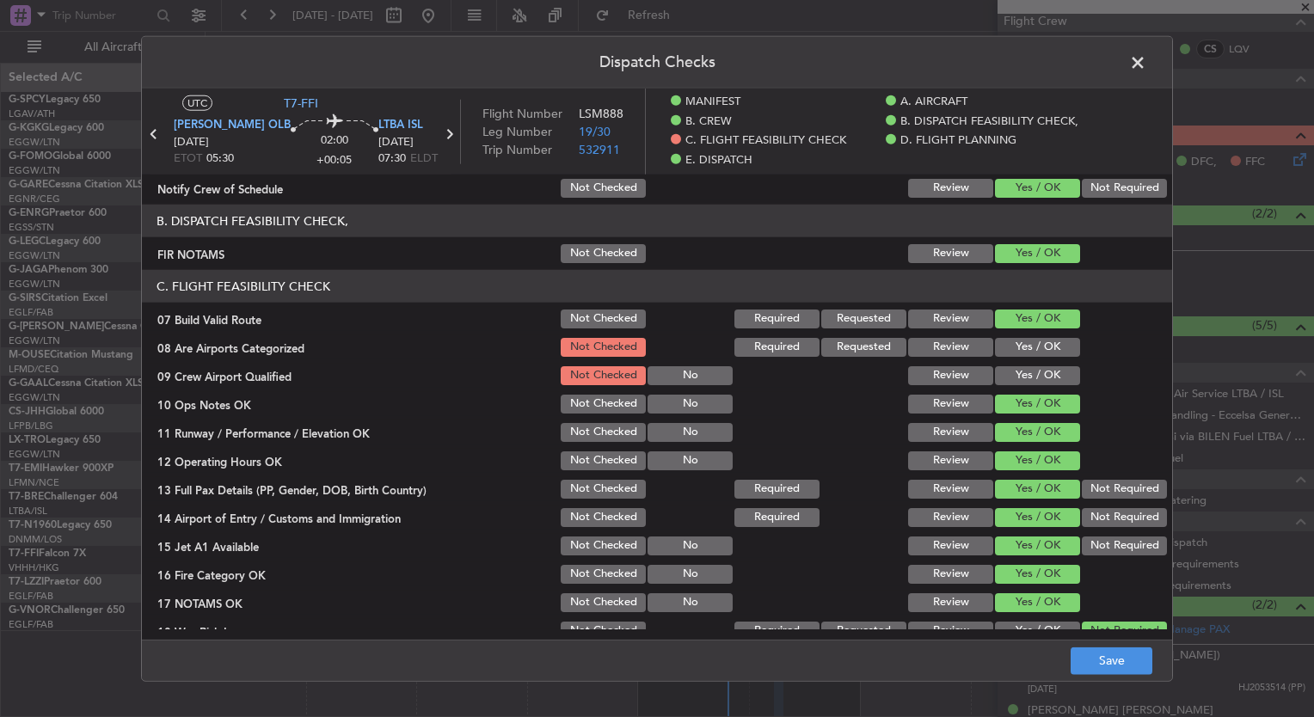
scroll to position [320, 0]
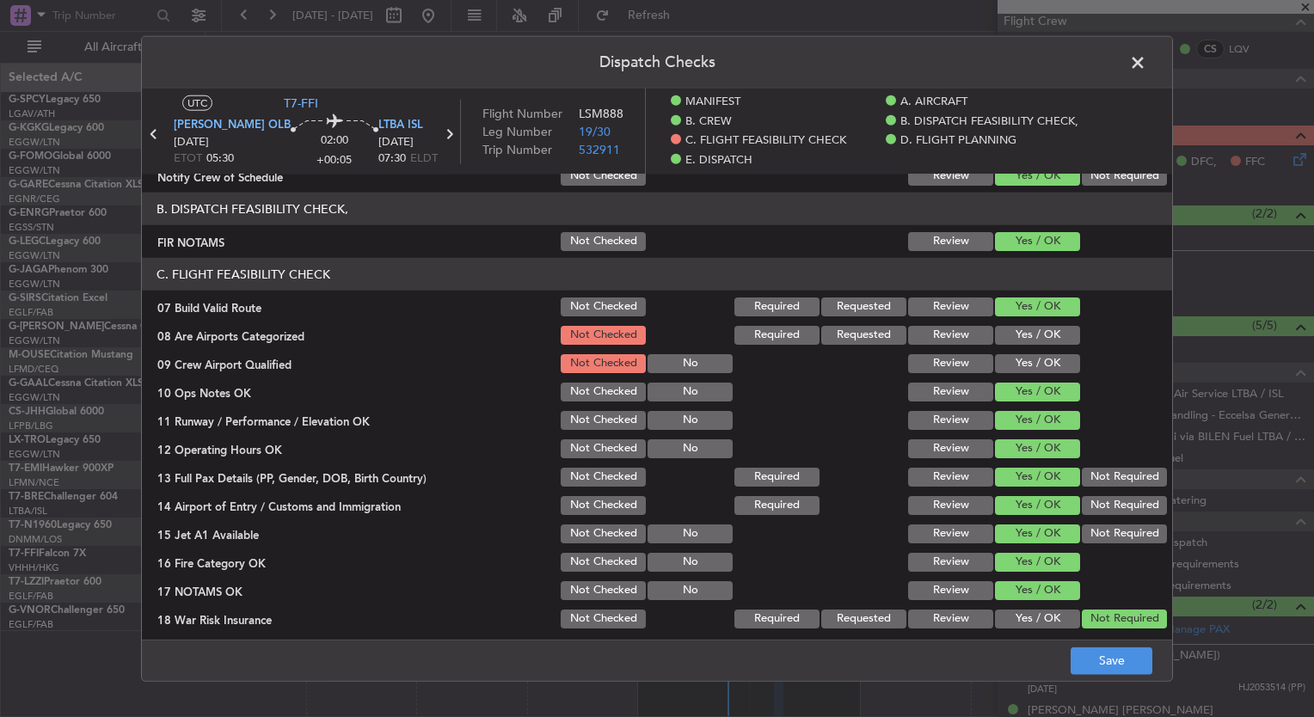
click at [1011, 334] on button "Yes / OK" at bounding box center [1037, 335] width 85 height 19
click at [1019, 360] on button "Yes / OK" at bounding box center [1037, 363] width 85 height 19
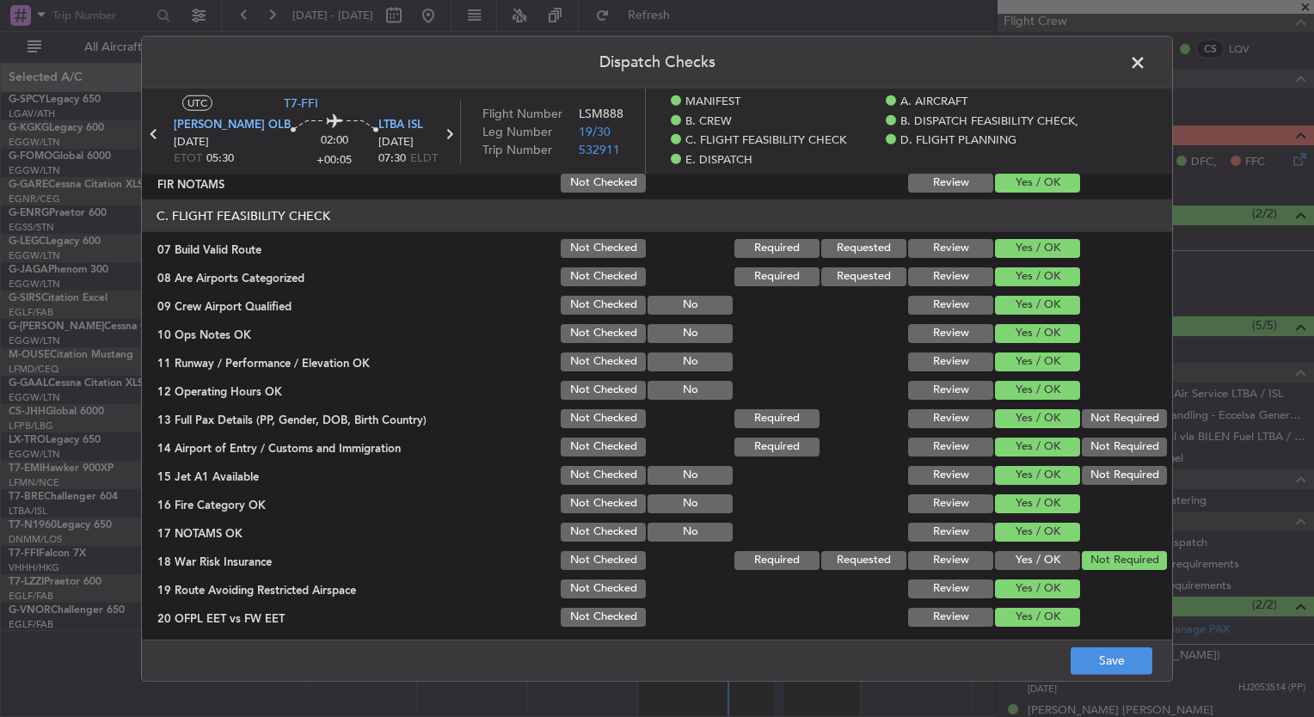
scroll to position [609, 0]
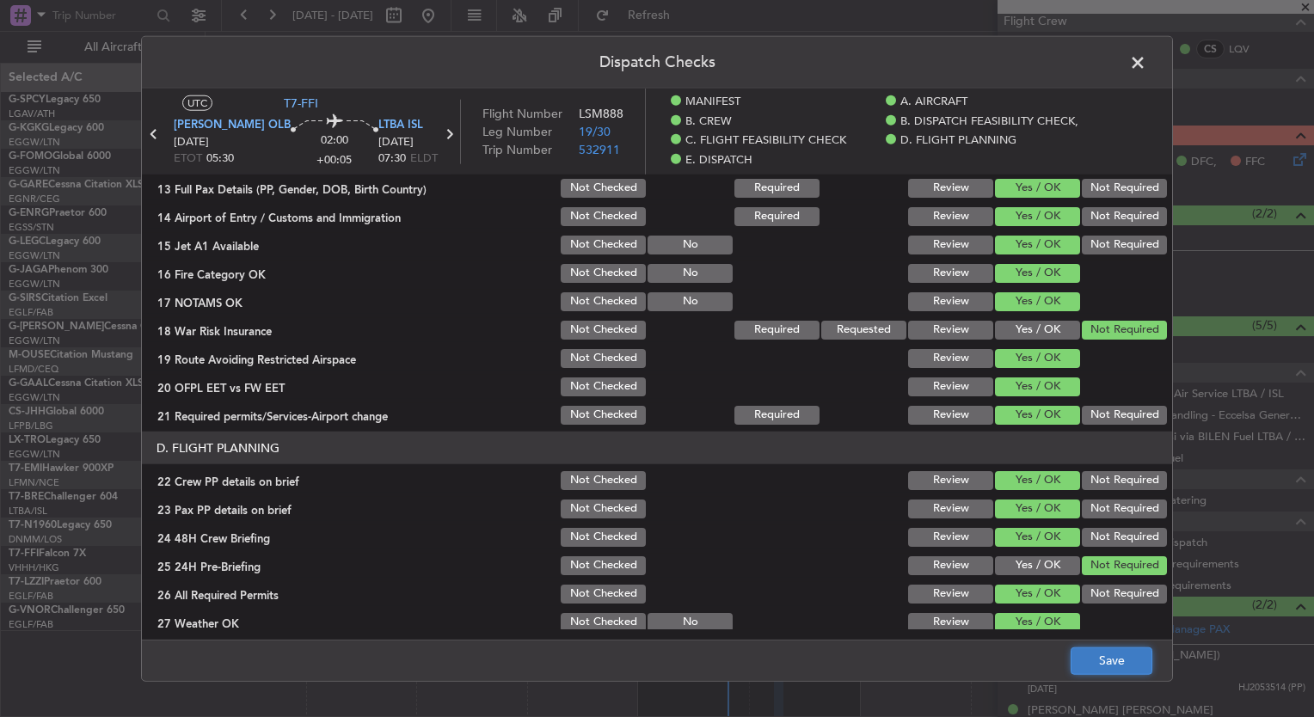
click at [1099, 671] on button "Save" at bounding box center [1112, 661] width 82 height 28
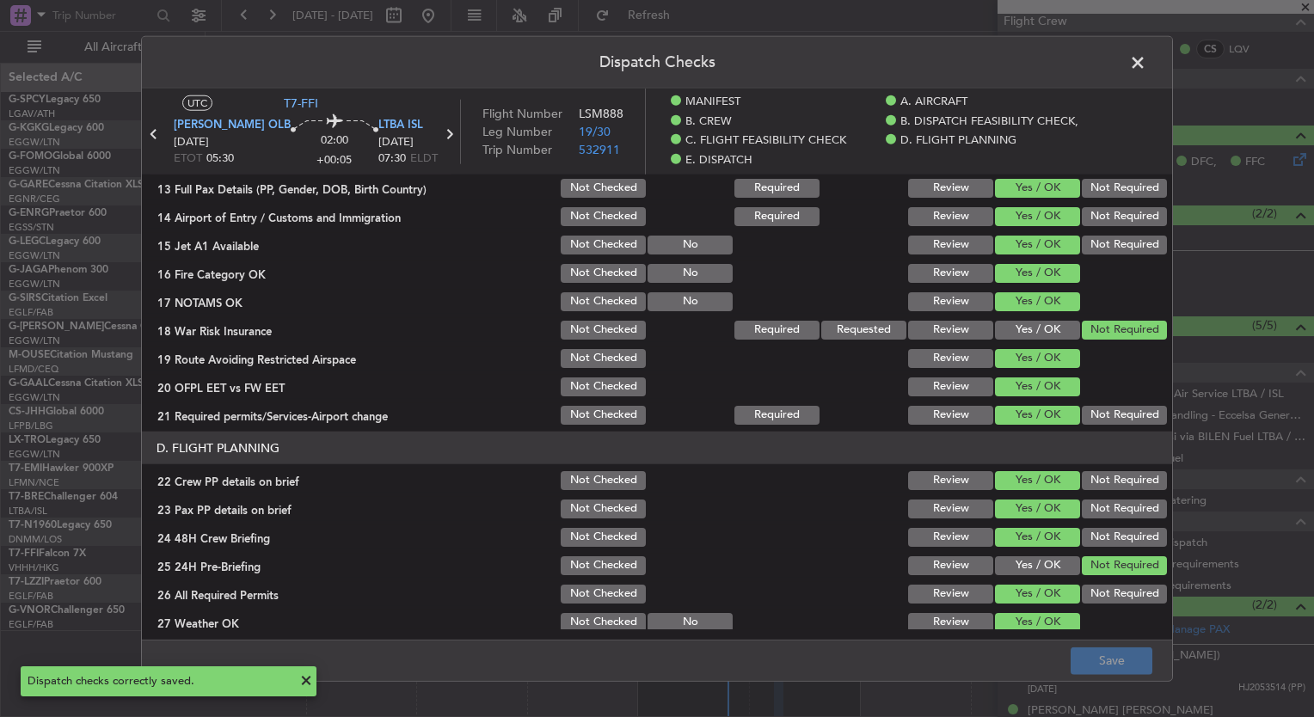
click at [1147, 64] on span at bounding box center [1147, 67] width 0 height 34
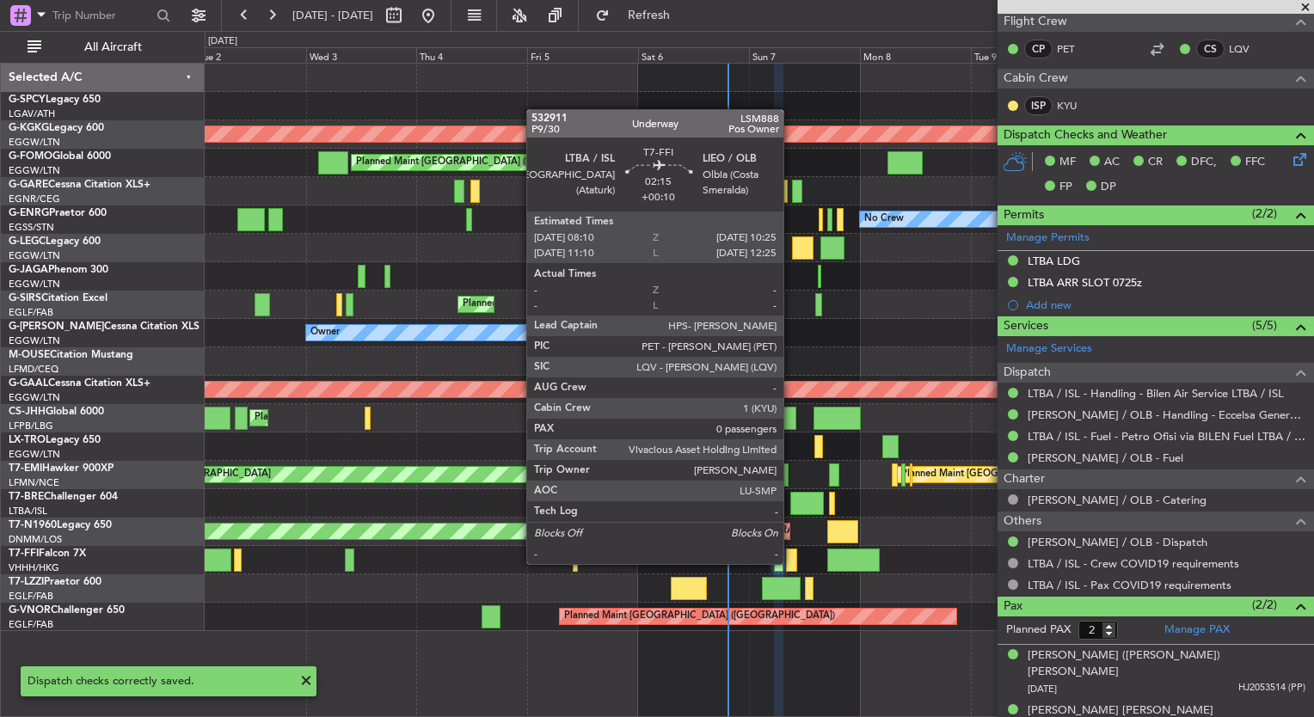
click at [789, 559] on div at bounding box center [791, 560] width 11 height 23
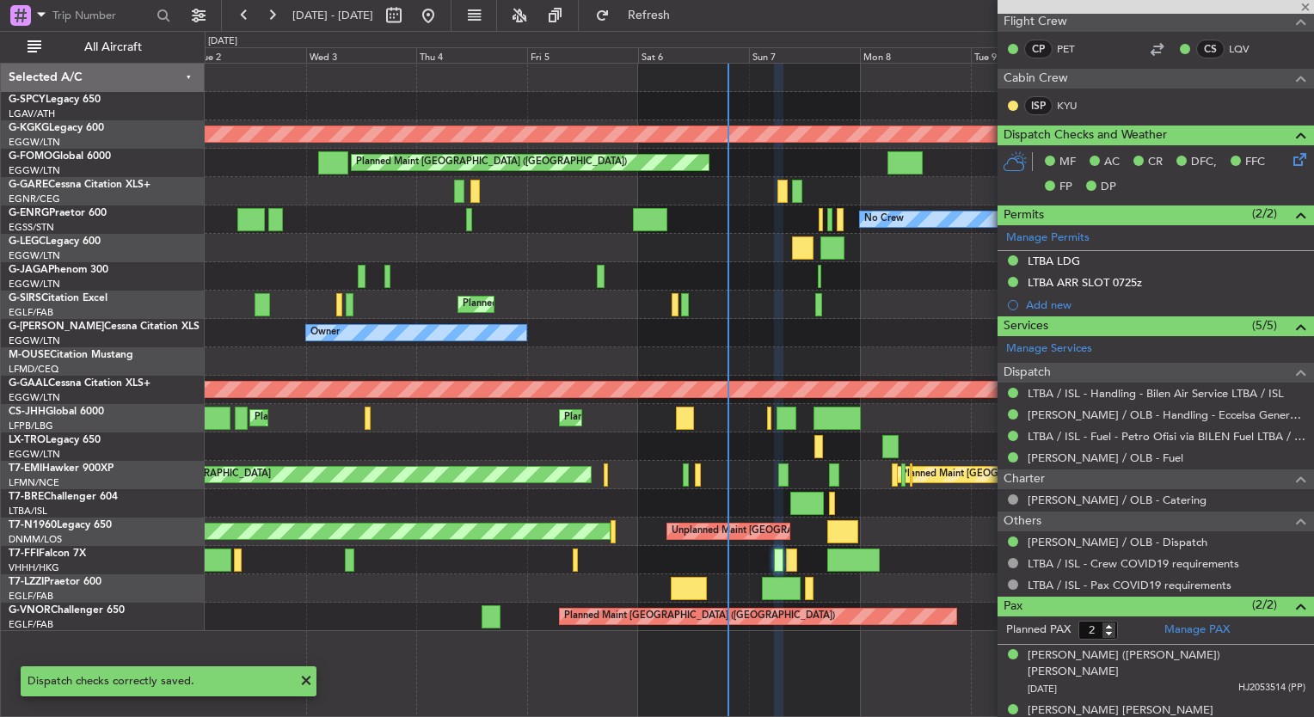
type input "+00:10"
type input "0"
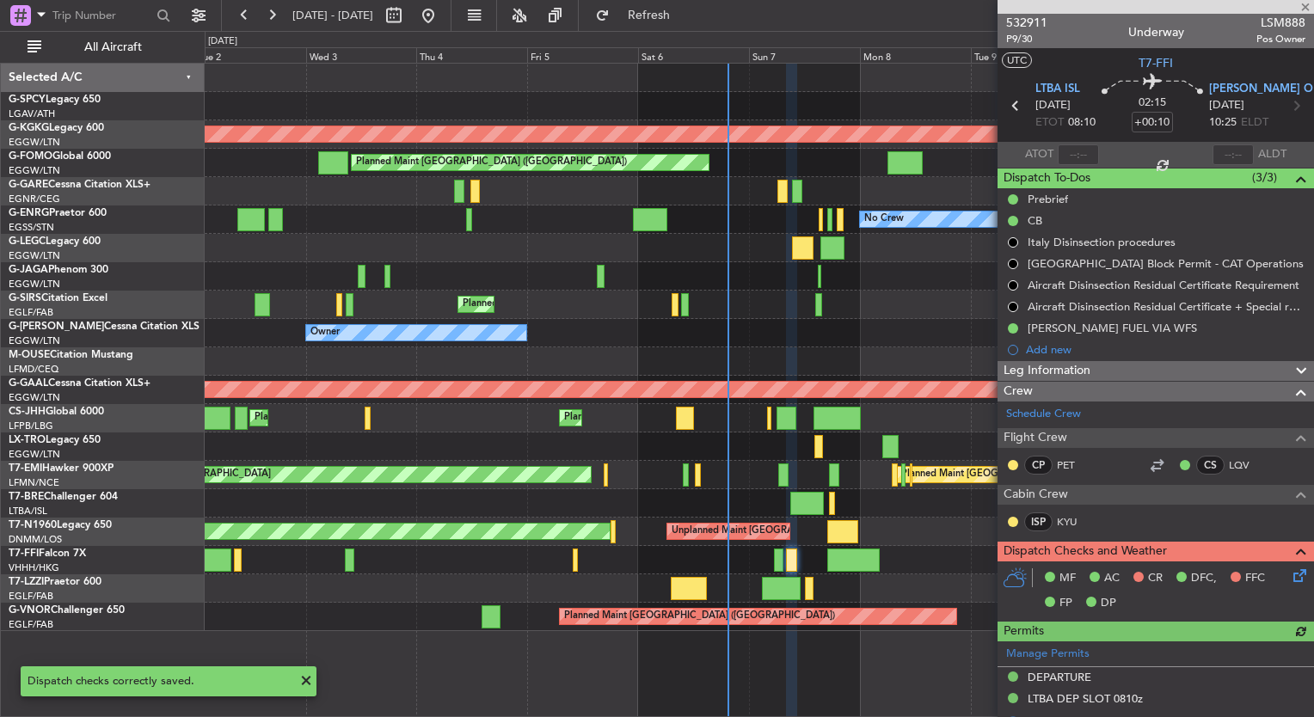
click at [1290, 569] on icon at bounding box center [1297, 573] width 14 height 14
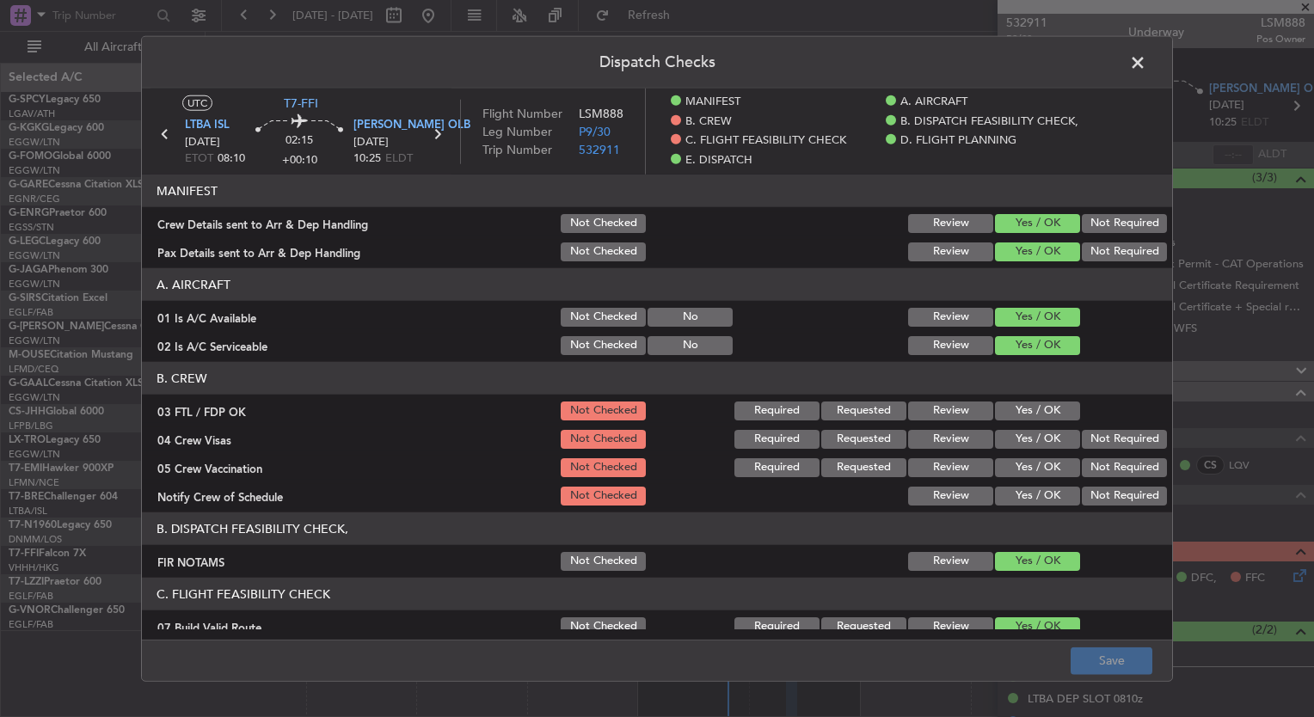
click at [998, 409] on button "Yes / OK" at bounding box center [1037, 411] width 85 height 19
click at [1001, 434] on button "Yes / OK" at bounding box center [1037, 439] width 85 height 19
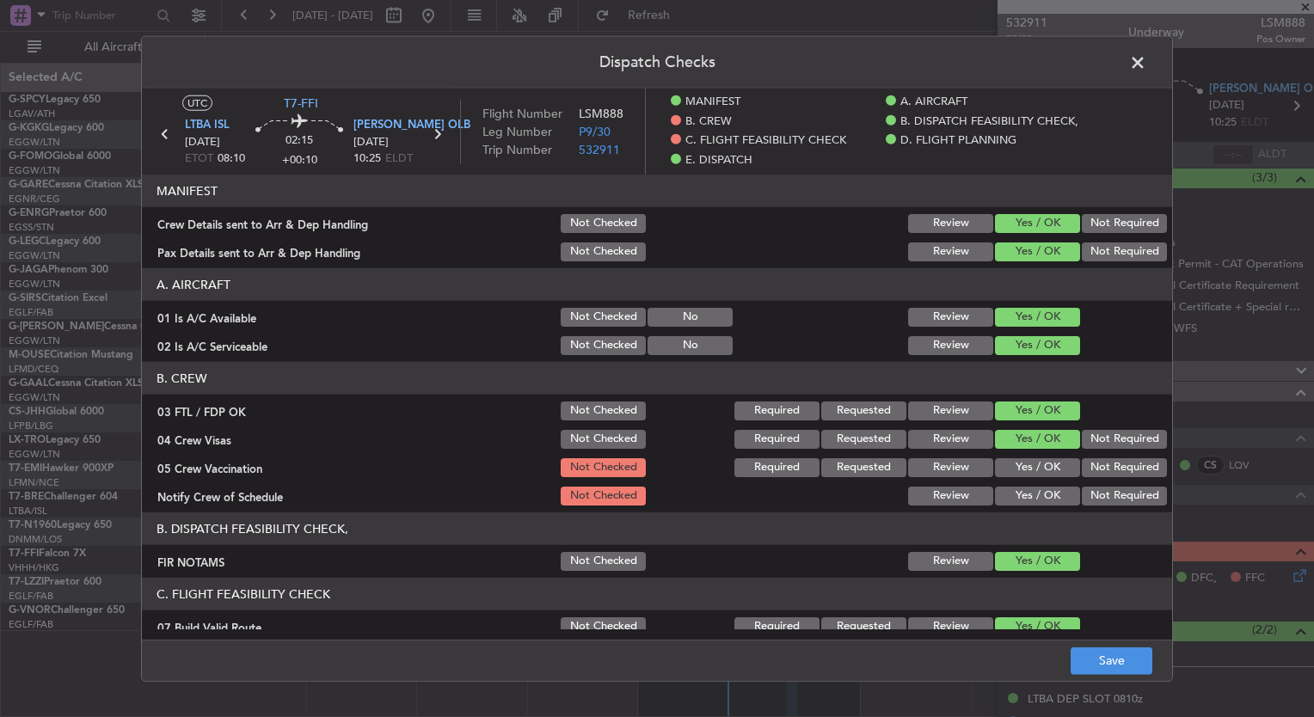
click at [1018, 463] on button "Yes / OK" at bounding box center [1037, 468] width 85 height 19
click at [1021, 484] on div "Yes / OK" at bounding box center [1036, 496] width 87 height 24
click at [1024, 496] on button "Yes / OK" at bounding box center [1037, 496] width 85 height 19
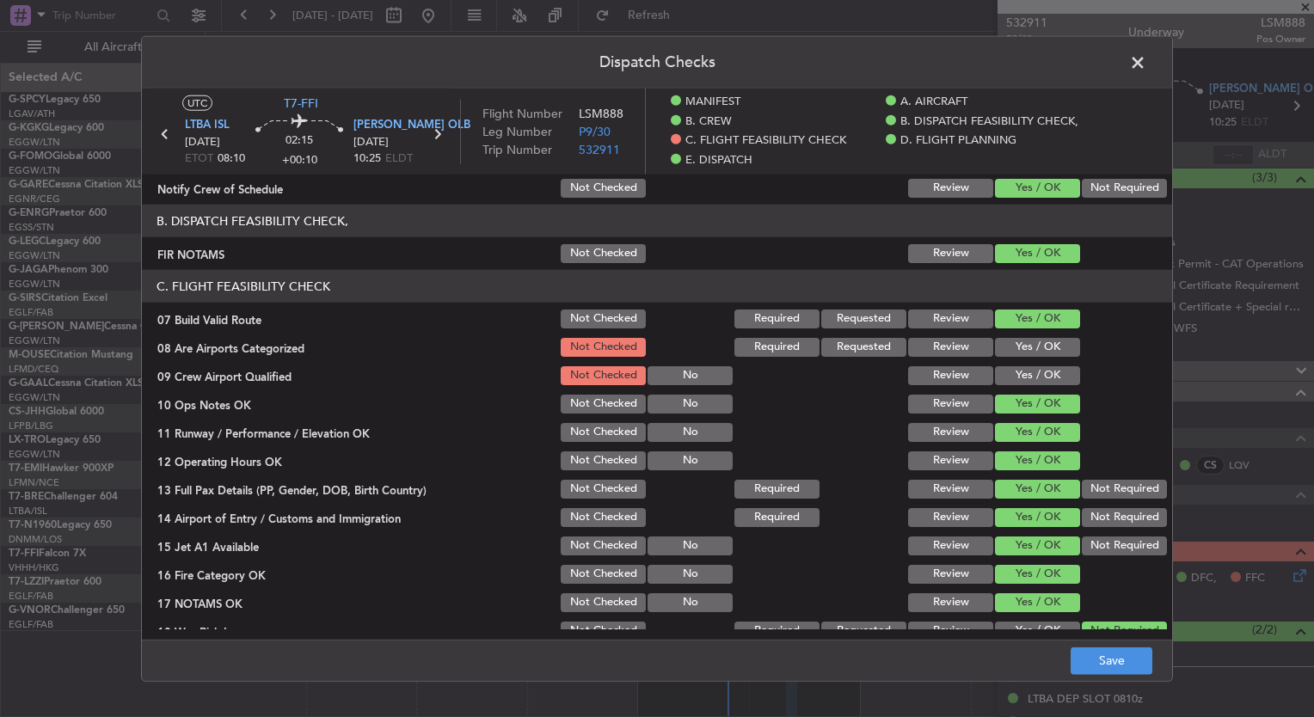
scroll to position [326, 0]
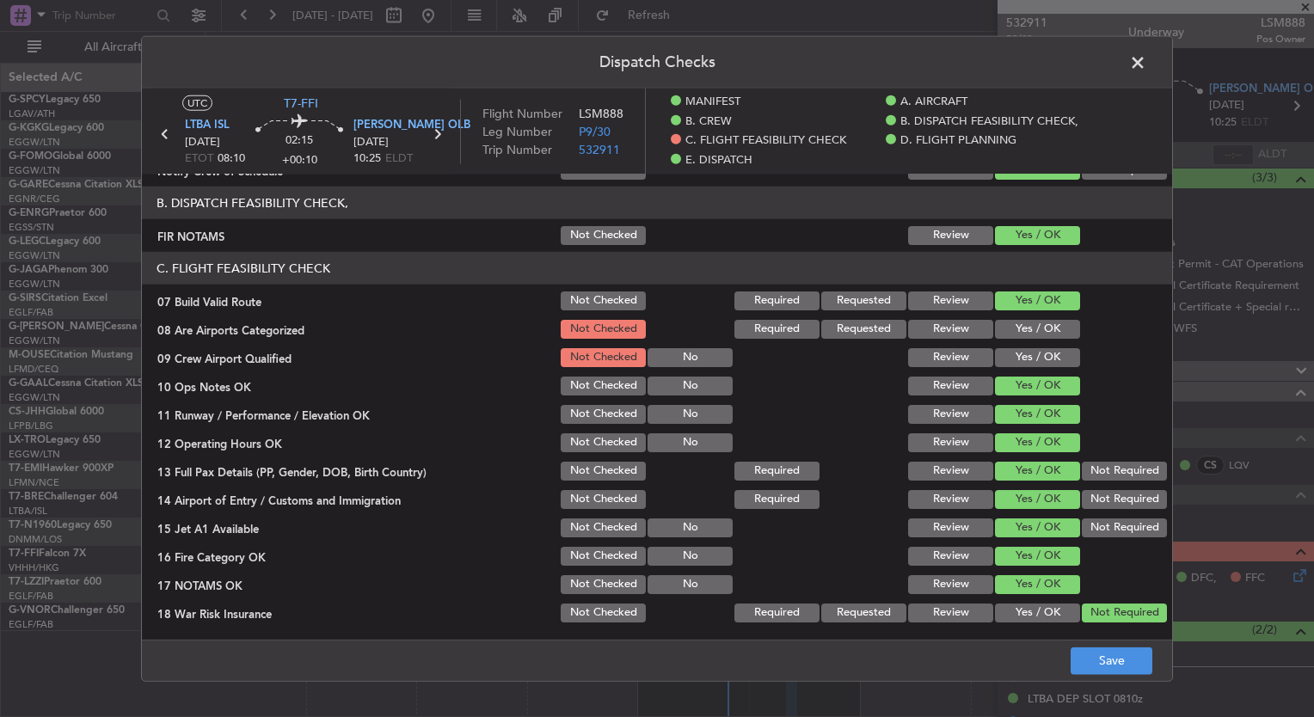
click at [1019, 333] on button "Yes / OK" at bounding box center [1037, 329] width 85 height 19
click at [1026, 357] on button "Yes / OK" at bounding box center [1037, 357] width 85 height 19
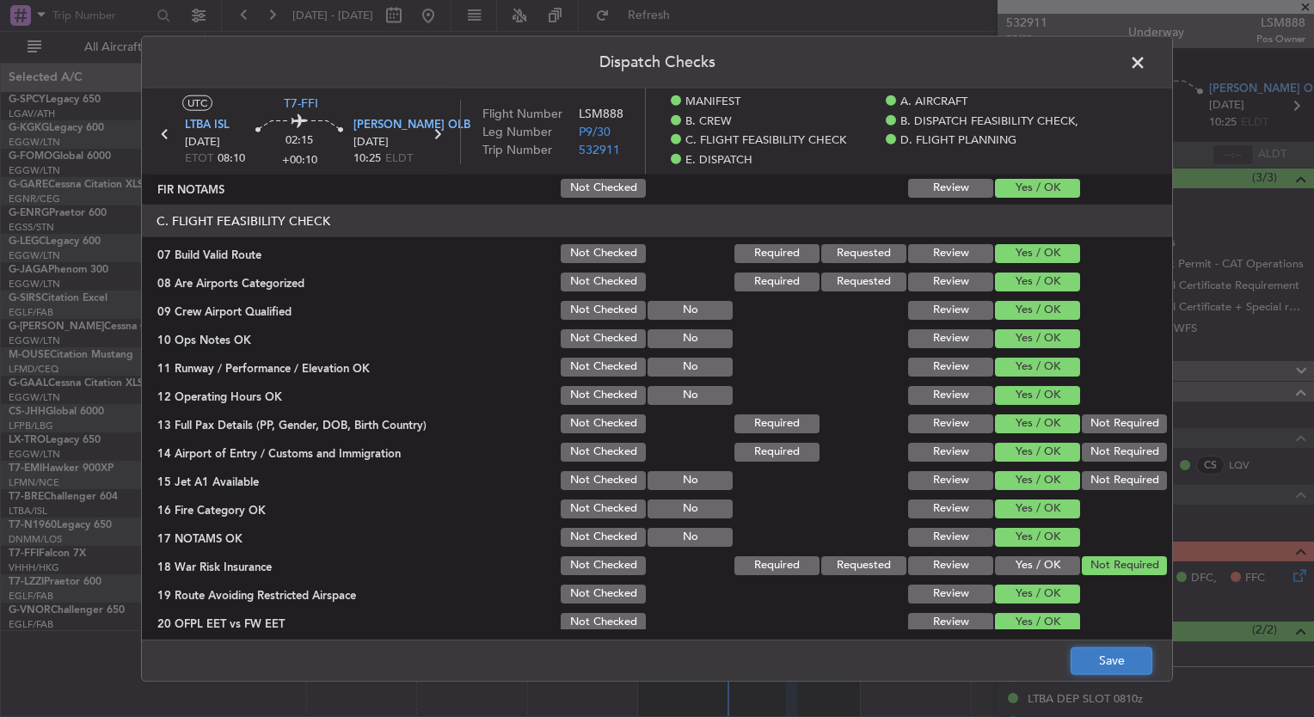
click at [1132, 655] on button "Save" at bounding box center [1112, 661] width 82 height 28
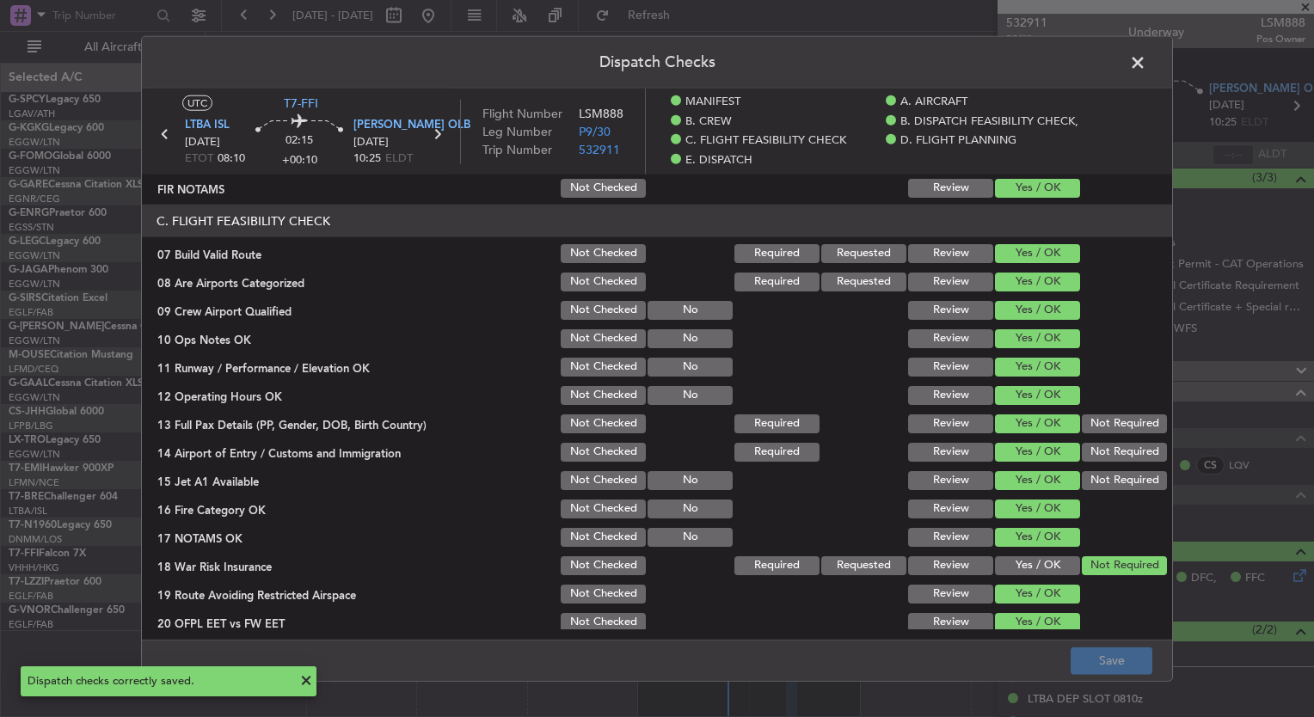
click at [1147, 64] on span at bounding box center [1147, 67] width 0 height 34
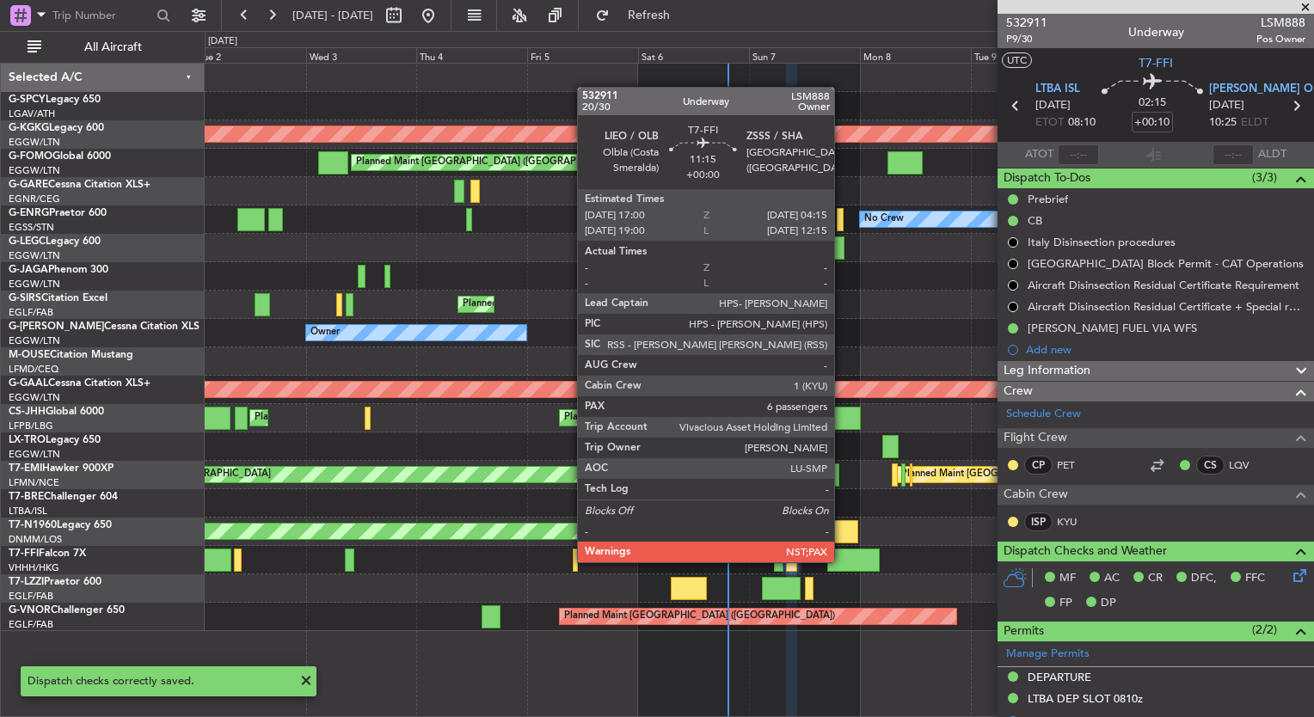
click at [842, 561] on div at bounding box center [854, 560] width 52 height 23
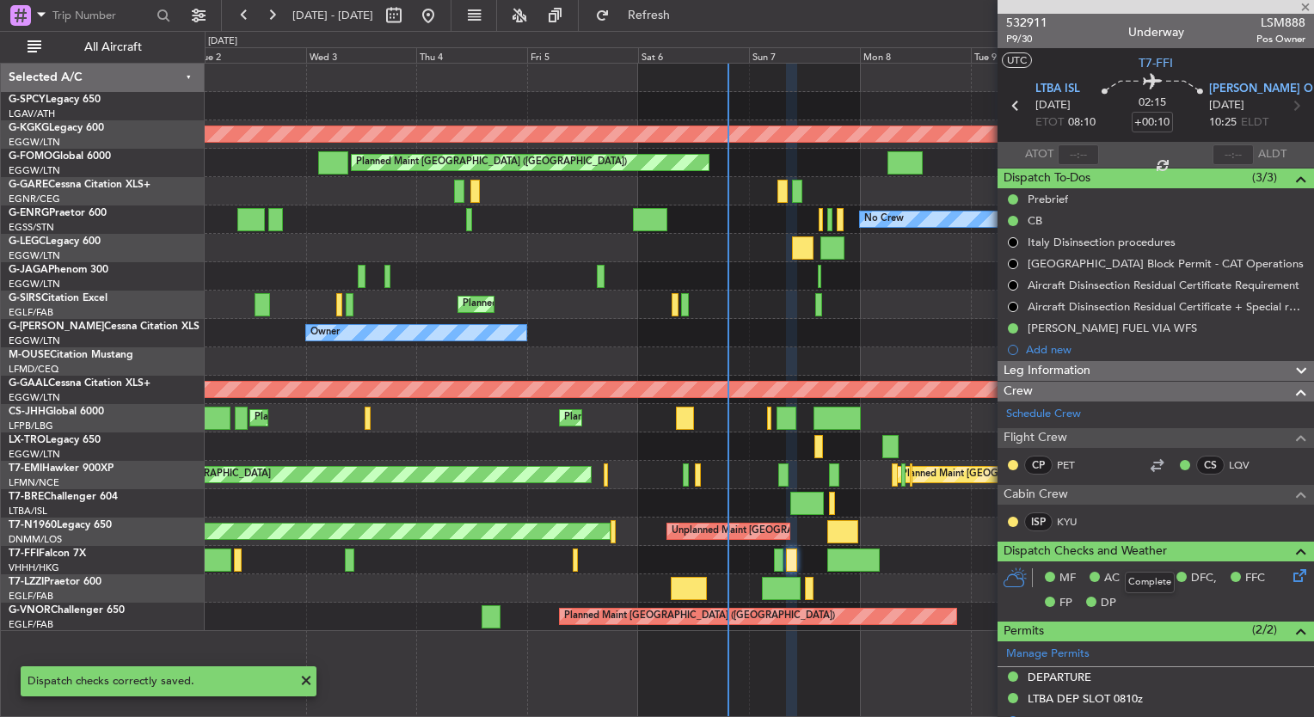
type input "6"
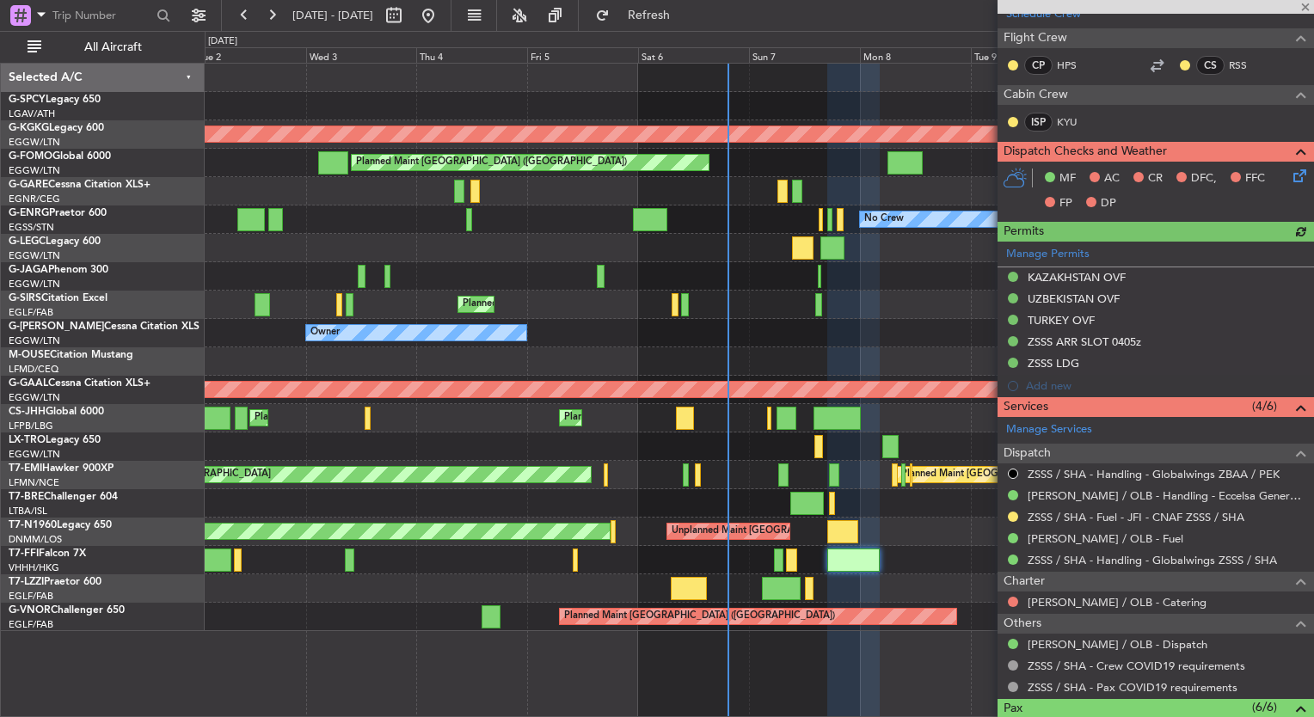
scroll to position [334, 0]
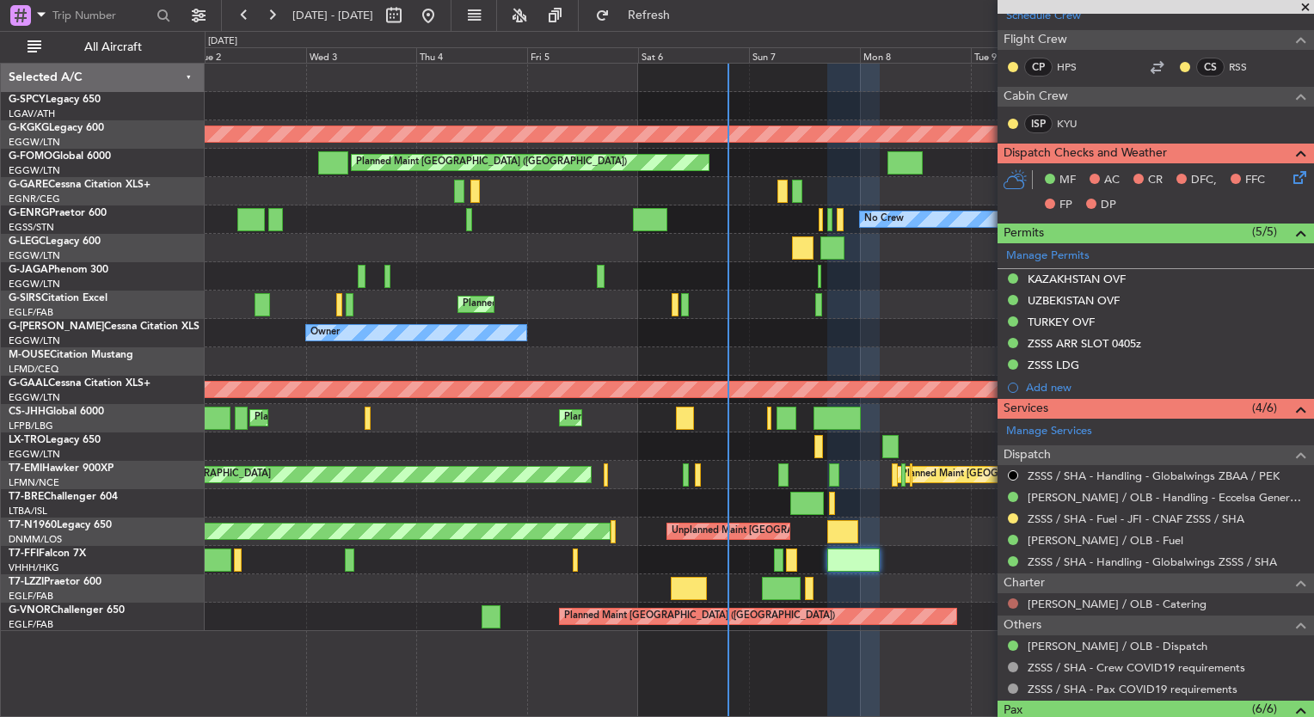
click at [1011, 603] on button at bounding box center [1013, 604] width 10 height 10
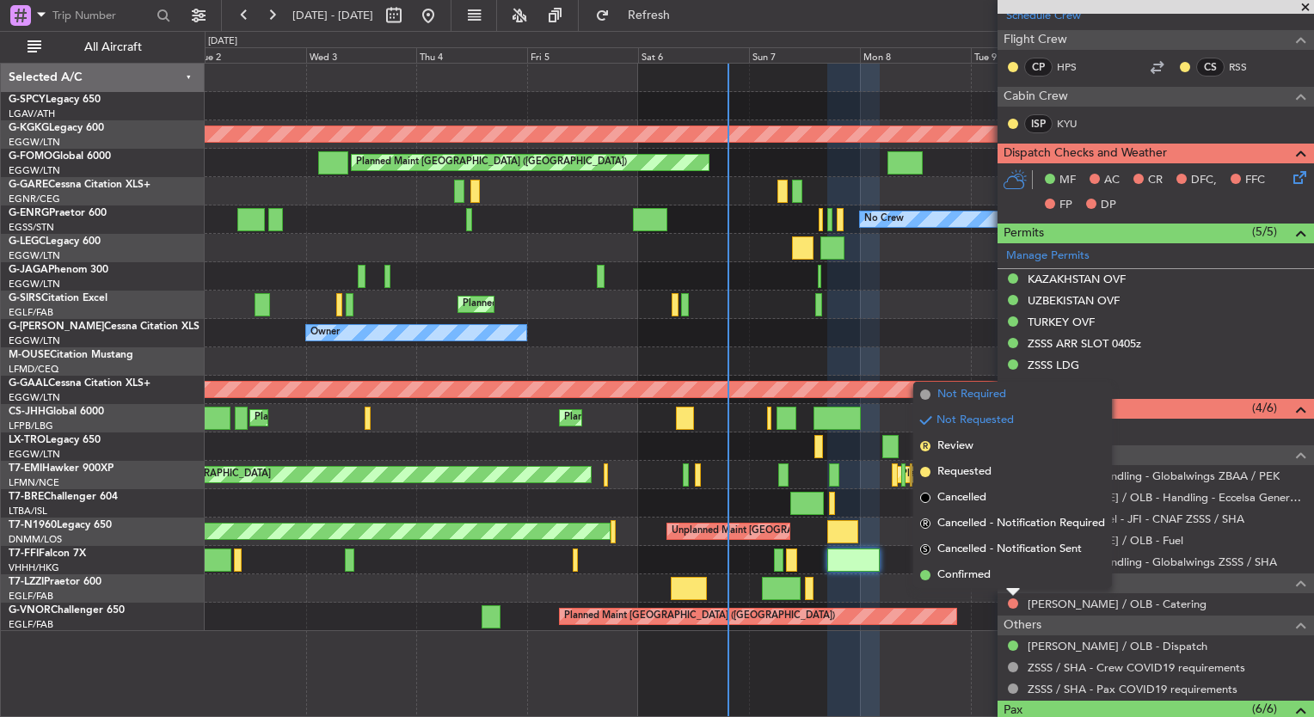
click at [935, 397] on li "Not Required" at bounding box center [1013, 395] width 199 height 26
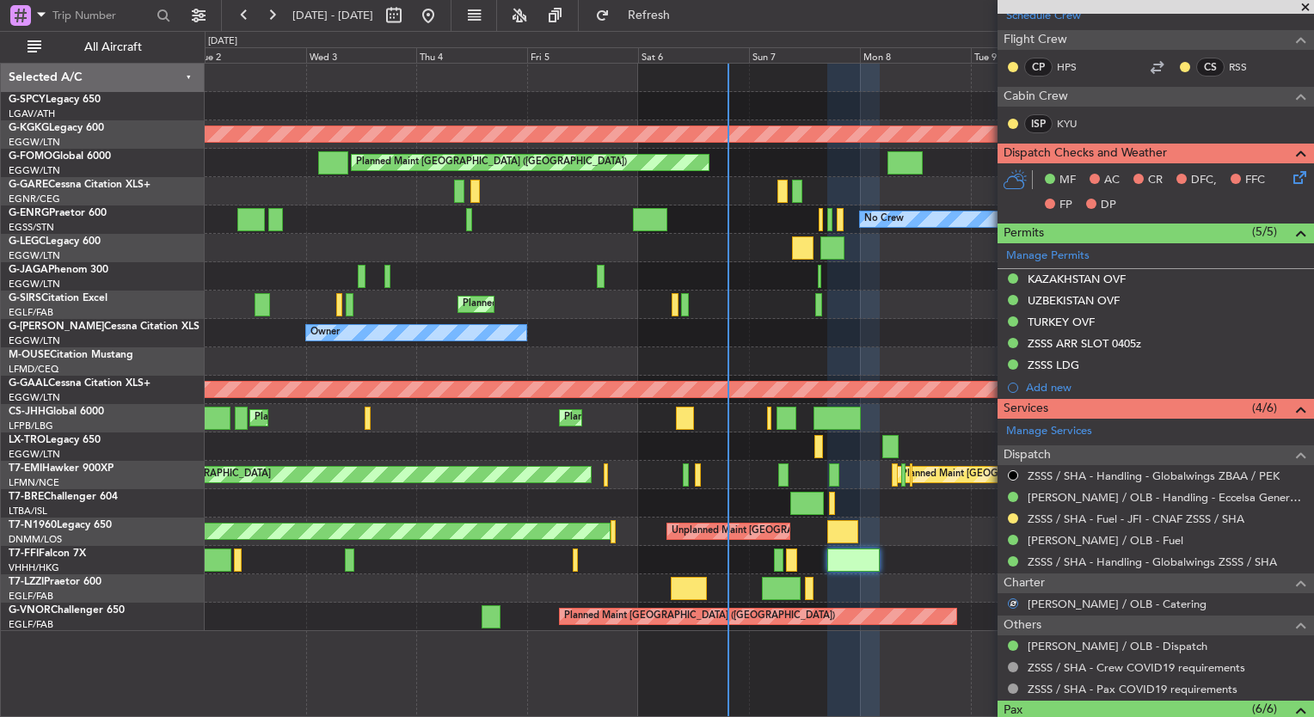
click at [1290, 171] on icon at bounding box center [1297, 175] width 14 height 14
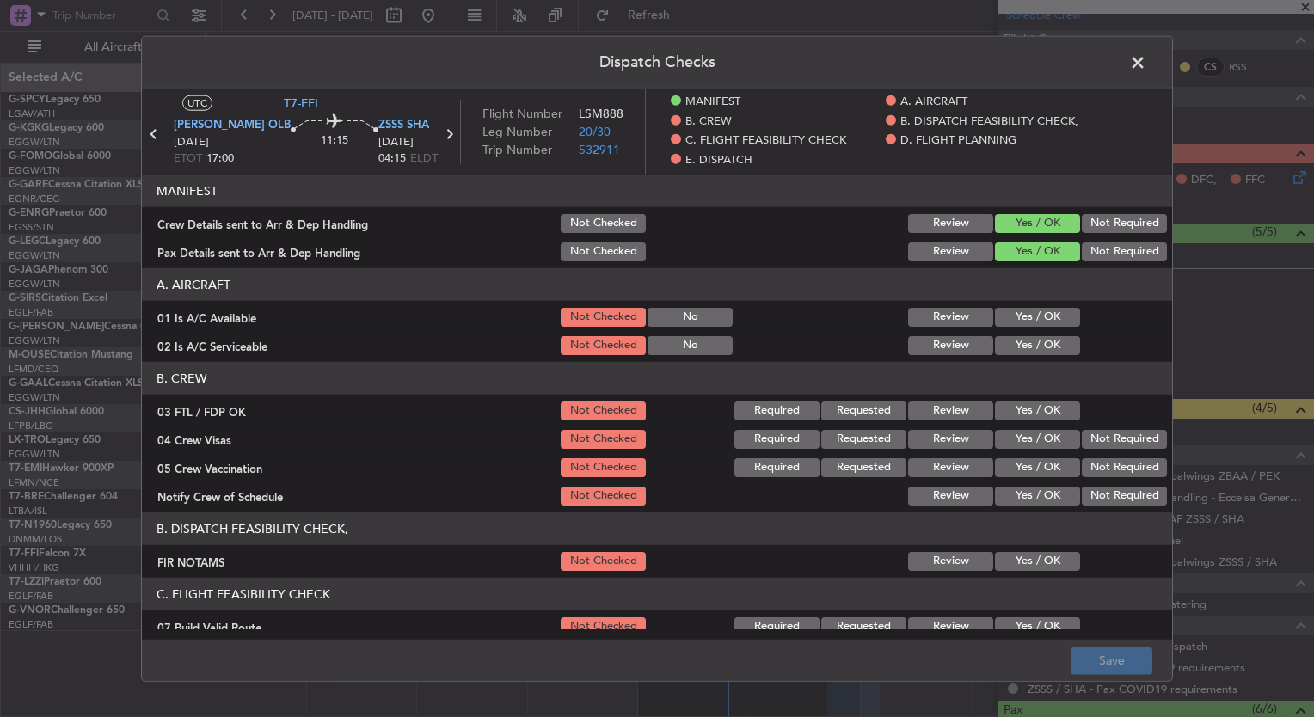
click at [1025, 323] on button "Yes / OK" at bounding box center [1037, 317] width 85 height 19
click at [1025, 344] on button "Yes / OK" at bounding box center [1037, 345] width 85 height 19
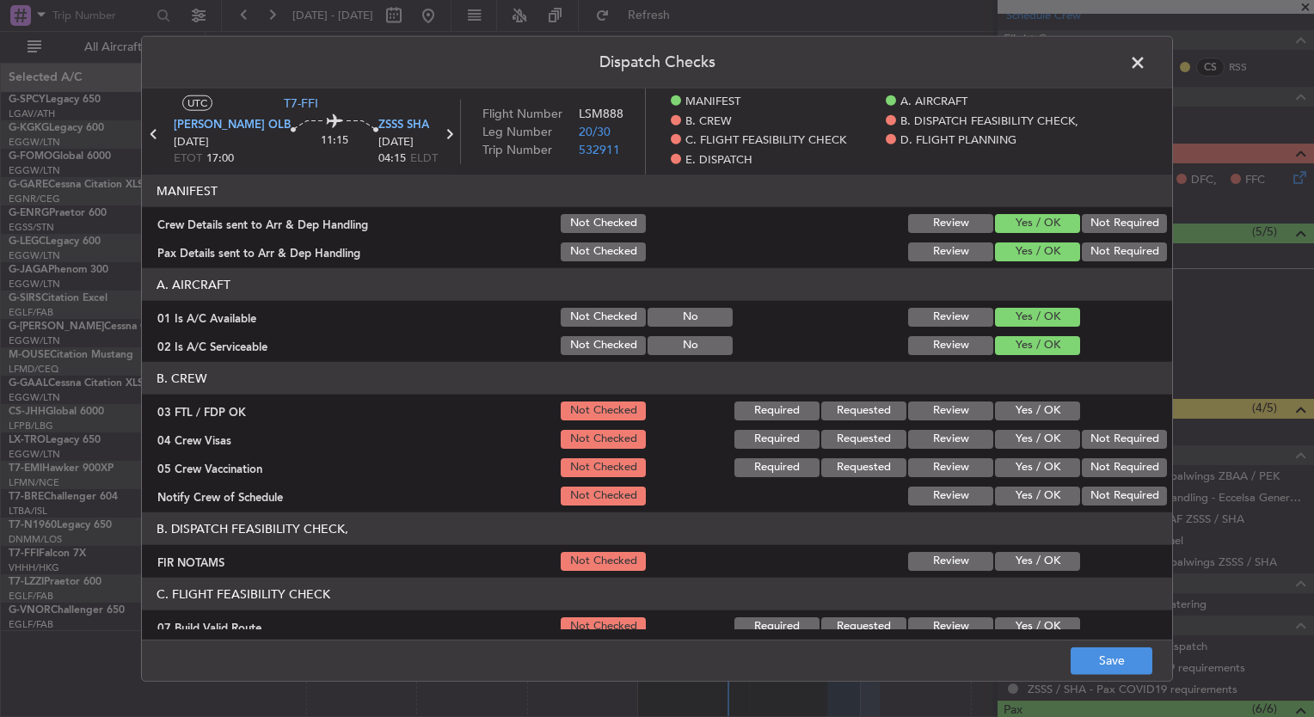
click at [1031, 408] on button "Yes / OK" at bounding box center [1037, 411] width 85 height 19
click at [1031, 432] on button "Yes / OK" at bounding box center [1037, 439] width 85 height 19
click at [1032, 456] on div "Yes / OK" at bounding box center [1036, 468] width 87 height 24
click at [1033, 467] on button "Yes / OK" at bounding box center [1037, 468] width 85 height 19
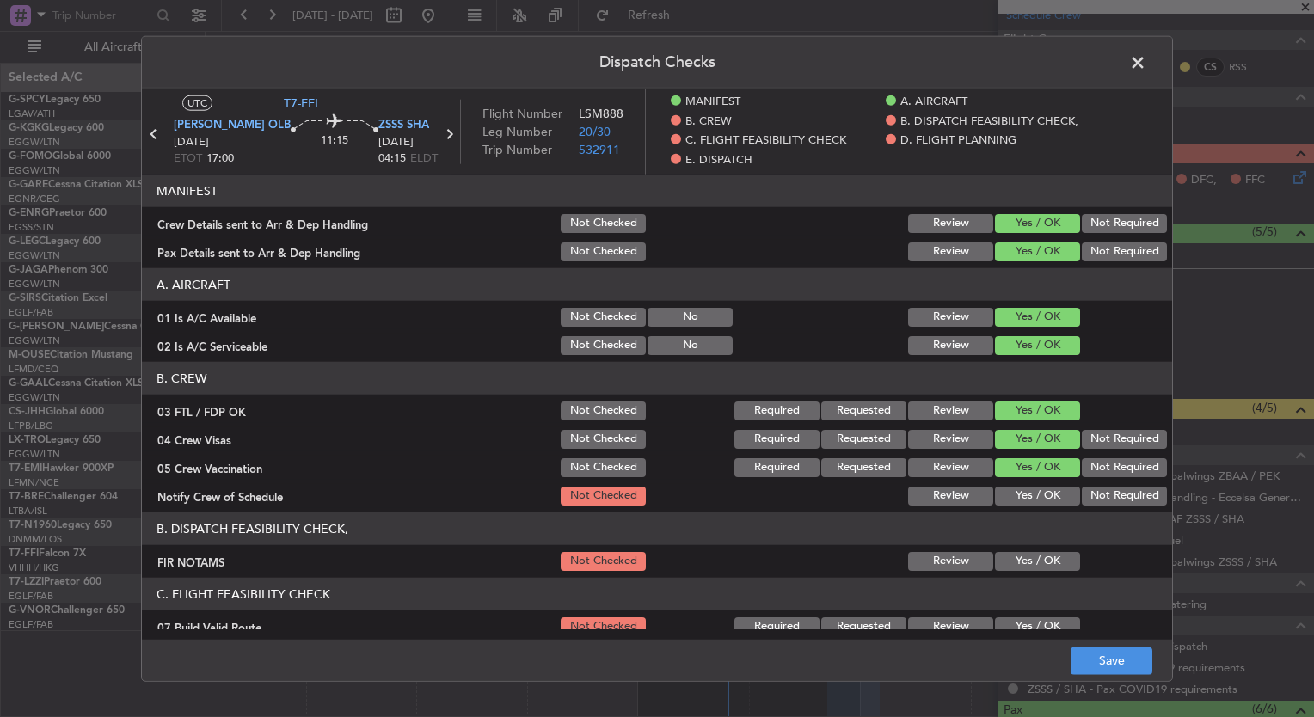
click at [1037, 501] on button "Yes / OK" at bounding box center [1037, 496] width 85 height 19
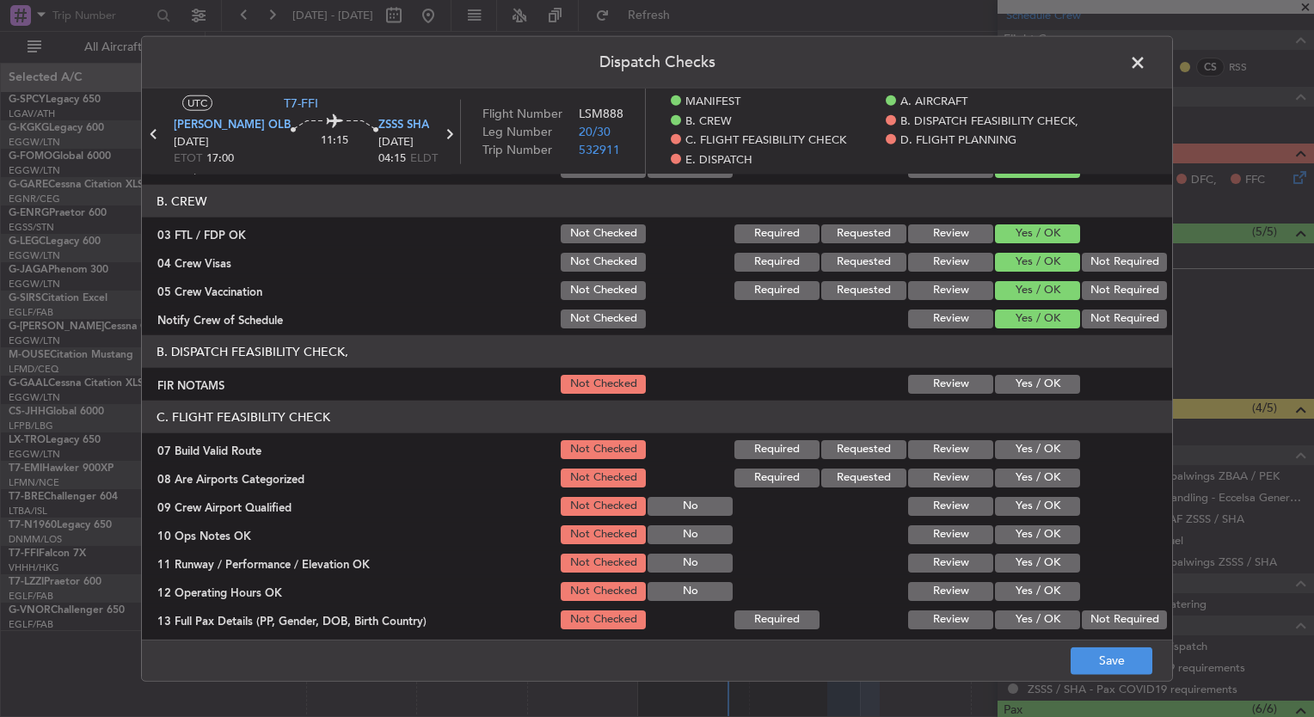
click at [1015, 382] on button "Yes / OK" at bounding box center [1037, 384] width 85 height 19
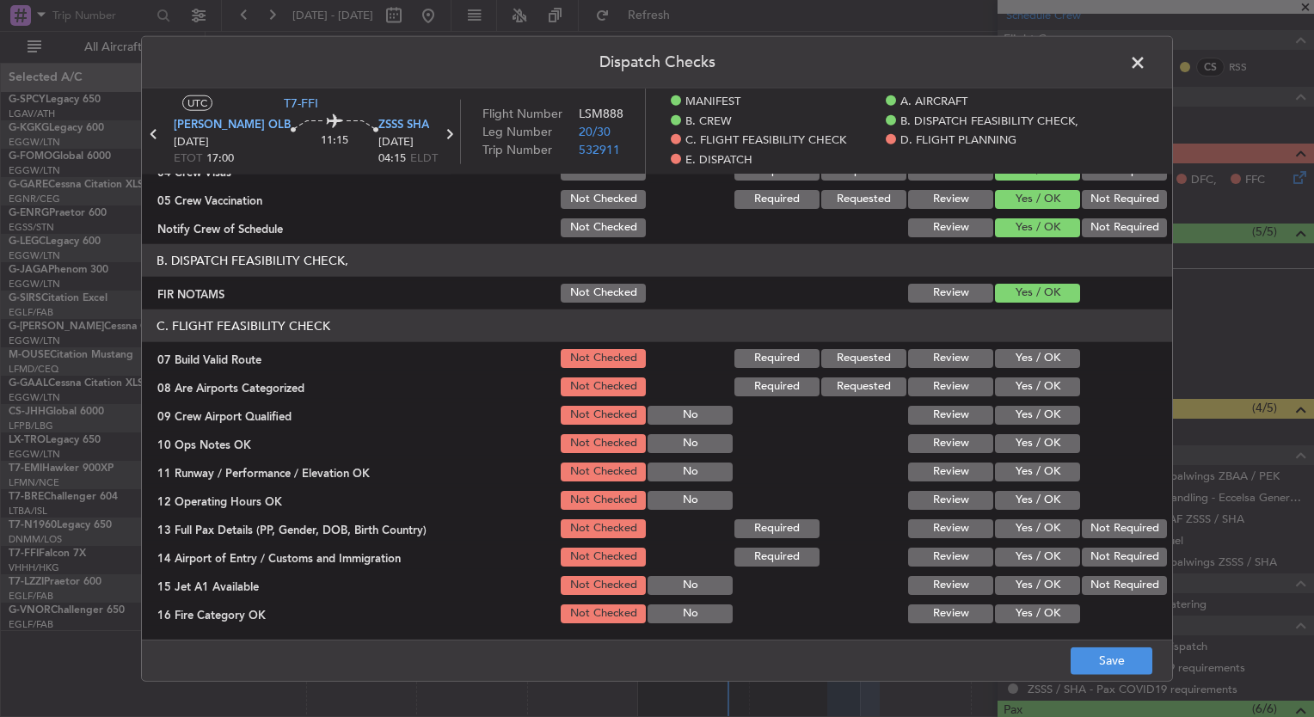
scroll to position [270, 0]
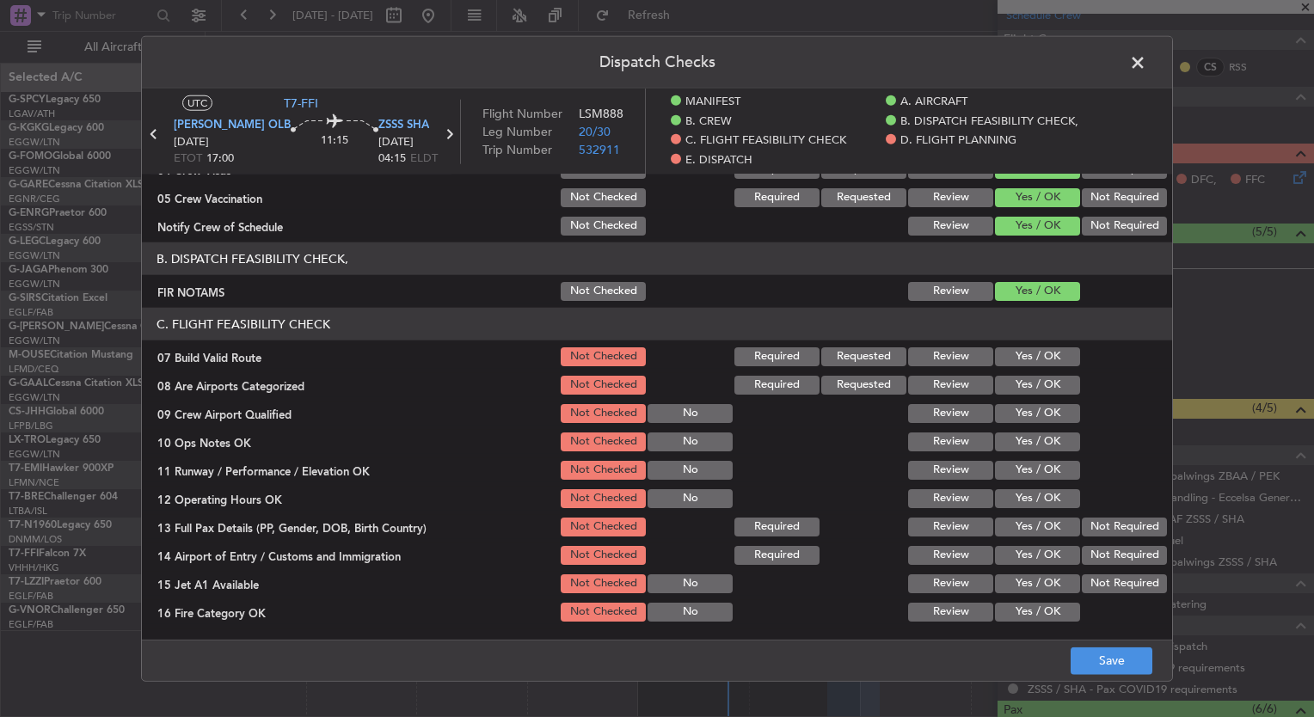
click at [1016, 387] on button "Yes / OK" at bounding box center [1037, 385] width 85 height 19
click at [1018, 408] on button "Yes / OK" at bounding box center [1037, 413] width 85 height 19
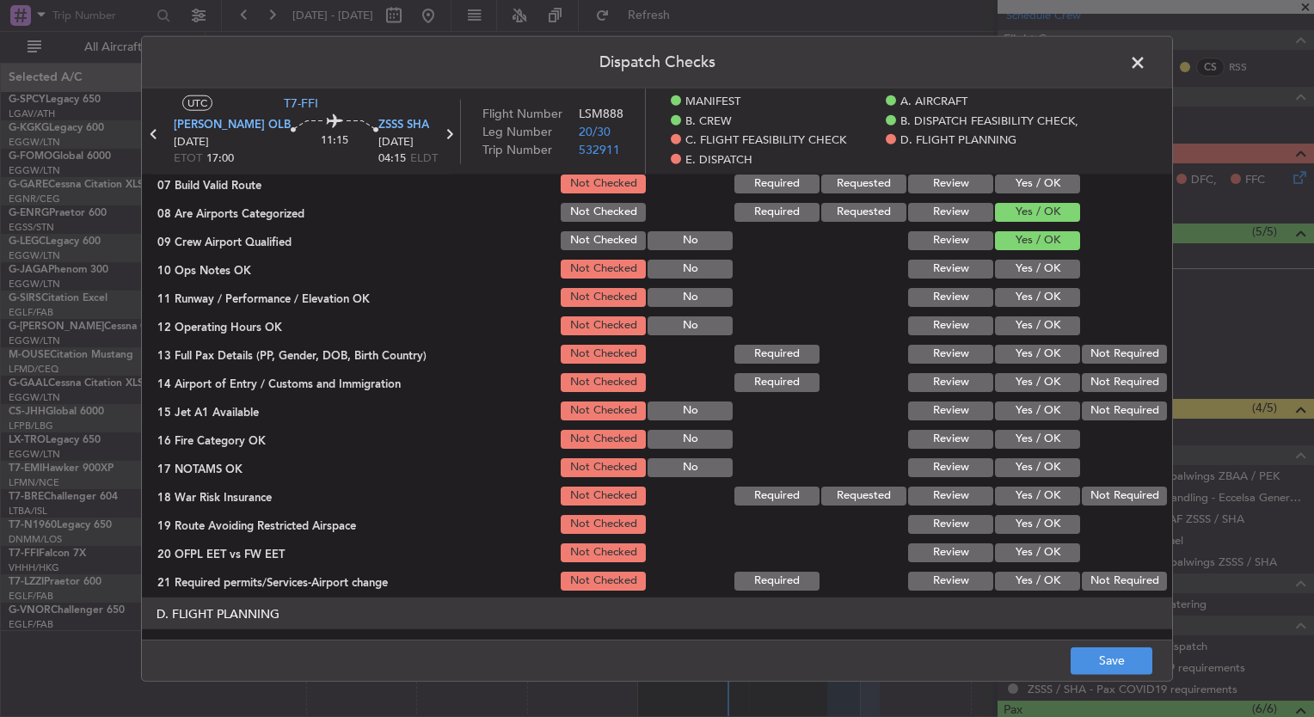
scroll to position [444, 0]
click at [1089, 501] on button "Not Required" at bounding box center [1124, 495] width 85 height 19
click at [1114, 658] on button "Save" at bounding box center [1112, 661] width 82 height 28
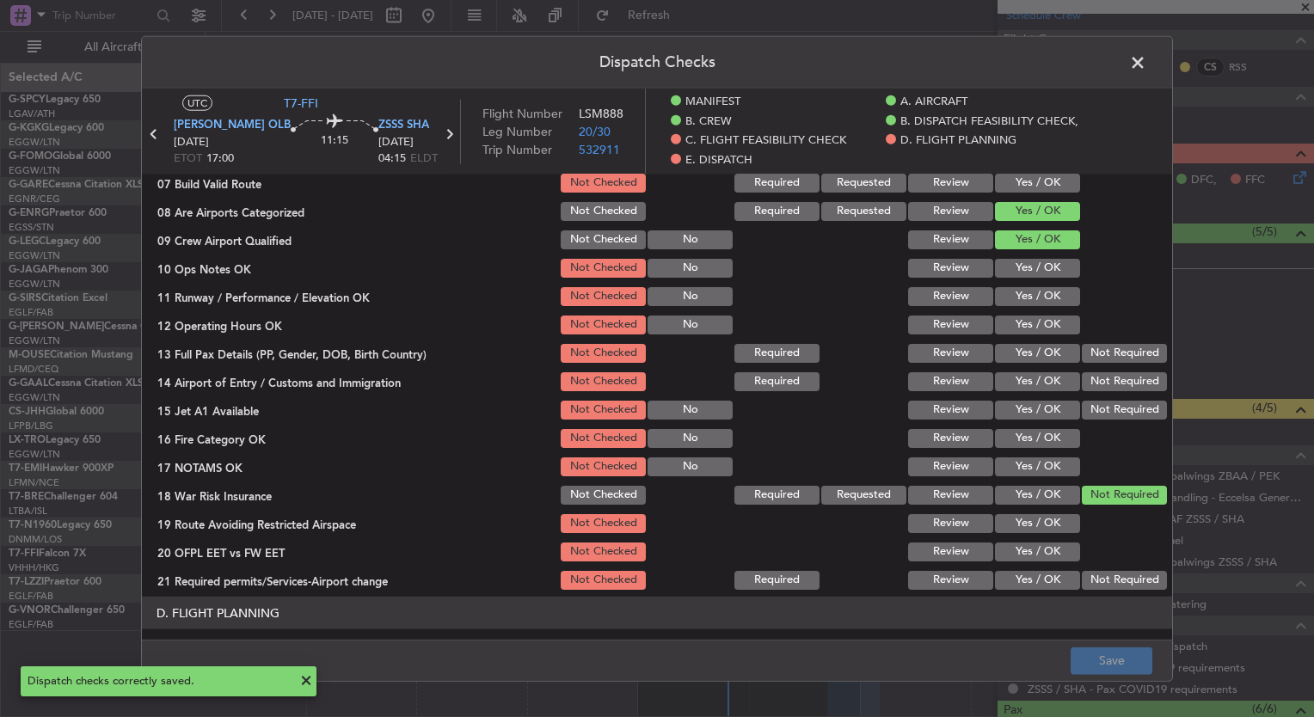
click at [1147, 61] on span at bounding box center [1147, 67] width 0 height 34
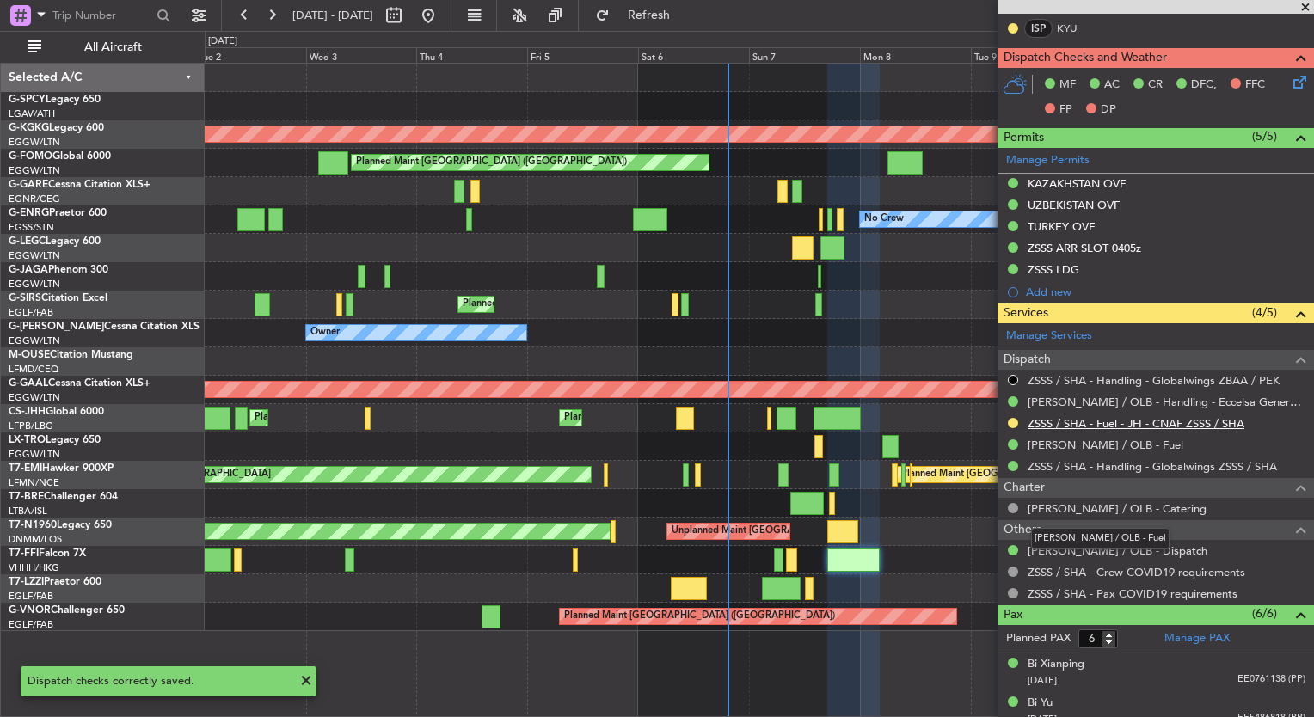
scroll to position [430, 0]
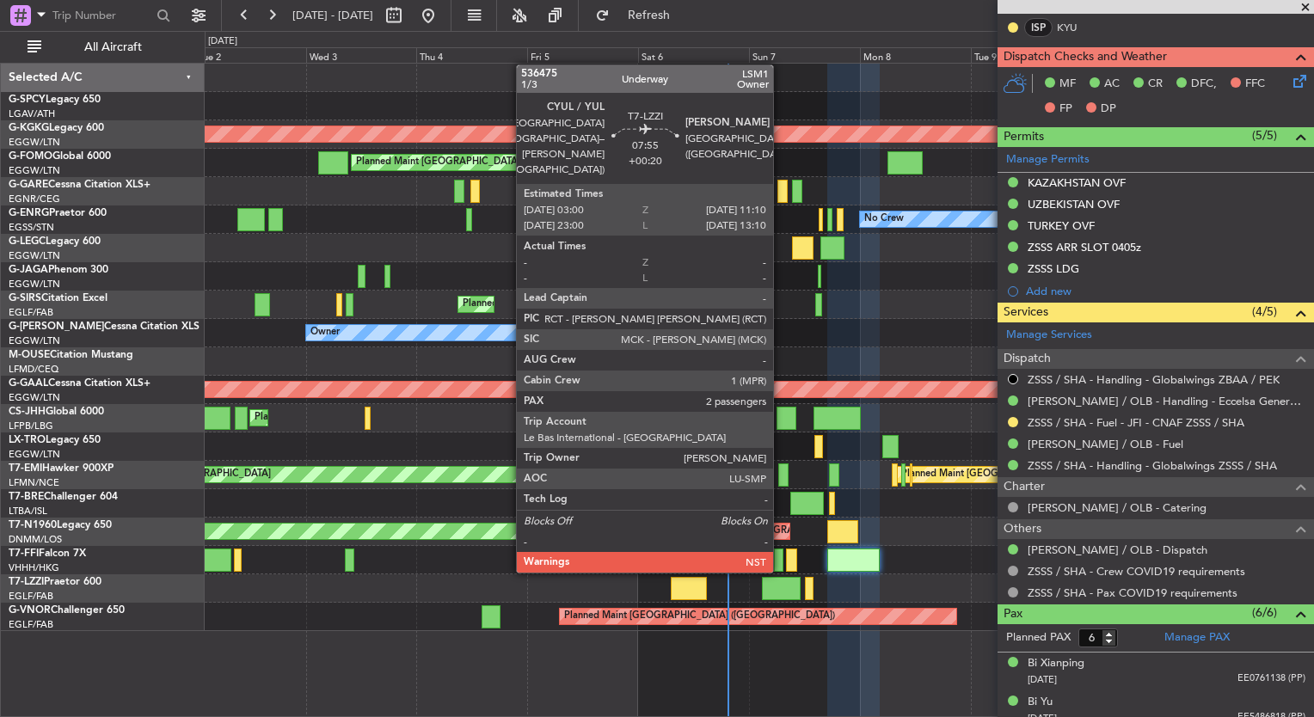
click at [781, 587] on div at bounding box center [781, 588] width 38 height 23
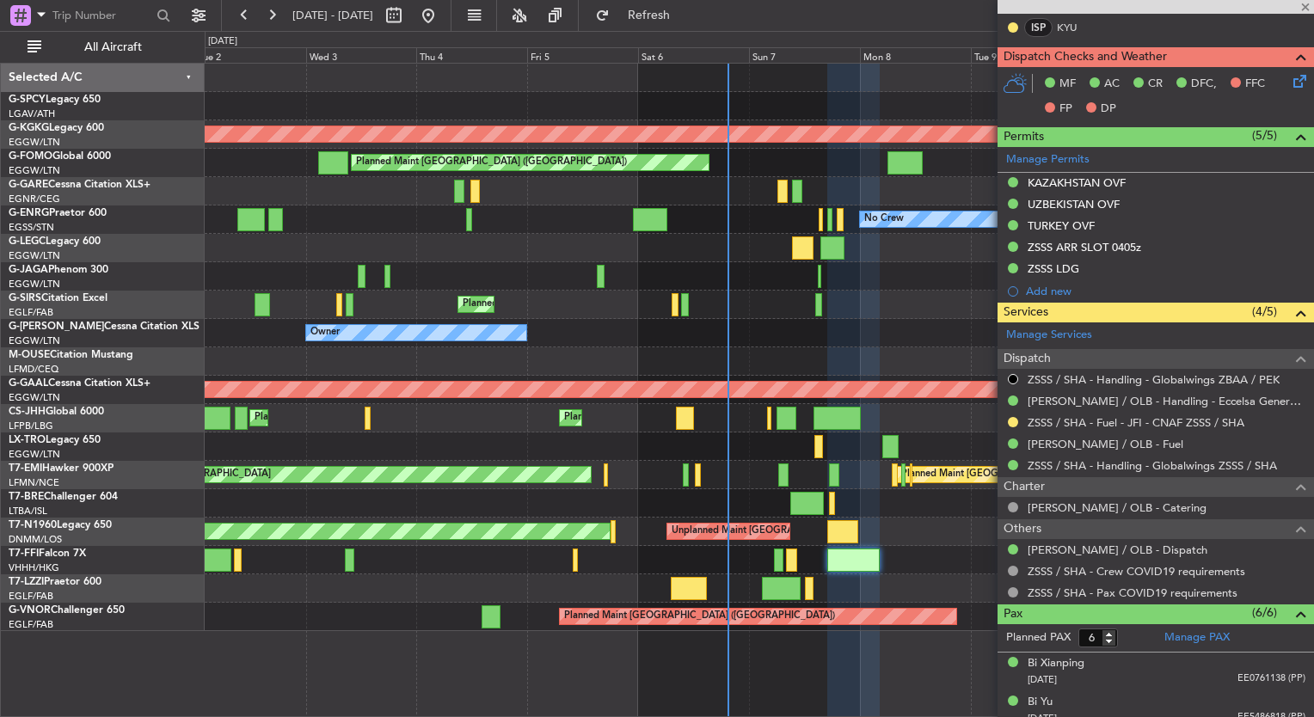
type input "+00:20"
type input "2"
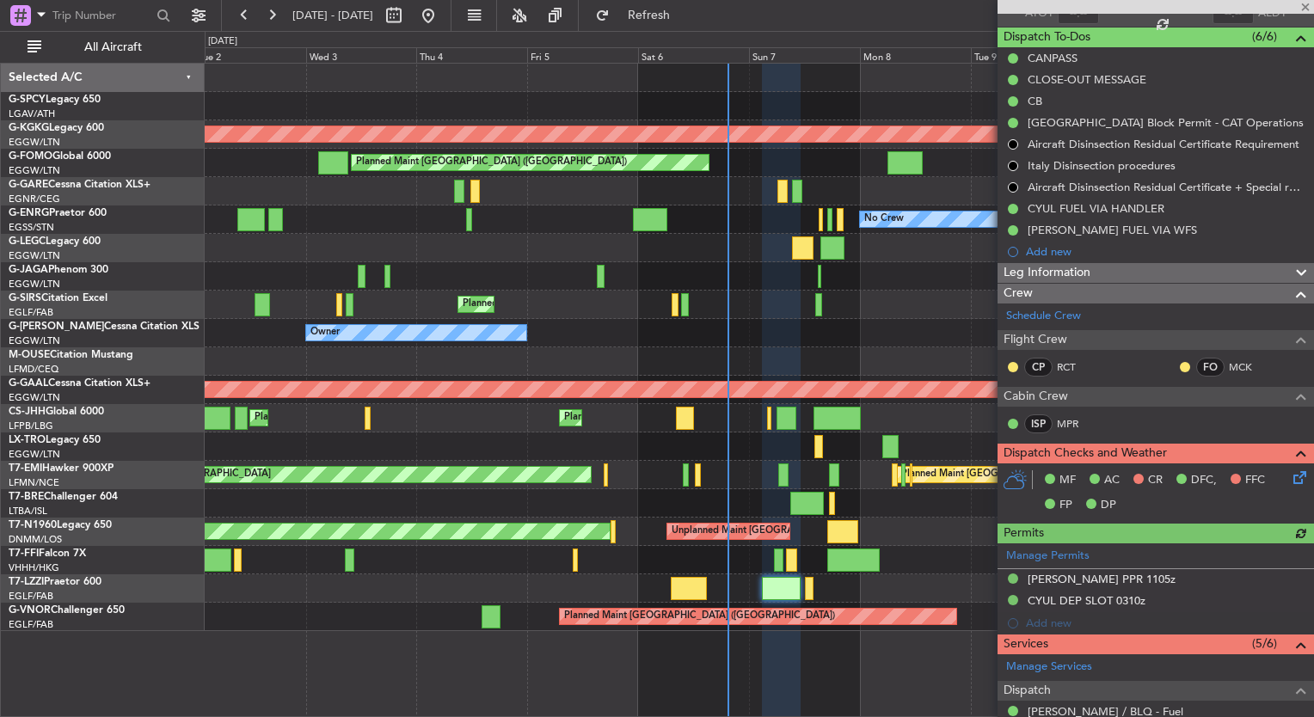
scroll to position [144, 0]
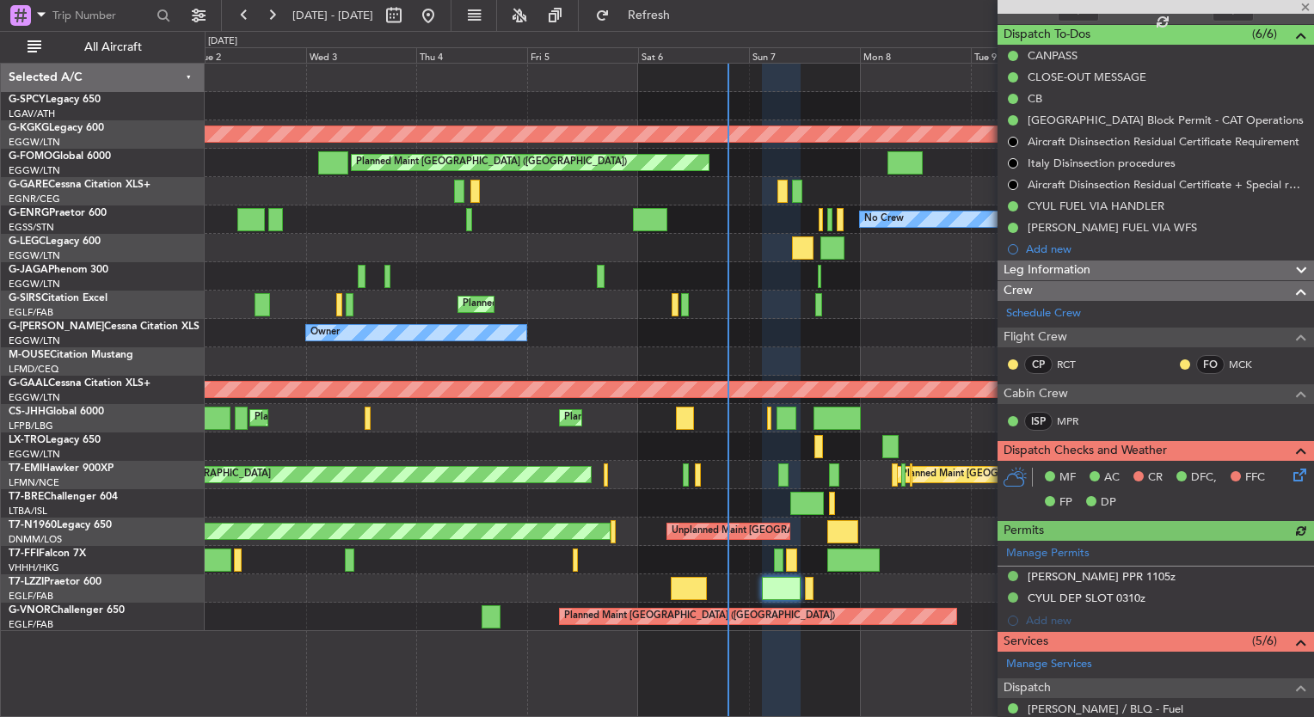
click at [1290, 477] on icon at bounding box center [1297, 472] width 14 height 14
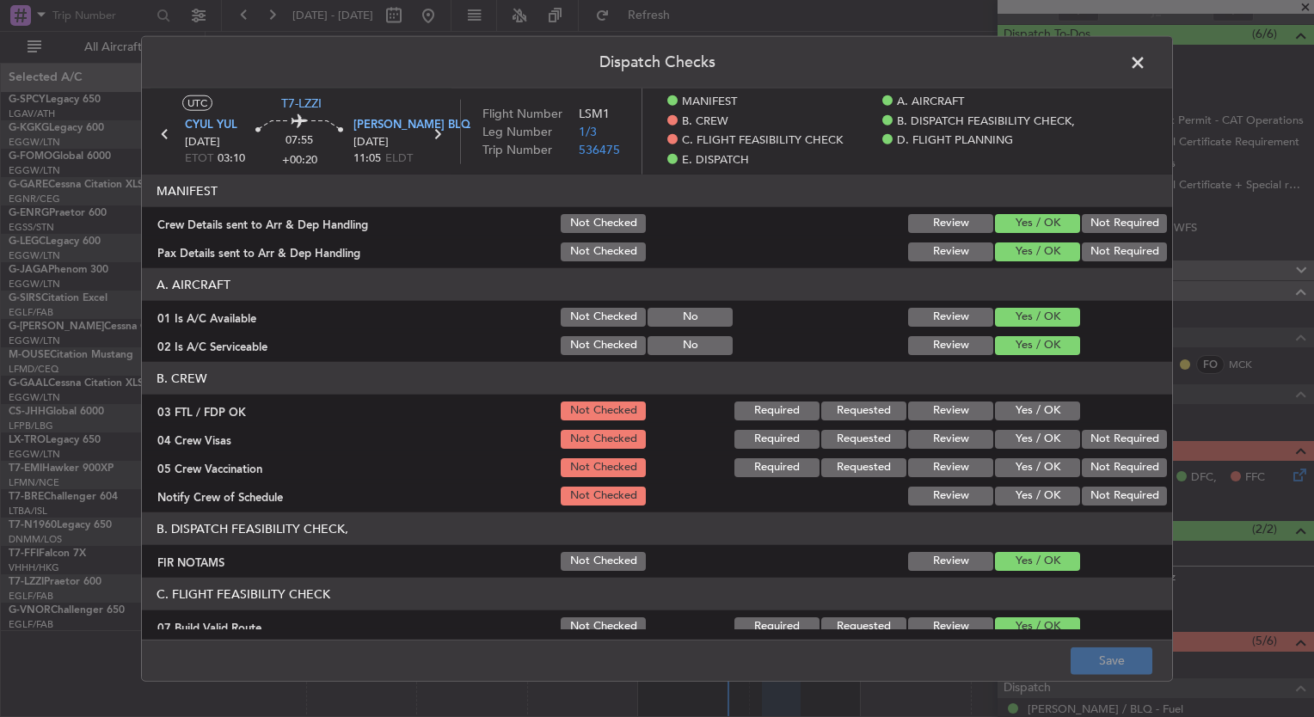
click at [1034, 411] on button "Yes / OK" at bounding box center [1037, 411] width 85 height 19
click at [1037, 442] on button "Yes / OK" at bounding box center [1037, 439] width 85 height 19
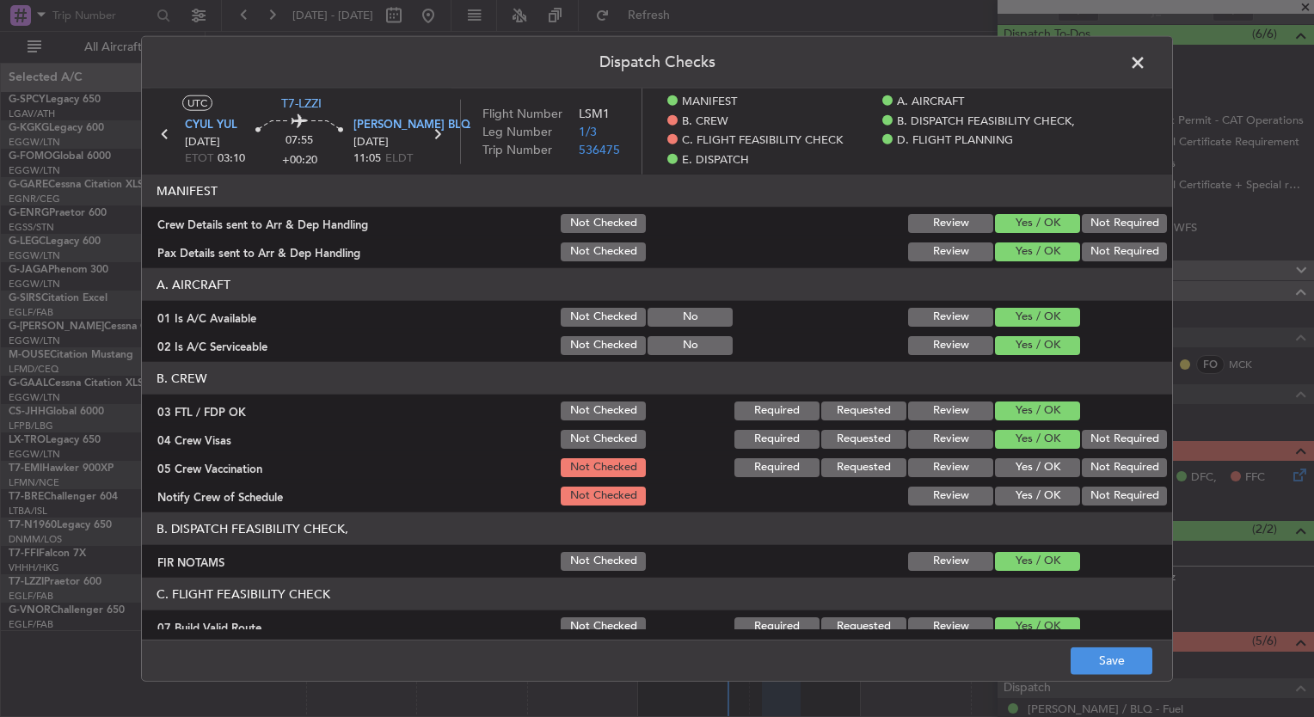
click at [1033, 467] on button "Yes / OK" at bounding box center [1037, 468] width 85 height 19
click at [1029, 496] on button "Yes / OK" at bounding box center [1037, 496] width 85 height 19
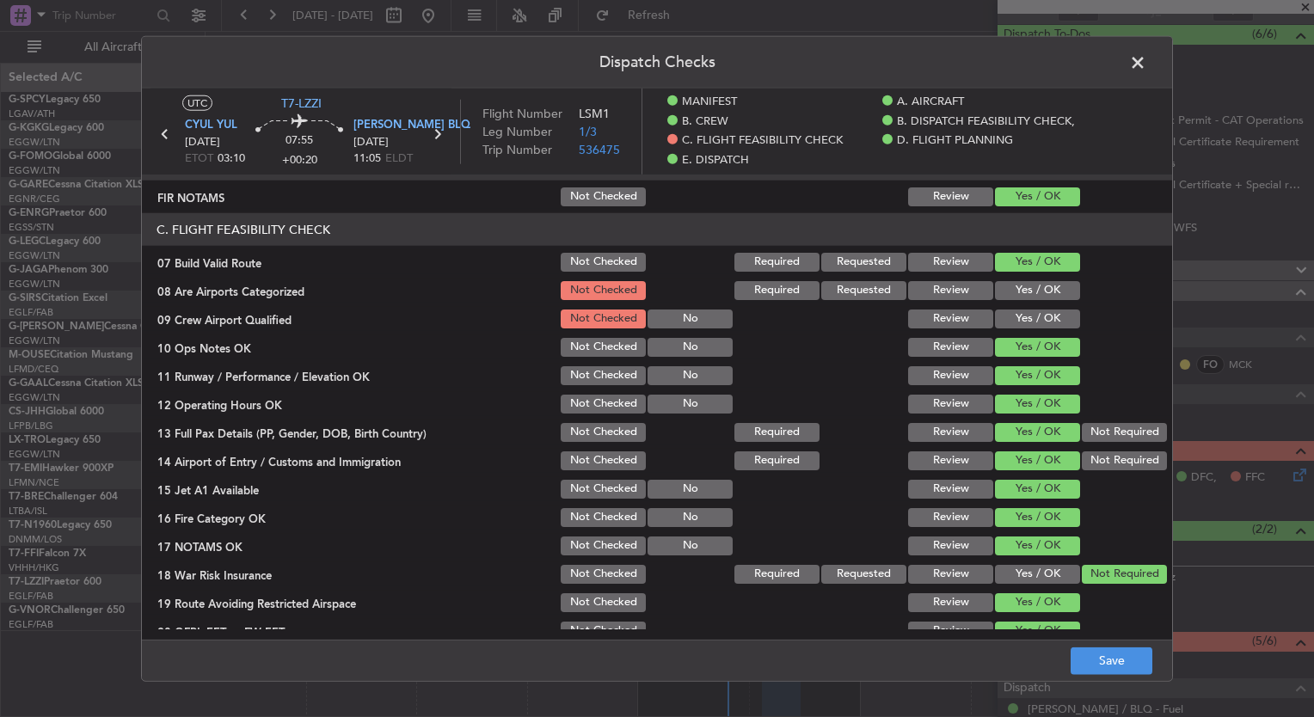
scroll to position [368, 0]
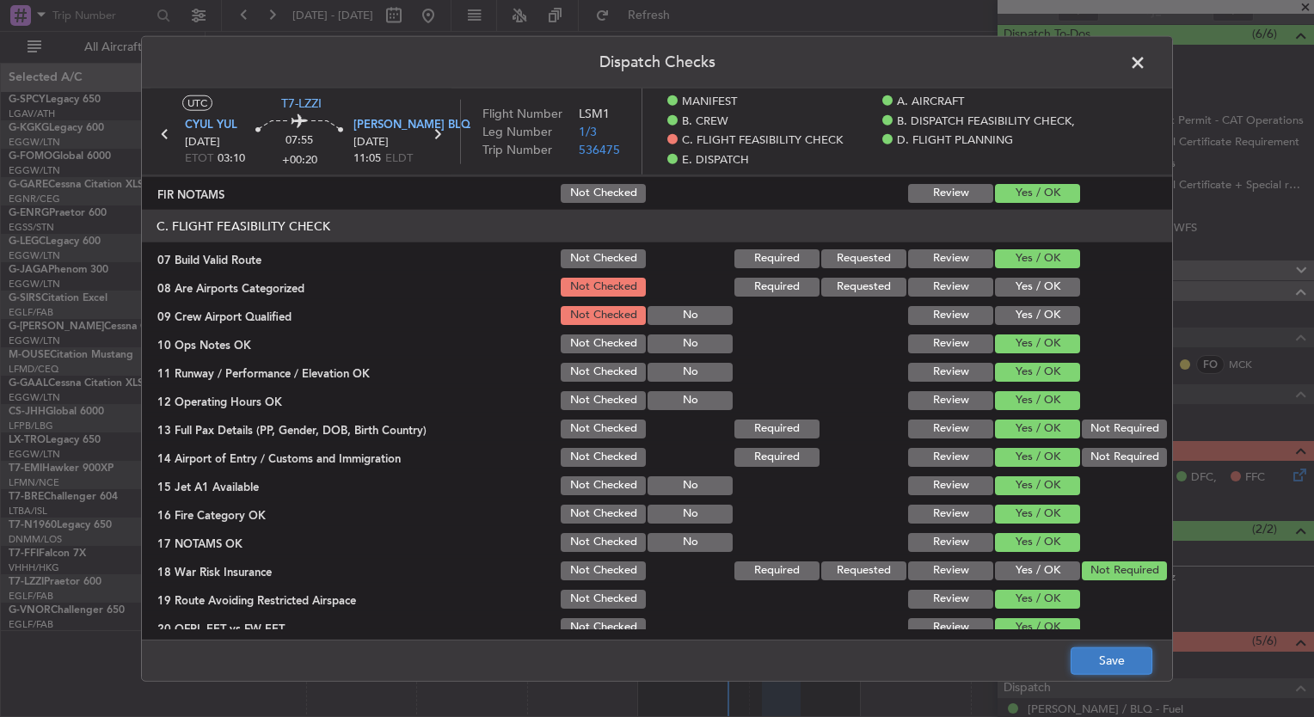
click at [1101, 652] on button "Save" at bounding box center [1112, 661] width 82 height 28
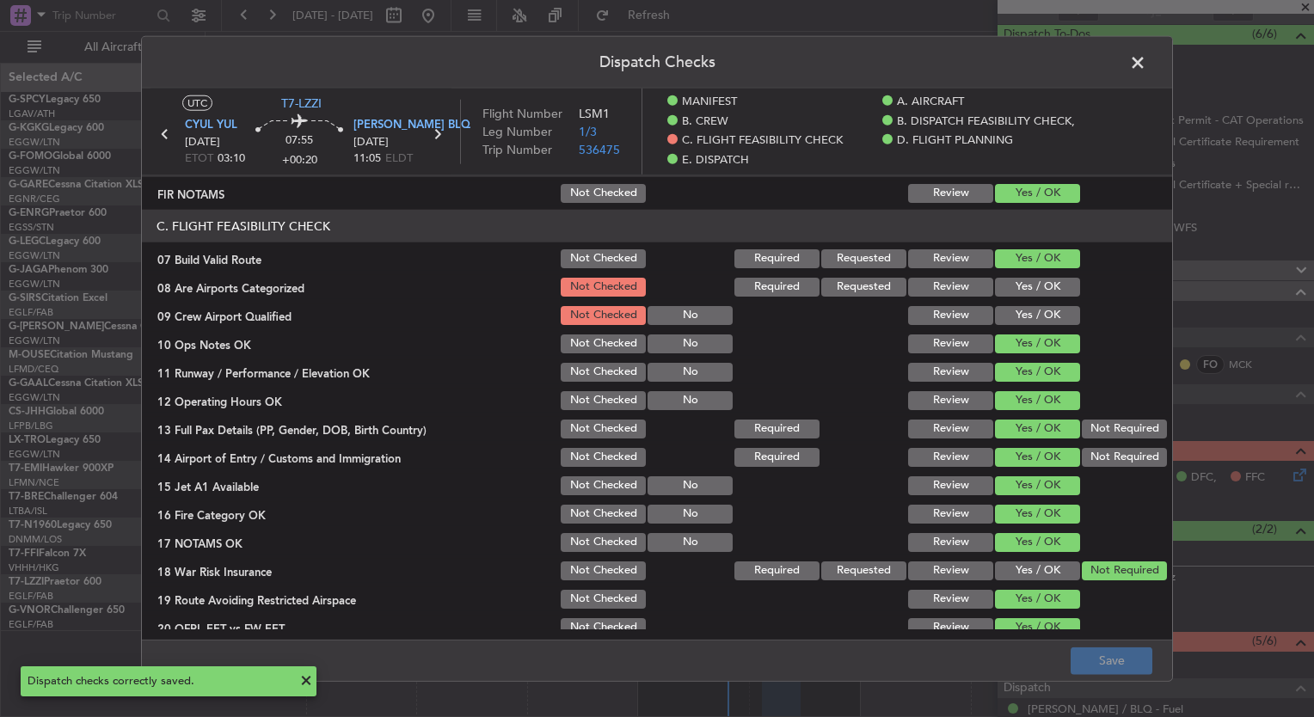
click at [1054, 278] on button "Yes / OK" at bounding box center [1037, 287] width 85 height 19
click at [1049, 310] on button "Yes / OK" at bounding box center [1037, 315] width 85 height 19
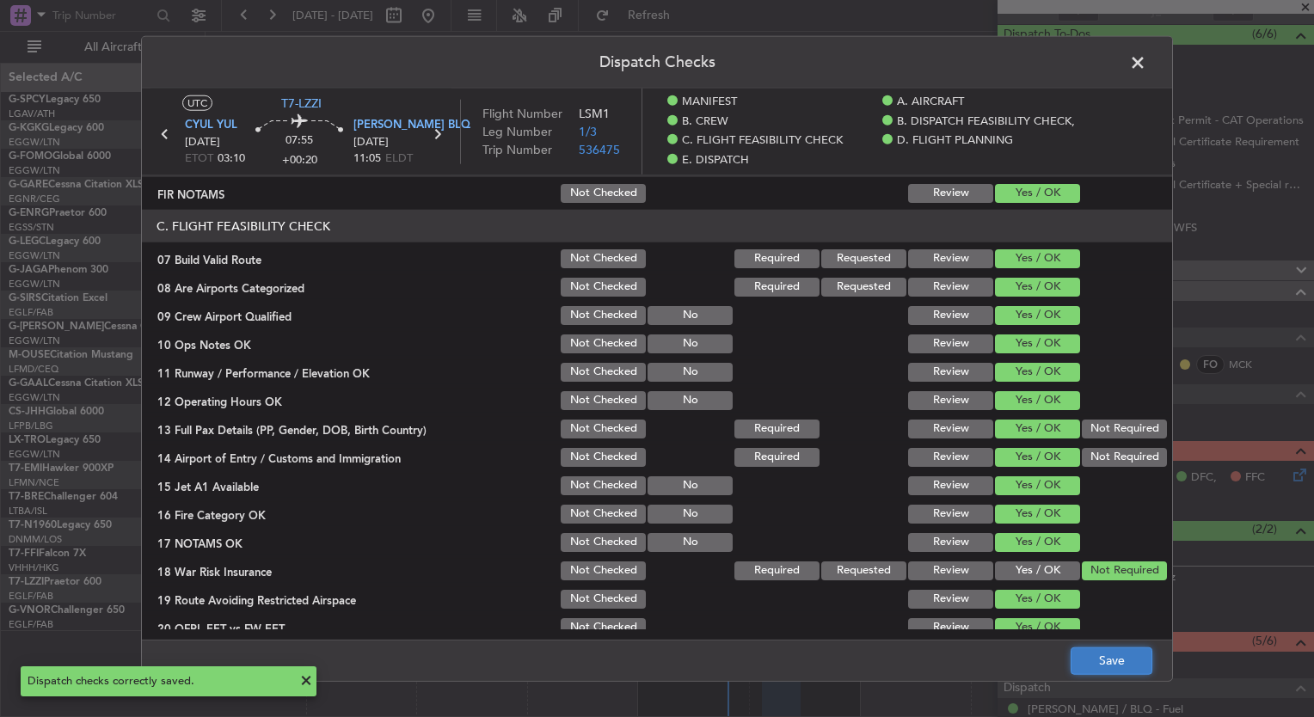
click at [1110, 660] on button "Save" at bounding box center [1112, 661] width 82 height 28
click at [1147, 68] on span at bounding box center [1147, 67] width 0 height 34
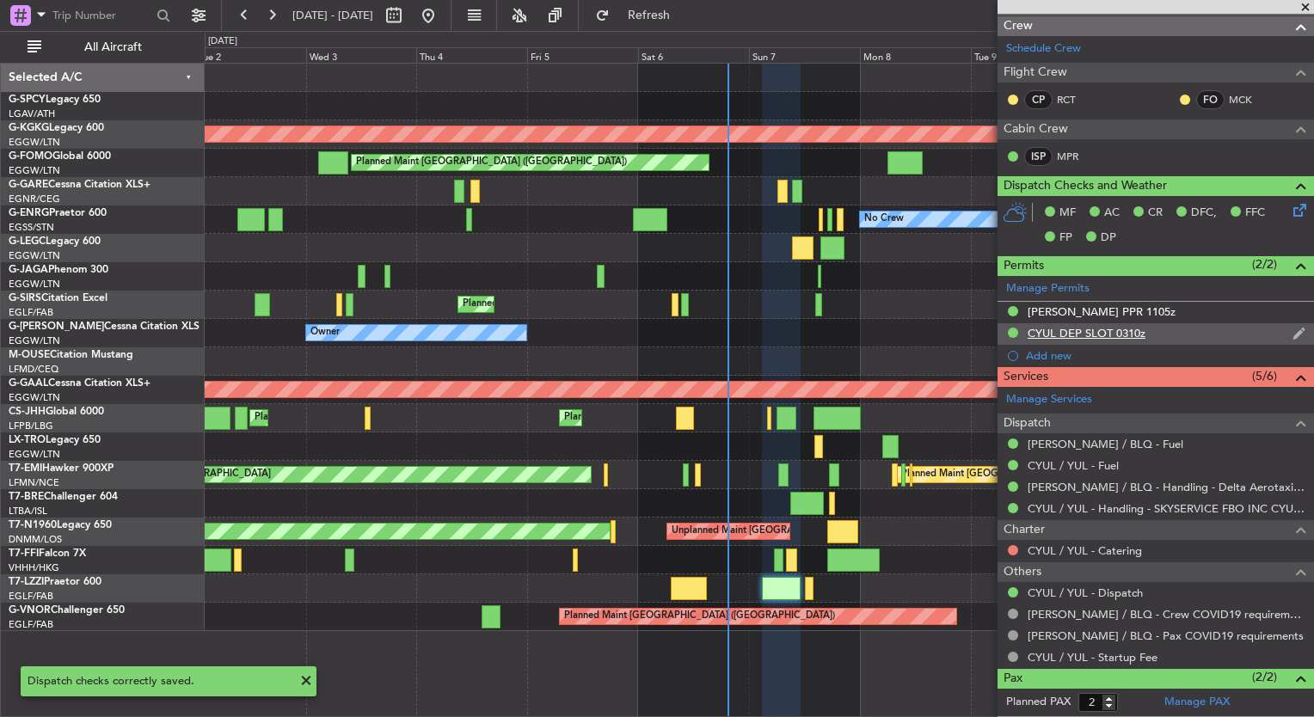
scroll to position [409, 0]
click at [1015, 549] on button at bounding box center [1013, 550] width 10 height 10
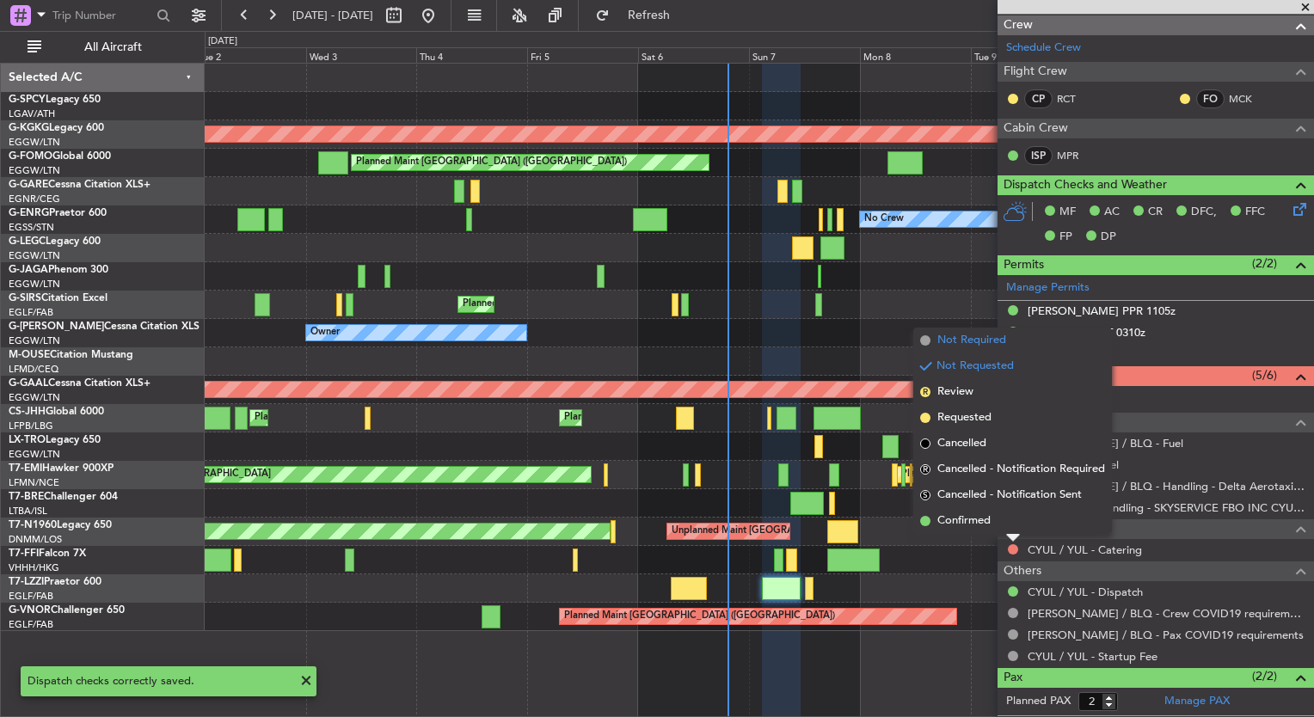
click at [958, 345] on span "Not Required" at bounding box center [972, 340] width 69 height 17
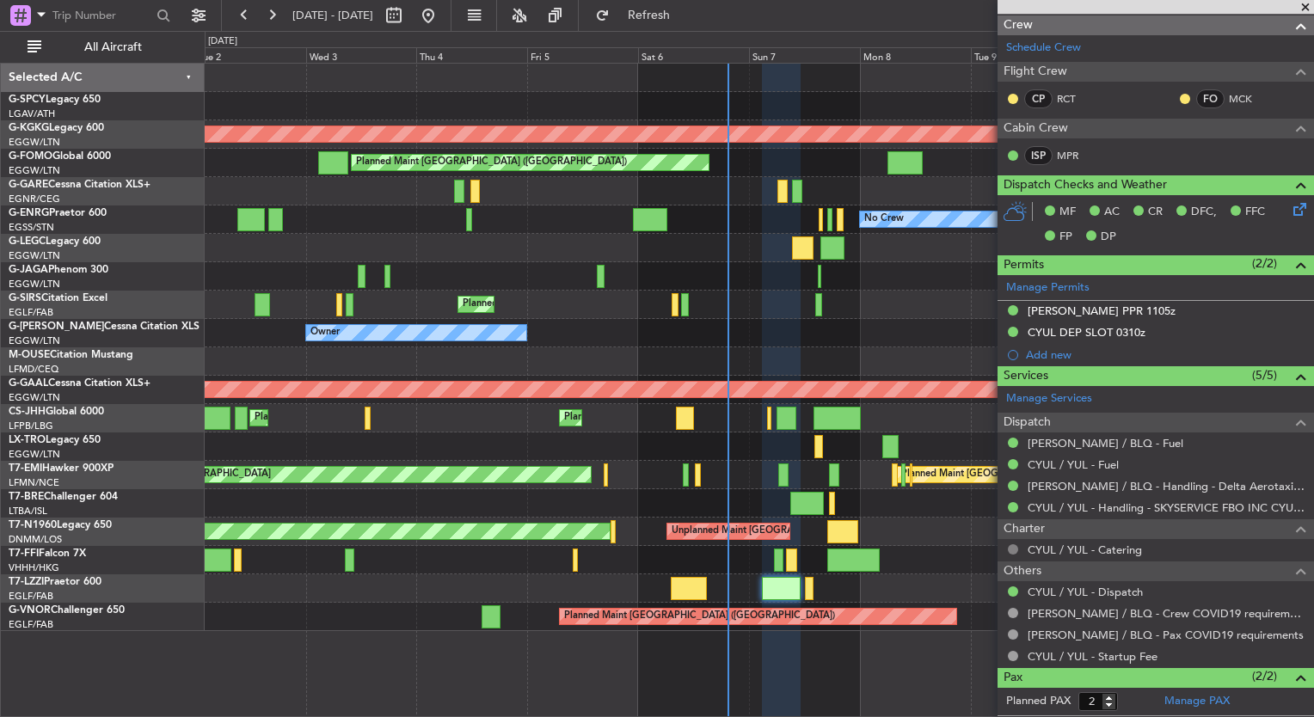
click at [1010, 547] on button at bounding box center [1013, 550] width 10 height 10
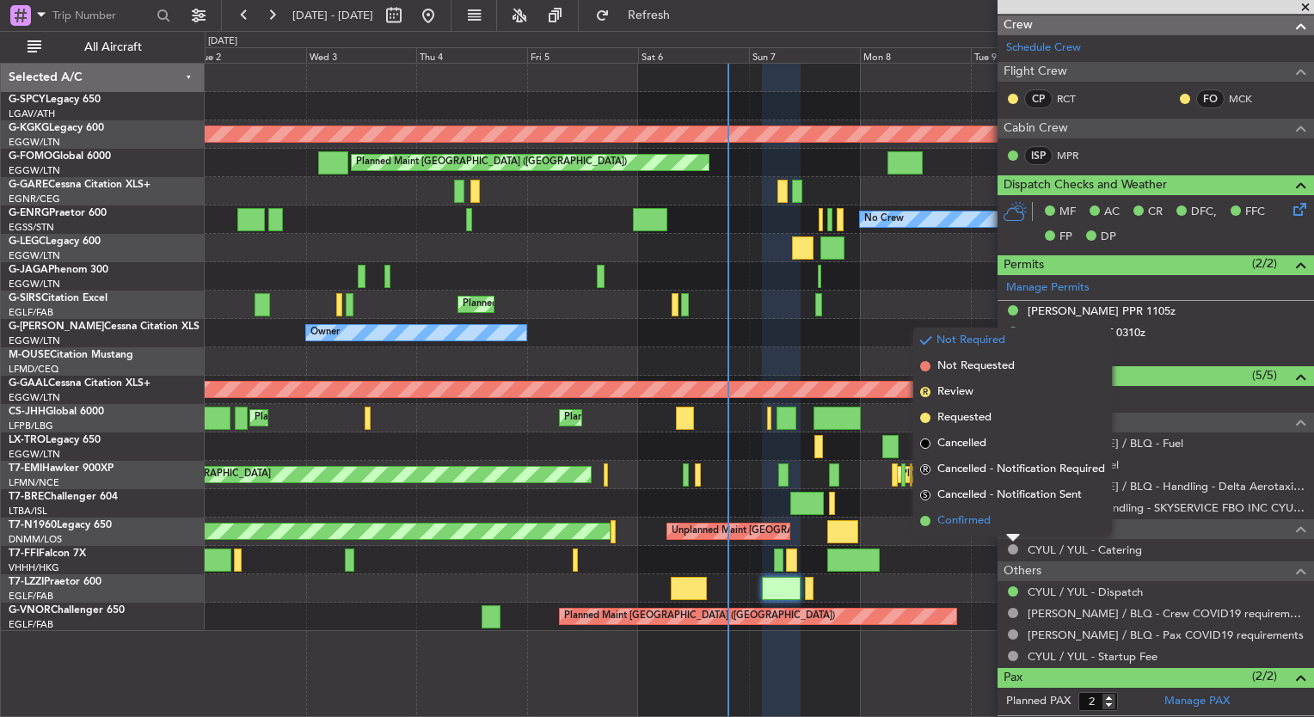
click at [982, 520] on span "Confirmed" at bounding box center [964, 521] width 53 height 17
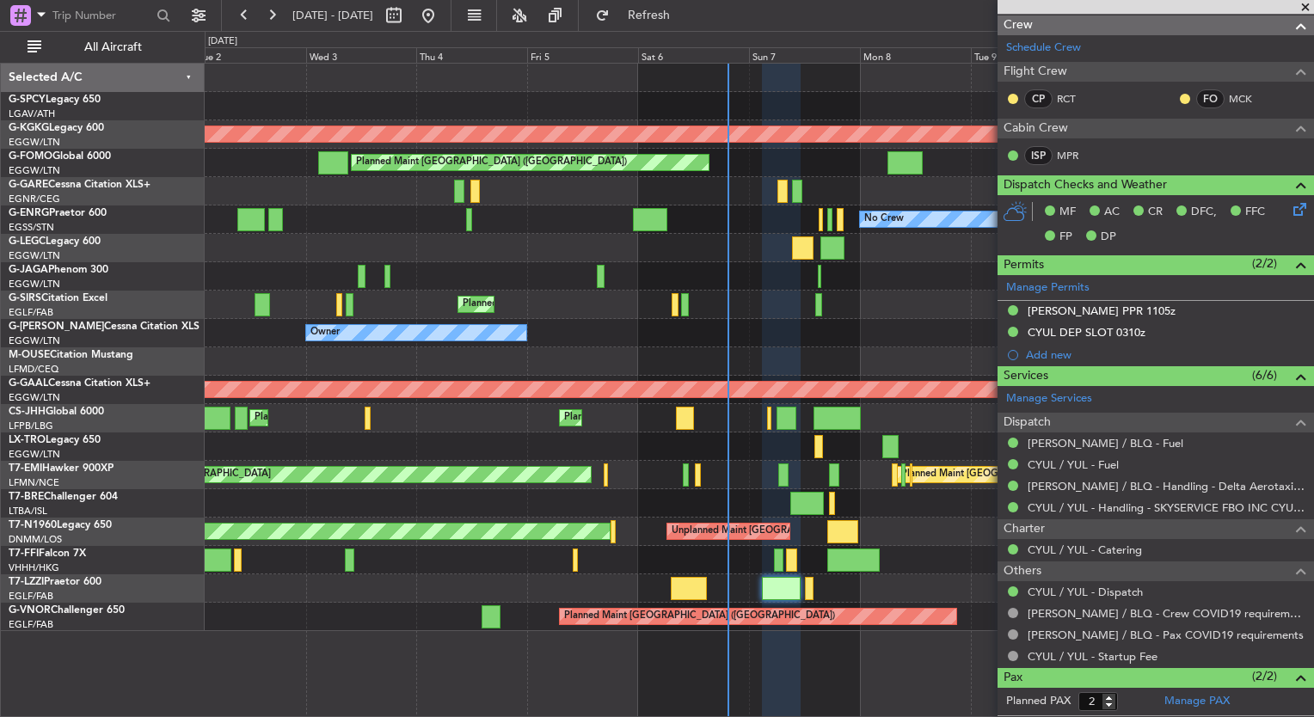
click at [805, 594] on div at bounding box center [809, 588] width 9 height 23
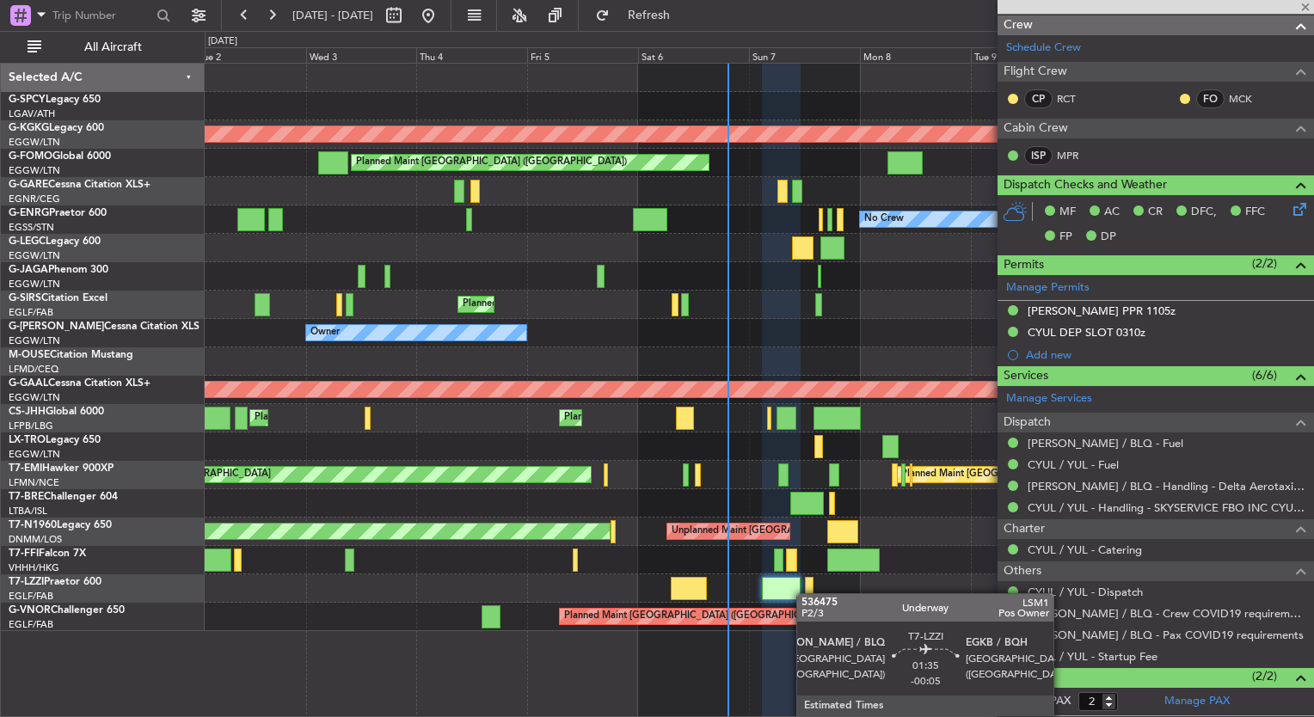
type input "-00:05"
type input "0"
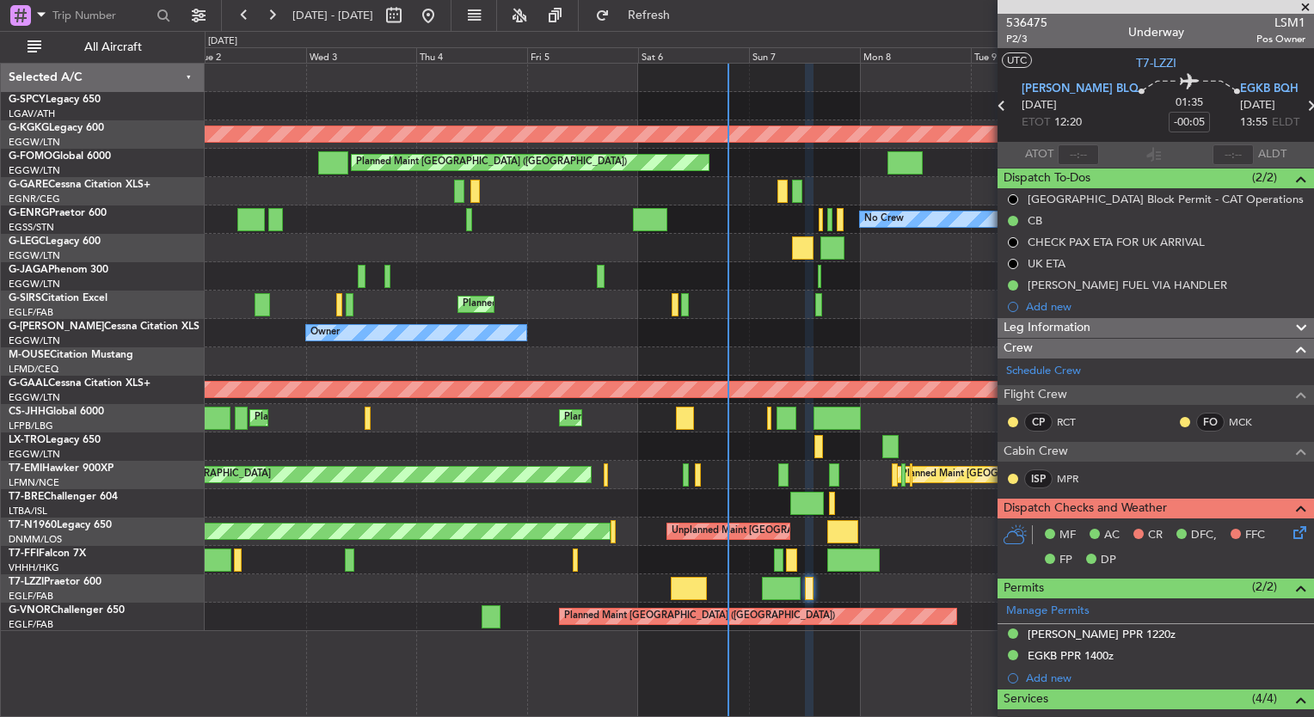
scroll to position [0, 0]
click at [1290, 528] on icon at bounding box center [1297, 530] width 14 height 14
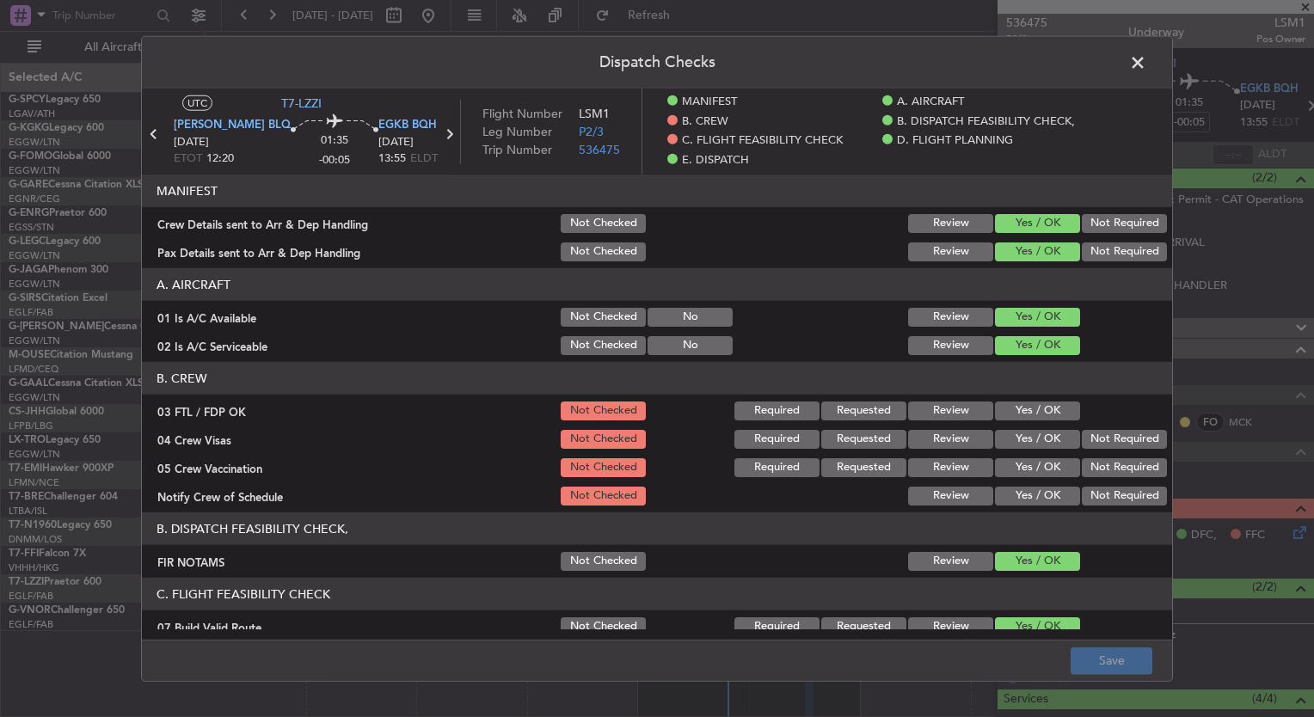
click at [1030, 400] on div "Yes / OK" at bounding box center [1036, 411] width 87 height 24
click at [1030, 412] on button "Yes / OK" at bounding box center [1037, 411] width 85 height 19
click at [1030, 433] on button "Yes / OK" at bounding box center [1037, 439] width 85 height 19
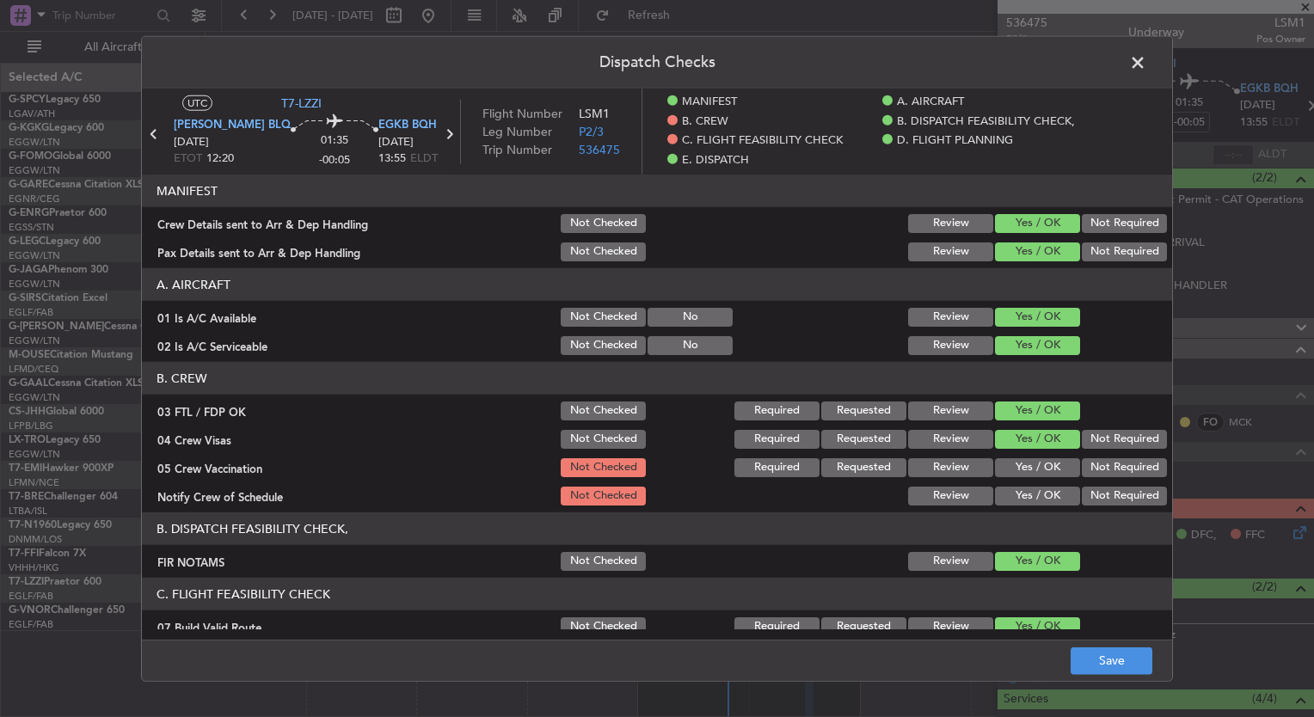
click at [1032, 454] on section "B. CREW 03 FTL / FDP OK Not Checked Required Requested Review Yes / OK 04 Crew …" at bounding box center [657, 435] width 1031 height 146
click at [1035, 465] on button "Yes / OK" at bounding box center [1037, 468] width 85 height 19
click at [1036, 497] on button "Yes / OK" at bounding box center [1037, 496] width 85 height 19
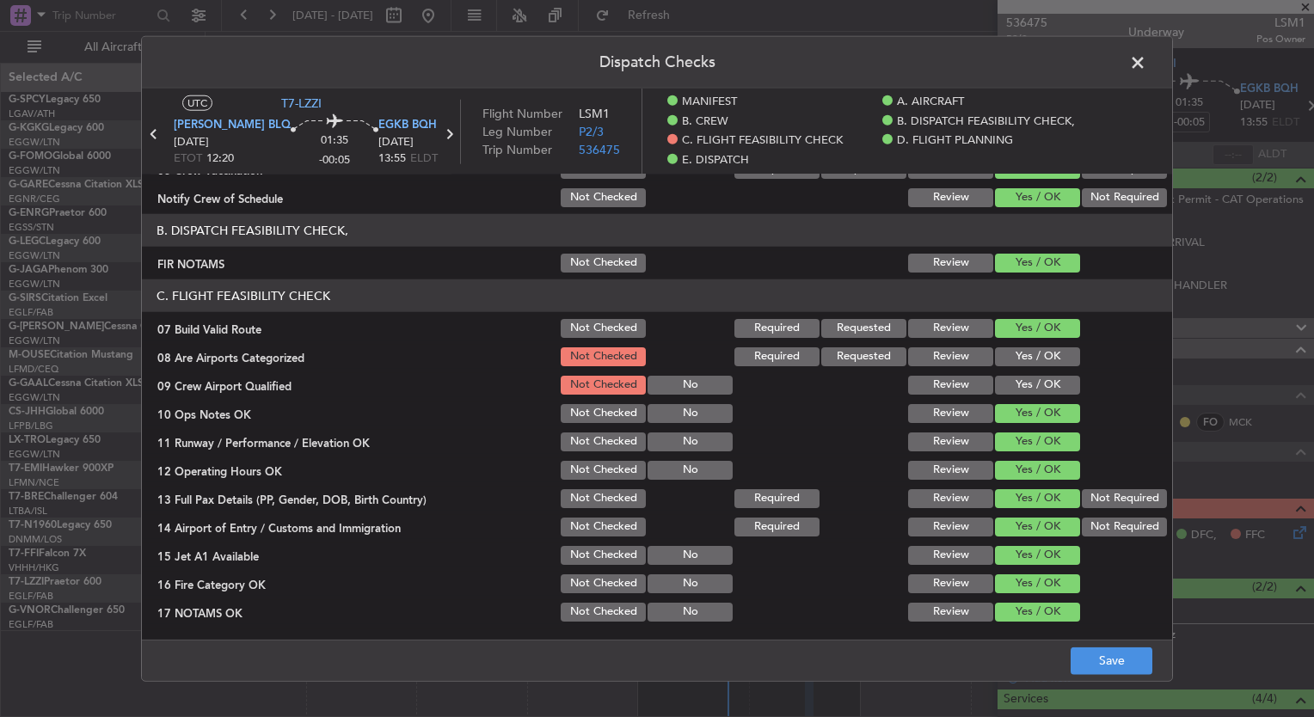
scroll to position [298, 0]
click at [1018, 353] on button "Yes / OK" at bounding box center [1037, 357] width 85 height 19
click at [1026, 377] on button "Yes / OK" at bounding box center [1037, 386] width 85 height 19
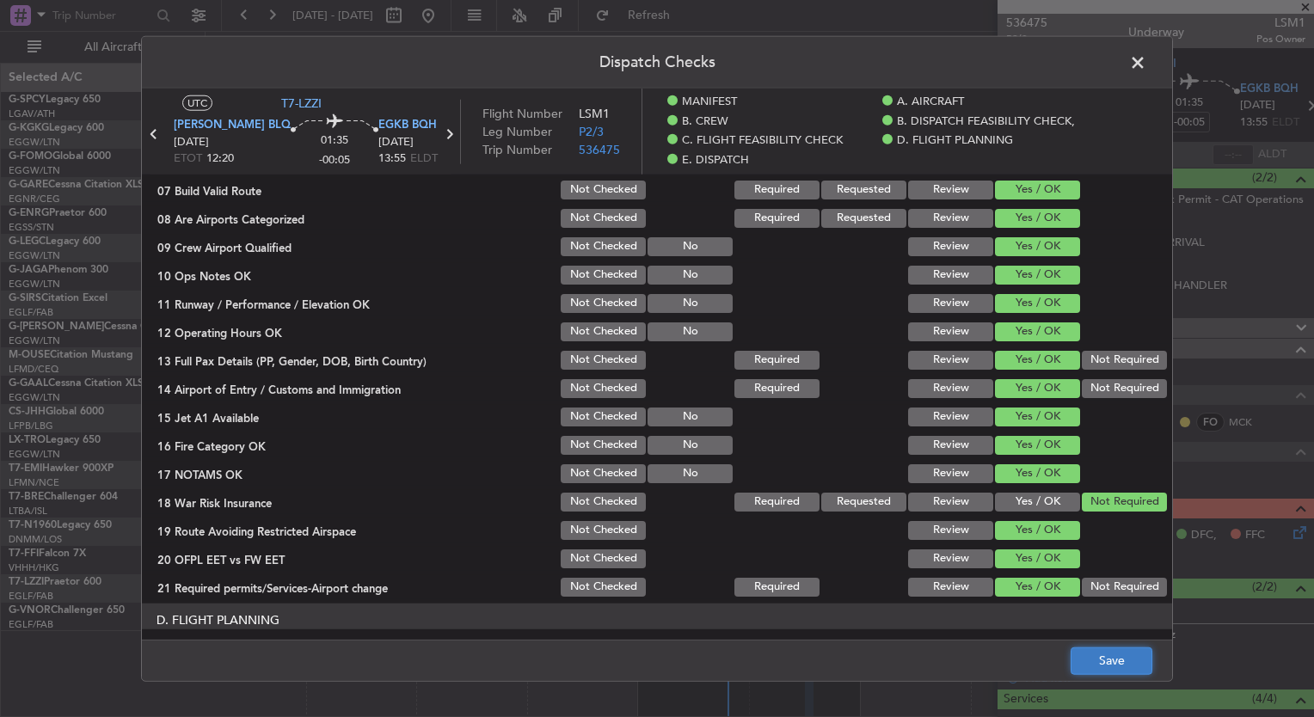
click at [1118, 662] on button "Save" at bounding box center [1112, 661] width 82 height 28
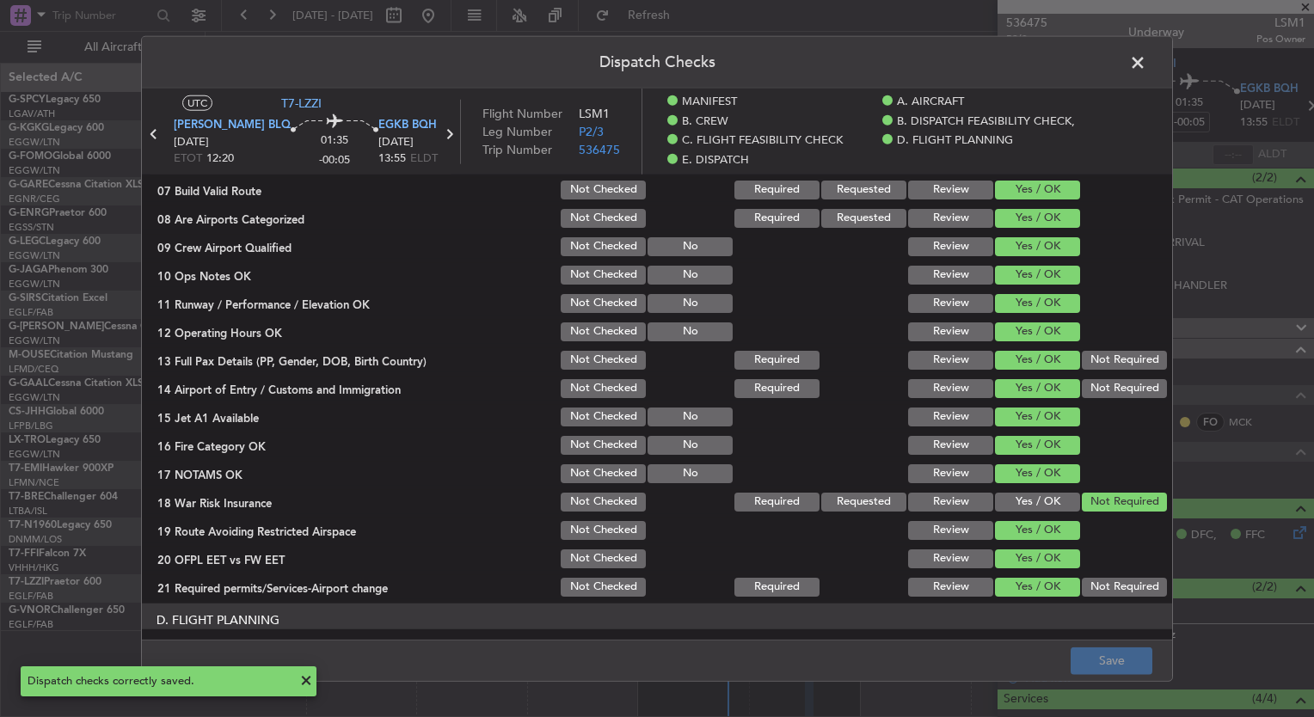
click at [1147, 60] on span at bounding box center [1147, 67] width 0 height 34
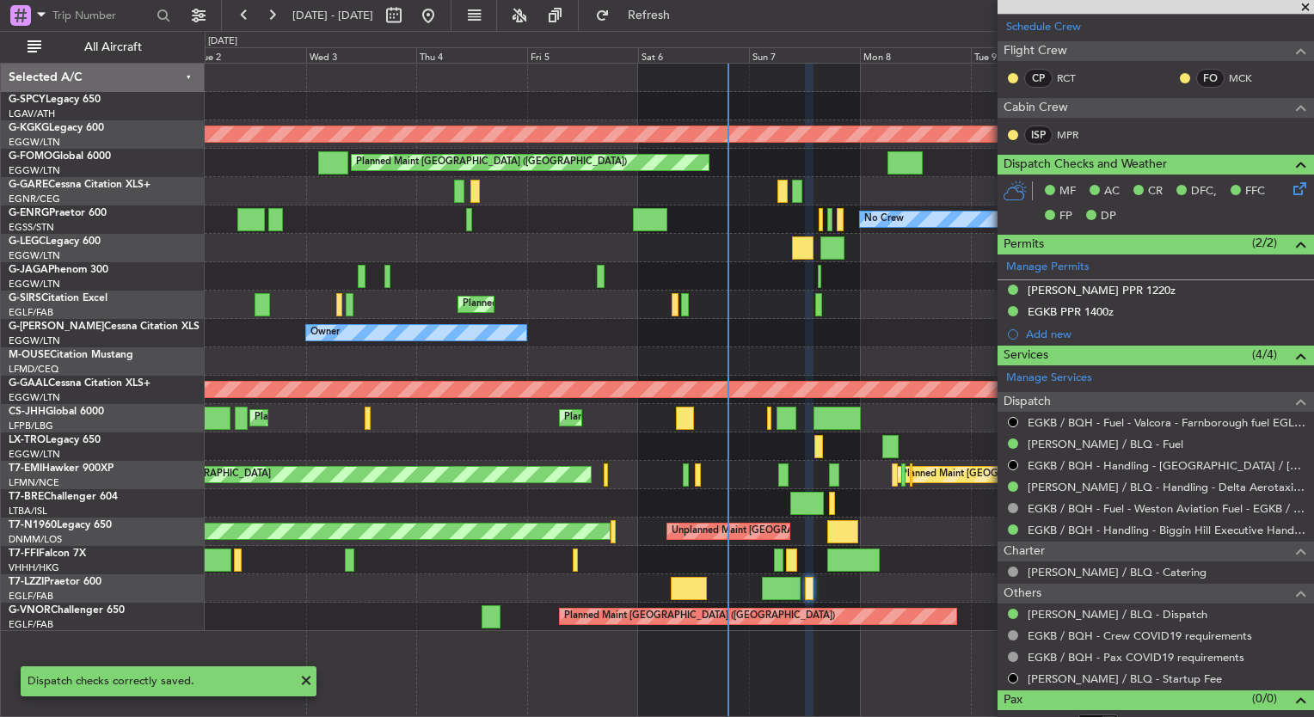
scroll to position [361, 0]
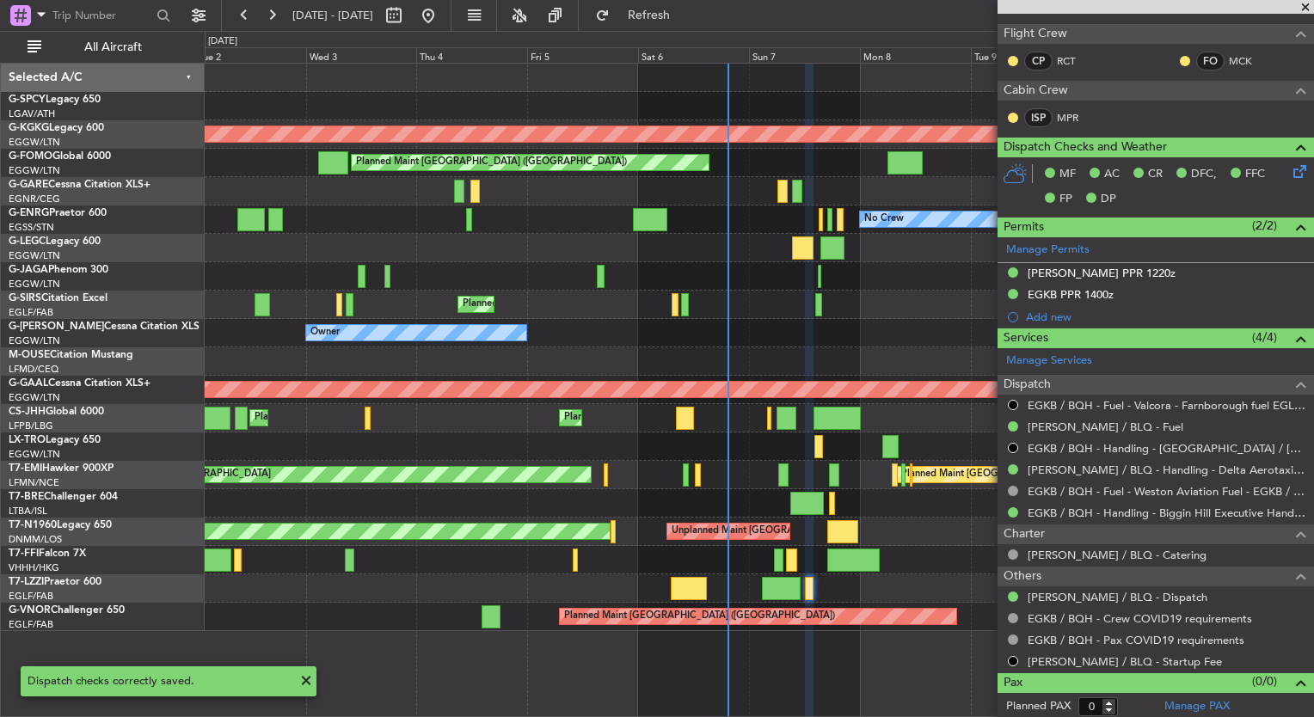
click at [1307, 4] on span at bounding box center [1305, 7] width 17 height 15
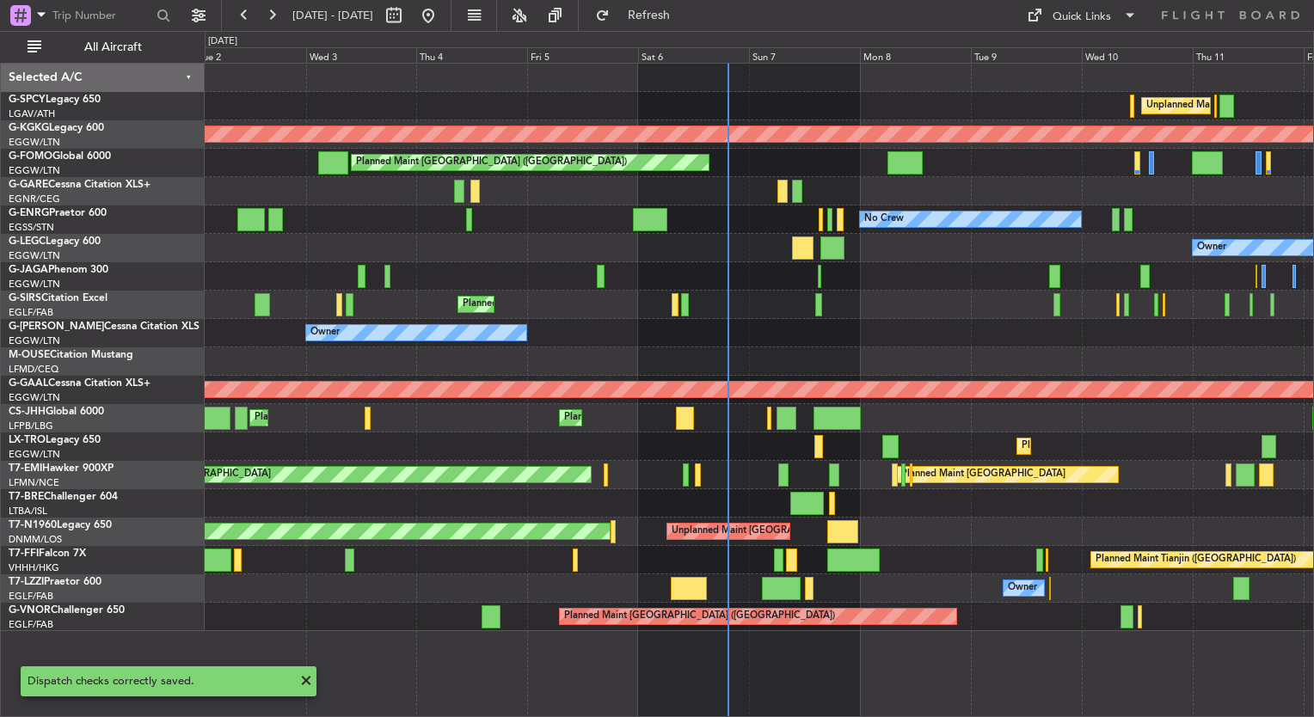
scroll to position [0, 0]
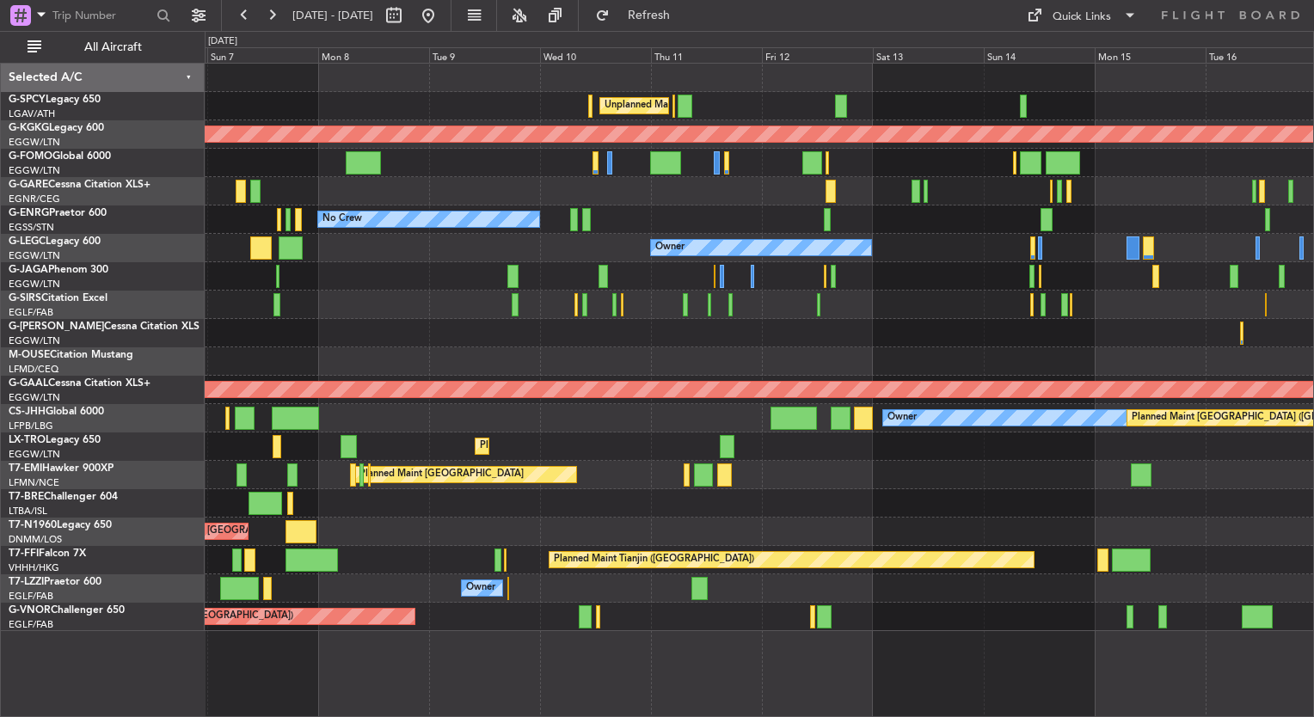
click at [262, 334] on div "Unplanned Maint [GEOGRAPHIC_DATA] ([PERSON_NAME] Intl) AOG Maint [GEOGRAPHIC_DA…" at bounding box center [759, 348] width 1109 height 568
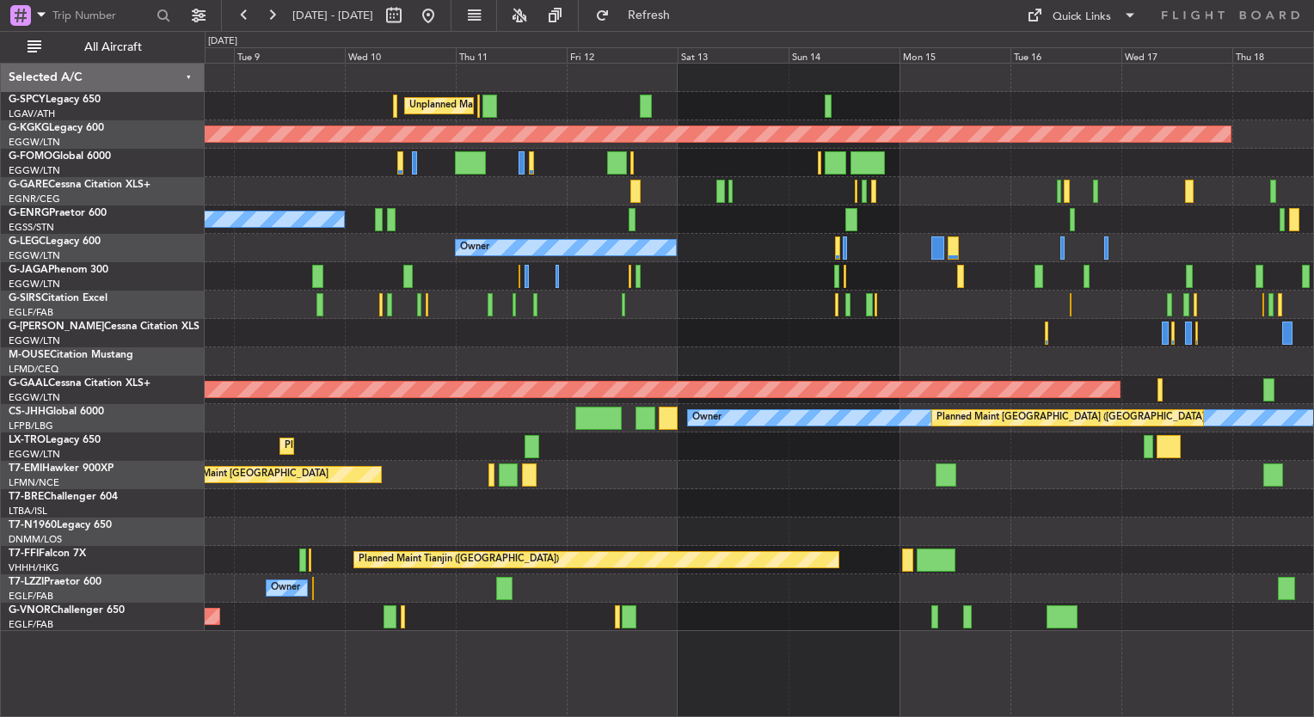
click at [547, 327] on div at bounding box center [759, 333] width 1109 height 28
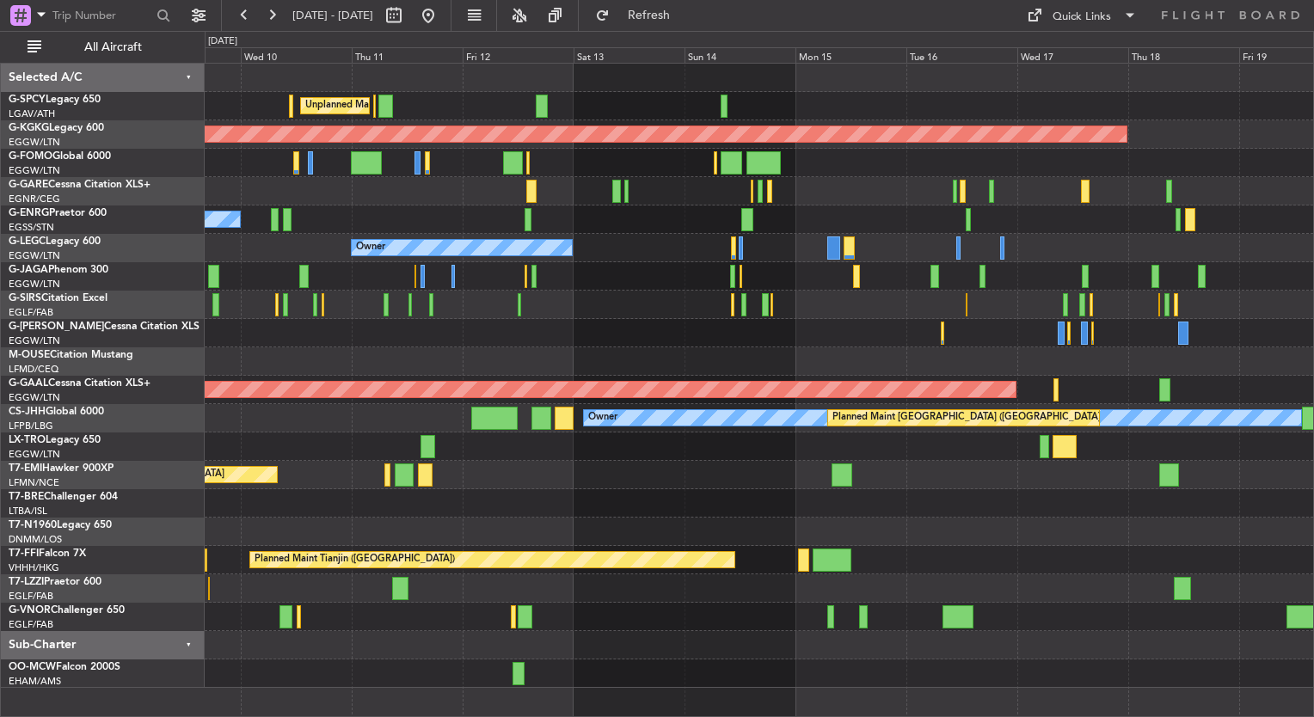
click at [336, 434] on div "Unplanned Maint [GEOGRAPHIC_DATA] ([PERSON_NAME] Intl) AOG Maint [GEOGRAPHIC_DA…" at bounding box center [759, 376] width 1109 height 625
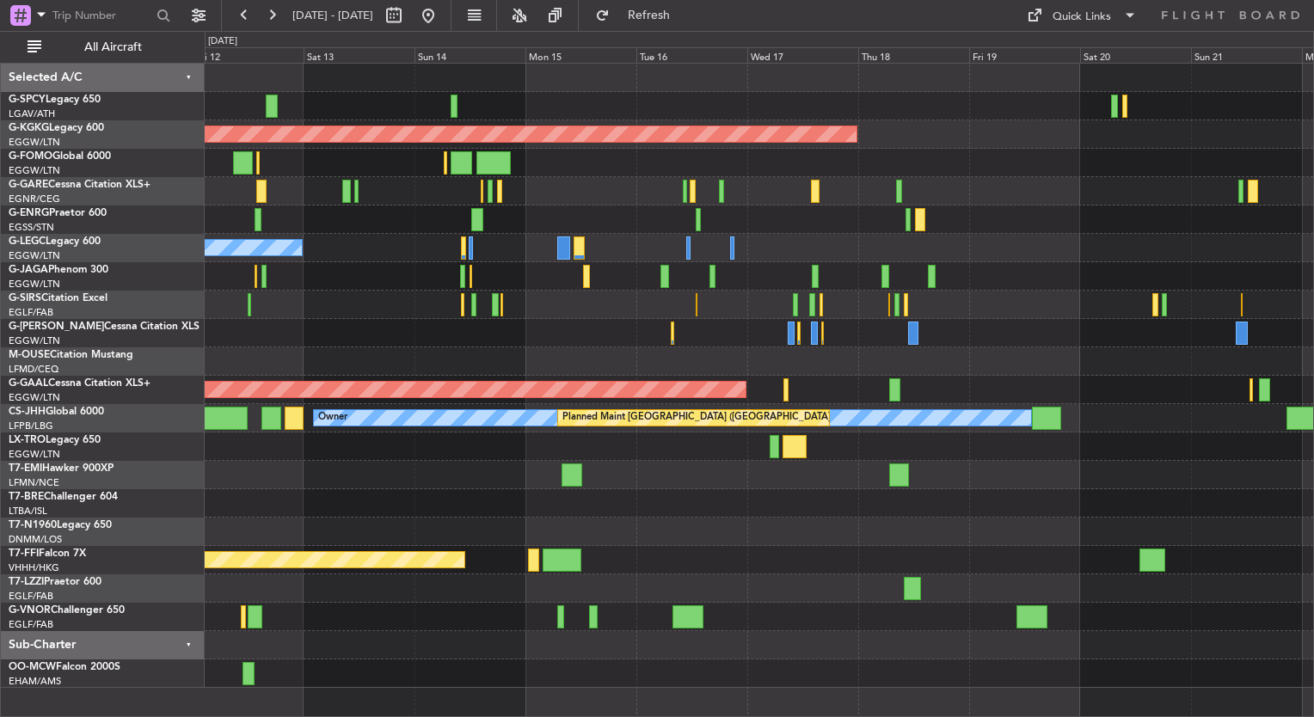
click at [409, 459] on div "Unplanned Maint Athens (Eleftherios Venizelos Intl) AOG Maint Istanbul (Ataturk…" at bounding box center [759, 376] width 1109 height 625
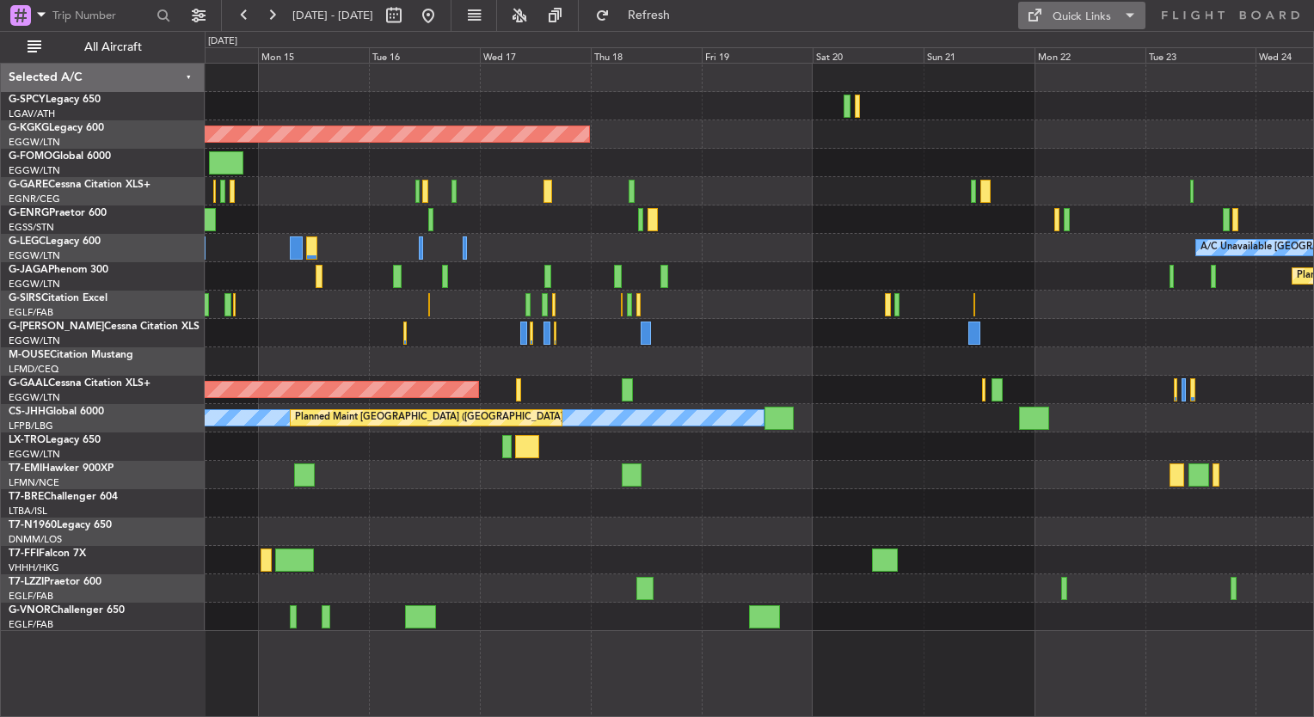
click at [1108, 26] on button "Quick Links" at bounding box center [1082, 16] width 127 height 28
click at [1102, 56] on button "Trip Builder" at bounding box center [1083, 56] width 129 height 41
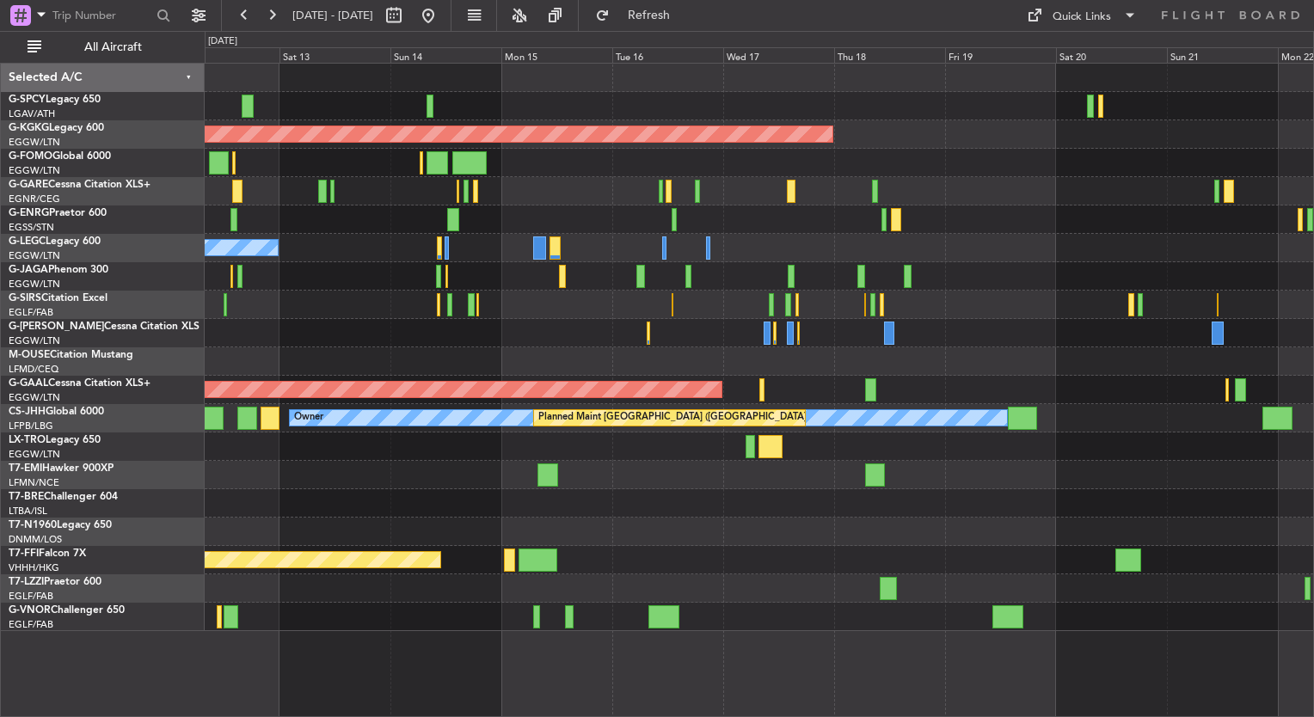
click at [699, 339] on div at bounding box center [759, 333] width 1109 height 28
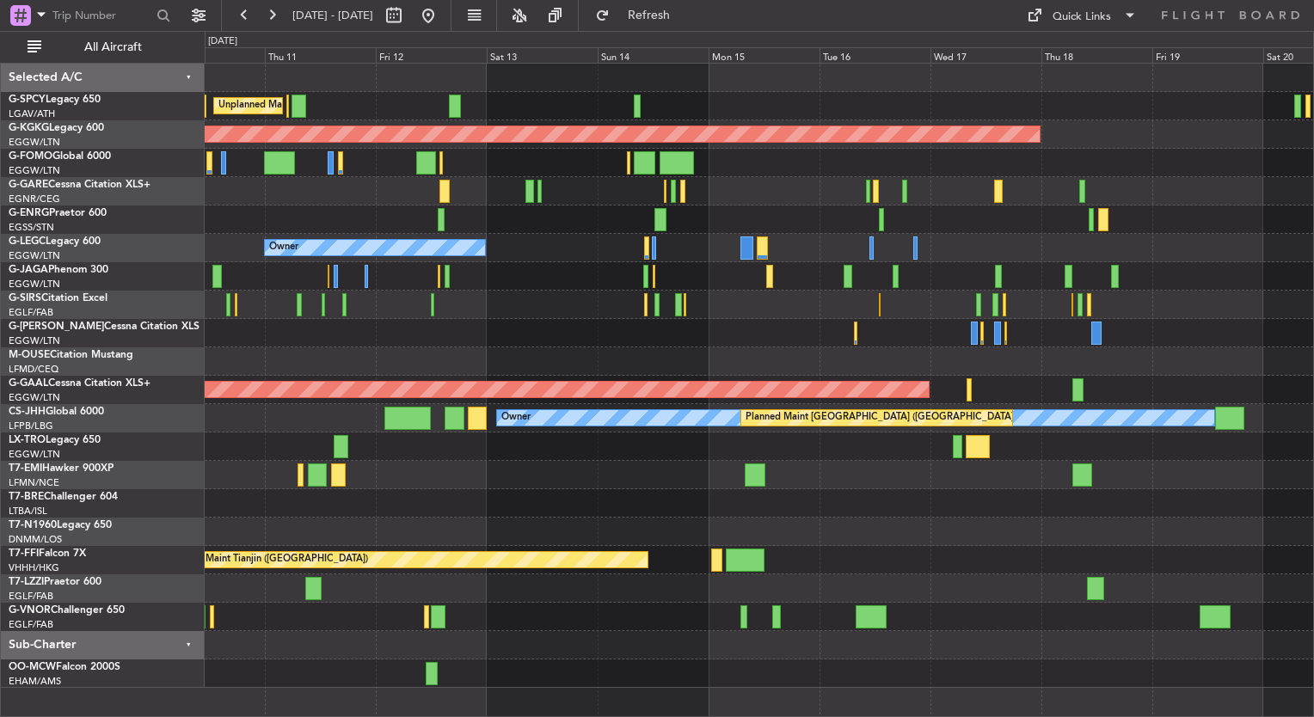
click at [692, 338] on div at bounding box center [759, 333] width 1109 height 28
click at [685, 18] on span "Refresh" at bounding box center [649, 15] width 72 height 12
click at [442, 15] on button at bounding box center [429, 16] width 28 height 28
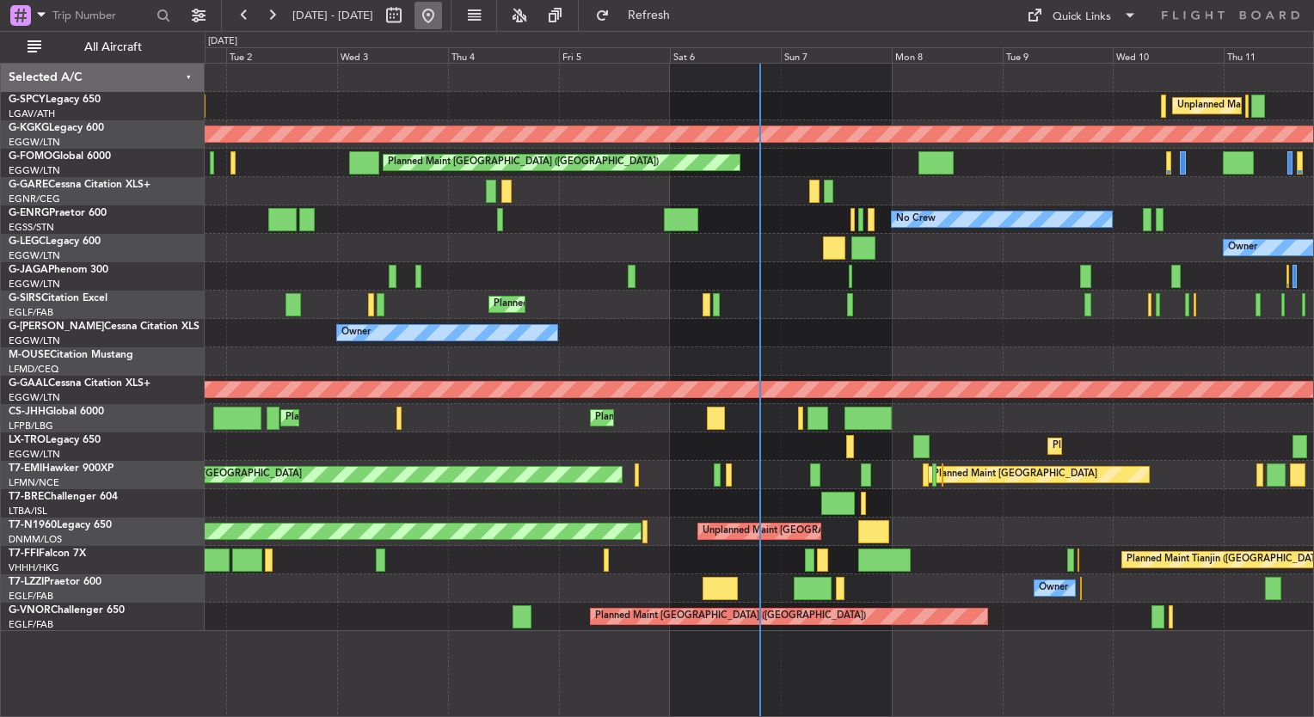
click at [442, 10] on button at bounding box center [429, 16] width 28 height 28
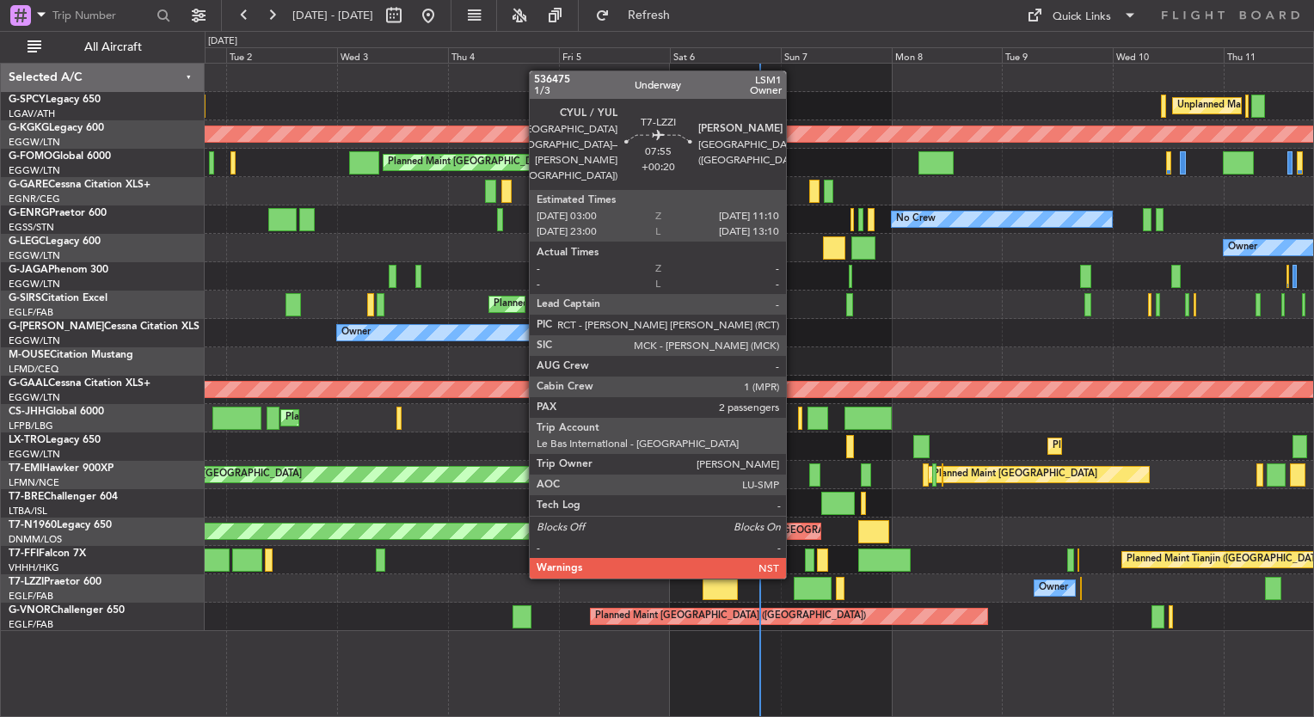
click at [803, 589] on div at bounding box center [813, 588] width 38 height 23
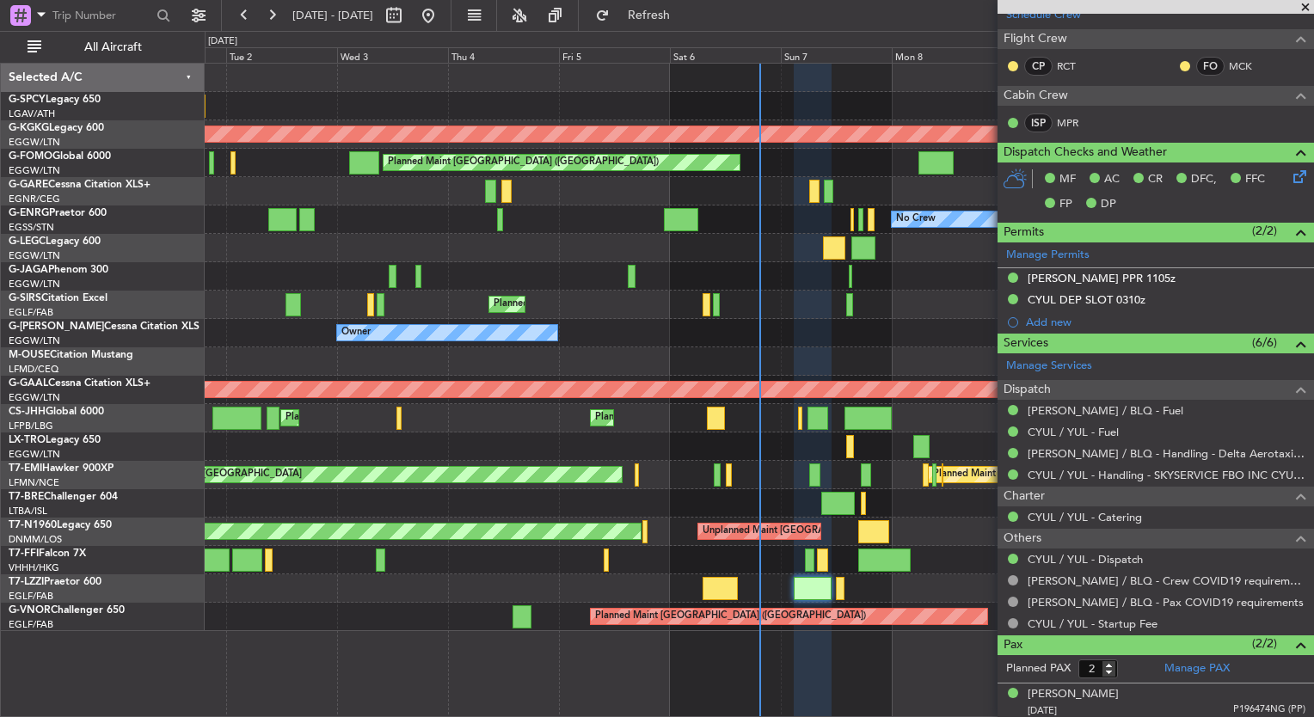
scroll to position [443, 0]
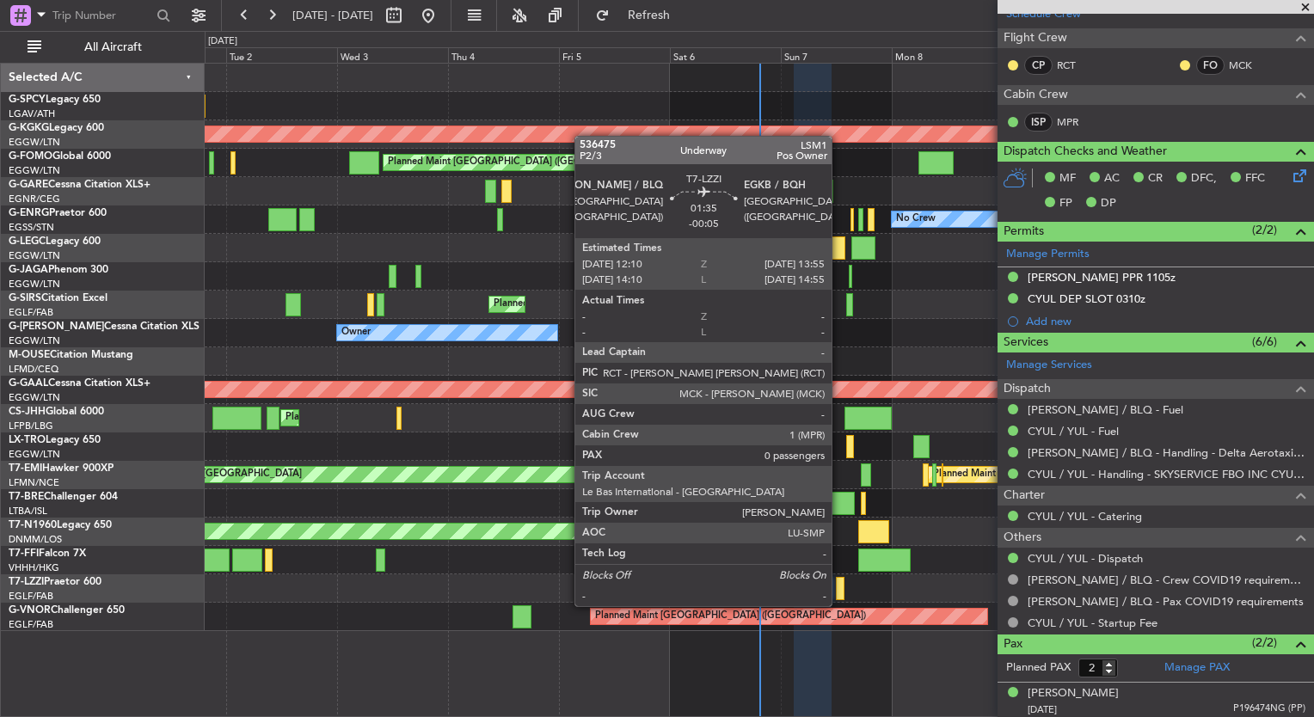
click at [839, 588] on div at bounding box center [840, 588] width 9 height 23
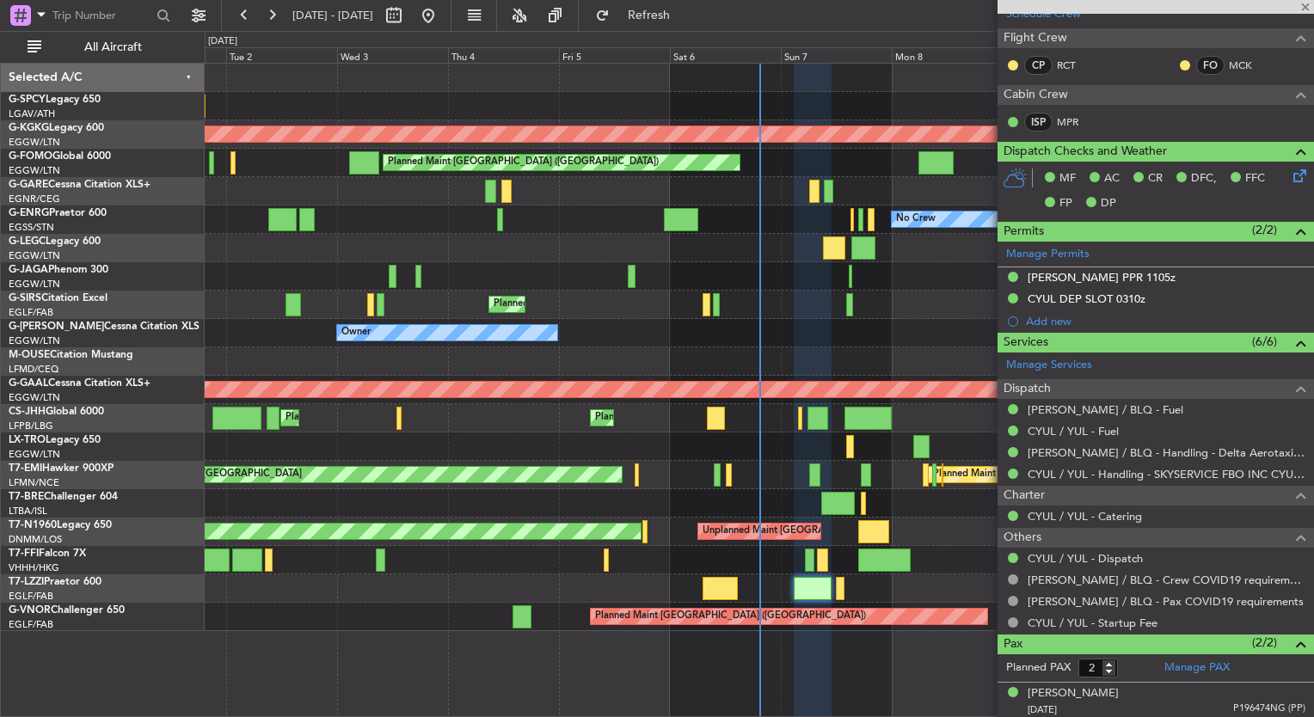
type input "-00:05"
type input "0"
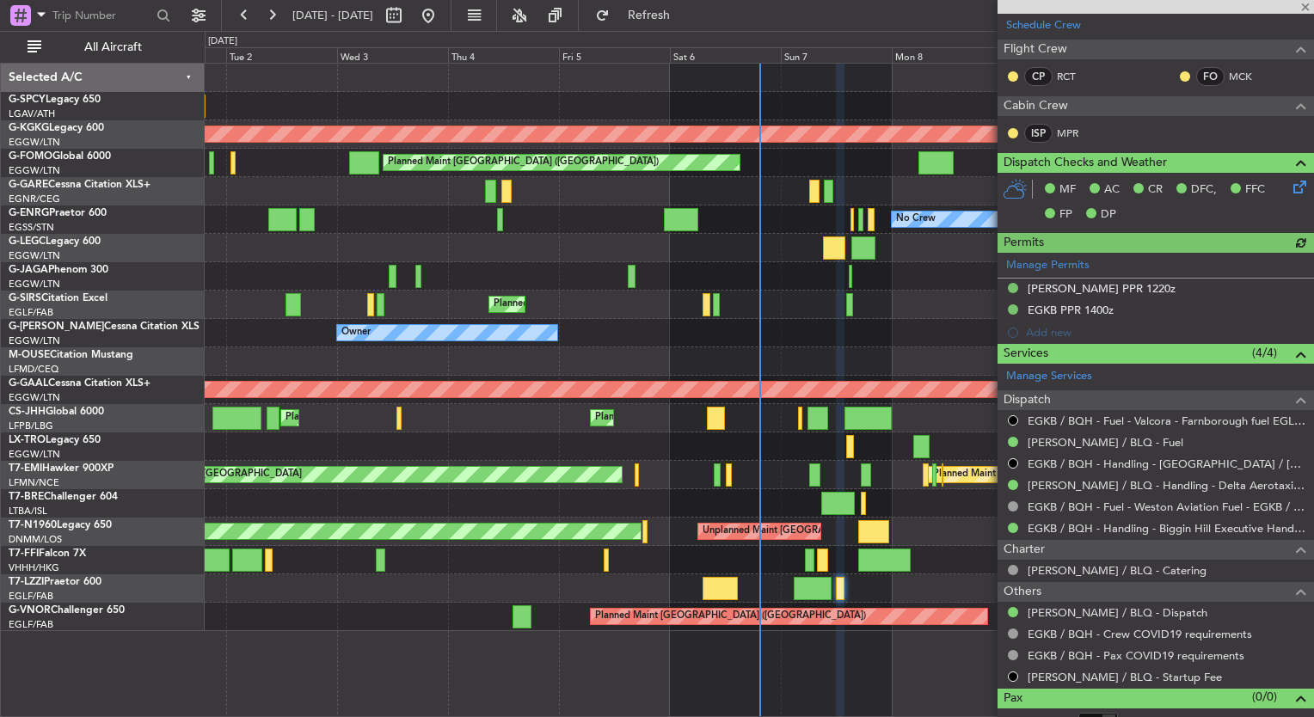
scroll to position [361, 0]
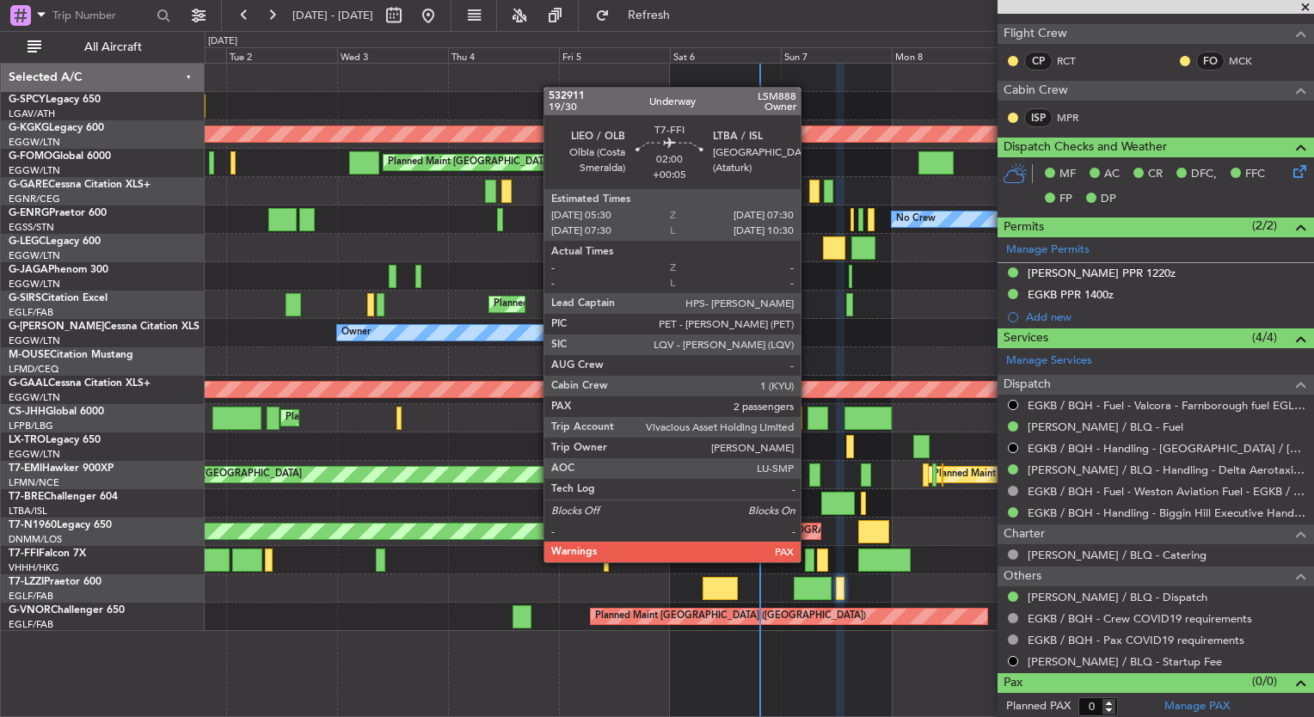
click at [809, 561] on div at bounding box center [809, 560] width 9 height 23
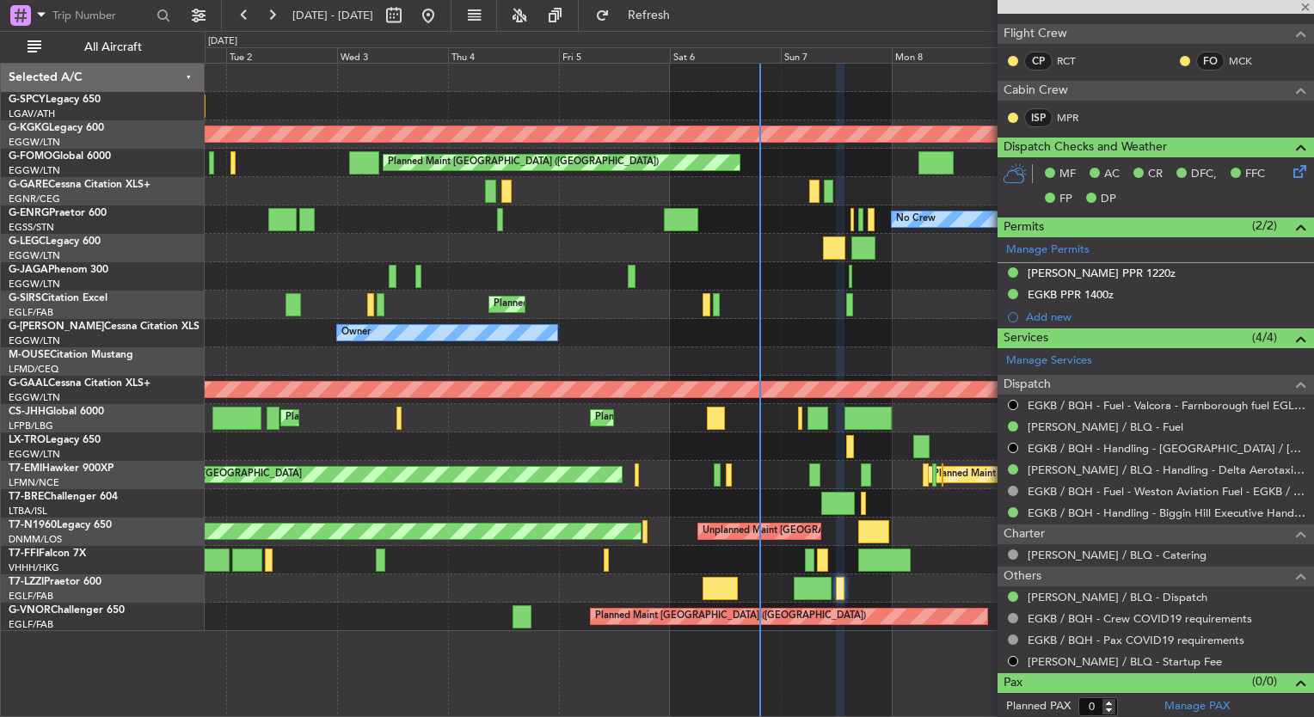
type input "+00:05"
type input "2"
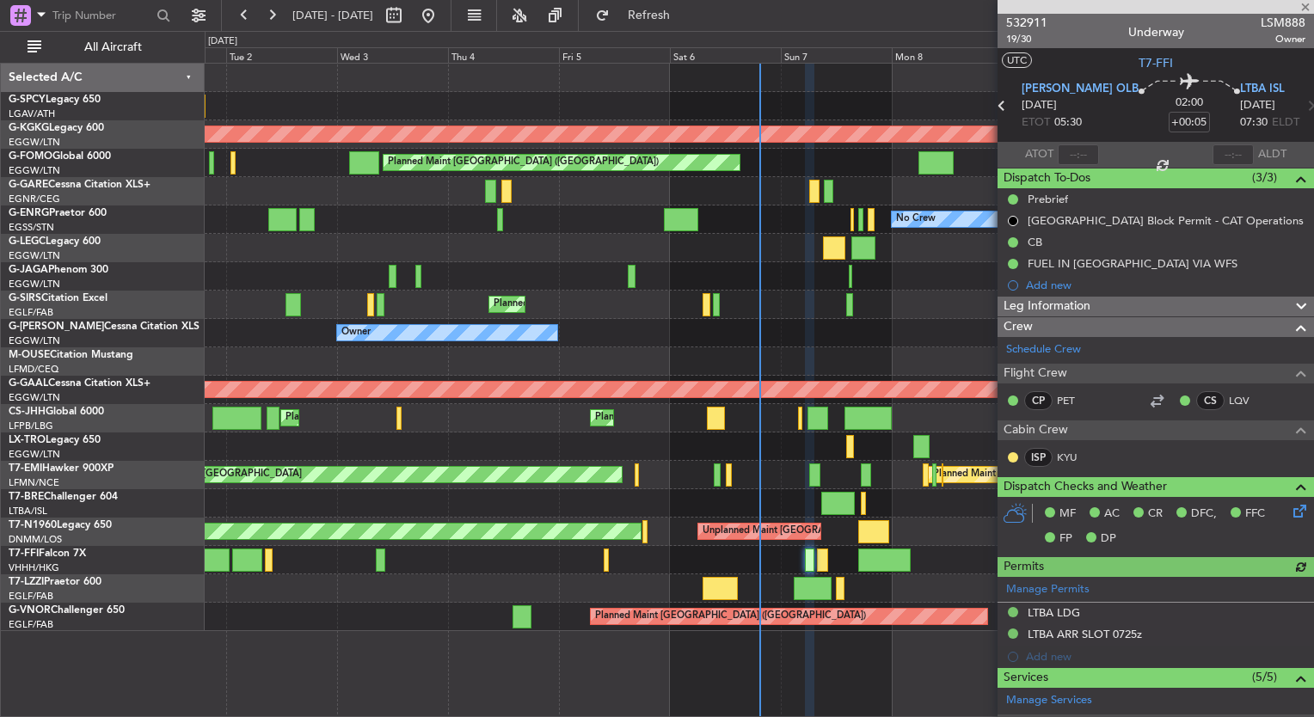
scroll to position [353, 0]
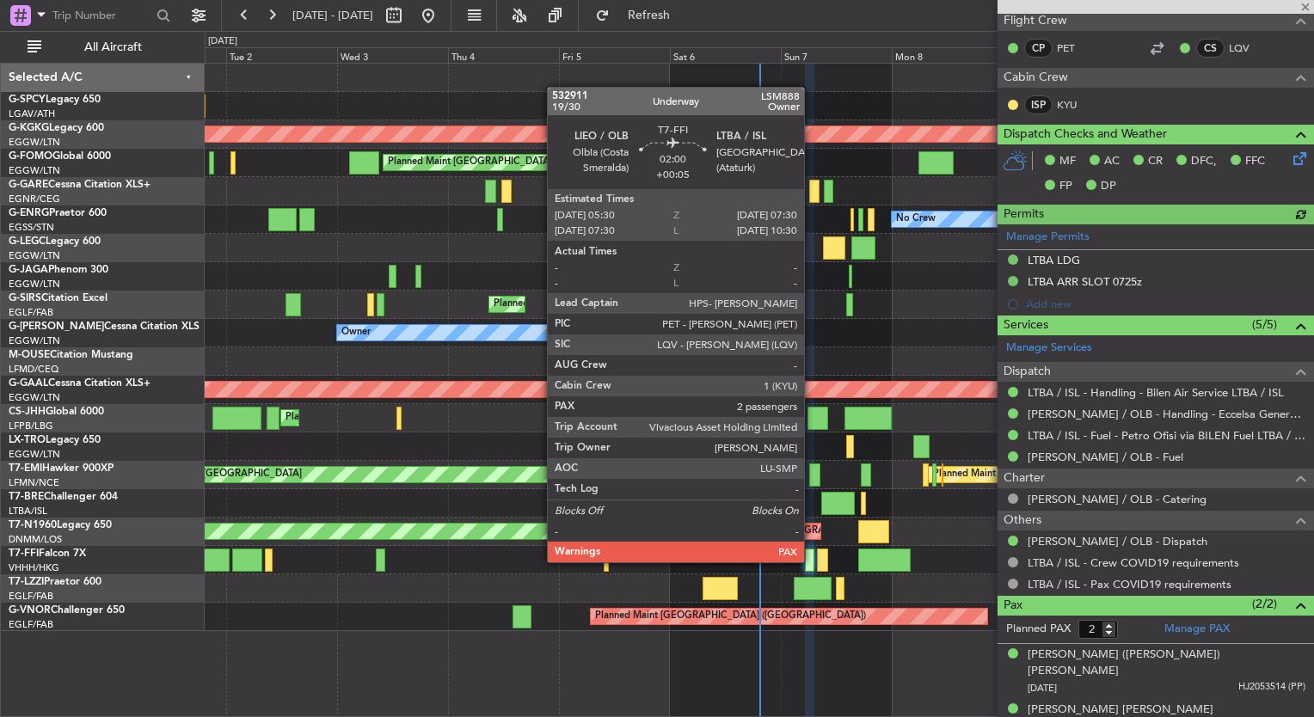
click at [812, 561] on div at bounding box center [809, 560] width 9 height 23
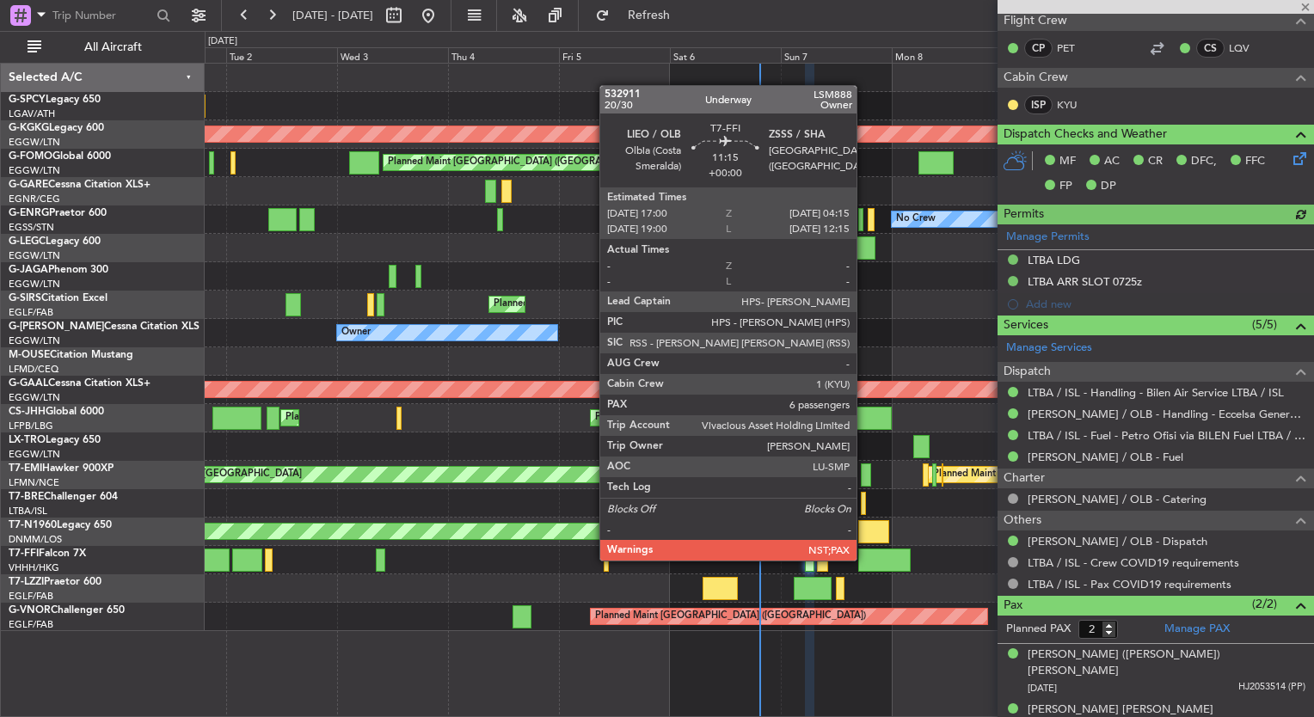
click at [866, 559] on div at bounding box center [885, 560] width 52 height 23
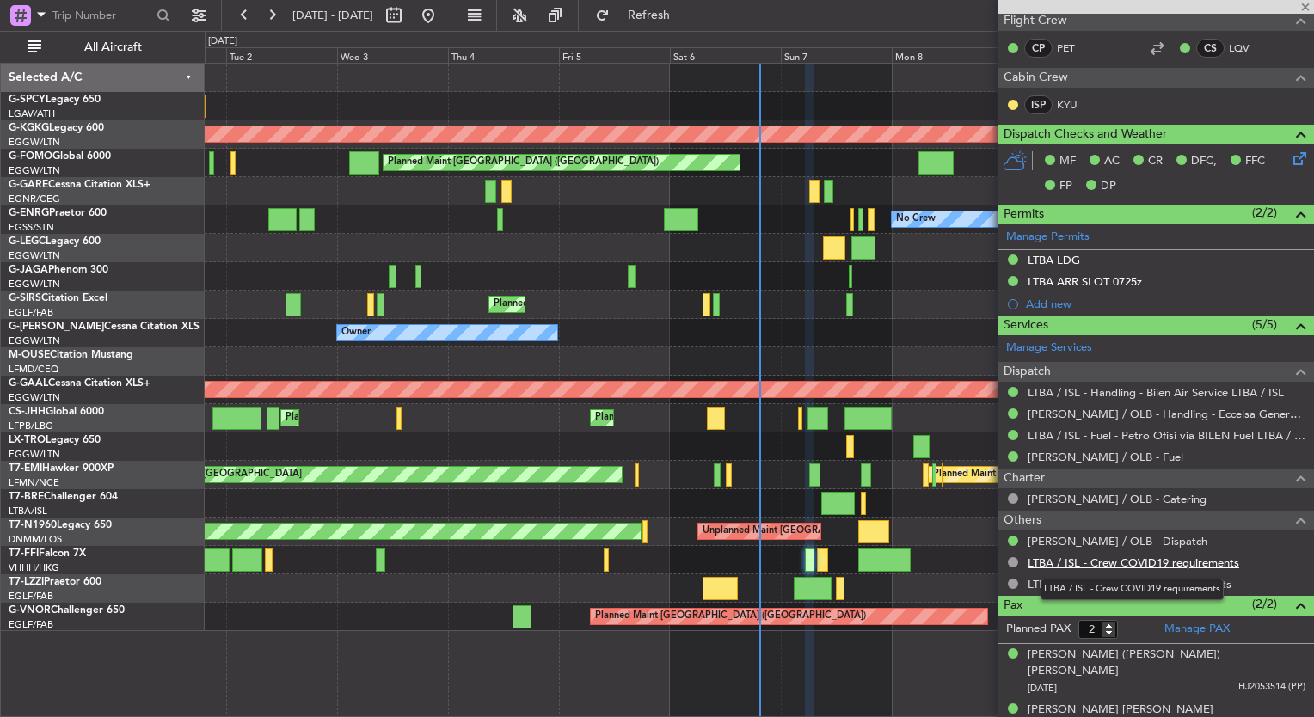
type input "6"
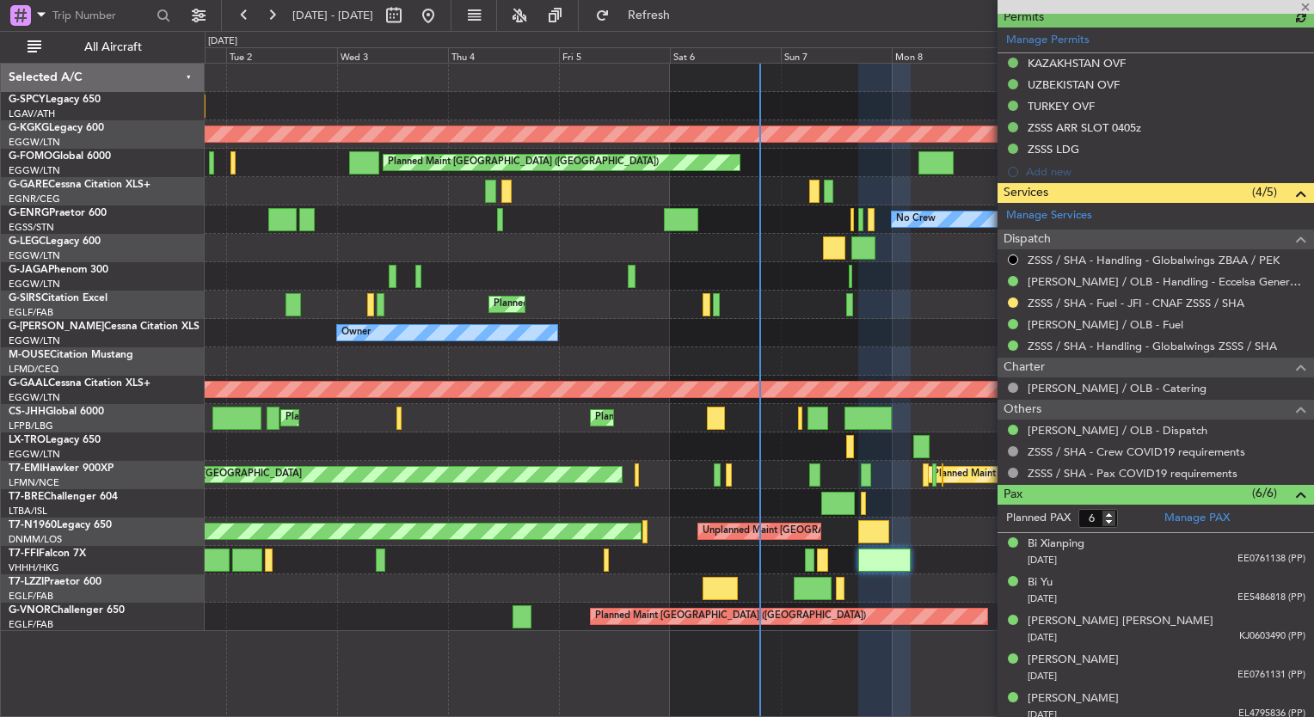
scroll to position [594, 0]
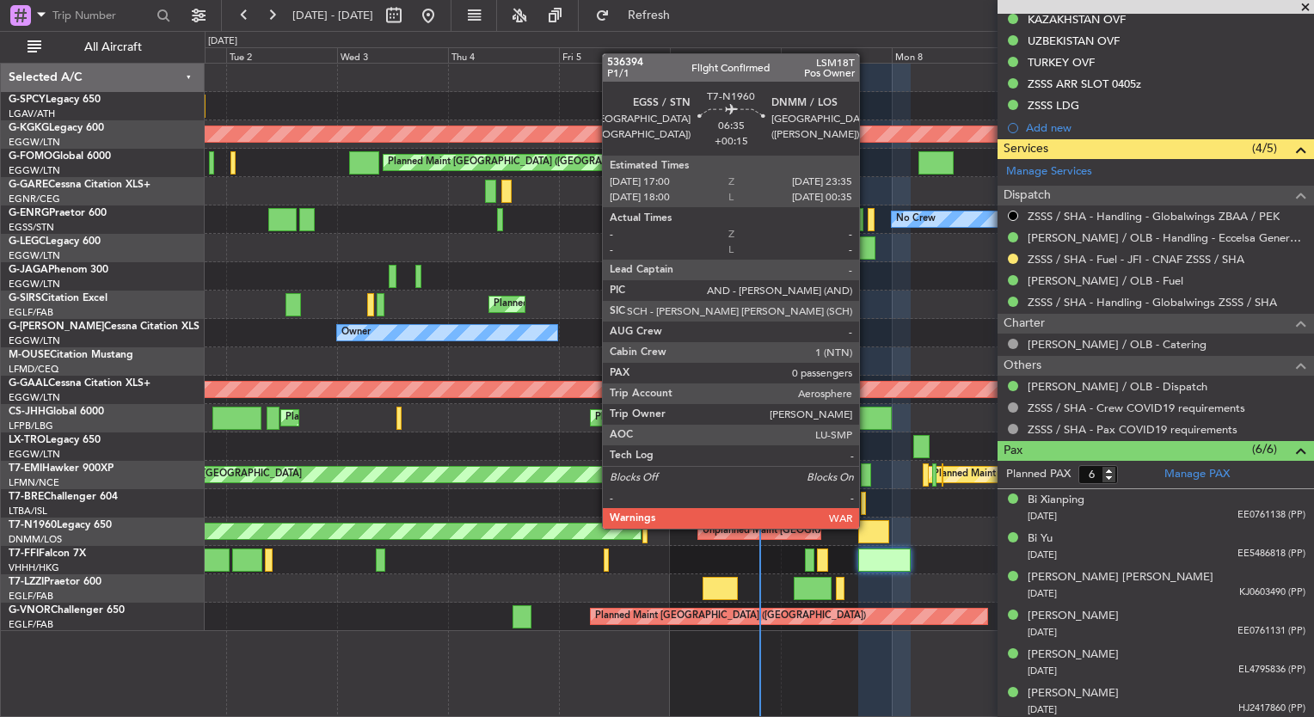
click at [867, 527] on div at bounding box center [874, 531] width 31 height 23
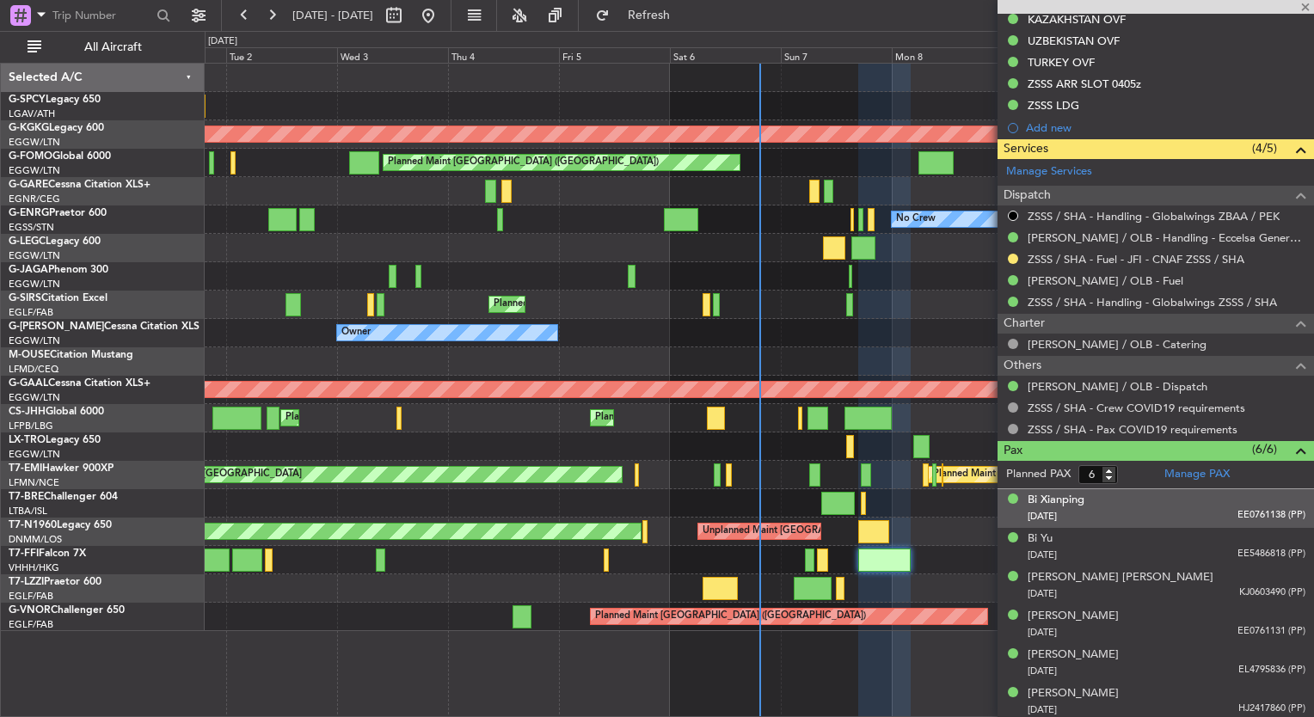
type input "+00:15"
type input "0"
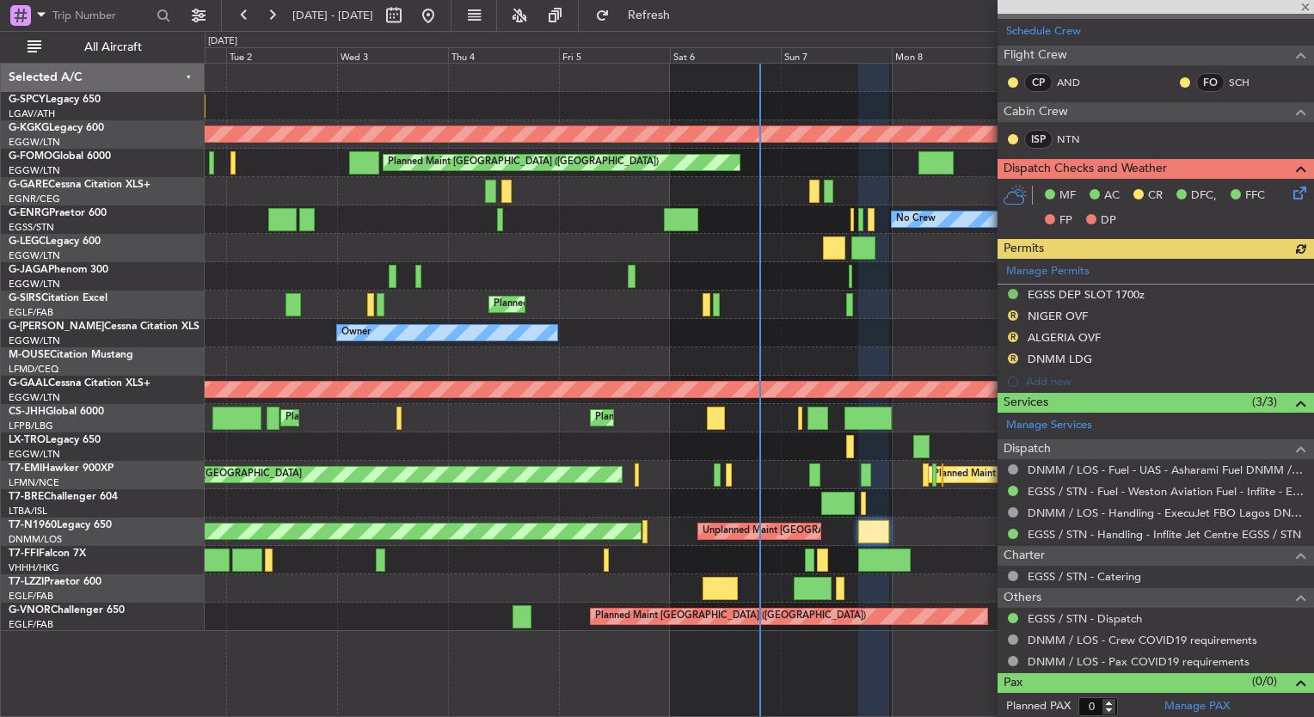
scroll to position [275, 0]
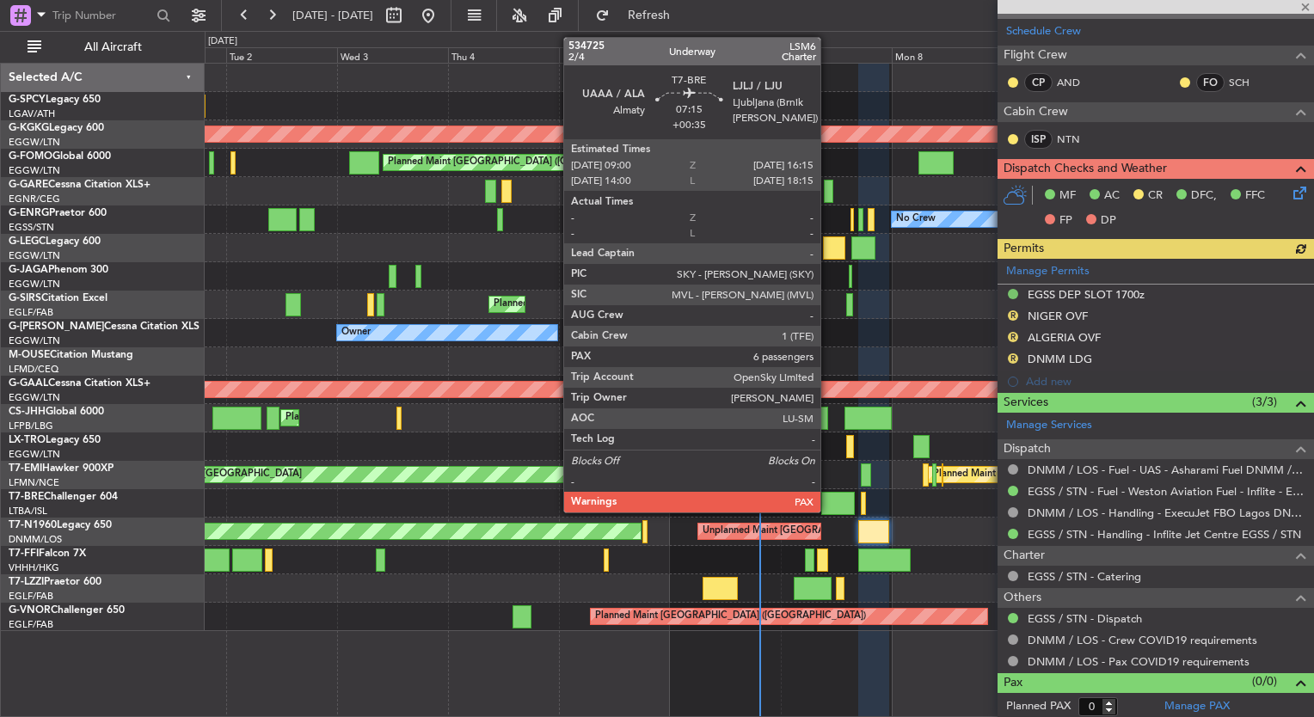
click at [828, 508] on div at bounding box center [839, 503] width 34 height 23
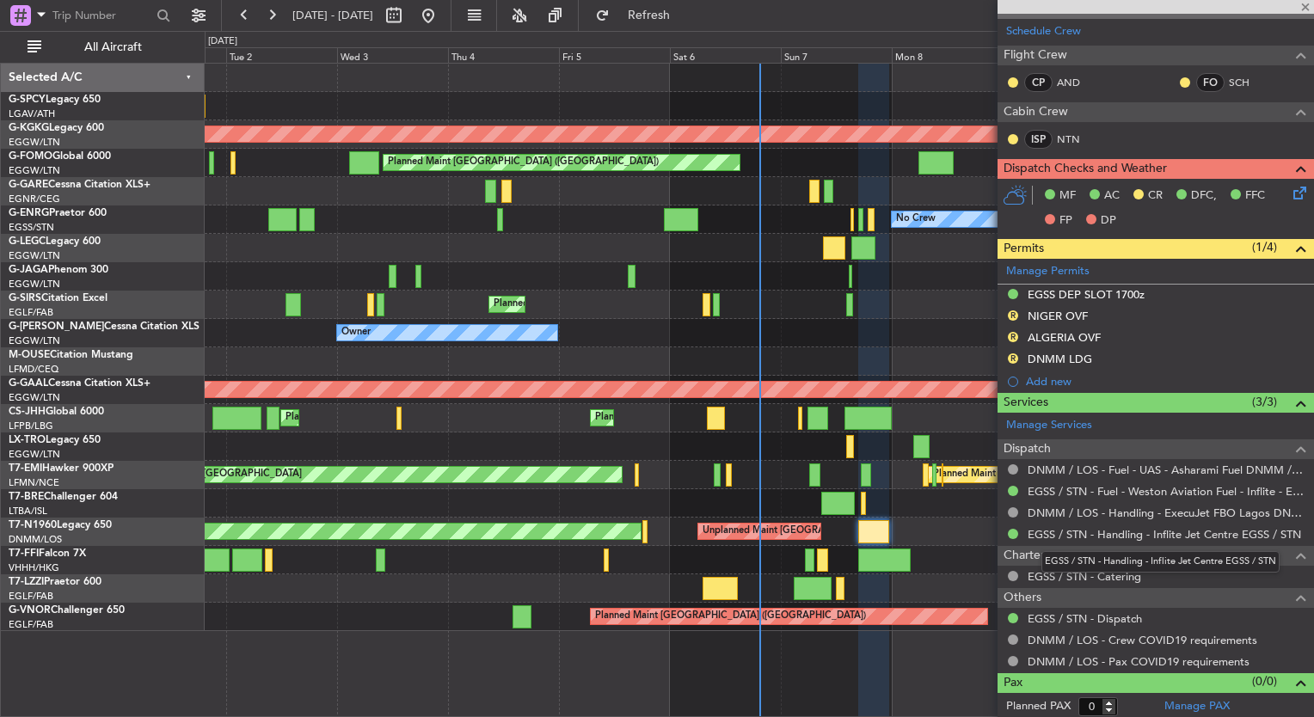
type input "+00:35"
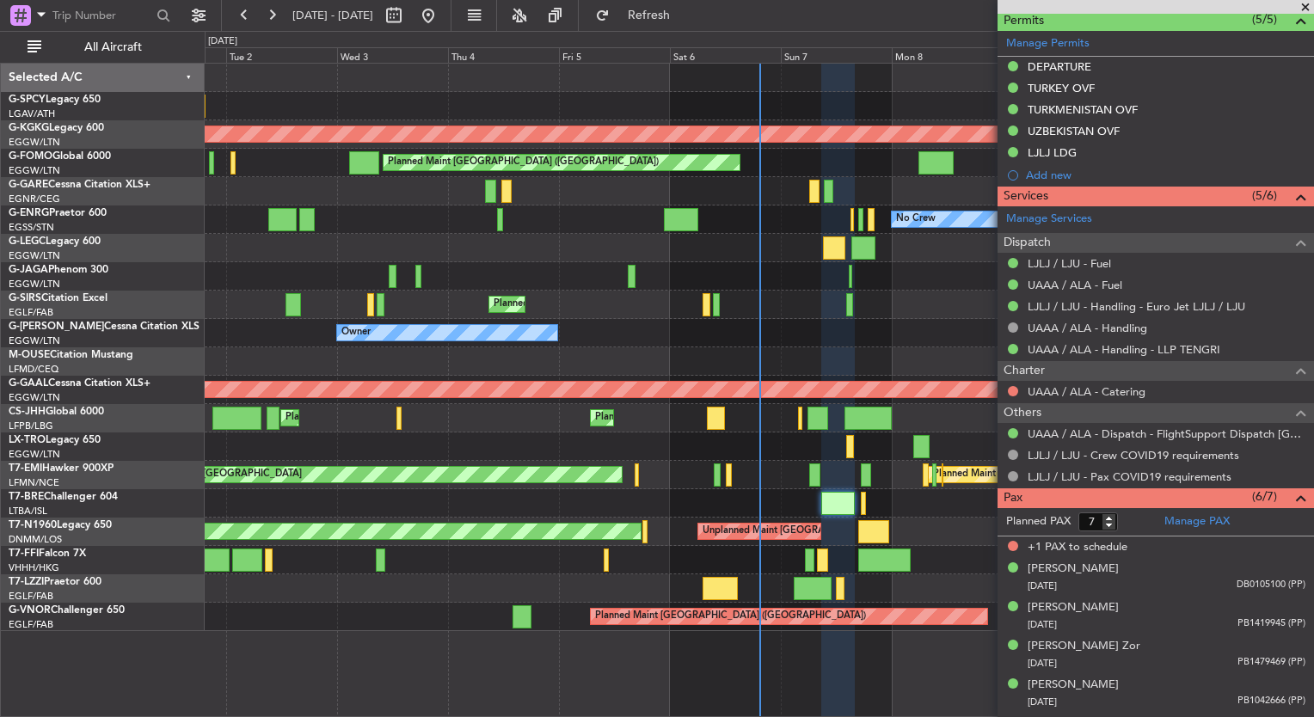
scroll to position [499, 0]
click at [1016, 391] on button at bounding box center [1013, 391] width 10 height 10
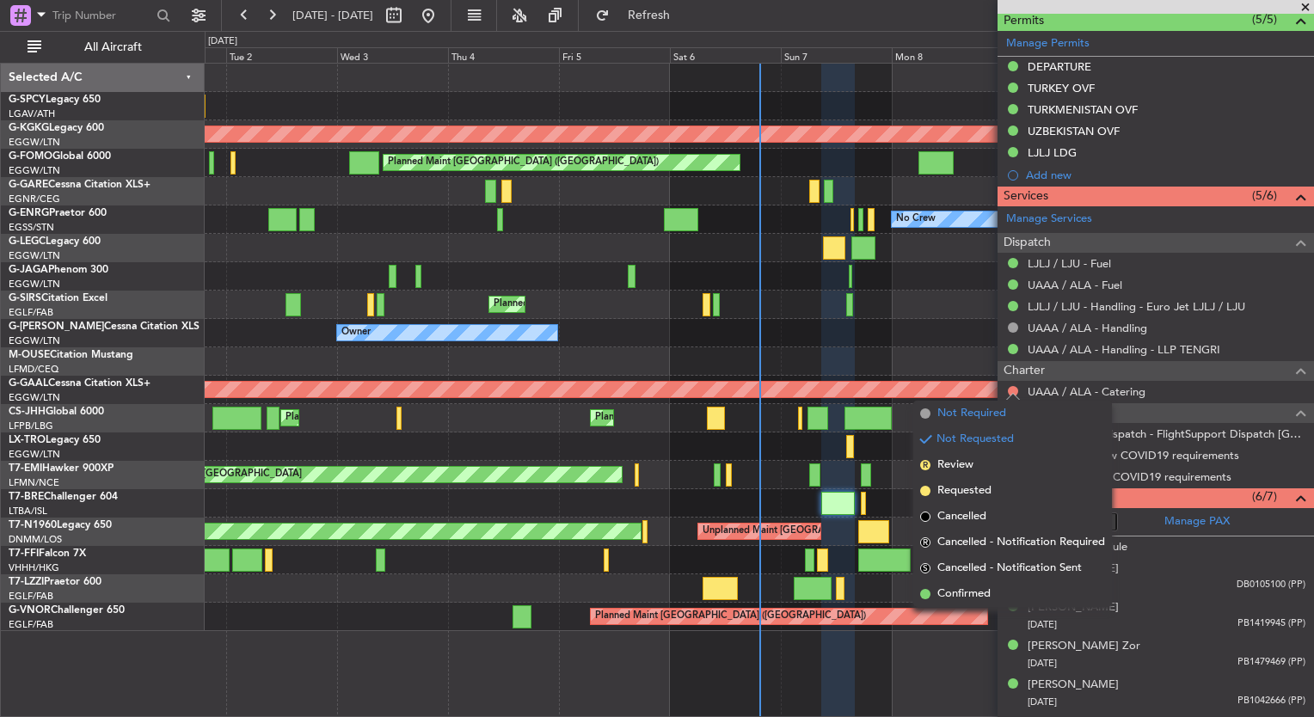
click at [955, 413] on span "Not Required" at bounding box center [972, 413] width 69 height 17
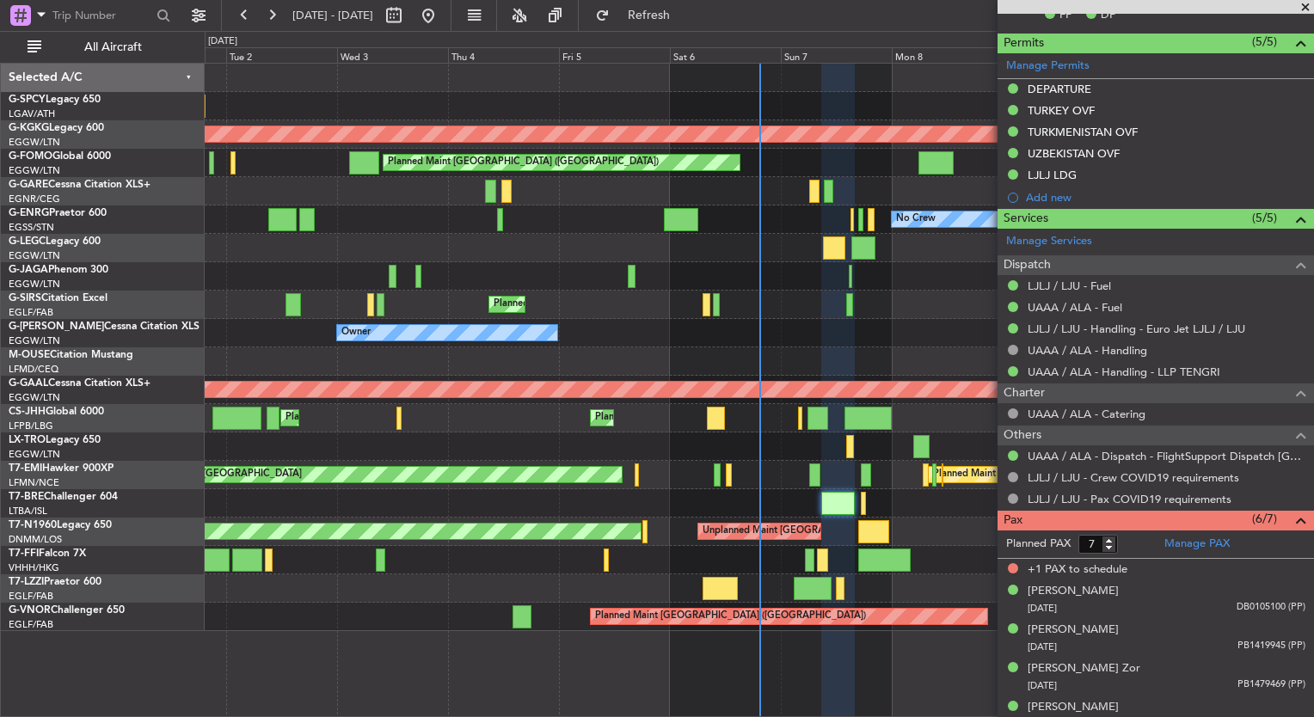
scroll to position [476, 0]
type input "6"
click at [1110, 545] on input "6" at bounding box center [1099, 545] width 40 height 19
click at [1129, 545] on form "Planned PAX 6" at bounding box center [1077, 546] width 158 height 28
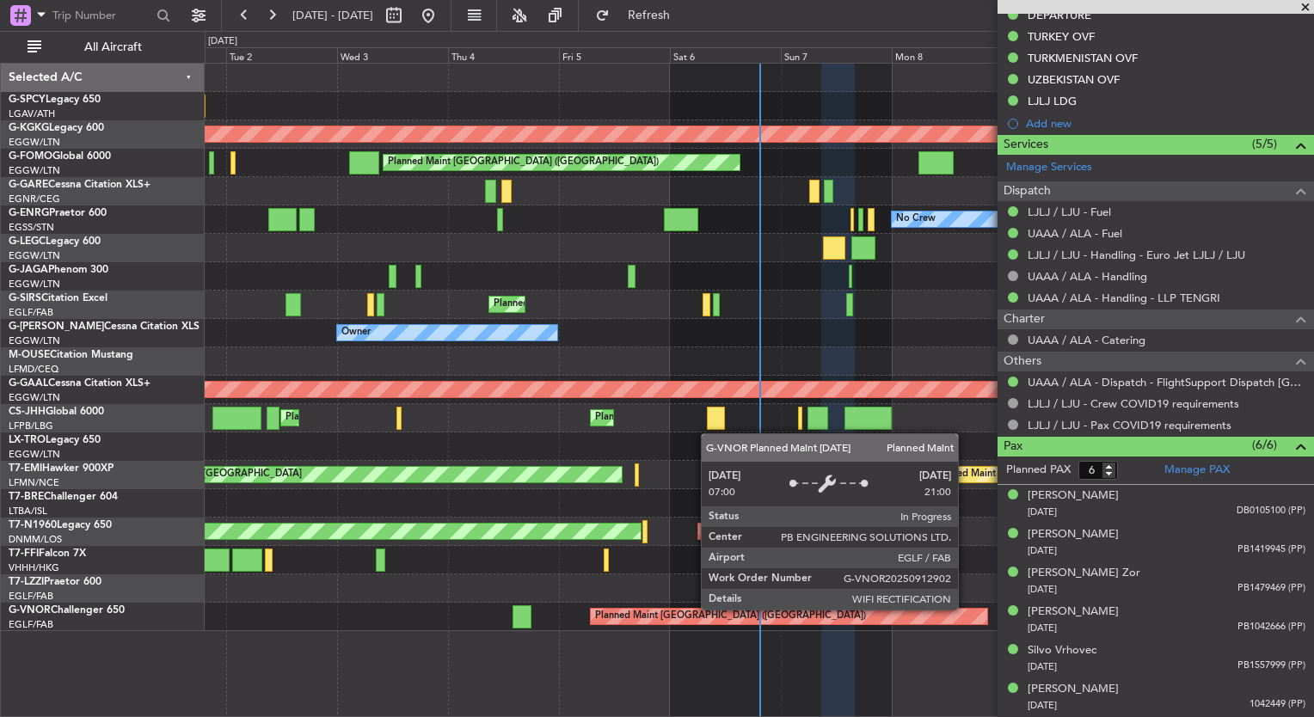
scroll to position [547, 0]
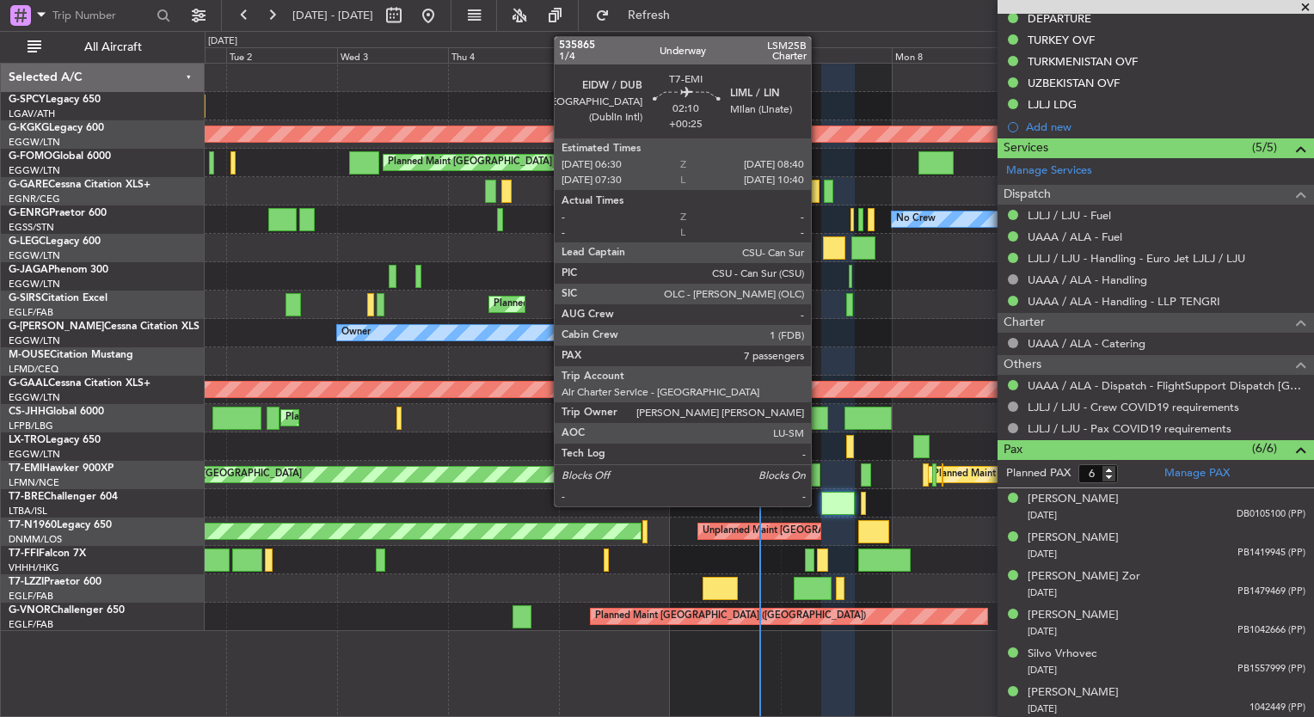
click at [816, 471] on div at bounding box center [815, 475] width 10 height 23
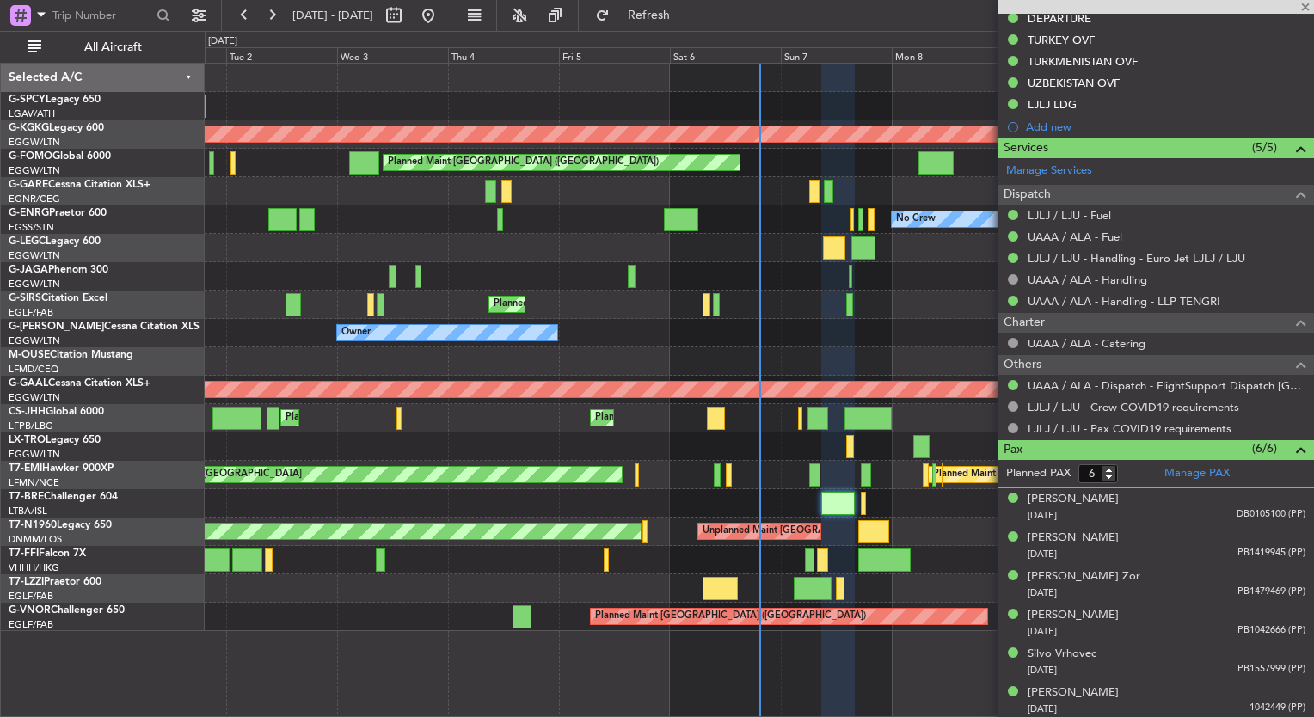
type input "+00:25"
type input "7"
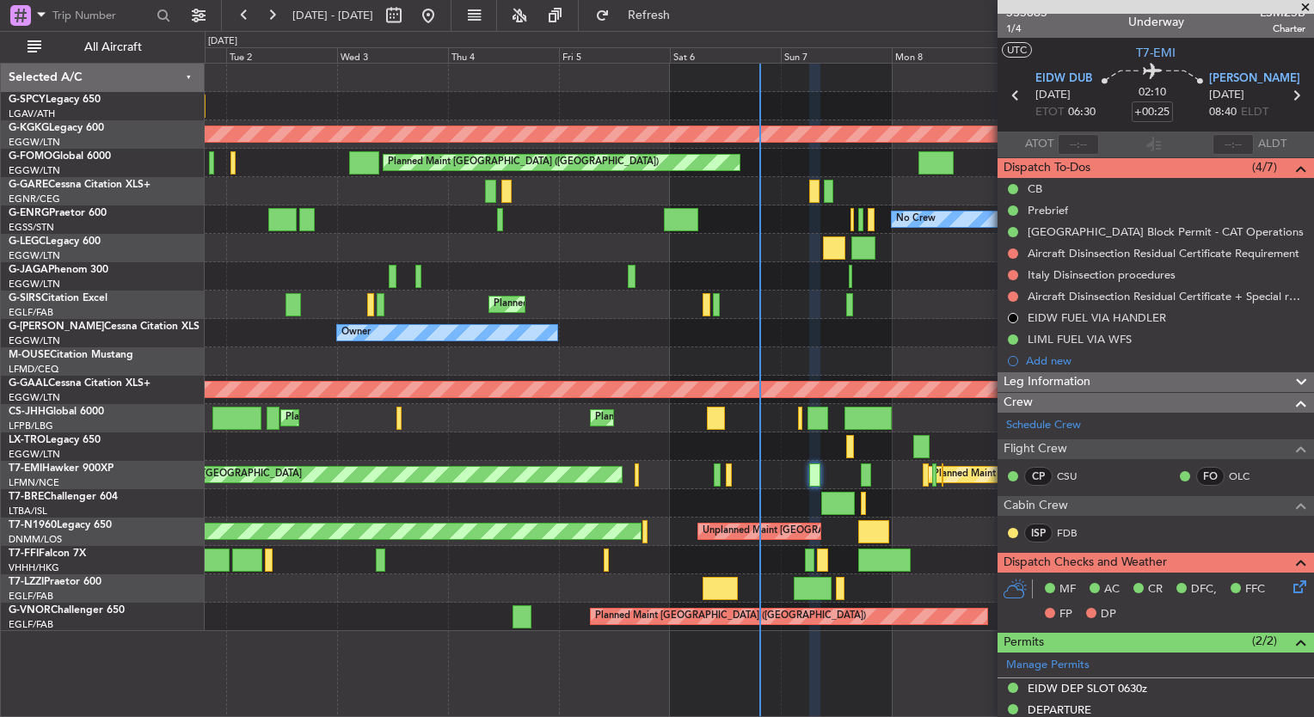
scroll to position [0, 0]
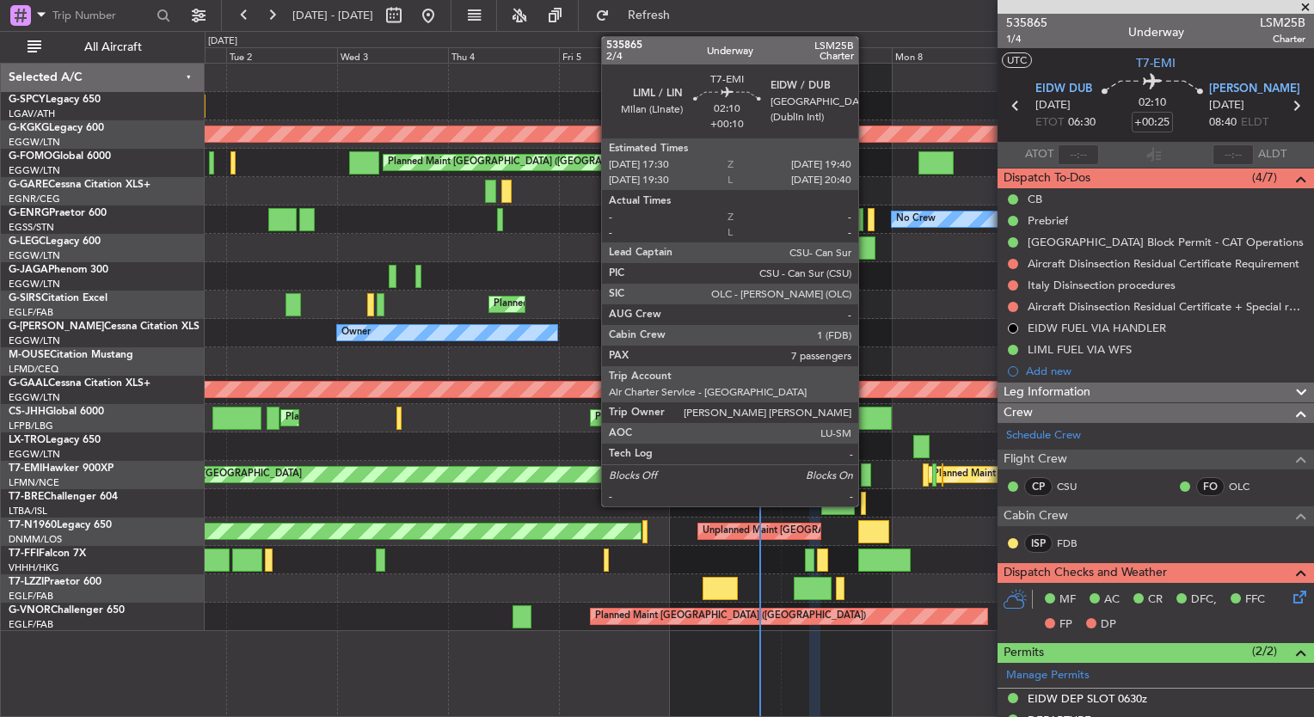
click at [866, 479] on div at bounding box center [866, 475] width 10 height 23
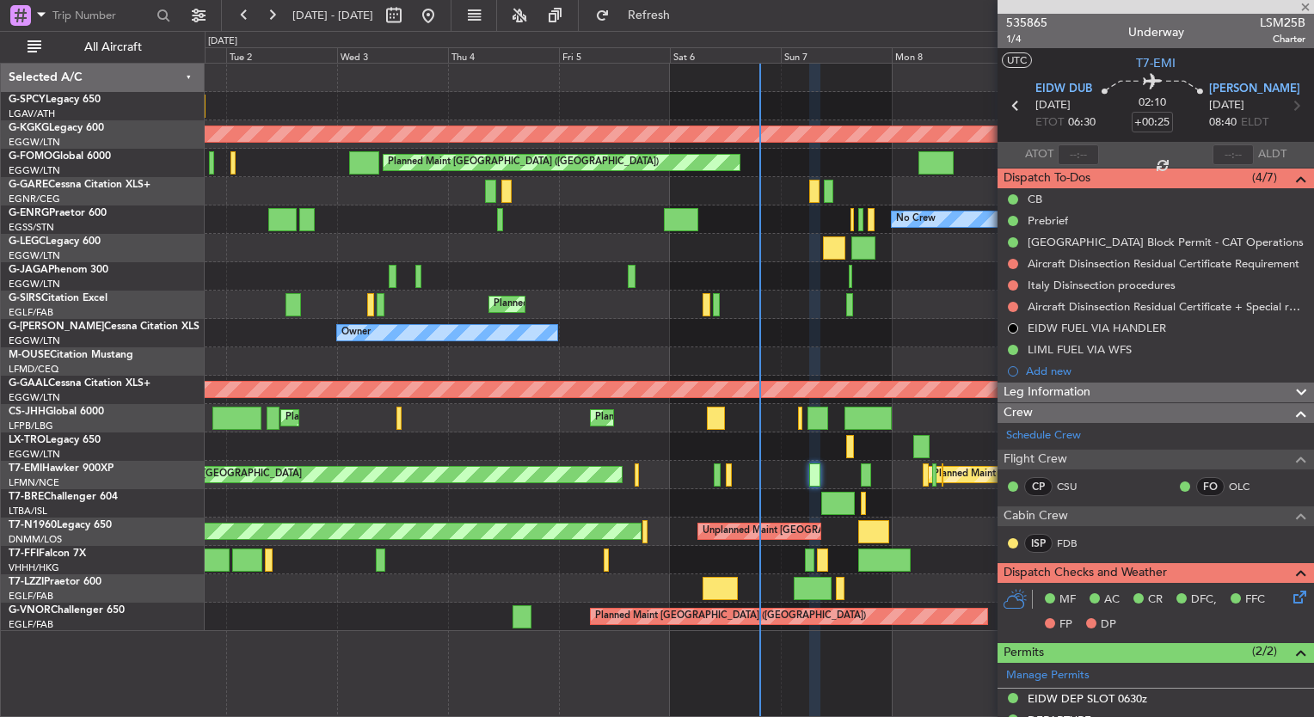
type input "+00:10"
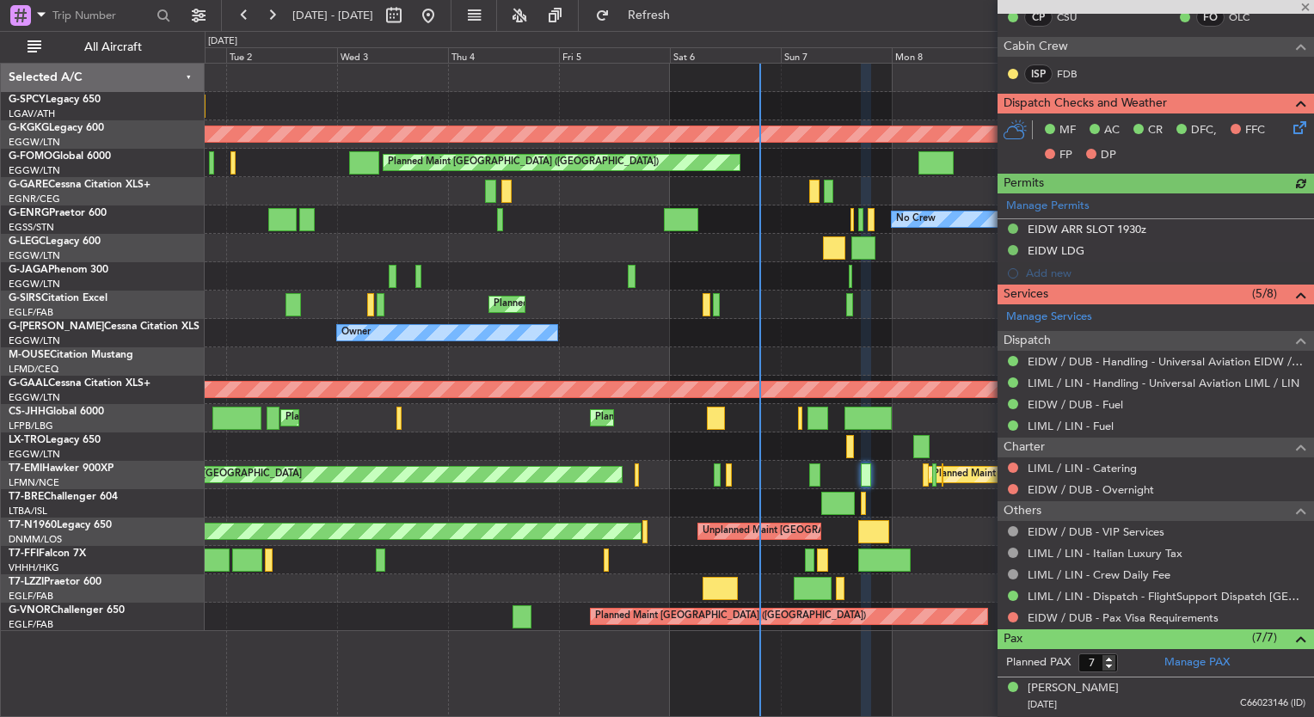
scroll to position [382, 0]
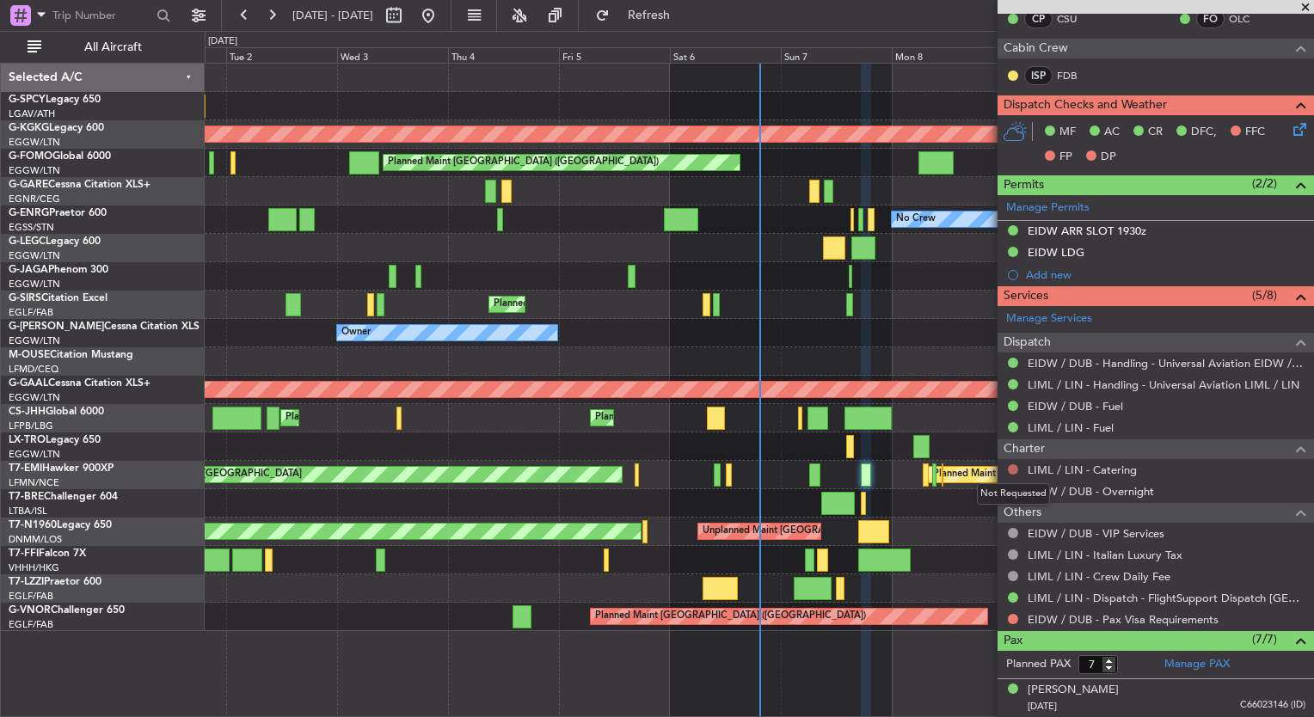
click at [1012, 465] on button at bounding box center [1013, 470] width 10 height 10
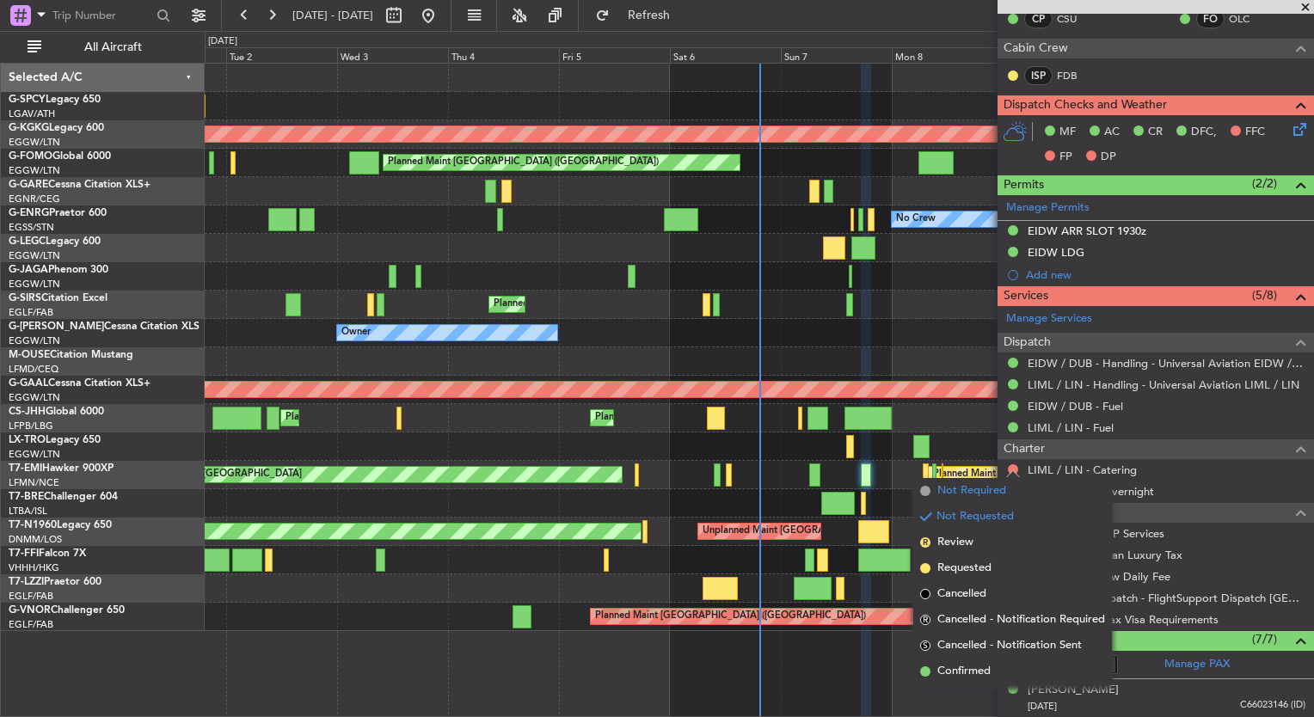
click at [1015, 491] on li "Not Required" at bounding box center [1013, 491] width 199 height 26
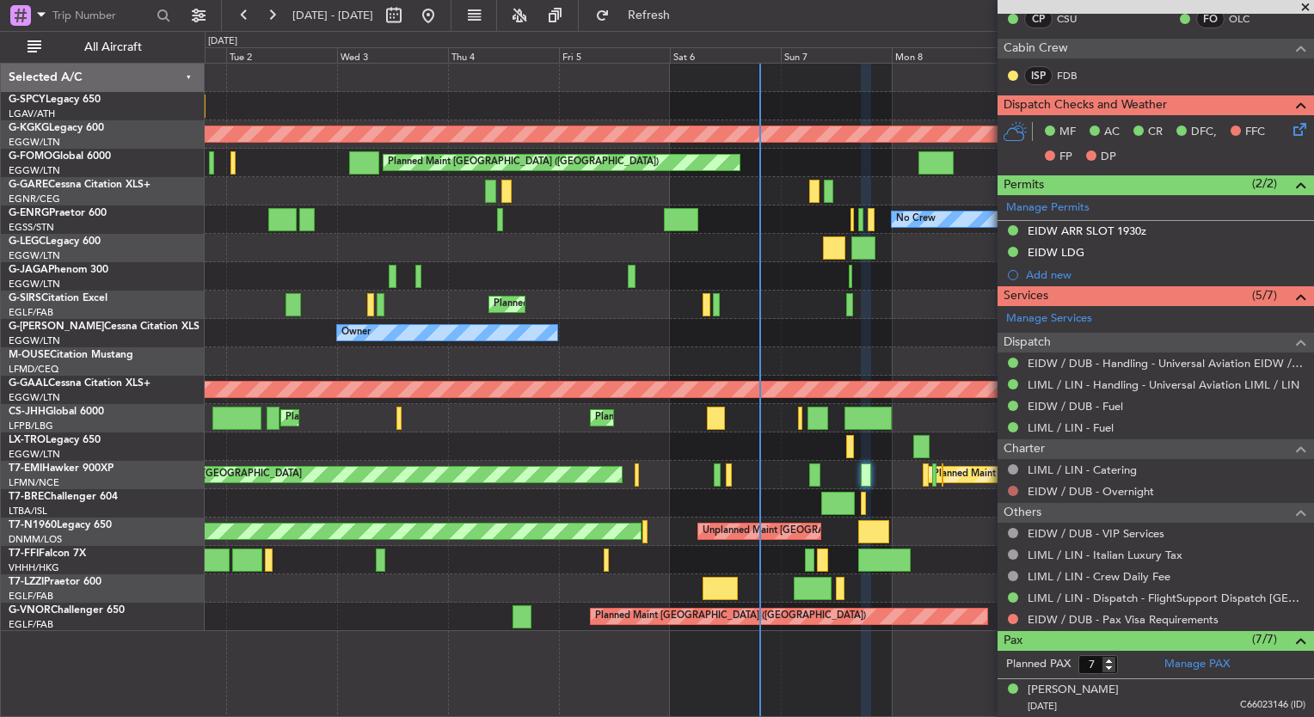
click at [1017, 489] on button at bounding box center [1013, 491] width 10 height 10
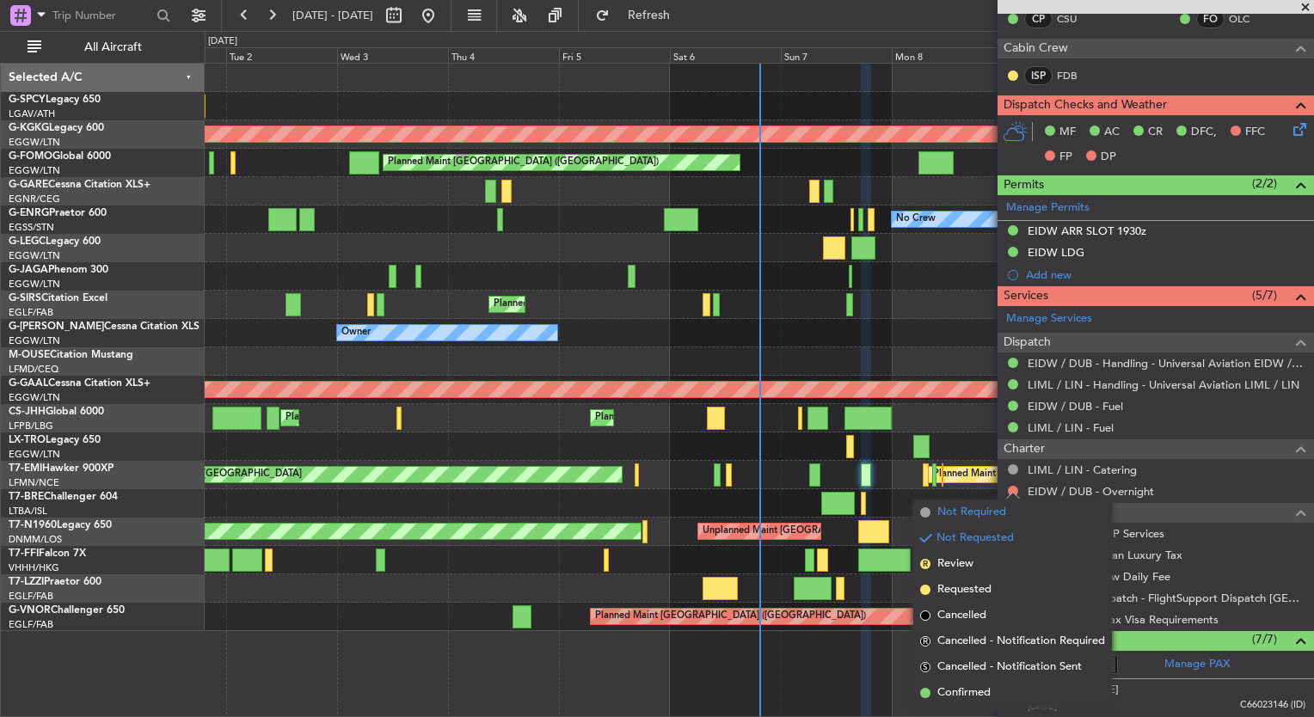
click at [955, 513] on span "Not Required" at bounding box center [972, 512] width 69 height 17
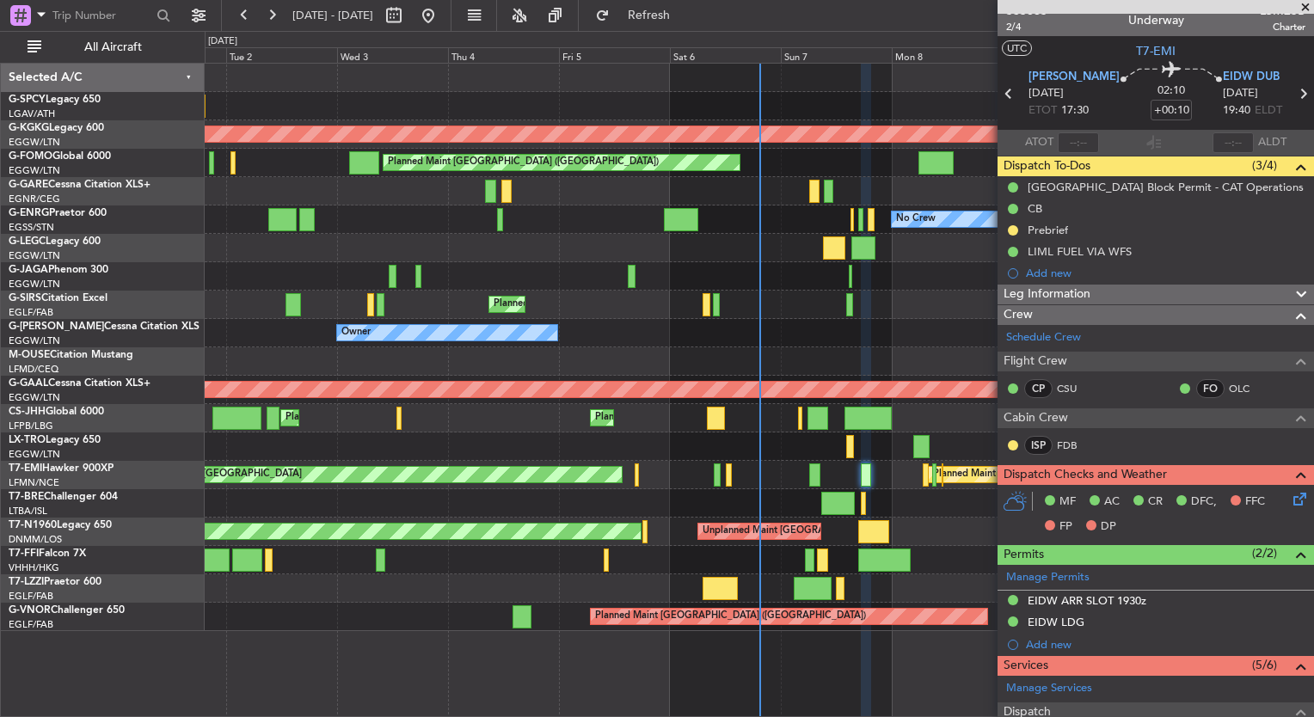
scroll to position [0, 0]
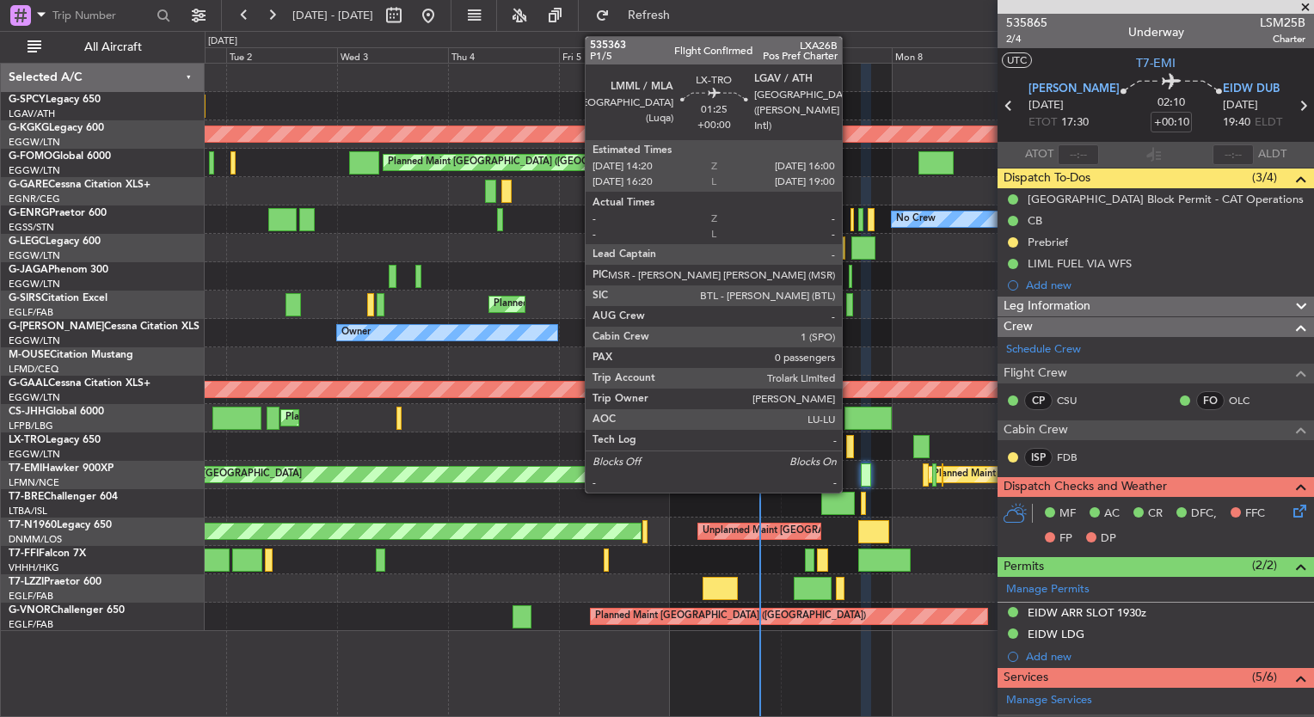
click at [850, 444] on div at bounding box center [850, 446] width 8 height 23
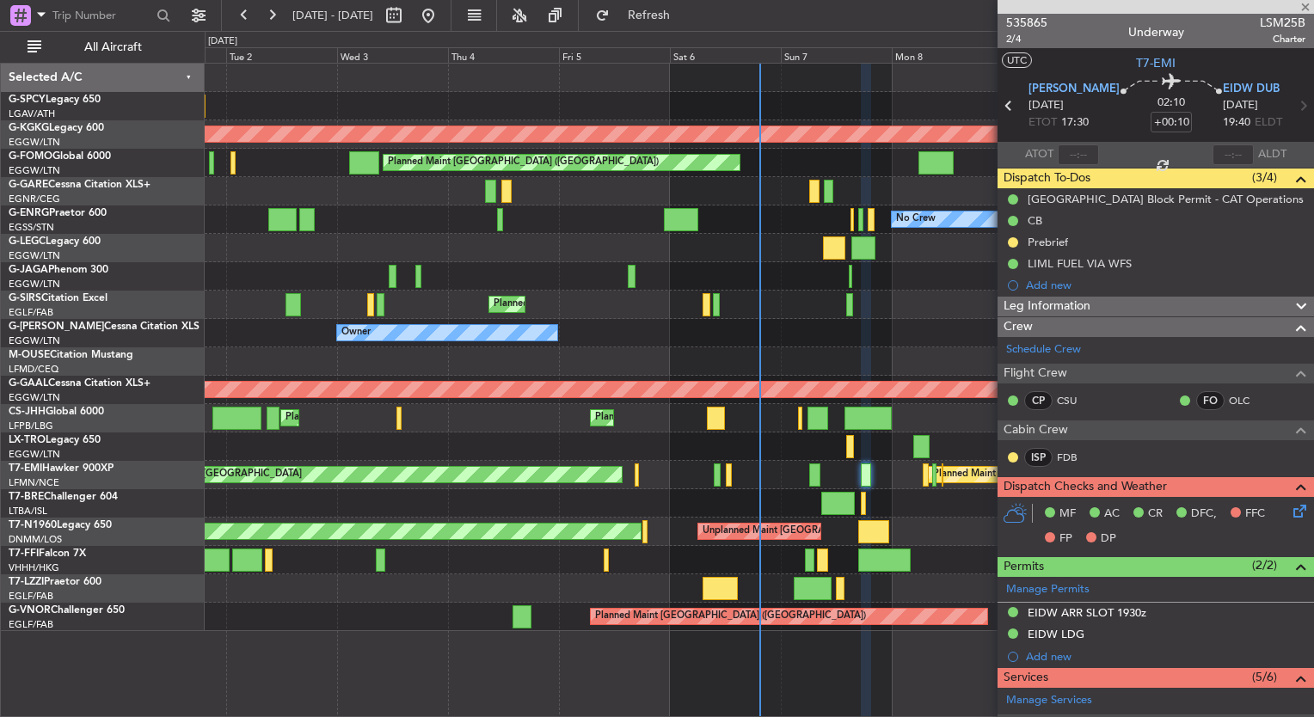
type input "0"
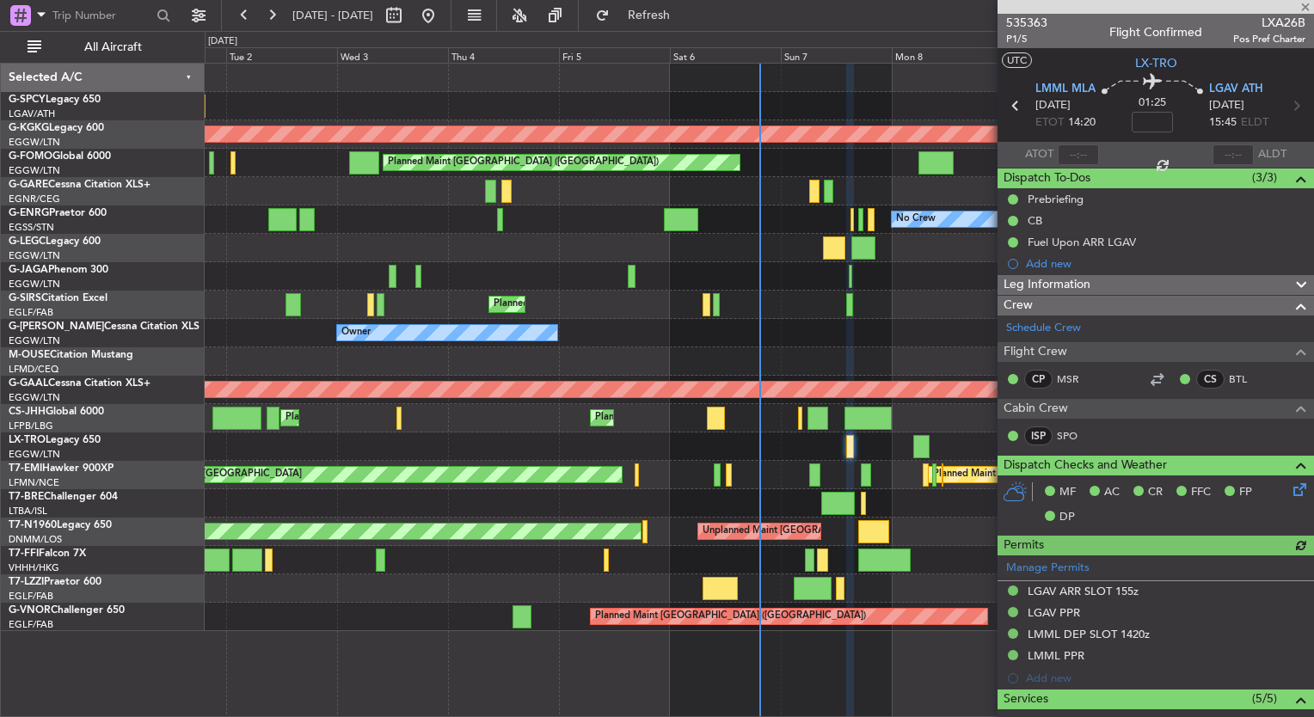
scroll to position [320, 0]
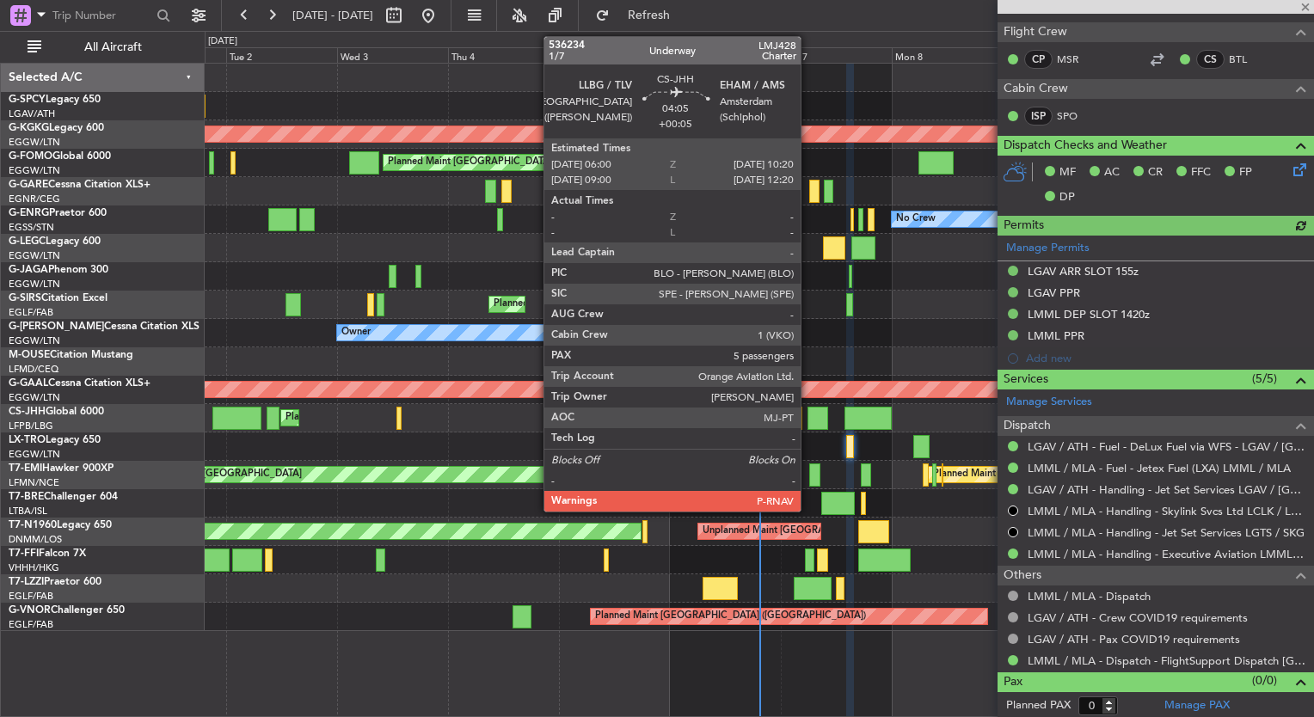
click at [811, 416] on div at bounding box center [818, 418] width 21 height 23
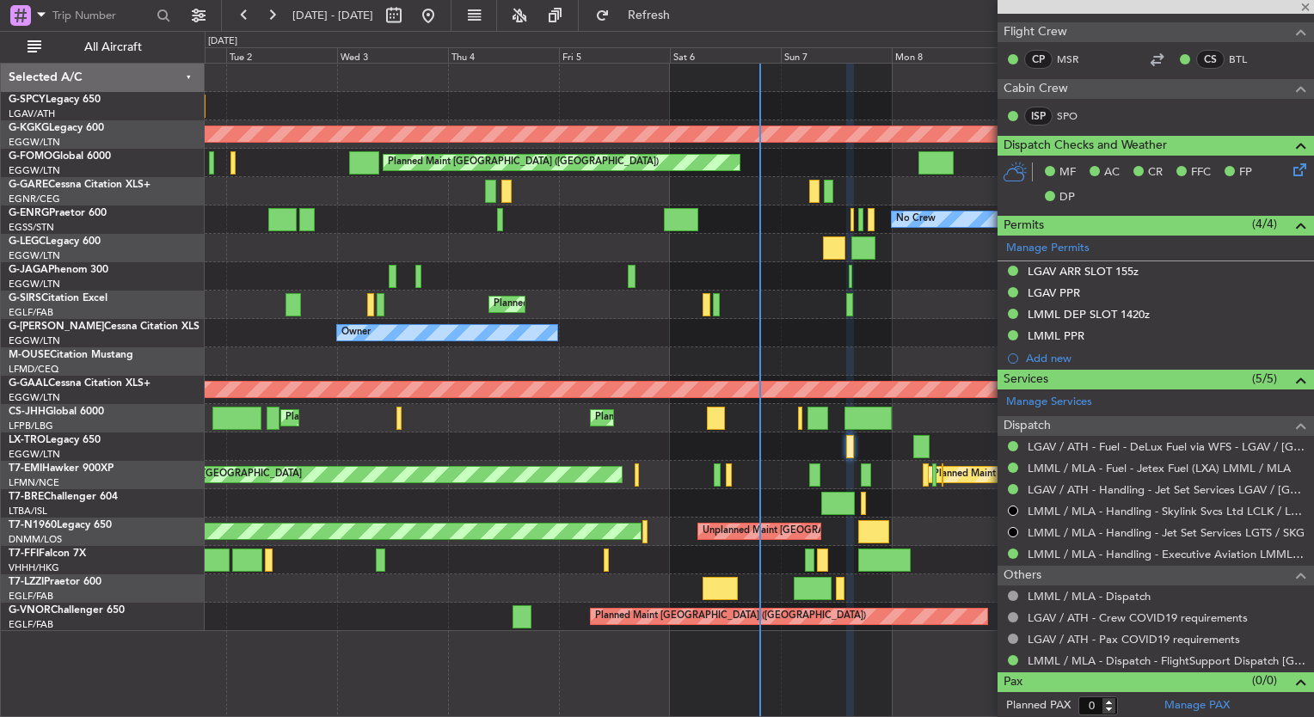
type input "+00:05"
type input "5"
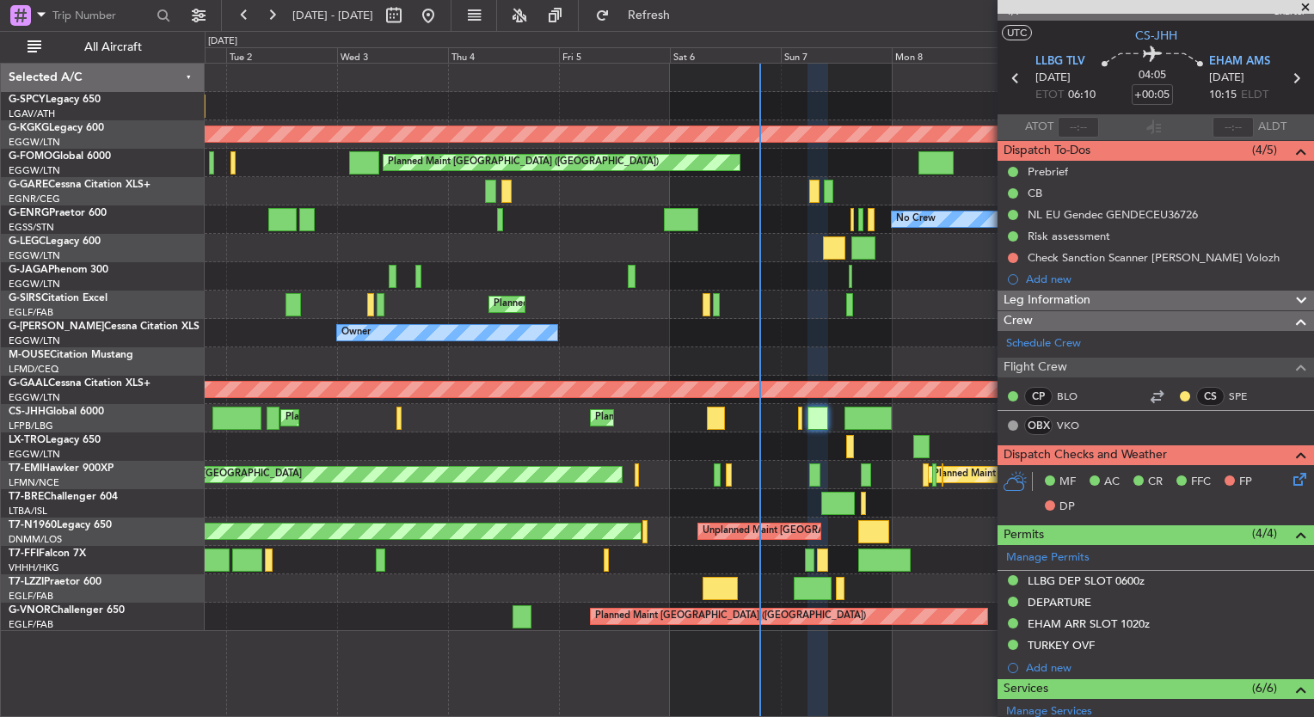
scroll to position [27, 0]
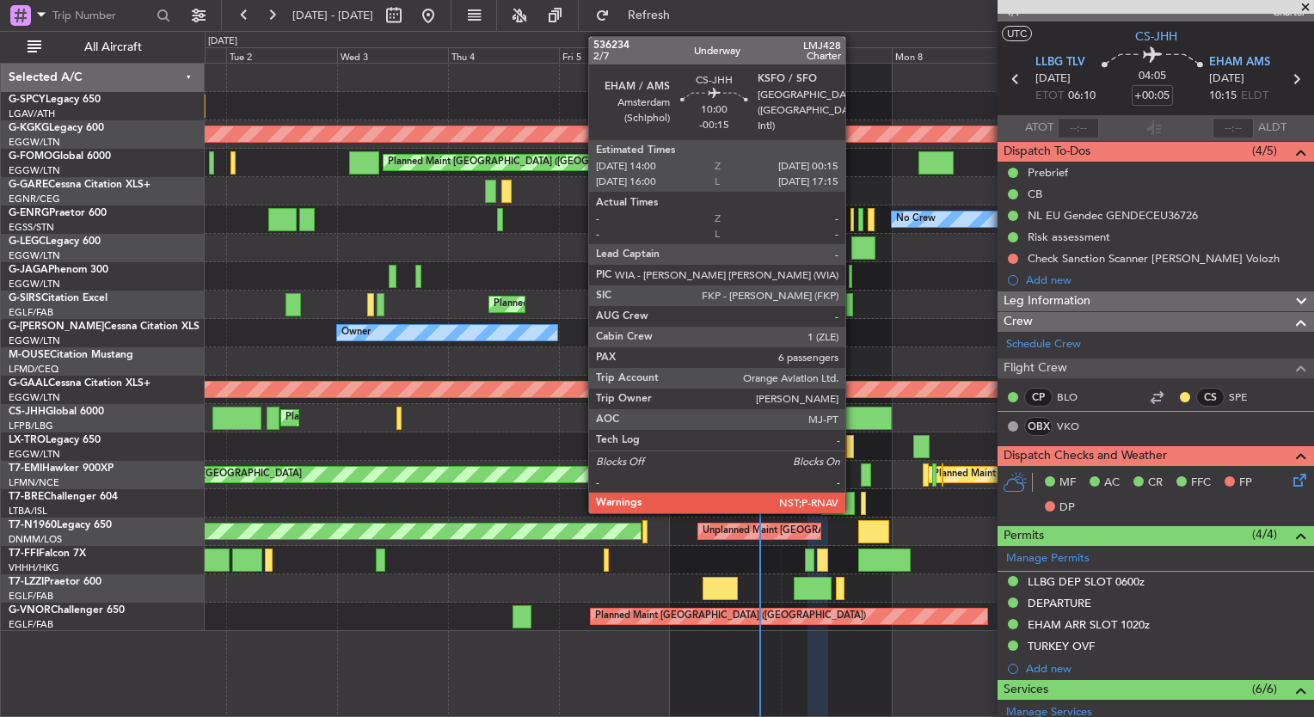
click at [853, 409] on div at bounding box center [869, 418] width 48 height 23
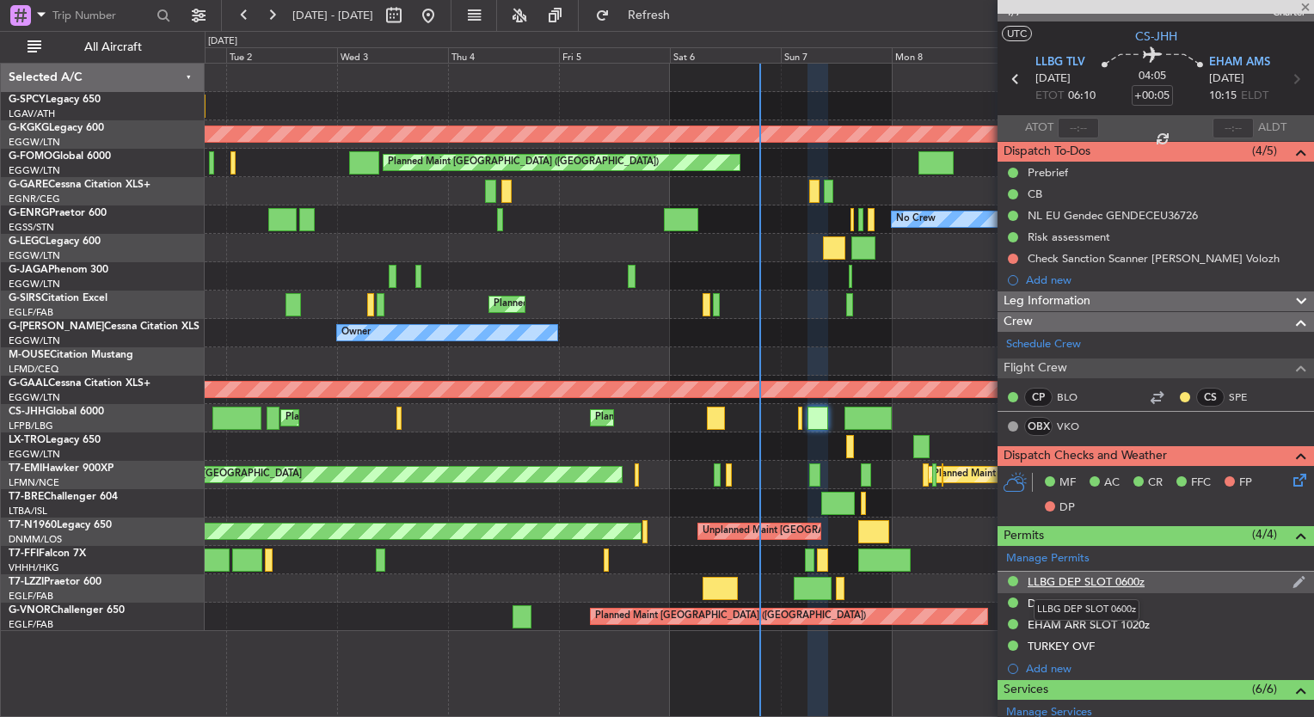
type input "-00:15"
type input "6"
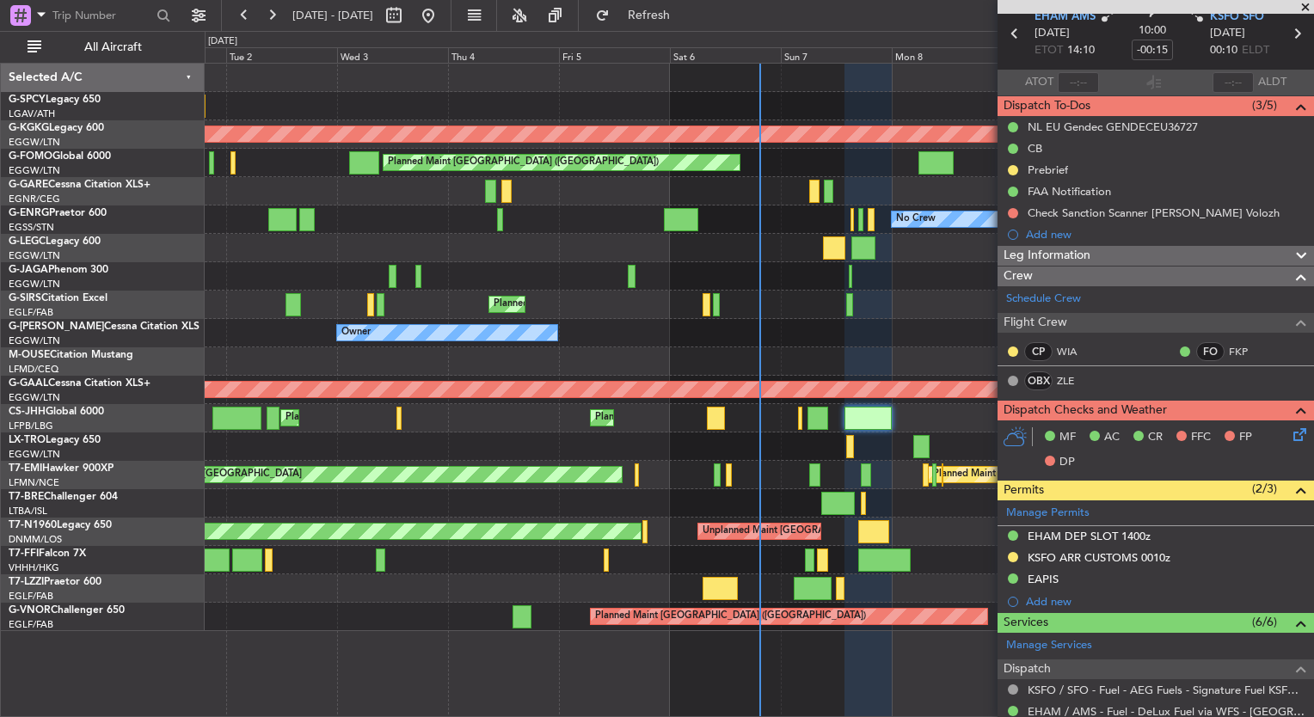
scroll to position [69, 0]
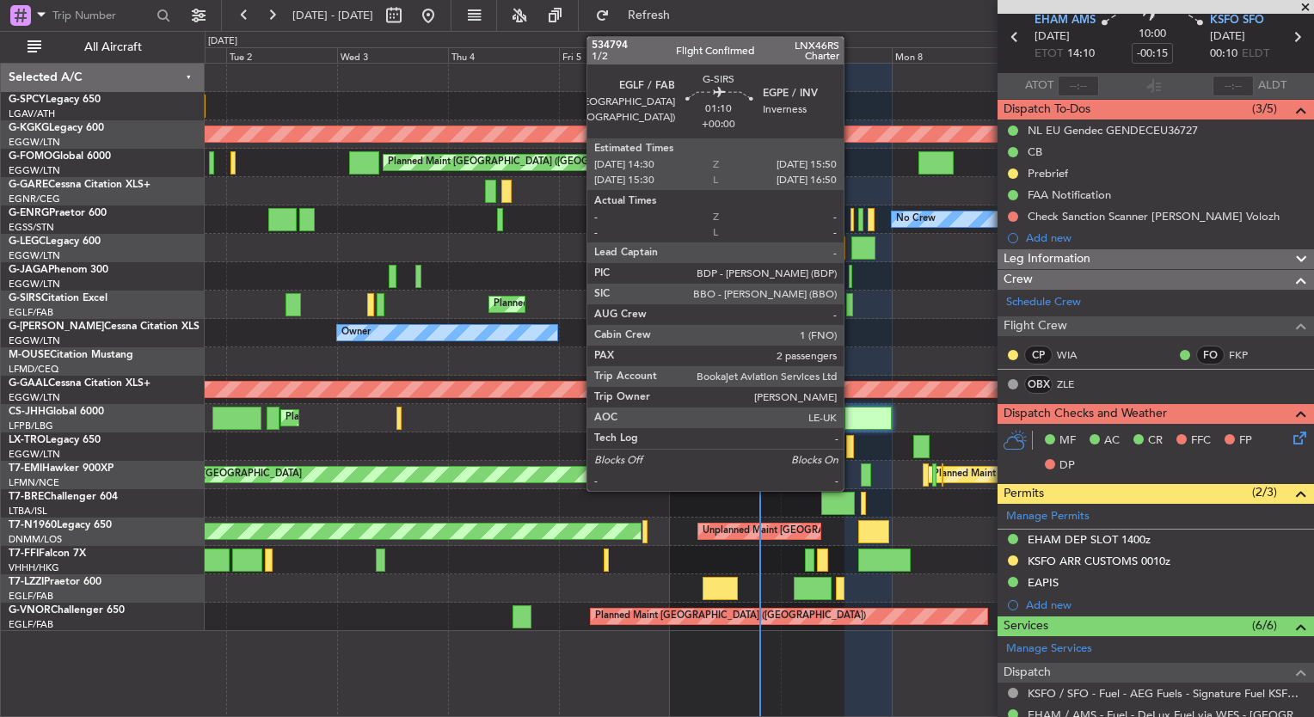
click at [852, 302] on div at bounding box center [849, 304] width 7 height 23
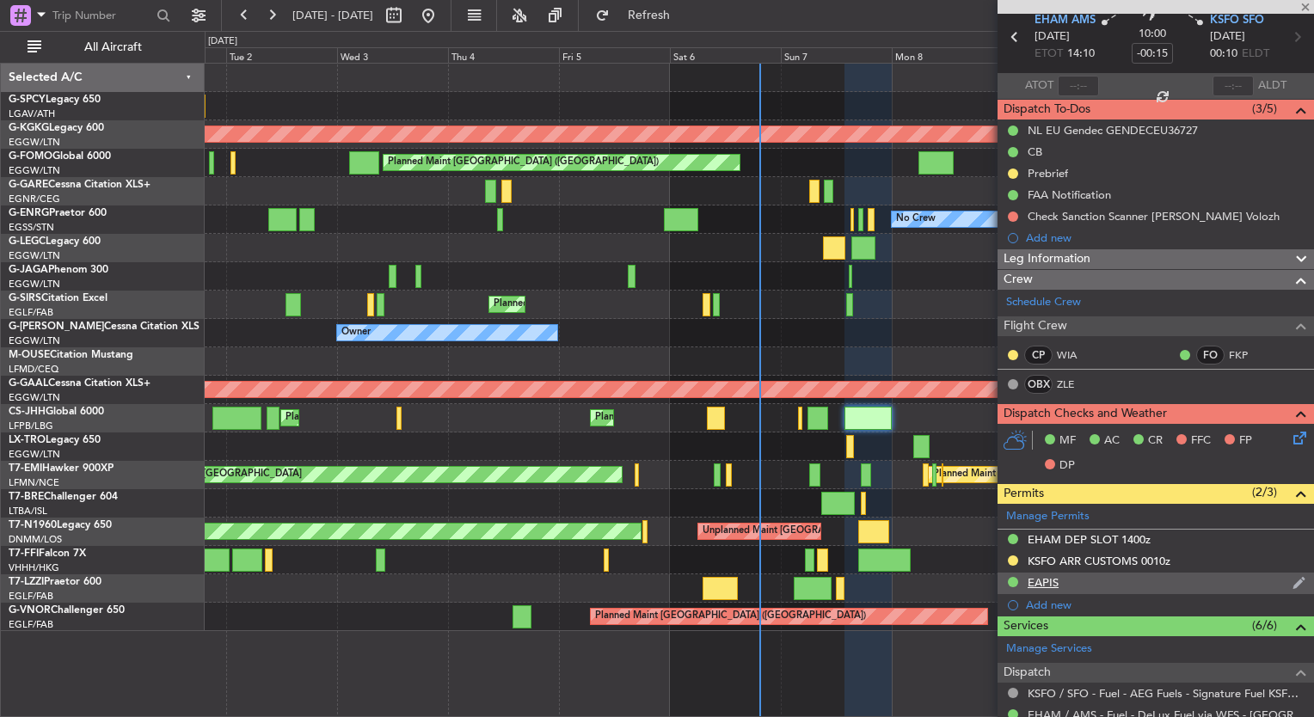
type input "2"
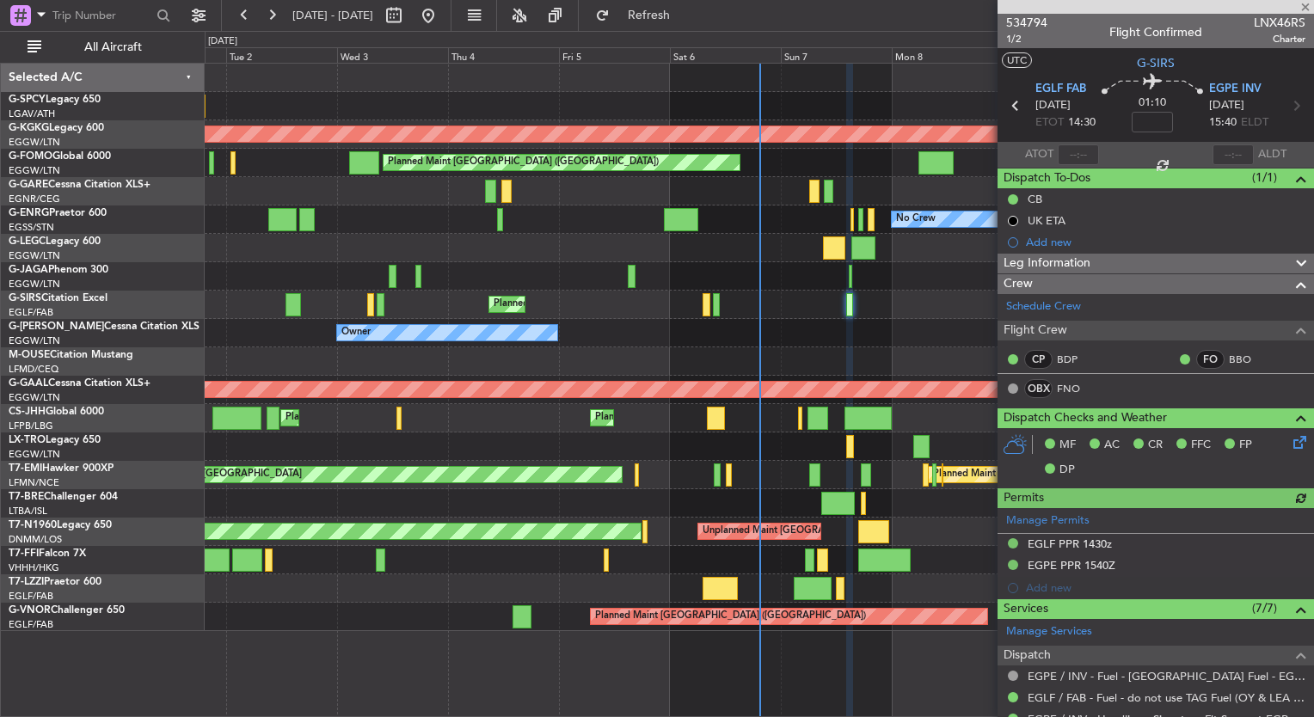
scroll to position [392, 0]
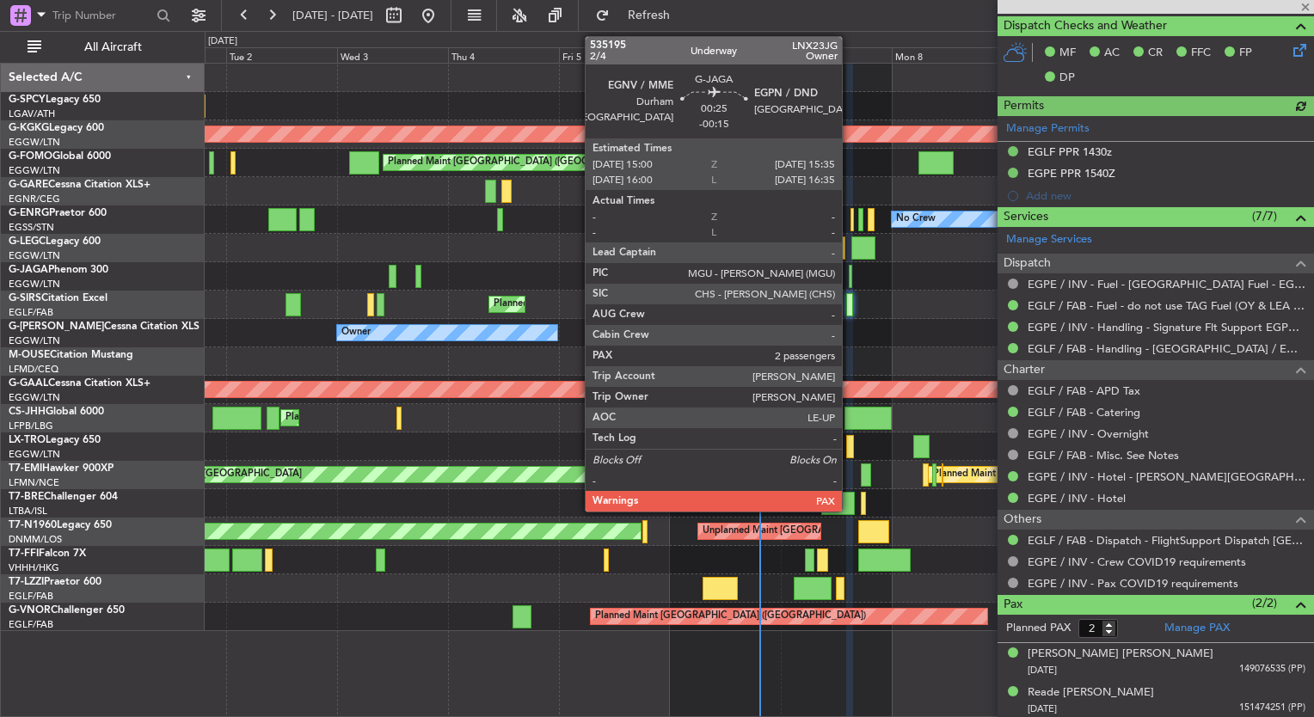
click at [850, 281] on div at bounding box center [850, 276] width 3 height 23
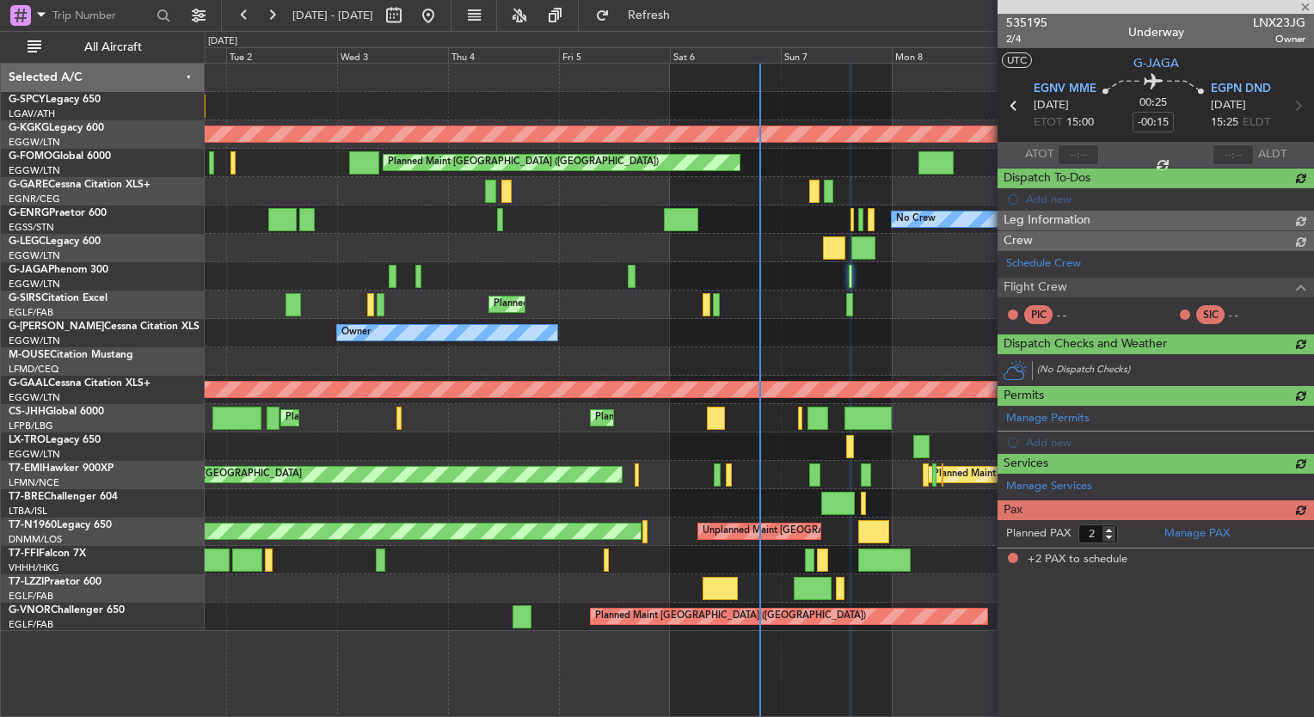
scroll to position [0, 0]
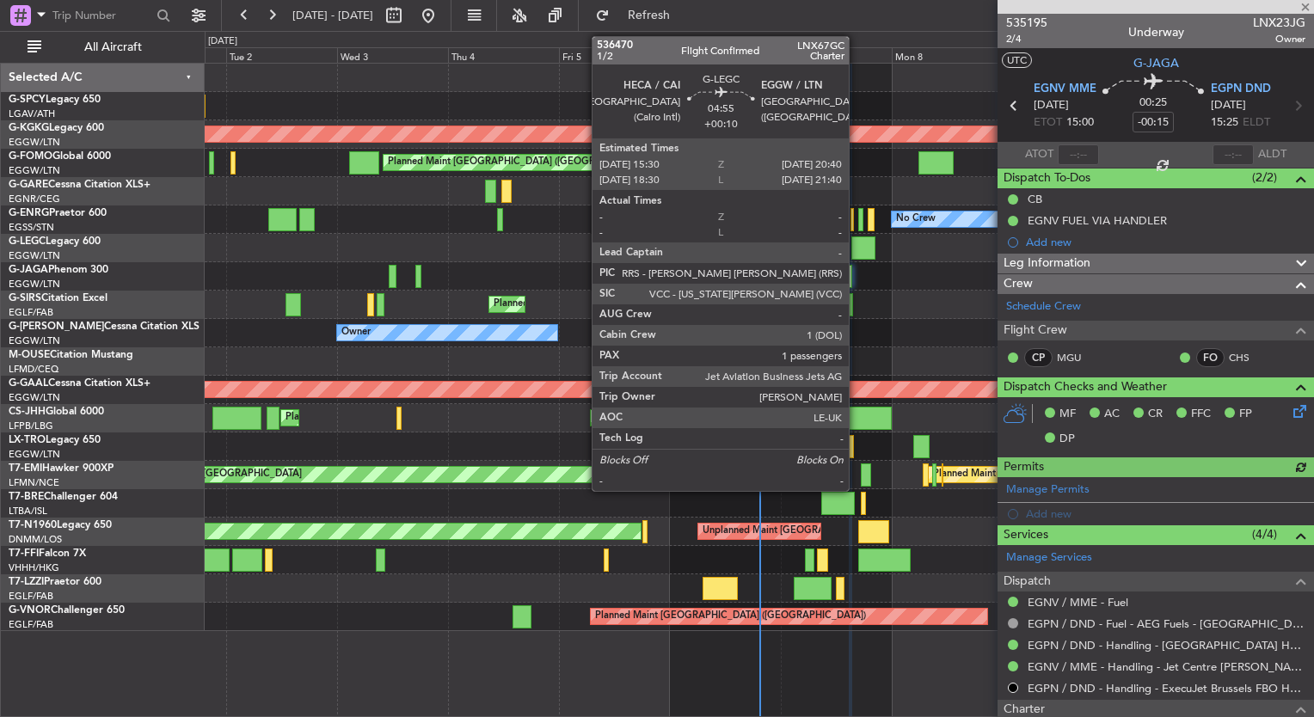
click at [857, 250] on div at bounding box center [864, 248] width 24 height 23
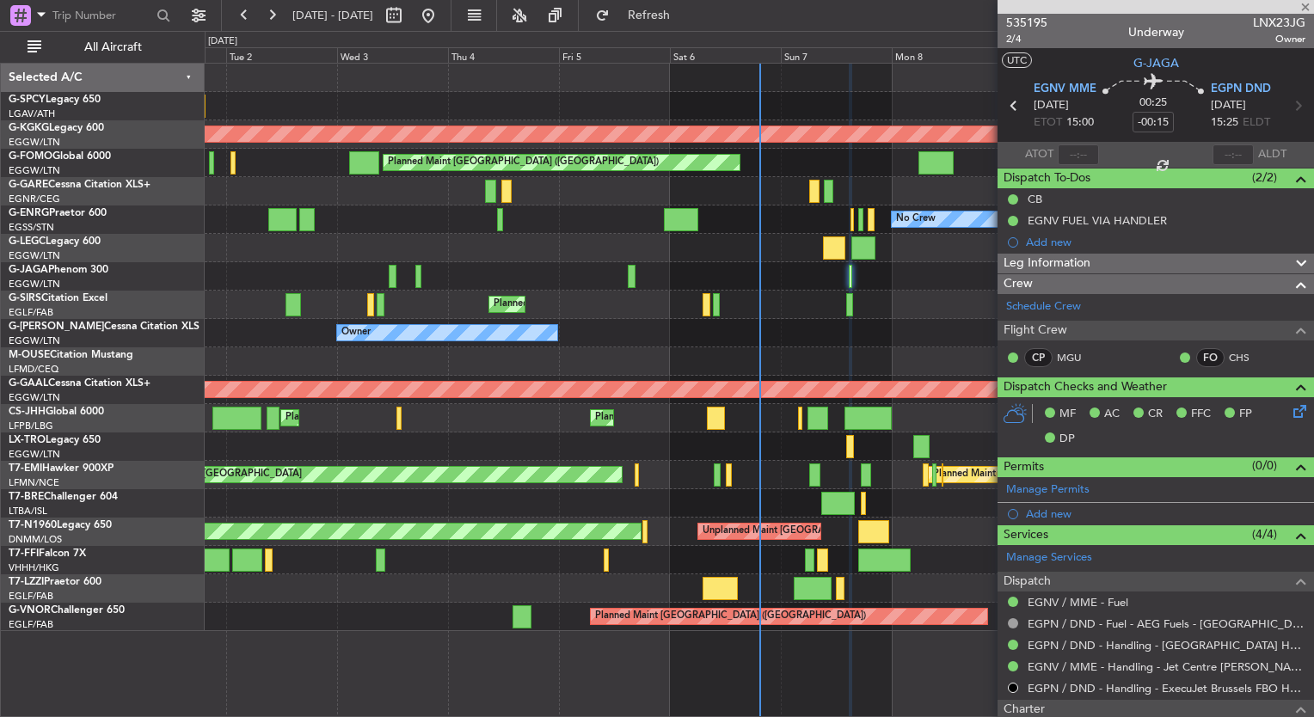
type input "+00:10"
type input "1"
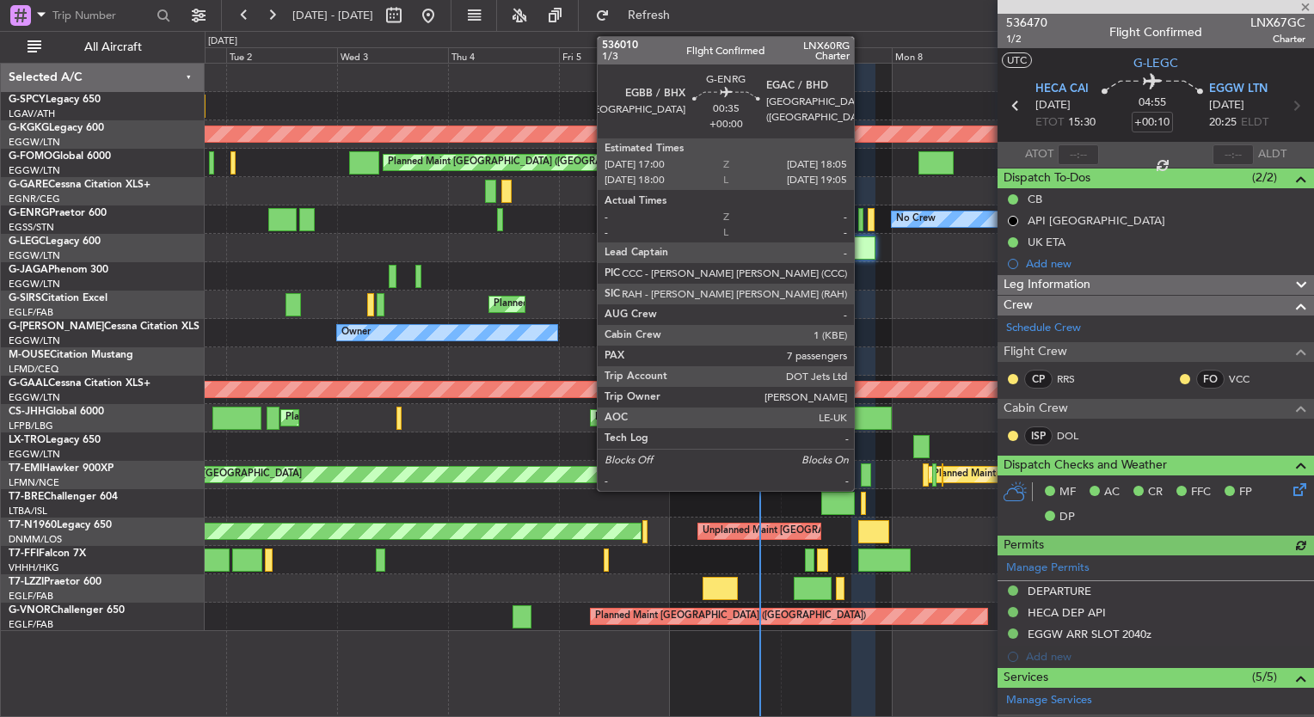
click at [862, 218] on div at bounding box center [861, 219] width 5 height 23
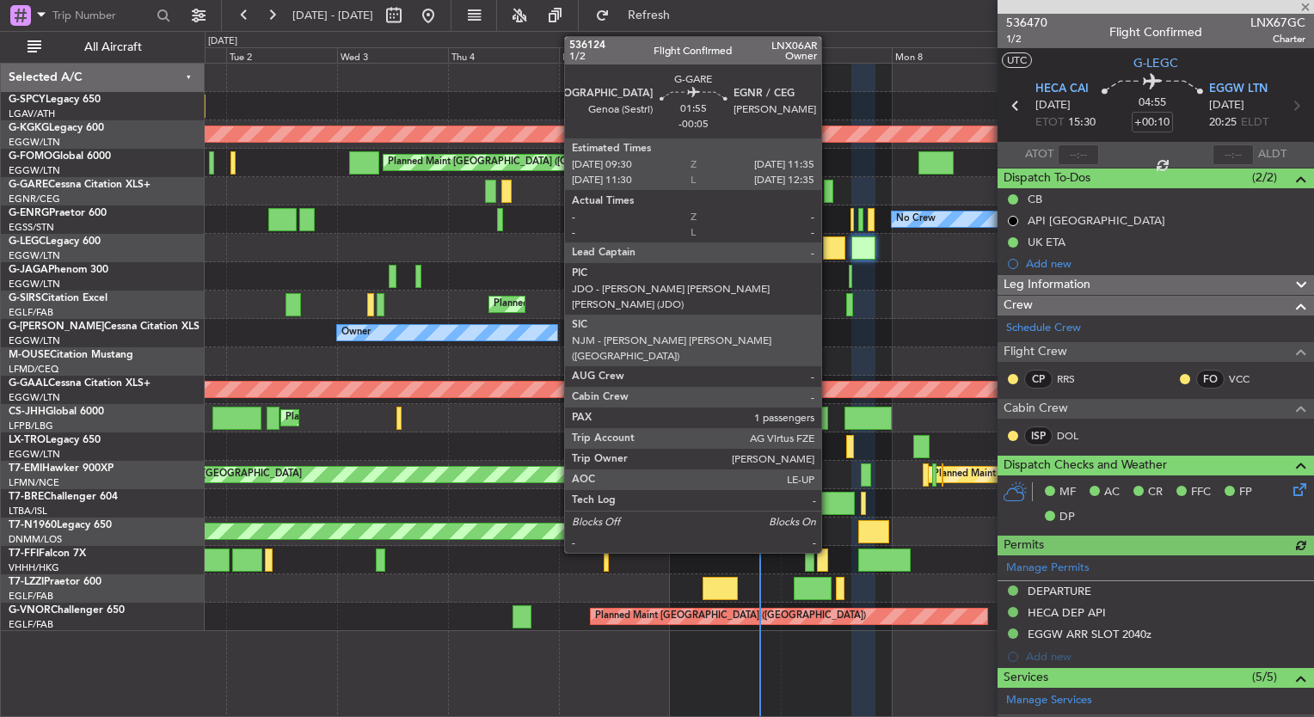
type input "7"
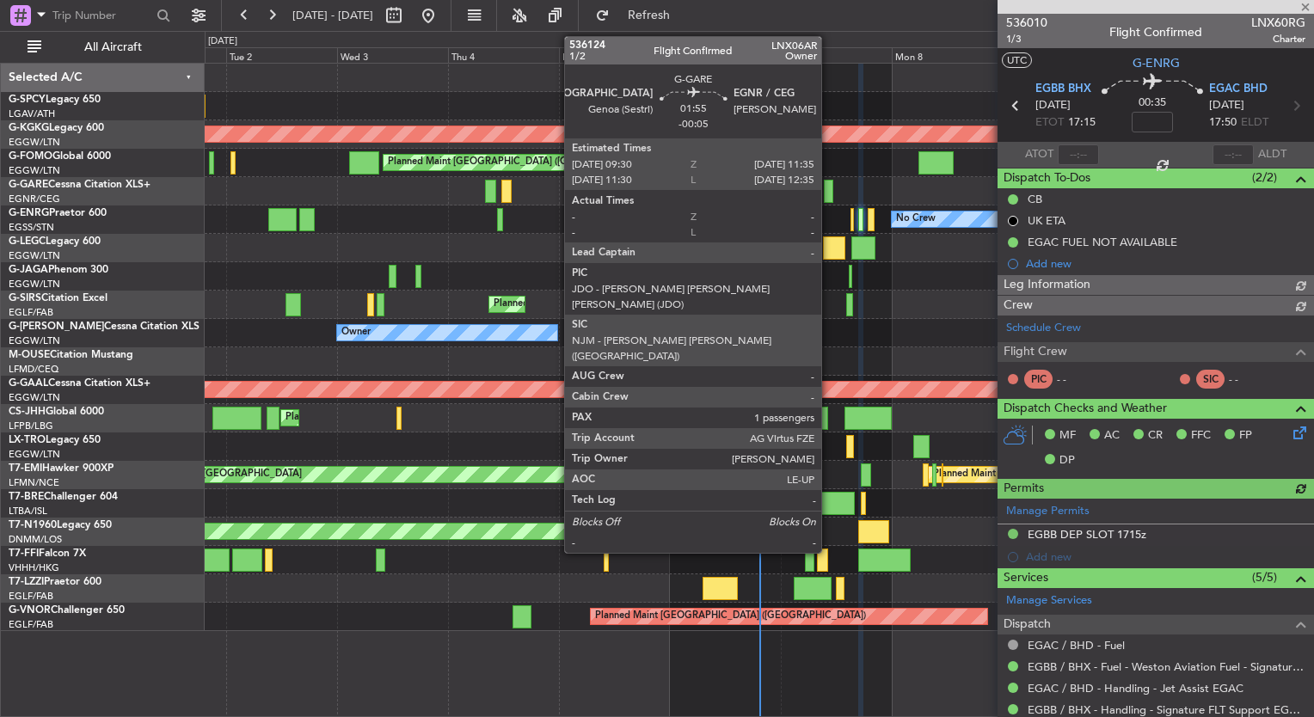
click at [829, 193] on div at bounding box center [829, 191] width 10 height 23
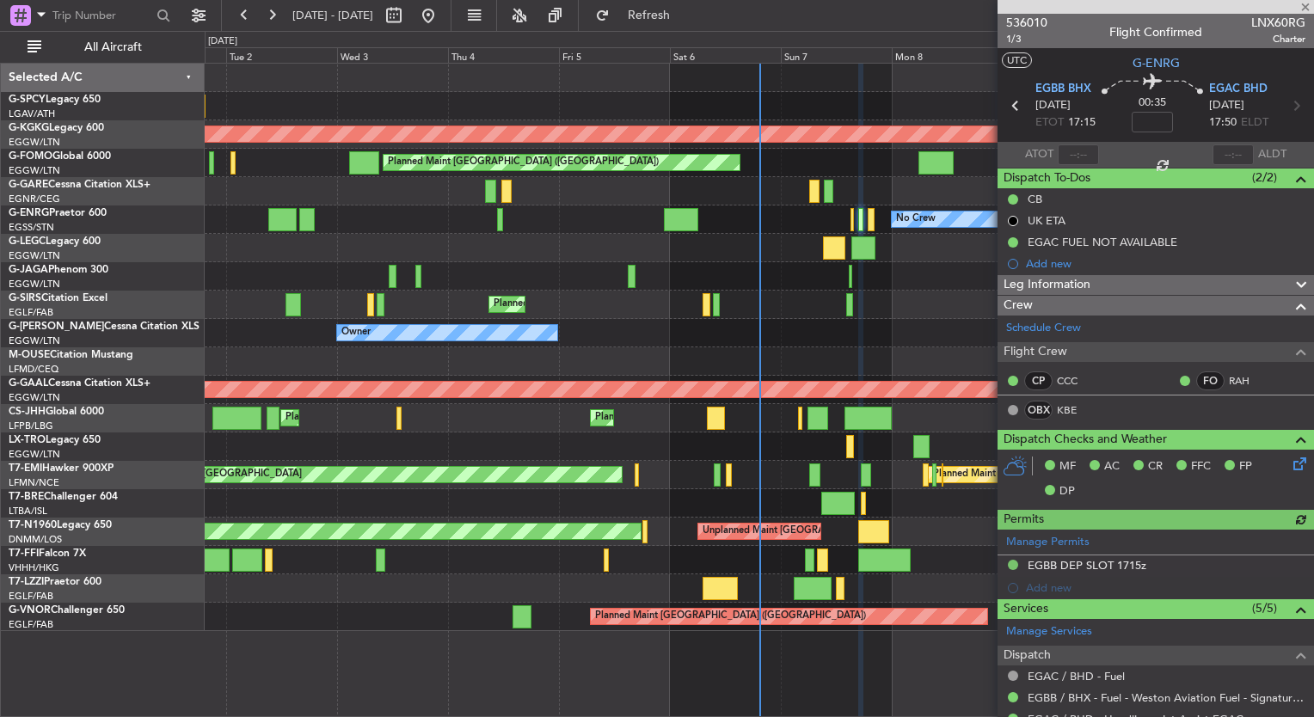
scroll to position [175, 0]
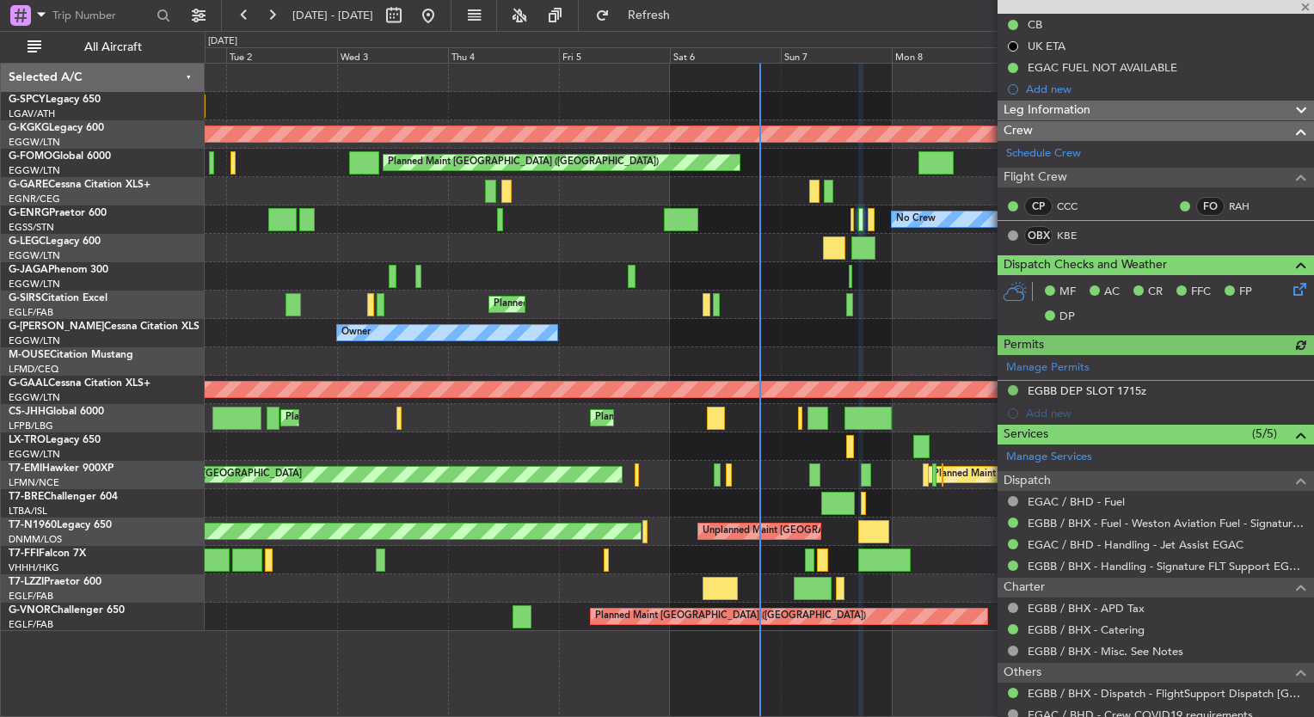
type input "-00:05"
type input "1"
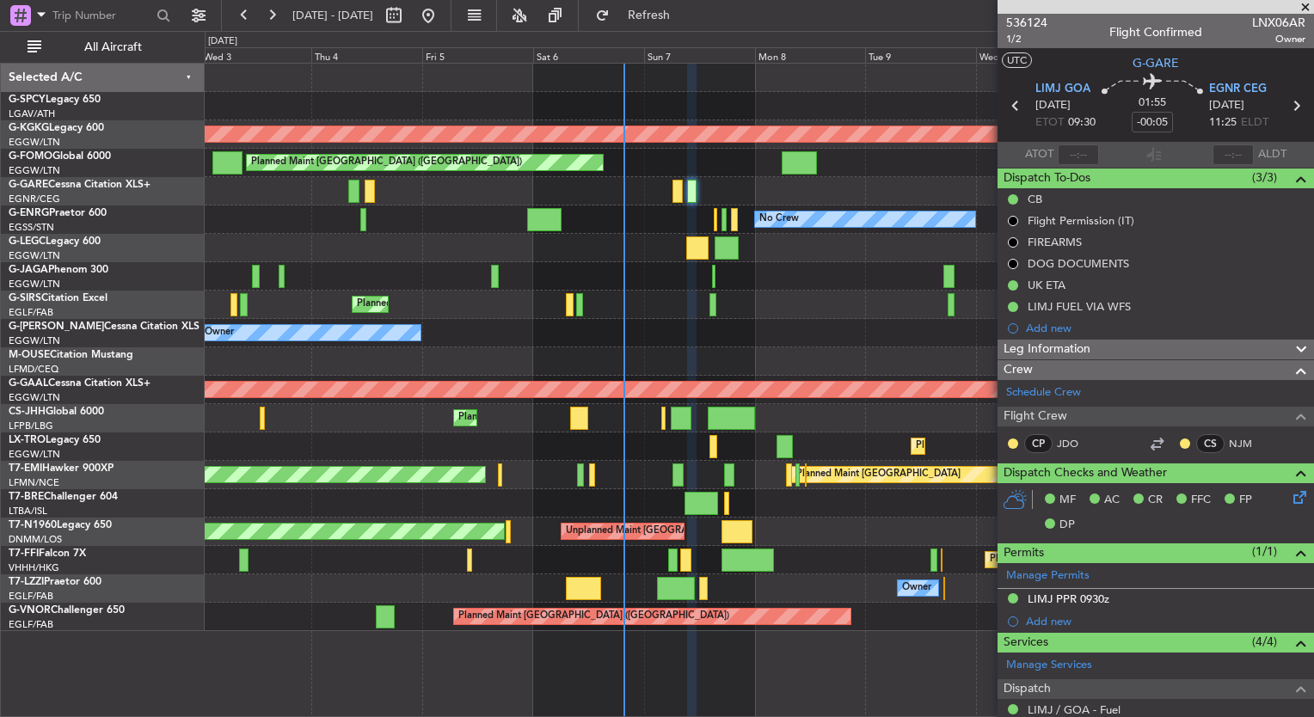
click at [719, 300] on div "Unplanned Maint Athens (Eleftherios Venizelos Intl) Cleaning Athens (Eleftherio…" at bounding box center [759, 348] width 1109 height 568
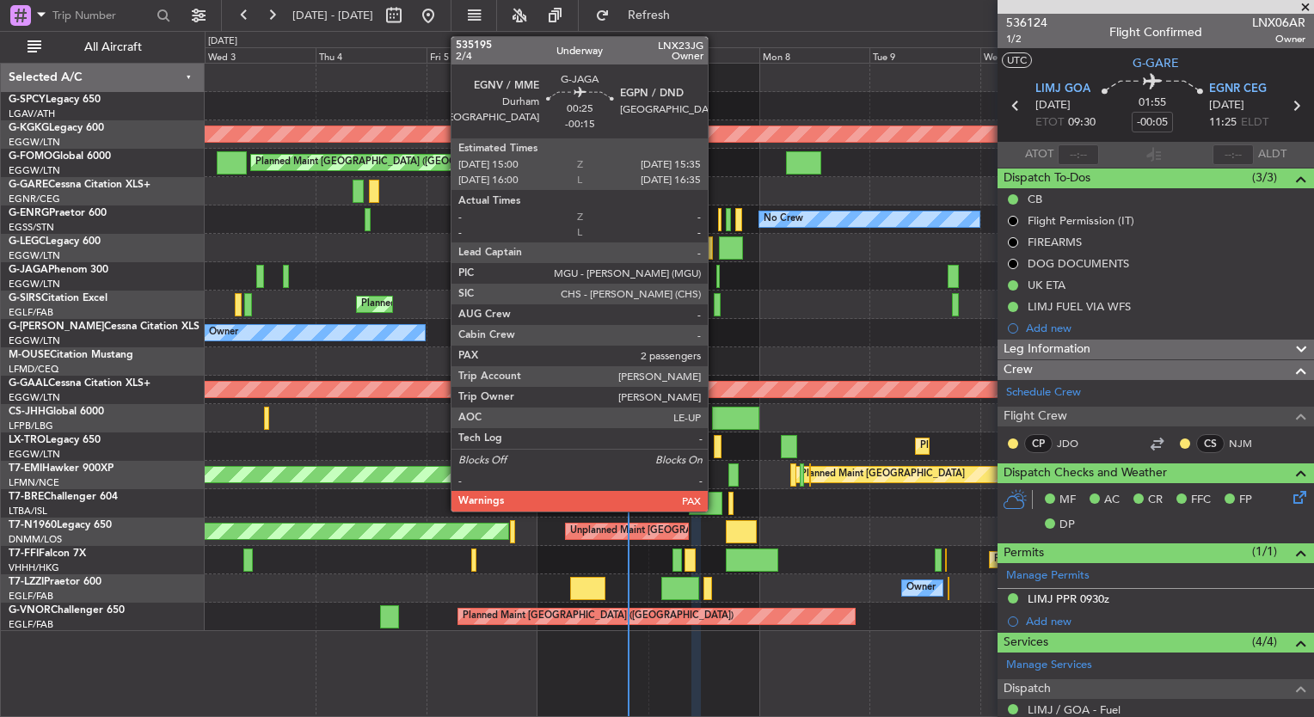
click at [717, 277] on div at bounding box center [718, 276] width 3 height 23
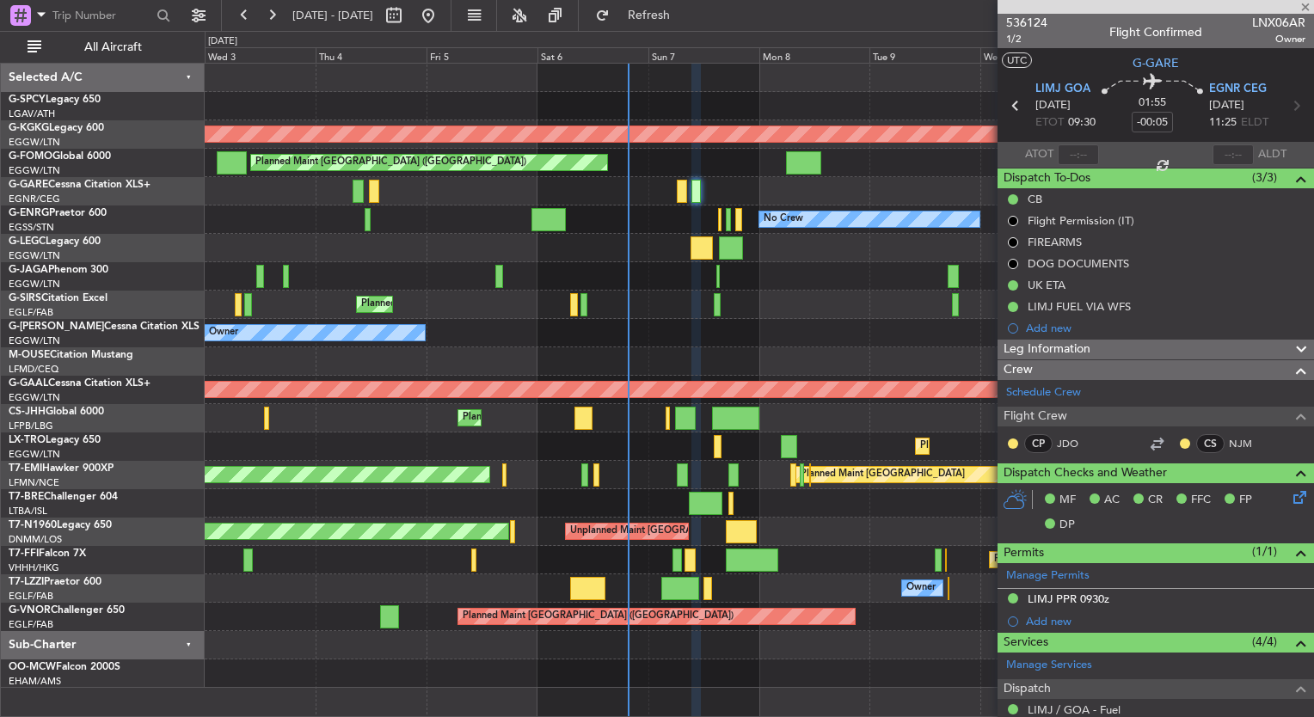
type input "-00:15"
type input "2"
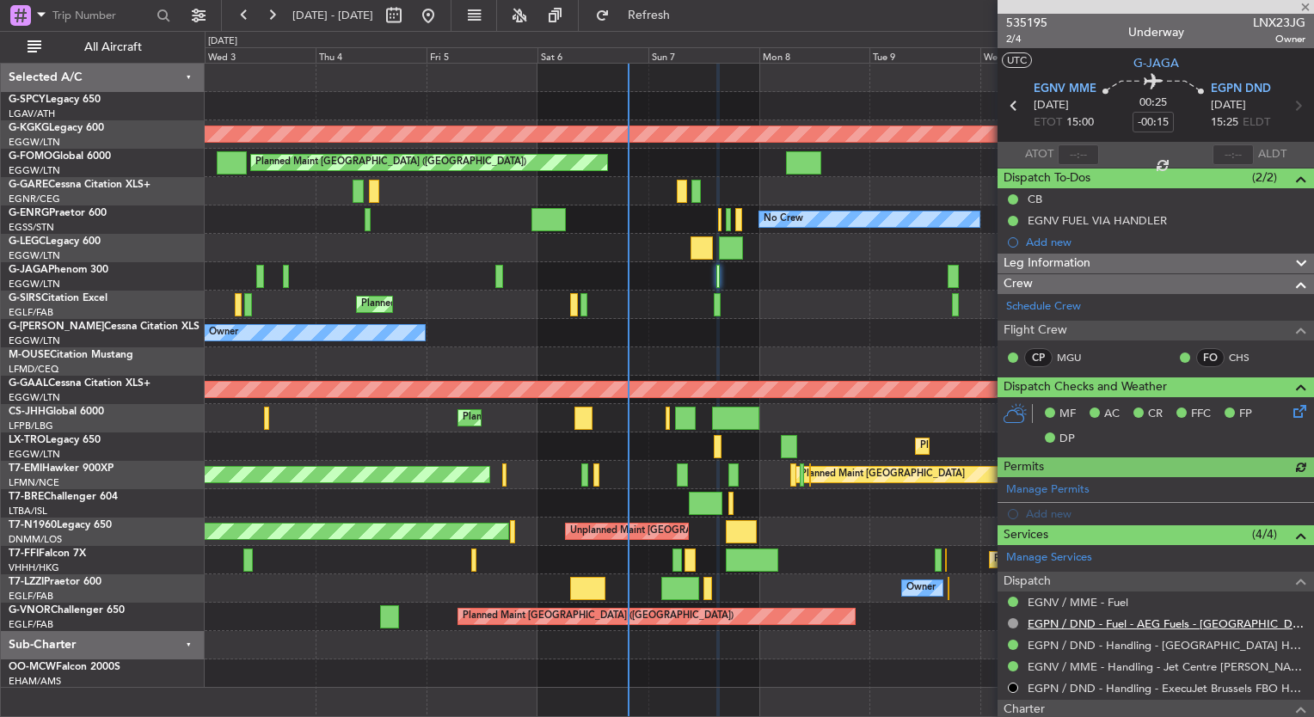
scroll to position [231, 0]
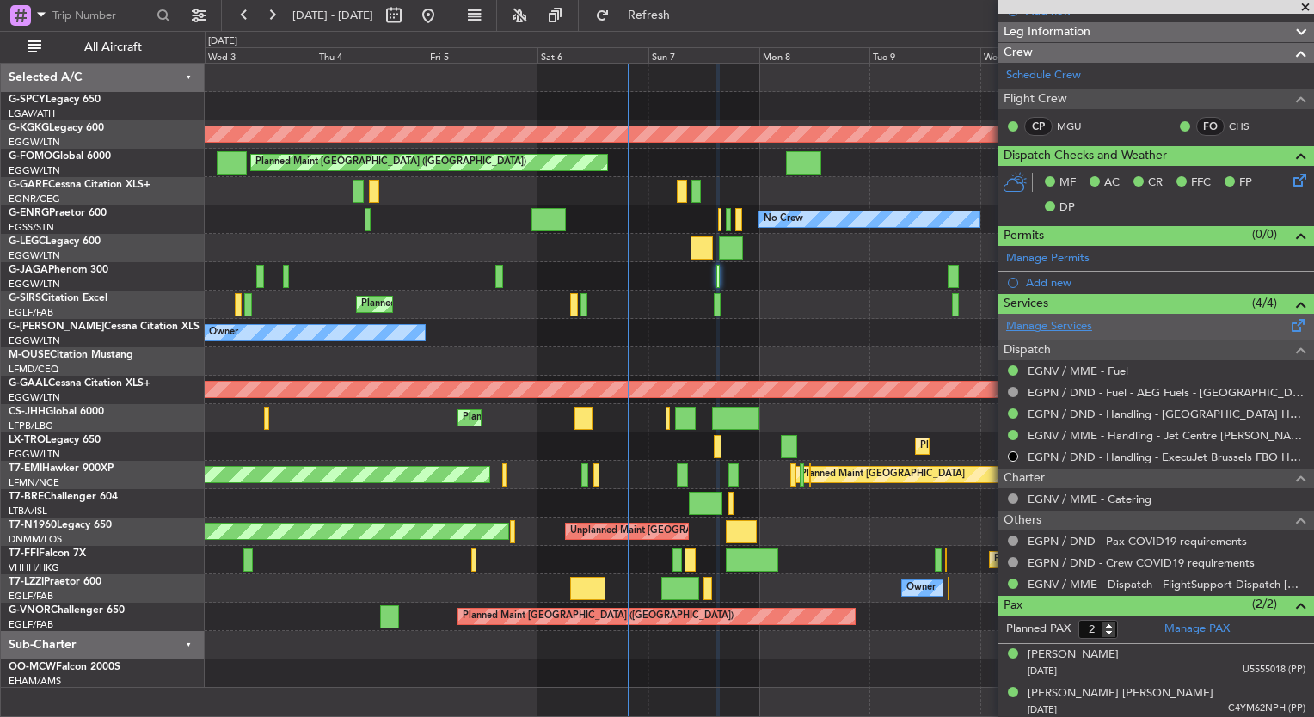
click at [1072, 318] on link "Manage Services" at bounding box center [1049, 326] width 86 height 17
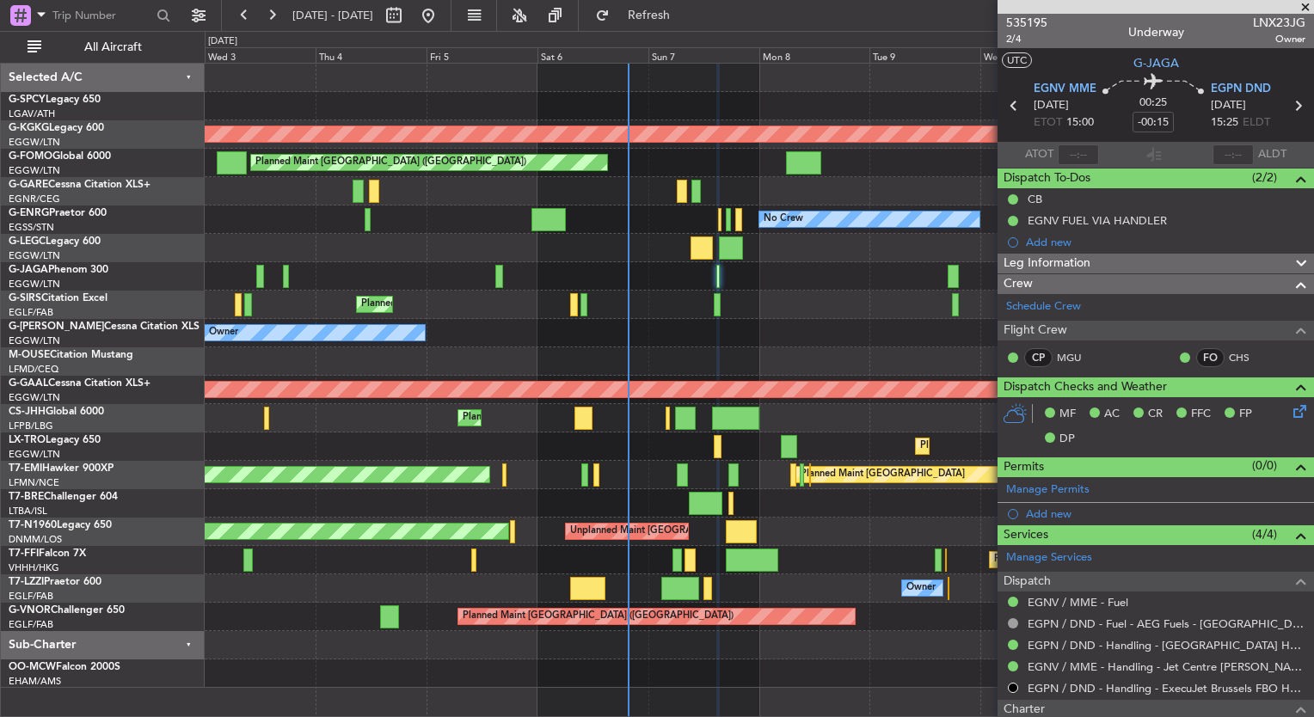
scroll to position [231, 0]
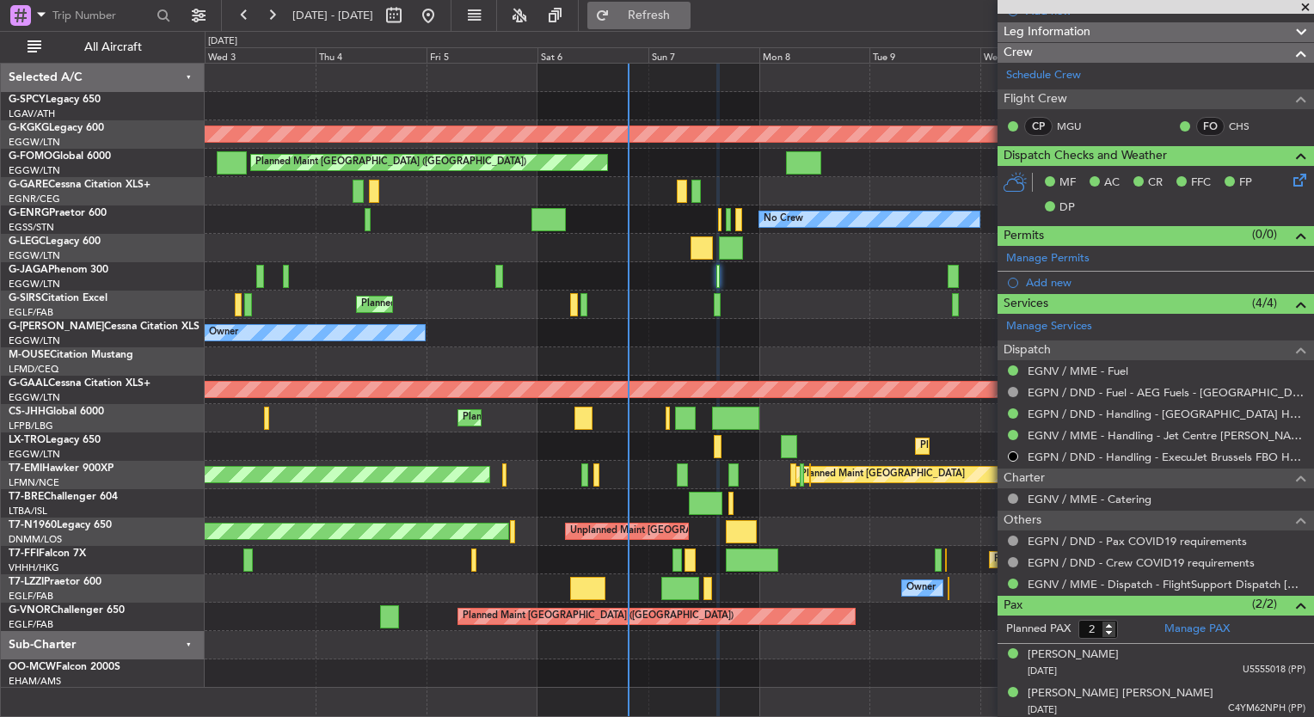
click at [691, 28] on button "Refresh" at bounding box center [639, 16] width 103 height 28
click at [686, 22] on span "Refresh" at bounding box center [649, 15] width 72 height 12
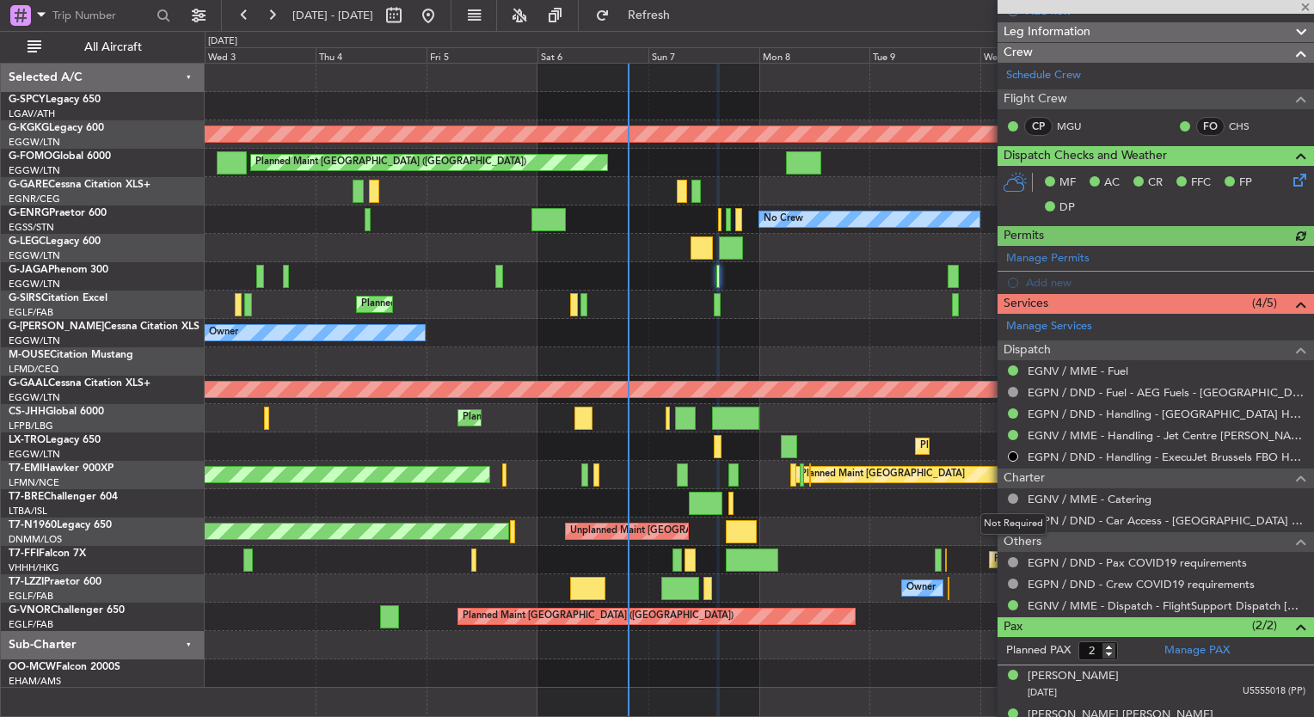
click at [1015, 522] on div "Not Required" at bounding box center [1014, 525] width 66 height 22
click at [1012, 518] on button at bounding box center [1013, 520] width 10 height 10
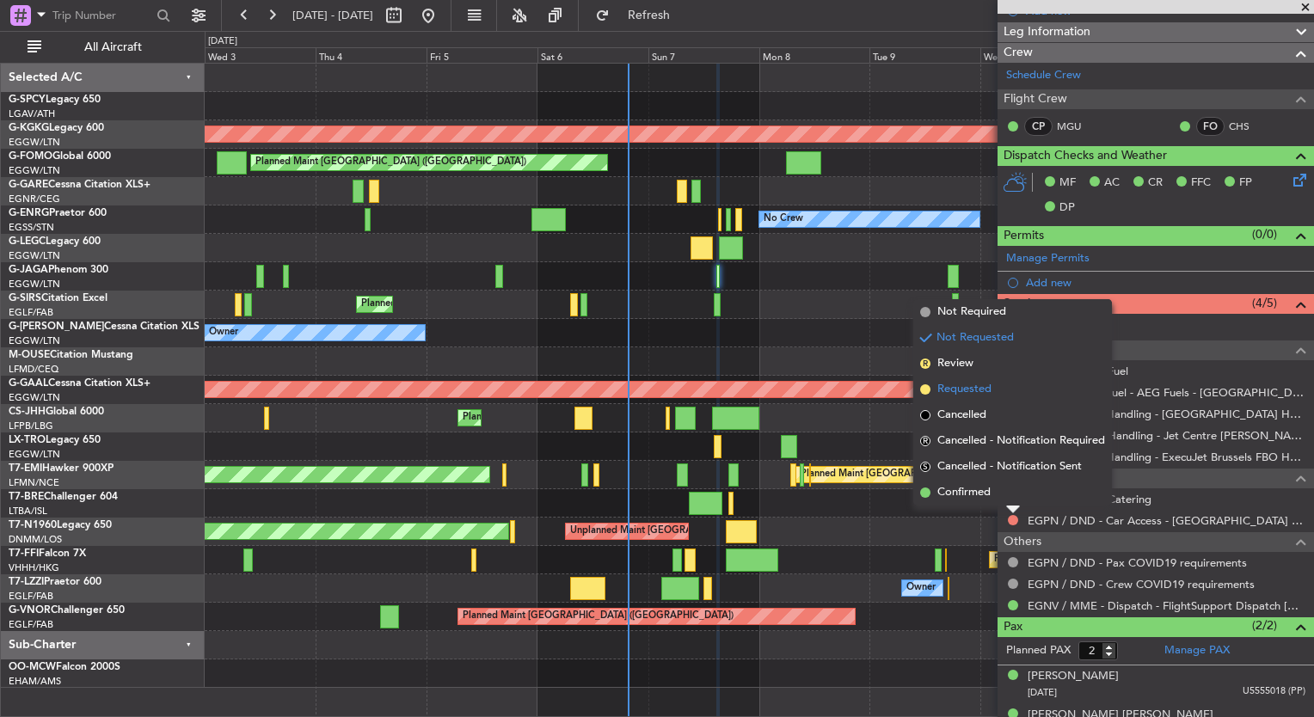
click at [982, 393] on span "Requested" at bounding box center [965, 389] width 54 height 17
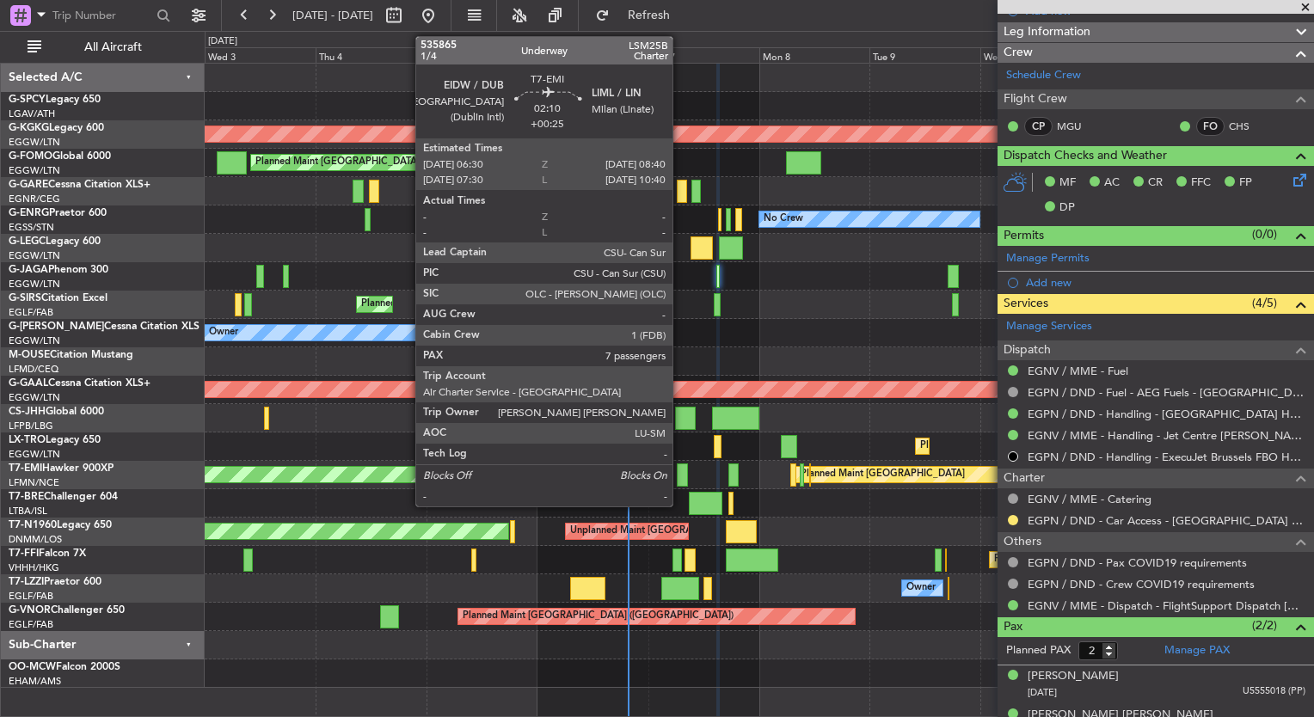
click at [680, 477] on div at bounding box center [682, 475] width 10 height 23
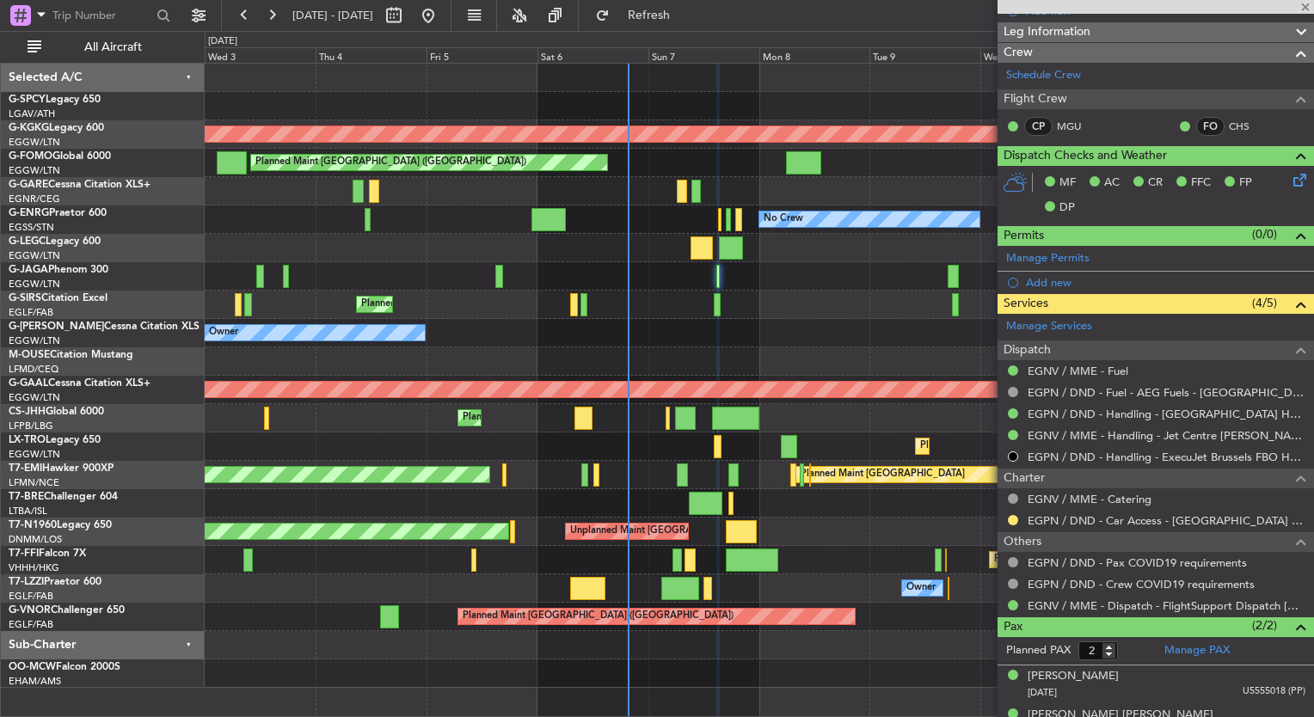
type input "+00:25"
type input "7"
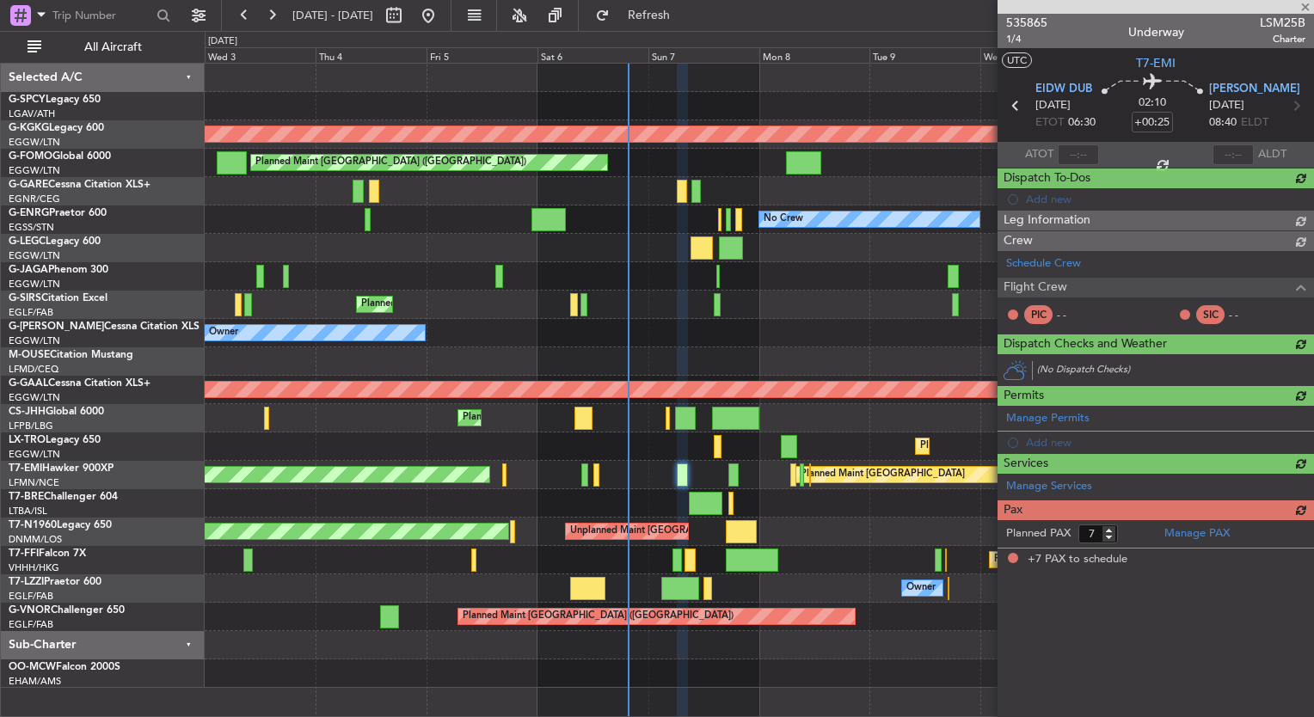
scroll to position [0, 0]
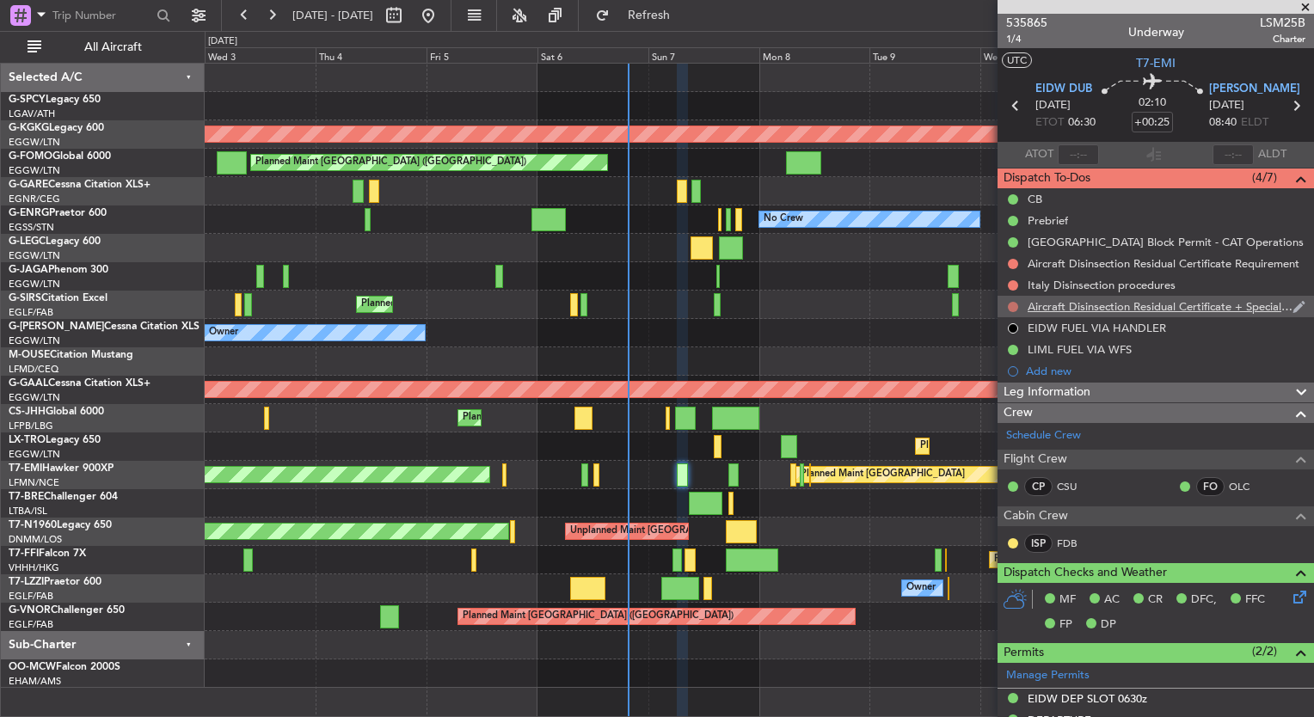
click at [1015, 310] on button at bounding box center [1013, 307] width 10 height 10
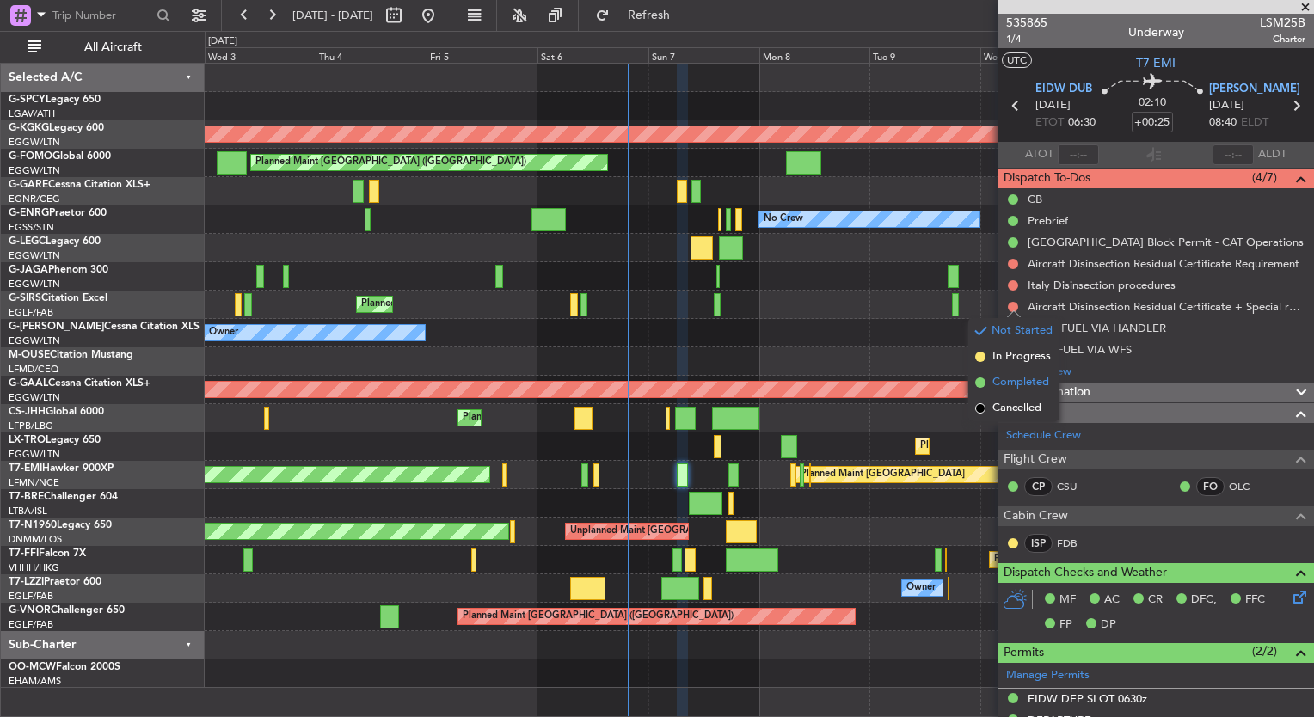
click at [984, 380] on span at bounding box center [981, 383] width 10 height 10
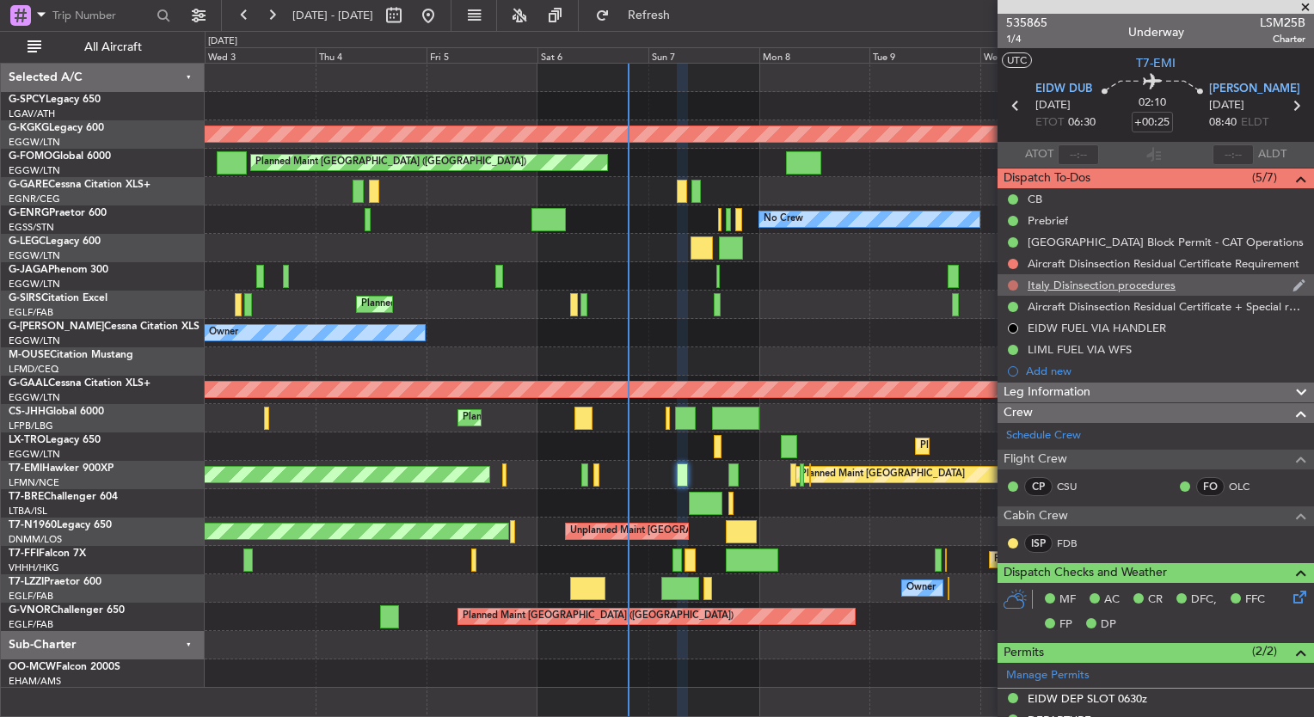
click at [1010, 287] on button at bounding box center [1013, 285] width 10 height 10
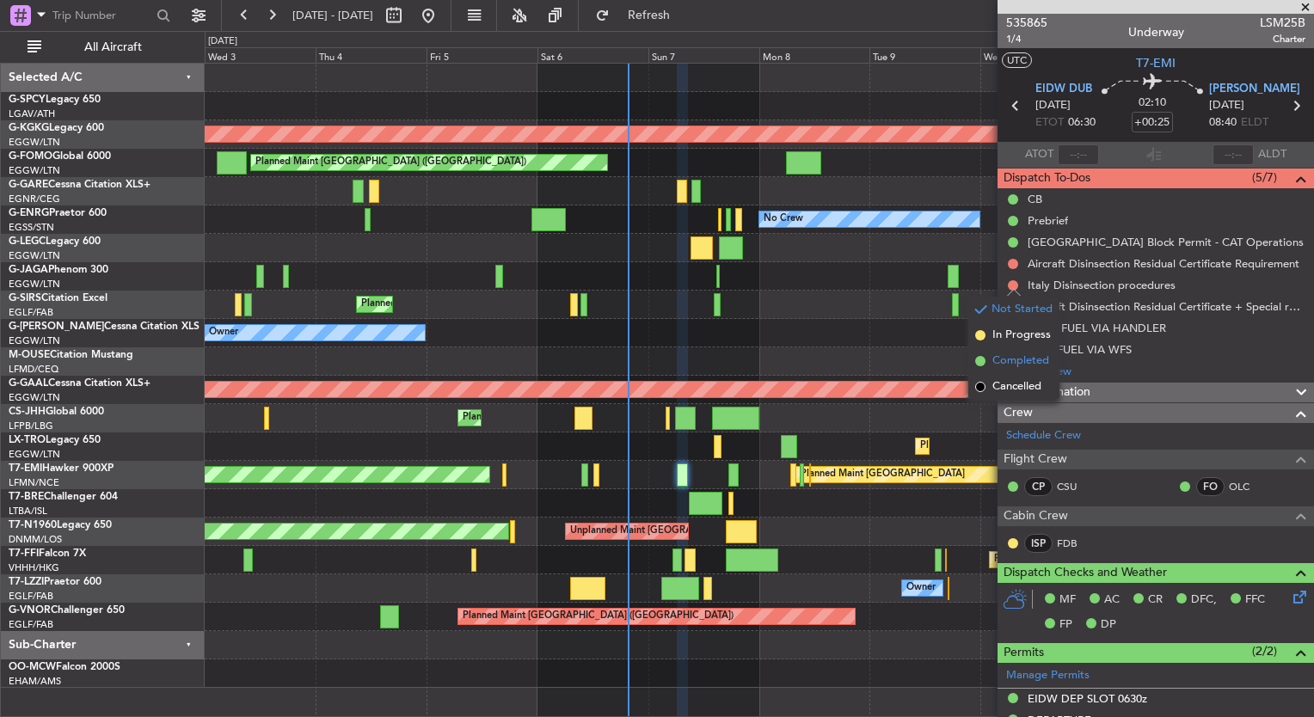
click at [1012, 365] on span "Completed" at bounding box center [1021, 361] width 57 height 17
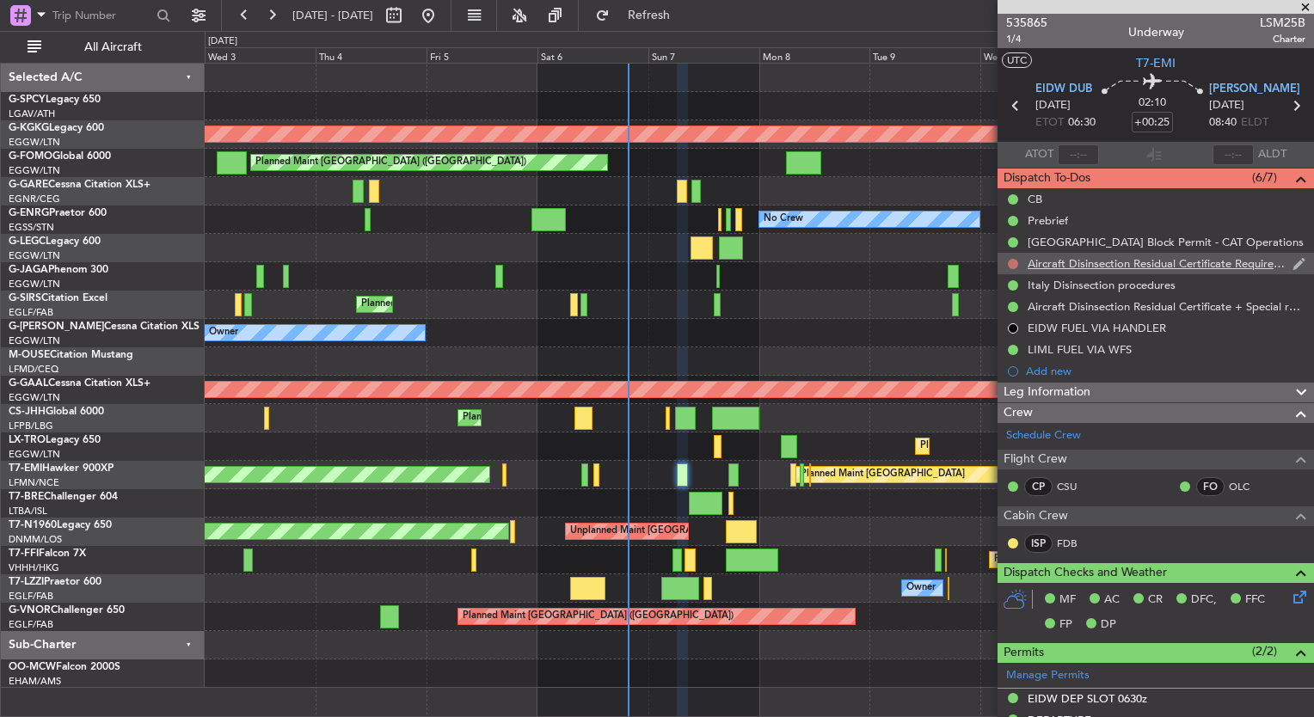
click at [1012, 267] on button at bounding box center [1013, 264] width 10 height 10
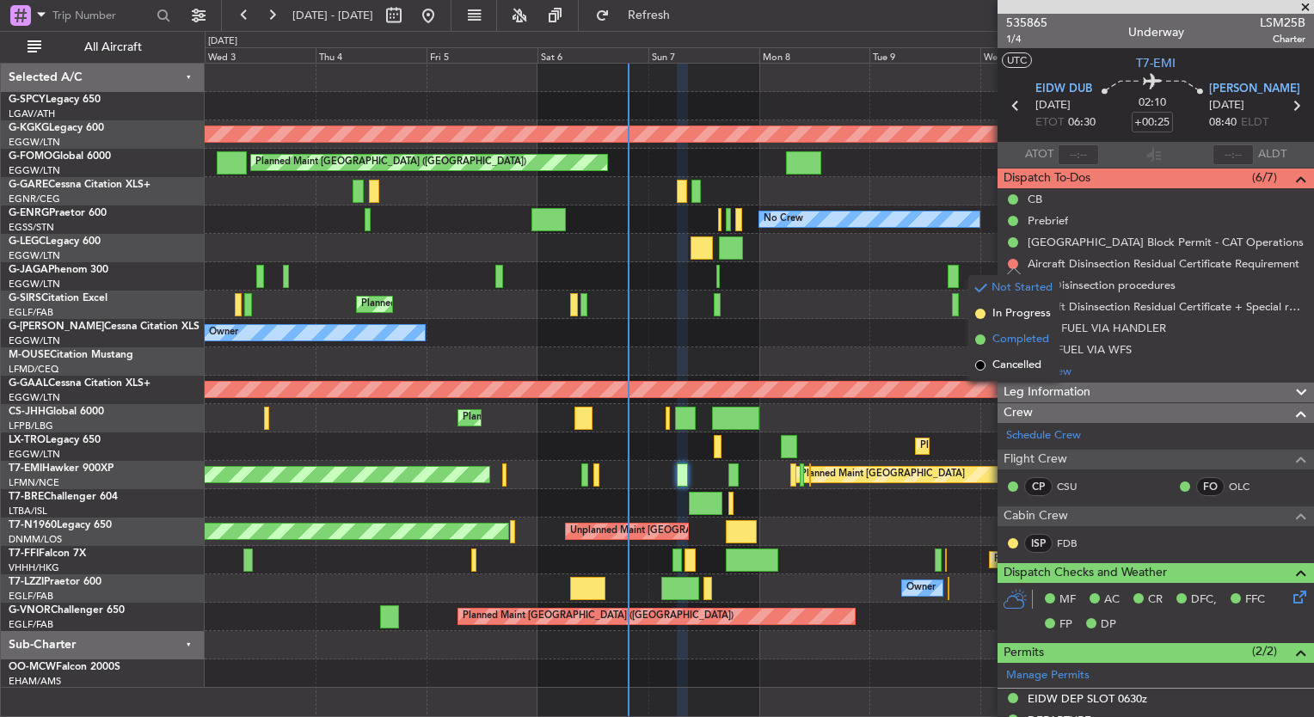
click at [1006, 340] on span "Completed" at bounding box center [1021, 339] width 57 height 17
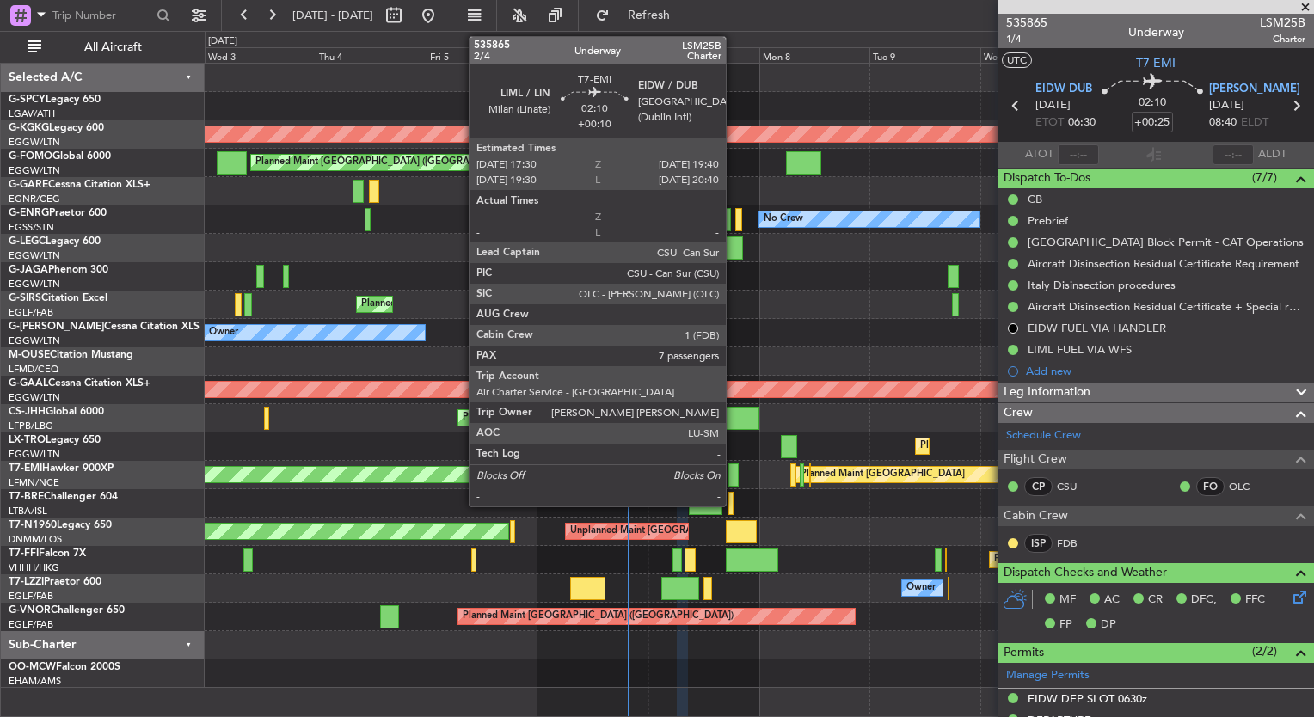
click at [733, 480] on div at bounding box center [734, 475] width 10 height 23
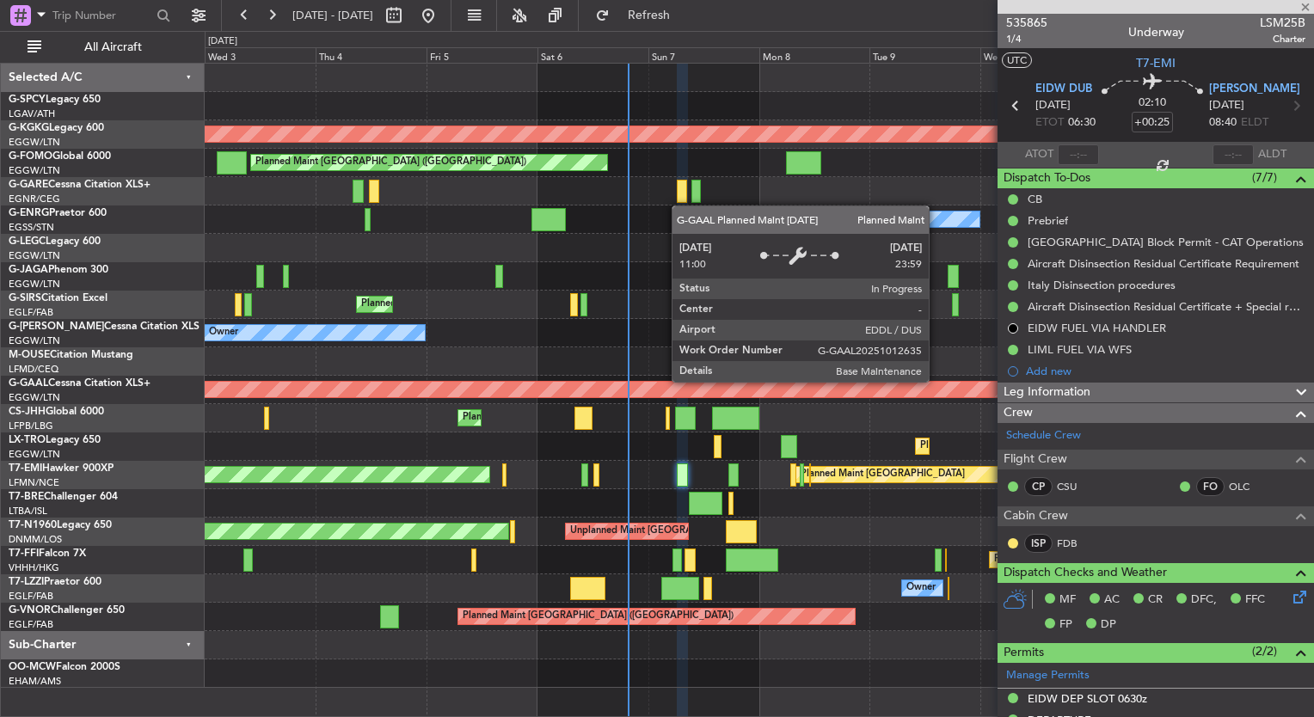
type input "+00:10"
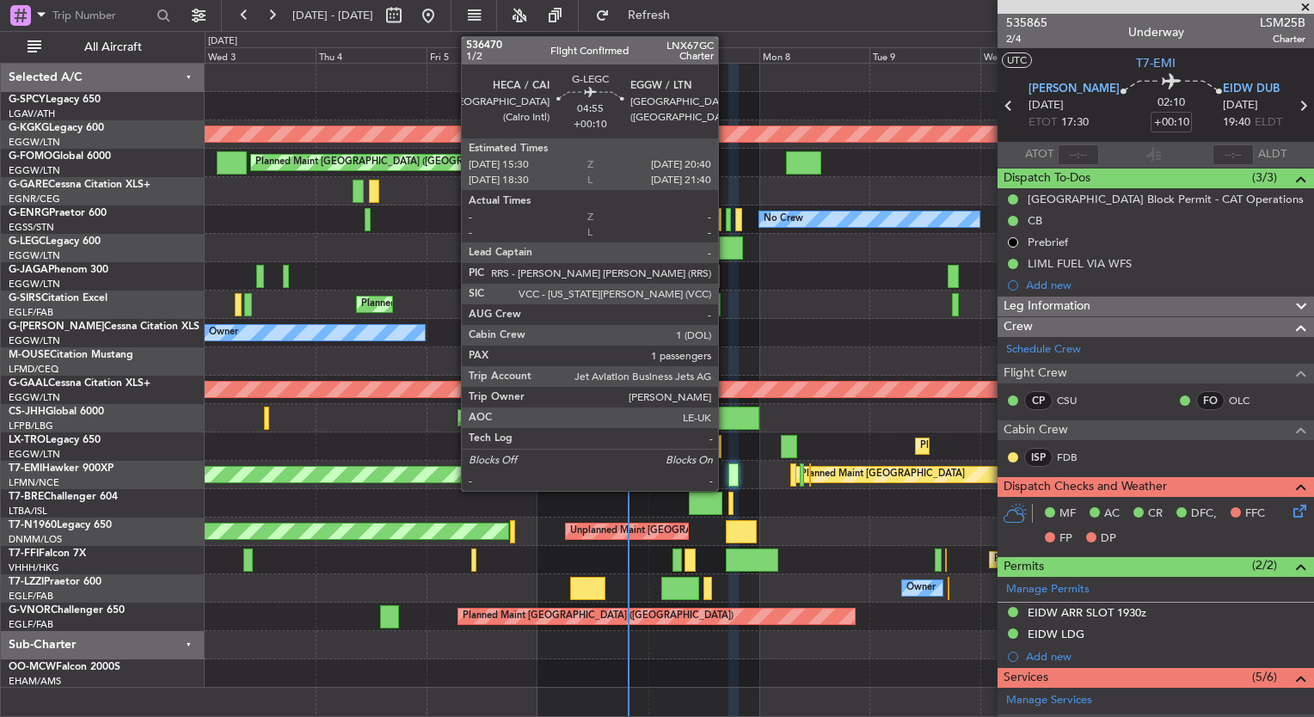
click at [726, 249] on div at bounding box center [731, 248] width 24 height 23
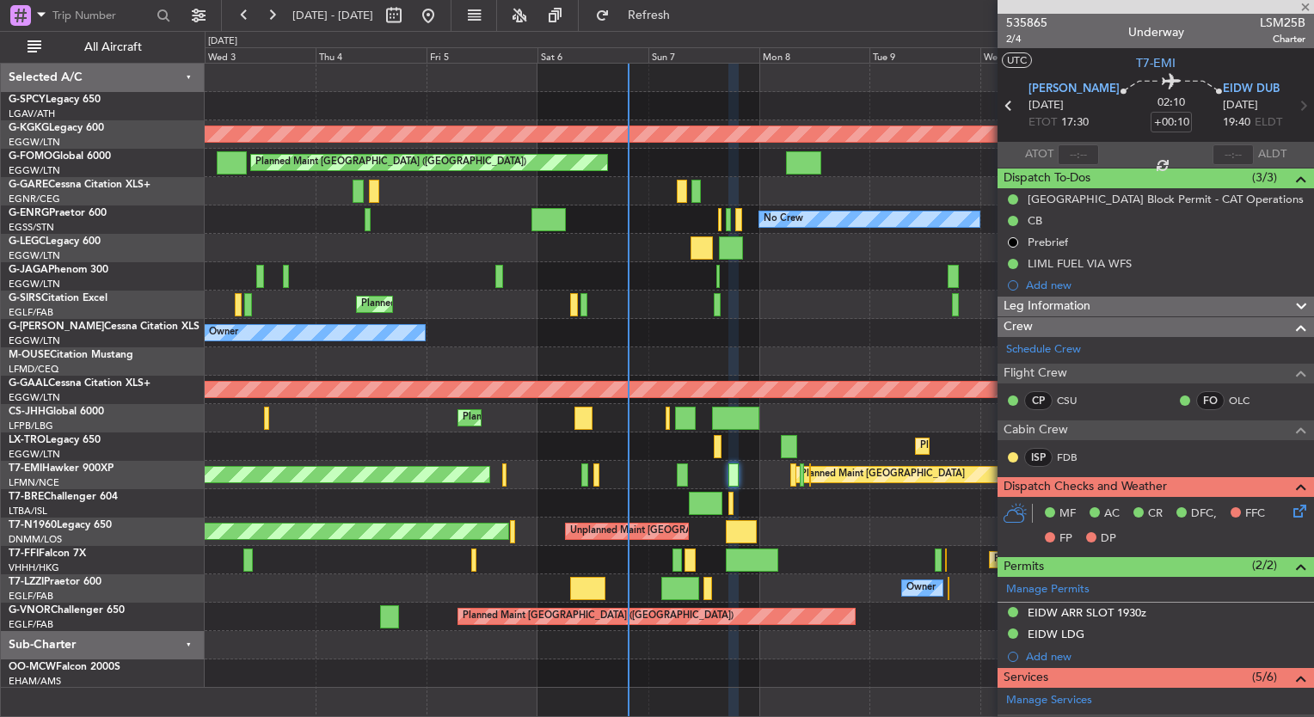
type input "1"
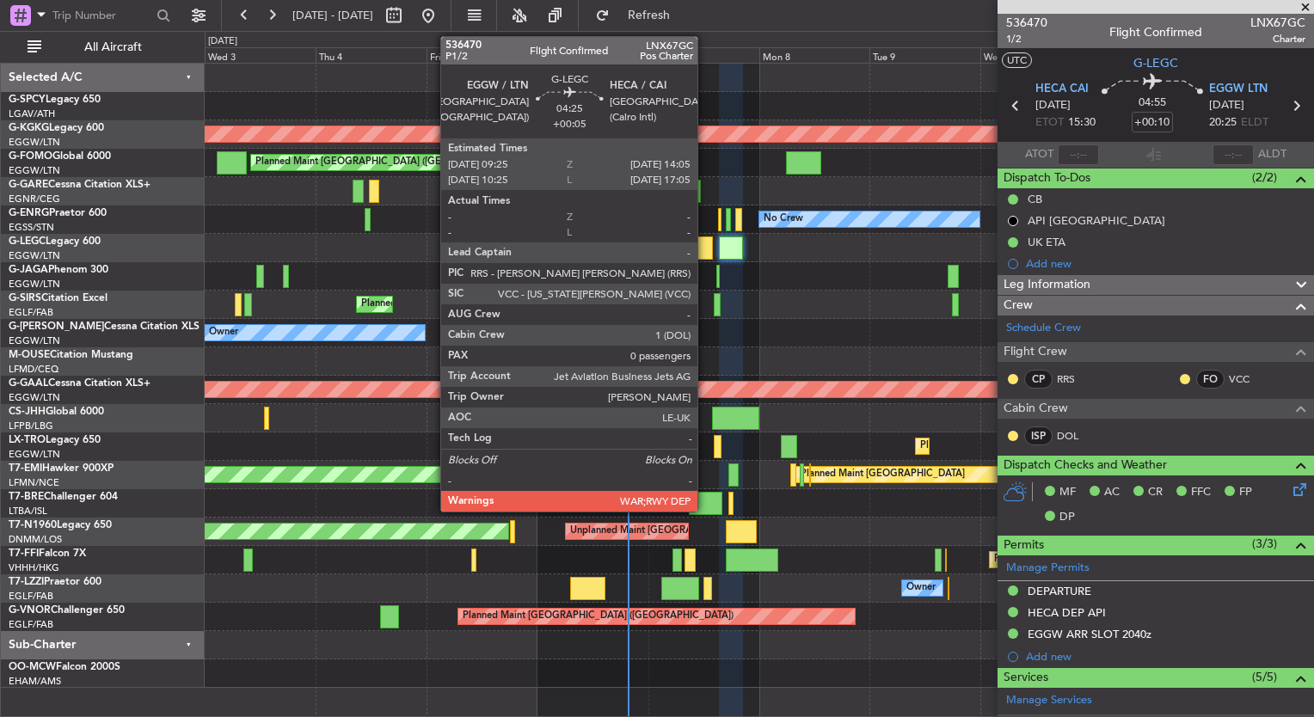
click at [705, 249] on div at bounding box center [702, 248] width 22 height 23
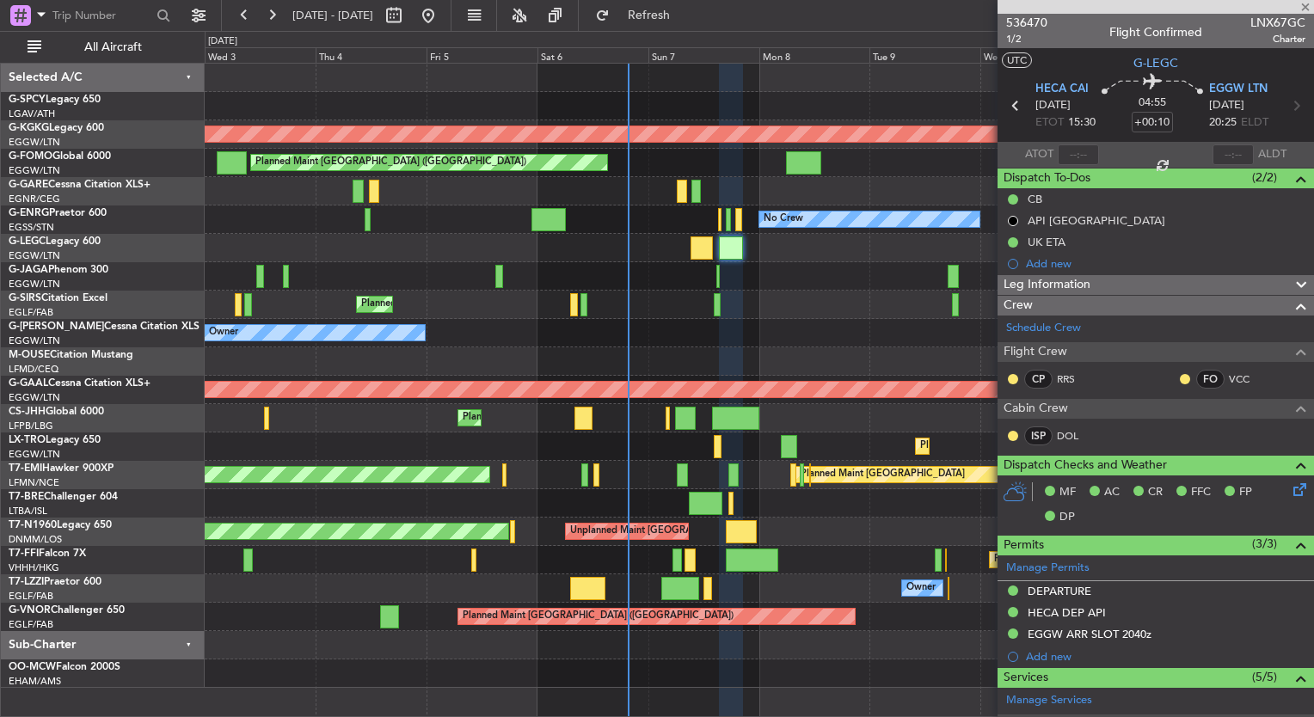
type input "+00:05"
type input "0"
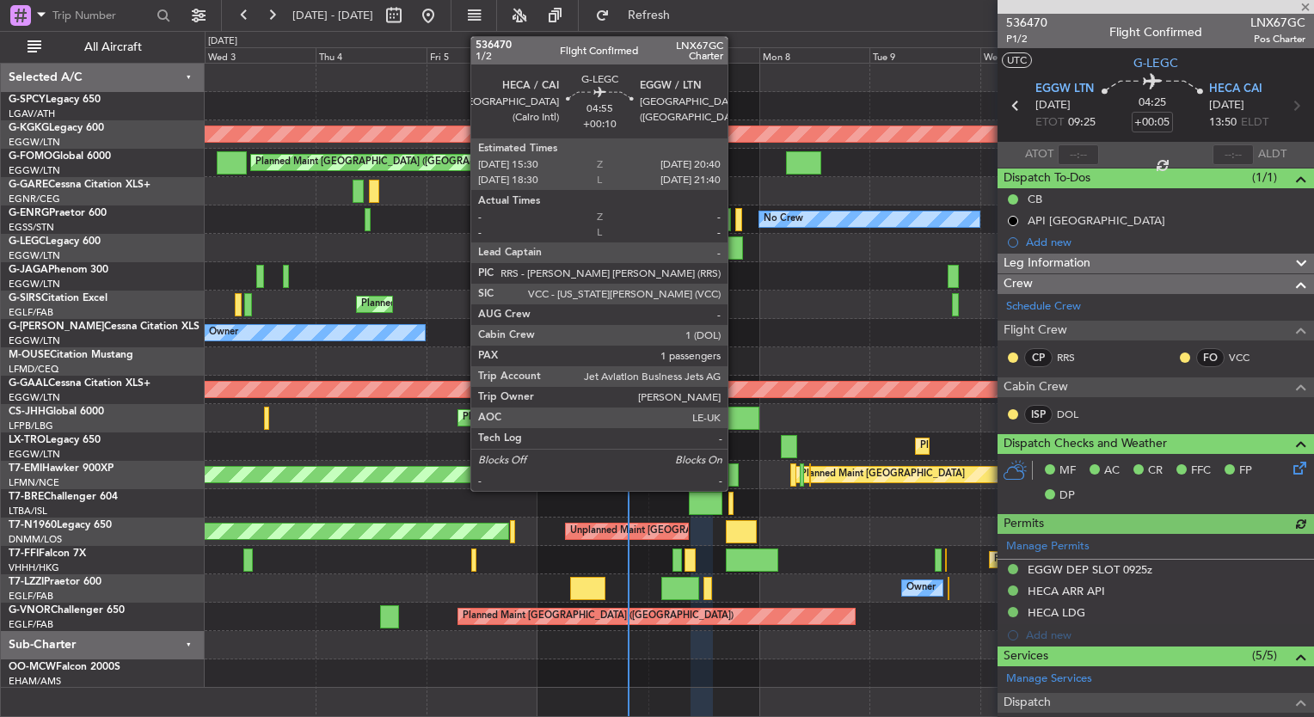
click at [736, 256] on div at bounding box center [731, 248] width 24 height 23
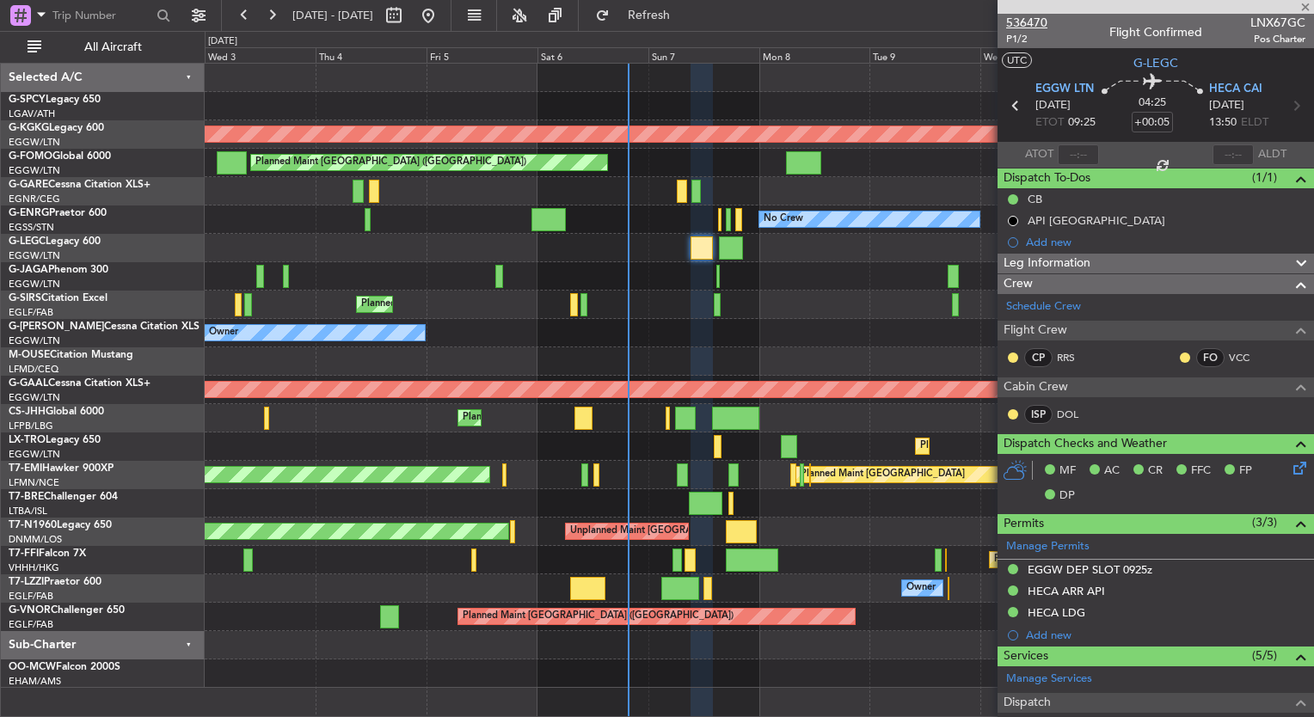
type input "+00:10"
type input "1"
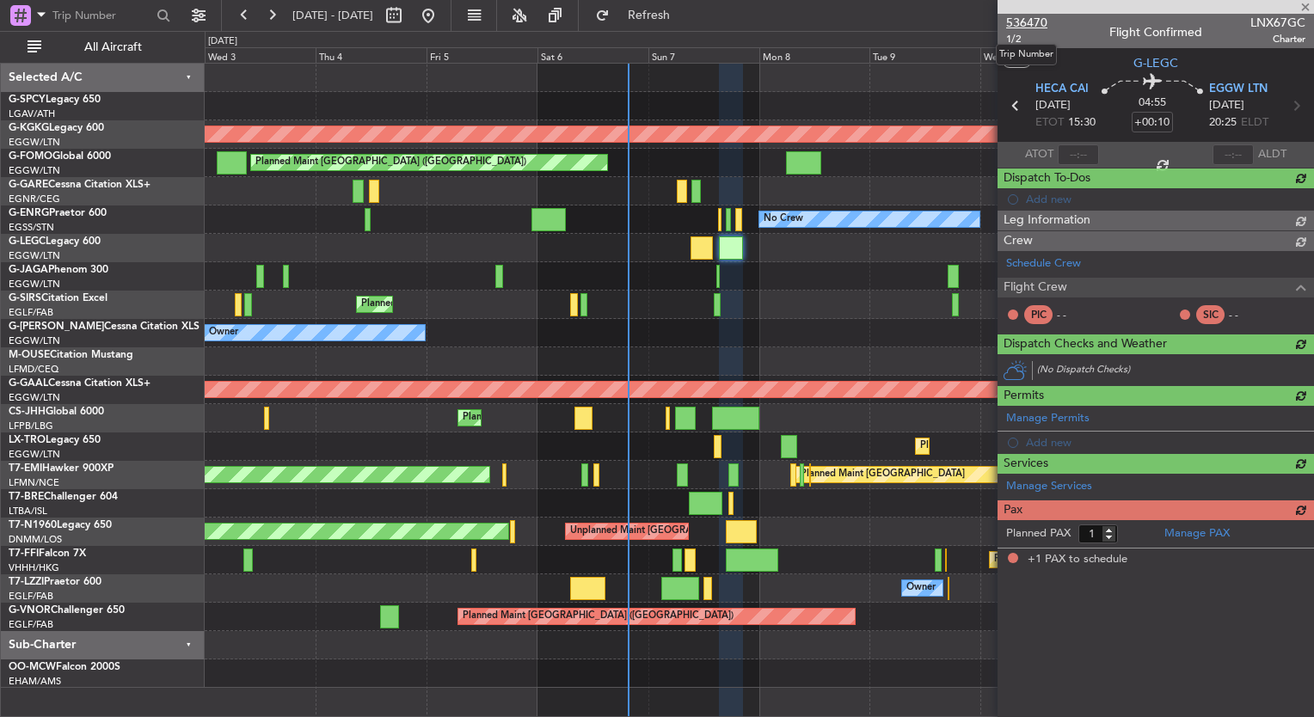
click at [1021, 19] on span "536470" at bounding box center [1026, 23] width 41 height 18
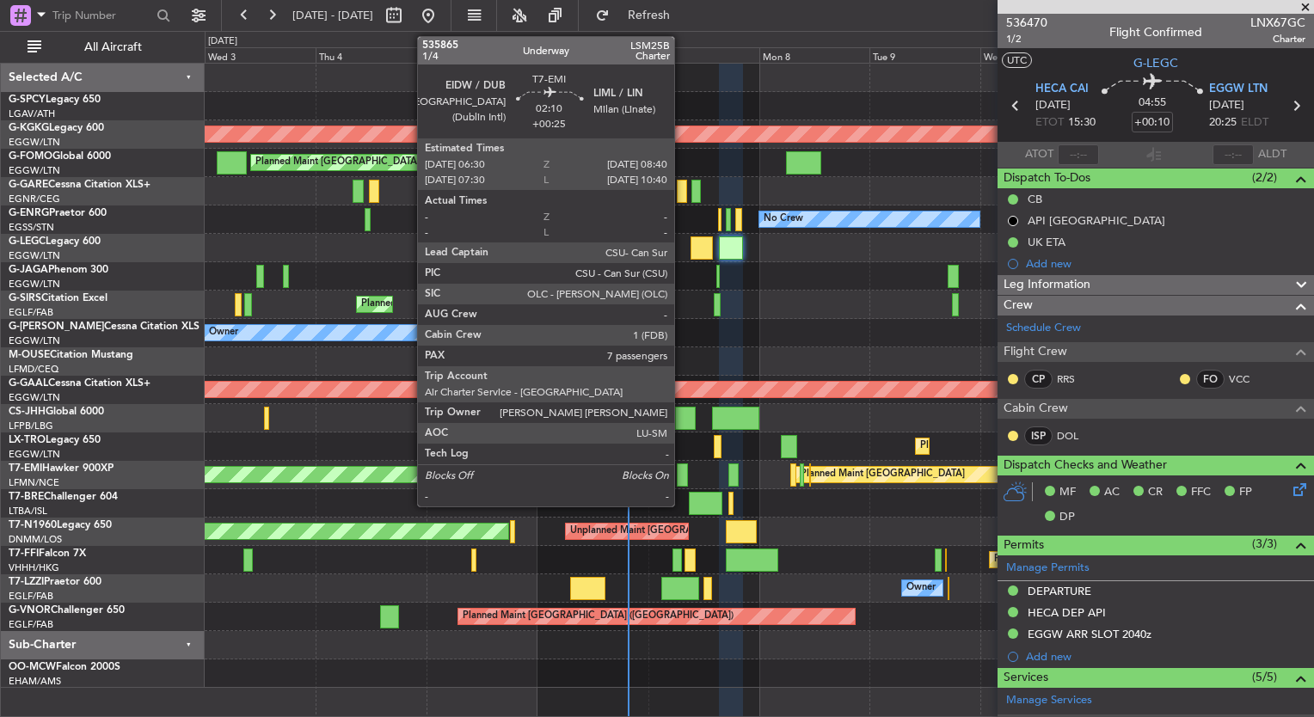
click at [682, 479] on div at bounding box center [682, 475] width 10 height 23
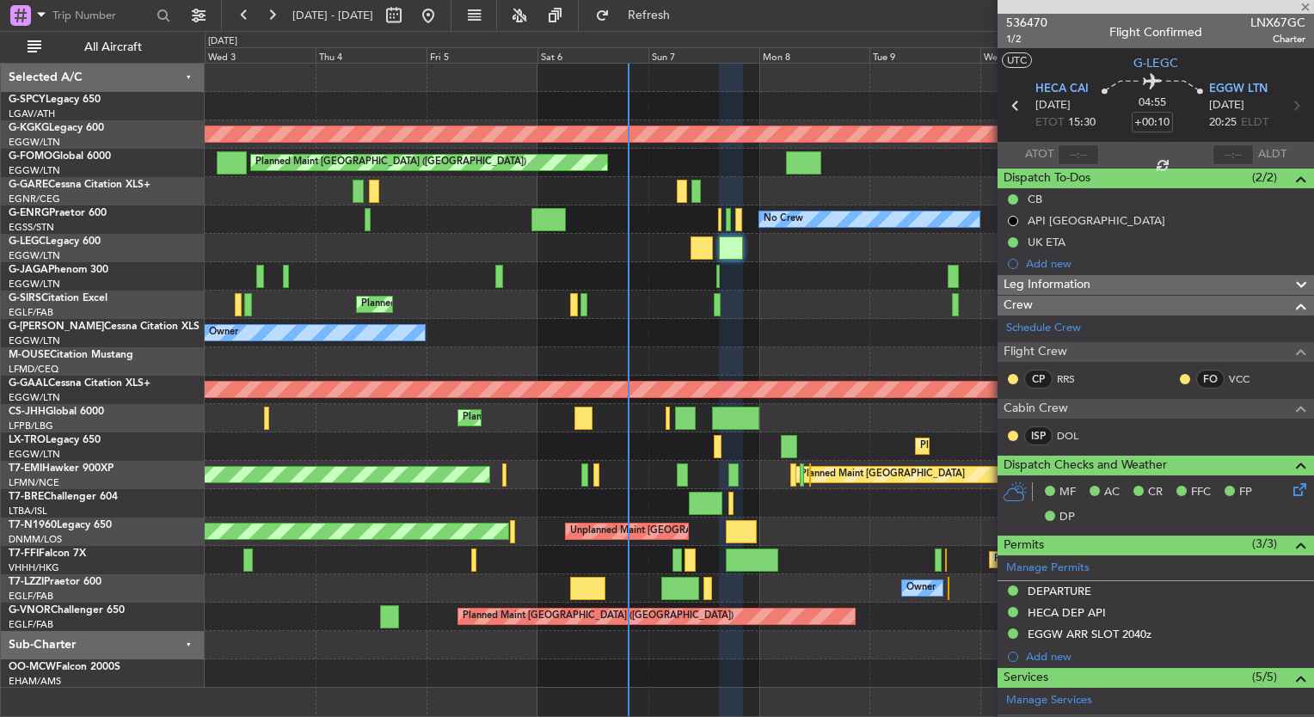
type input "+00:25"
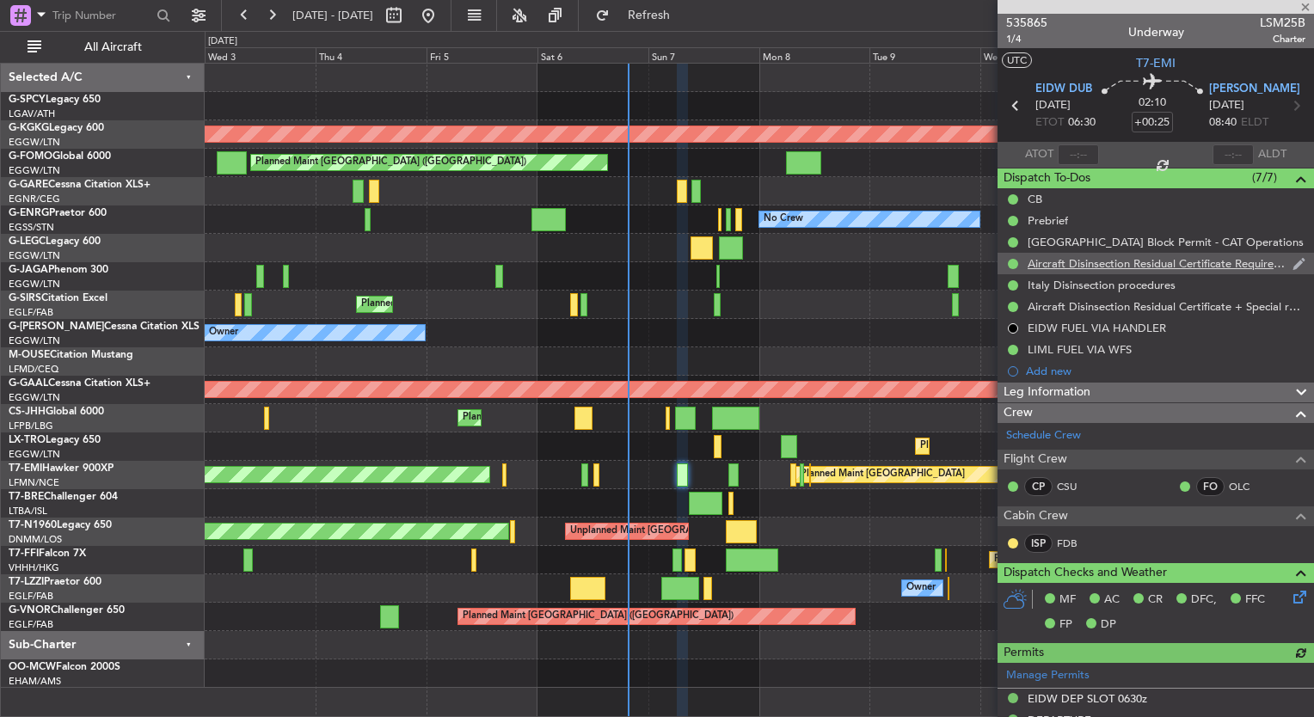
click at [1007, 267] on nimbus-traffic-light at bounding box center [1013, 264] width 14 height 14
click at [1013, 268] on mat-tooltip-component "Completed" at bounding box center [1014, 291] width 80 height 46
click at [1013, 265] on button at bounding box center [1013, 264] width 10 height 10
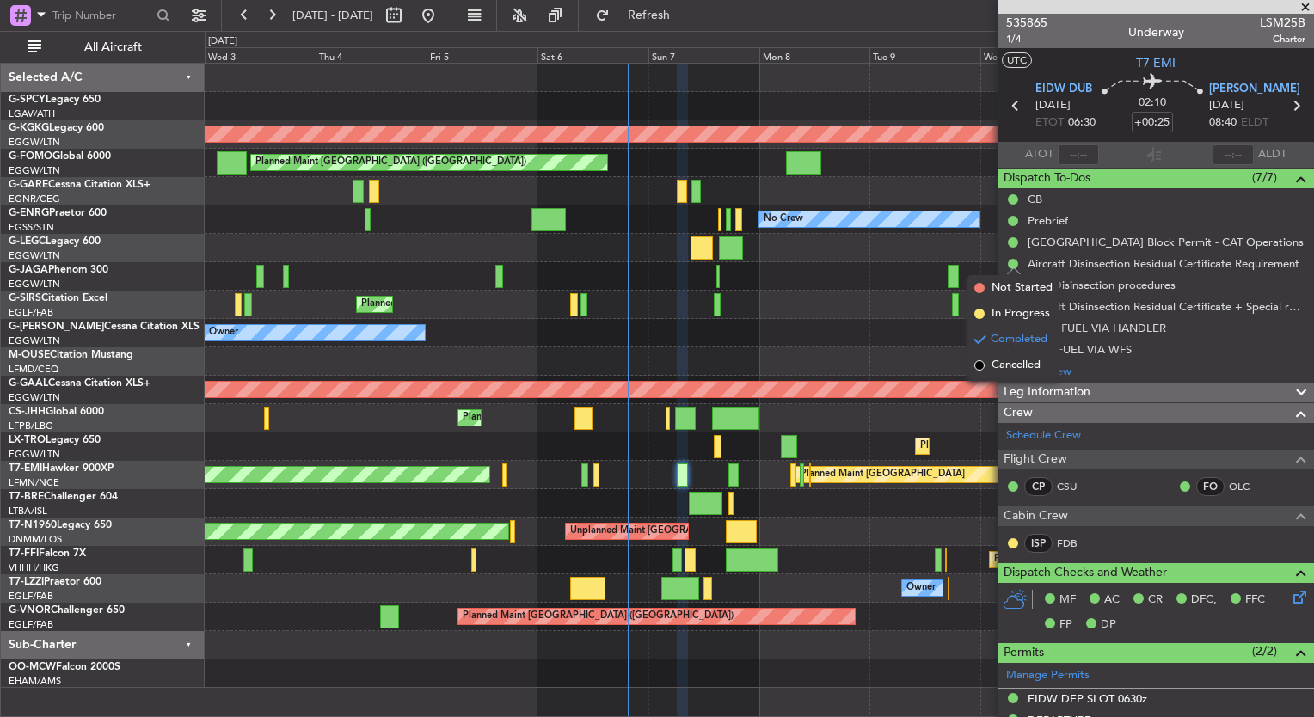
click at [926, 331] on div "Owner Owner" at bounding box center [759, 333] width 1109 height 28
click at [902, 326] on div "Owner Owner" at bounding box center [759, 333] width 1109 height 28
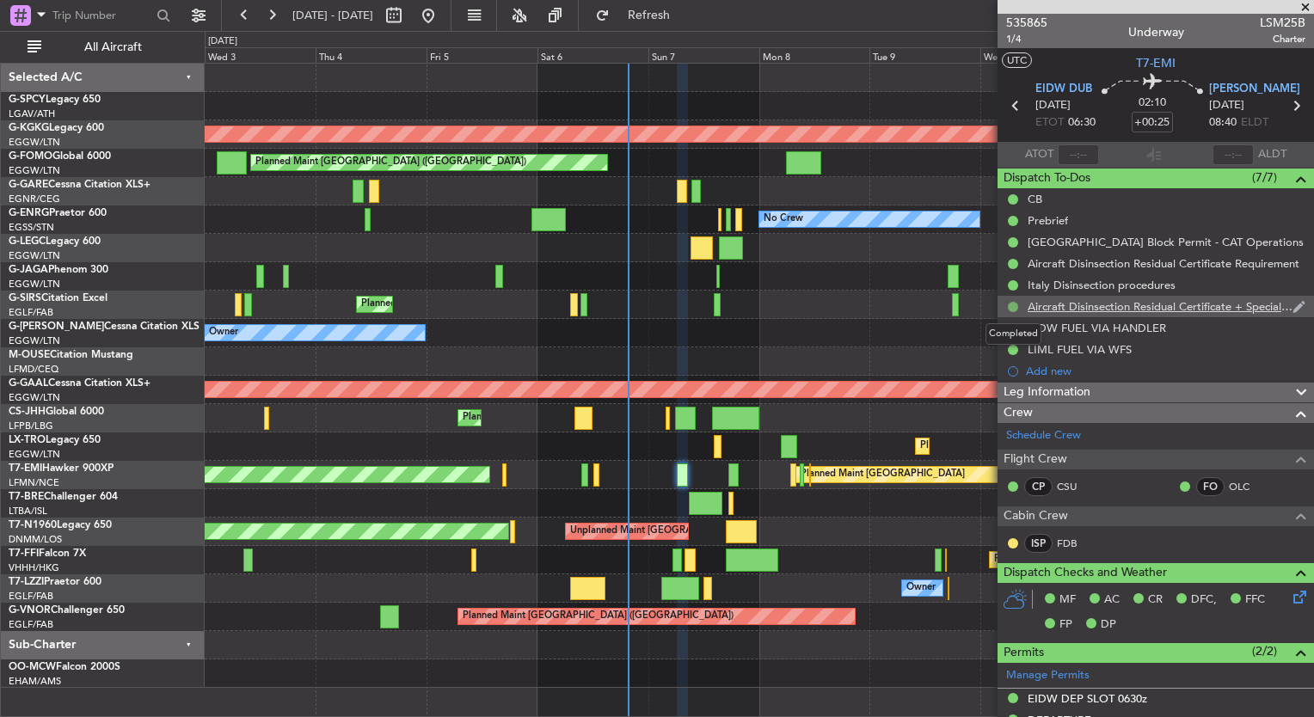
click at [1012, 306] on button at bounding box center [1013, 307] width 10 height 10
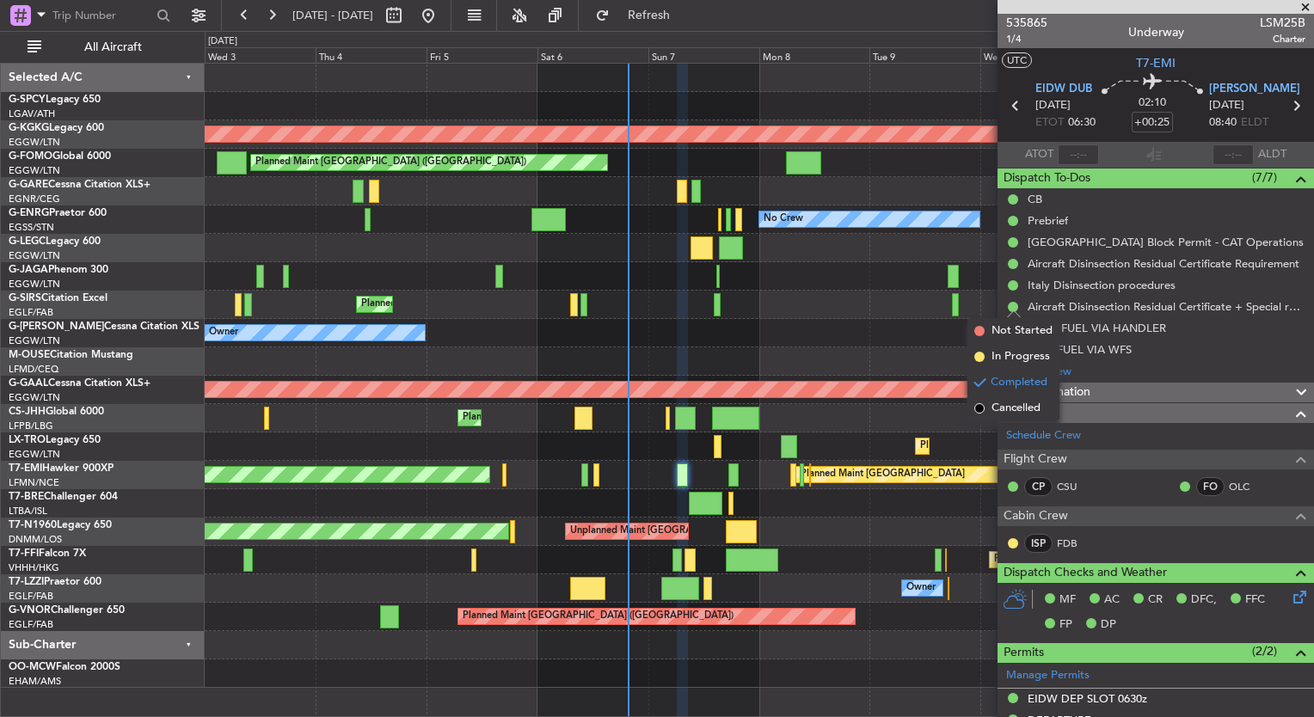
click at [886, 334] on div "Owner Owner" at bounding box center [759, 333] width 1109 height 28
click at [890, 331] on div "Owner Owner" at bounding box center [759, 333] width 1109 height 28
click at [950, 521] on div "Planned Maint London (Stansted) Unplanned Maint London (Stansted)" at bounding box center [759, 532] width 1109 height 28
click at [1306, 8] on span at bounding box center [1305, 7] width 17 height 15
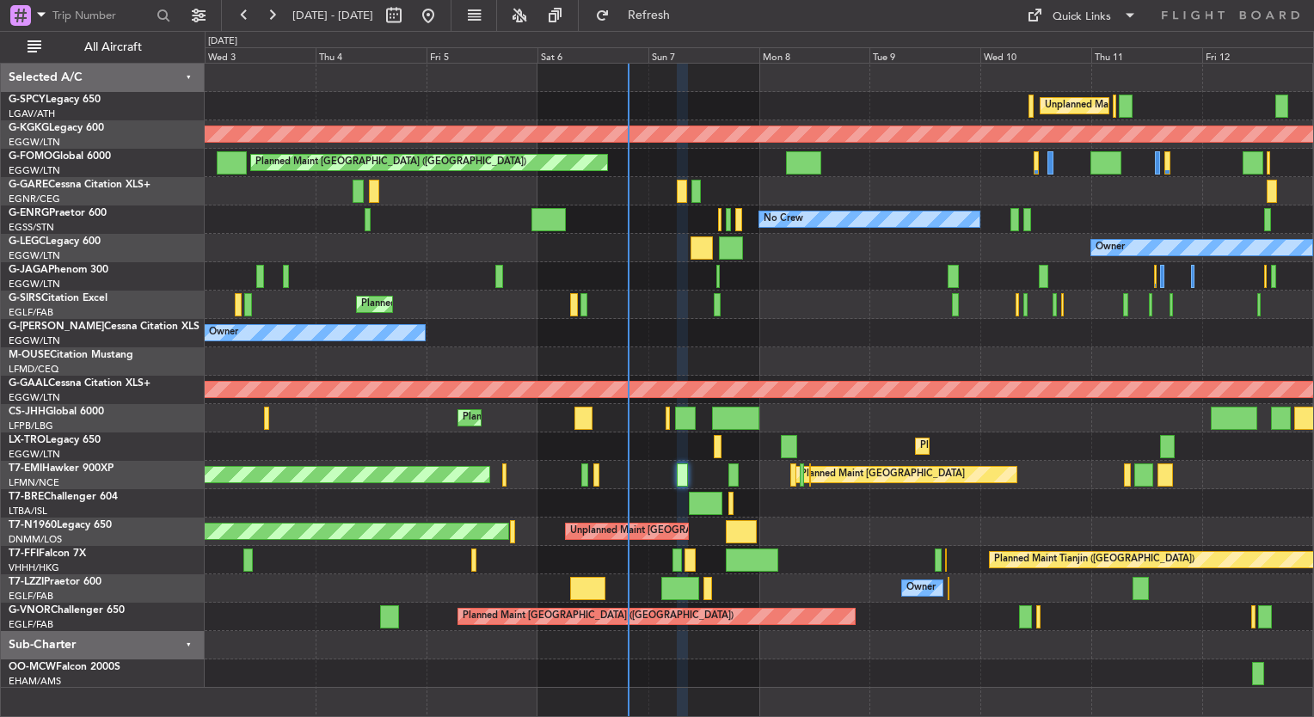
type input "0"
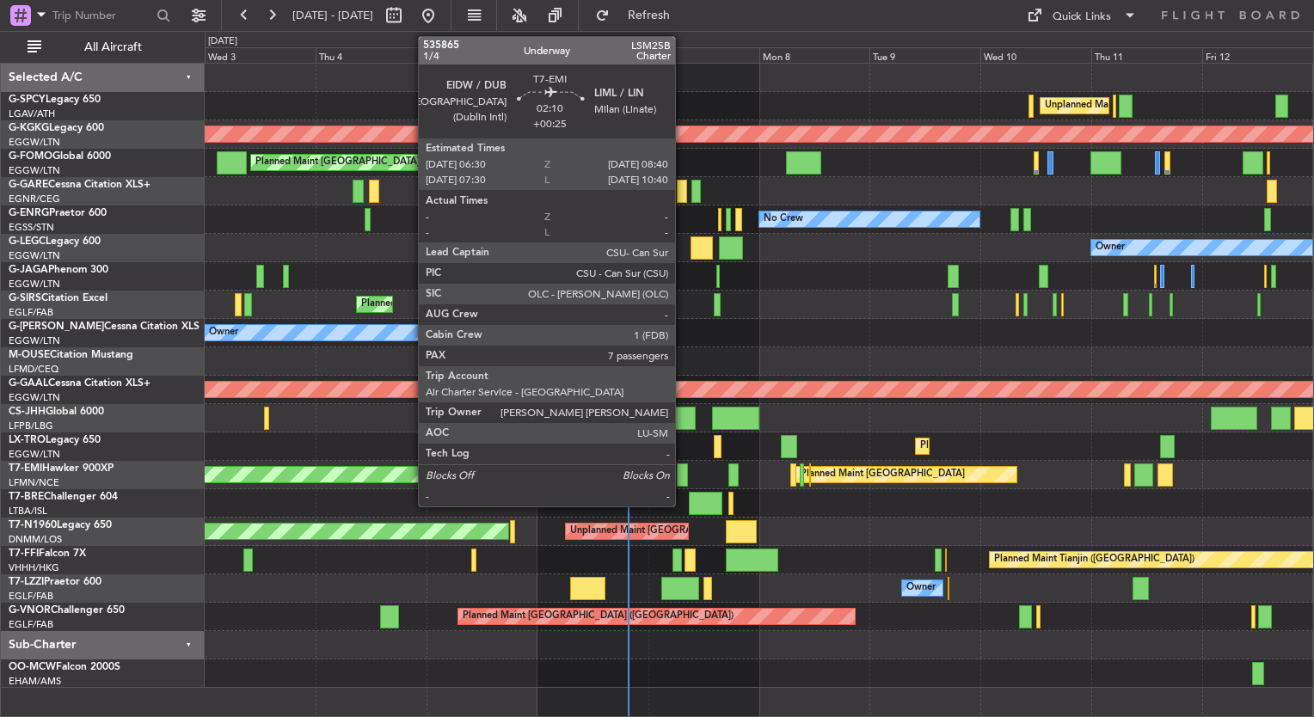
click at [683, 476] on div at bounding box center [682, 475] width 10 height 23
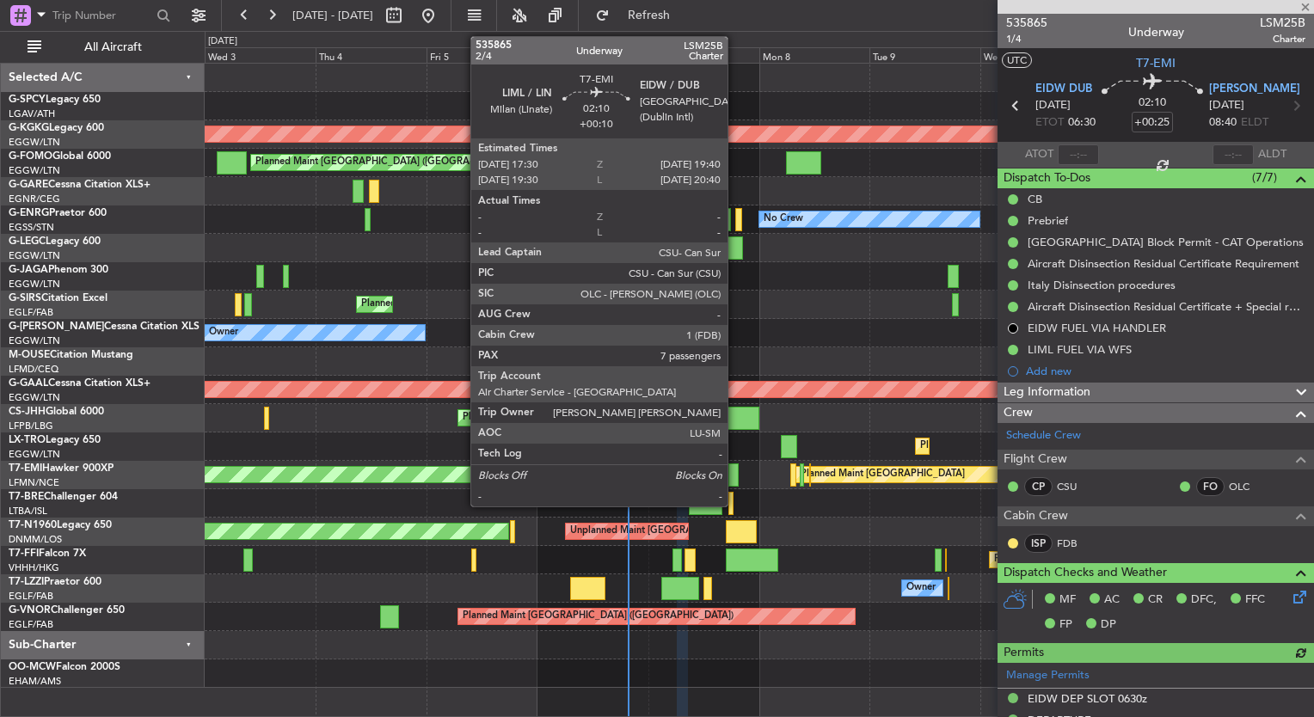
click at [735, 473] on div at bounding box center [734, 475] width 10 height 23
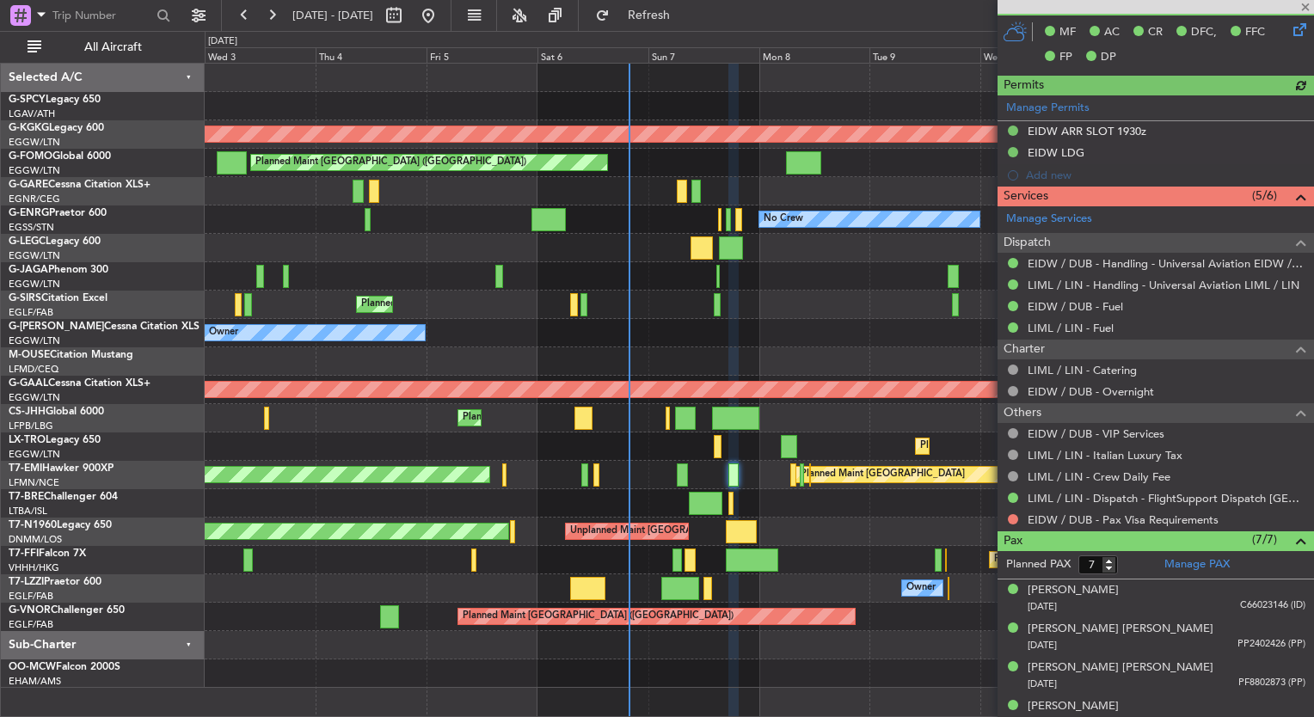
scroll to position [482, 0]
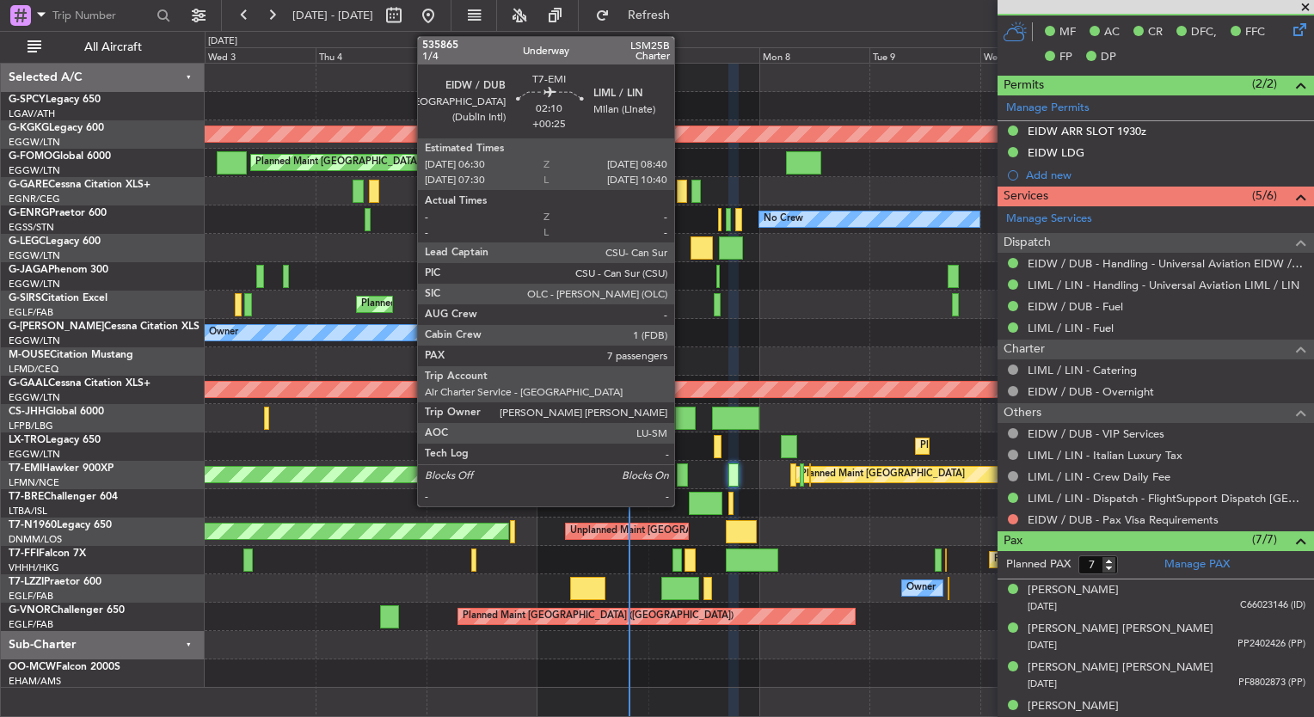
click at [682, 475] on div at bounding box center [682, 475] width 10 height 23
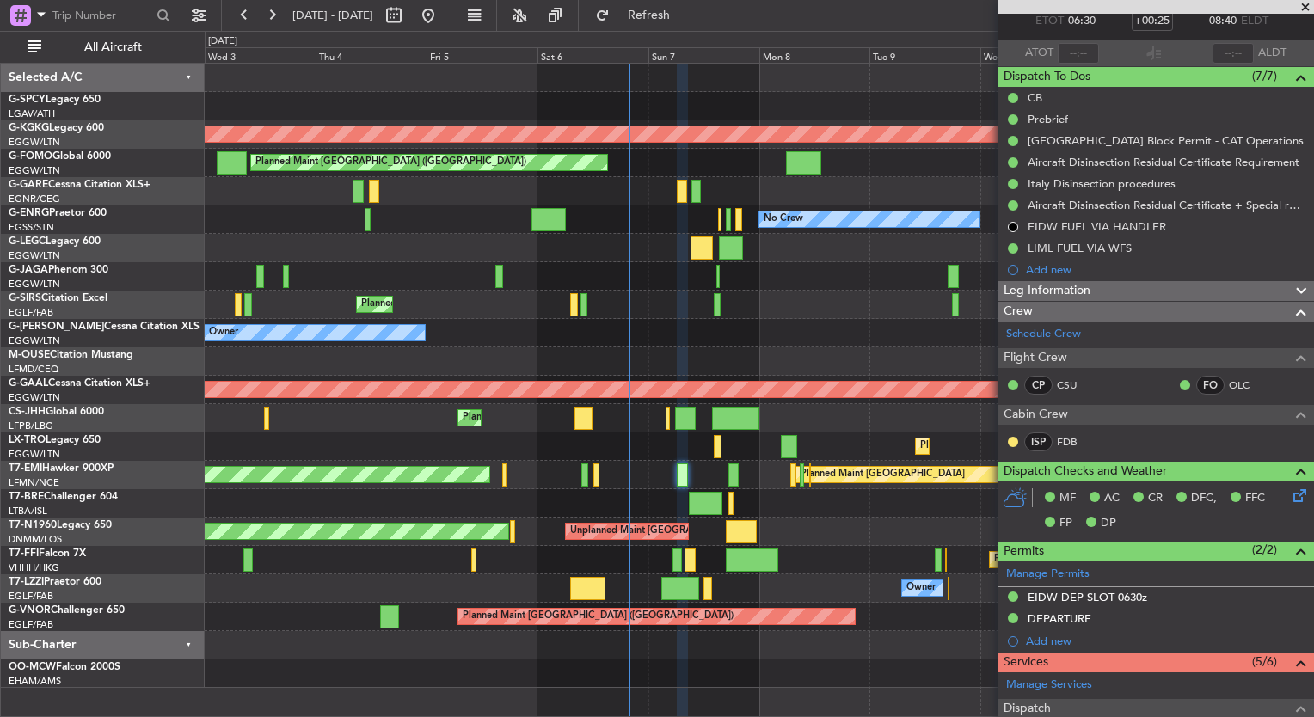
scroll to position [103, 0]
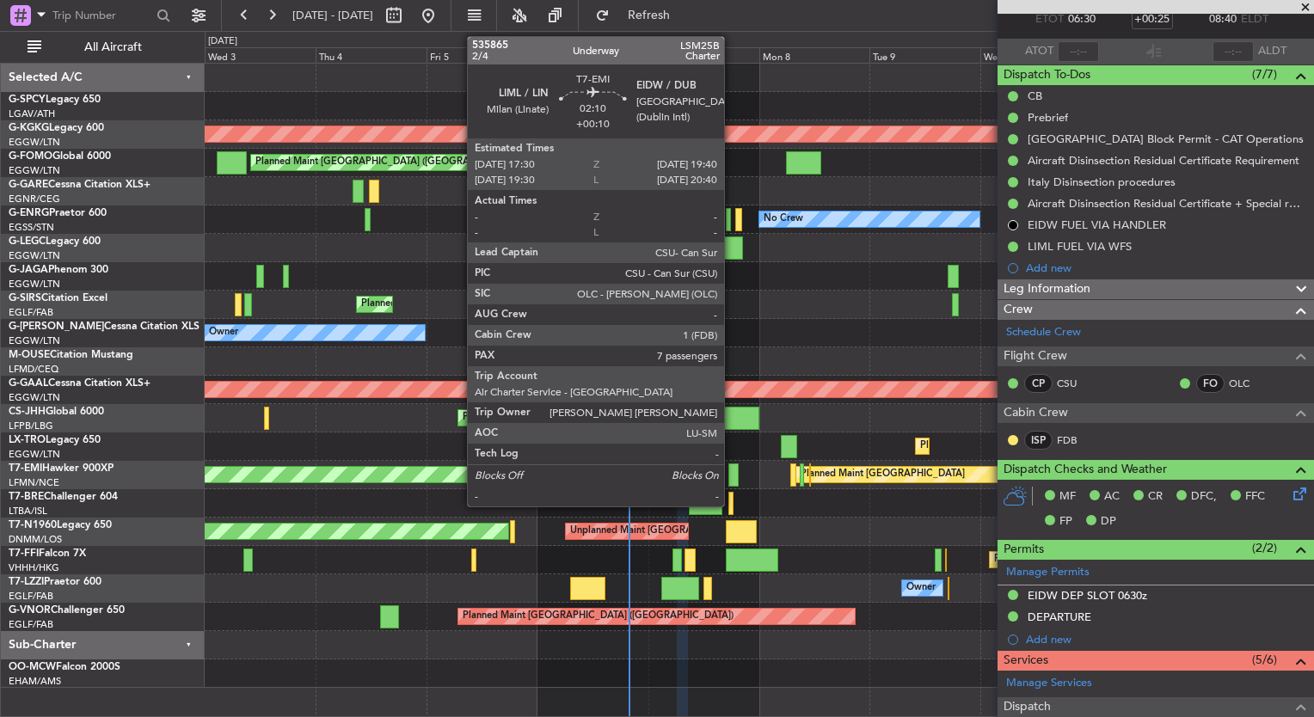
click at [732, 478] on div at bounding box center [734, 475] width 10 height 23
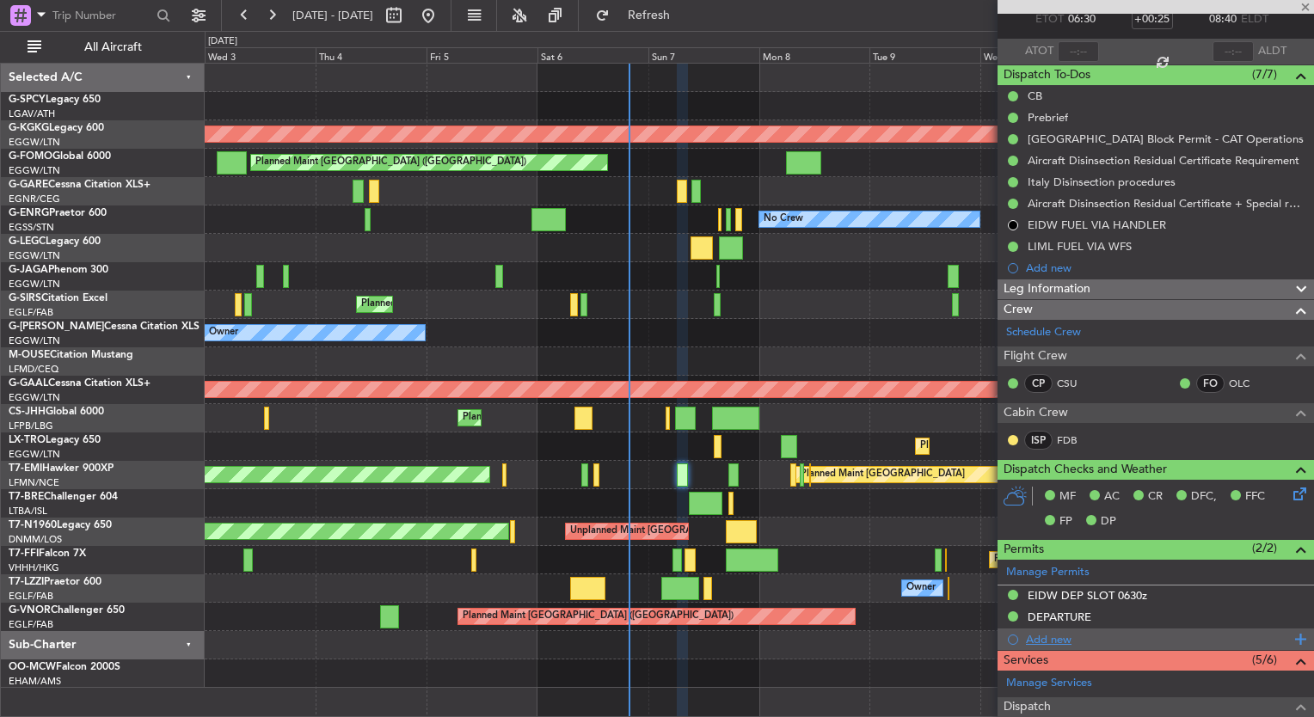
type input "+00:10"
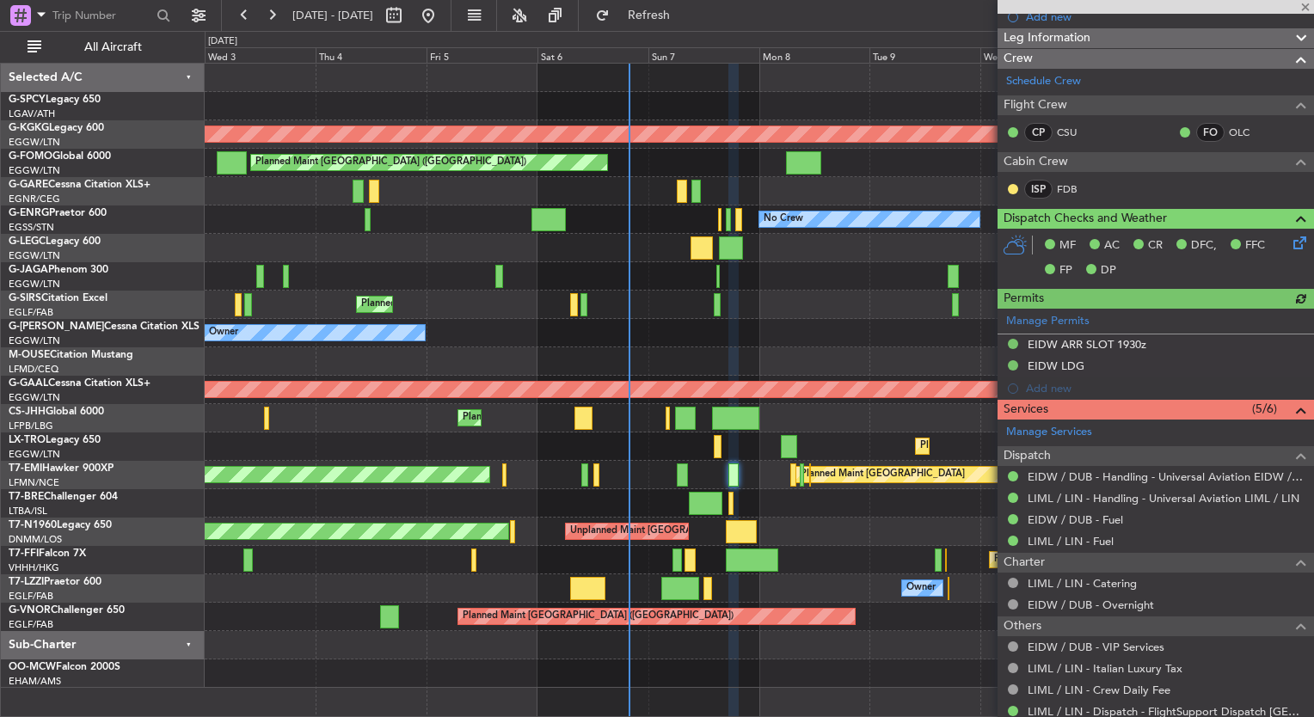
scroll to position [268, 0]
click at [442, 22] on button at bounding box center [429, 16] width 28 height 28
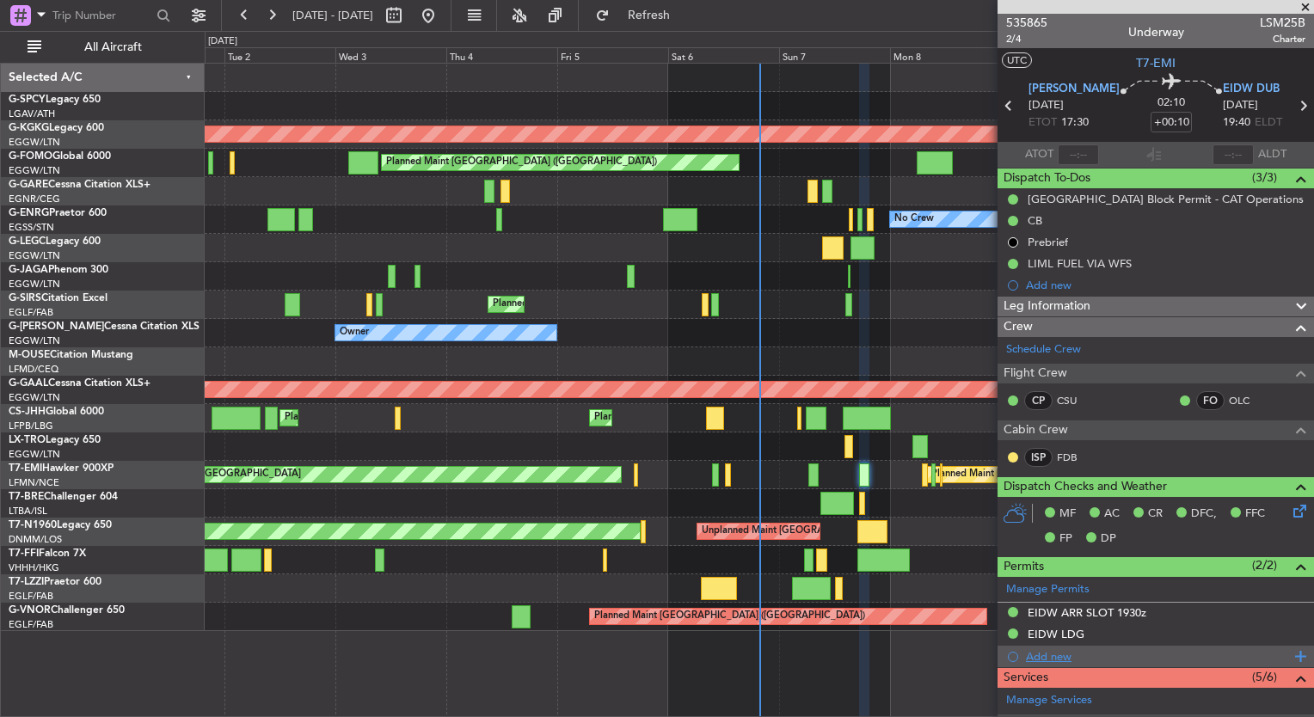
scroll to position [45, 0]
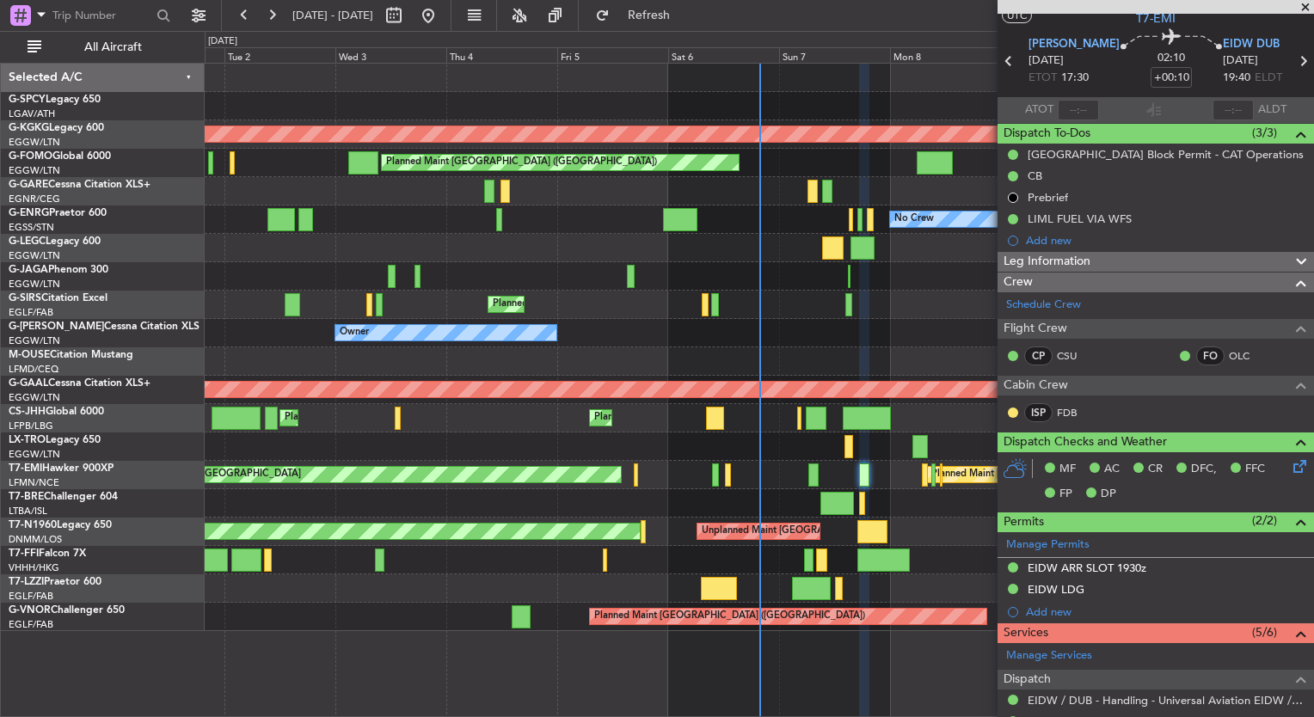
click at [1308, 7] on span at bounding box center [1305, 7] width 17 height 15
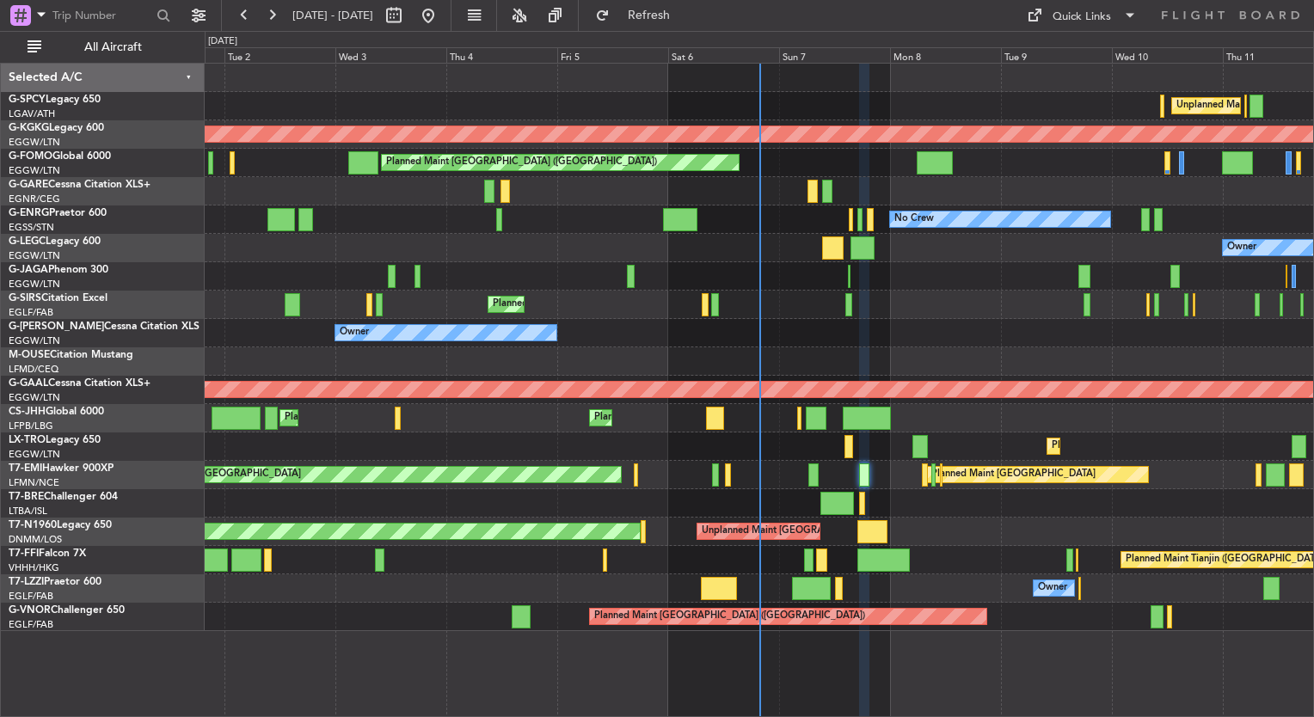
type input "0"
click at [442, 19] on button at bounding box center [429, 16] width 28 height 28
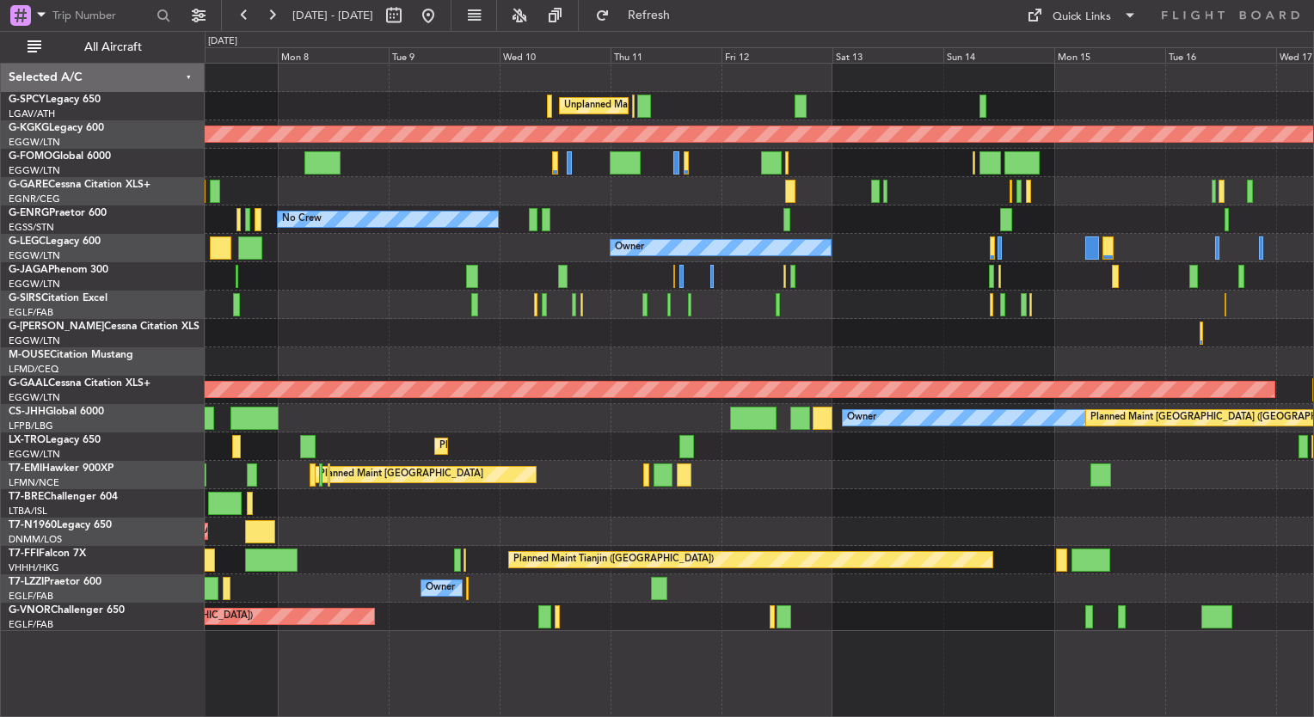
click at [81, 237] on div "Unplanned Maint Athens (Eleftherios Venizelos Intl) AOG Maint Istanbul (Ataturk…" at bounding box center [657, 374] width 1314 height 686
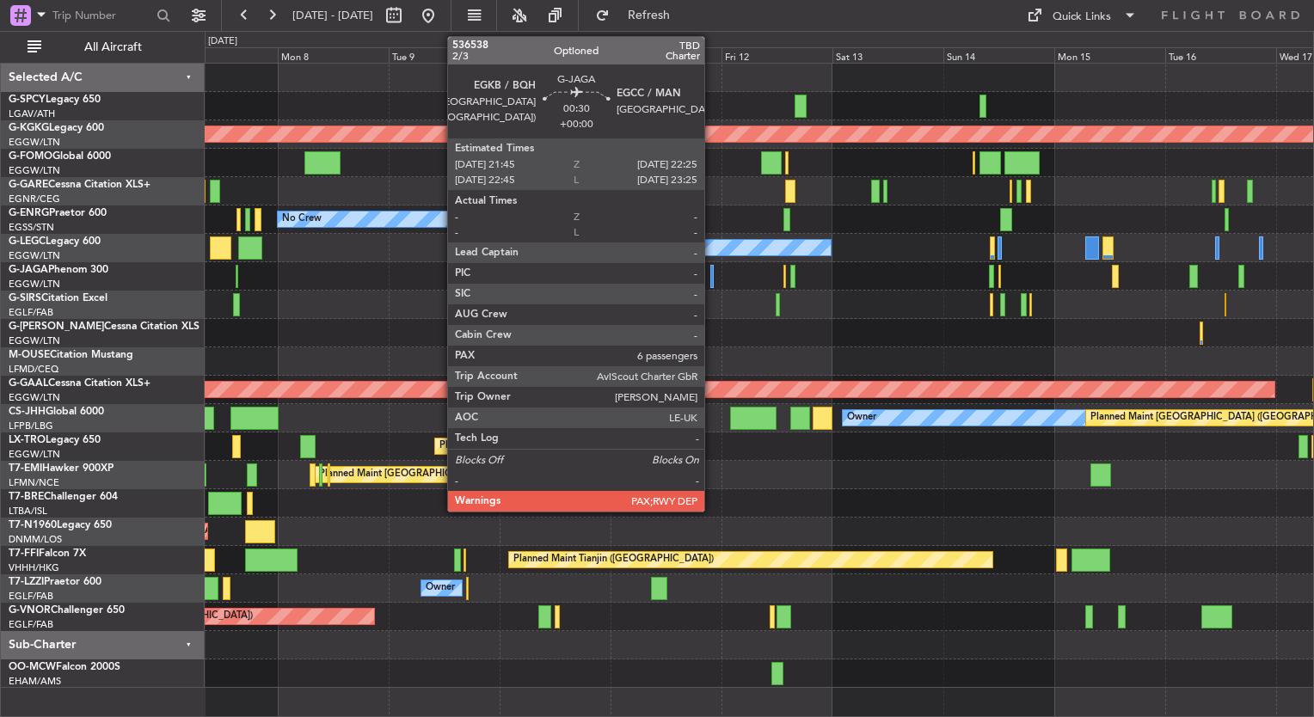
click at [712, 280] on div at bounding box center [712, 276] width 3 height 23
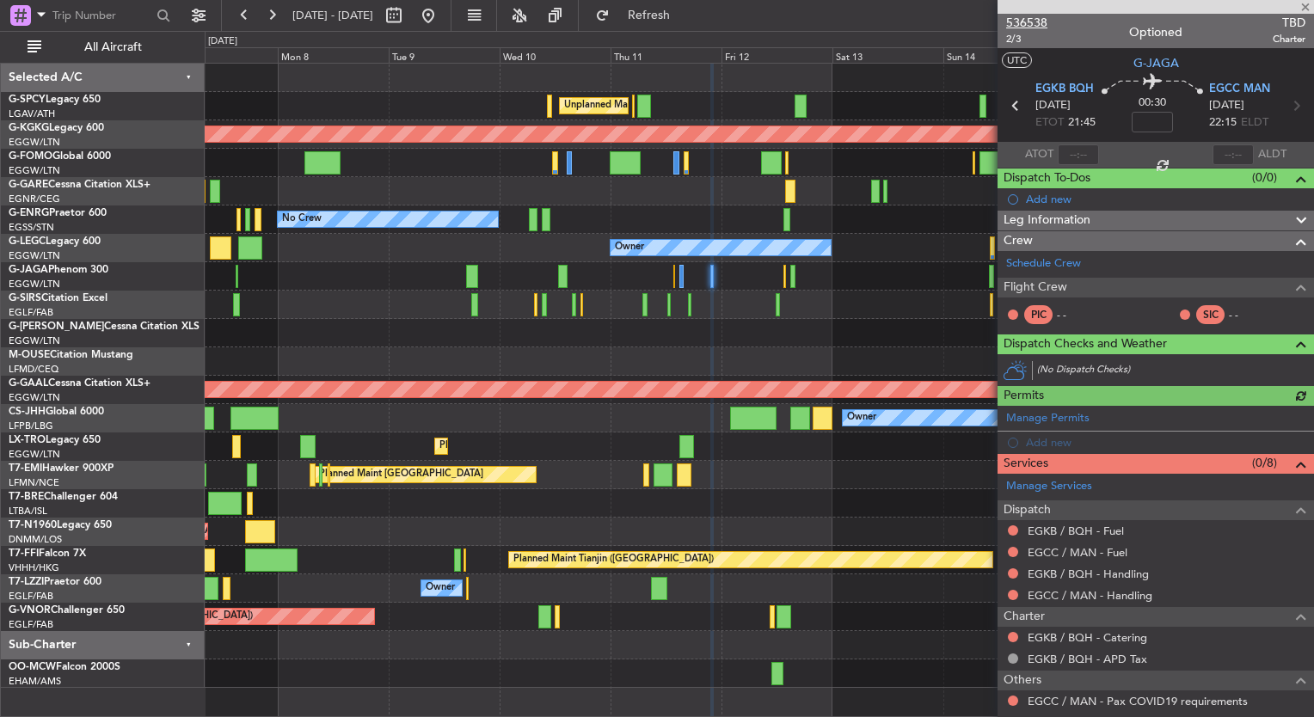
click at [1027, 20] on span "536538" at bounding box center [1026, 23] width 41 height 18
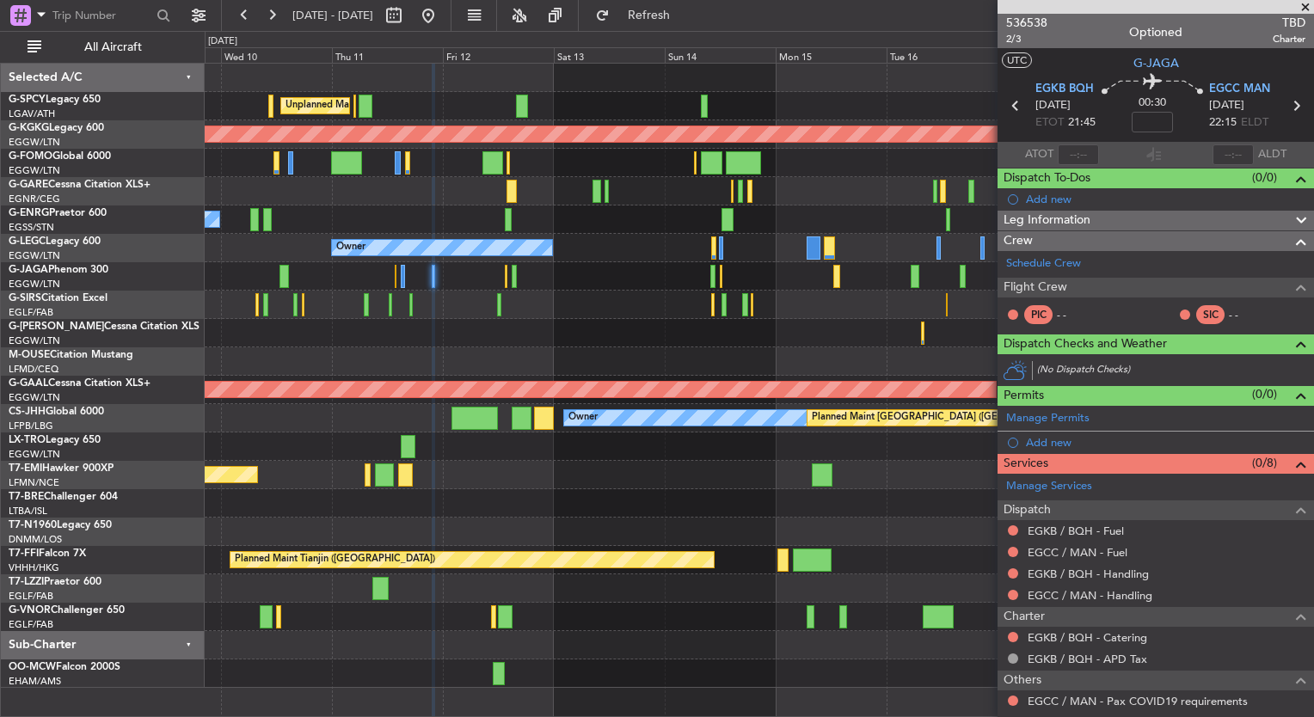
click at [407, 270] on div "Unplanned Maint [GEOGRAPHIC_DATA] ([PERSON_NAME] Intl) AOG Maint [GEOGRAPHIC_DA…" at bounding box center [759, 376] width 1109 height 625
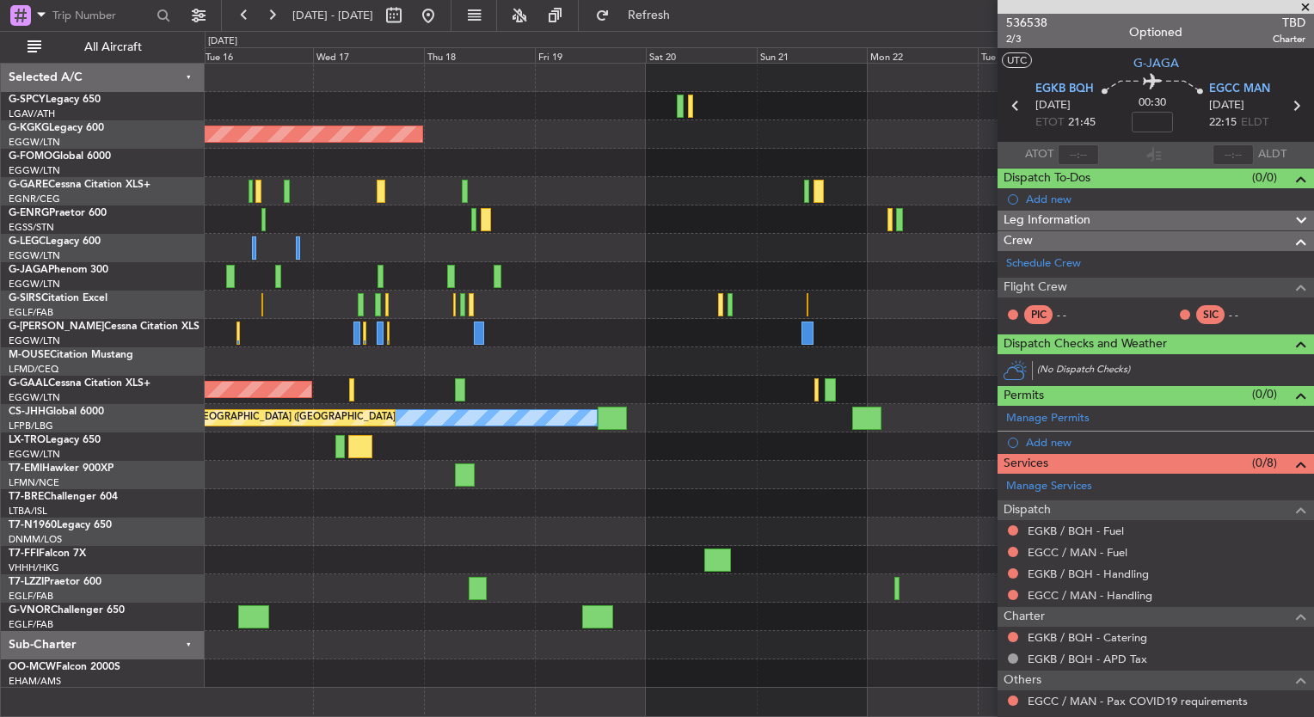
click at [369, 232] on div "AOG Maint Istanbul (Ataturk) A/C Unavailable London (Luton) Planned Maint Londo…" at bounding box center [759, 376] width 1109 height 625
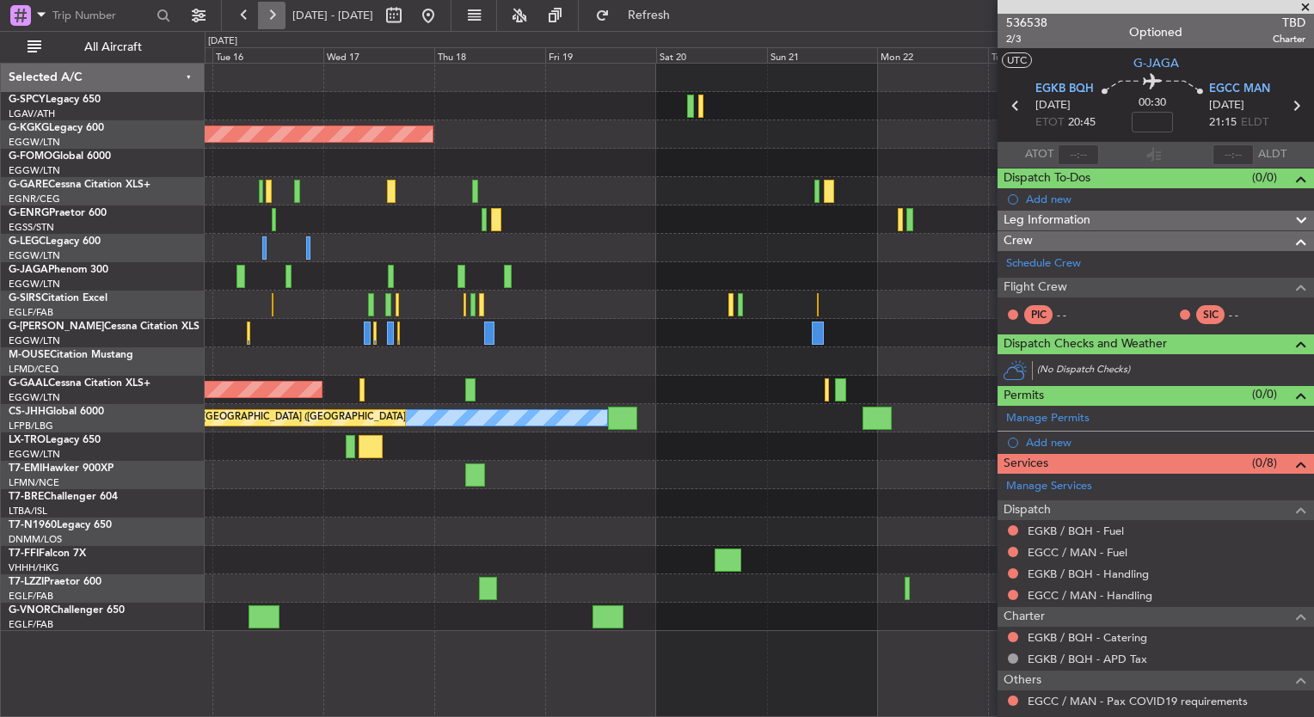
click at [265, 12] on button at bounding box center [272, 16] width 28 height 28
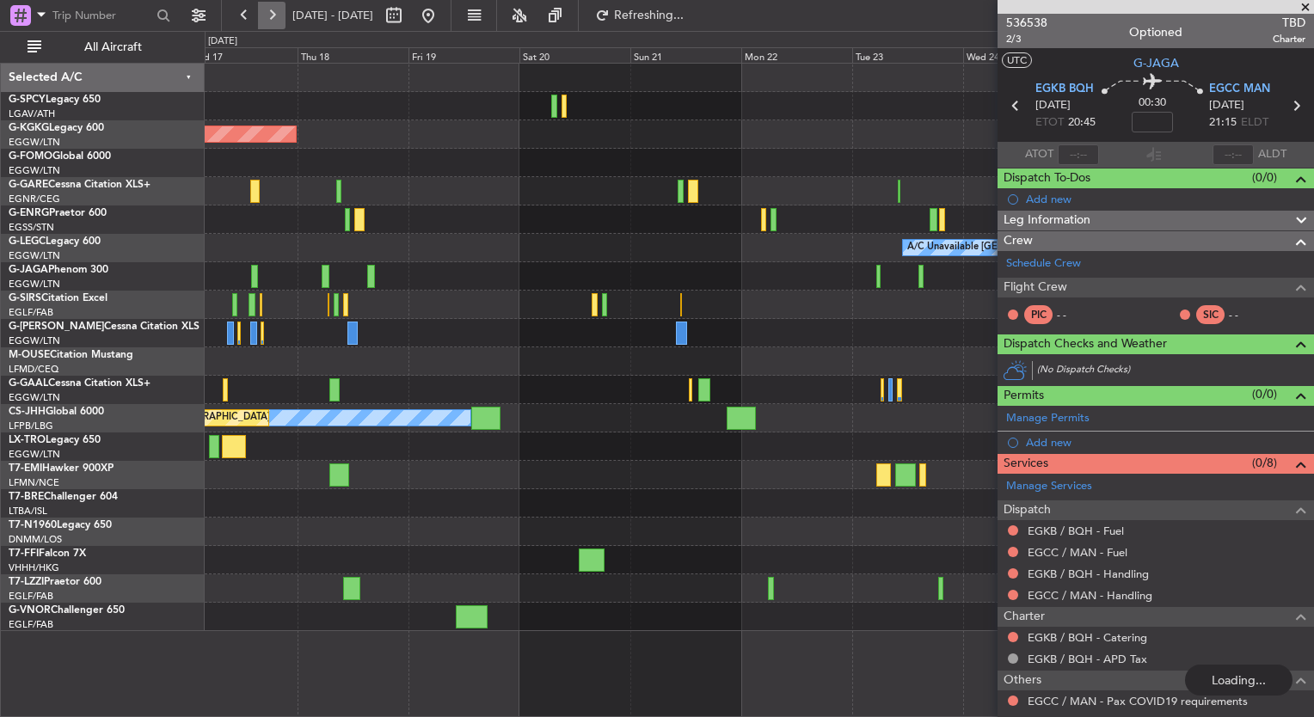
click at [265, 12] on button at bounding box center [272, 16] width 28 height 28
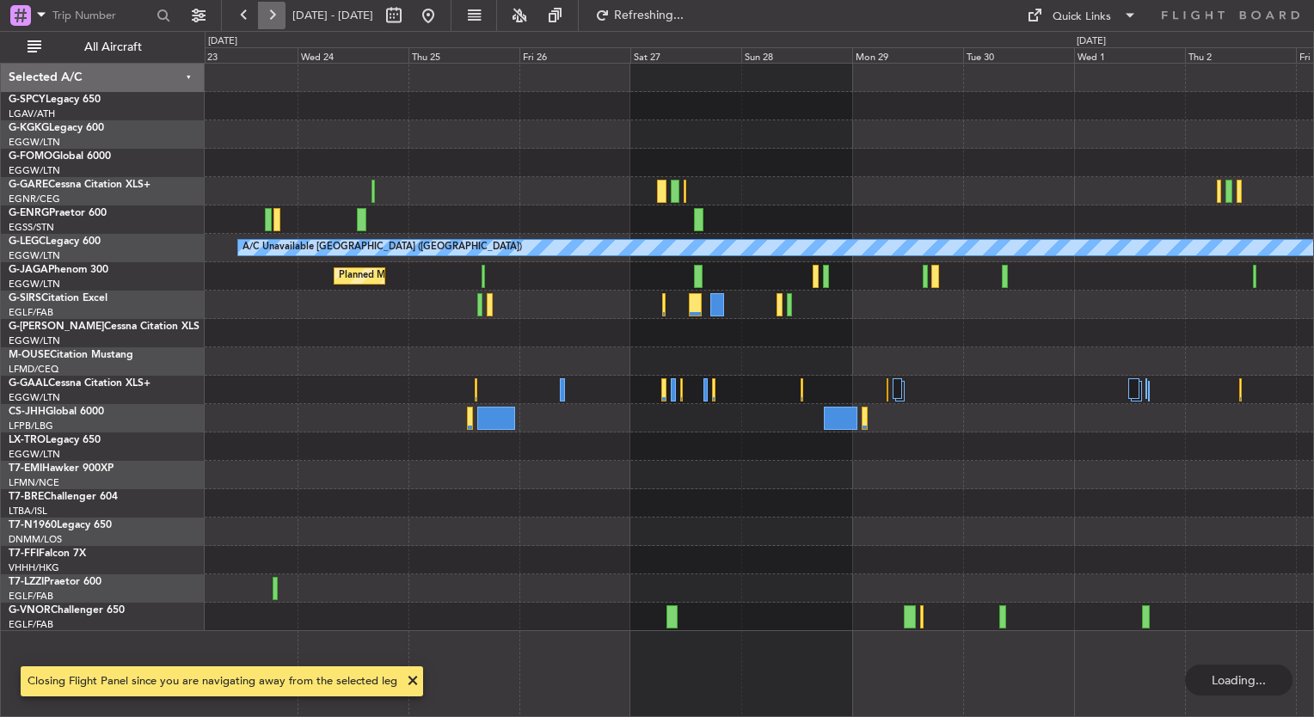
click at [265, 12] on button at bounding box center [272, 16] width 28 height 28
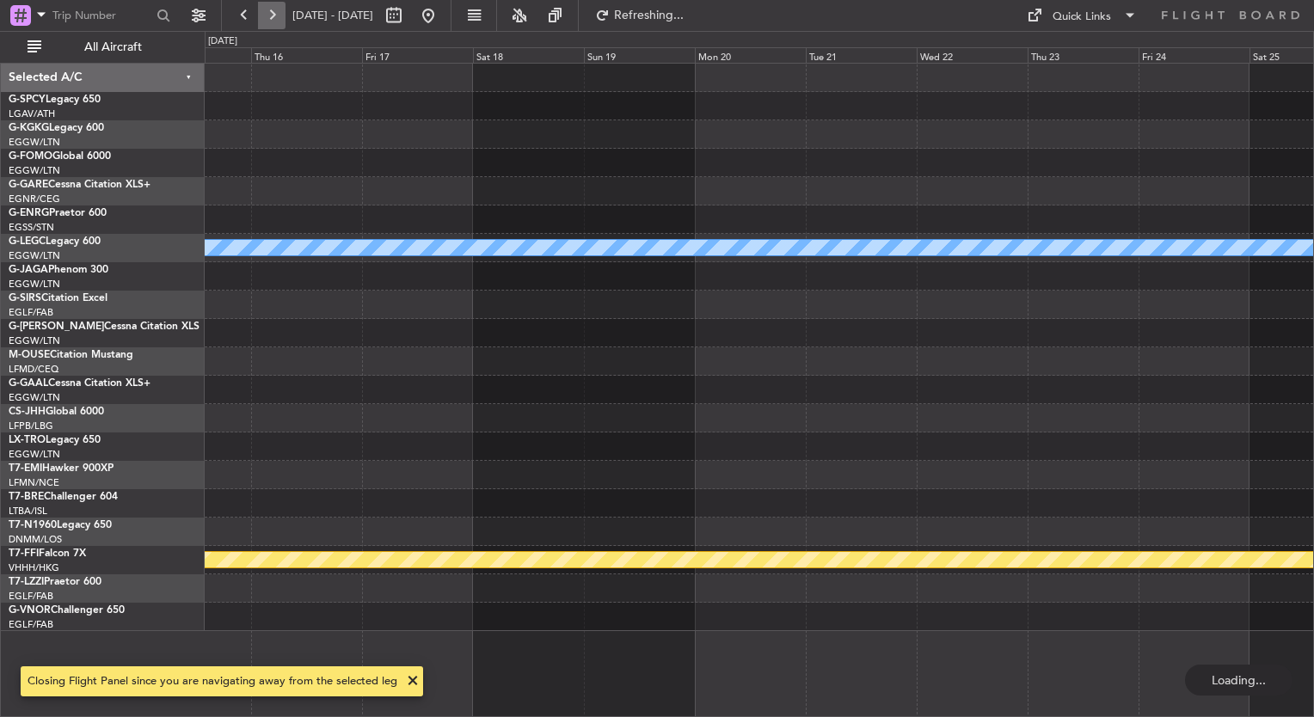
click at [265, 12] on button at bounding box center [272, 16] width 28 height 28
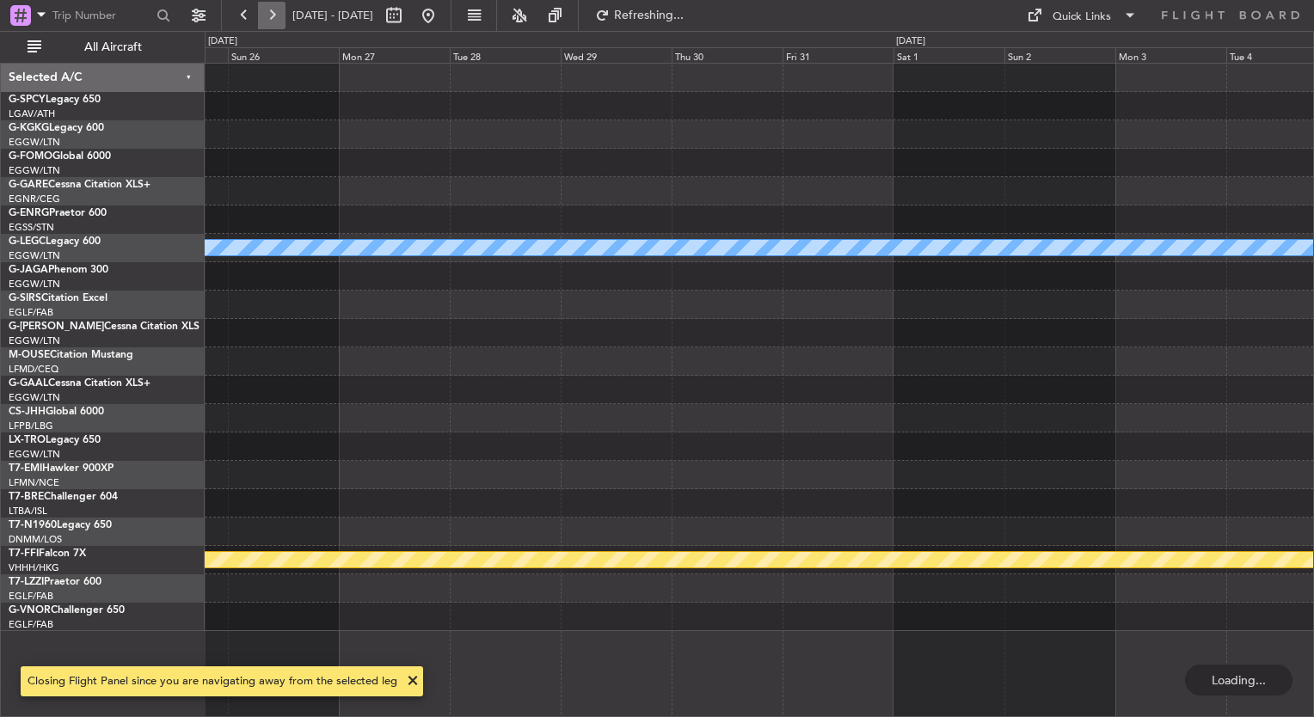
click at [265, 12] on button at bounding box center [272, 16] width 28 height 28
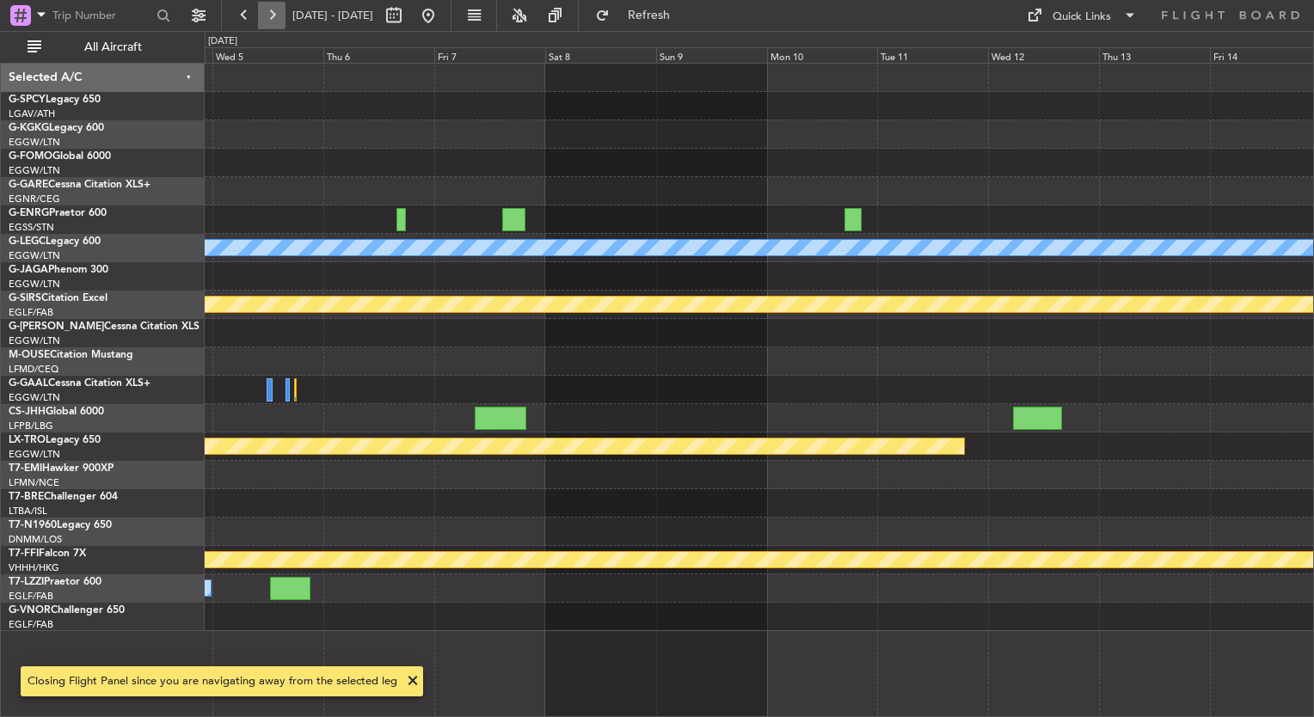
click at [265, 12] on button at bounding box center [272, 16] width 28 height 28
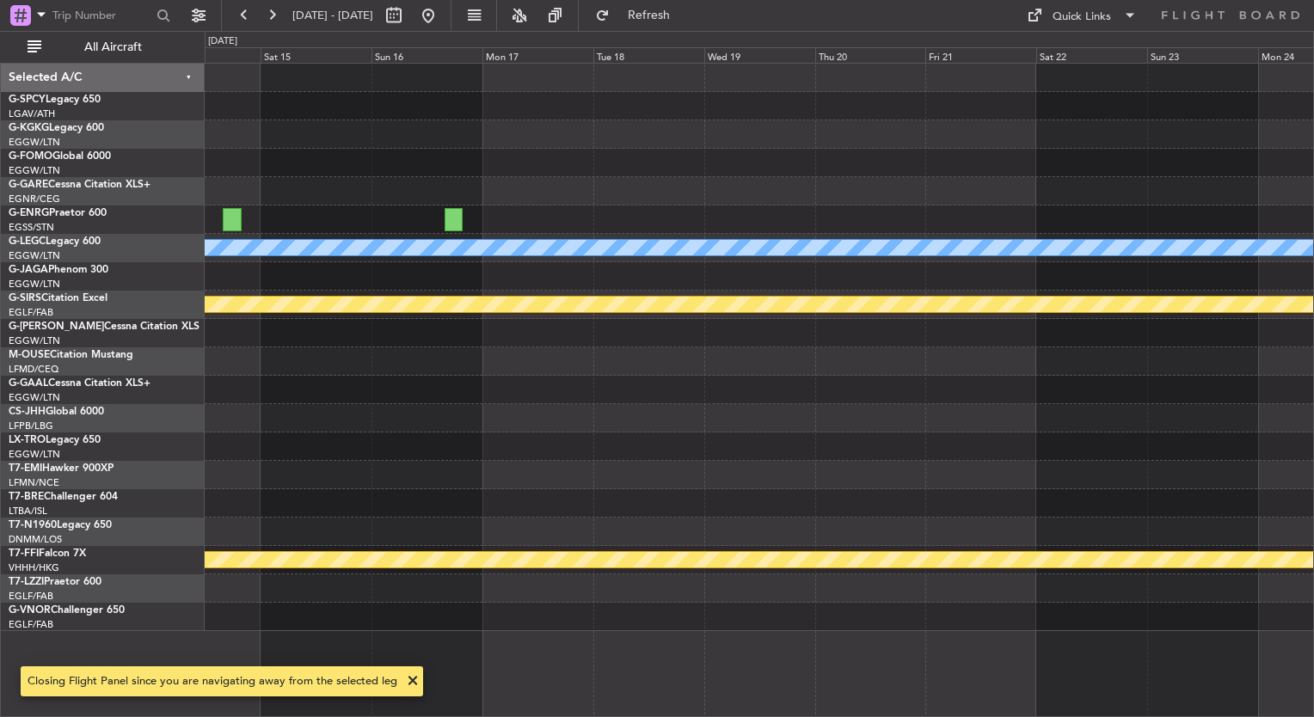
click at [774, 299] on div "A/C Unavailable London (Luton) Planned Maint Bournemouth Planned Maint Bournemo…" at bounding box center [759, 348] width 1109 height 568
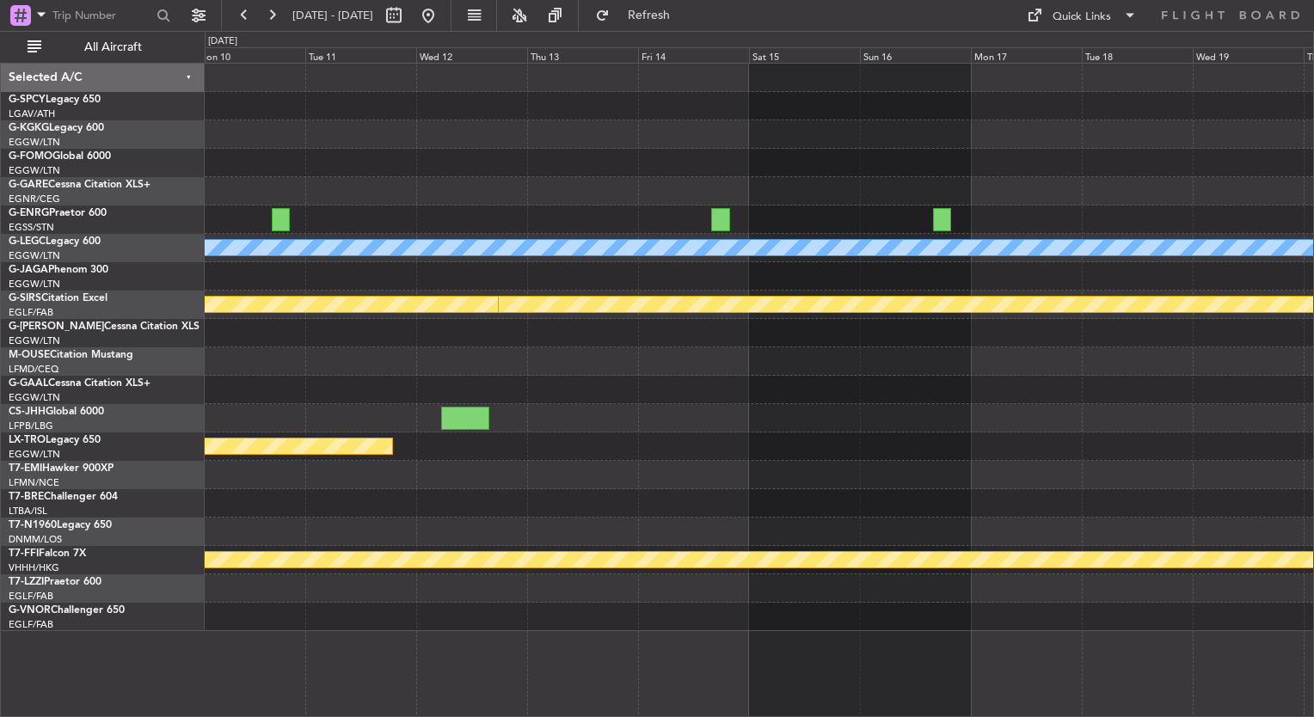
click at [936, 285] on div "A/C Unavailable London (Luton) Planned Maint Bournemouth Planned Maint Bournemo…" at bounding box center [759, 348] width 1109 height 568
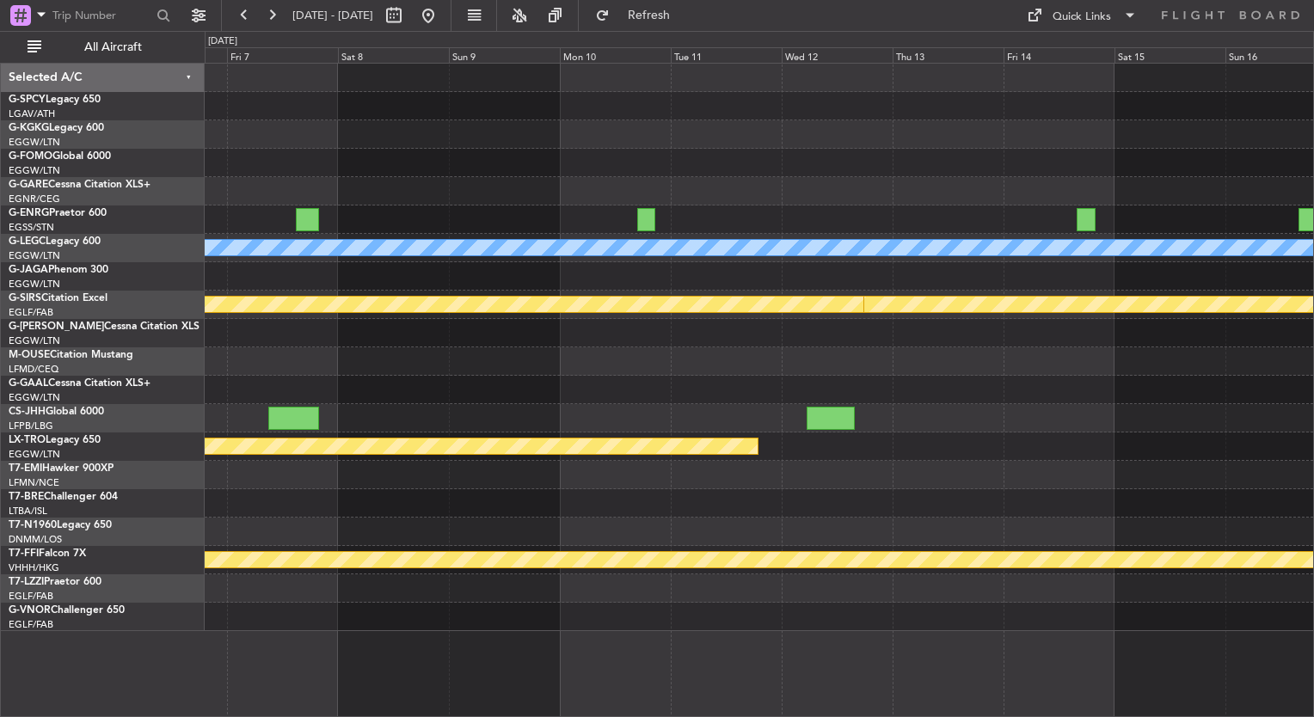
click at [762, 264] on div at bounding box center [759, 276] width 1109 height 28
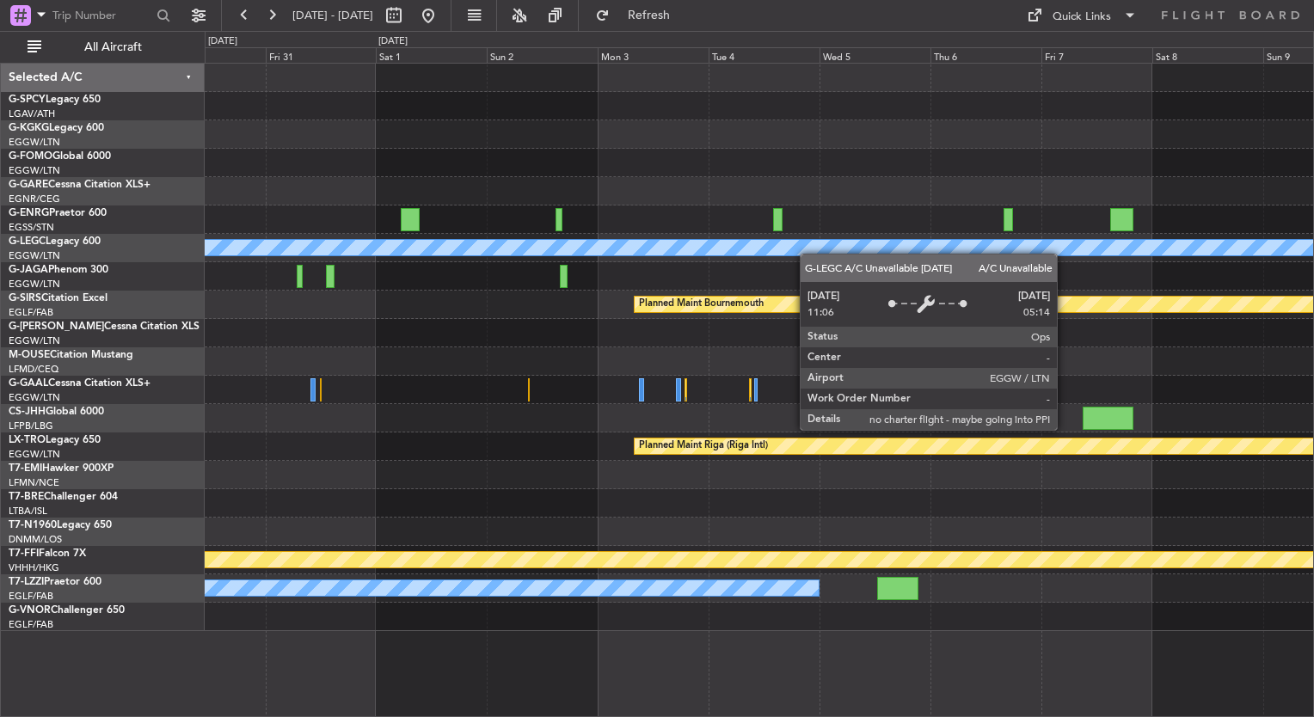
click at [953, 255] on div "A/C Unavailable London (Luton) Planned Maint Bournemouth Planned Maint Bournemo…" at bounding box center [759, 348] width 1109 height 568
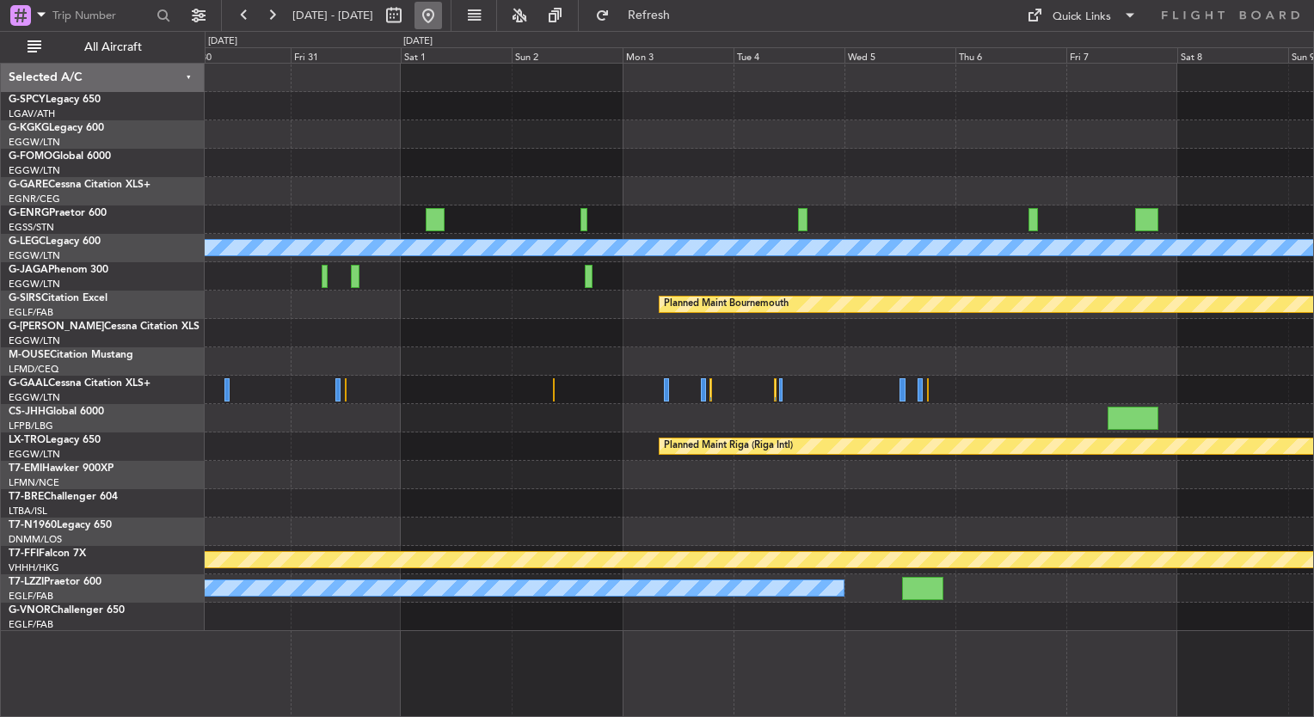
click at [442, 28] on button at bounding box center [429, 16] width 28 height 28
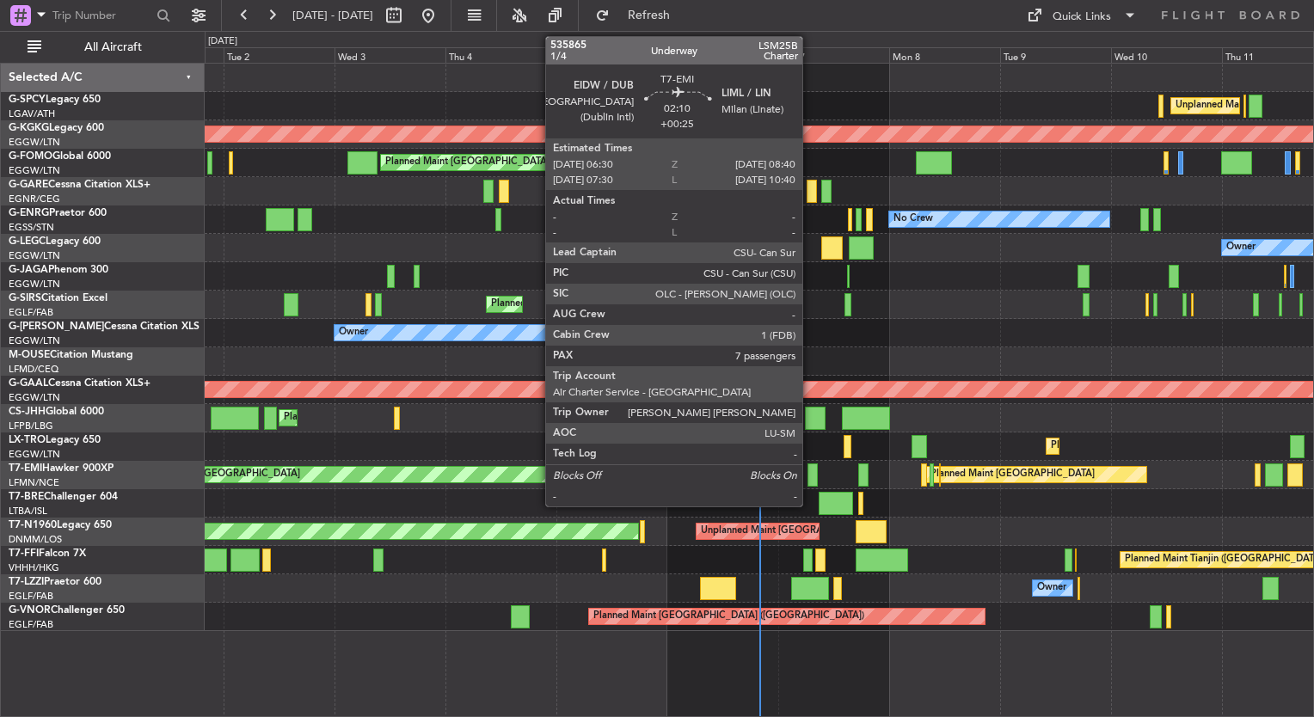
click at [810, 479] on div at bounding box center [813, 475] width 10 height 23
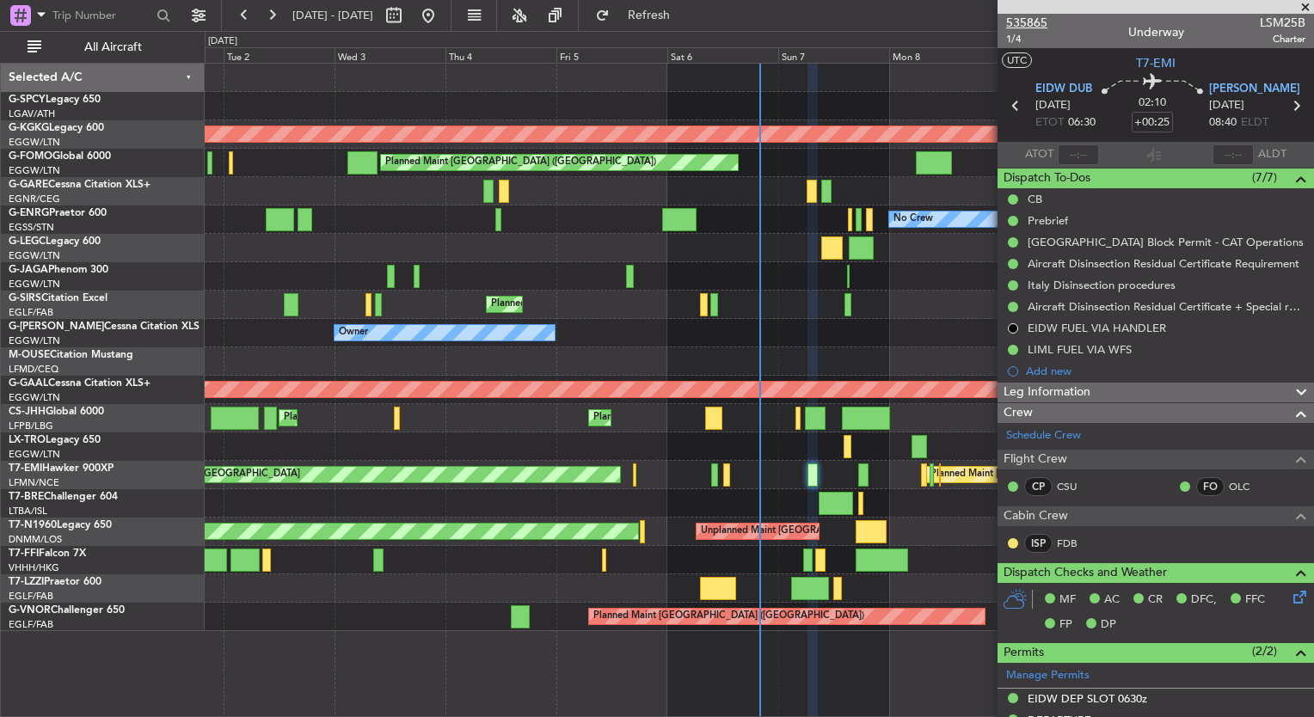
click at [1025, 15] on span "535865" at bounding box center [1026, 23] width 41 height 18
click at [686, 10] on span "Refresh" at bounding box center [649, 15] width 72 height 12
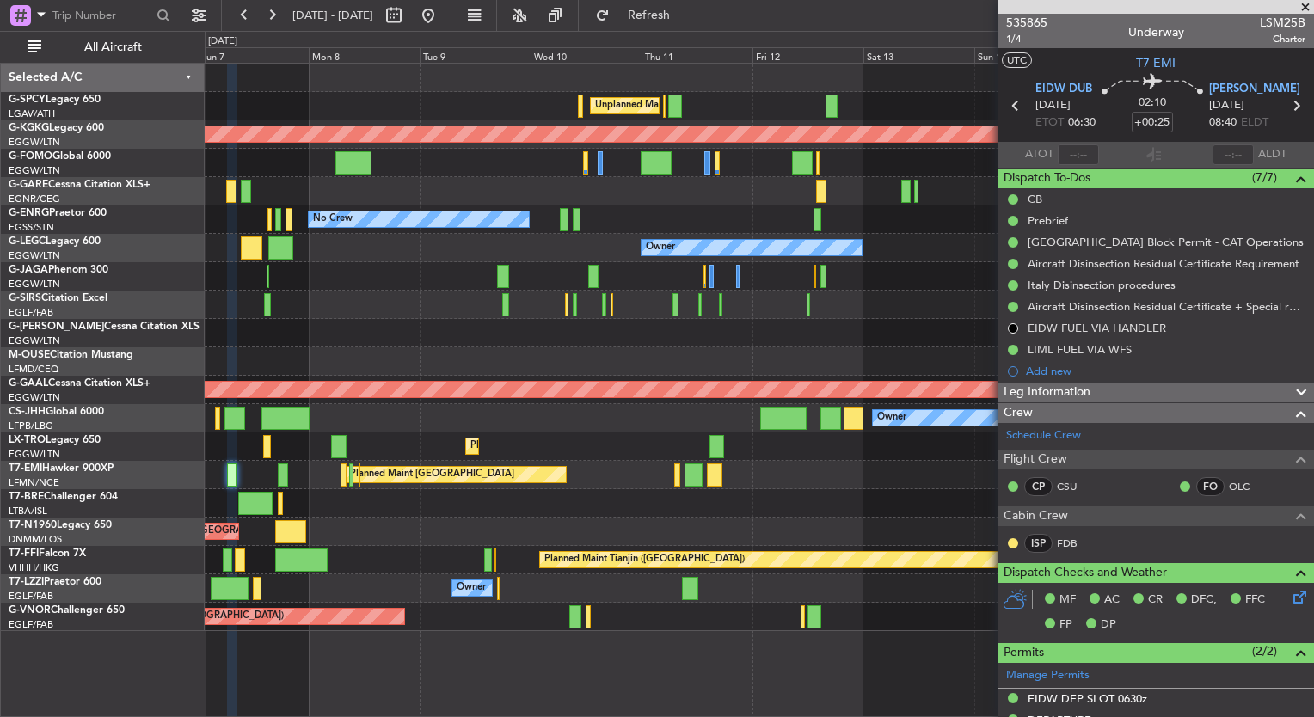
click at [128, 235] on div "Unplanned Maint Athens (Eleftherios Venizelos Intl) AOG Maint Istanbul (Ataturk…" at bounding box center [657, 374] width 1314 height 686
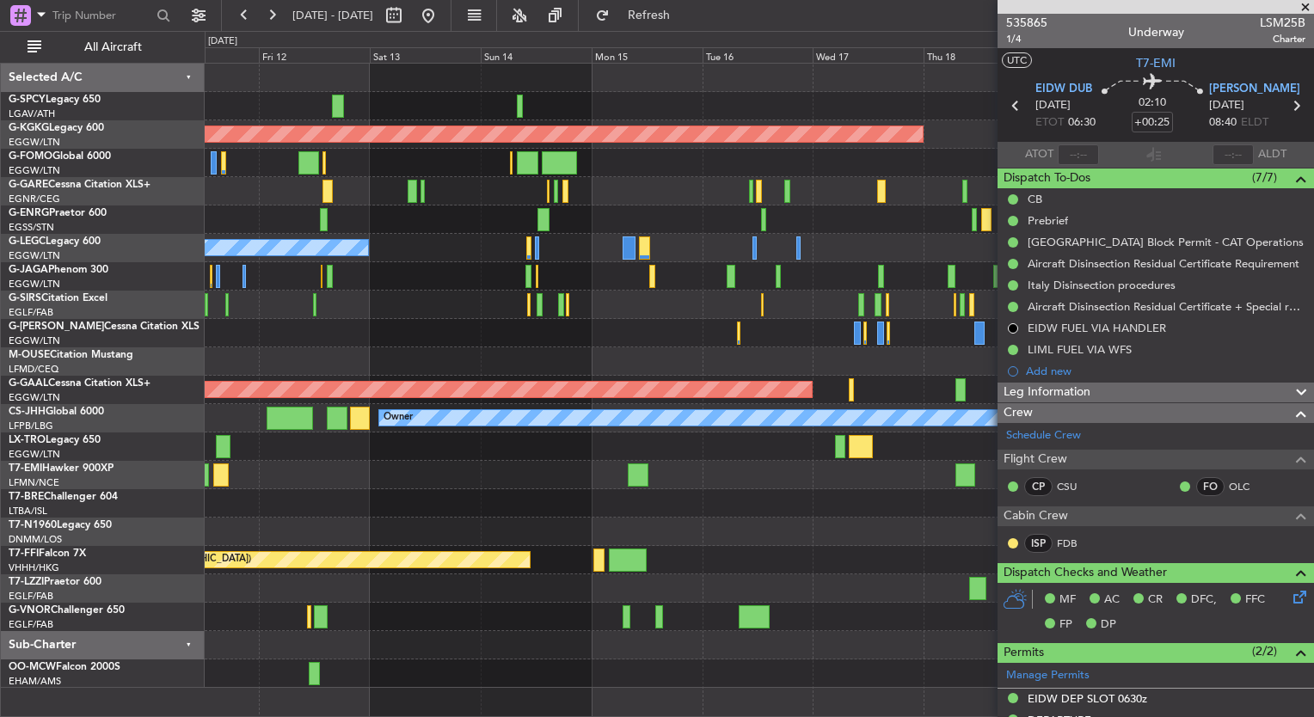
click at [214, 299] on div "Unplanned Maint Athens (Eleftherios Venizelos Intl) AOG Maint Istanbul (Ataturk…" at bounding box center [759, 376] width 1109 height 625
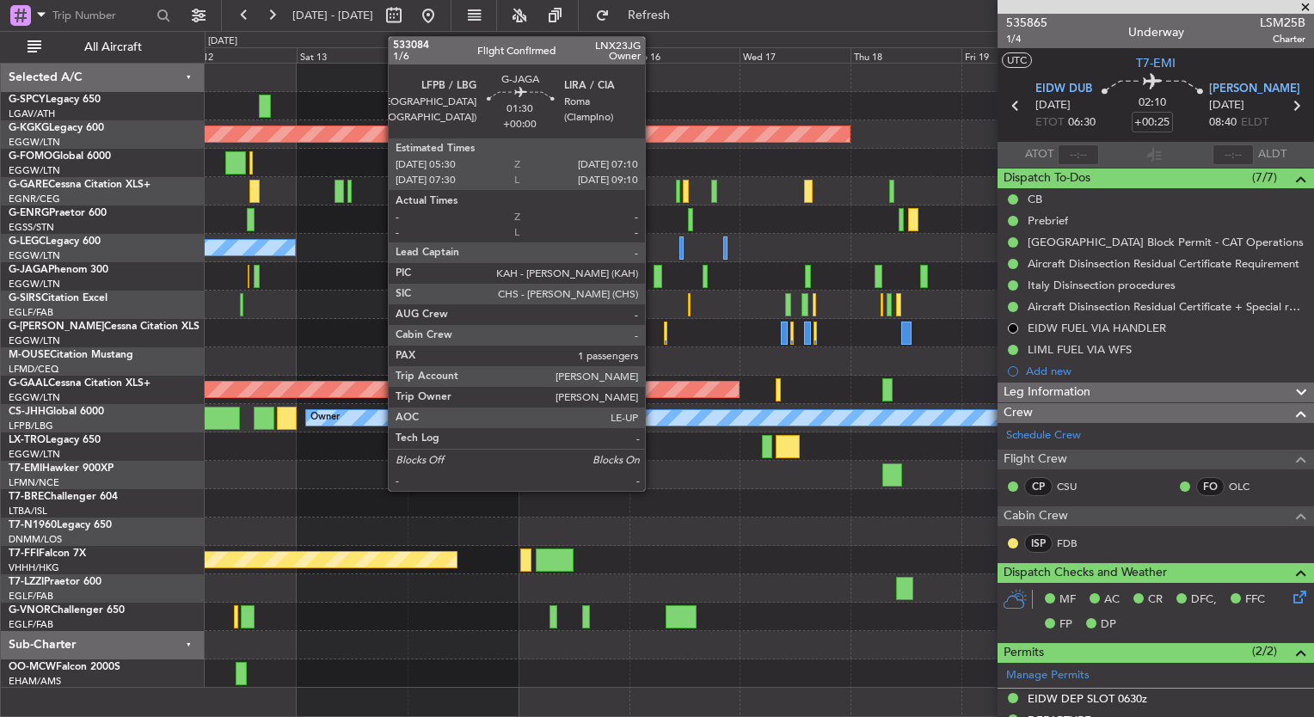
click at [654, 280] on div at bounding box center [658, 276] width 8 height 23
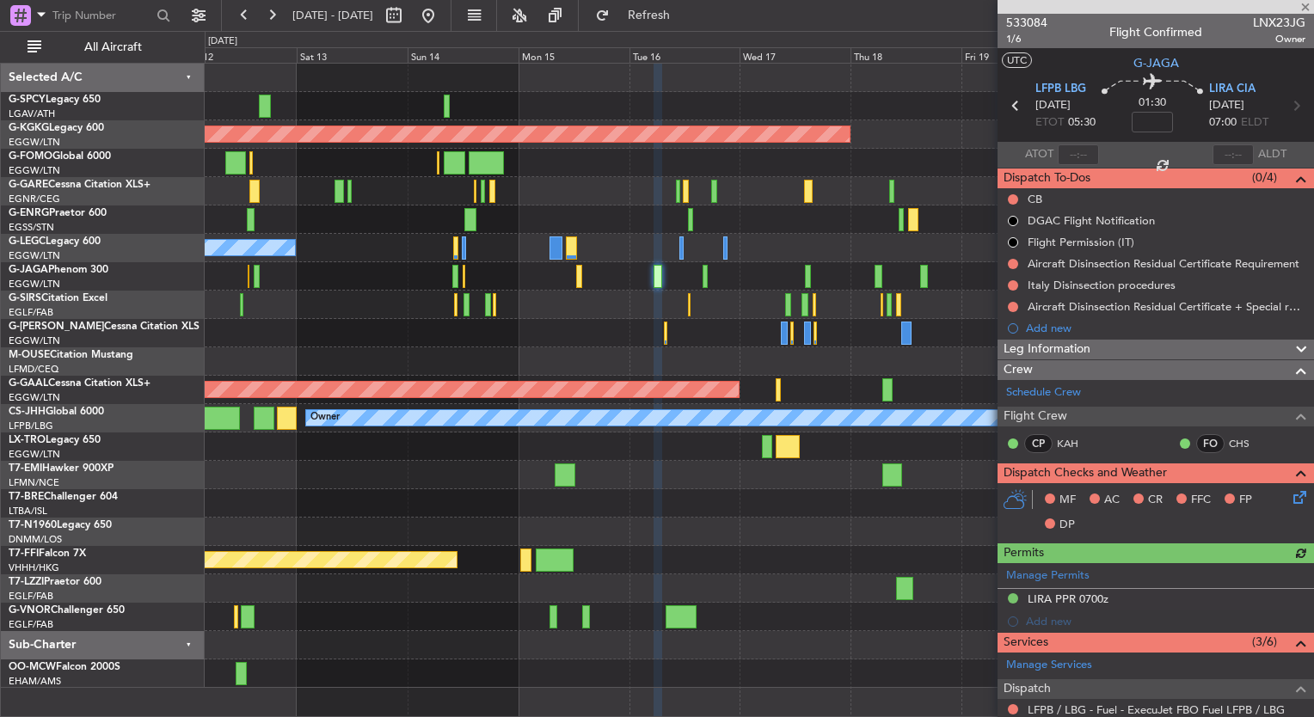
click at [709, 370] on div "Unplanned Maint Athens (Eleftherios Venizelos Intl) AOG Maint Istanbul (Ataturk…" at bounding box center [759, 376] width 1109 height 625
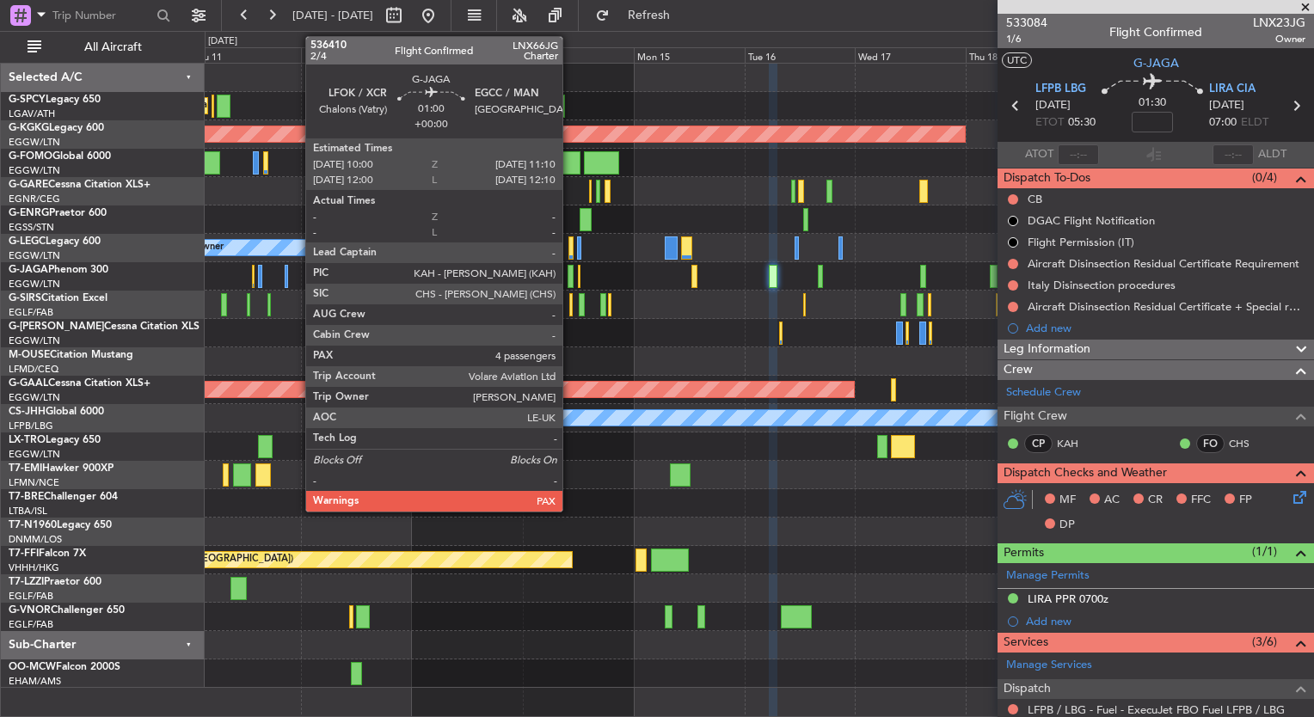
click at [570, 276] on div at bounding box center [571, 276] width 6 height 23
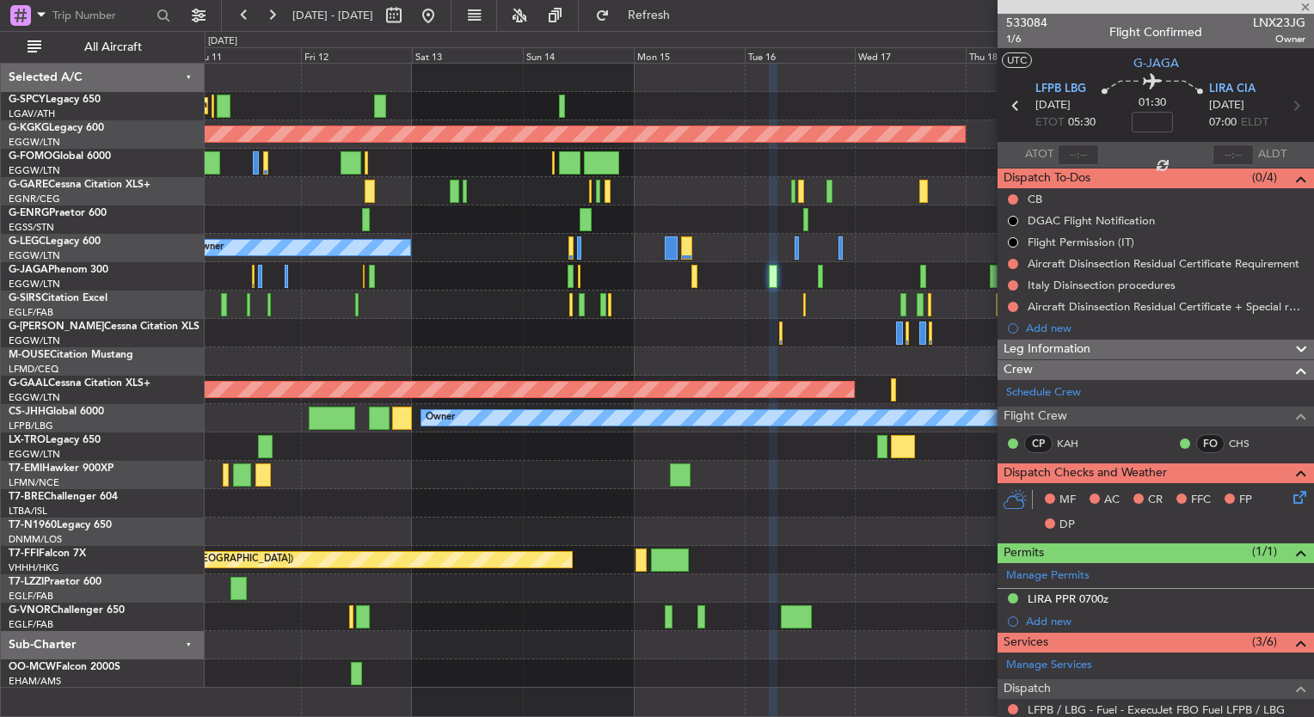
type input "4"
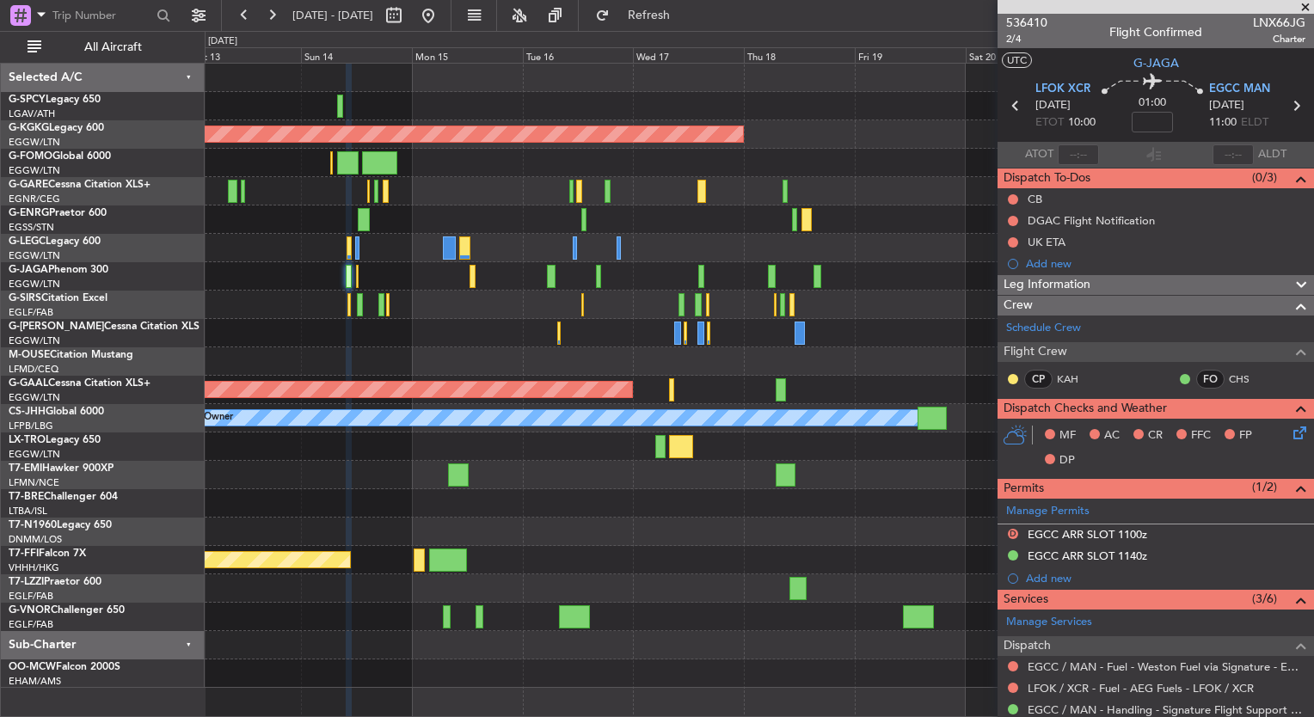
click at [104, 253] on div "Unplanned Maint Athens (Eleftherios Venizelos Intl) AOG Maint Istanbul (Ataturk…" at bounding box center [657, 374] width 1314 height 686
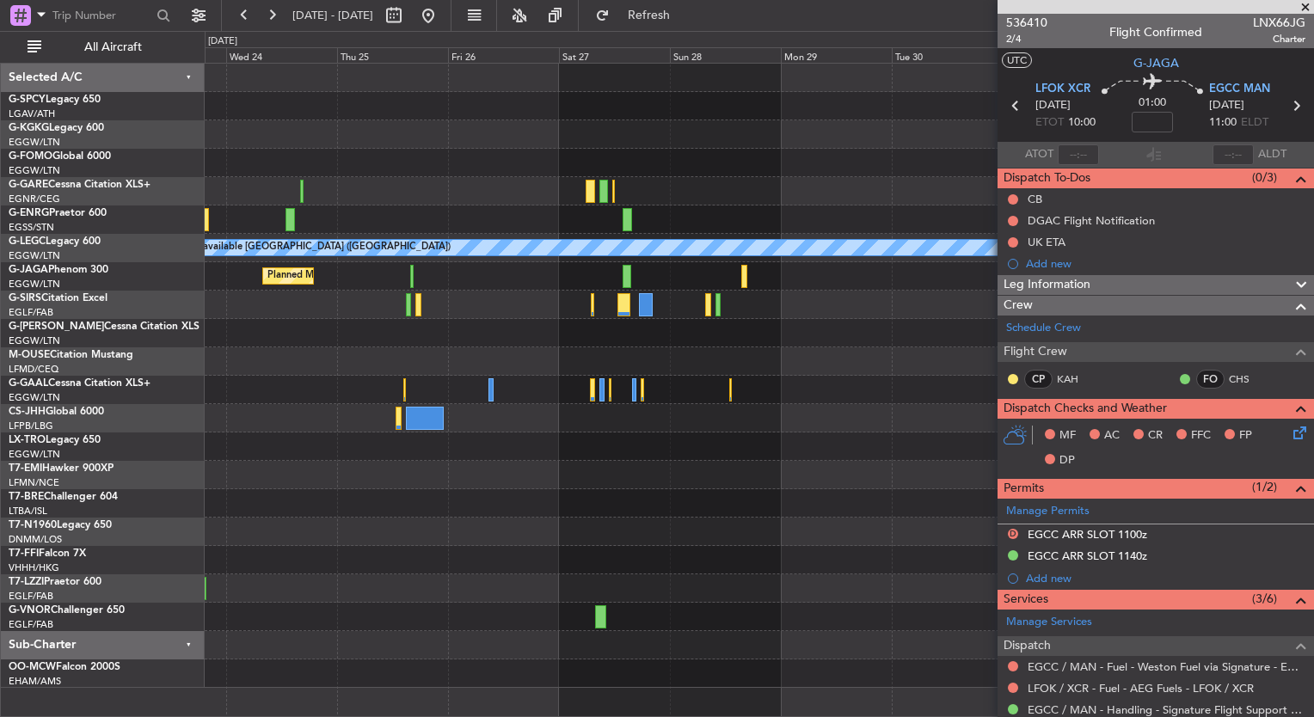
click at [0, 201] on html "11 Sep 2025 - 21 Sep 2025 Refresh Quick Links All Aircraft A/C Unavailable Lond…" at bounding box center [657, 358] width 1314 height 717
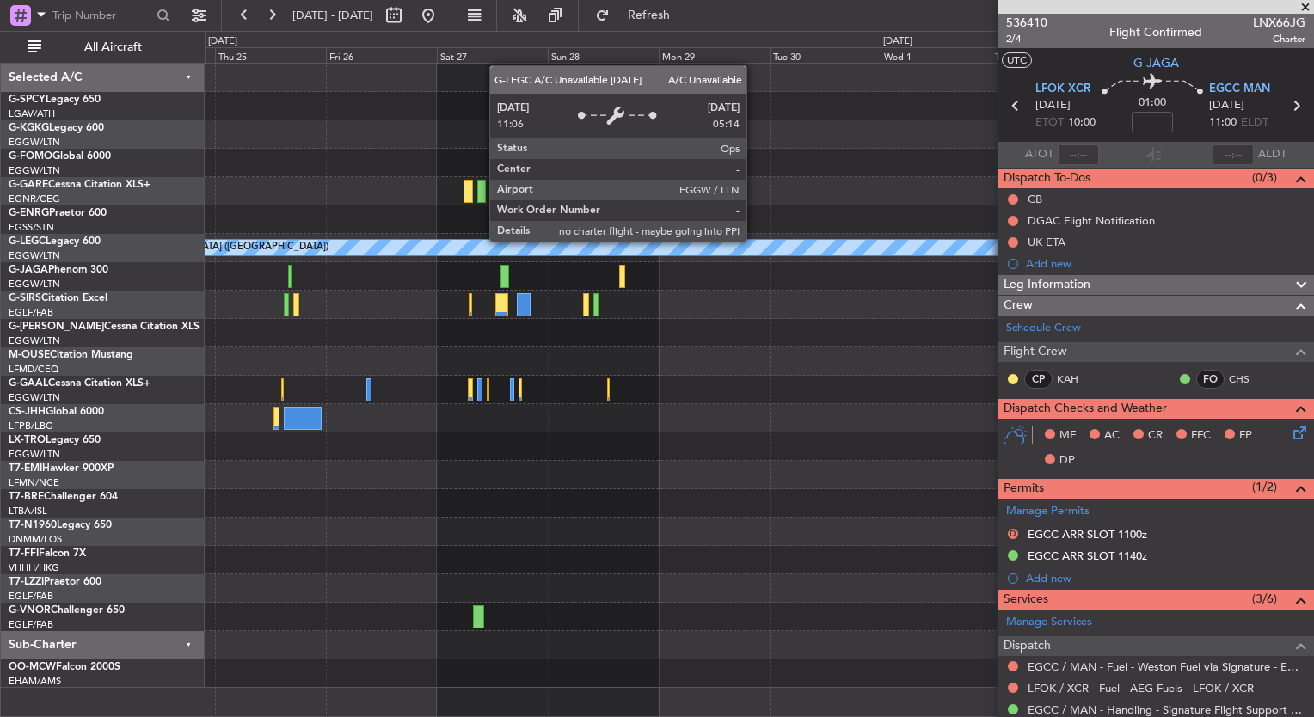
click at [80, 230] on div "A/C Unavailable London (Luton) Planned Maint London (Luton) Selected A/C G-SPCY…" at bounding box center [657, 374] width 1314 height 686
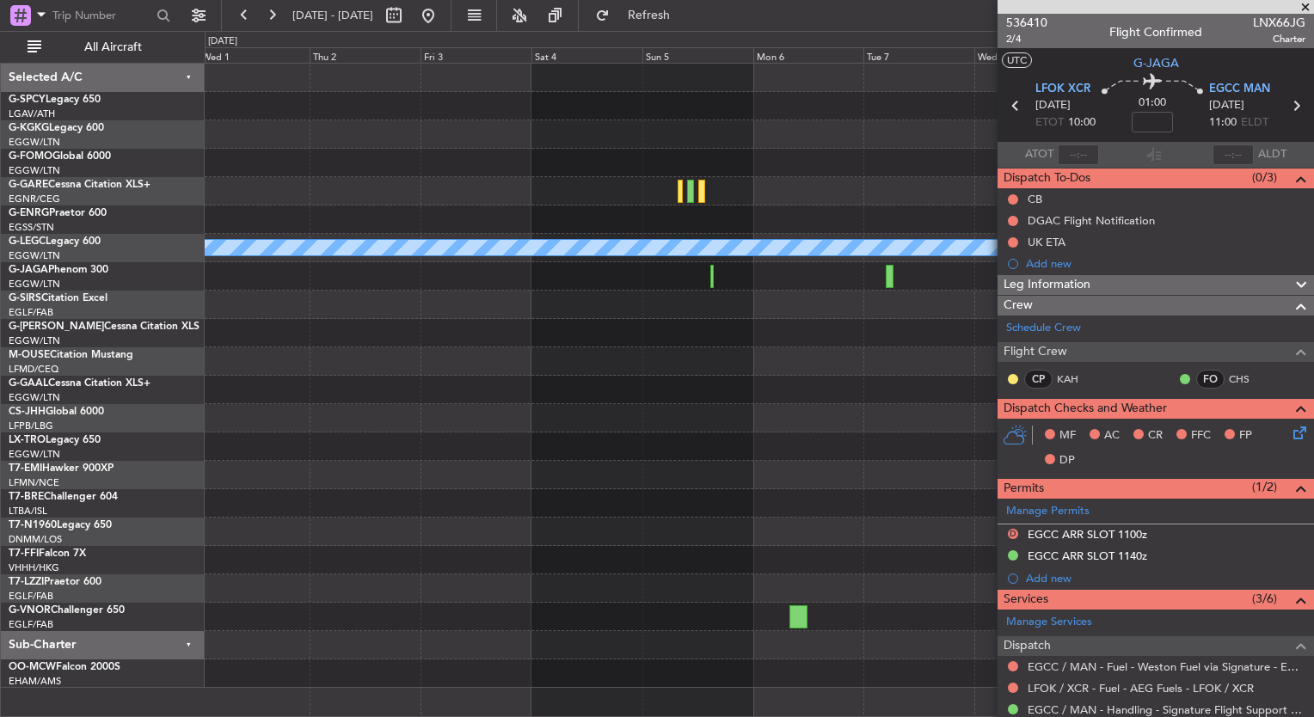
click at [31, 406] on div "A/C Unavailable London (Luton) Planned Maint Geneva (Cointrin) Selected A/C G-S…" at bounding box center [657, 374] width 1314 height 686
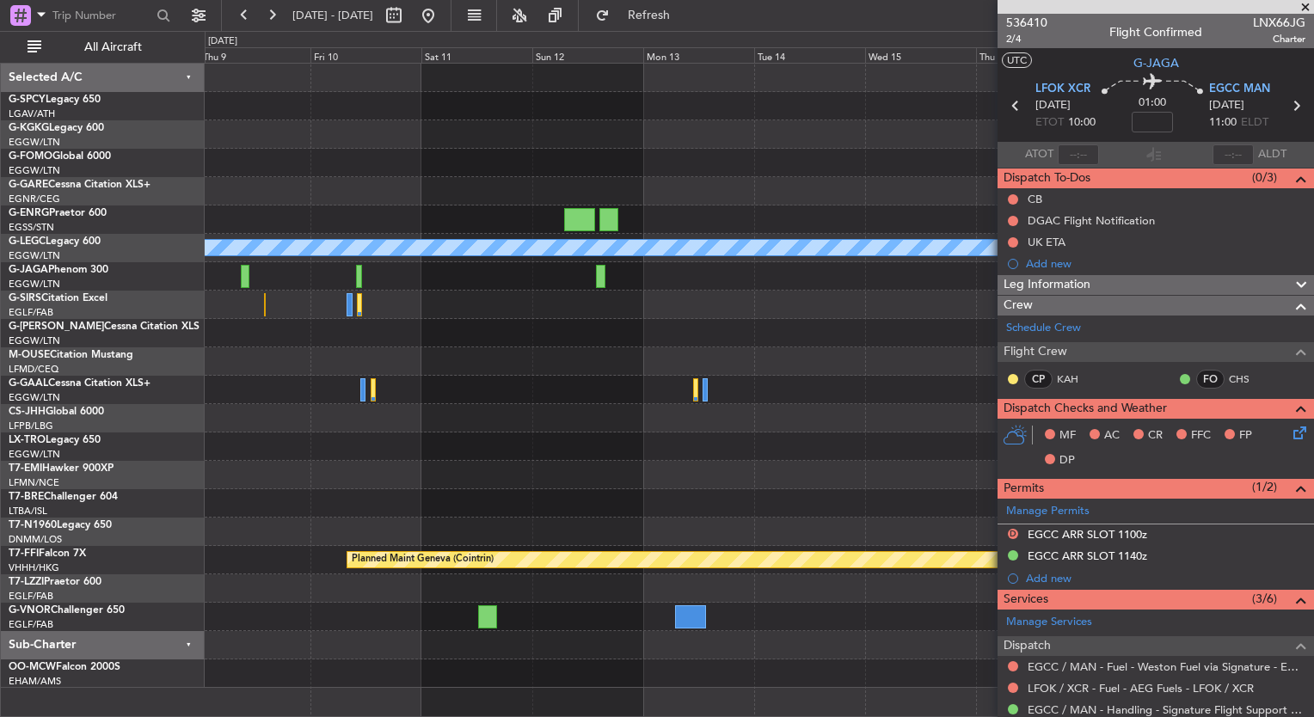
click at [175, 404] on div "A/C Unavailable London (Luton) Planned Maint Geneva (Cointrin) Selected A/C G-S…" at bounding box center [657, 374] width 1314 height 686
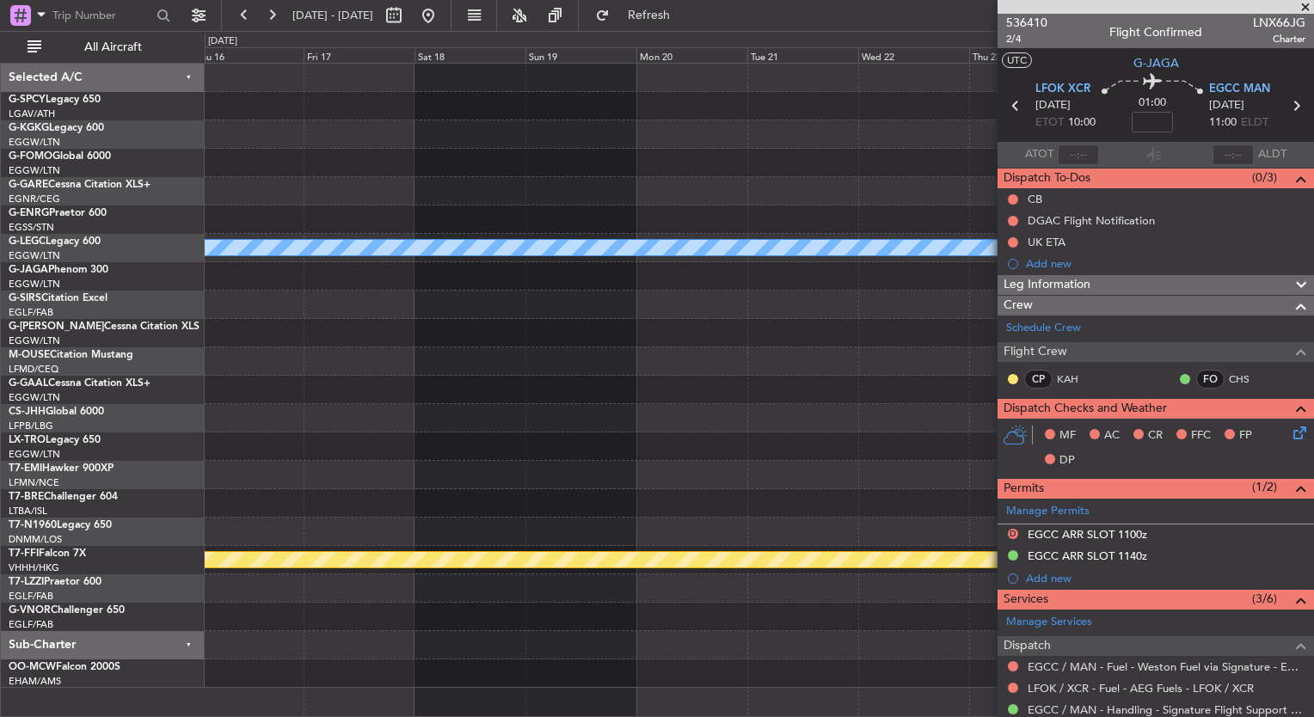
click at [320, 436] on div "A/C Unavailable London (Luton) Planned Maint Geneva (Cointrin) A/C Unavailable …" at bounding box center [759, 376] width 1109 height 625
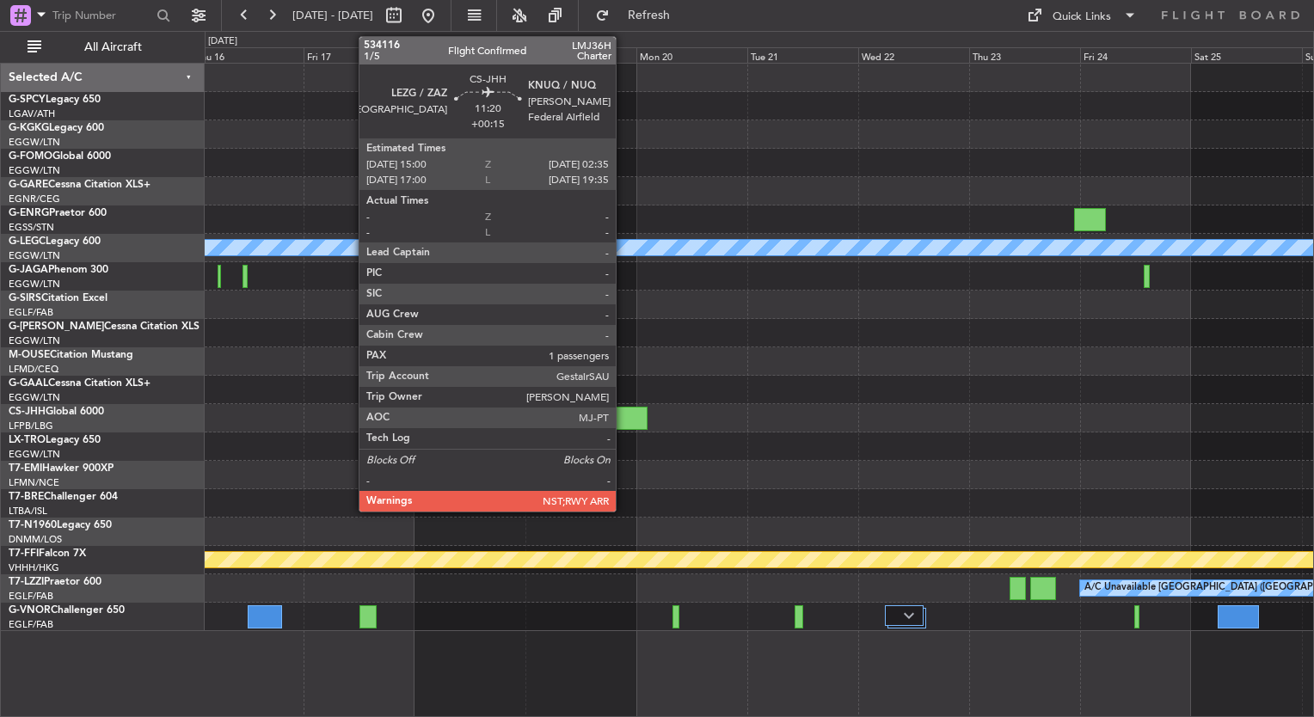
click at [624, 422] on div at bounding box center [621, 418] width 54 height 23
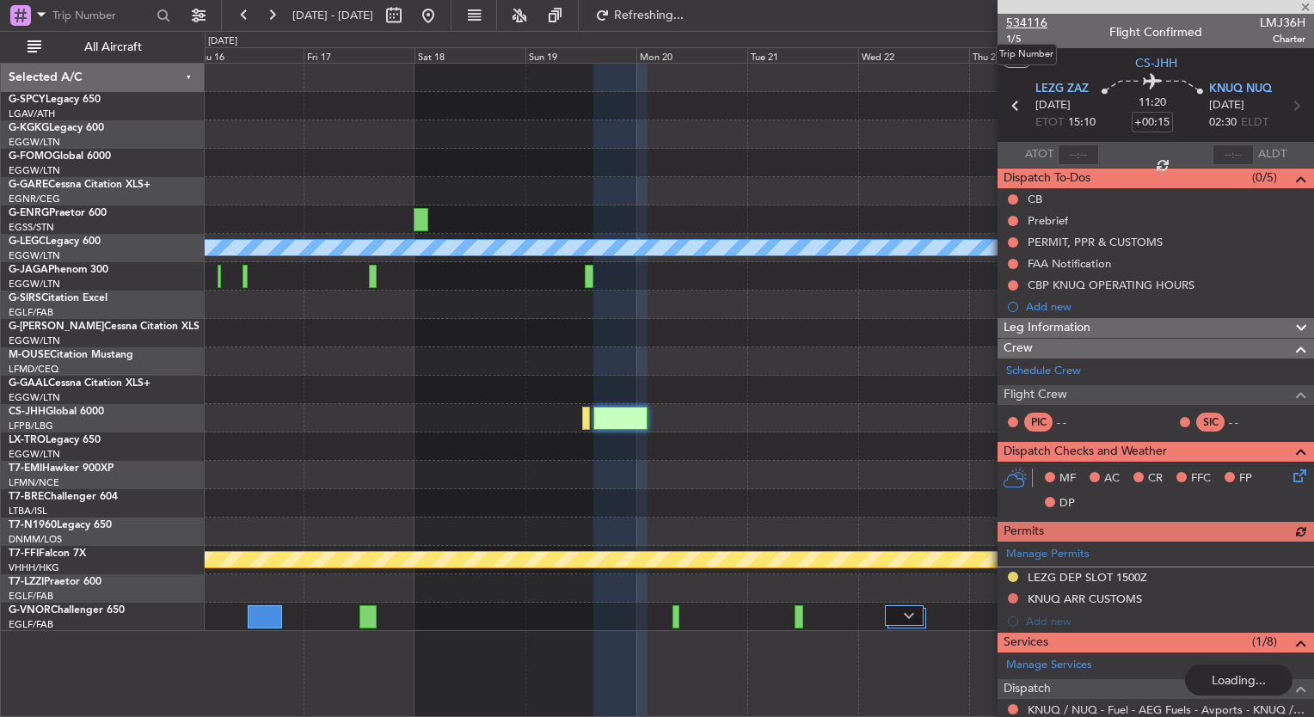
click at [1025, 20] on span "534116" at bounding box center [1026, 23] width 41 height 18
click at [232, 14] on button at bounding box center [245, 16] width 28 height 28
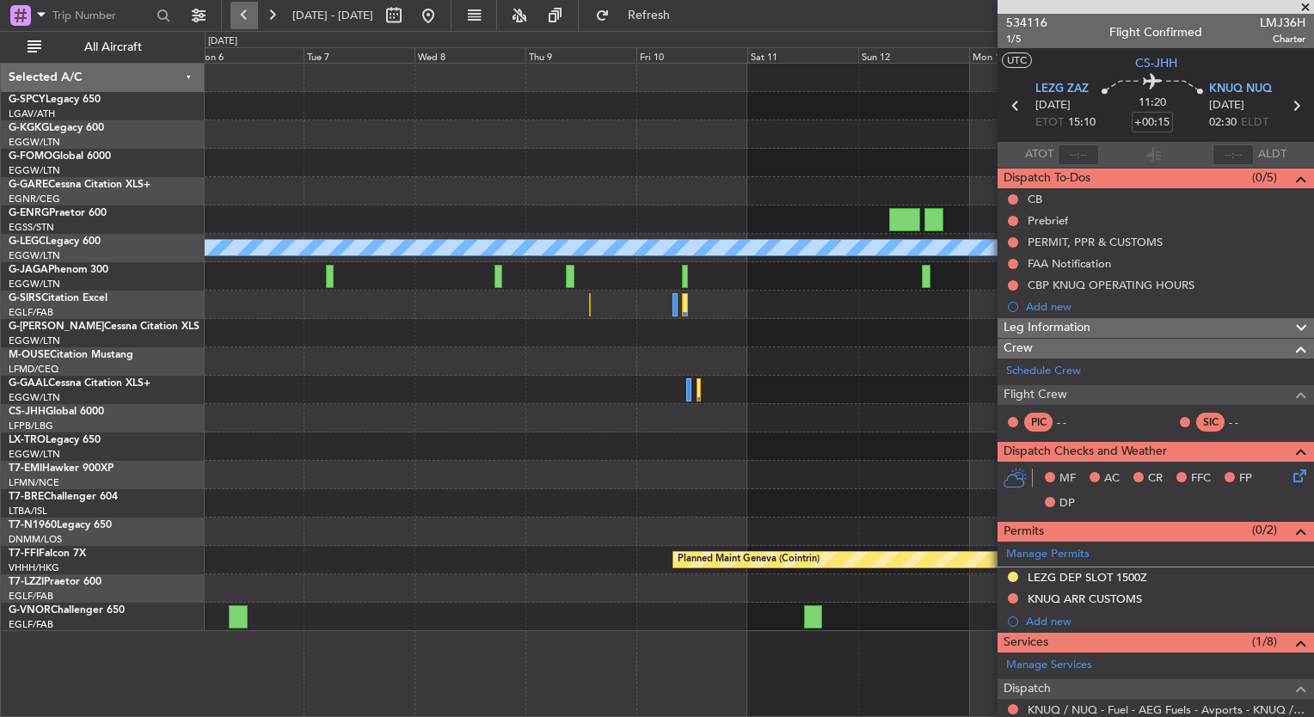
click at [237, 11] on button at bounding box center [245, 16] width 28 height 28
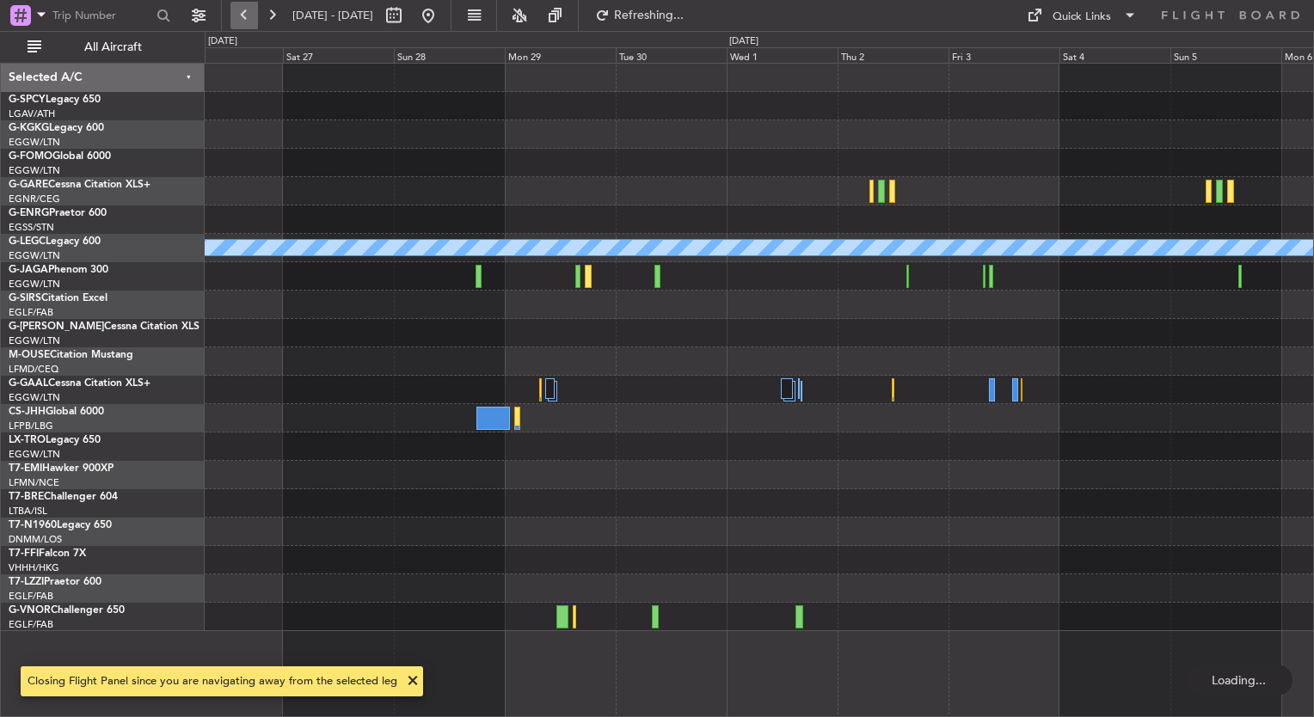
click at [237, 11] on button at bounding box center [245, 16] width 28 height 28
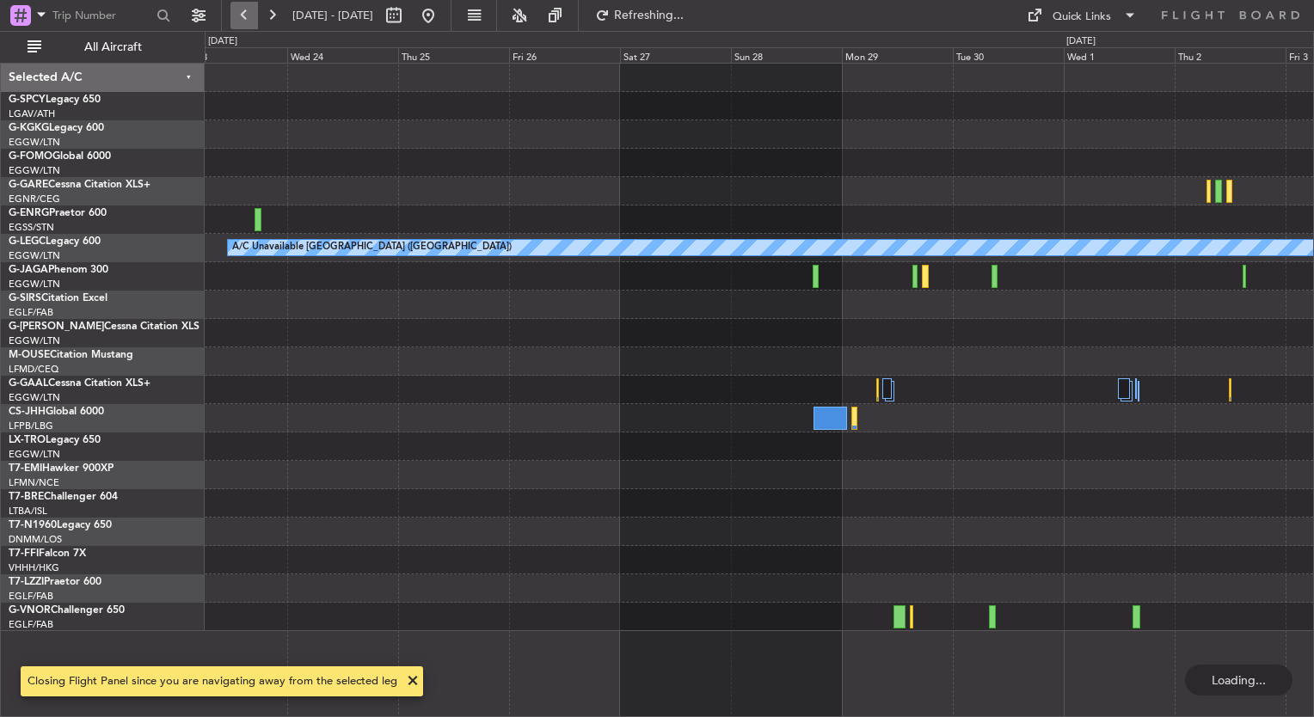
click at [237, 11] on button at bounding box center [245, 16] width 28 height 28
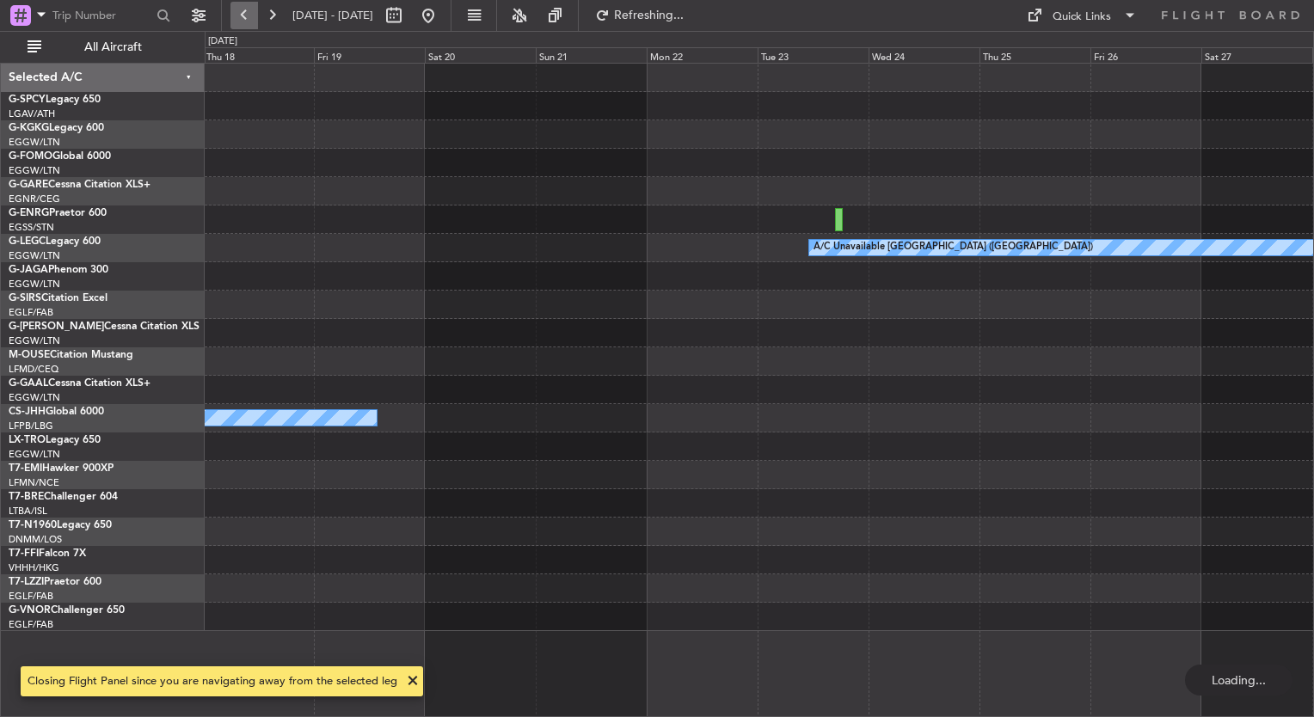
click at [237, 11] on button at bounding box center [245, 16] width 28 height 28
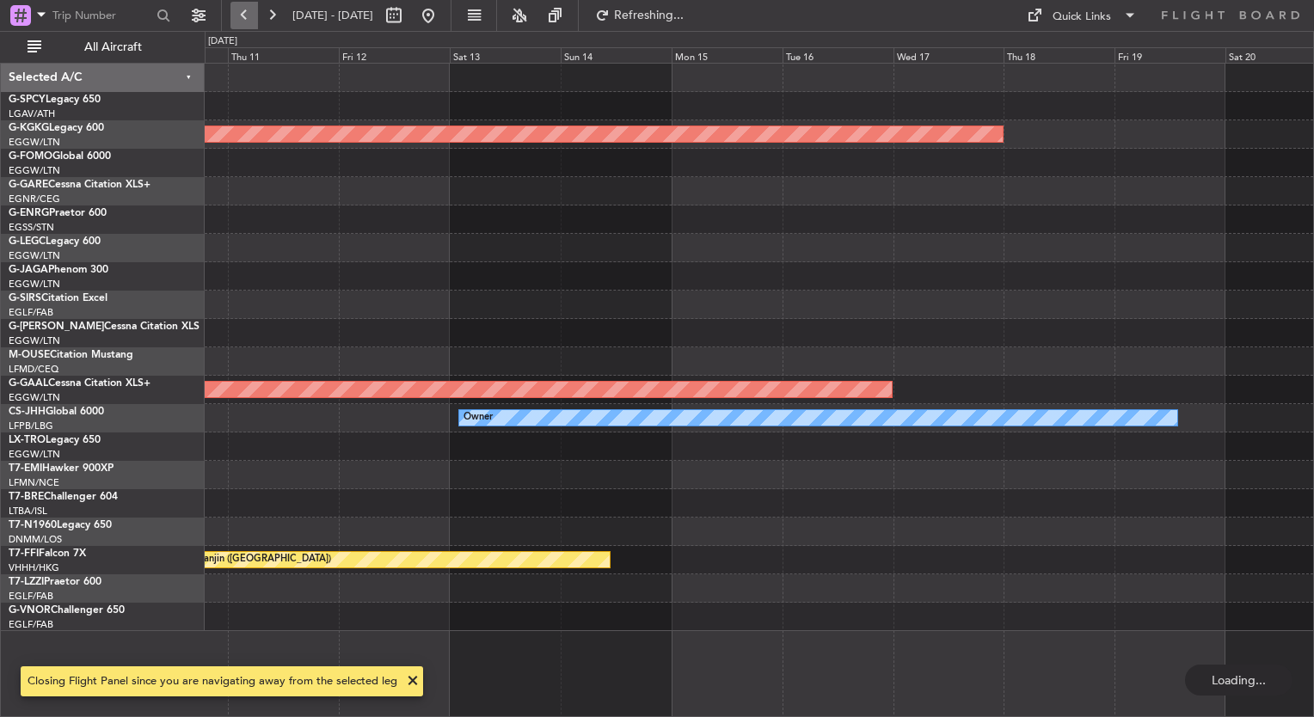
click at [237, 11] on button at bounding box center [245, 16] width 28 height 28
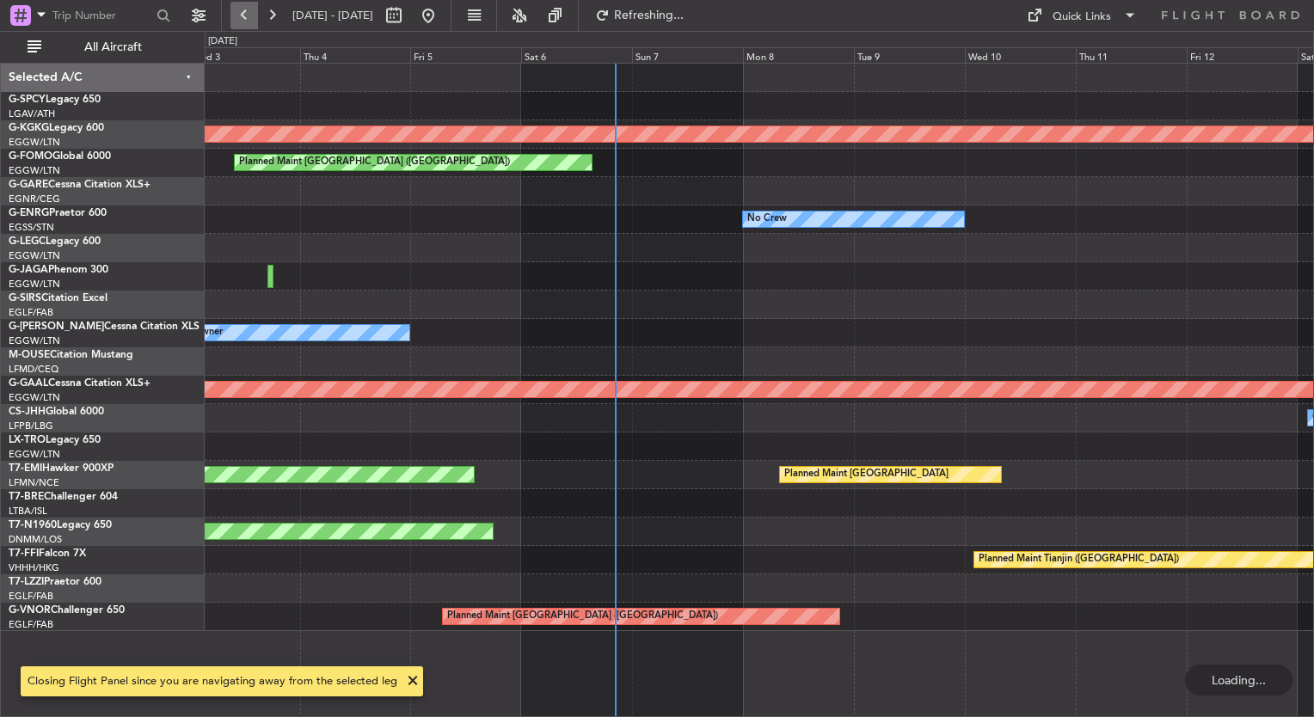
click at [237, 11] on button at bounding box center [245, 16] width 28 height 28
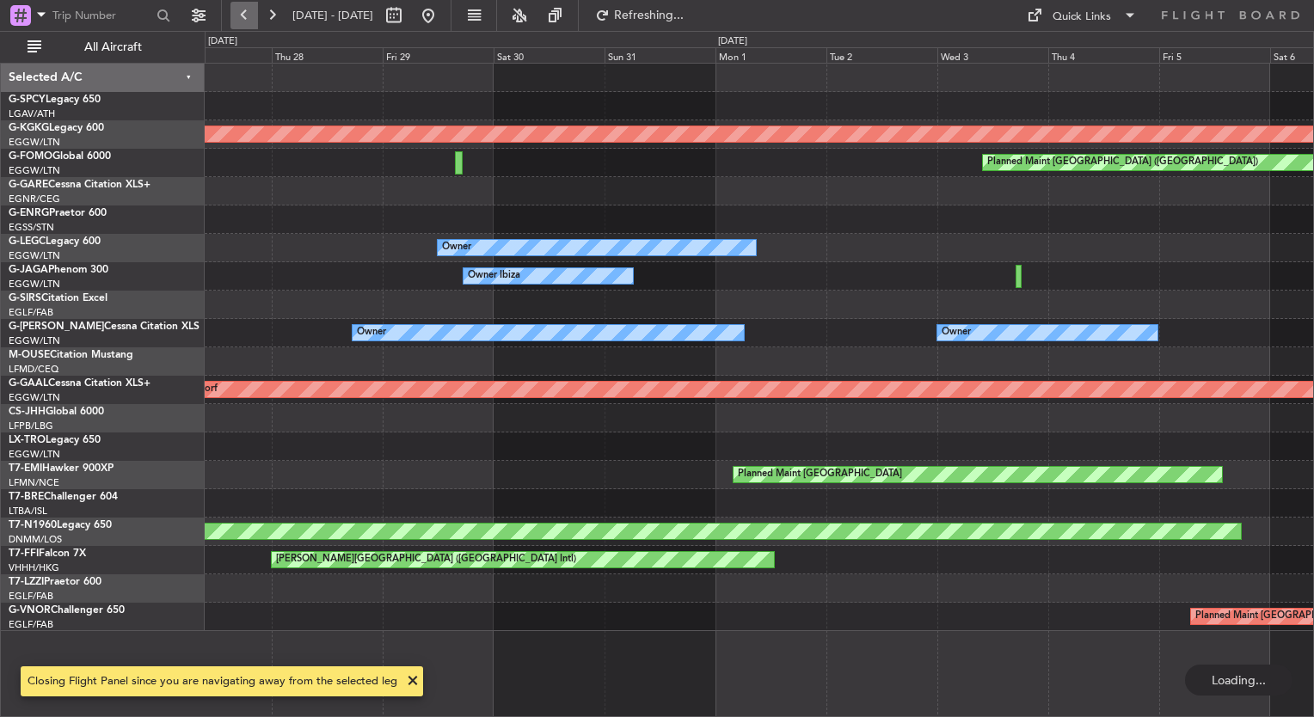
click at [237, 11] on button at bounding box center [245, 16] width 28 height 28
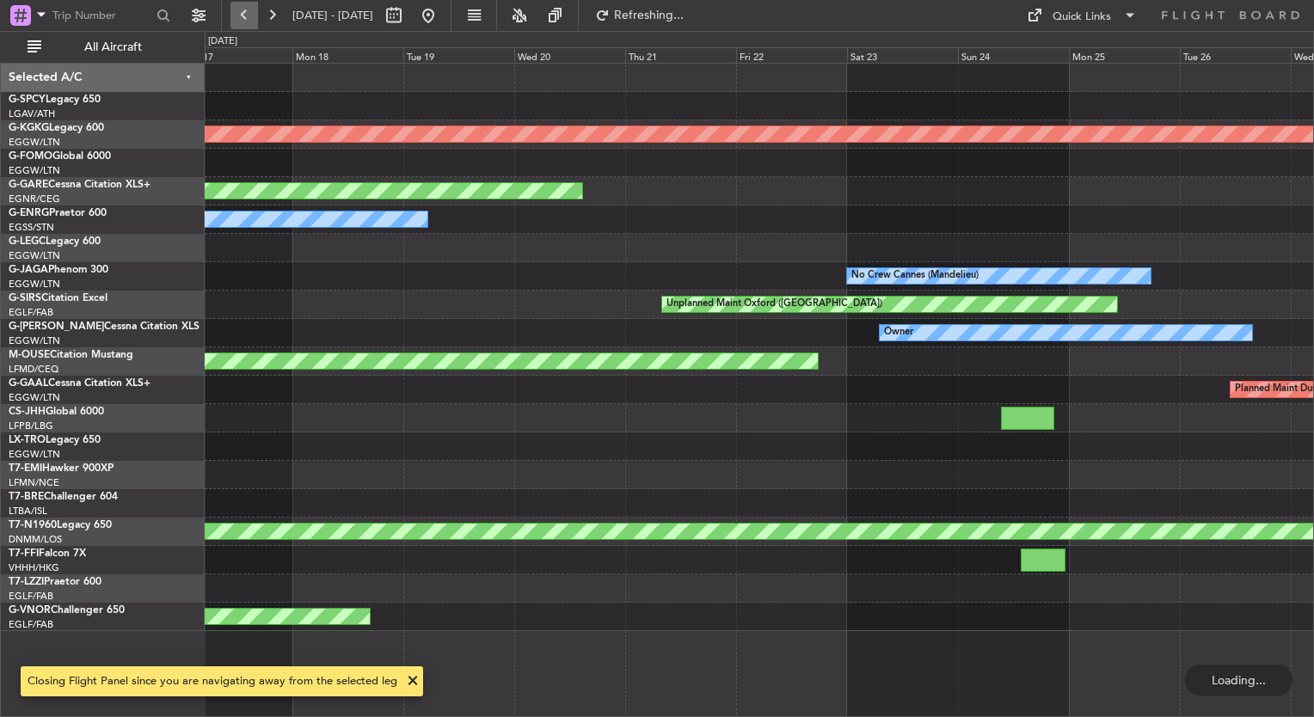
click at [237, 11] on button at bounding box center [245, 16] width 28 height 28
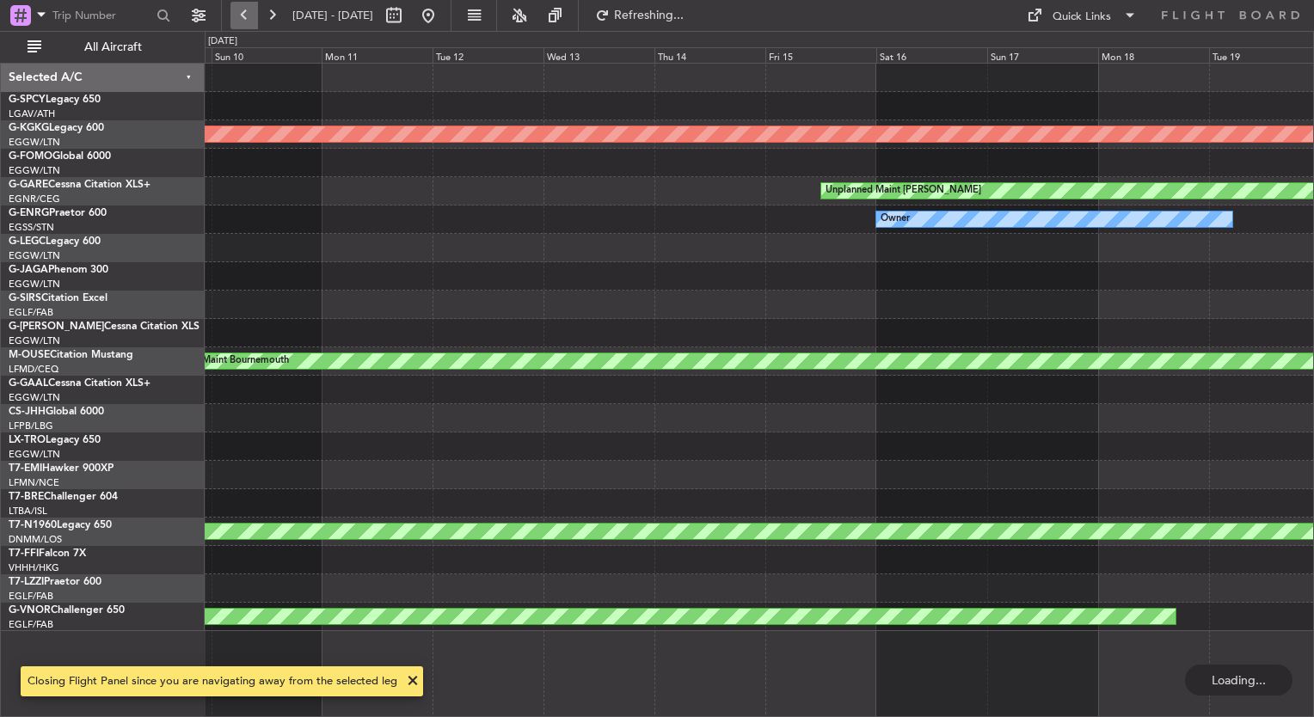
click at [237, 11] on button at bounding box center [245, 16] width 28 height 28
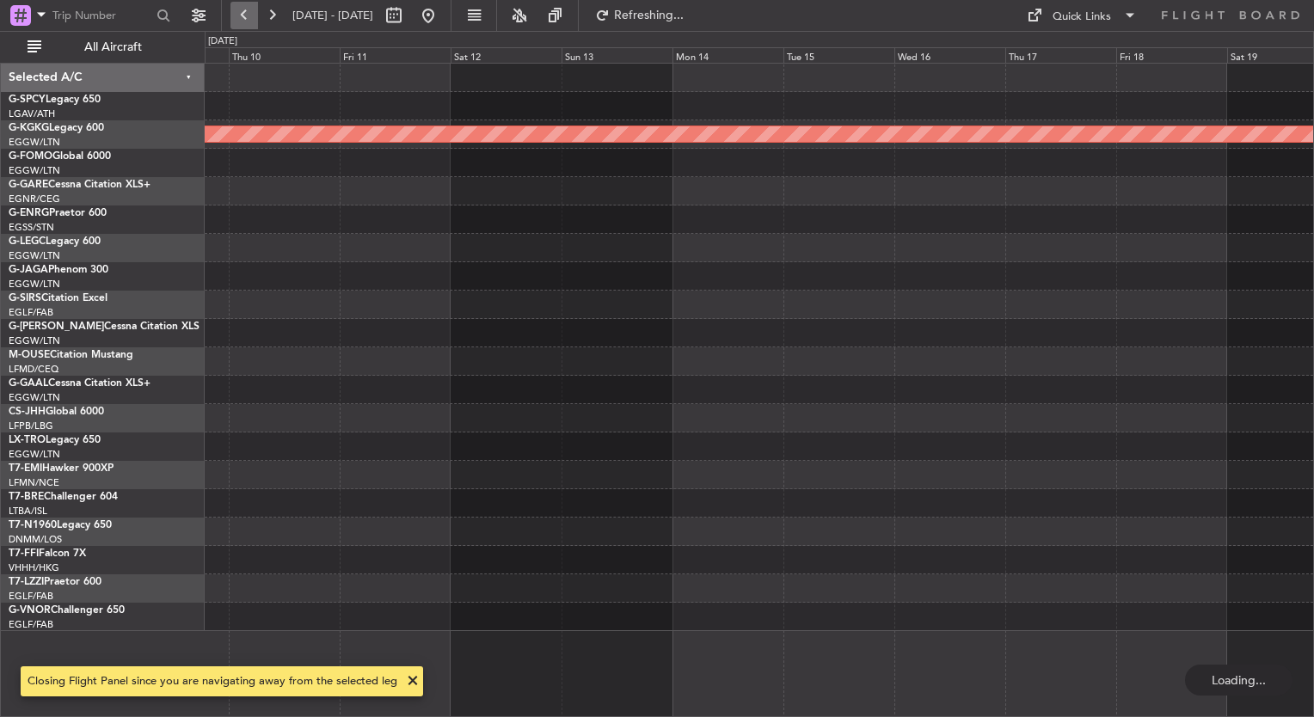
click at [237, 11] on button at bounding box center [245, 16] width 28 height 28
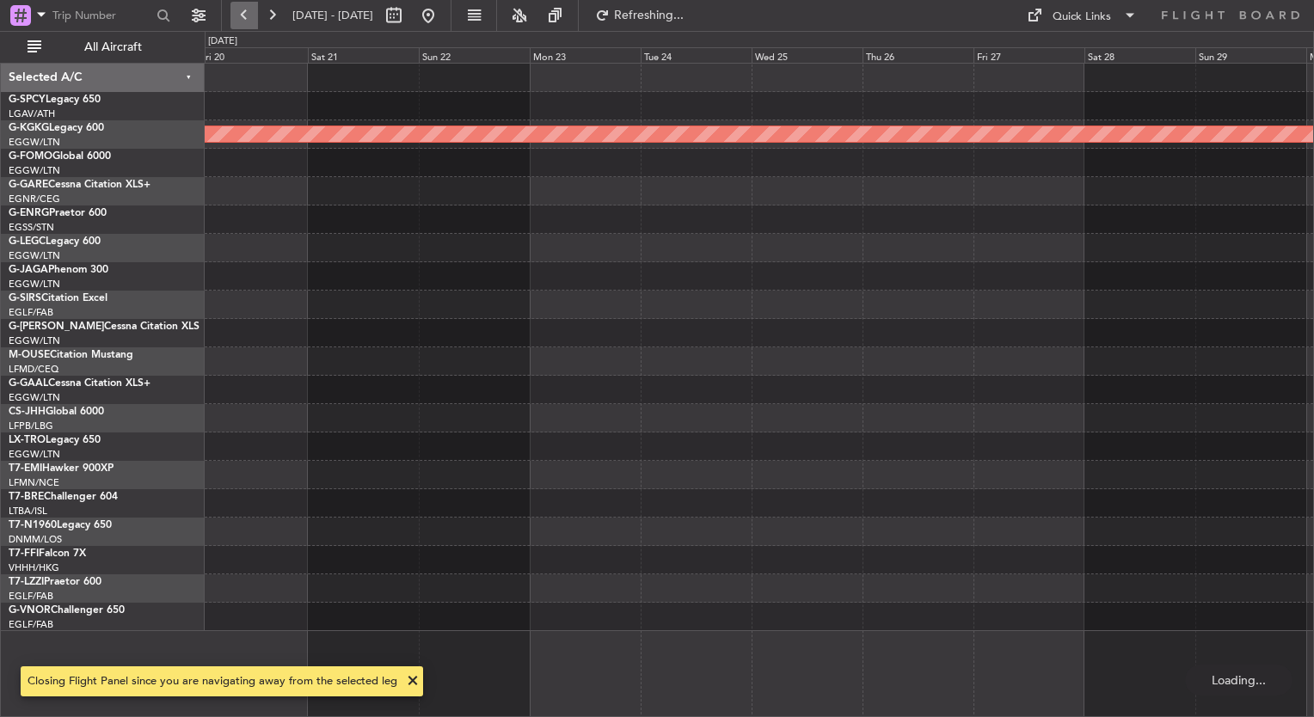
click at [237, 11] on button at bounding box center [245, 16] width 28 height 28
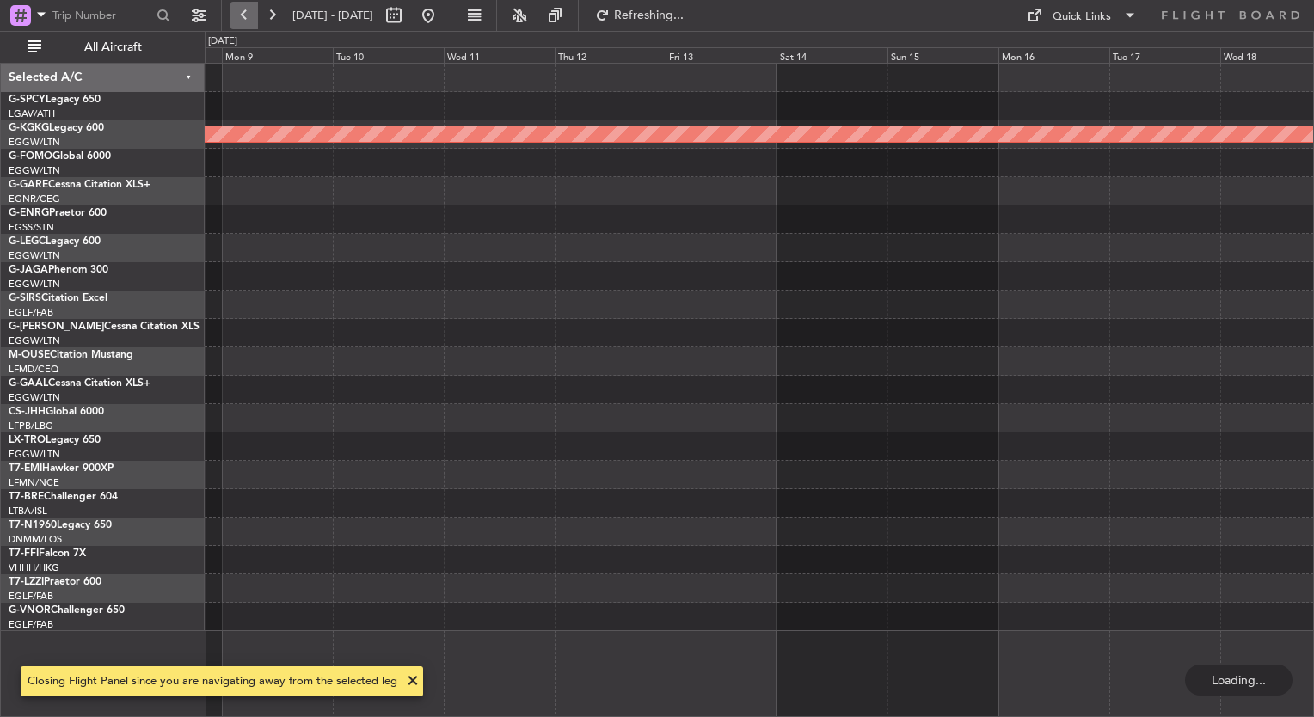
click at [237, 11] on button at bounding box center [245, 16] width 28 height 28
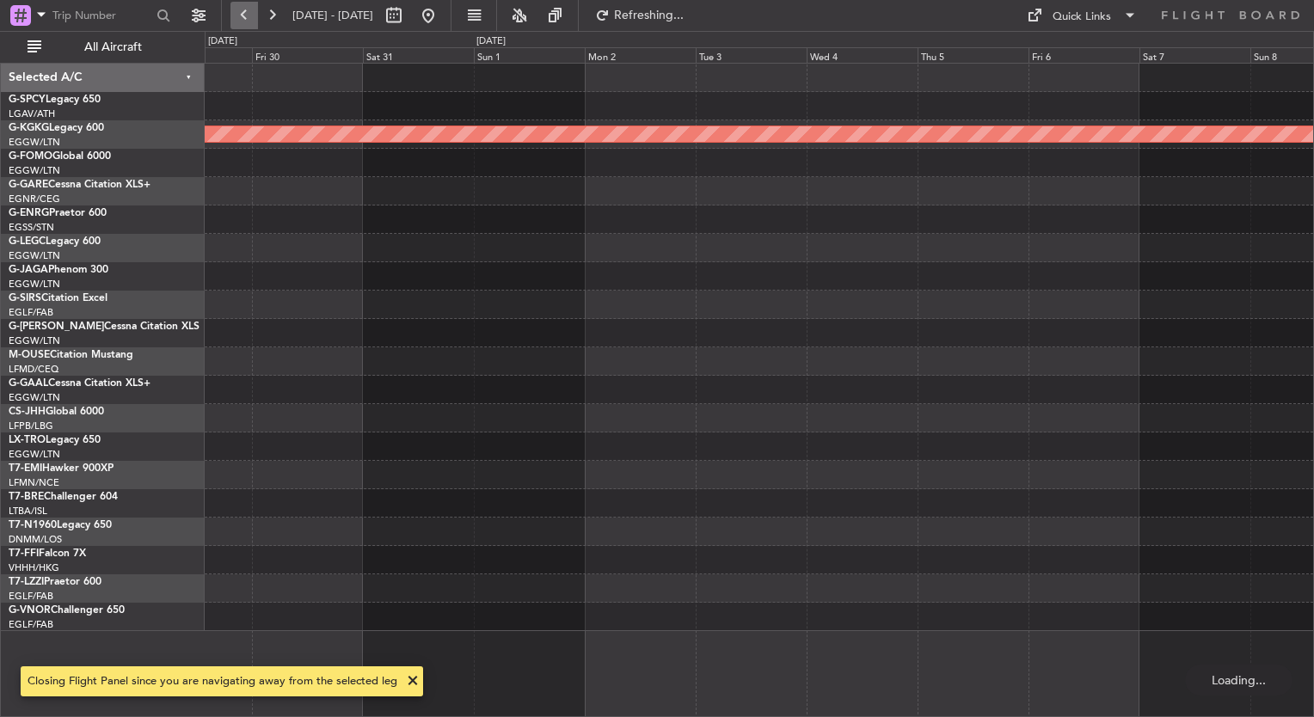
click at [237, 11] on button at bounding box center [245, 16] width 28 height 28
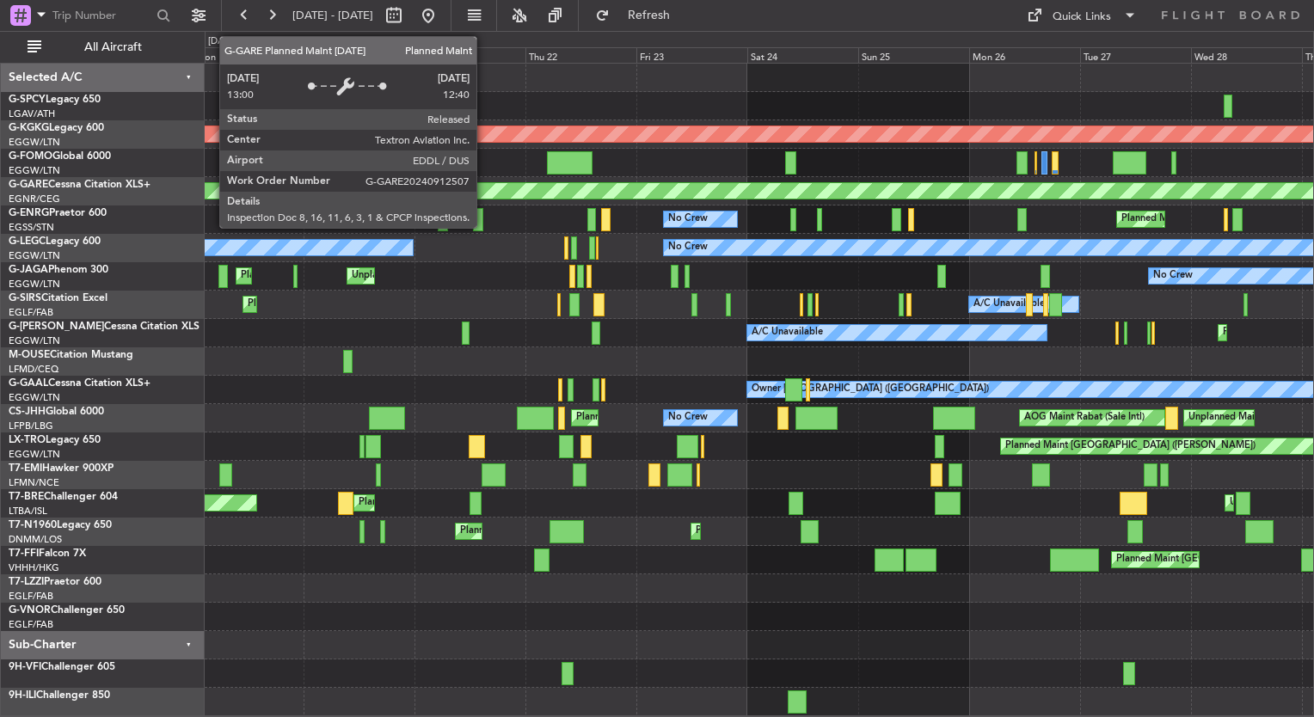
click at [492, 302] on div "A/C Unavailable Planned Maint London (Farnborough)" at bounding box center [759, 305] width 1109 height 28
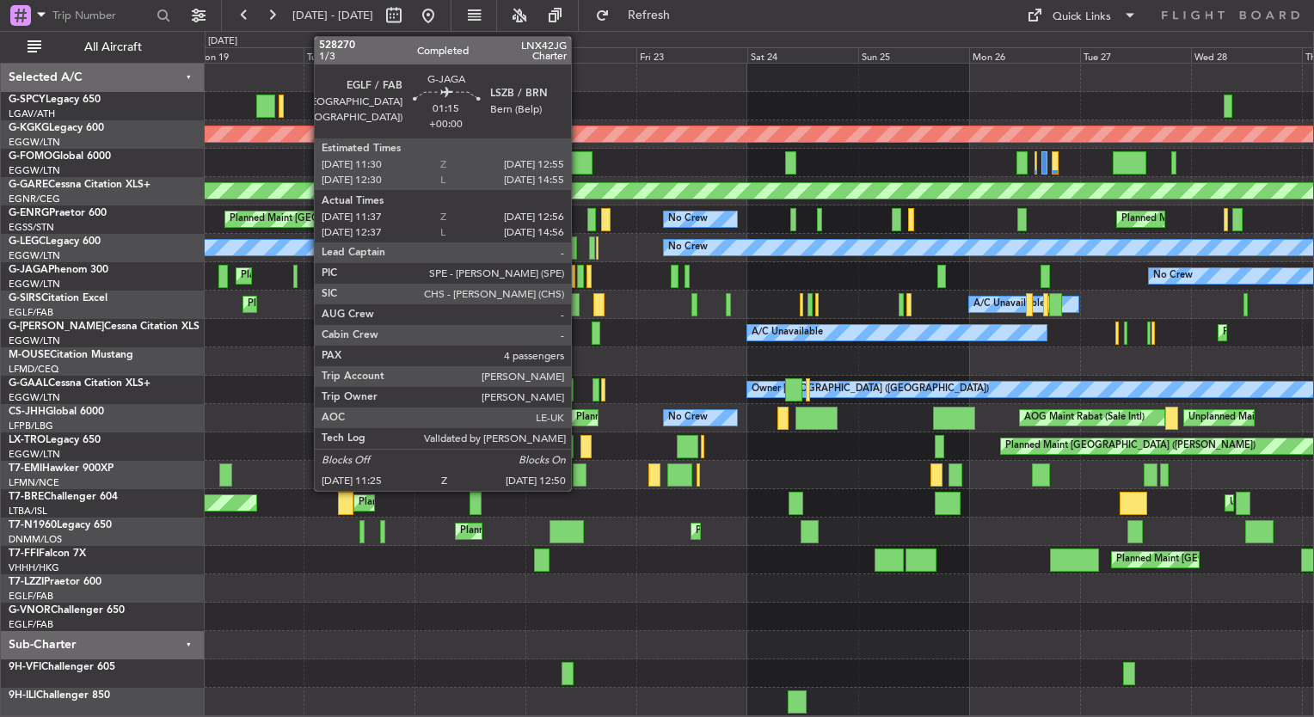
click at [579, 284] on div at bounding box center [580, 276] width 7 height 23
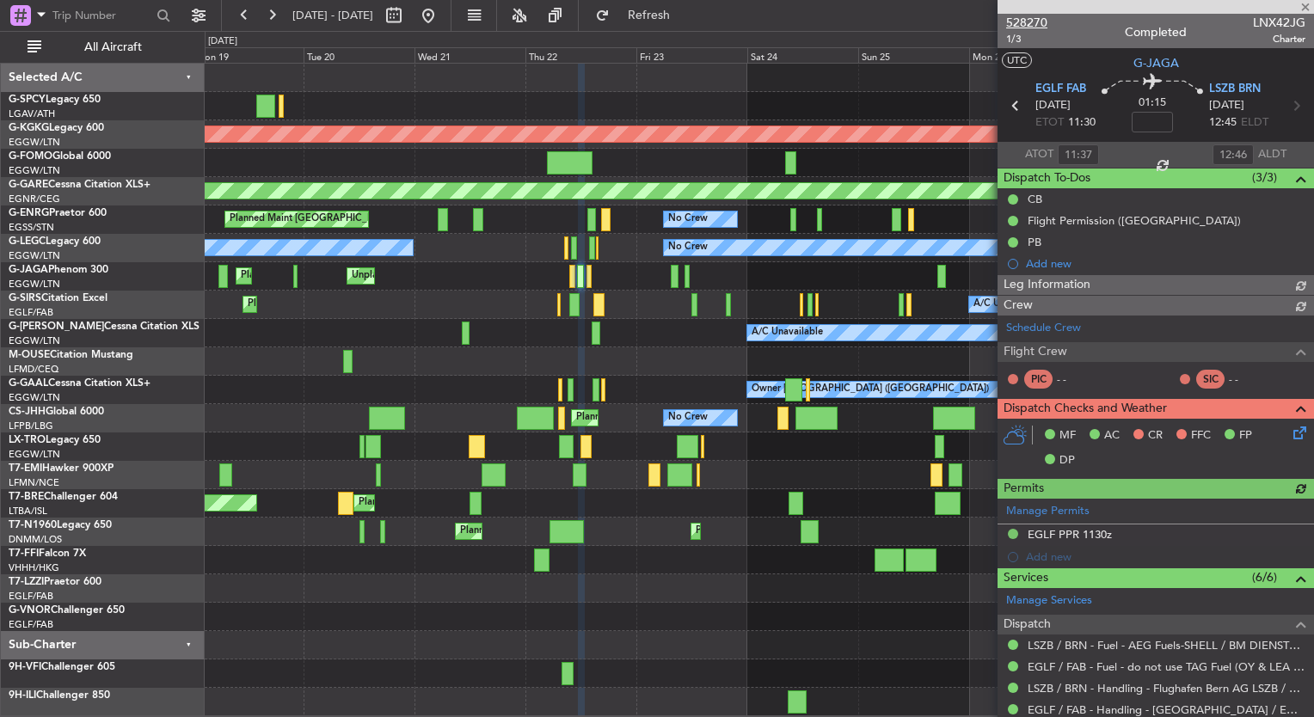
click at [1037, 18] on span "528270" at bounding box center [1026, 23] width 41 height 18
click at [442, 4] on button at bounding box center [429, 16] width 28 height 28
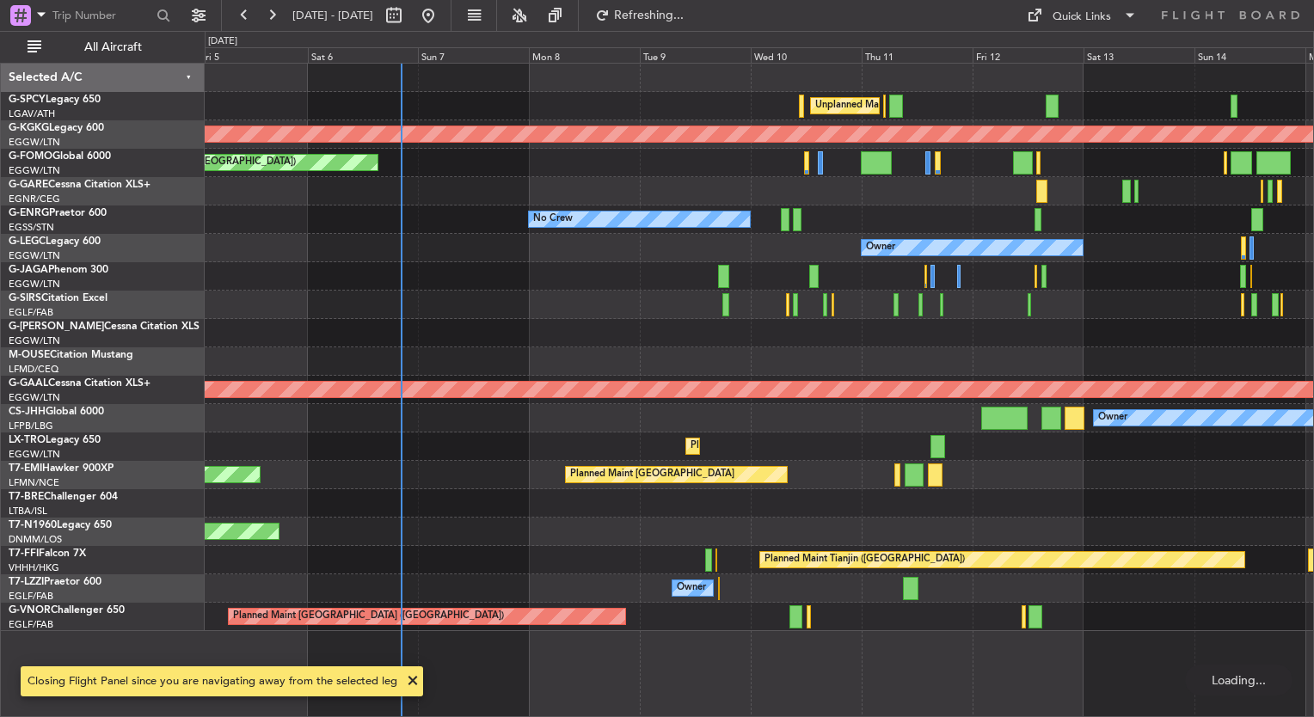
click at [165, 209] on div "Unplanned Maint Athens (Eleftherios Venizelos Intl) AOG Maint Istanbul (Ataturk…" at bounding box center [657, 374] width 1314 height 686
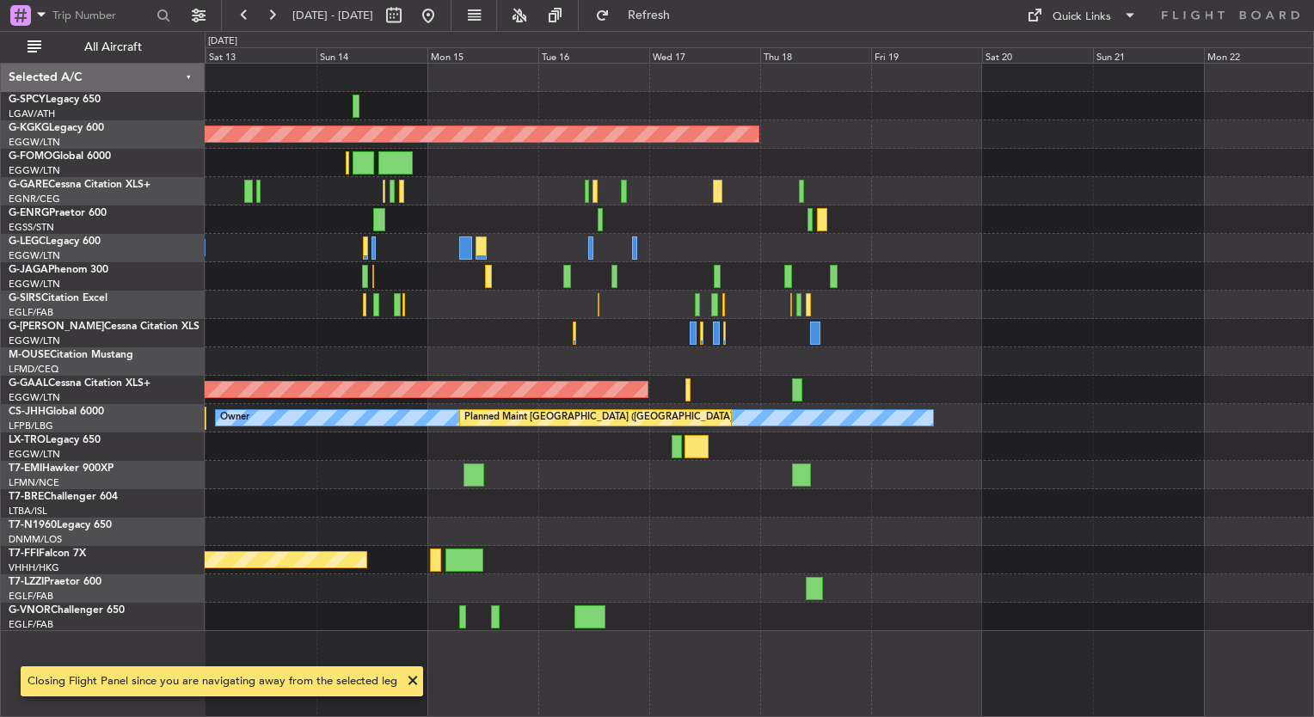
click at [213, 273] on div "Unplanned Maint Athens (Eleftherios Venizelos Intl) AOG Maint Istanbul (Ataturk…" at bounding box center [759, 348] width 1109 height 568
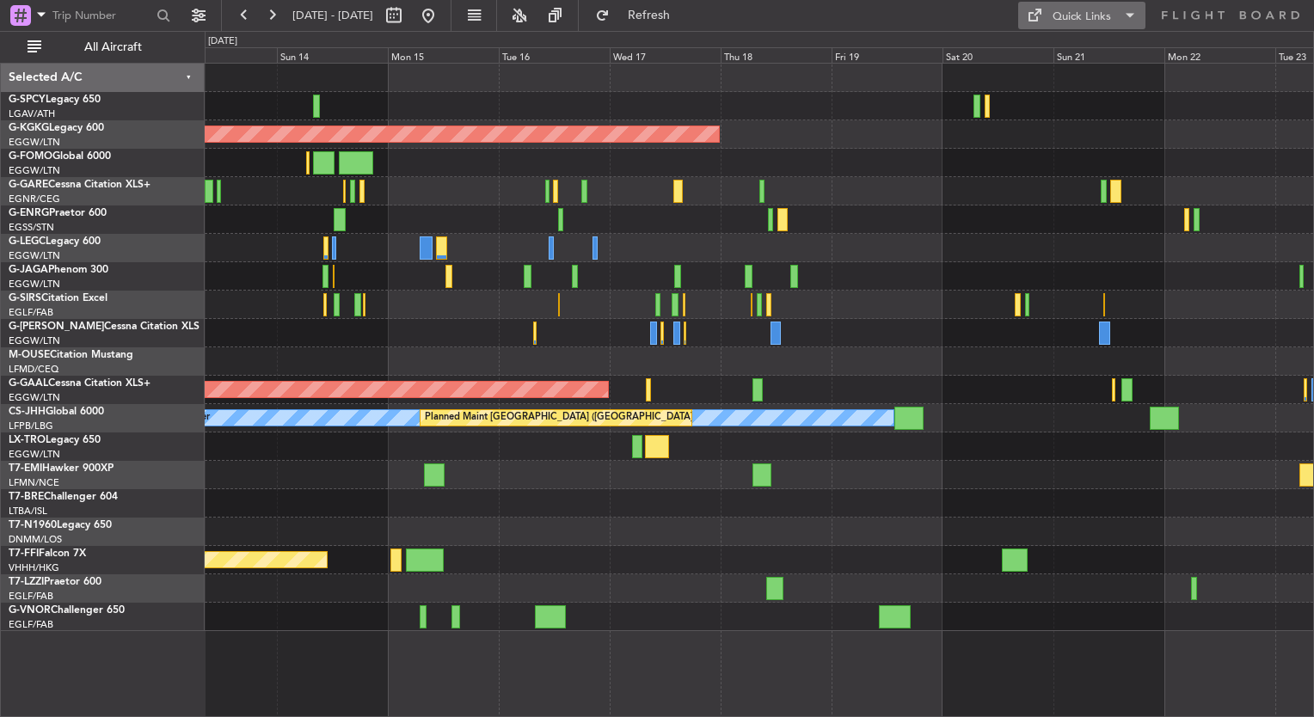
click at [1046, 22] on button "Quick Links" at bounding box center [1082, 16] width 127 height 28
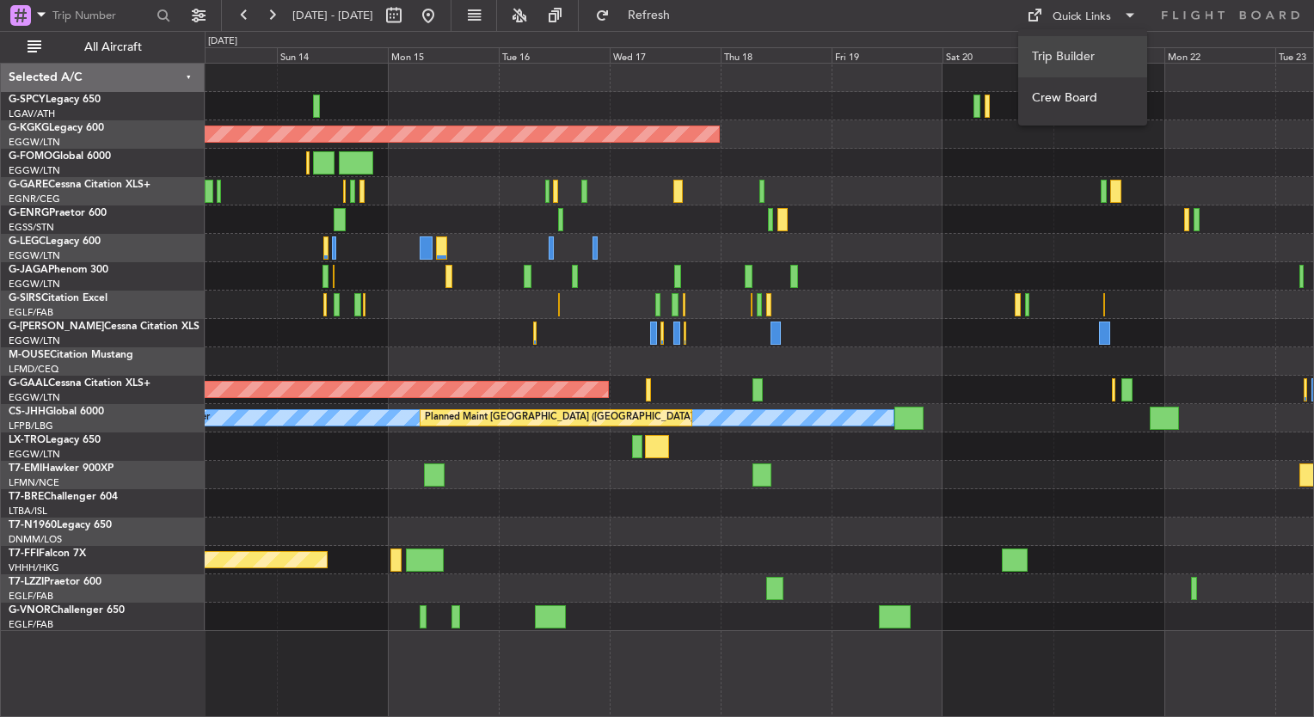
click at [1043, 43] on button "Trip Builder" at bounding box center [1083, 56] width 129 height 41
click at [442, 15] on button at bounding box center [429, 16] width 28 height 28
